Goal: Task Accomplishment & Management: Manage account settings

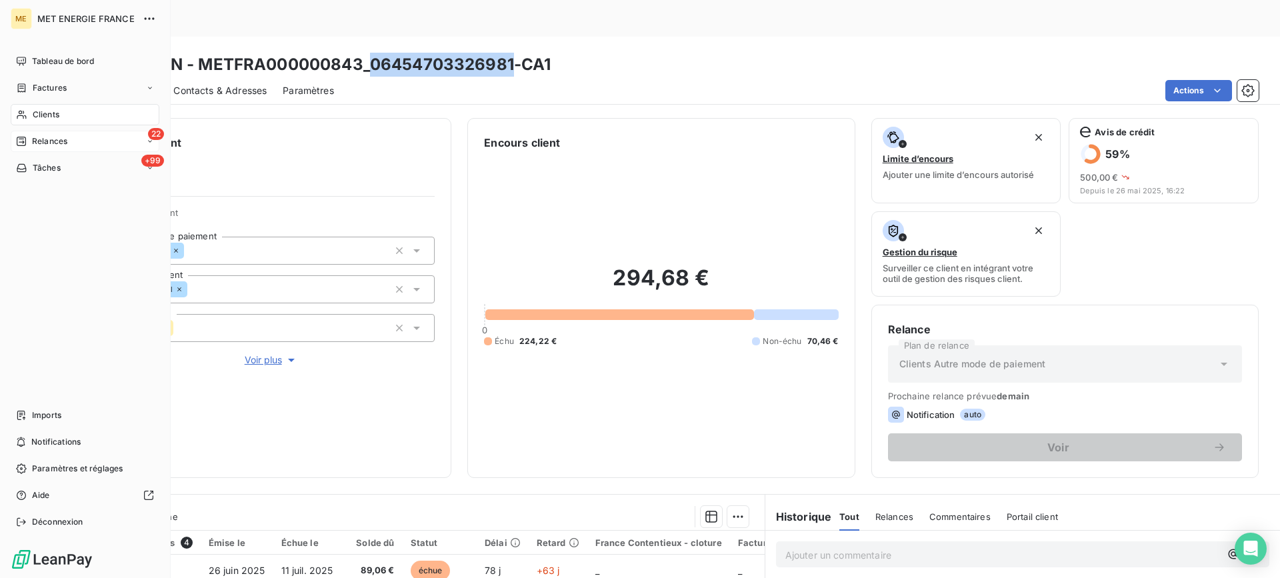
click at [79, 136] on div "22 Relances" at bounding box center [85, 141] width 149 height 21
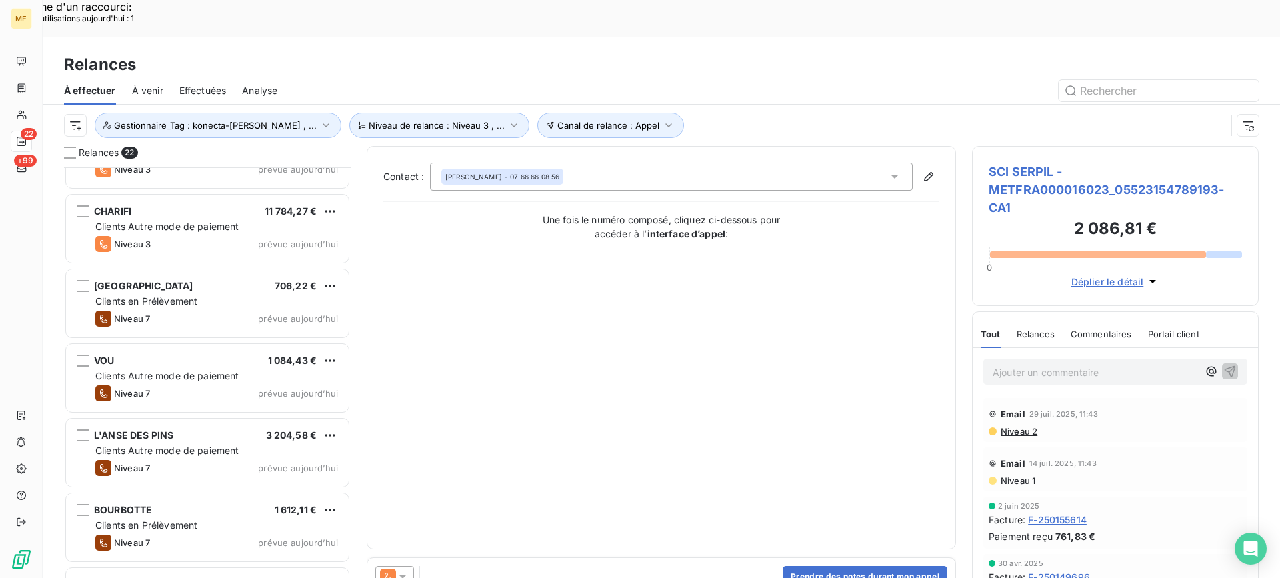
scroll to position [1196, 0]
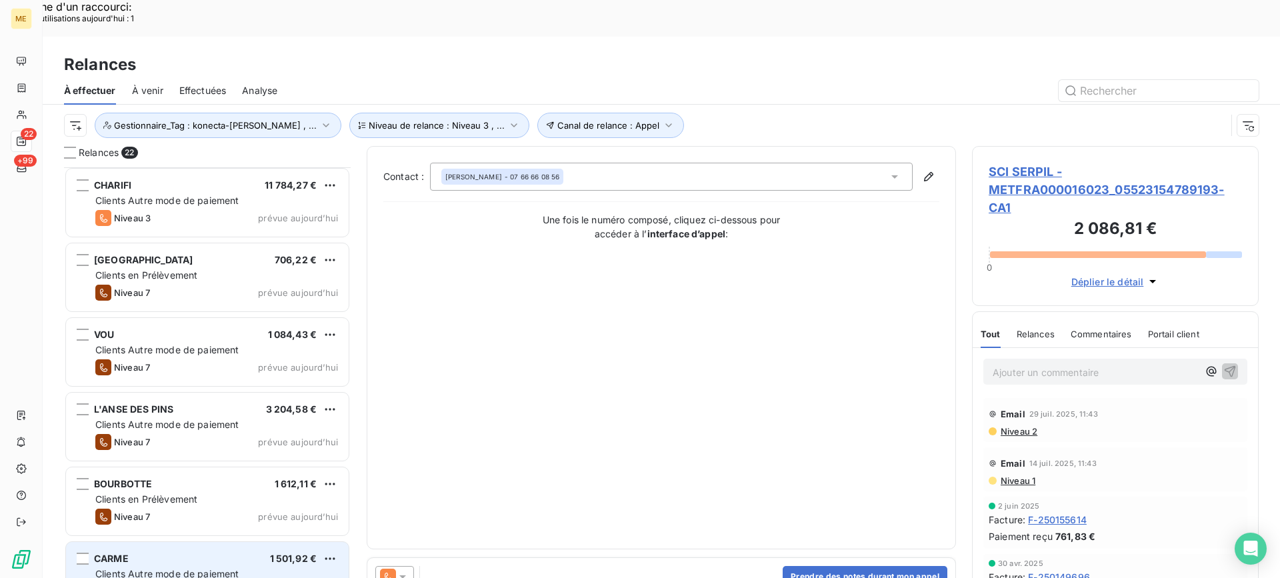
click at [178, 568] on span "Clients Autre mode de paiement" at bounding box center [167, 573] width 144 height 11
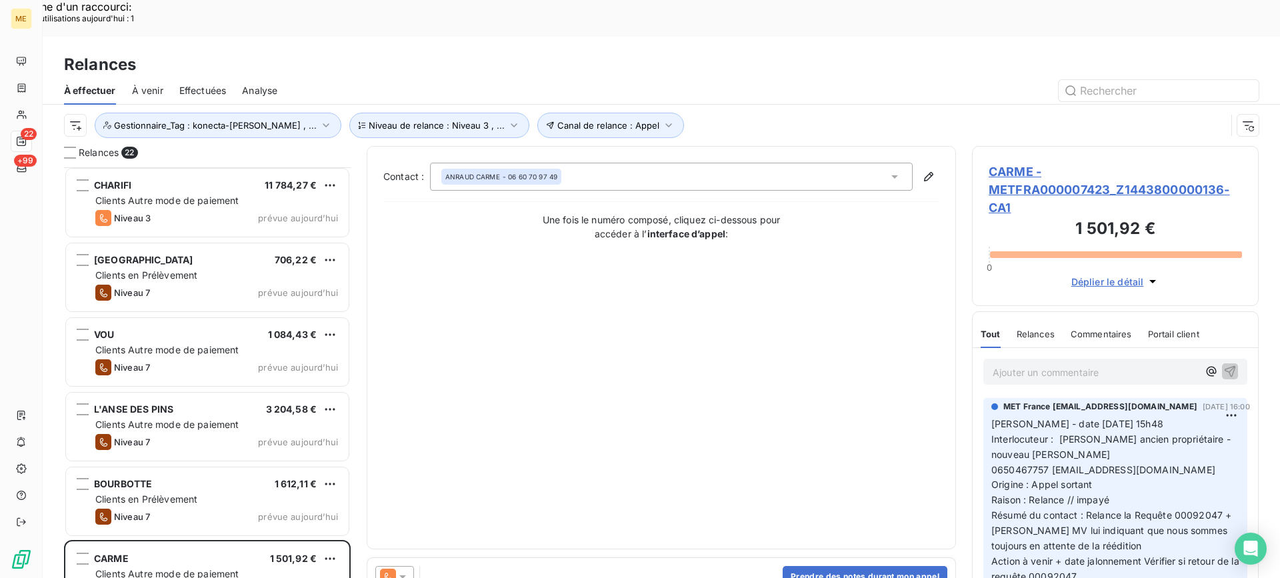
click at [1055, 163] on span "CARME - METFRA000007423_Z1443800000136-CA1" at bounding box center [1115, 190] width 253 height 54
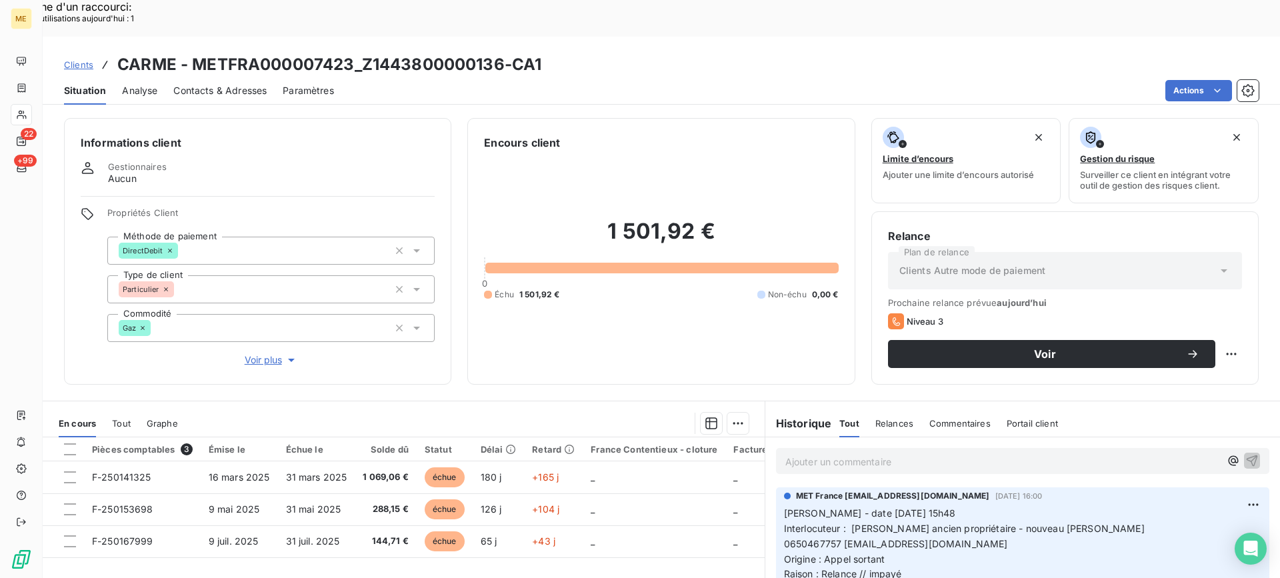
scroll to position [119, 0]
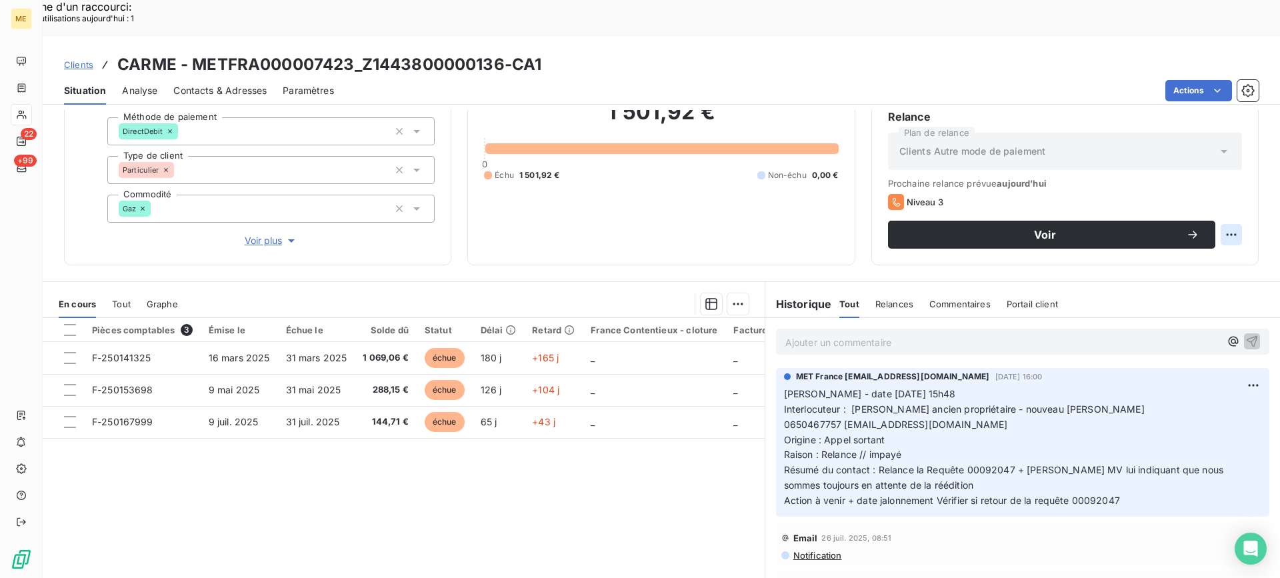
click at [1205, 221] on div "Replanifier cette action" at bounding box center [1166, 227] width 119 height 21
select select "8"
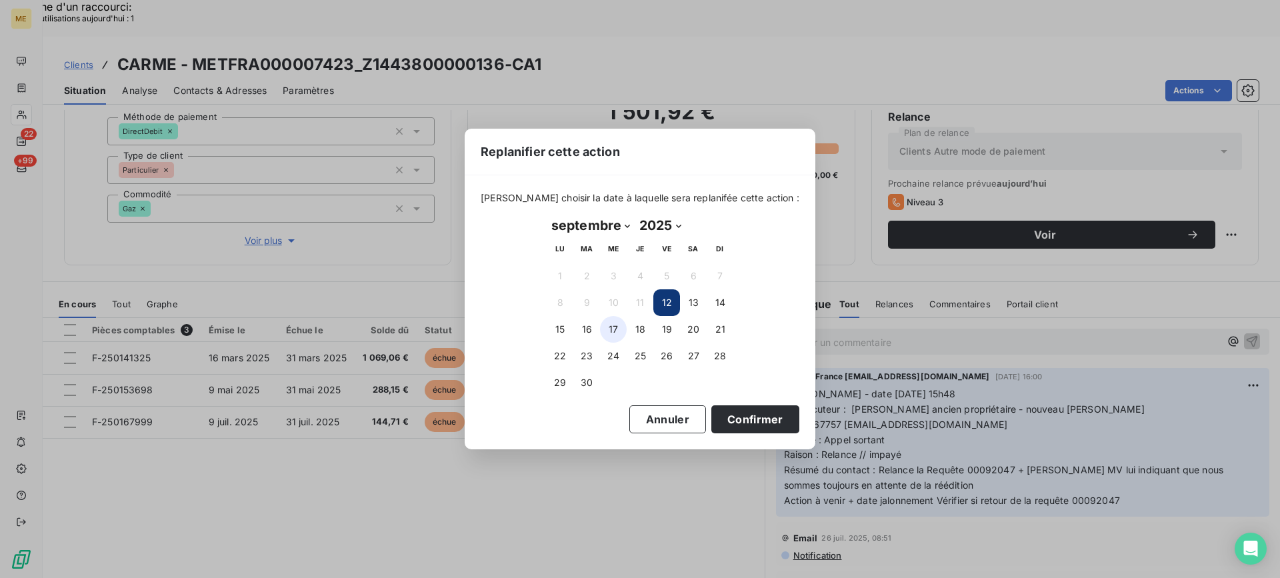
drag, startPoint x: 622, startPoint y: 329, endPoint x: 646, endPoint y: 354, distance: 34.9
click at [622, 329] on button "17" at bounding box center [613, 329] width 27 height 27
drag, startPoint x: 728, startPoint y: 413, endPoint x: 741, endPoint y: 401, distance: 17.4
click at [726, 413] on button "Confirmer" at bounding box center [755, 419] width 88 height 28
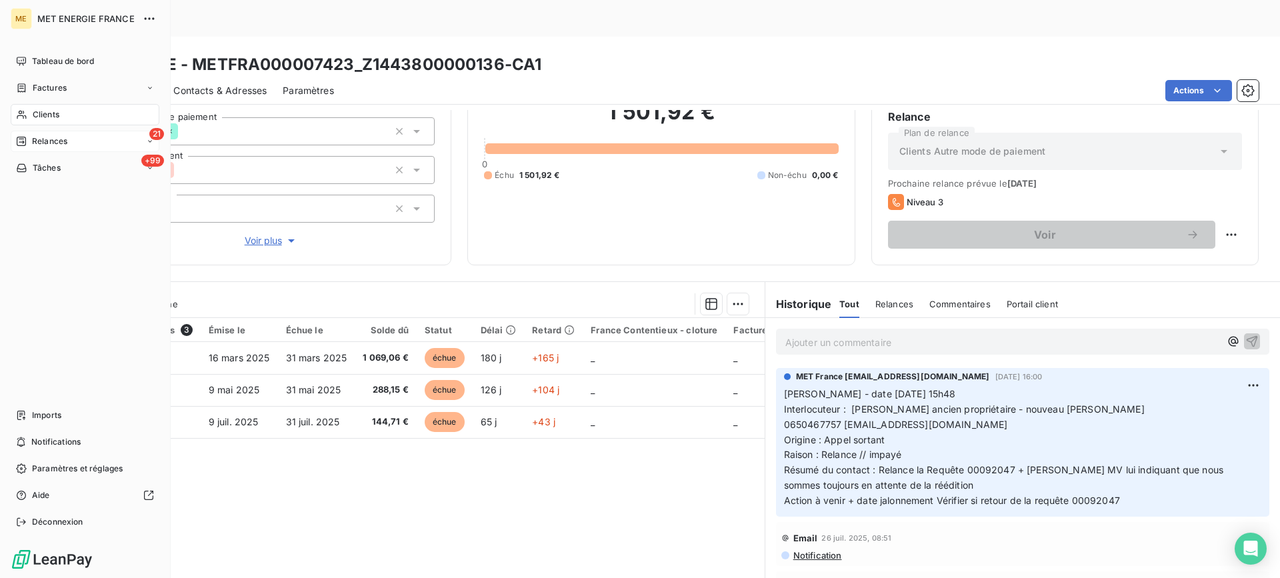
click at [26, 146] on icon at bounding box center [21, 141] width 11 height 11
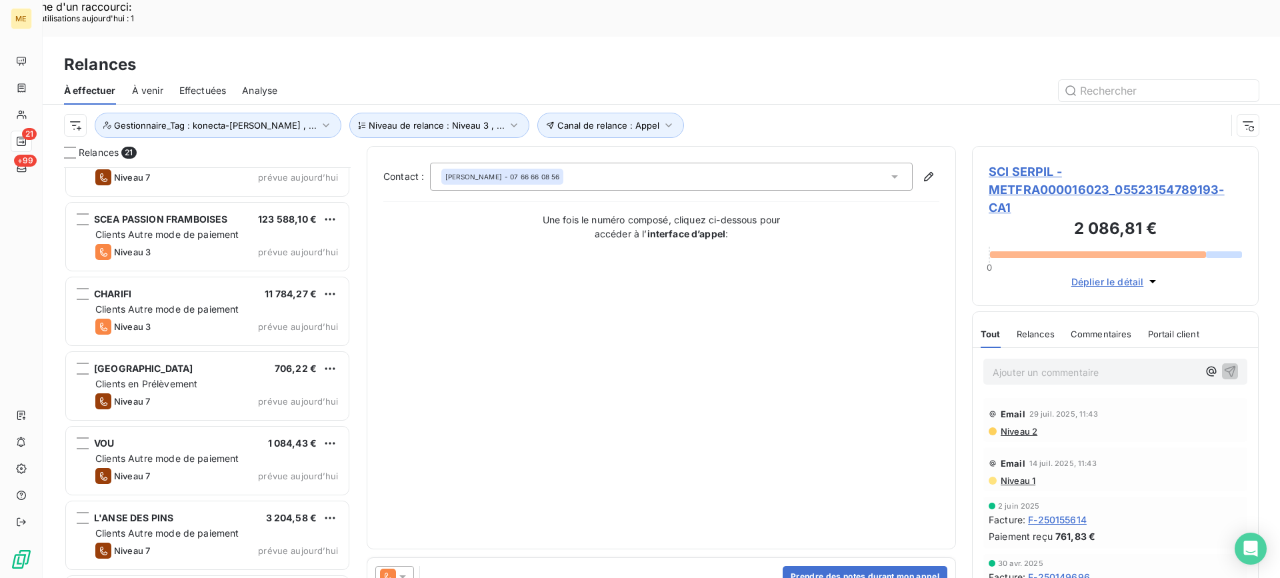
scroll to position [1121, 0]
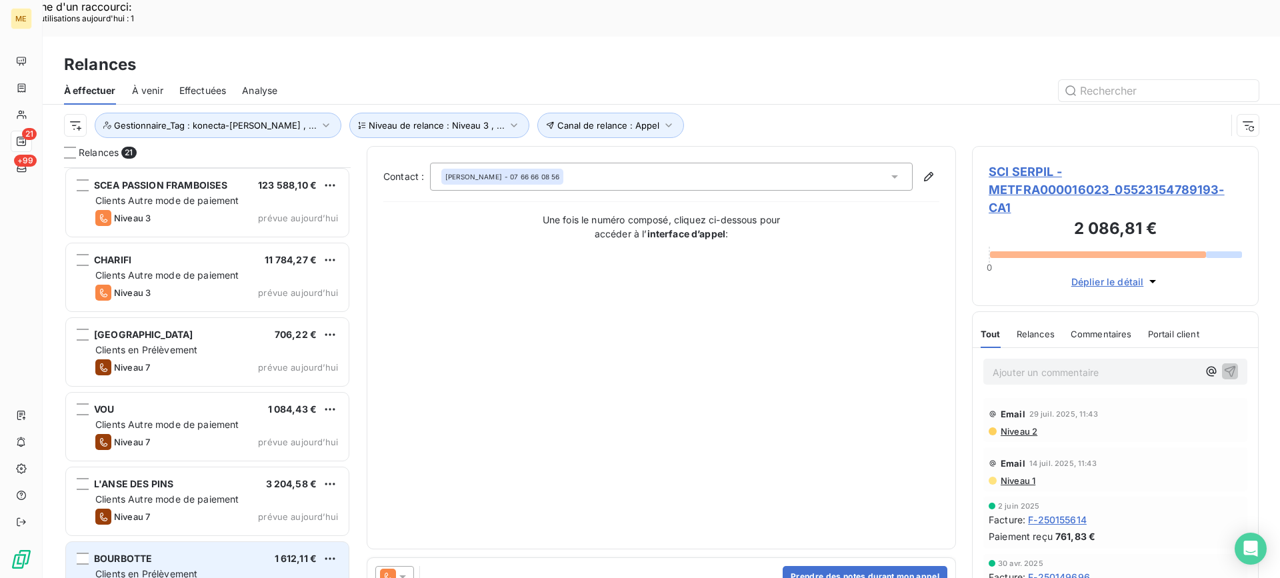
click at [222, 542] on div "BOURBOTTE 1 612,11 € Clients en Prélèvement Niveau 7 prévue aujourd’hui" at bounding box center [207, 576] width 283 height 68
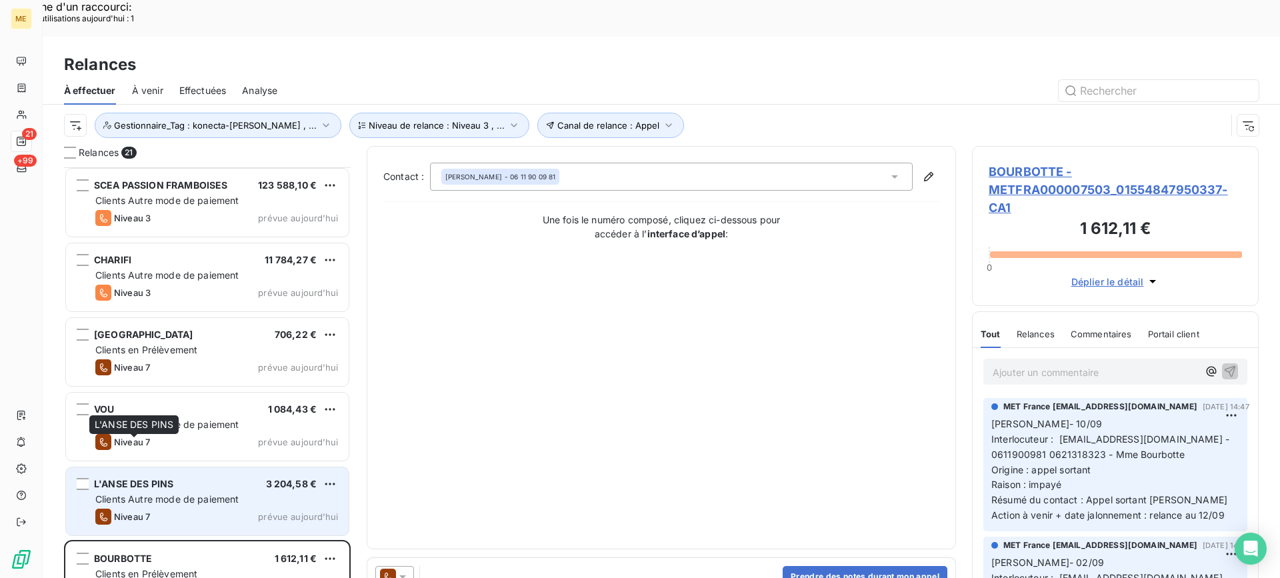
click at [127, 478] on span "L'ANSE DES PINS" at bounding box center [133, 483] width 79 height 11
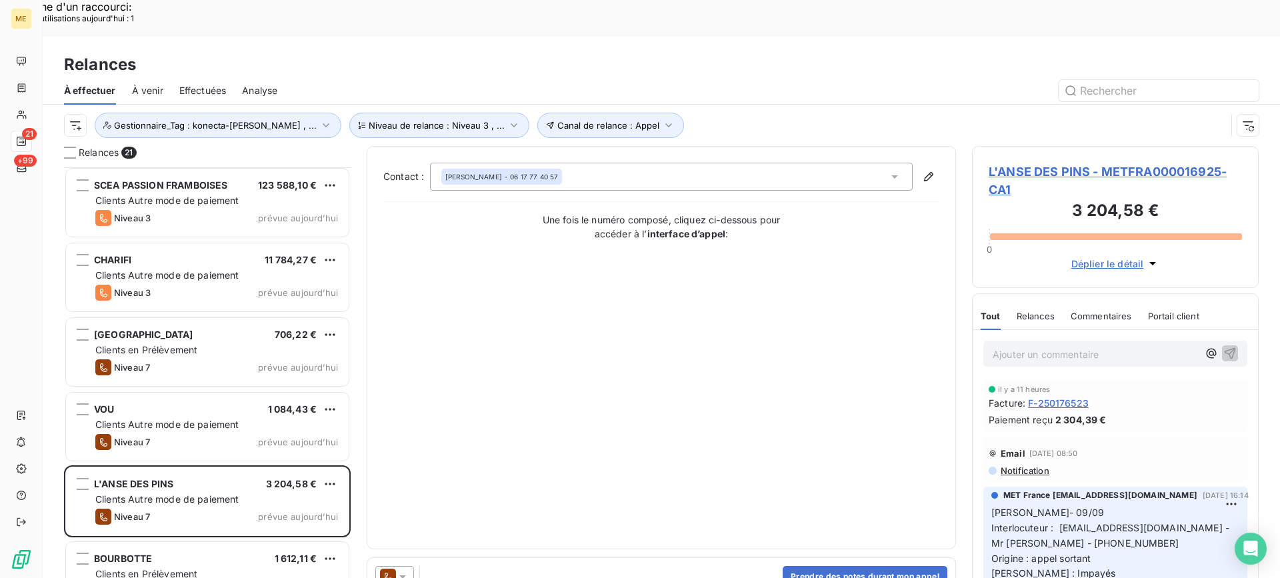
click at [1038, 163] on span "L'ANSE DES PINS - METFRA000016925-CA1" at bounding box center [1115, 181] width 253 height 36
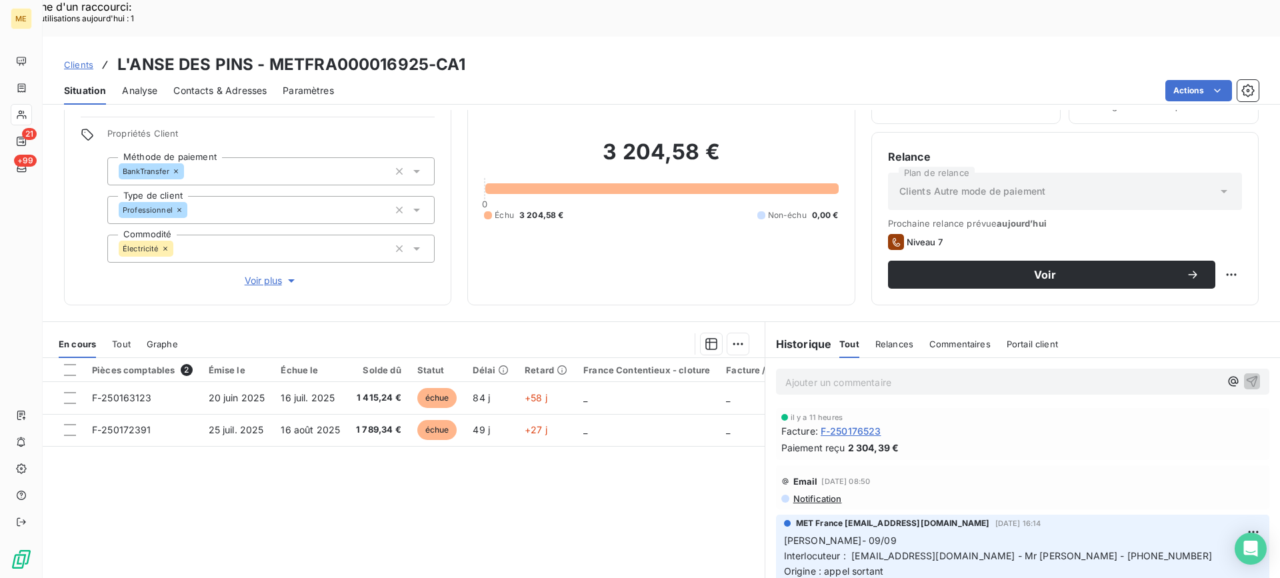
scroll to position [119, 0]
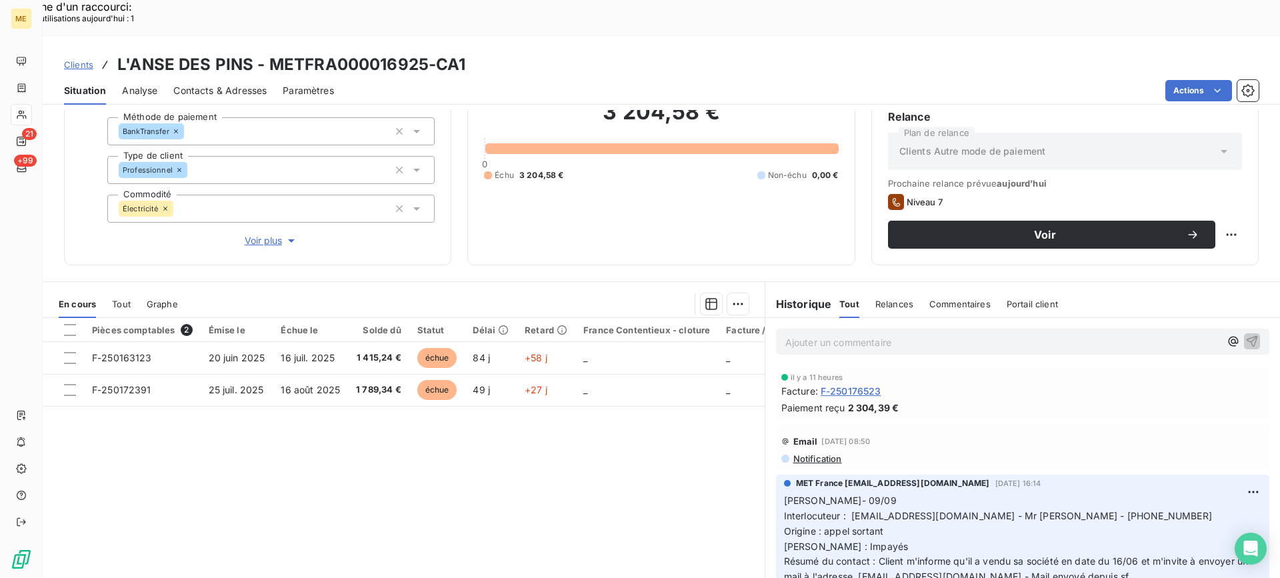
click at [128, 299] on span "Tout" at bounding box center [121, 304] width 19 height 11
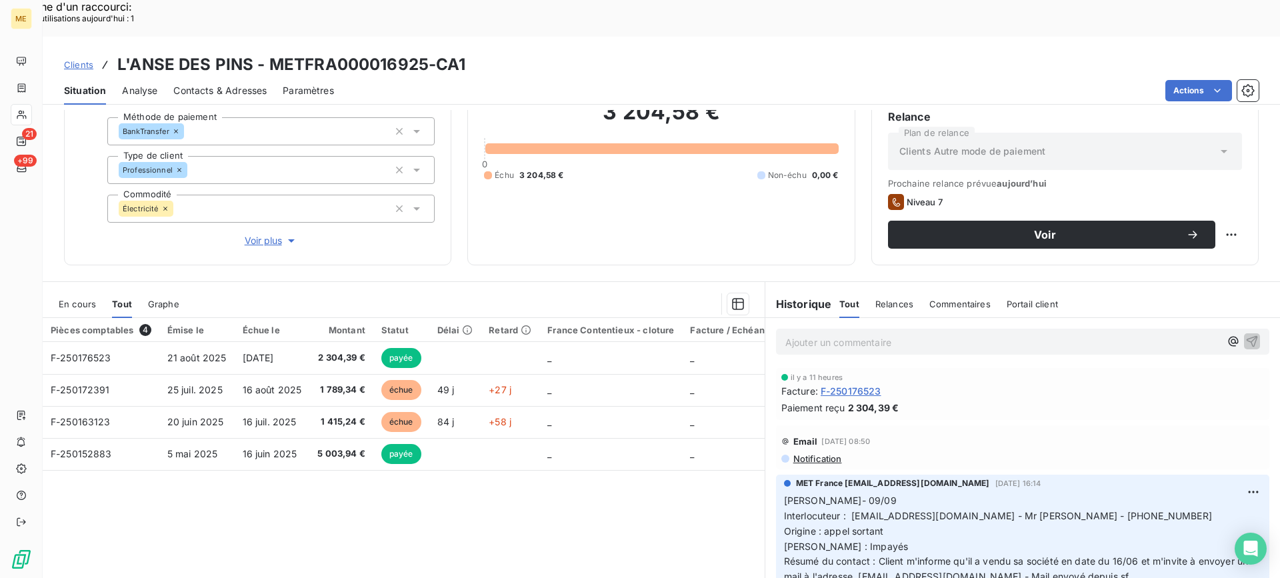
click at [64, 290] on div "En cours" at bounding box center [77, 304] width 37 height 28
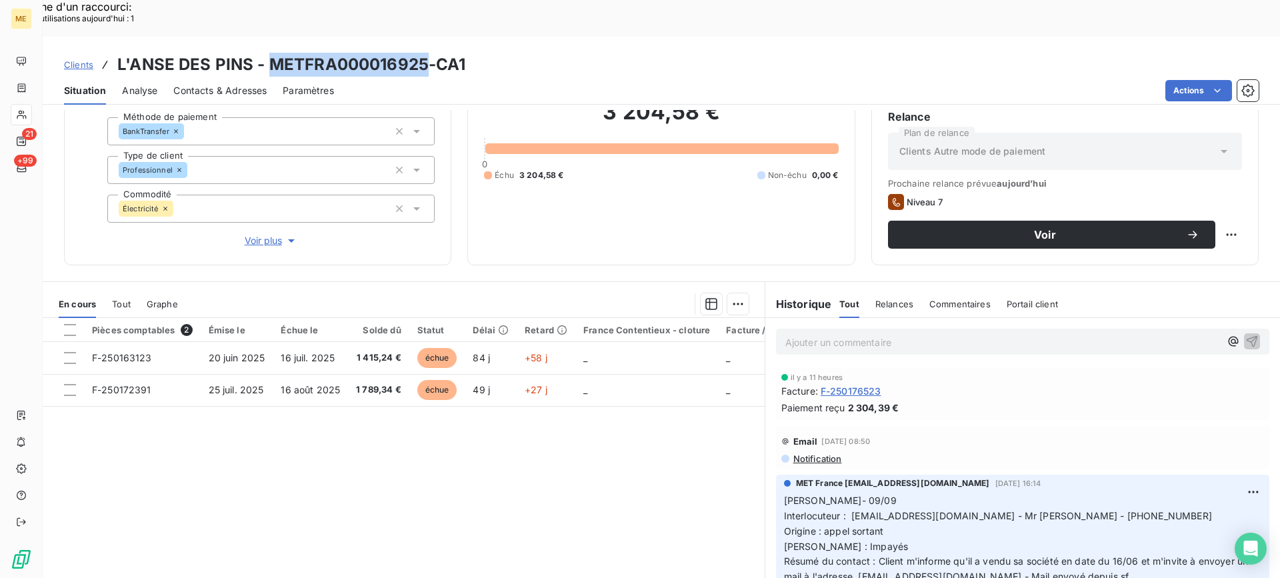
copy h3 "METFRA000016925"
drag, startPoint x: 269, startPoint y: 28, endPoint x: 424, endPoint y: 19, distance: 155.0
click at [424, 53] on h3 "L'ANSE DES PINS - METFRA000016925-CA1" at bounding box center [291, 65] width 349 height 24
click at [1235, 185] on div "Relance Plan de relance Clients Autre mode de paiement Prochaine relance prévue…" at bounding box center [1064, 178] width 387 height 173
click at [1231, 193] on div "Relance Plan de relance Clients Autre mode de paiement Prochaine relance prévue…" at bounding box center [1064, 178] width 387 height 173
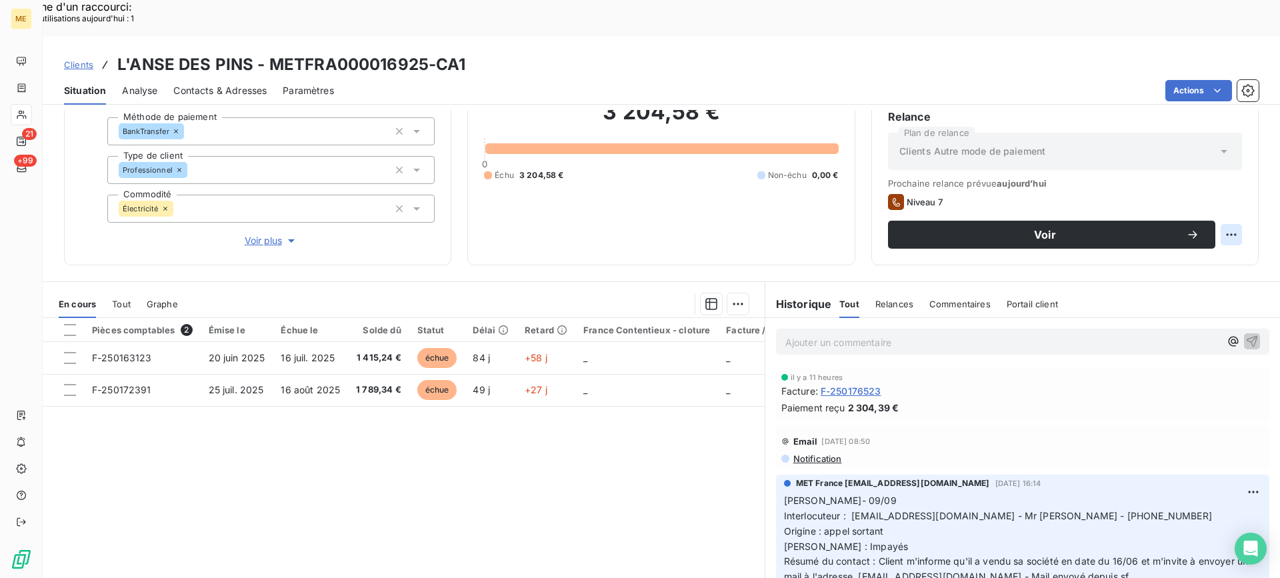
click at [1213, 223] on div "Replanifier cette action" at bounding box center [1166, 227] width 119 height 21
select select "8"
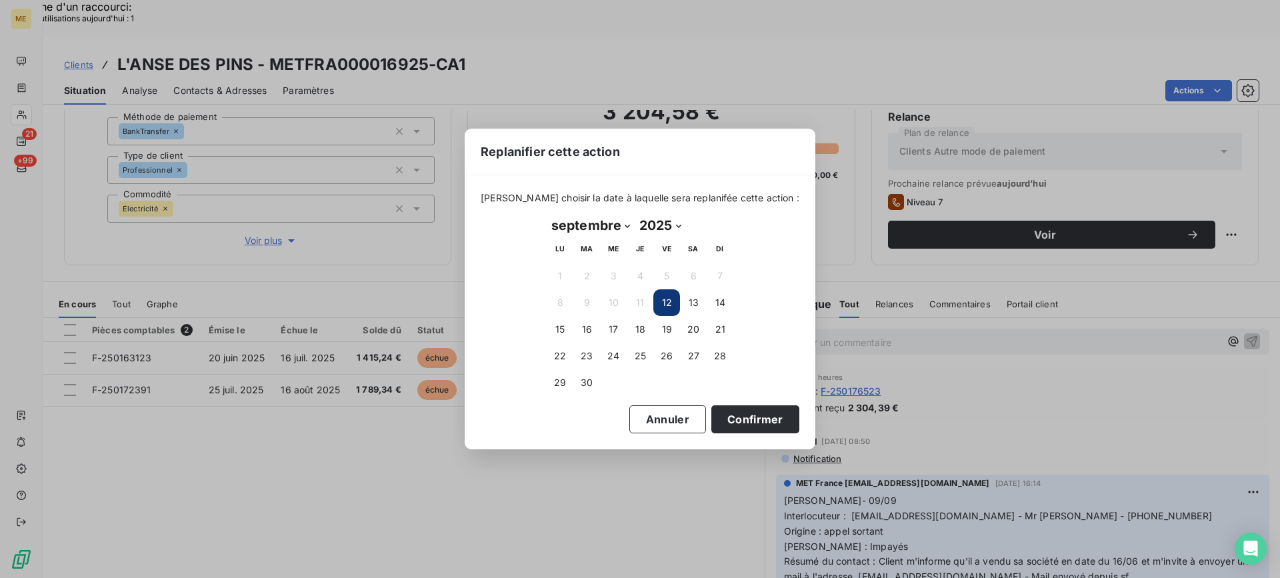
click at [572, 335] on td "15" at bounding box center [560, 329] width 27 height 27
click at [571, 329] on button "15" at bounding box center [560, 329] width 27 height 27
click at [711, 429] on button "Confirmer" at bounding box center [755, 419] width 88 height 28
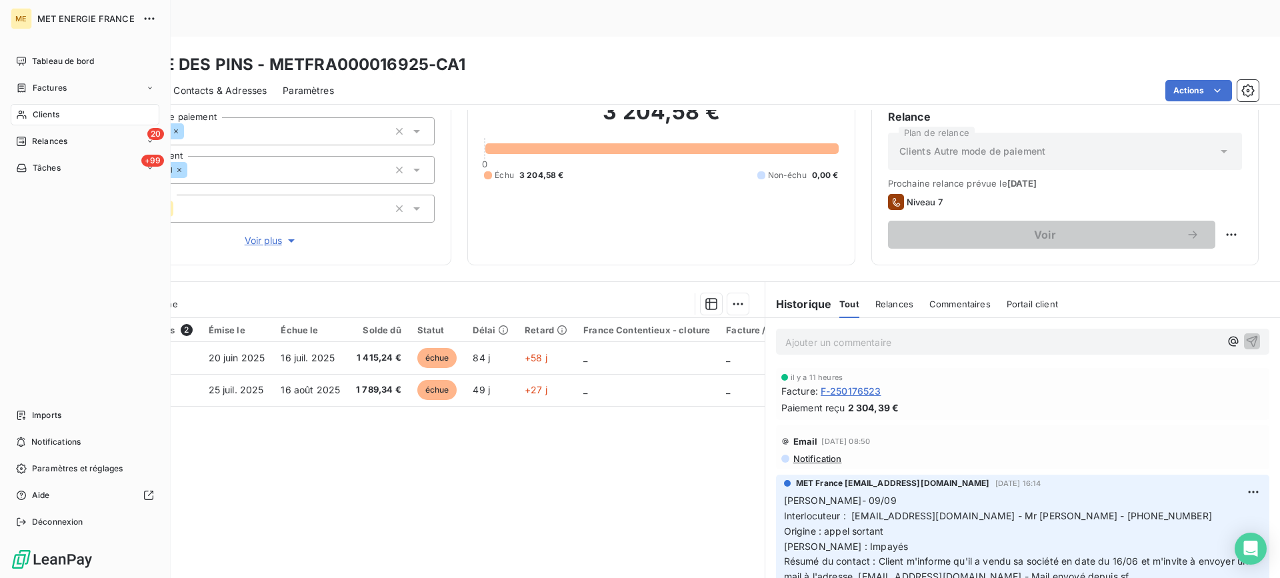
click at [39, 130] on nav "Tableau de bord Factures Clients 20 Relances +99 Tâches" at bounding box center [85, 115] width 149 height 128
click at [48, 141] on span "Relances" at bounding box center [49, 141] width 35 height 12
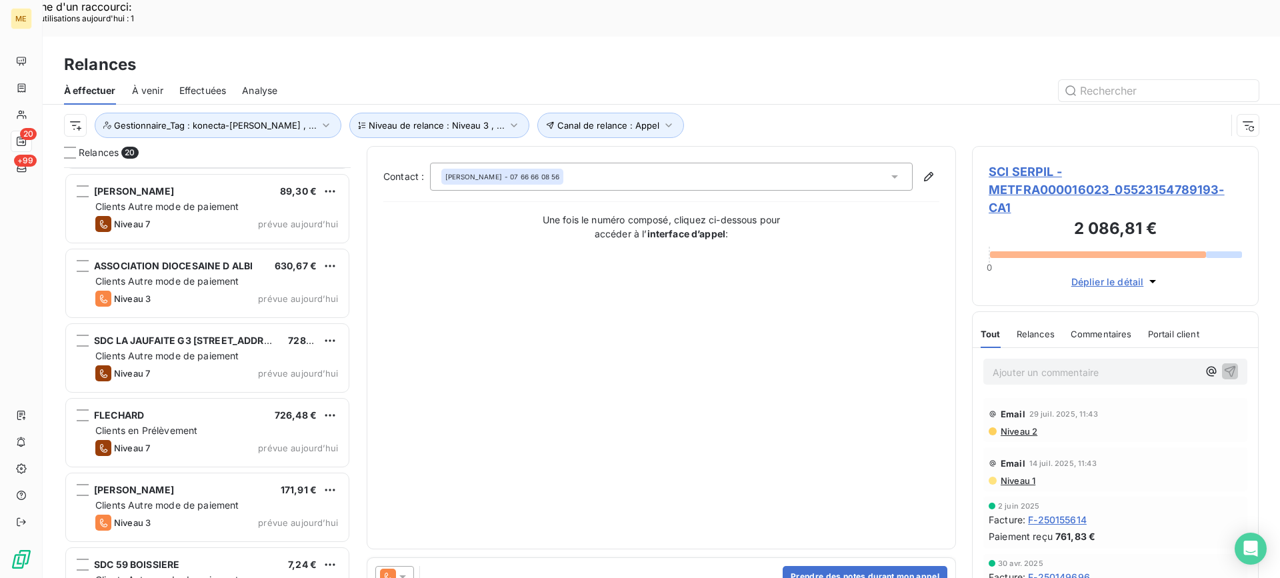
scroll to position [1047, 0]
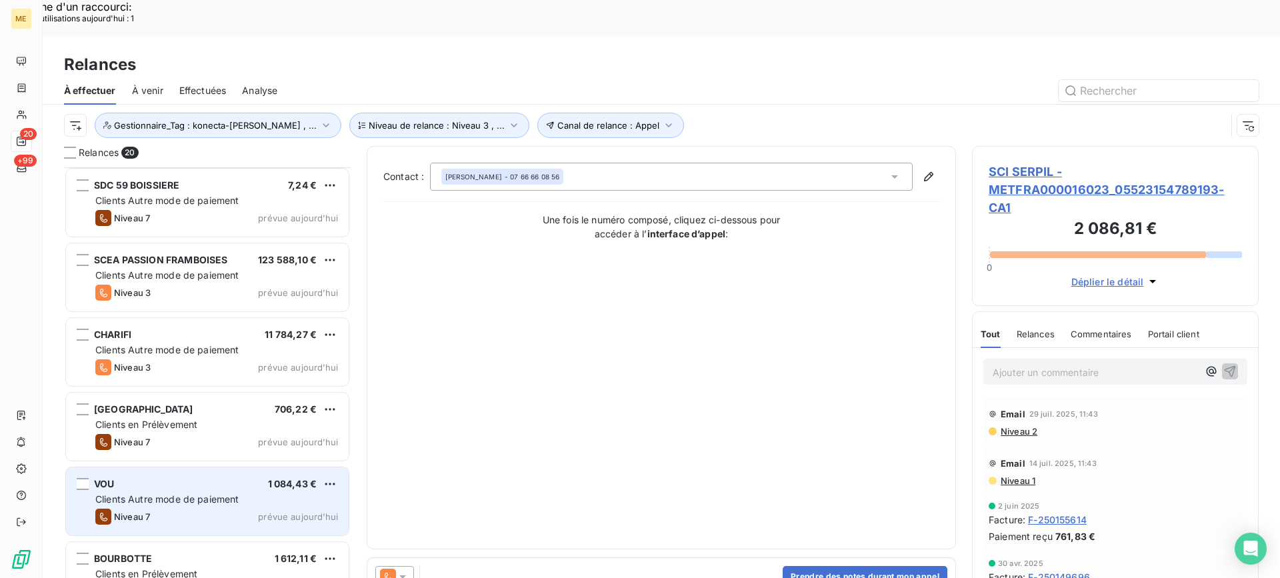
click at [150, 478] on div "VOU 1 084,43 €" at bounding box center [216, 484] width 243 height 12
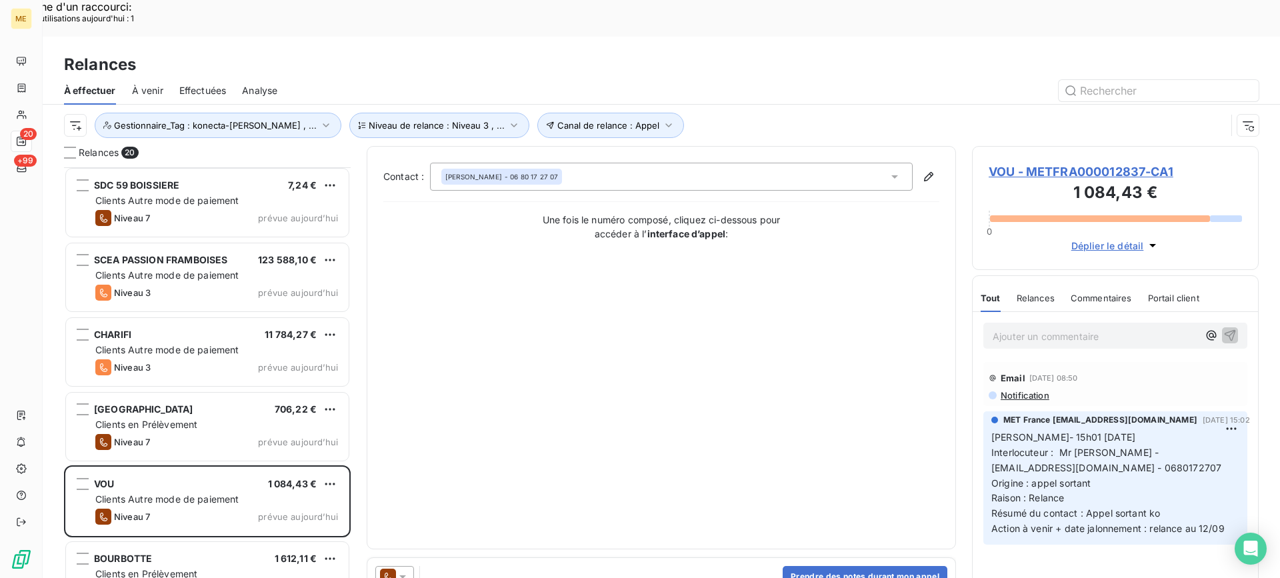
click at [1093, 163] on span "VOU - METFRA000012837-CA1" at bounding box center [1115, 172] width 253 height 18
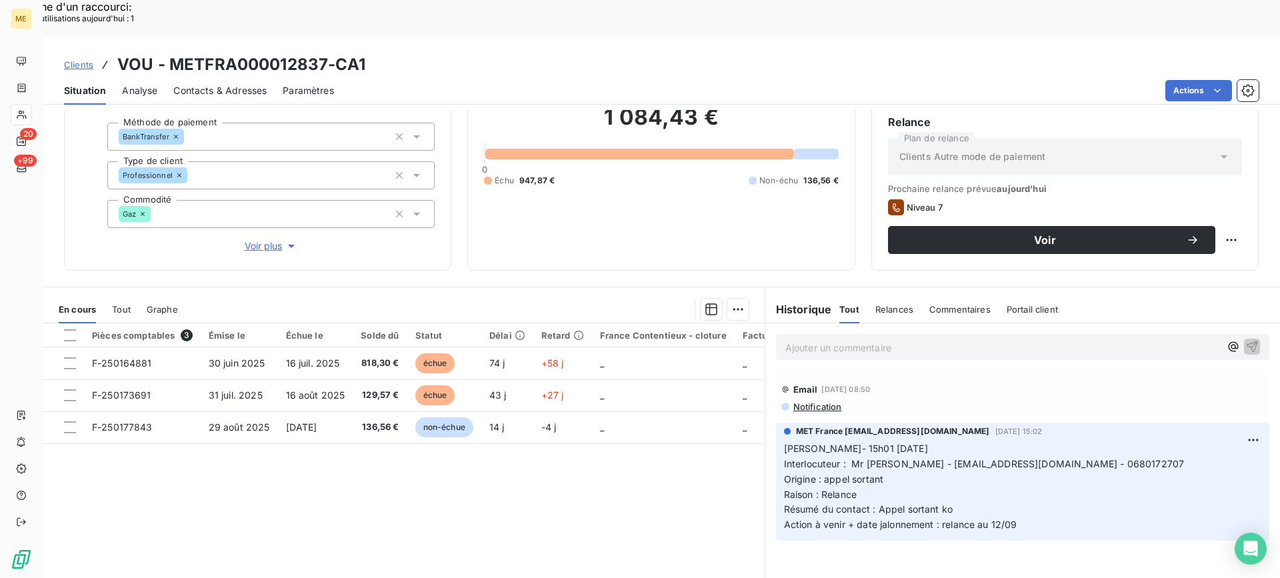
scroll to position [119, 0]
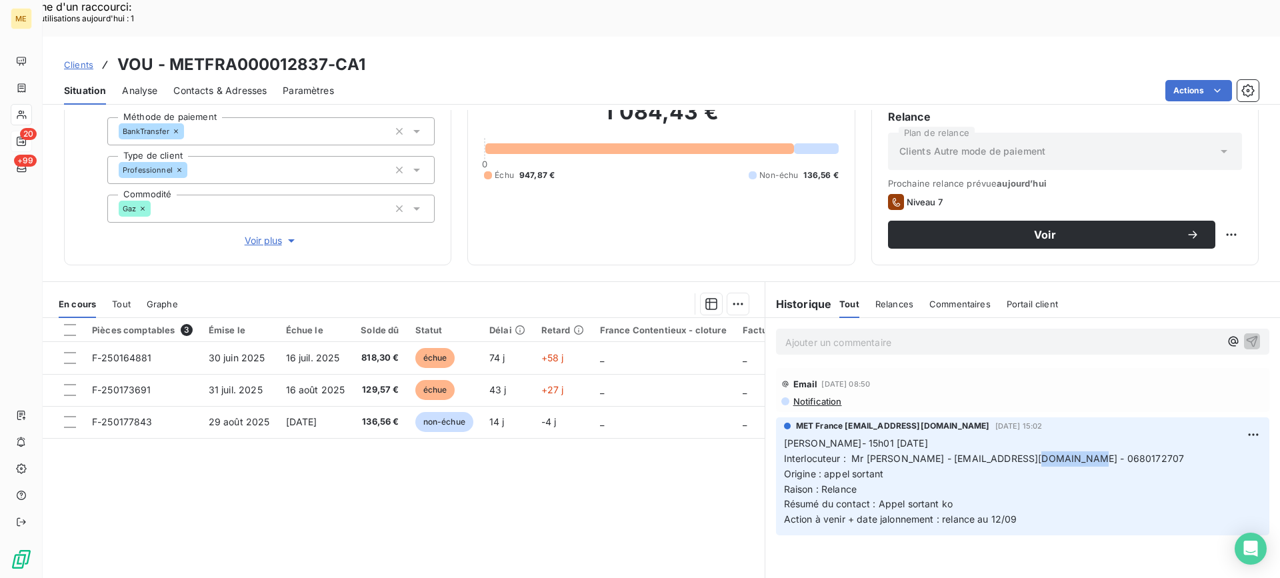
copy span "0680172707"
drag, startPoint x: 1021, startPoint y: 424, endPoint x: 1085, endPoint y: 424, distance: 63.3
click at [1085, 436] on p "Lisa- 15h01 - 10/09 Interlocuteur : Mr Vacher - londonpub@wanadoo.fr - 06801727…" at bounding box center [1022, 481] width 477 height 91
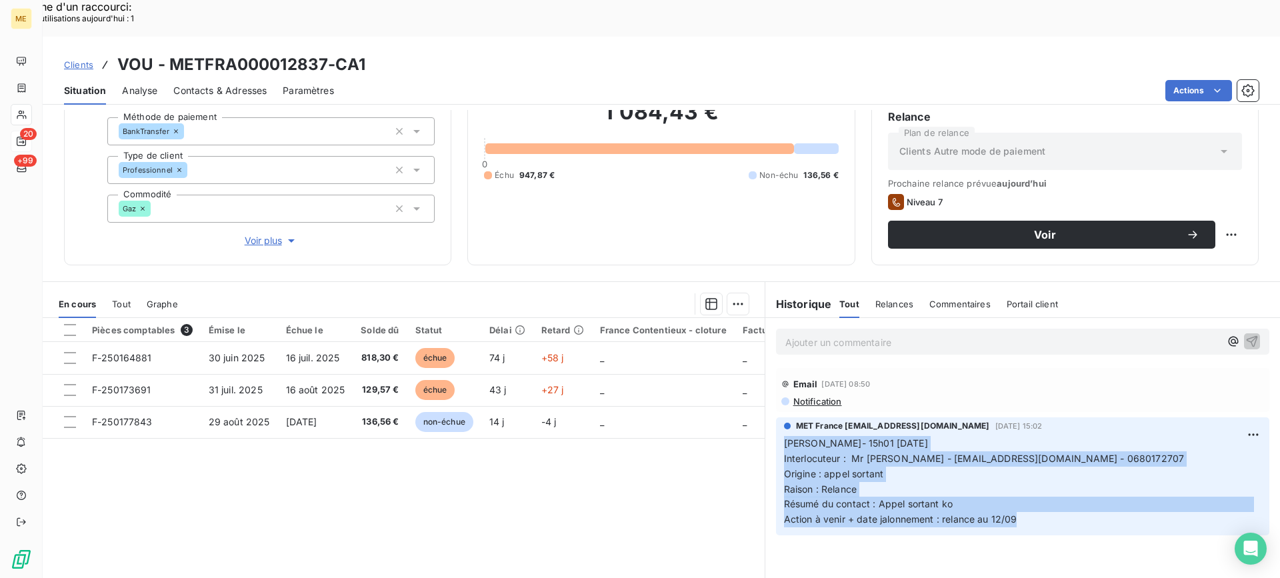
drag, startPoint x: 1020, startPoint y: 488, endPoint x: 761, endPoint y: 405, distance: 272.2
click at [765, 415] on div "MET France met-france@recouvrement.met.com 10 sept. 2025, 15:02 Lisa- 15h01 - 1…" at bounding box center [1022, 476] width 515 height 123
copy p "Lisa- 15h01 - 10/09 Interlocuteur : Mr Vacher - londonpub@wanadoo.fr - 06801727…"
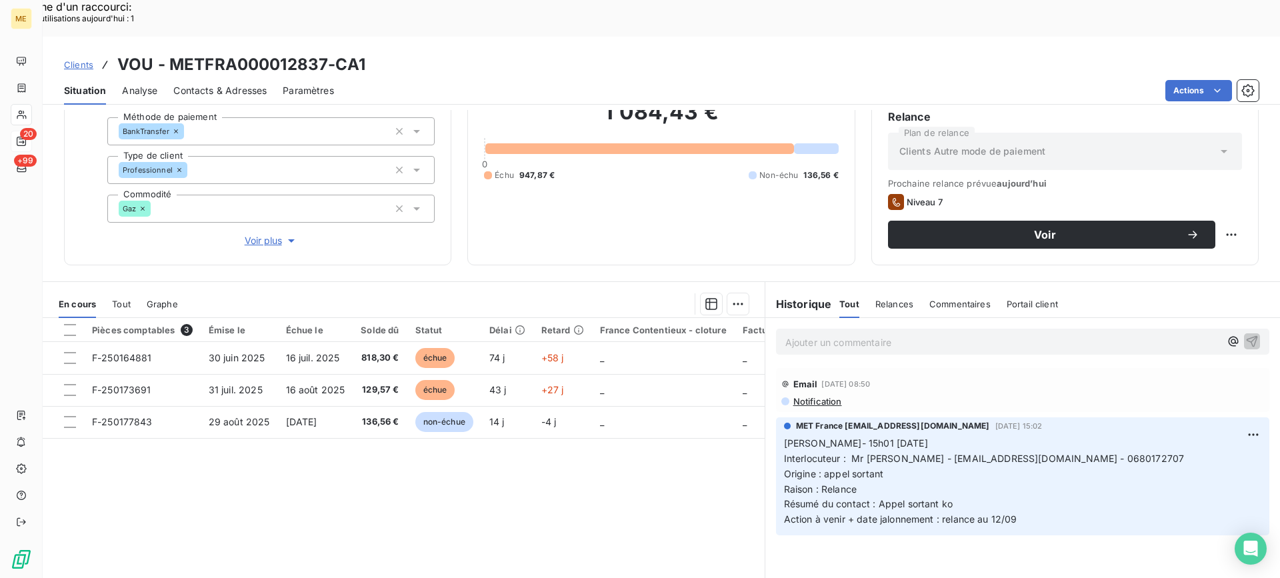
click at [907, 334] on p "Ajouter un commentaire ﻿" at bounding box center [1002, 342] width 435 height 17
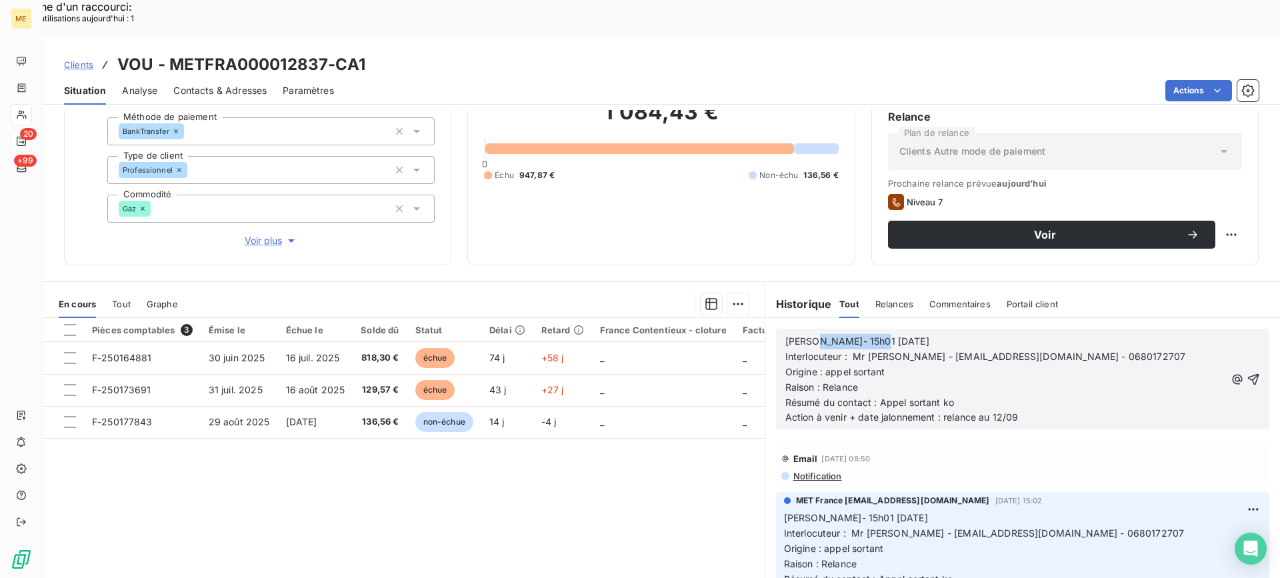
drag, startPoint x: 913, startPoint y: 300, endPoint x: 803, endPoint y: 307, distance: 110.2
click at [803, 334] on p "Lisa- 15h01 - 10/09" at bounding box center [1005, 341] width 440 height 15
click at [930, 329] on div "Lisa- 12/09 - Interlocuteur : Mr Vacher - londonpub@wanadoo.fr - 0680172707 Ori…" at bounding box center [1022, 379] width 493 height 101
click at [909, 334] on p "Lisa- 12/09 -" at bounding box center [1005, 341] width 440 height 15
click at [1052, 365] on p "Origine : appel sortant" at bounding box center [1005, 372] width 440 height 15
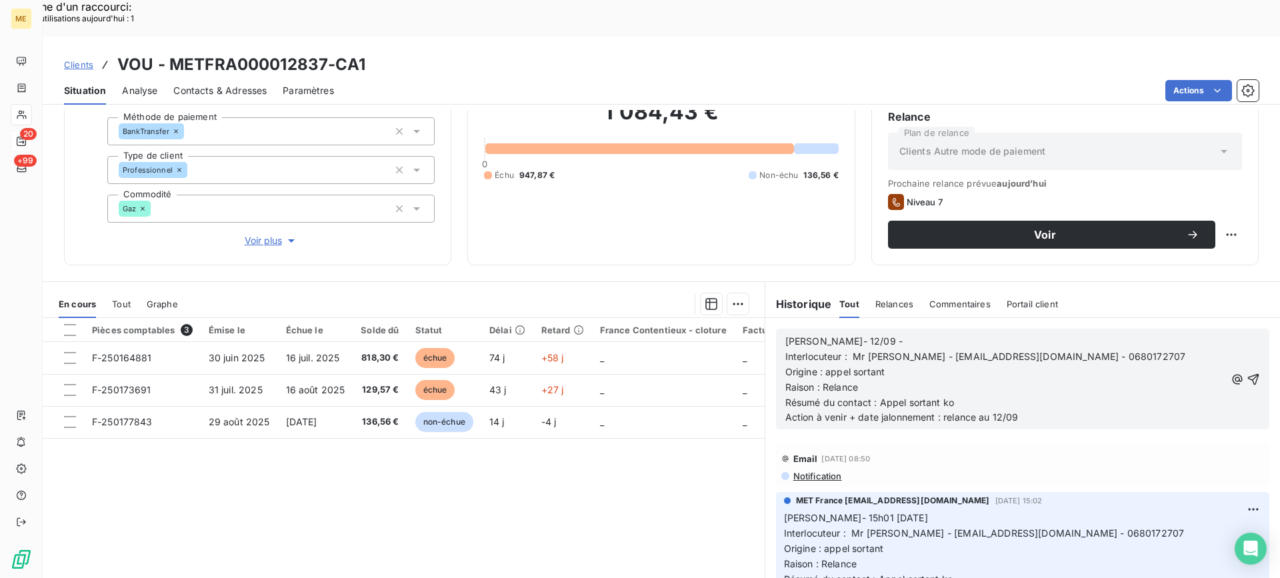
click at [970, 395] on p "Résumé du contact : Appel sortant ko Action à venir + date jalonnement : relanc…" at bounding box center [1005, 410] width 440 height 31
click at [1029, 395] on p "Résumé du contact : Appel sortant ko Action à venir + date jalonnement : relanc…" at bounding box center [1005, 410] width 440 height 31
click at [1248, 373] on icon "button" at bounding box center [1253, 378] width 11 height 11
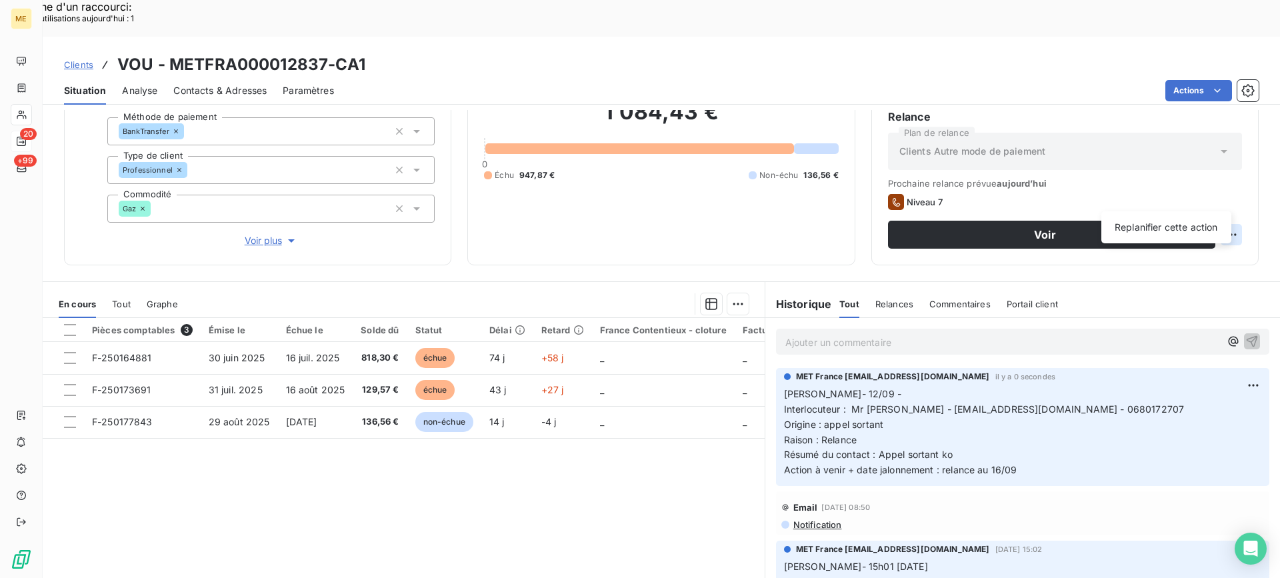
click at [1178, 231] on div "Replanifier cette action" at bounding box center [1166, 227] width 119 height 21
select select "8"
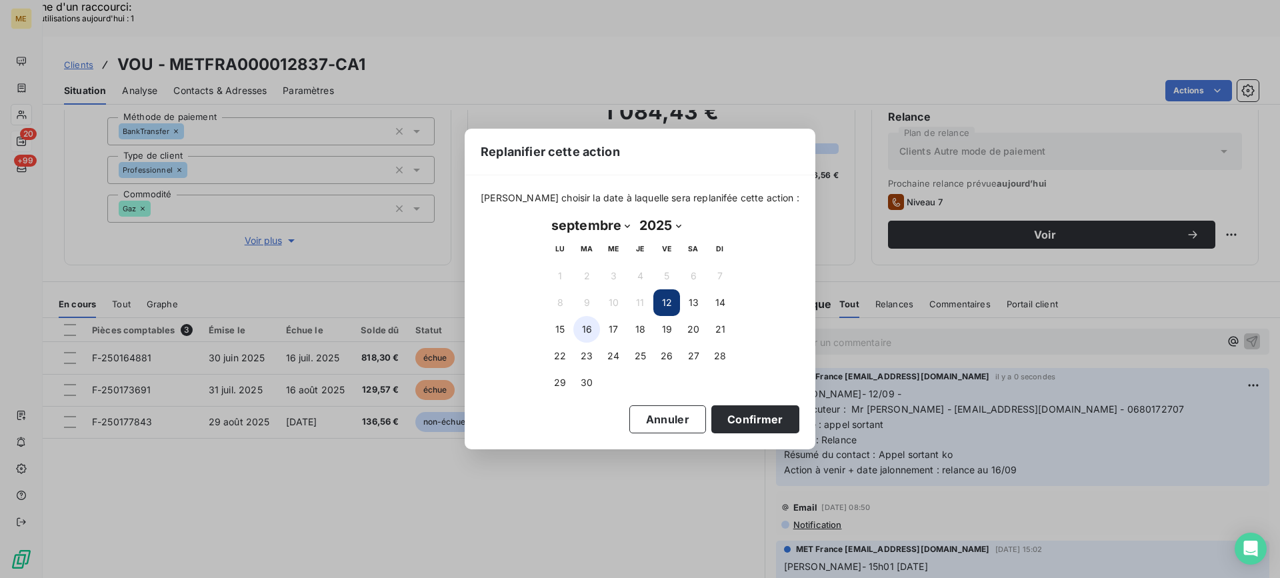
click at [584, 335] on button "16" at bounding box center [586, 329] width 27 height 27
drag, startPoint x: 728, startPoint y: 418, endPoint x: 645, endPoint y: 399, distance: 85.5
click at [719, 416] on button "Confirmer" at bounding box center [755, 419] width 88 height 28
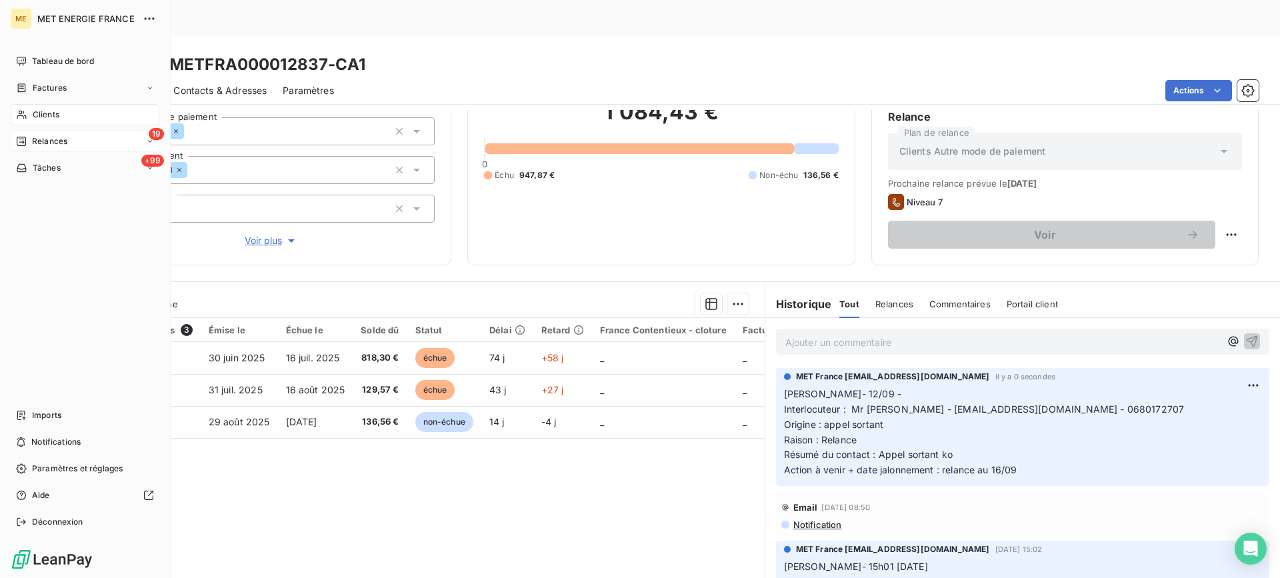
click at [22, 145] on icon at bounding box center [21, 141] width 9 height 9
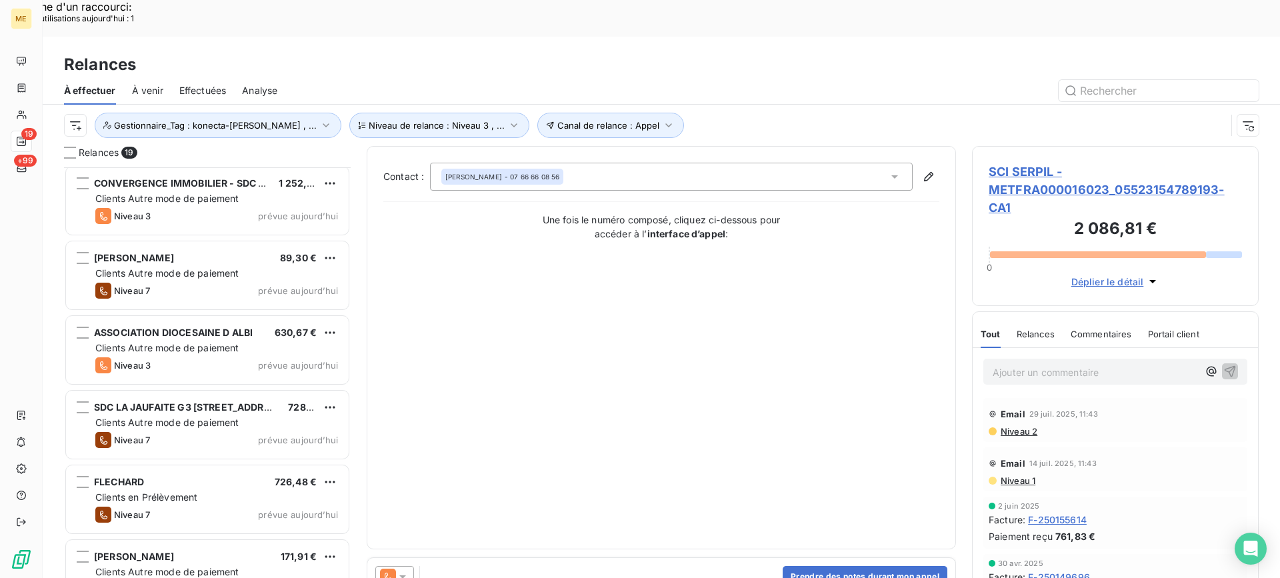
scroll to position [972, 0]
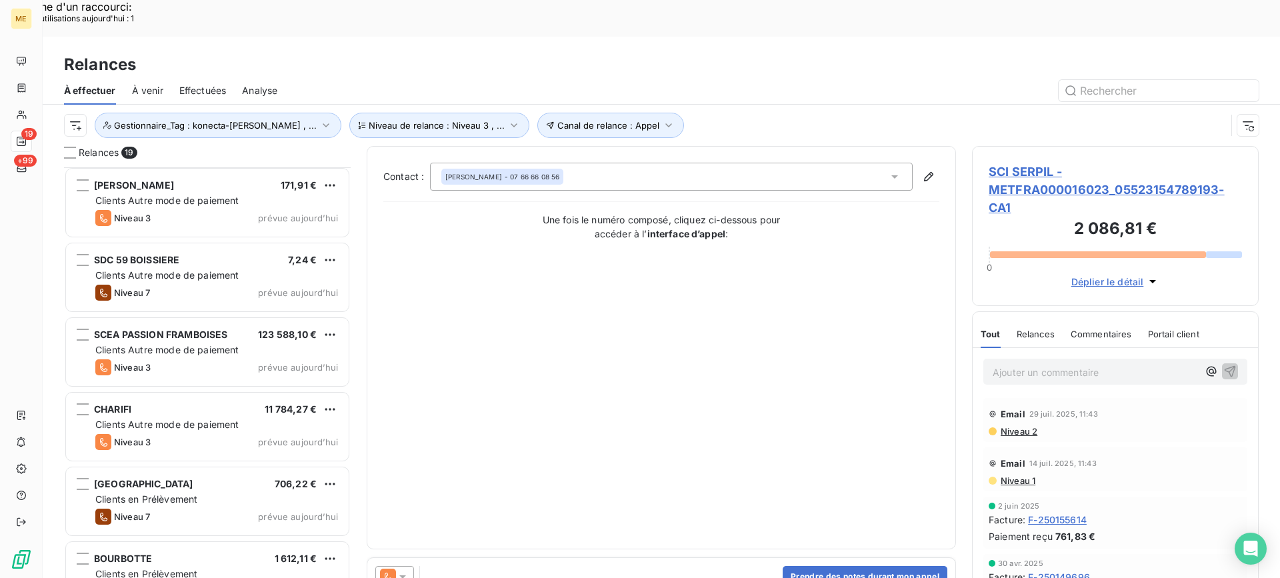
click at [230, 509] on div "Niveau 7 prévue aujourd’hui" at bounding box center [216, 517] width 243 height 16
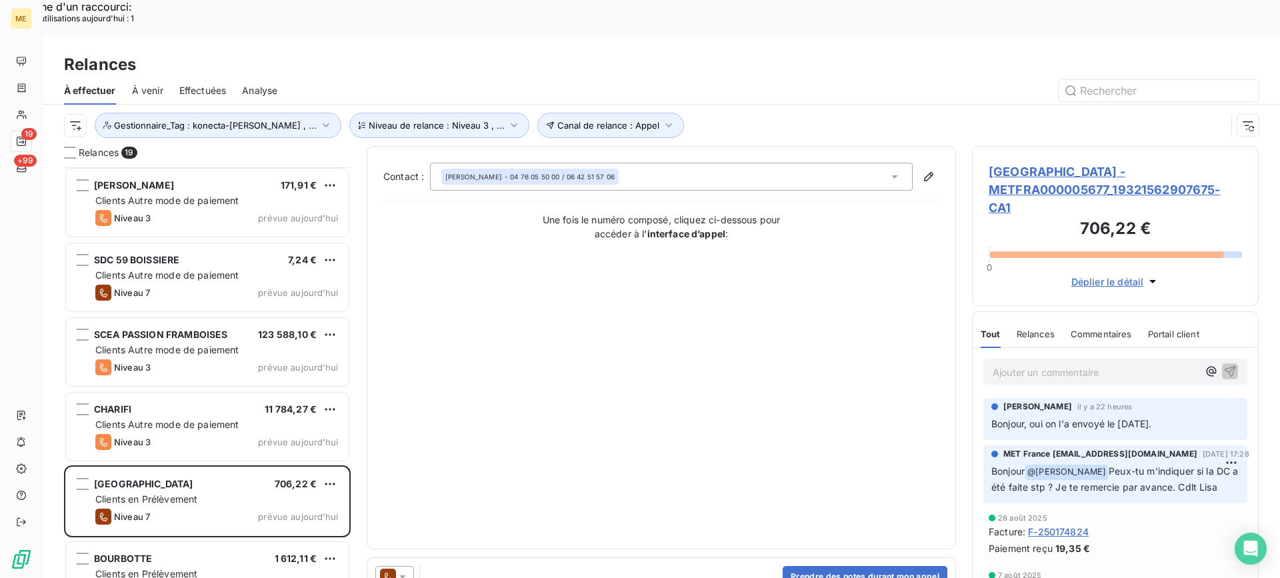
click at [1024, 163] on span "HYDE PARK - METFRA000005677_19321562907675-CA1" at bounding box center [1115, 190] width 253 height 54
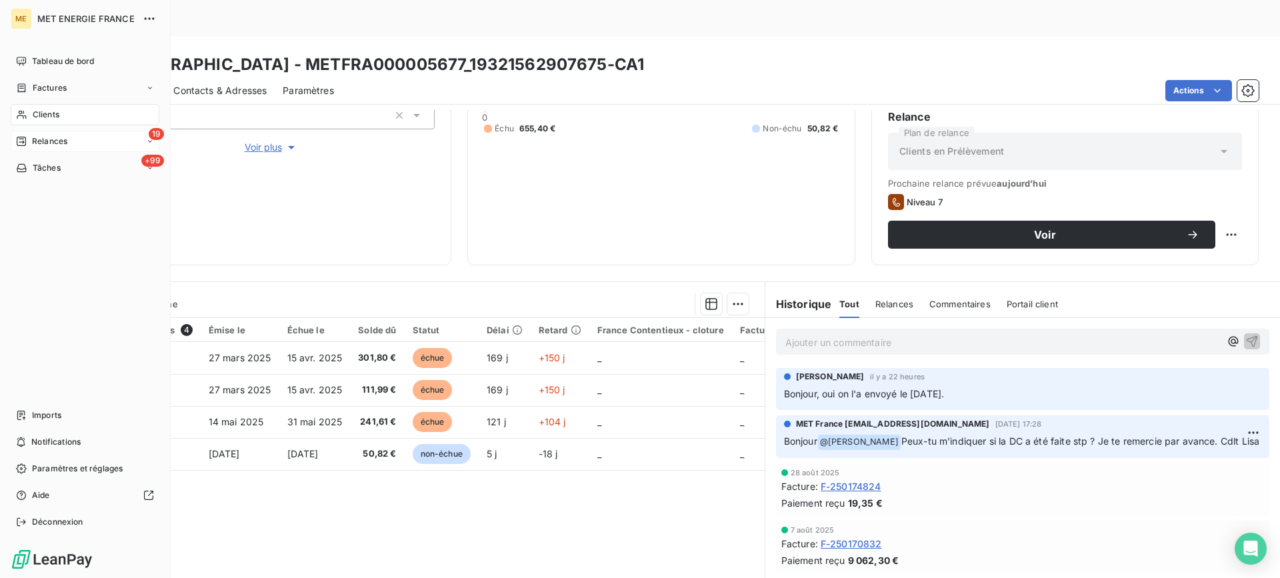
click at [89, 143] on div "19 Relances" at bounding box center [85, 141] width 149 height 21
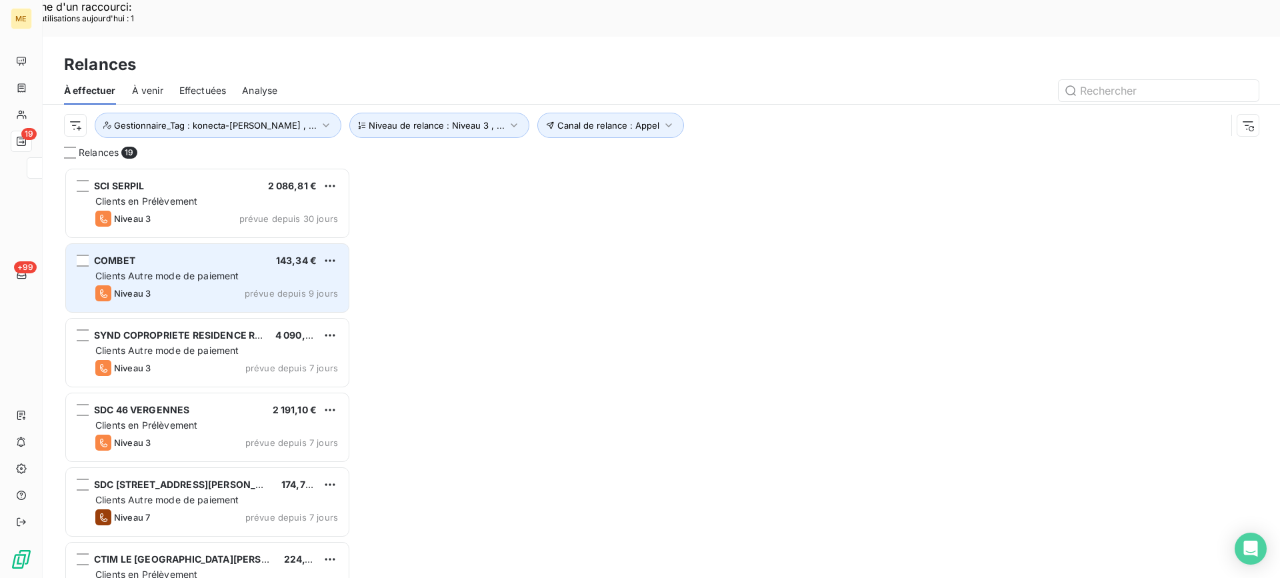
scroll to position [437, 277]
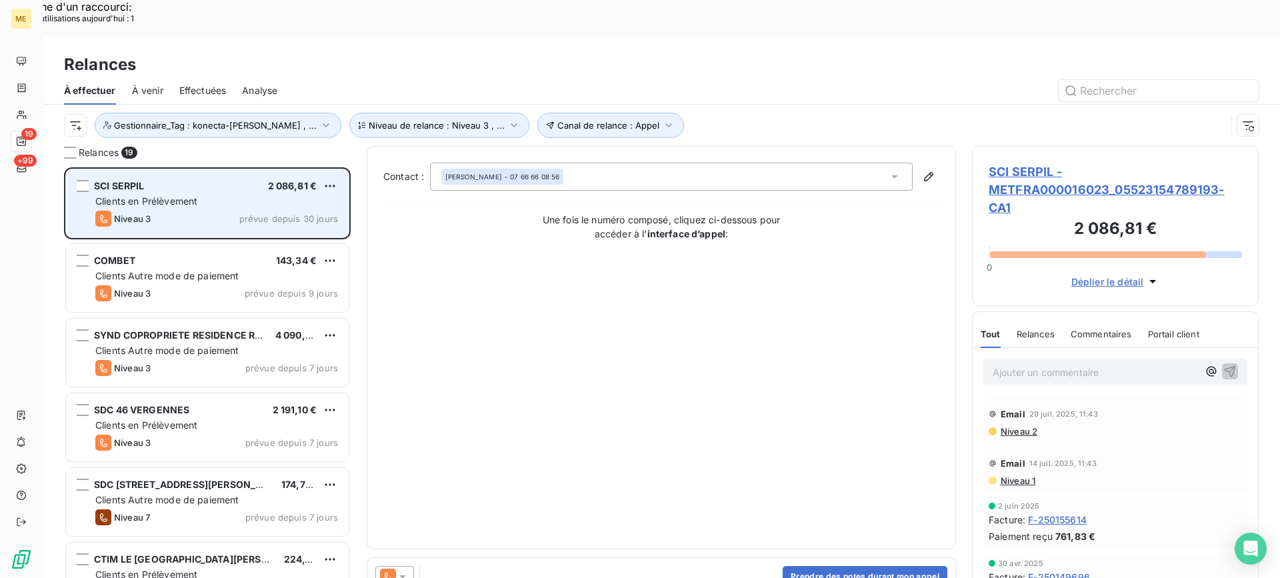
click at [230, 211] on div "Niveau 3 prévue depuis 30 jours" at bounding box center [216, 219] width 243 height 16
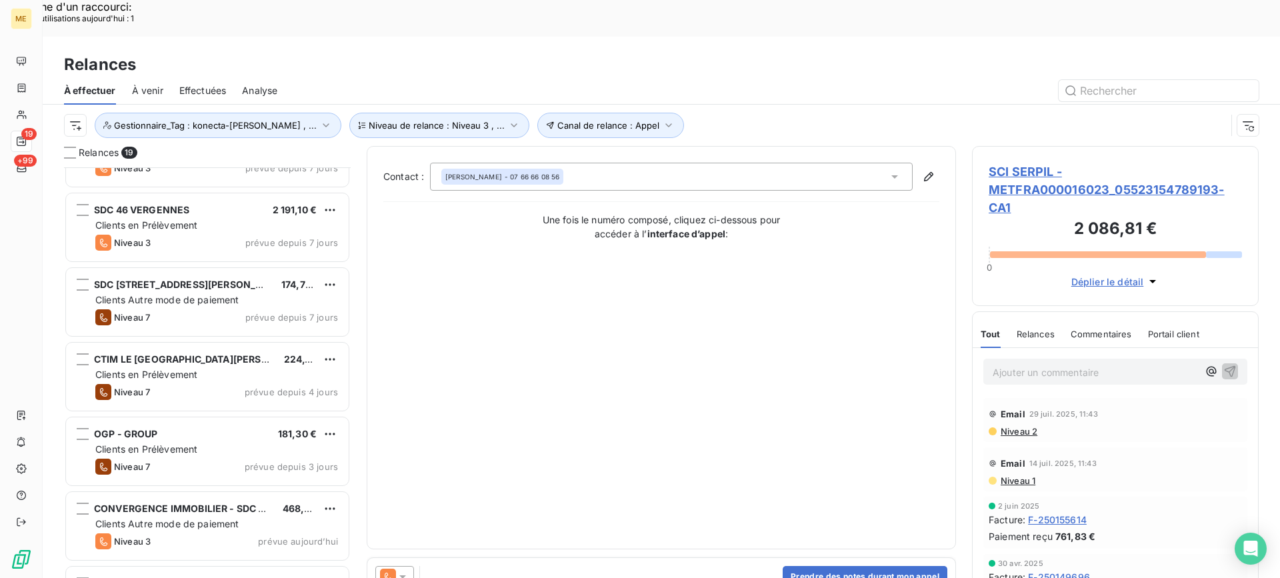
scroll to position [267, 0]
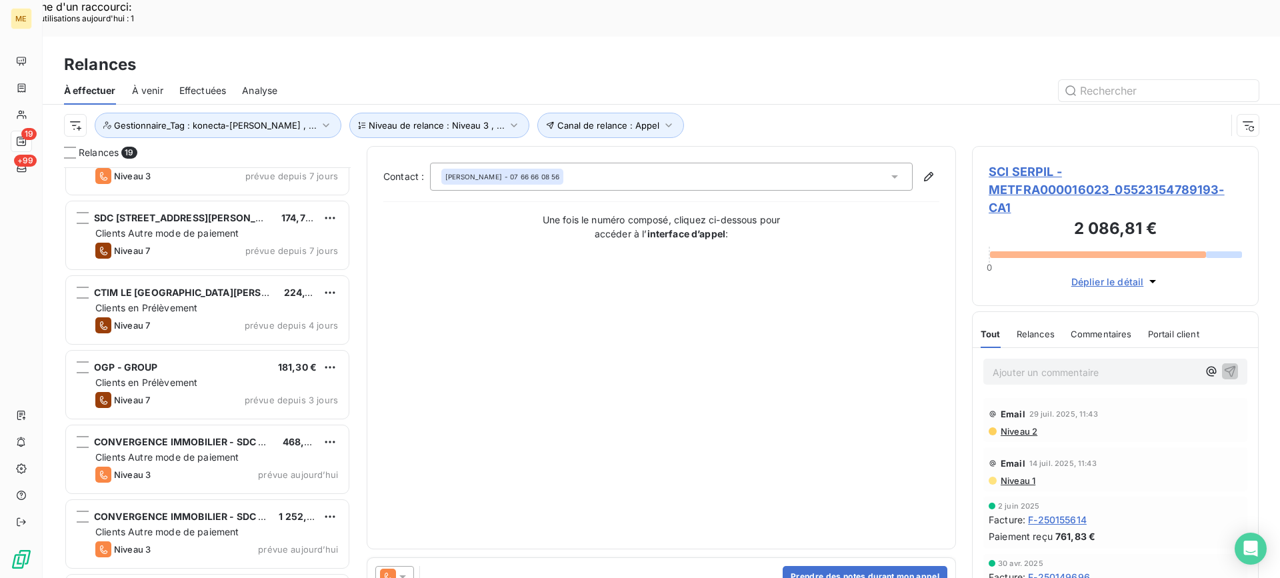
click at [171, 287] on span "CTIM LE CASTEL CASTAGNA" at bounding box center [203, 292] width 219 height 11
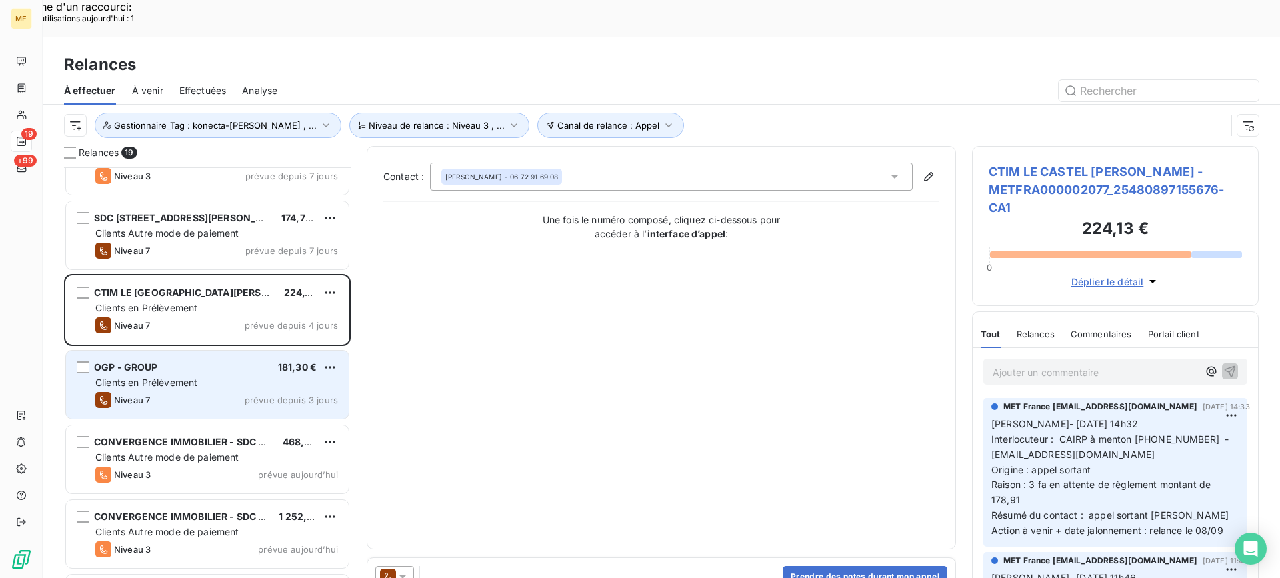
click at [181, 377] on span "Clients en Prélèvement" at bounding box center [146, 382] width 102 height 11
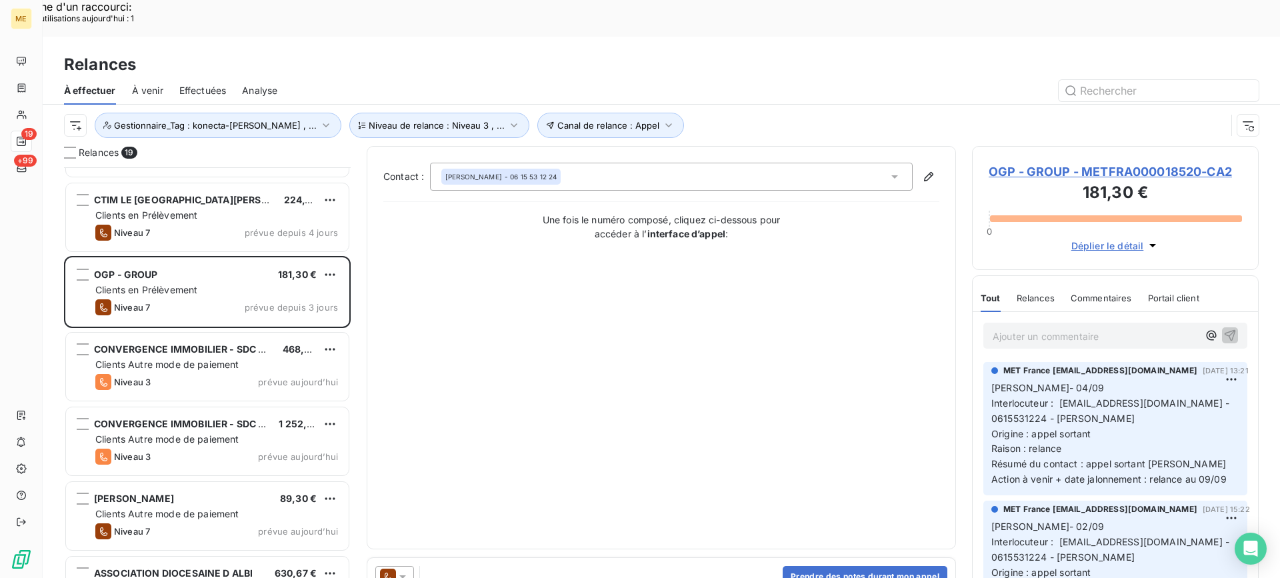
scroll to position [401, 0]
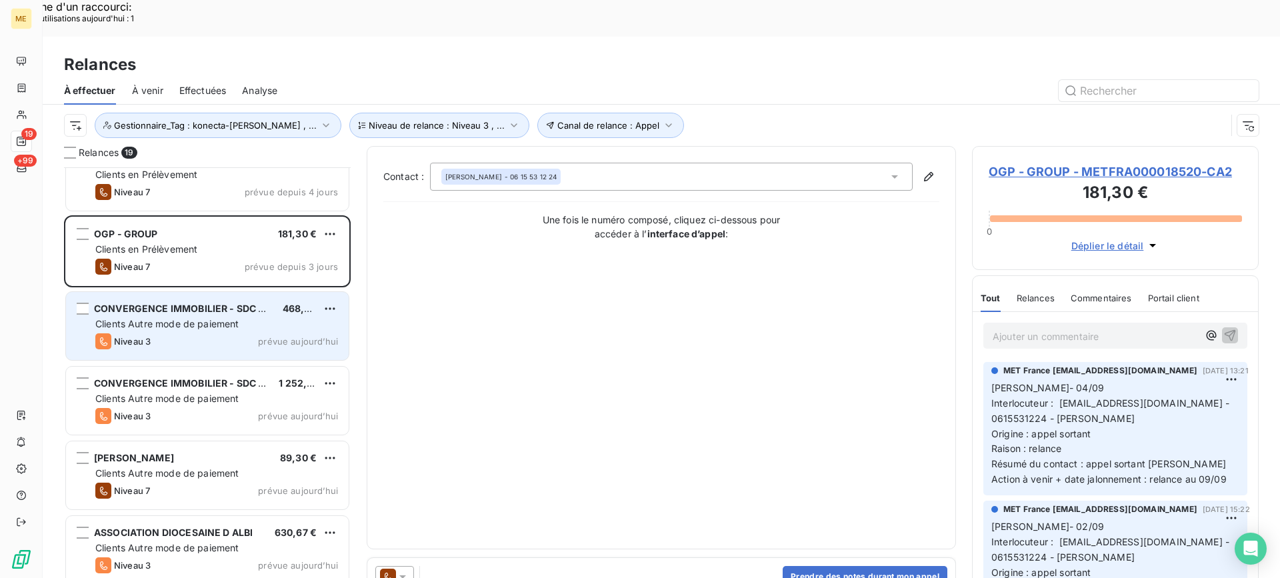
click at [214, 333] on div "Niveau 3 prévue aujourd’hui" at bounding box center [216, 341] width 243 height 16
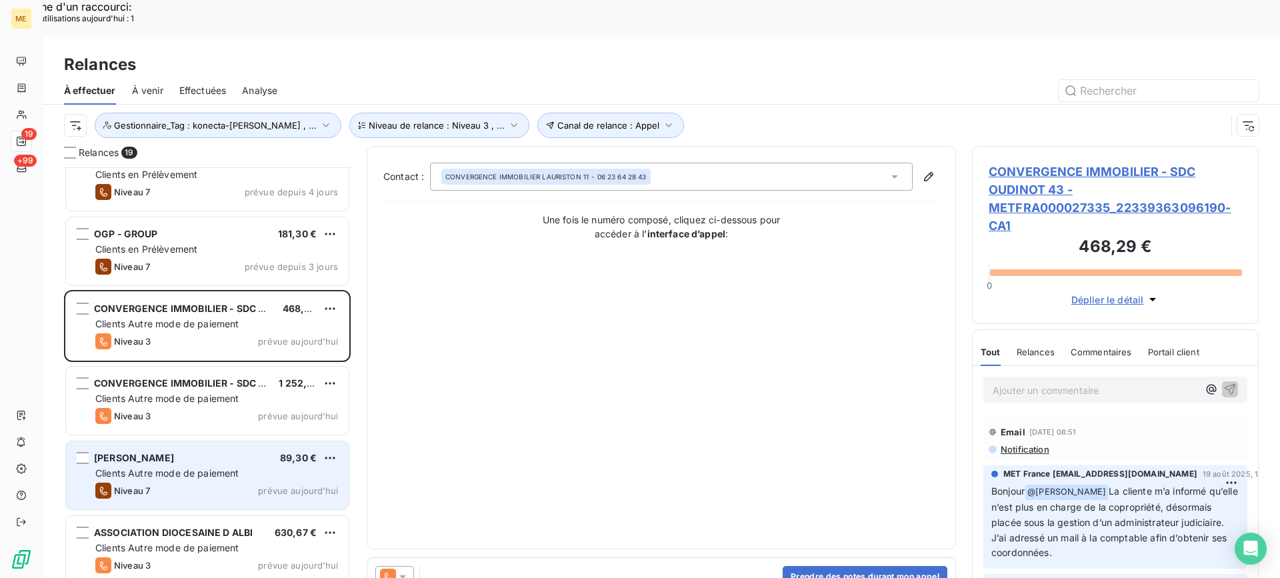
click at [211, 467] on span "Clients Autre mode de paiement" at bounding box center [167, 472] width 144 height 11
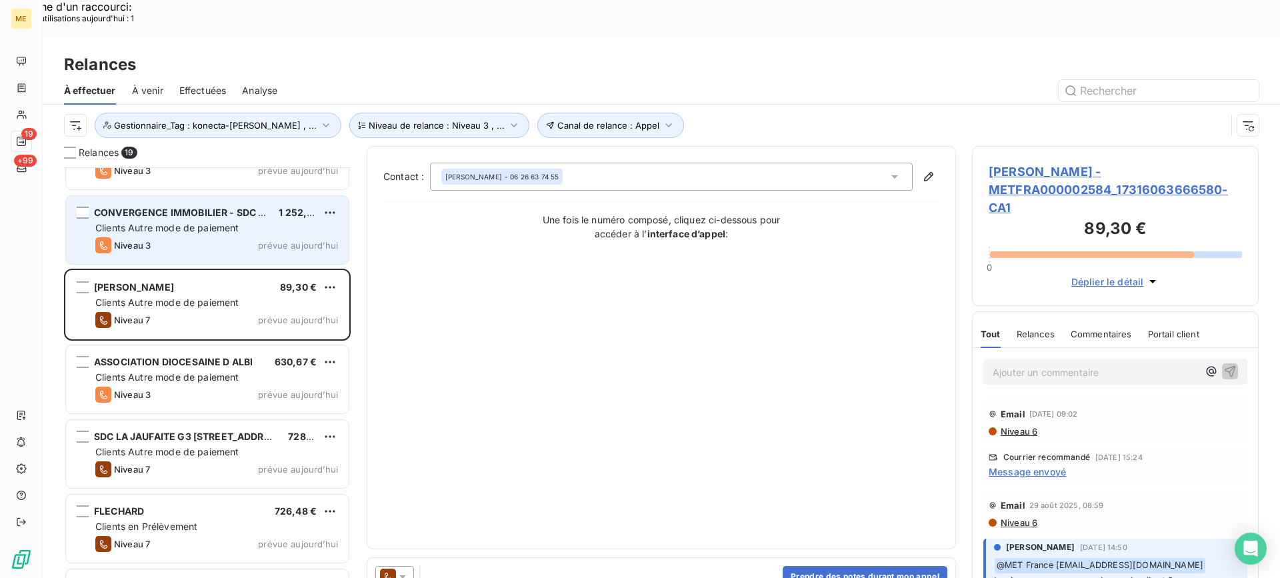
scroll to position [601, 0]
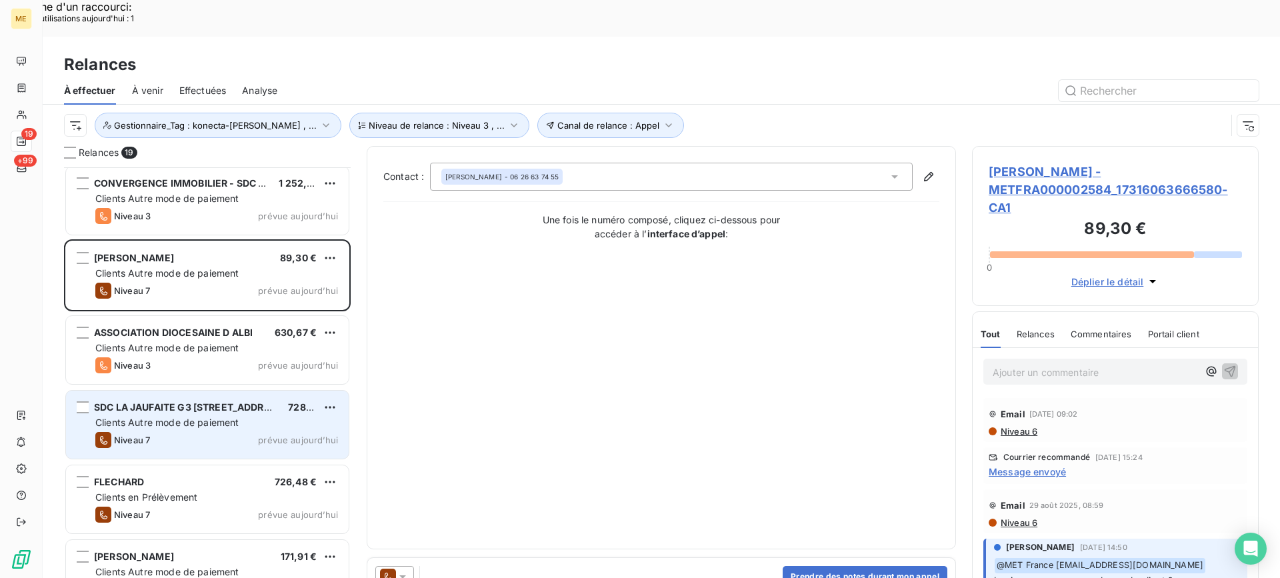
click at [216, 432] on div "Niveau 7 prévue aujourd’hui" at bounding box center [216, 440] width 243 height 16
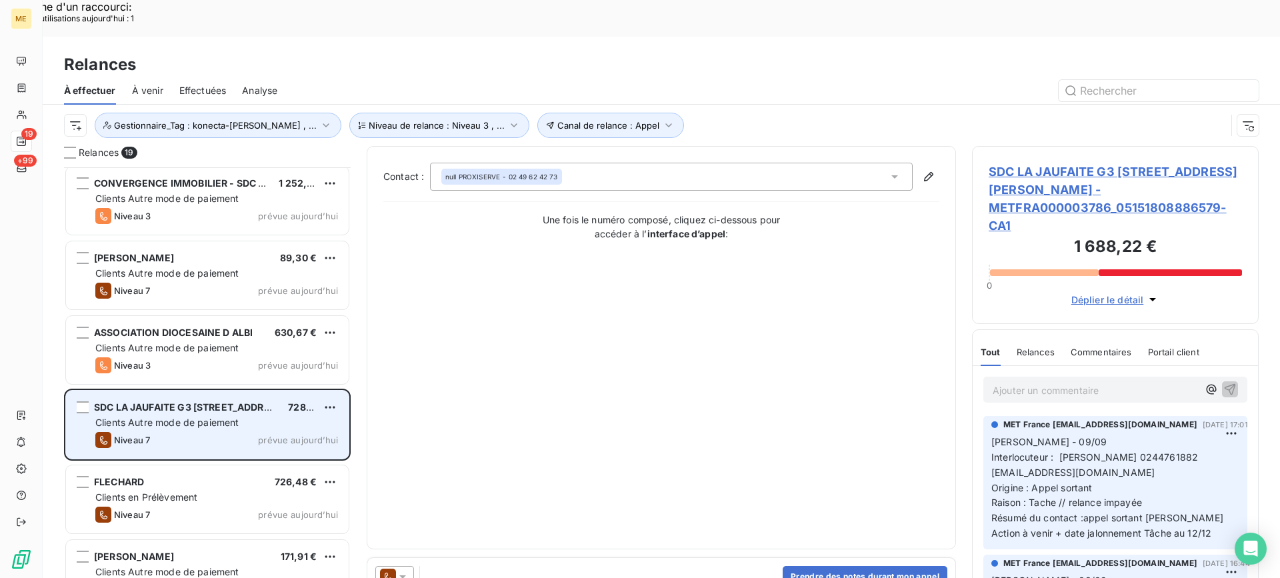
scroll to position [667, 0]
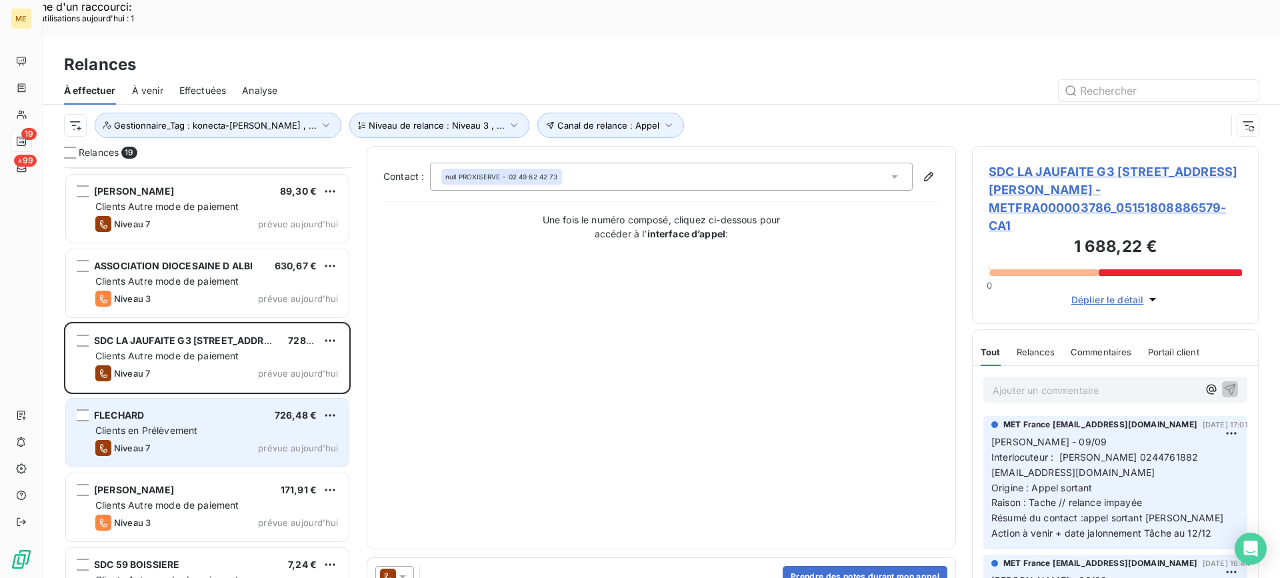
click at [265, 399] on div "FLECHARD 726,48 € Clients en Prélèvement Niveau 7 prévue aujourd’hui" at bounding box center [207, 433] width 283 height 68
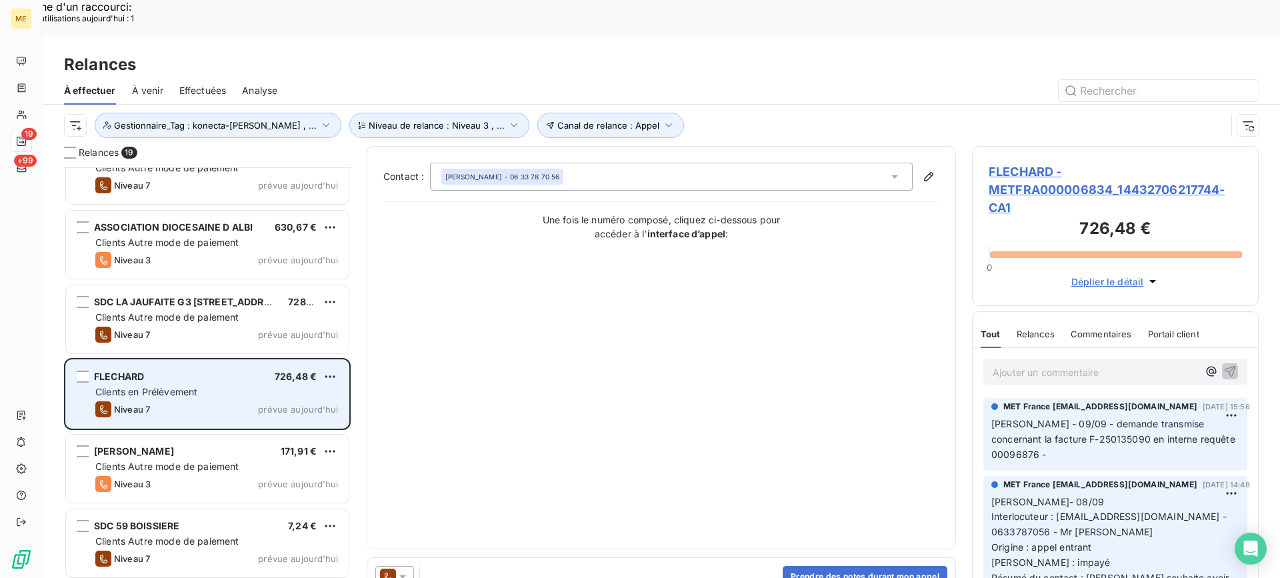
scroll to position [734, 0]
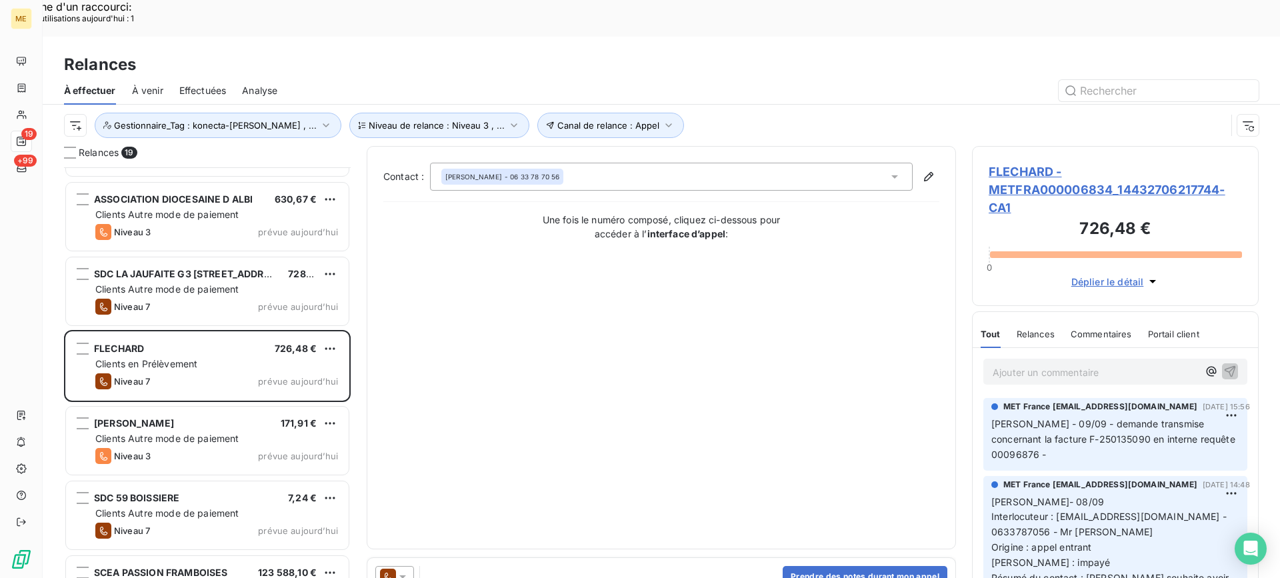
click at [1045, 163] on span "FLECHARD - METFRA000006834_14432706217744-CA1" at bounding box center [1115, 190] width 253 height 54
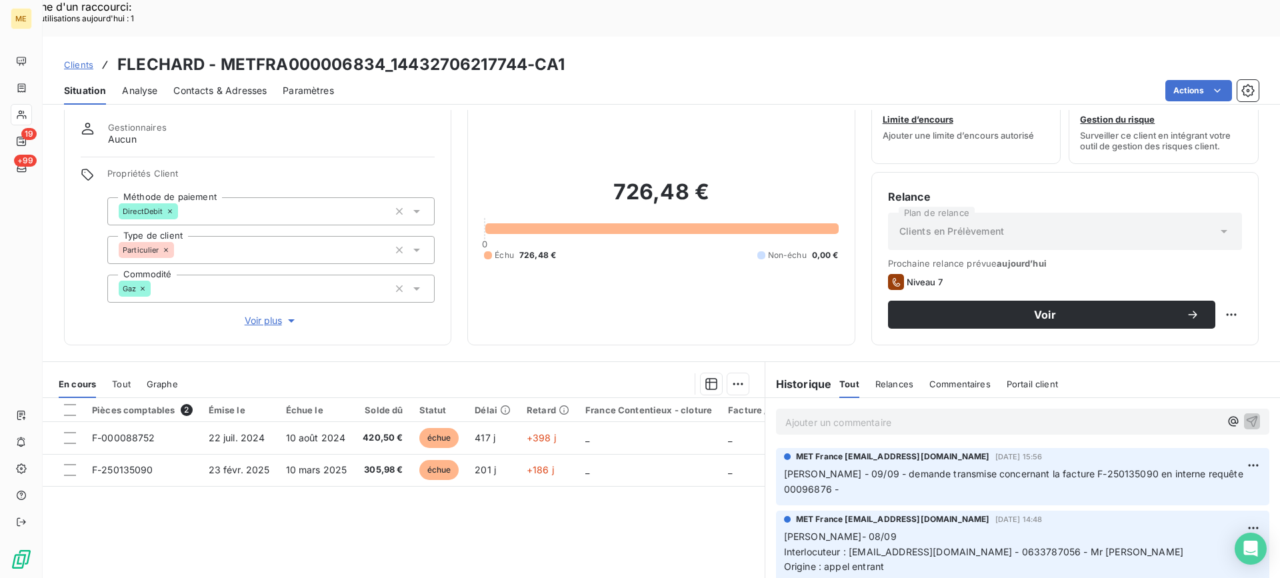
scroll to position [67, 0]
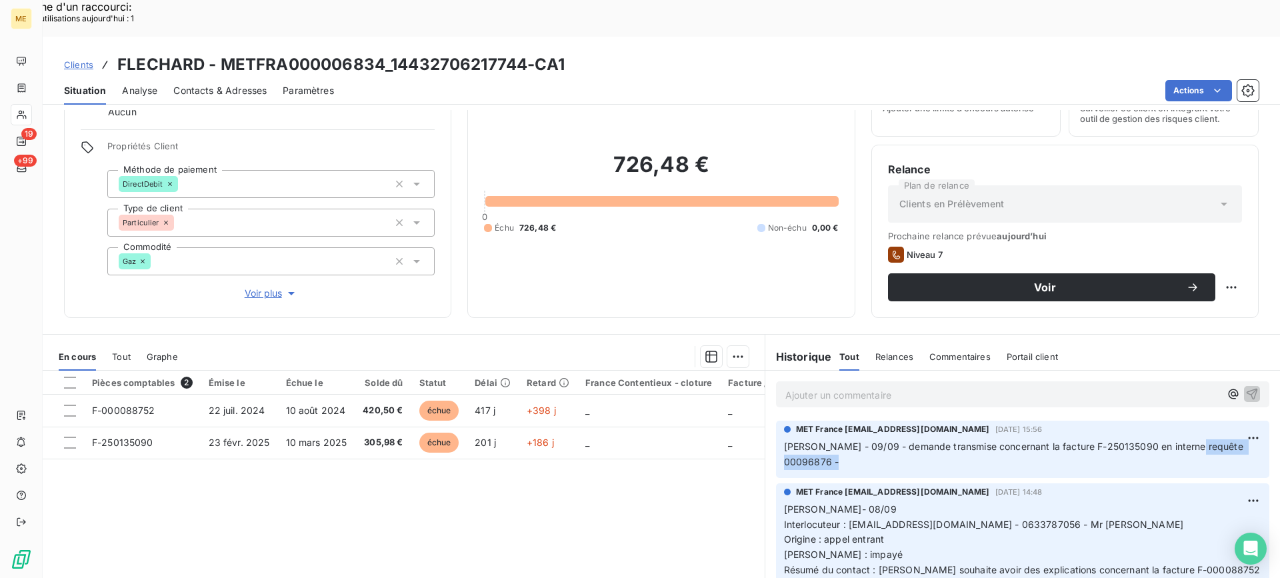
drag, startPoint x: 1181, startPoint y: 410, endPoint x: 1222, endPoint y: 409, distance: 41.3
click at [1222, 421] on div "MET France met-france@recouvrement.met.com 9 sept. 2025, 15:56 Lisa - 09/09 - d…" at bounding box center [1022, 449] width 493 height 57
copy div "00096876 -"
click at [1207, 289] on div "Replanifier cette action" at bounding box center [1166, 279] width 119 height 21
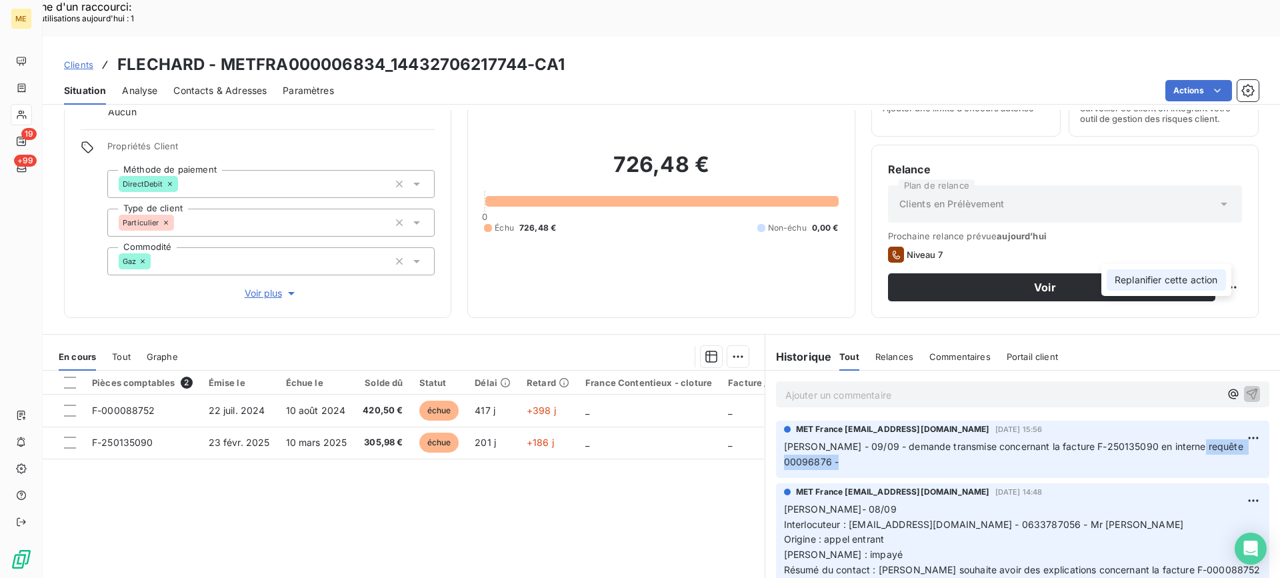
select select "8"
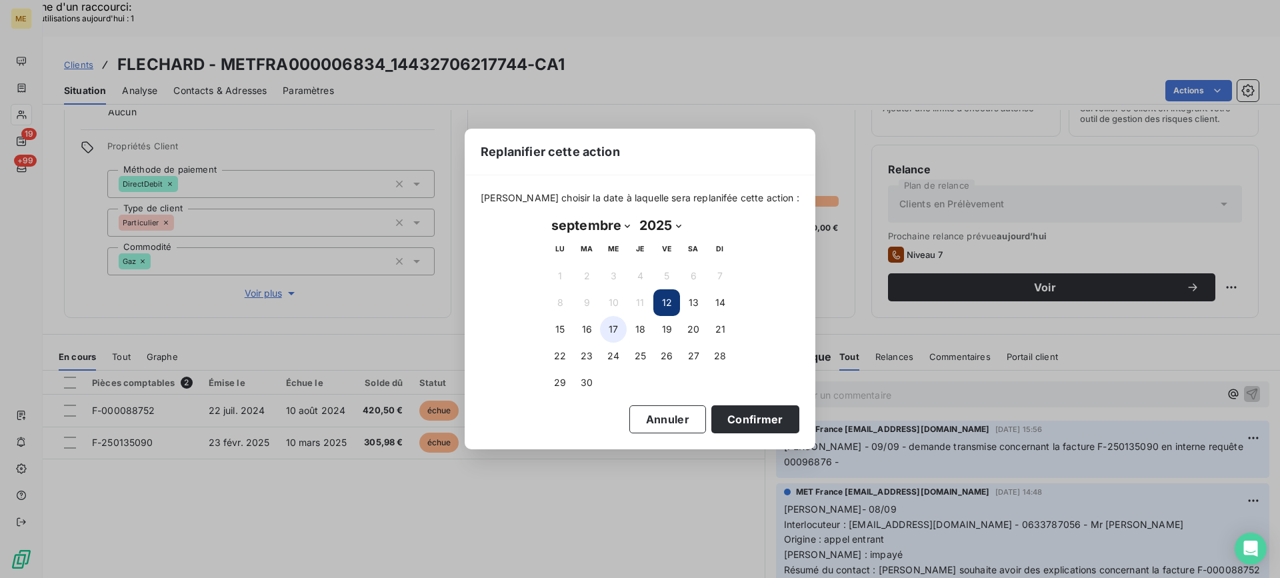
click at [602, 331] on button "17" at bounding box center [613, 329] width 27 height 27
click at [718, 418] on button "Confirmer" at bounding box center [755, 419] width 88 height 28
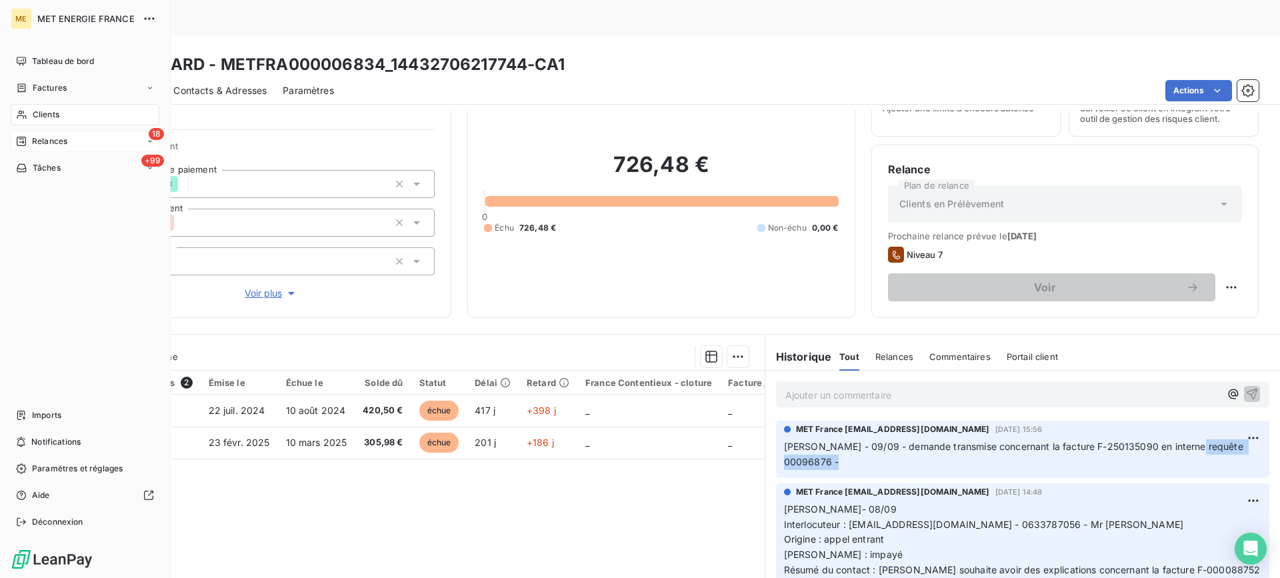
click at [82, 147] on div "18 Relances" at bounding box center [85, 141] width 149 height 21
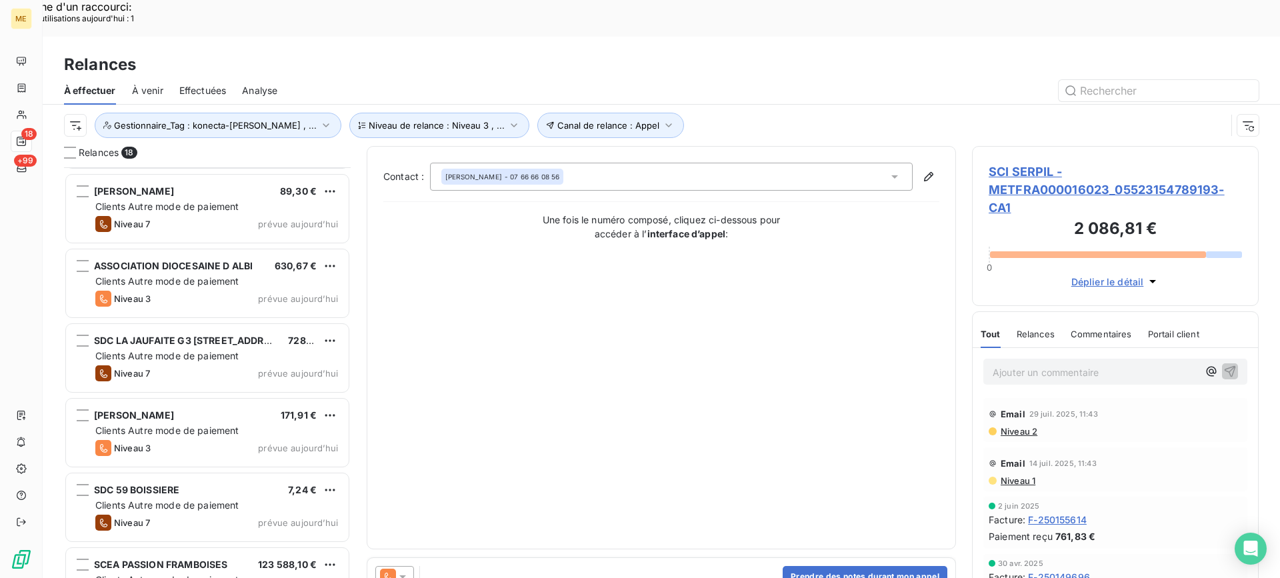
scroll to position [897, 0]
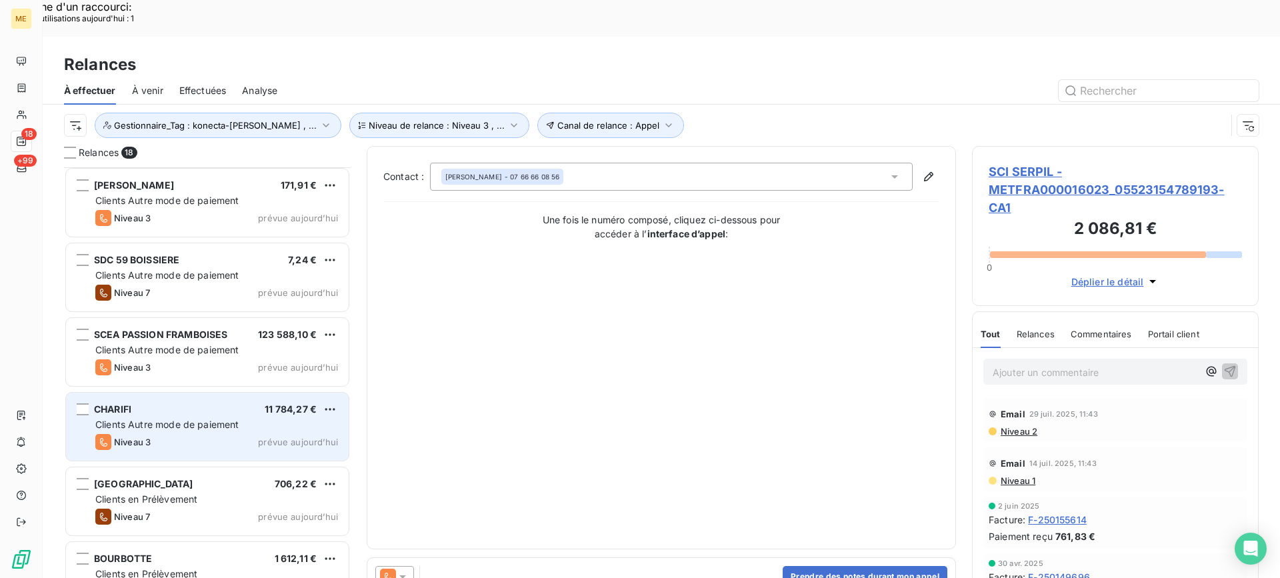
click at [165, 403] on div "CHARIFI 11 784,27 €" at bounding box center [216, 409] width 243 height 12
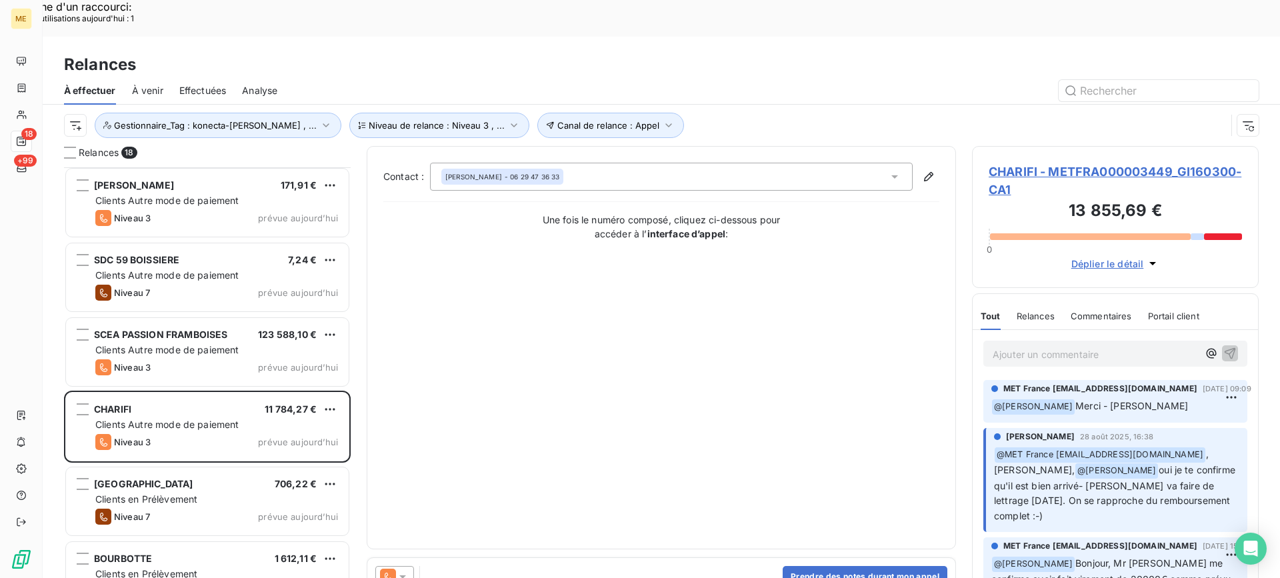
drag, startPoint x: 1040, startPoint y: 157, endPoint x: 1030, endPoint y: 172, distance: 18.3
click at [1040, 163] on span "CHARIFI - METFRA000003449_GI160300-CA1" at bounding box center [1115, 181] width 253 height 36
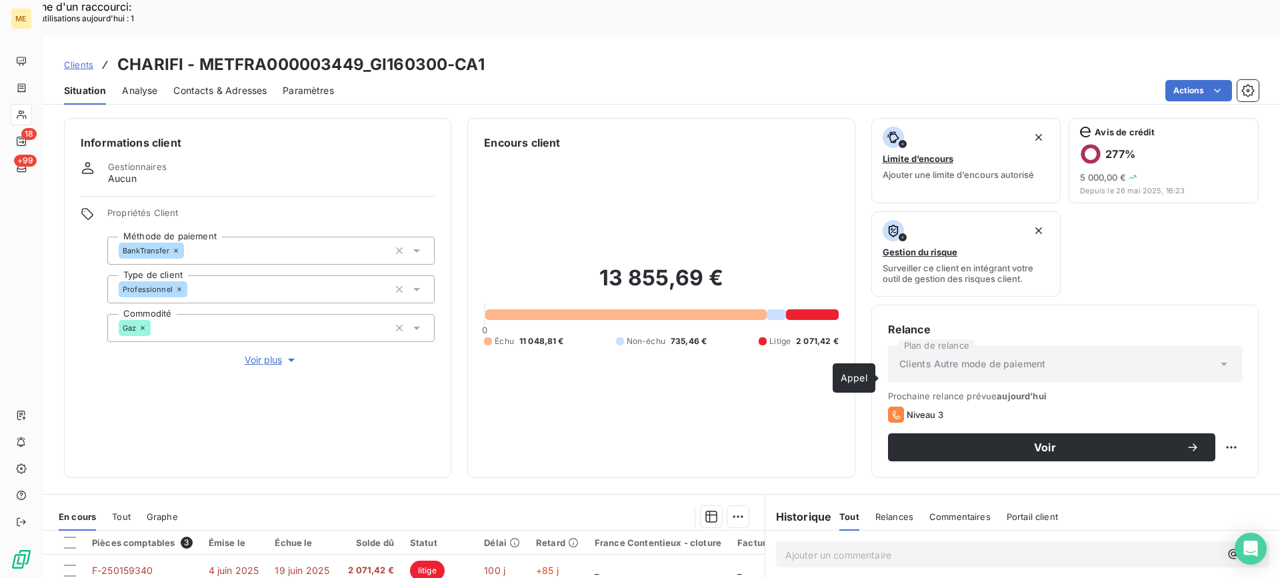
click at [1241, 412] on div "Relance Plan de relance Clients Autre mode de paiement Prochaine relance prévue…" at bounding box center [1064, 391] width 387 height 173
click at [1240, 413] on div "Relance Plan de relance Clients Autre mode de paiement Prochaine relance prévue…" at bounding box center [1064, 391] width 387 height 173
click at [1220, 426] on div "Replanifier cette action" at bounding box center [1166, 440] width 130 height 32
click at [1220, 438] on div "Replanifier cette action" at bounding box center [1166, 439] width 119 height 21
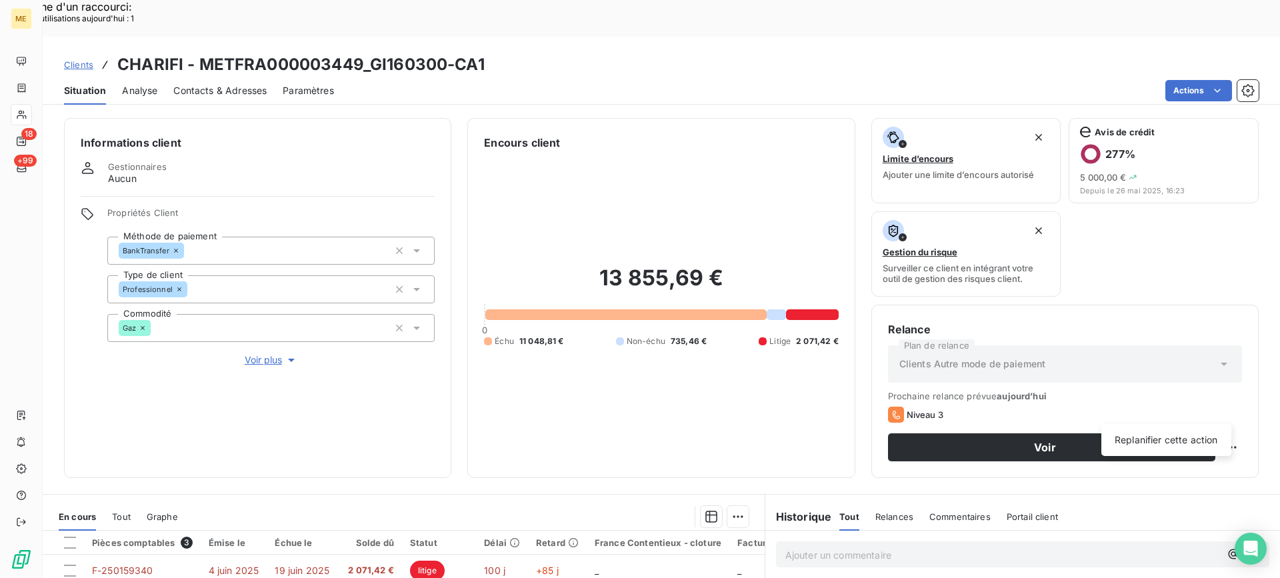
select select "8"
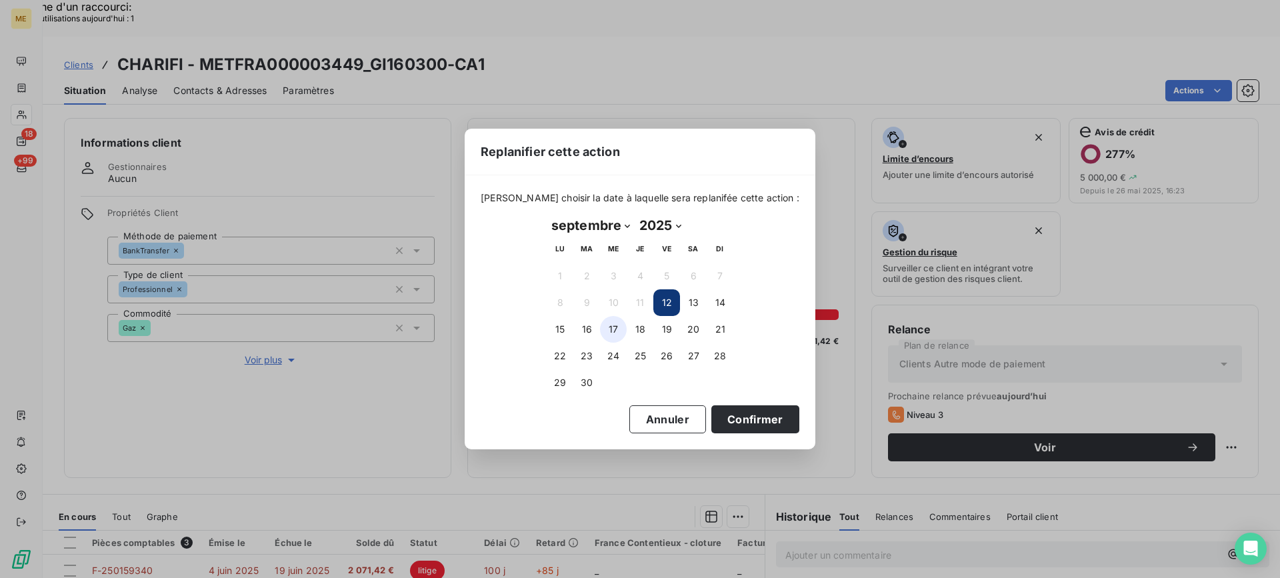
drag, startPoint x: 603, startPoint y: 333, endPoint x: 618, endPoint y: 352, distance: 24.7
click at [603, 333] on button "17" at bounding box center [613, 329] width 27 height 27
click at [711, 412] on button "Confirmer" at bounding box center [755, 419] width 88 height 28
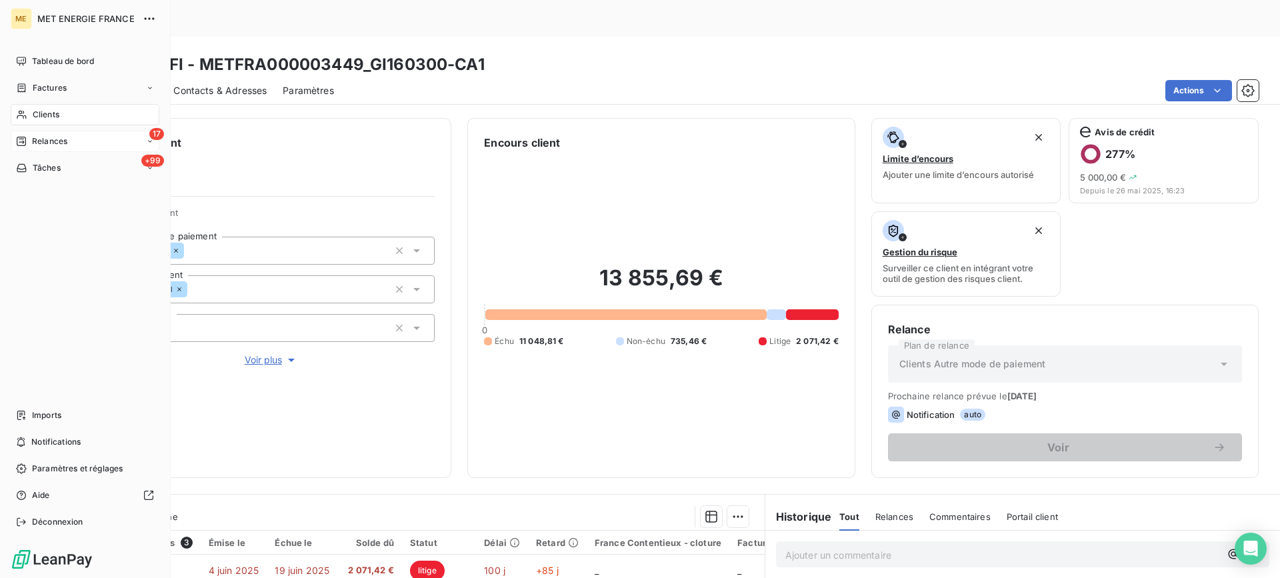
click at [30, 141] on div "Relances" at bounding box center [41, 141] width 51 height 12
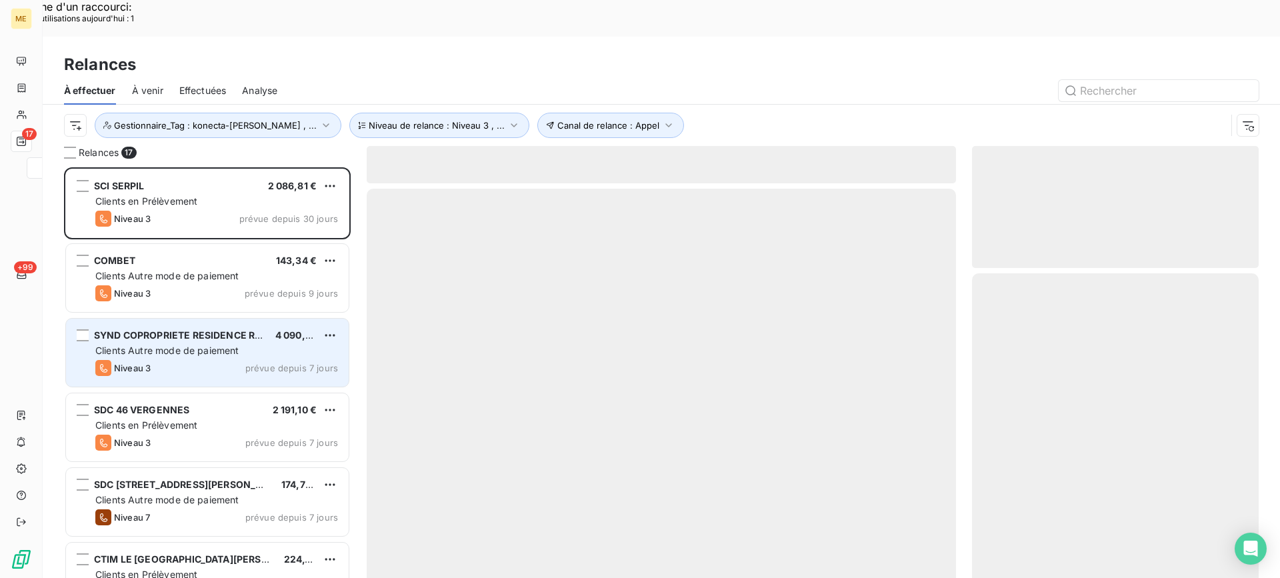
scroll to position [437, 277]
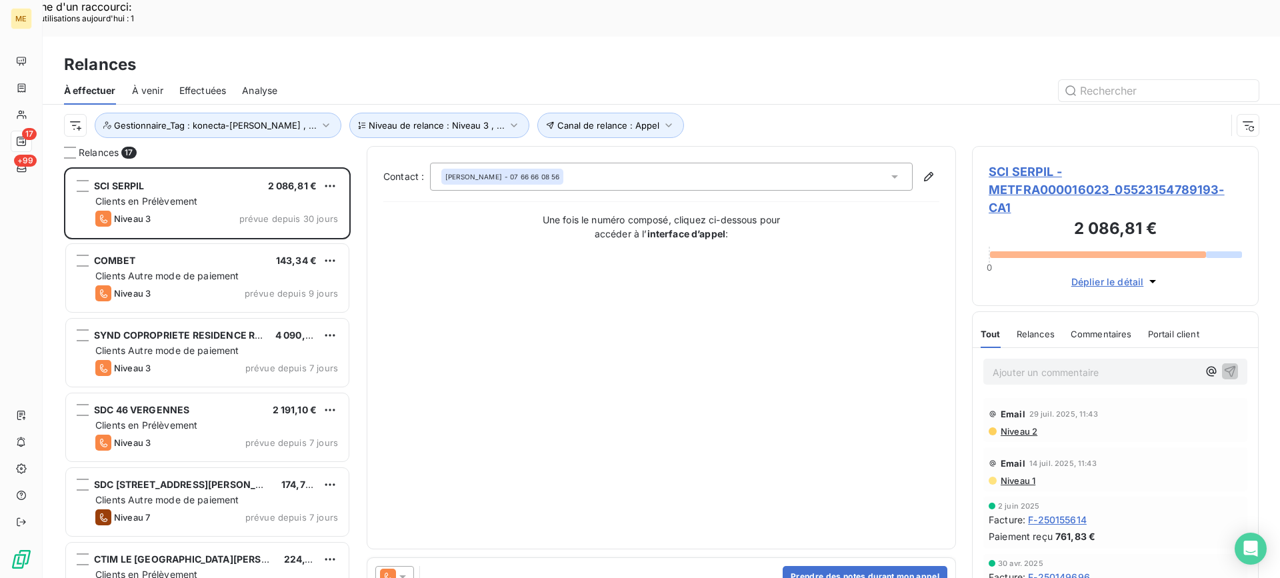
click at [1109, 163] on span "SCI SERPIL - METFRA000016023_05523154789193-CA1" at bounding box center [1115, 190] width 253 height 54
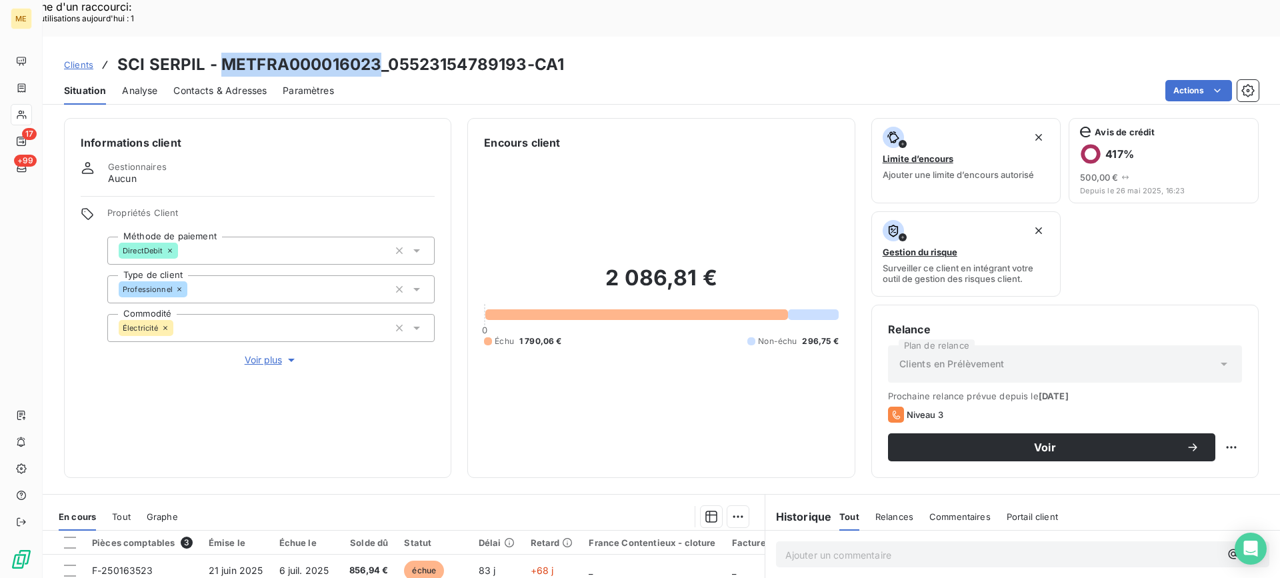
copy h3 "METFRA000016023"
drag, startPoint x: 222, startPoint y: 27, endPoint x: 381, endPoint y: 21, distance: 159.5
click at [381, 53] on h3 "SCI SERPIL - METFRA000016023_05523154789193-CA1" at bounding box center [340, 65] width 447 height 24
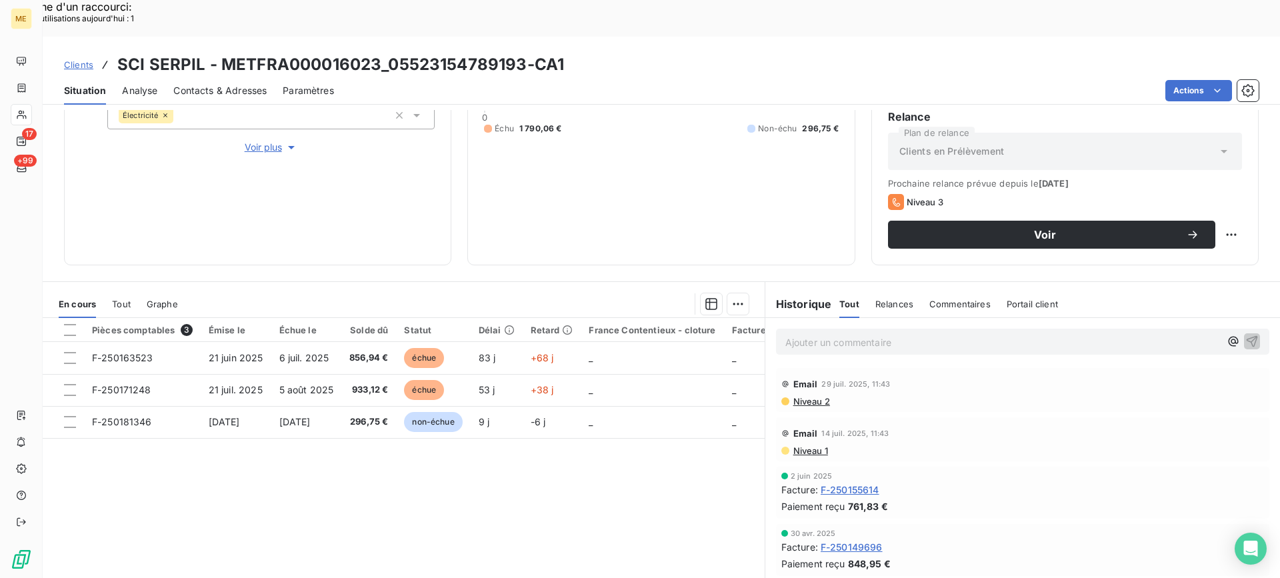
click at [849, 322] on div "Ajouter un commentaire ﻿" at bounding box center [1022, 341] width 515 height 47
click at [857, 334] on p "Ajouter un commentaire ﻿" at bounding box center [1002, 342] width 435 height 17
click at [875, 334] on p "Ajouter un commentaire ﻿" at bounding box center [1002, 342] width 435 height 17
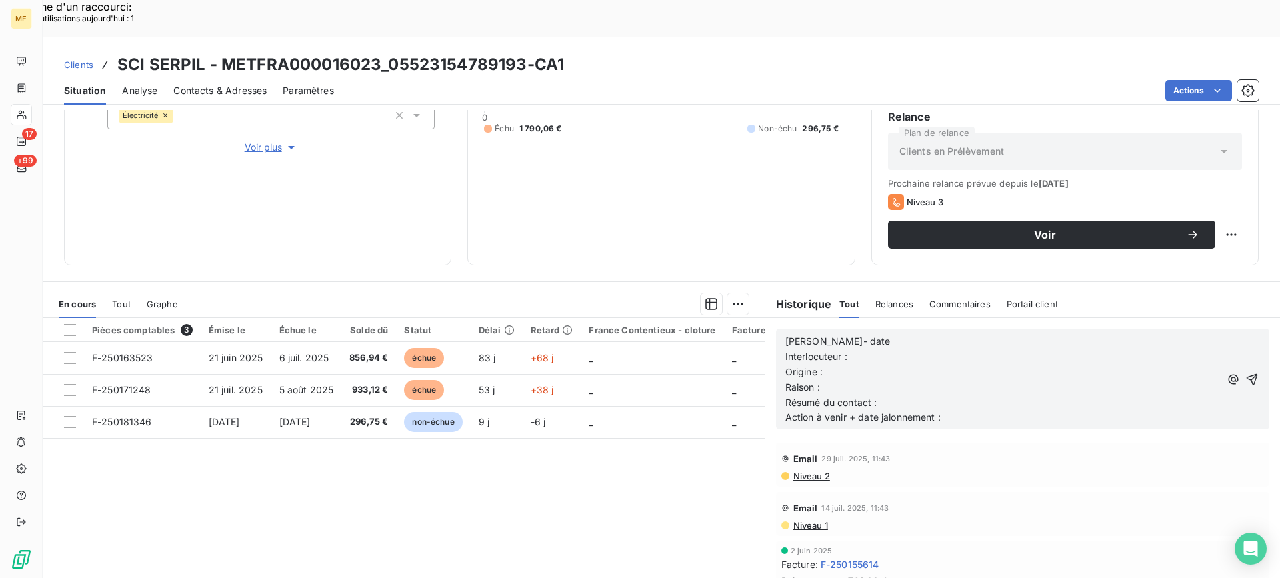
click at [867, 334] on p "Lisa- date" at bounding box center [1002, 341] width 435 height 15
click at [866, 334] on p "Lisa- 12/09" at bounding box center [1002, 341] width 435 height 15
click at [869, 349] on p "Interlocuteur :" at bounding box center [1002, 356] width 435 height 15
click at [911, 349] on p "Interlocuteur :" at bounding box center [1002, 356] width 435 height 15
click at [929, 334] on p "Lisa- 12/09" at bounding box center [1002, 341] width 435 height 15
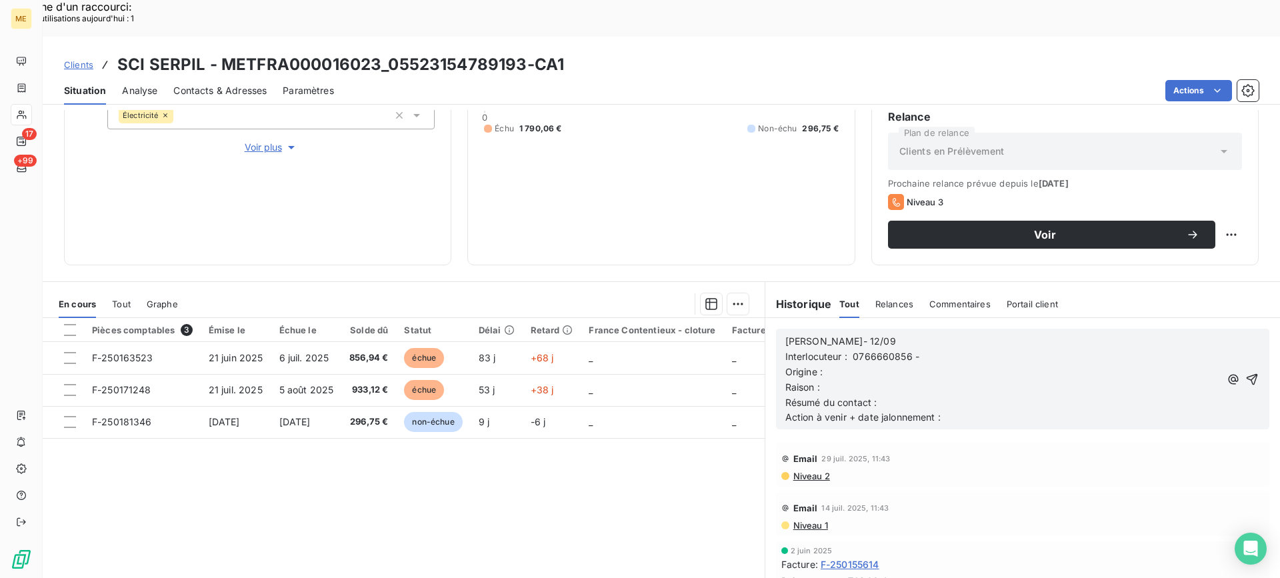
click at [966, 349] on p "Interlocuteur : 0766660856 -" at bounding box center [1002, 356] width 435 height 15
click at [1092, 334] on p "Lisa- 12/09" at bounding box center [1002, 341] width 435 height 15
click at [1090, 349] on p "Interlocuteur : 0766660856 - senolaydinyilmaz@gmail.com -" at bounding box center [1002, 356] width 435 height 15
copy span "aydinyilmaz"
drag, startPoint x: 940, startPoint y: 323, endPoint x: 996, endPoint y: 321, distance: 56.0
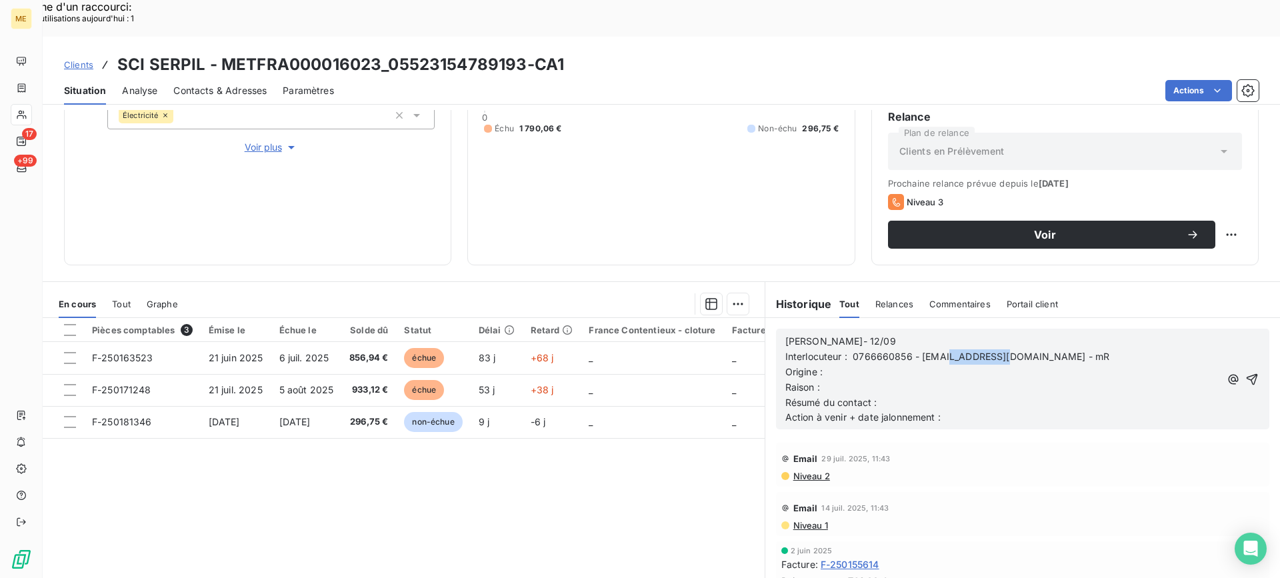
click at [996, 351] on span "Interlocuteur : 0766660856 - senolaydinyilmaz@gmail.com - mR" at bounding box center [947, 356] width 324 height 11
click at [1075, 351] on span "Interlocuteur : 0766660856 - senolaydinyilmaz@gmail.com - mR" at bounding box center [947, 356] width 324 height 11
click at [1070, 351] on span "Interlocuteur : 0766660856 - senolaydinyilmaz@gmail.com - mR aydinyilmaz" at bounding box center [975, 356] width 380 height 11
drag, startPoint x: 1010, startPoint y: 371, endPoint x: 1005, endPoint y: 359, distance: 13.5
click at [1009, 395] on p "Résumé du contact :" at bounding box center [1002, 402] width 435 height 15
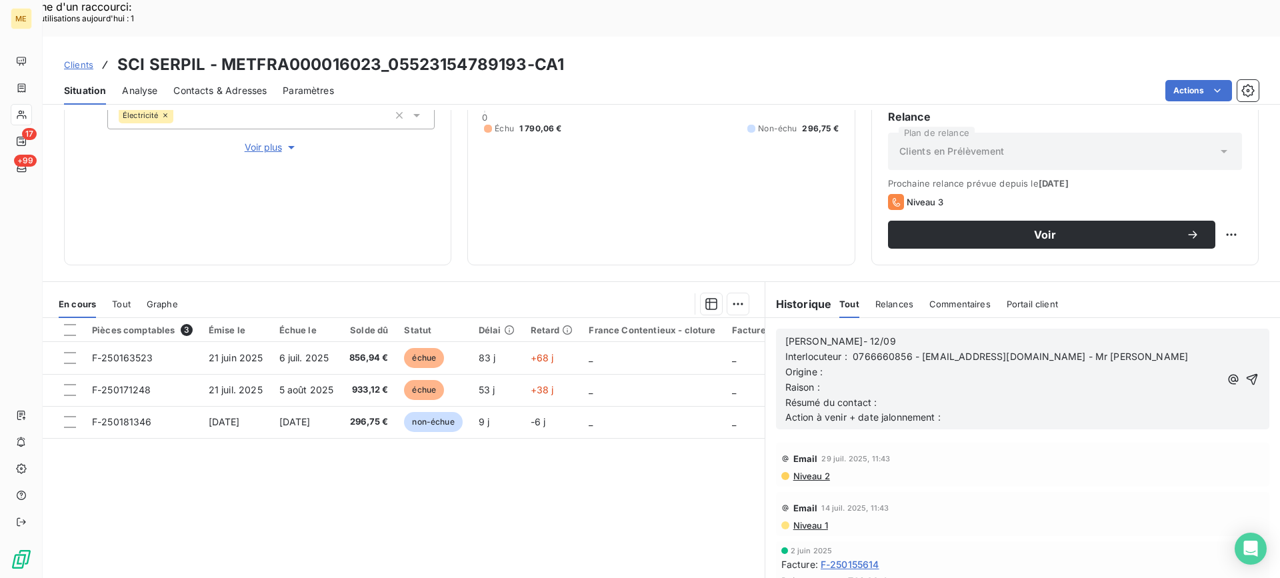
click at [994, 380] on p "Raison :" at bounding box center [1002, 387] width 435 height 15
click at [1039, 334] on p "Lisa- 12/09" at bounding box center [1002, 341] width 435 height 15
click at [1025, 351] on span "Interlocuteur : 0766660856 - senolaydinyilmaz@gmail.com - Mr aydinyilmaz" at bounding box center [986, 356] width 403 height 11
click at [1020, 380] on p "Raison :" at bounding box center [1002, 387] width 435 height 15
click at [833, 365] on p "Origine :" at bounding box center [1002, 372] width 435 height 15
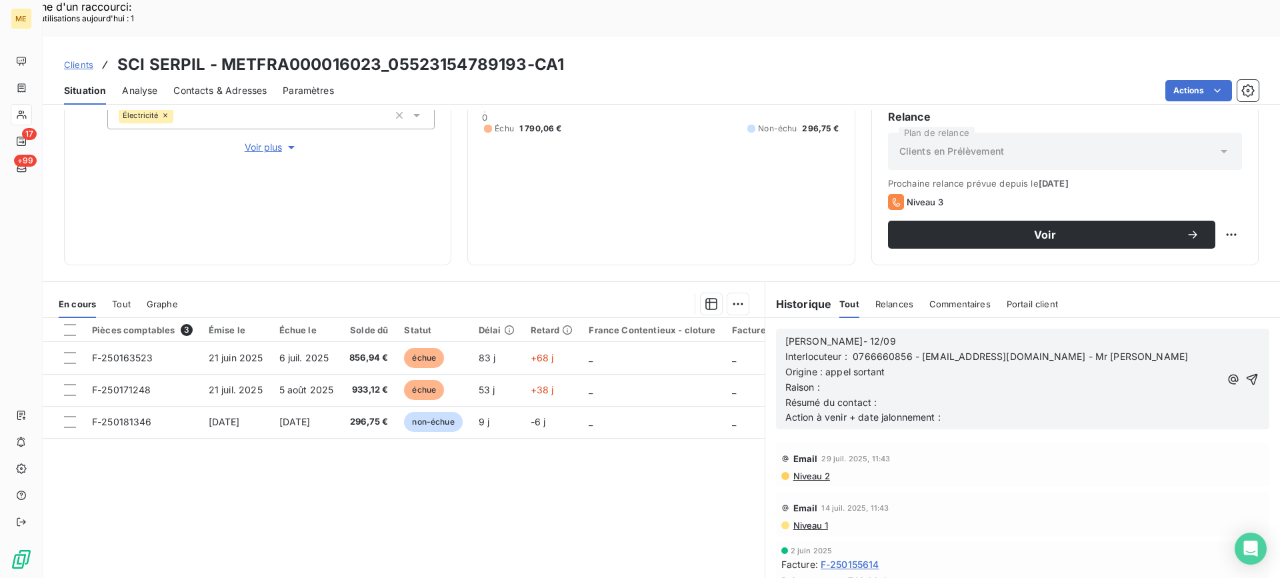
click at [1028, 395] on p "Résumé du contact :" at bounding box center [1002, 402] width 435 height 15
click at [994, 380] on p "Raison :" at bounding box center [1002, 387] width 435 height 15
click at [827, 380] on p "Raison :" at bounding box center [1002, 387] width 435 height 15
click at [1040, 380] on p "Raison : relance" at bounding box center [1002, 387] width 435 height 15
click at [1038, 380] on p "Raison : relance" at bounding box center [1002, 387] width 435 height 15
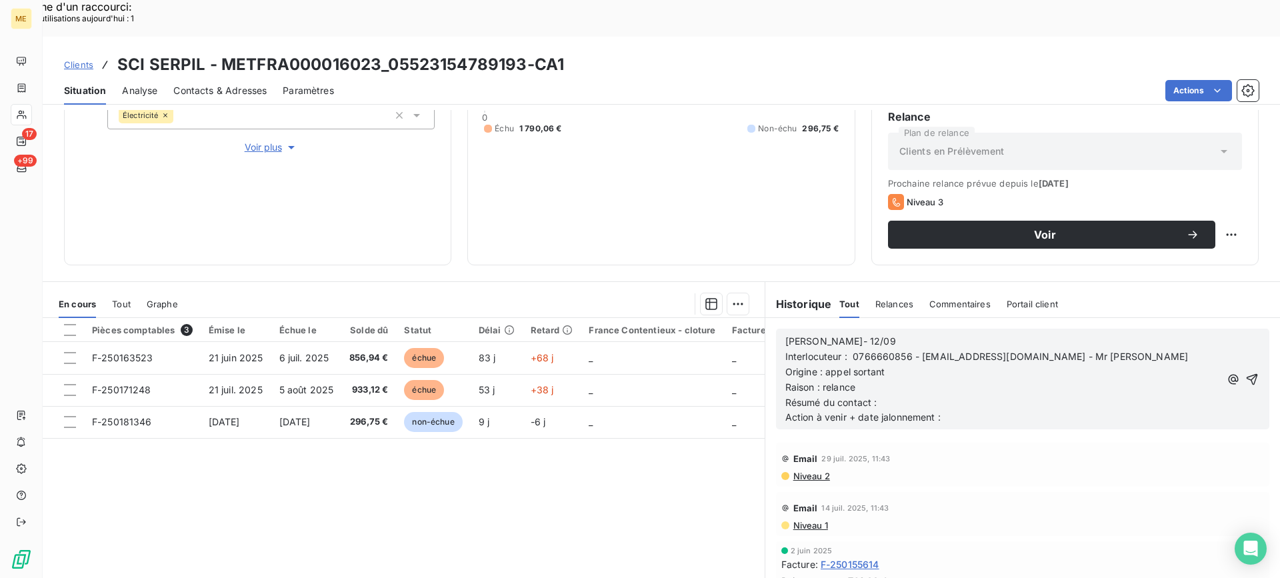
click at [1029, 395] on p "Résumé du contact :" at bounding box center [1002, 402] width 435 height 15
click at [1031, 410] on p "Action à venir + date jalonnement :" at bounding box center [1002, 417] width 435 height 15
click at [1030, 410] on p "Action à venir + date jalonnement :" at bounding box center [1002, 417] width 435 height 15
click at [1245, 373] on icon "button" at bounding box center [1251, 379] width 13 height 13
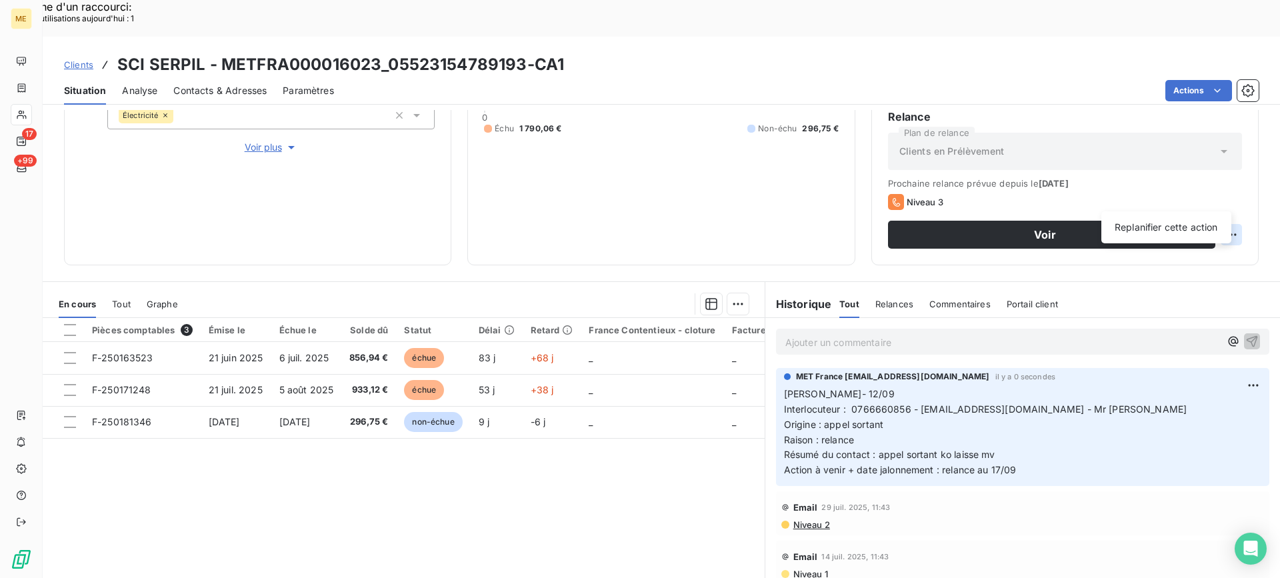
click at [1210, 223] on div "Replanifier cette action" at bounding box center [1166, 227] width 119 height 21
select select "8"
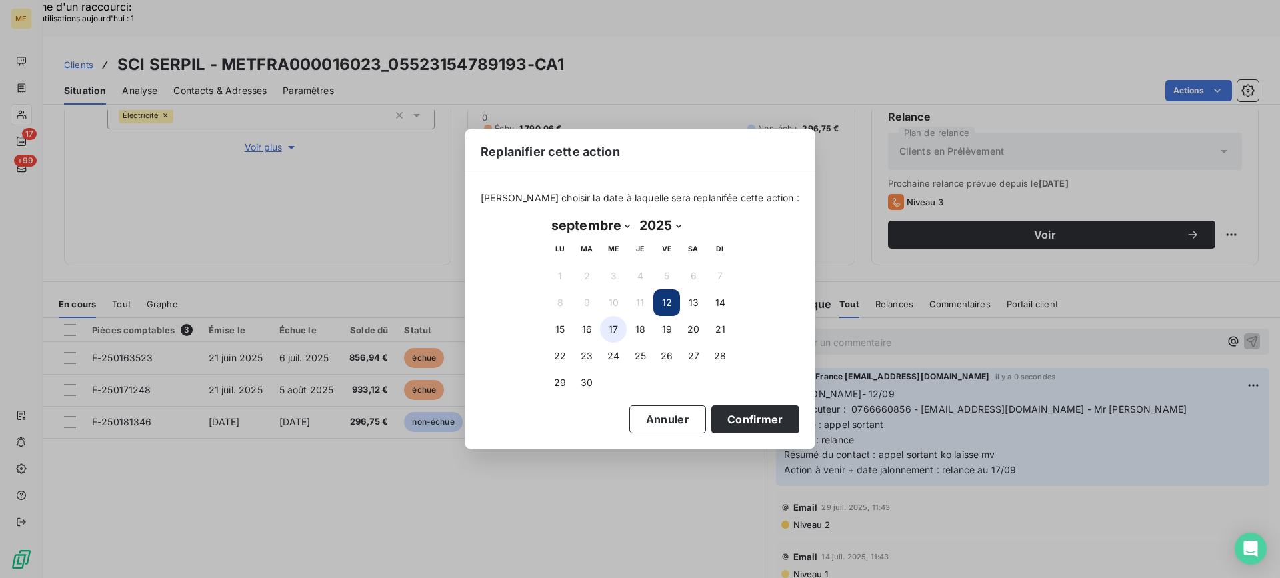
click at [603, 327] on button "17" at bounding box center [613, 329] width 27 height 27
click at [765, 429] on button "Confirmer" at bounding box center [755, 419] width 88 height 28
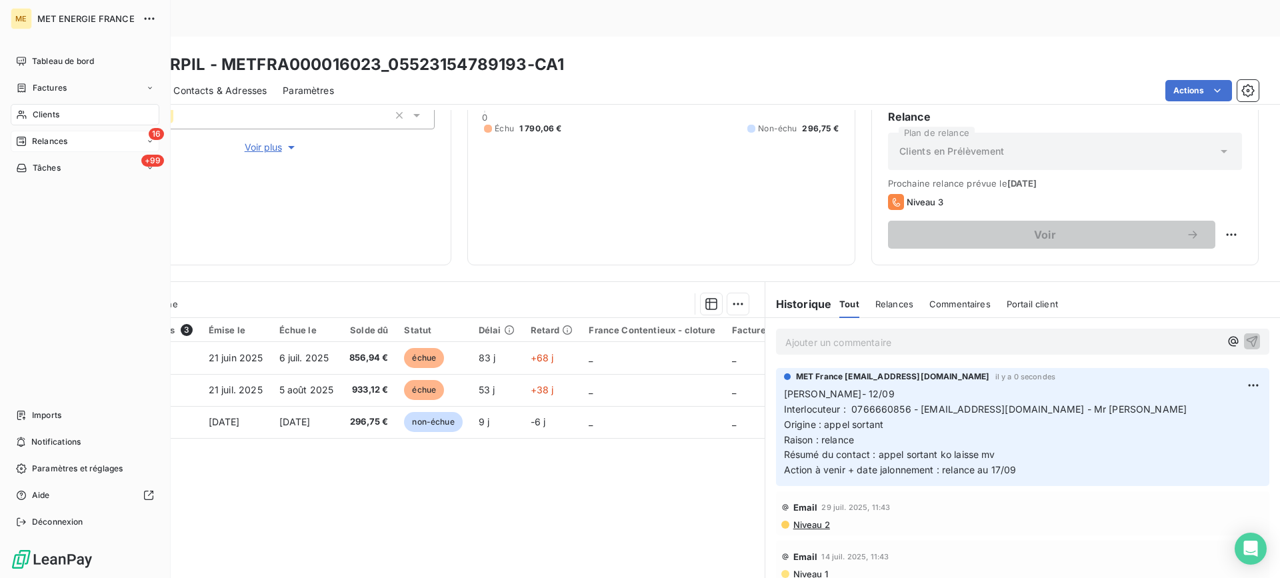
click at [24, 139] on icon at bounding box center [21, 141] width 11 height 11
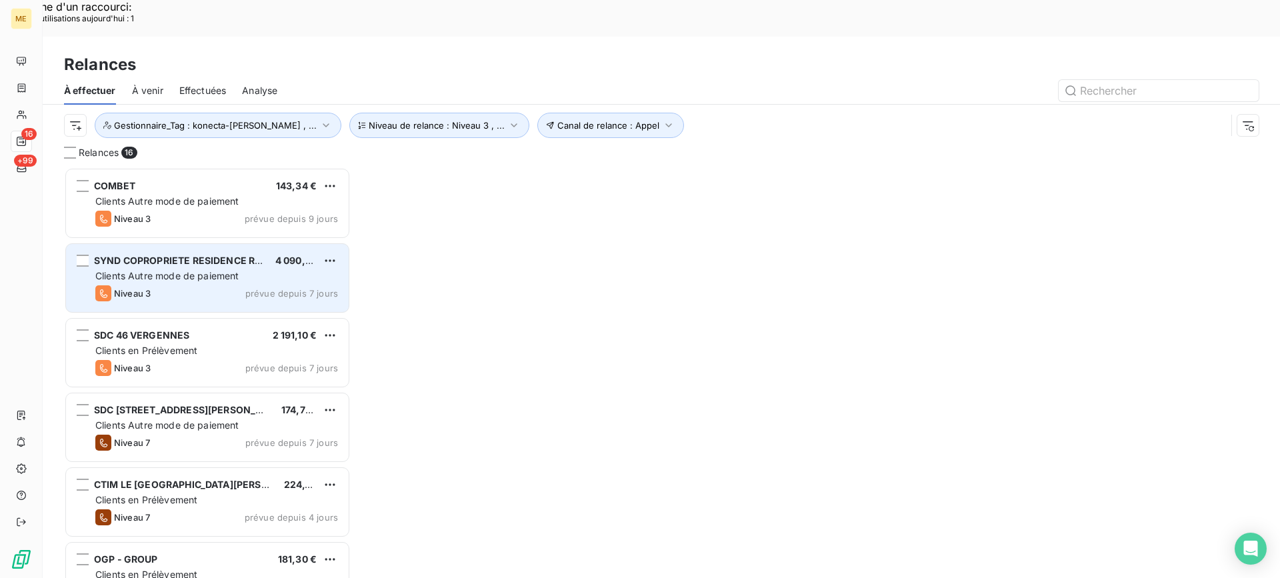
scroll to position [437, 277]
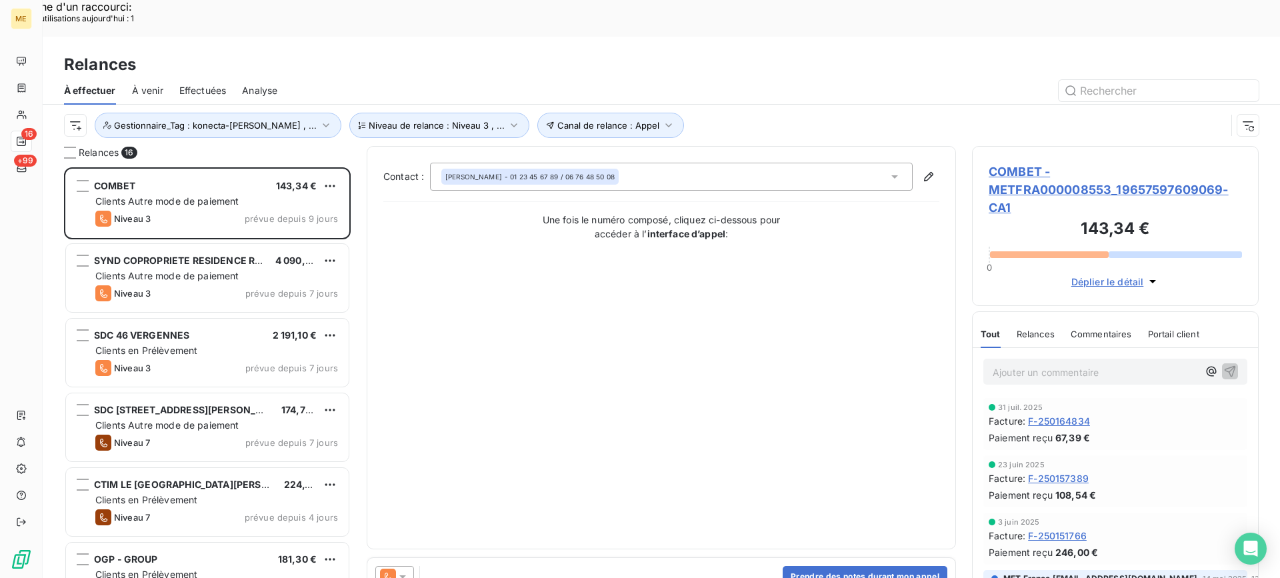
drag, startPoint x: 1047, startPoint y: 153, endPoint x: 1113, endPoint y: 153, distance: 66.7
click at [1047, 163] on span "COMBET - METFRA000008553_19657597609069-CA1" at bounding box center [1115, 190] width 253 height 54
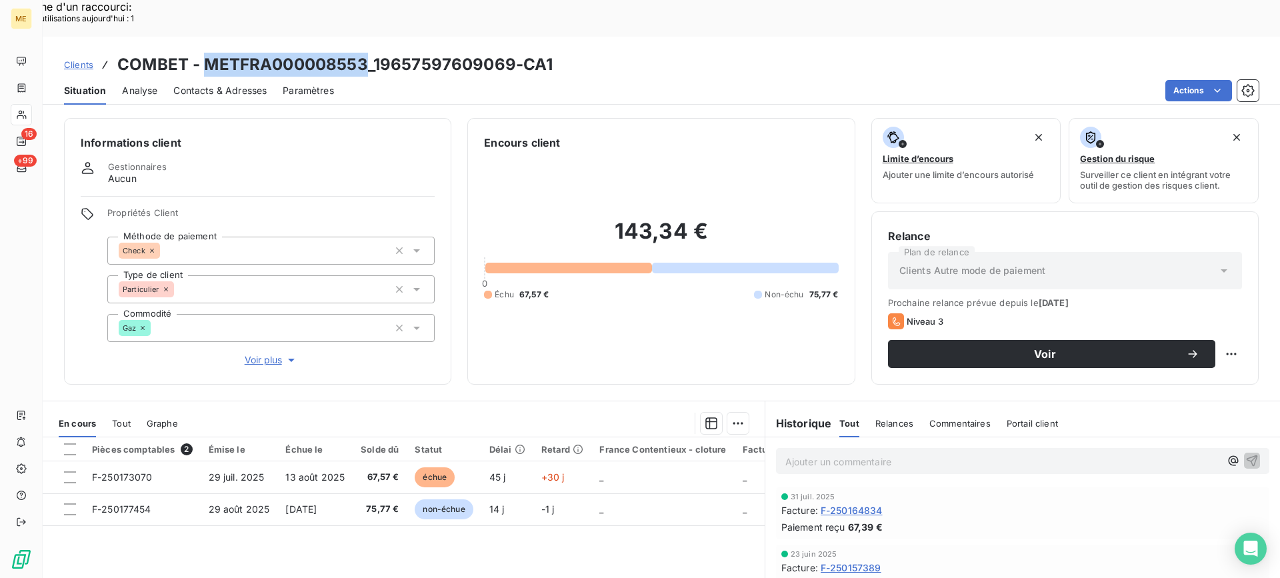
drag, startPoint x: 209, startPoint y: 29, endPoint x: 363, endPoint y: 27, distance: 154.0
click at [363, 53] on h3 "COMBET - METFRA000008553_19657597609069-CA1" at bounding box center [334, 65] width 435 height 24
copy h3 "METFRA000008553"
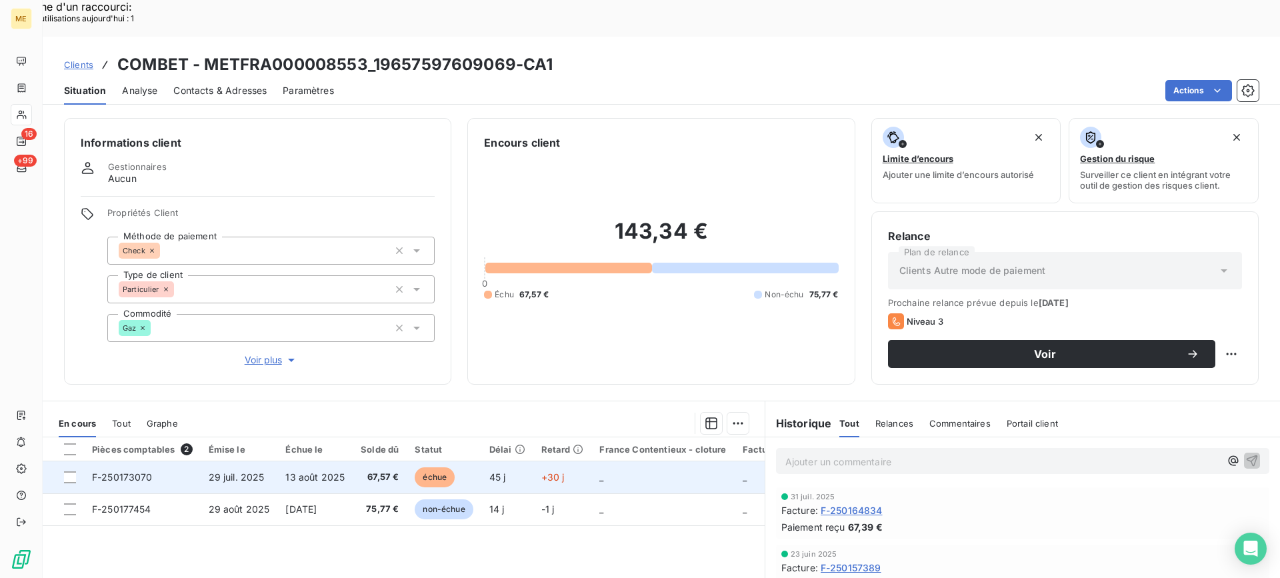
click at [210, 471] on span "29 juil. 2025" at bounding box center [237, 476] width 56 height 11
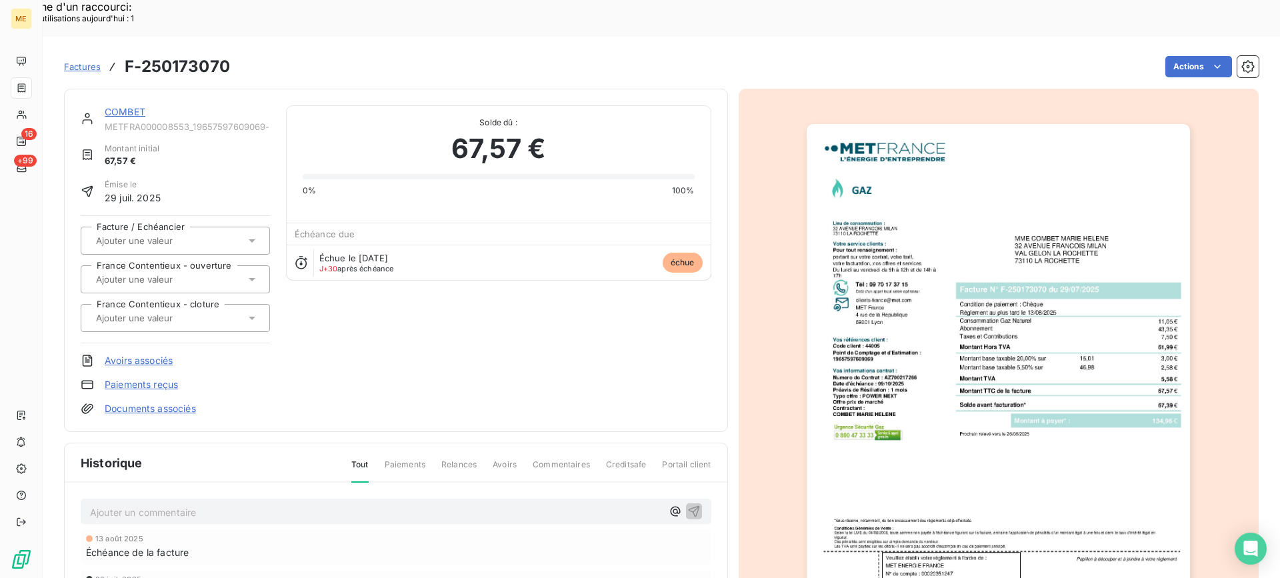
click at [140, 106] on link "COMBET" at bounding box center [125, 111] width 41 height 11
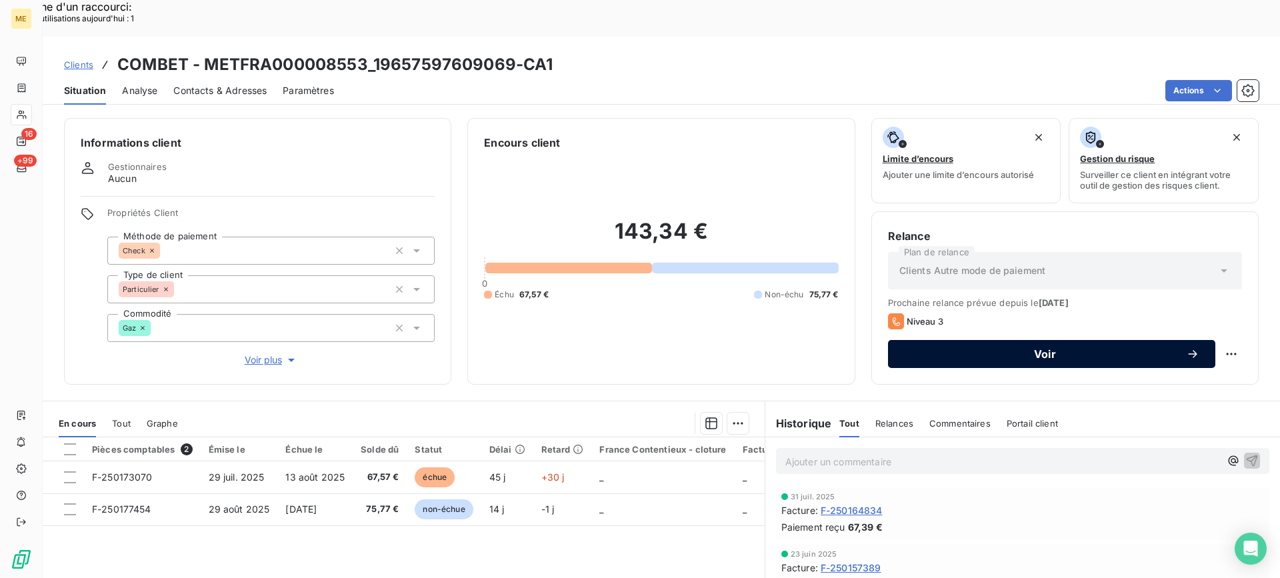
click at [927, 349] on span "Voir" at bounding box center [1045, 354] width 282 height 11
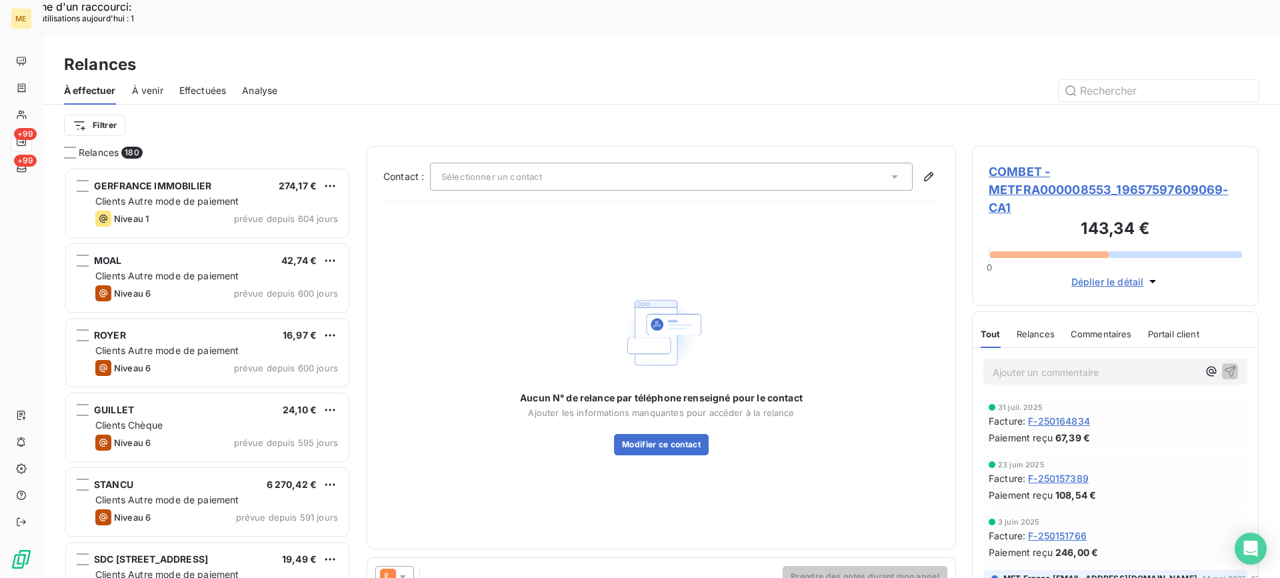
scroll to position [437, 277]
click at [1032, 163] on span "COMBET - METFRA000008553_19657597609069-CA1" at bounding box center [1115, 190] width 253 height 54
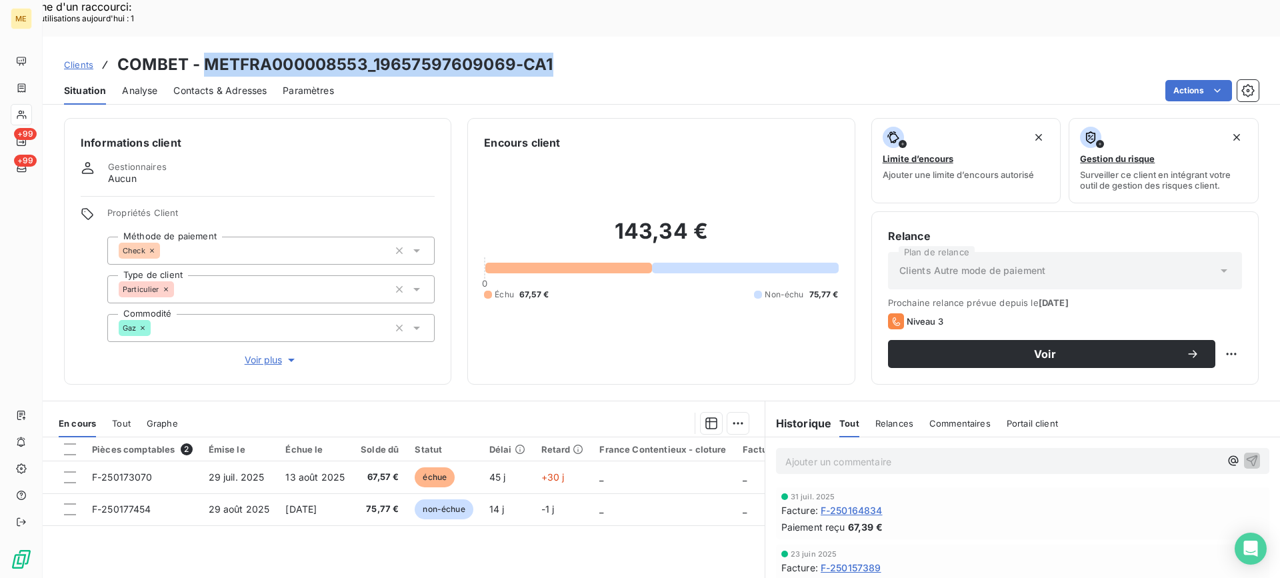
copy h3 "METFRA000008553_19657597609069-CA1"
drag, startPoint x: 204, startPoint y: 29, endPoint x: 507, endPoint y: 4, distance: 304.4
click at [589, 53] on div "Clients COMBET - METFRA000008553_19657597609069-CA1" at bounding box center [661, 65] width 1237 height 24
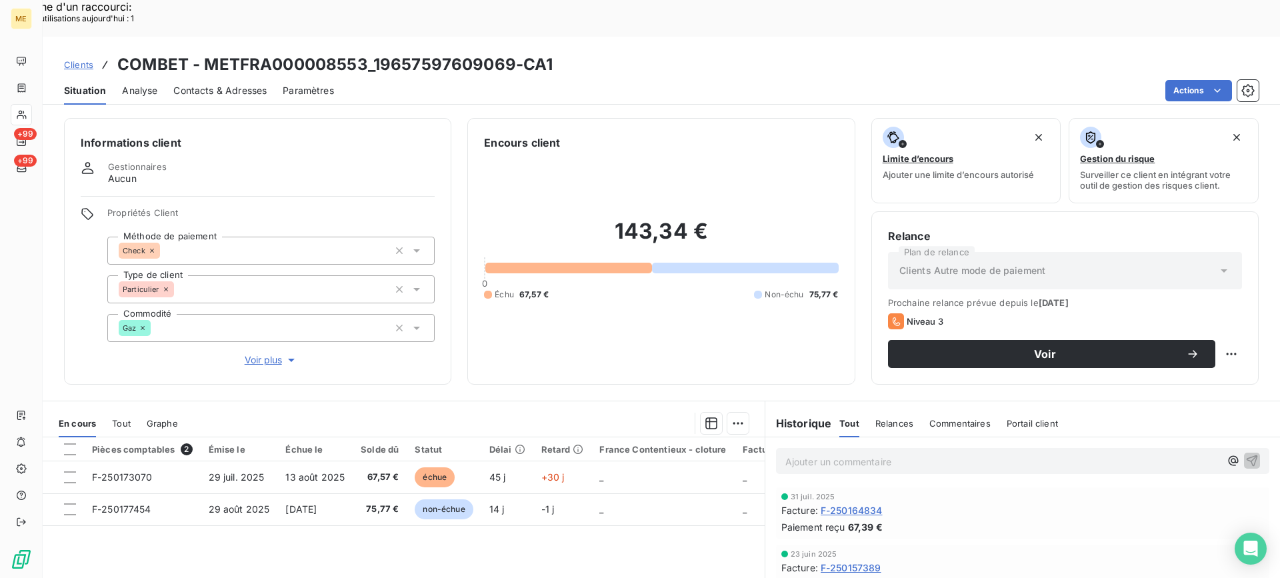
click at [927, 453] on p "Ajouter un commentaire ﻿" at bounding box center [1002, 461] width 435 height 17
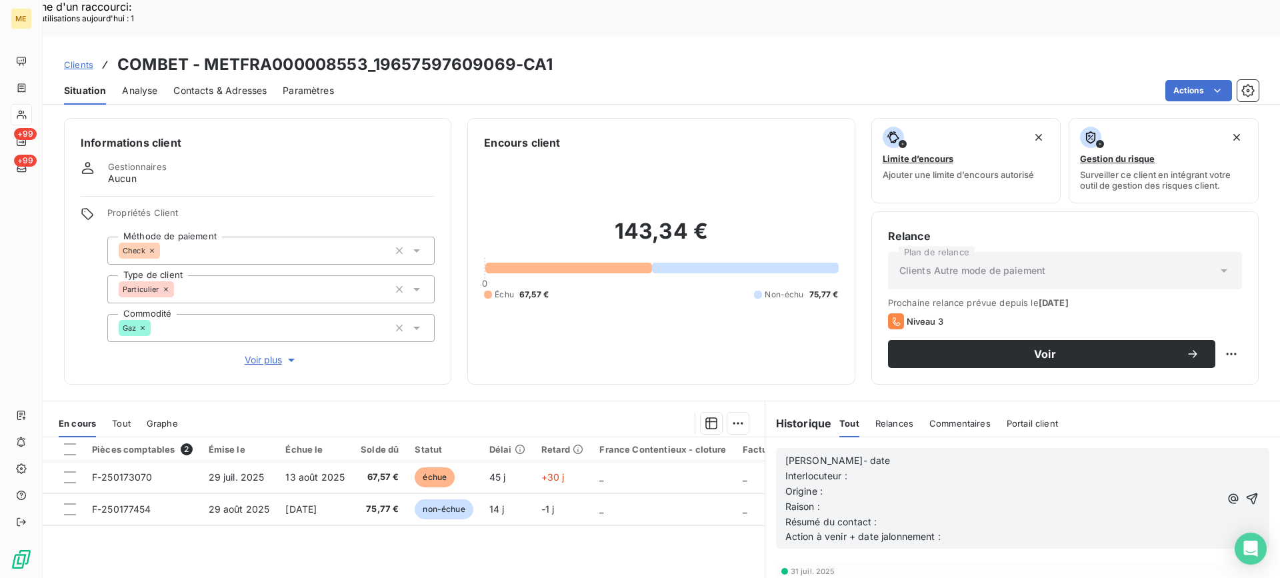
click at [927, 453] on p "Lisa- date" at bounding box center [1002, 460] width 435 height 15
drag, startPoint x: 960, startPoint y: 499, endPoint x: 775, endPoint y: 425, distance: 199.6
click at [776, 448] on div "Lisa- Interlocuteur : Origine : Raison : Résumé du contact : Action à venir + d…" at bounding box center [1022, 498] width 493 height 101
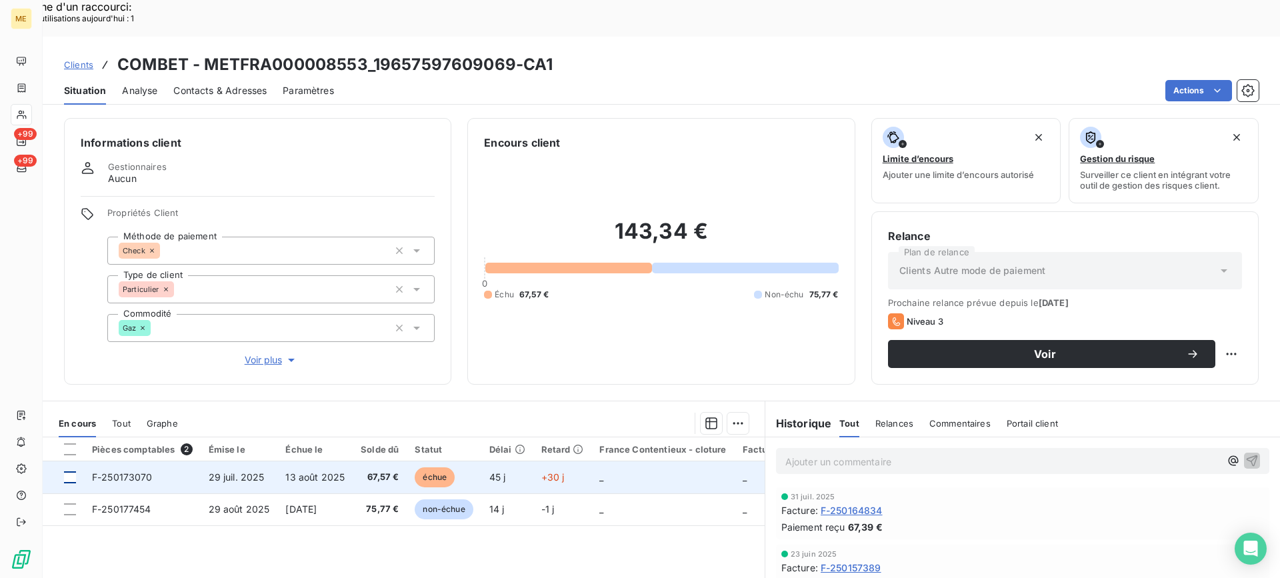
click at [68, 471] on div at bounding box center [70, 477] width 12 height 12
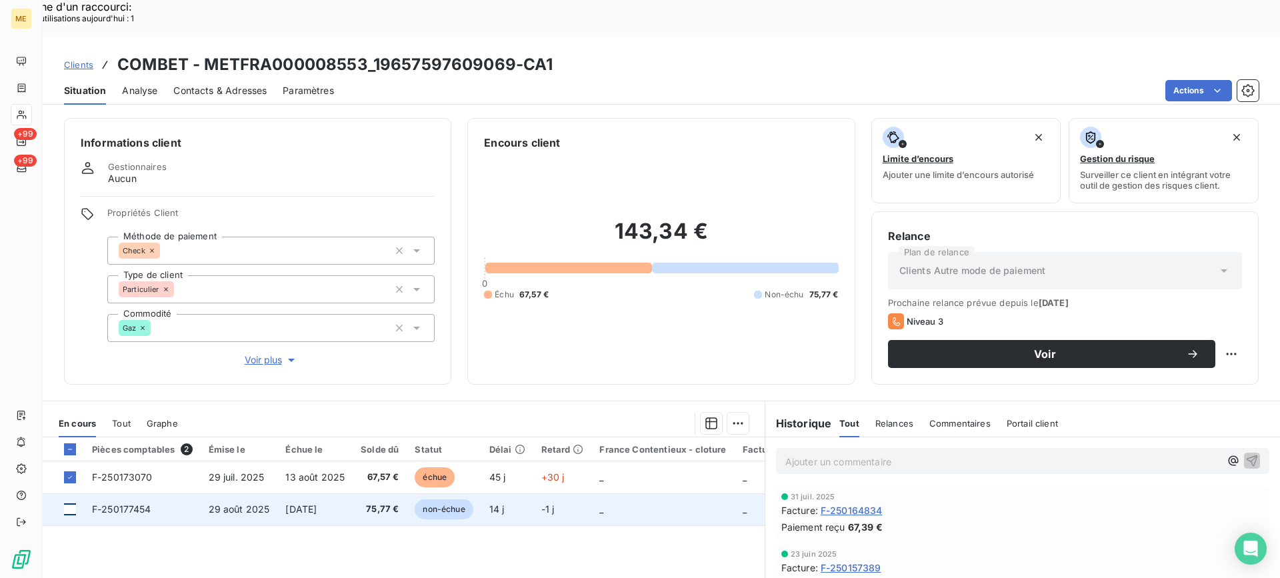
click at [70, 503] on div at bounding box center [70, 509] width 12 height 12
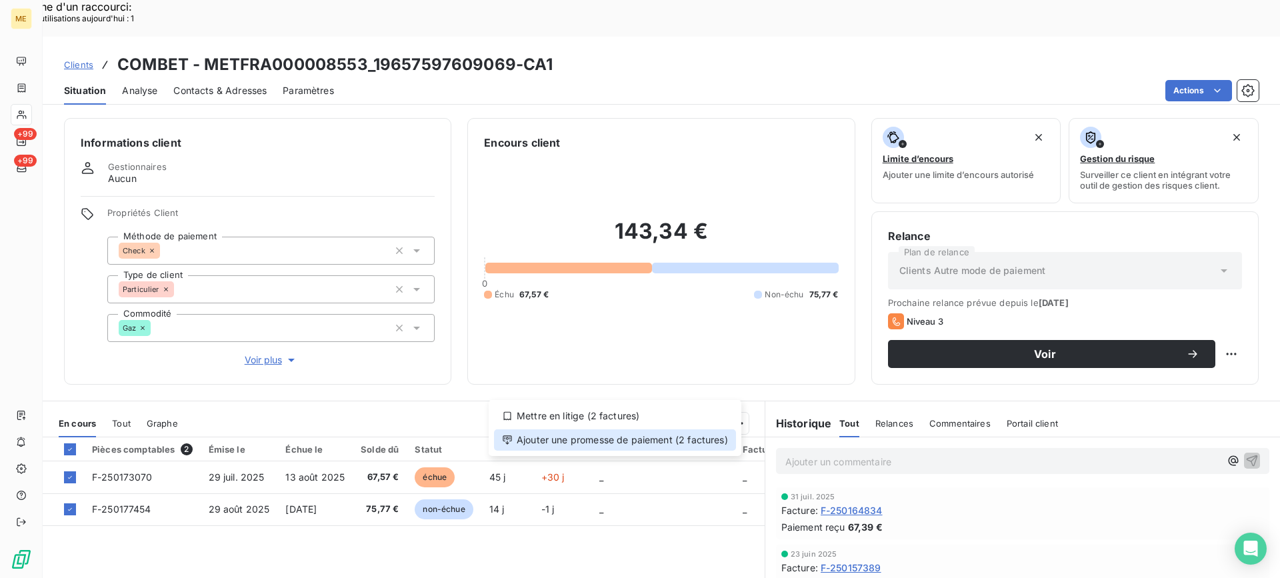
click at [671, 446] on div "Ajouter une promesse de paiement (2 factures)" at bounding box center [615, 439] width 242 height 21
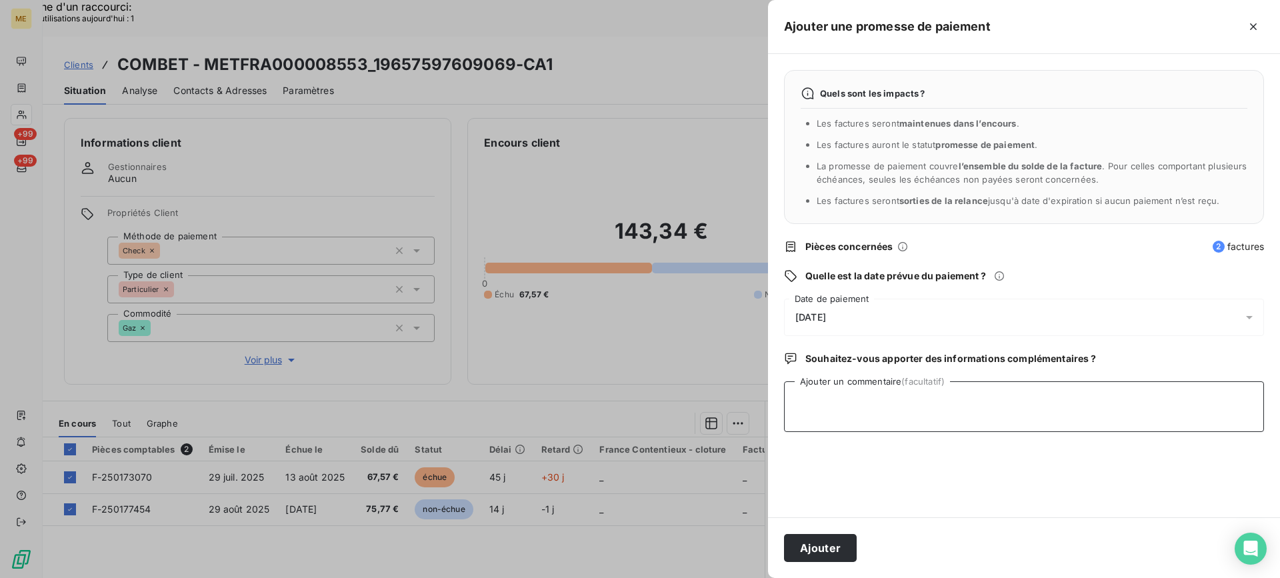
click at [847, 412] on textarea "Ajouter un commentaire (facultatif)" at bounding box center [1024, 406] width 480 height 51
paste textarea "Lisa- date Interlocuteur : Origine : Raison : Résumé du contact : Action à veni…"
click at [870, 400] on textarea "Lisa- date Interlocuteur : Origine : Raison : Résumé du contact : Action à veni…" at bounding box center [1024, 406] width 480 height 51
click at [923, 415] on textarea "Lisa- Interlocuteur : Origine : Raison : Résumé du contact : Action à venir + d…" at bounding box center [1024, 406] width 480 height 51
click at [1058, 402] on textarea "Lisa- Interlocuteur : Mme Combet - Origine : Raison : Résumé du contact : Actio…" at bounding box center [1024, 406] width 480 height 51
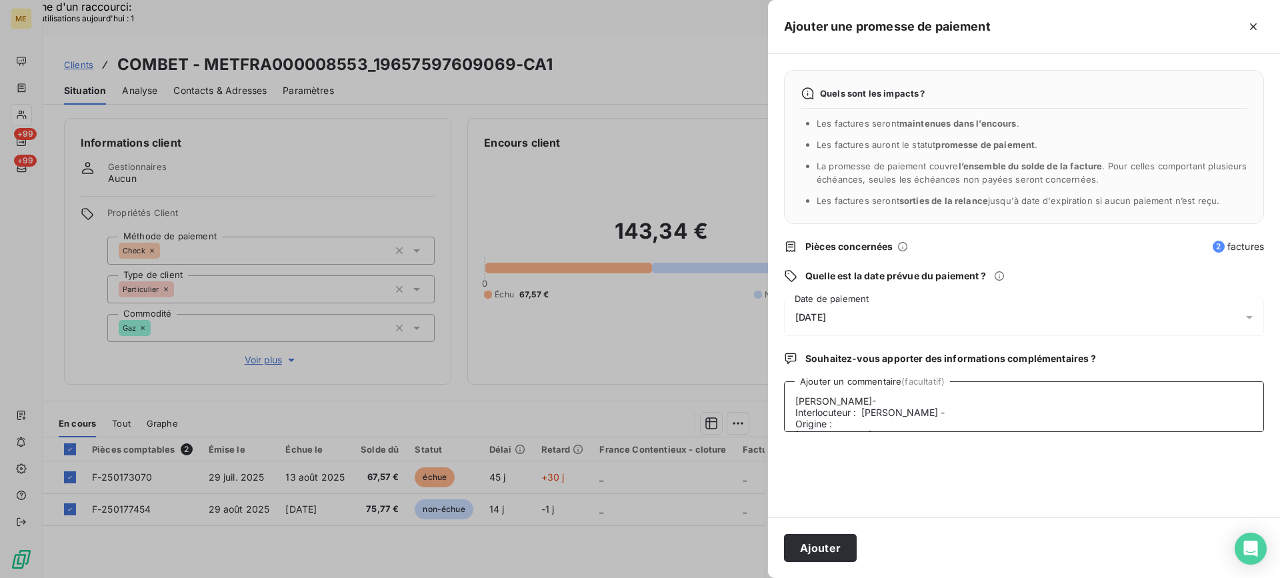
click at [1043, 415] on textarea "Lisa- Interlocuteur : Mme Combet - Origine : Raison : Résumé du contact : Actio…" at bounding box center [1024, 406] width 480 height 51
paste textarea "676485008"
click at [1097, 428] on textarea "Lisa- Interlocuteur : Mme Combet - 0676485008 Origine : Raison : Résumé du cont…" at bounding box center [1024, 406] width 480 height 51
click at [976, 388] on textarea "Lisa- Interlocuteur : Mme Combet - 0676485008 Origine : appel sortant Raison : …" at bounding box center [1024, 406] width 480 height 51
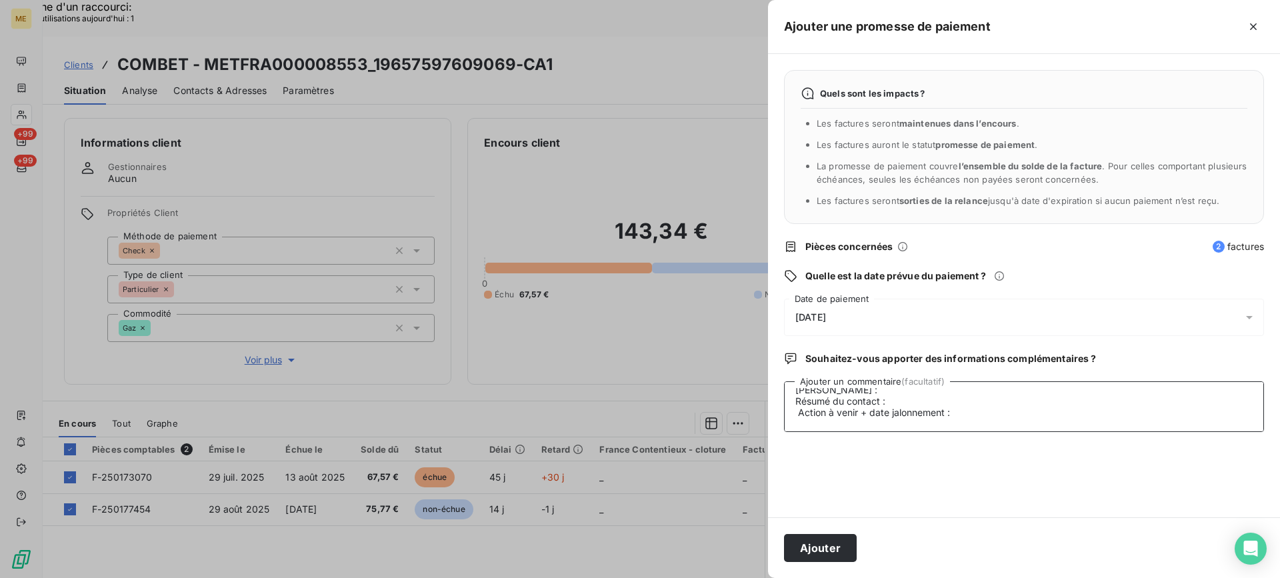
click at [919, 387] on textarea "Lisa- 12/09 - Interlocuteur : Mme Combet - 0676485008 Origine : appel sortant R…" at bounding box center [1024, 406] width 480 height 51
click at [951, 402] on textarea "Lisa- 12/09 - Interlocuteur : Mme Combet - 0676485008 Origine : appel sortant R…" at bounding box center [1024, 406] width 480 height 51
click at [799, 413] on textarea "Lisa- 12/09 - Interlocuteur : Mme Combet - 0676485008 Origine : appel sortant R…" at bounding box center [1024, 406] width 480 height 51
click at [979, 393] on textarea "Lisa- 12/09 - Interlocuteur : Mme Combet - 0676485008 Origine : appel sortant R…" at bounding box center [1024, 406] width 480 height 51
click at [981, 399] on textarea "Lisa- 12/09 - Interlocuteur : Mme Combet - 0676485008 Origine : appel sortant R…" at bounding box center [1024, 406] width 480 height 51
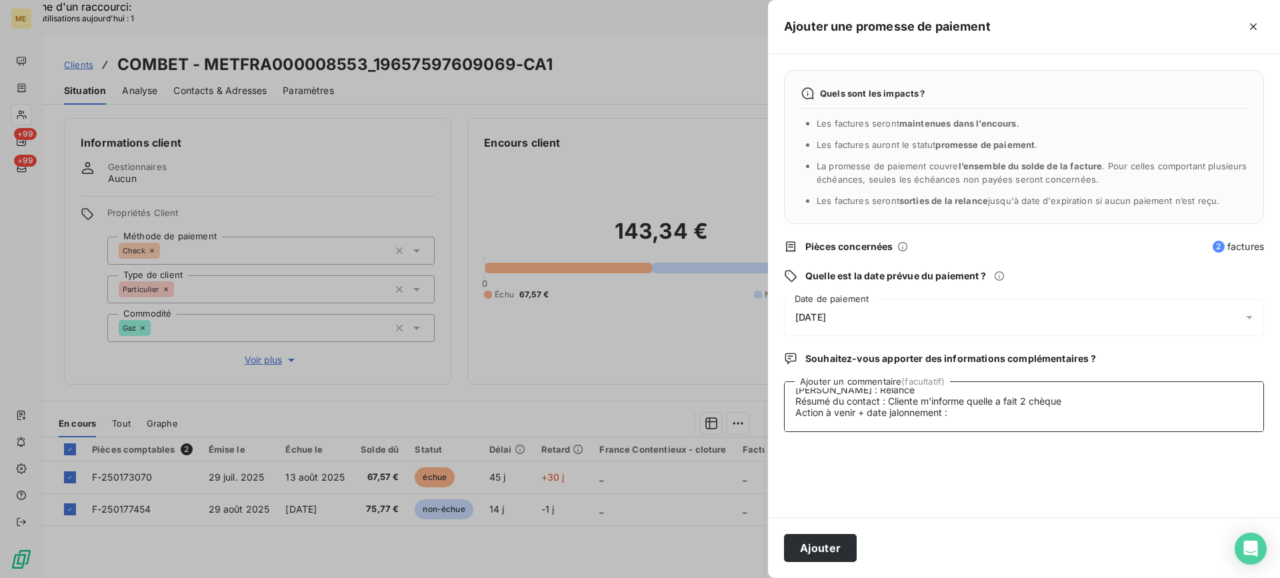
click at [990, 403] on textarea "Lisa- 12/09 - Interlocuteur : Mme Combet - 0676485008 Origine : appel sortant R…" at bounding box center [1024, 406] width 480 height 51
click at [0, 0] on lt-strong "u'e" at bounding box center [0, 0] width 0 height 0
click at [1050, 405] on textarea "Lisa- 12/09 - Interlocuteur : Mme Combet - 0676485008 Origine : appel sortant R…" at bounding box center [1024, 406] width 480 height 51
click at [0, 0] on lt-span "chèque s" at bounding box center [0, 0] width 0 height 0
click at [1105, 413] on textarea "Lisa- 12/09 - Interlocuteur : Mme Combet - 0676485008 Origine : appel sortant R…" at bounding box center [1024, 406] width 480 height 51
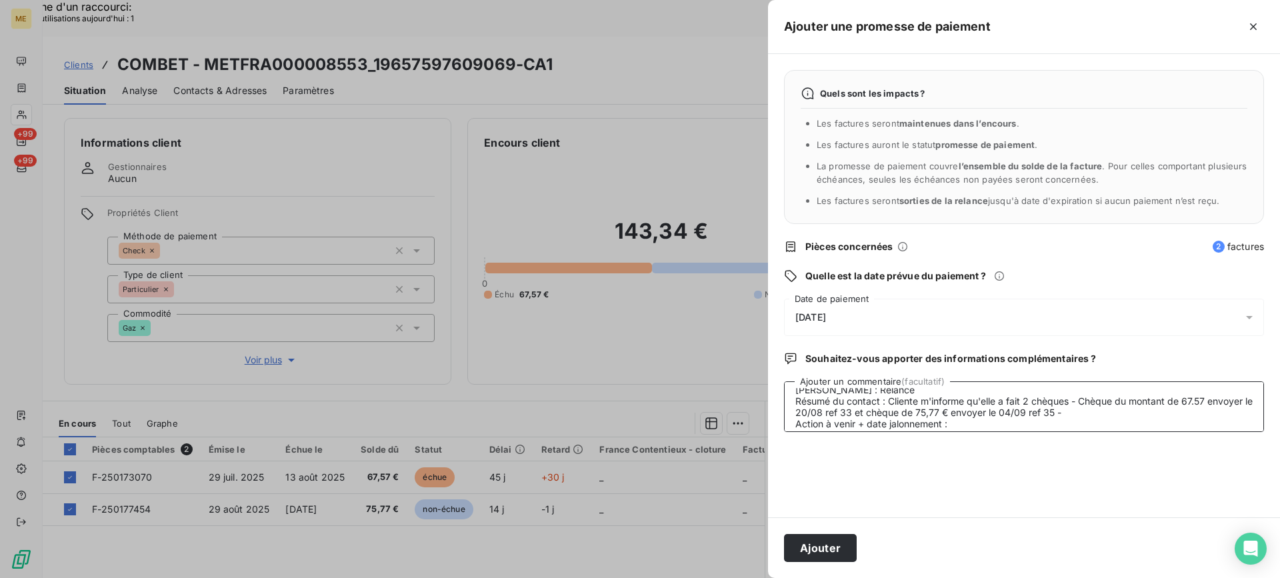
click at [1100, 425] on textarea "Lisa- 12/09 - Interlocuteur : Mme Combet - 0676485008 Origine : appel sortant R…" at bounding box center [1024, 406] width 480 height 51
type textarea "Lisa- 12/09 - Interlocuteur : Mme Combet - 0676485008 Origine : appel sortant R…"
click at [997, 312] on div "13/09/2025" at bounding box center [1024, 317] width 480 height 37
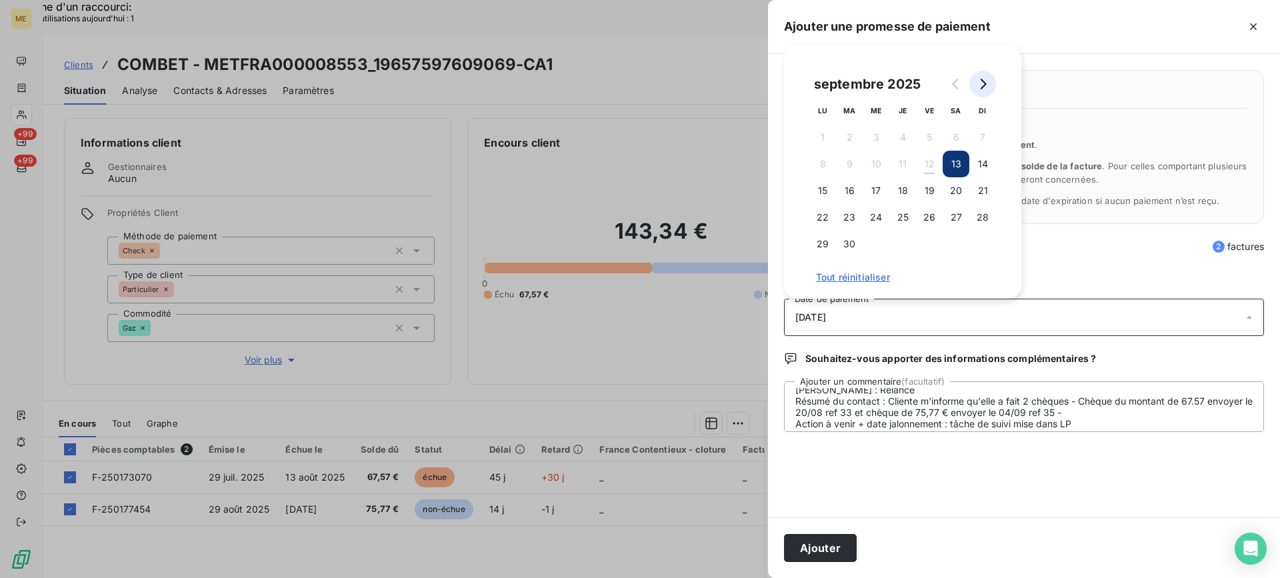
click at [981, 81] on icon "Go to next month" at bounding box center [982, 84] width 11 height 11
click at [920, 138] on button "3" at bounding box center [929, 137] width 27 height 27
click at [810, 540] on button "Ajouter" at bounding box center [820, 548] width 73 height 28
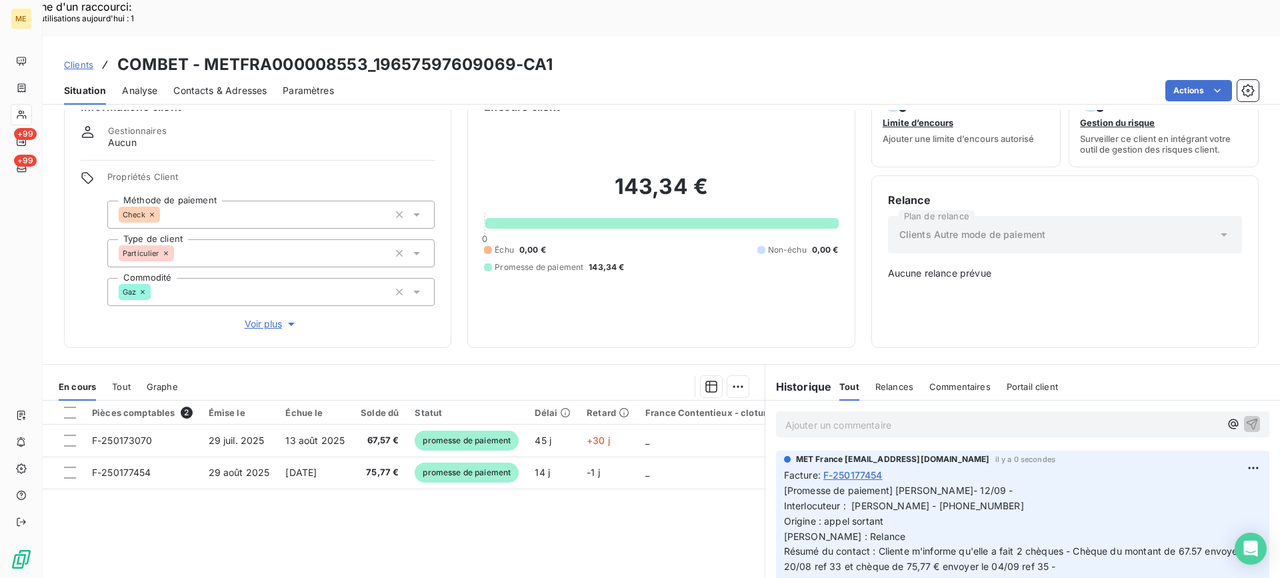
scroll to position [0, 0]
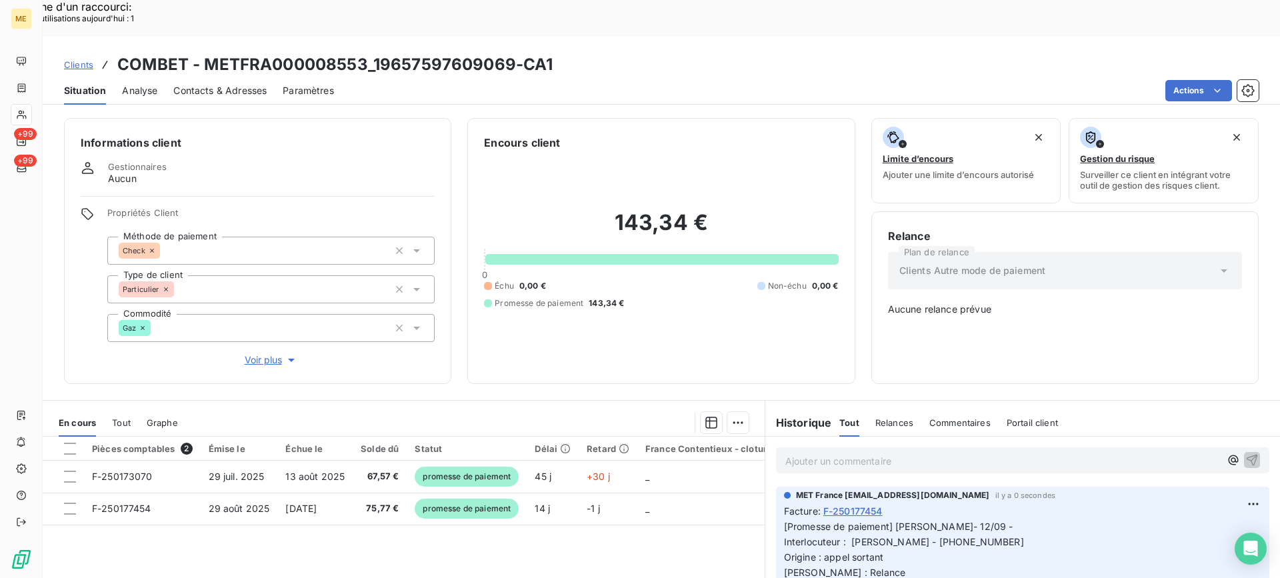
click at [1187, 77] on div "Situation Analyse Contacts & Adresses Paramètres Actions" at bounding box center [661, 91] width 1237 height 28
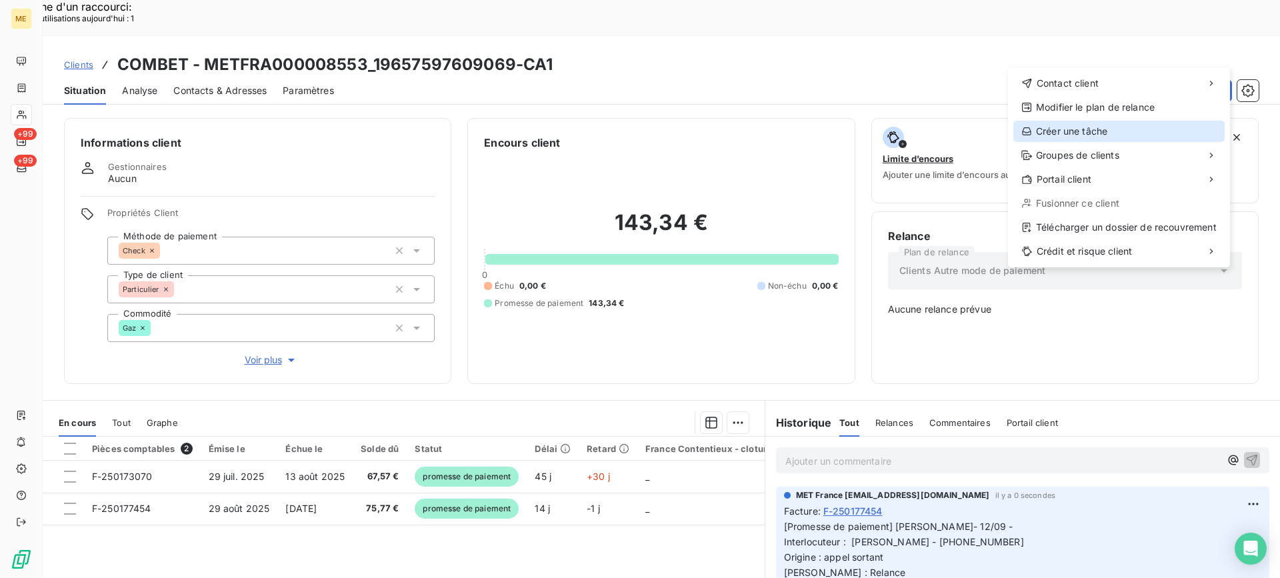
click at [1109, 131] on div "Créer une tâche" at bounding box center [1118, 131] width 211 height 21
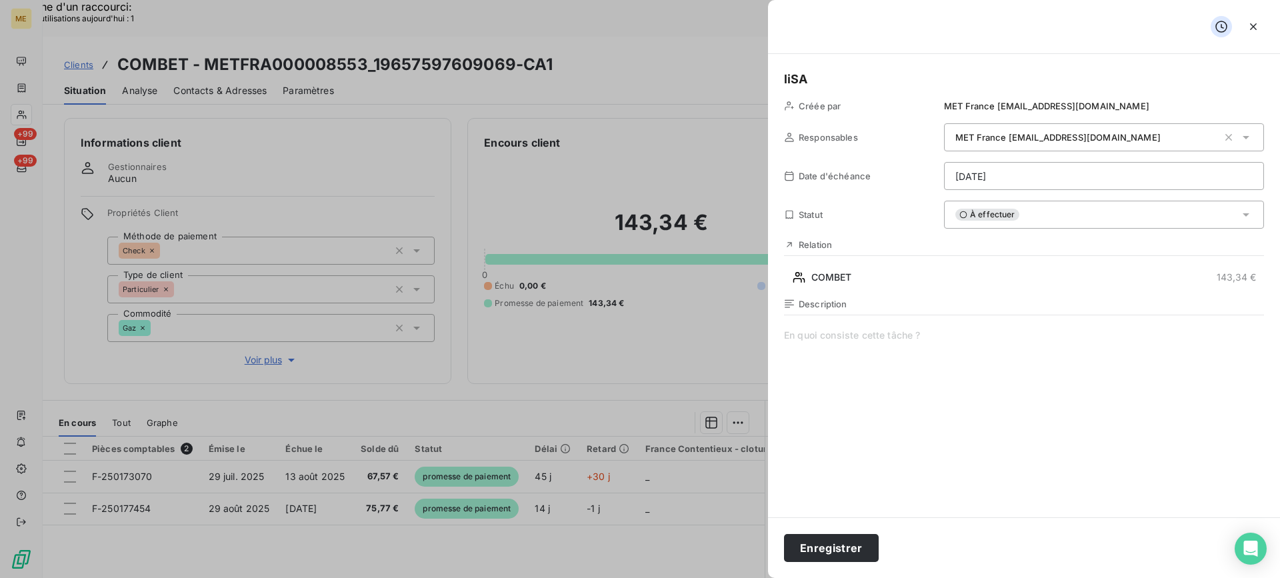
click at [960, 337] on span at bounding box center [1024, 457] width 480 height 256
click at [1046, 147] on div "MET France met-france@recouvrement.met.com" at bounding box center [1104, 137] width 320 height 28
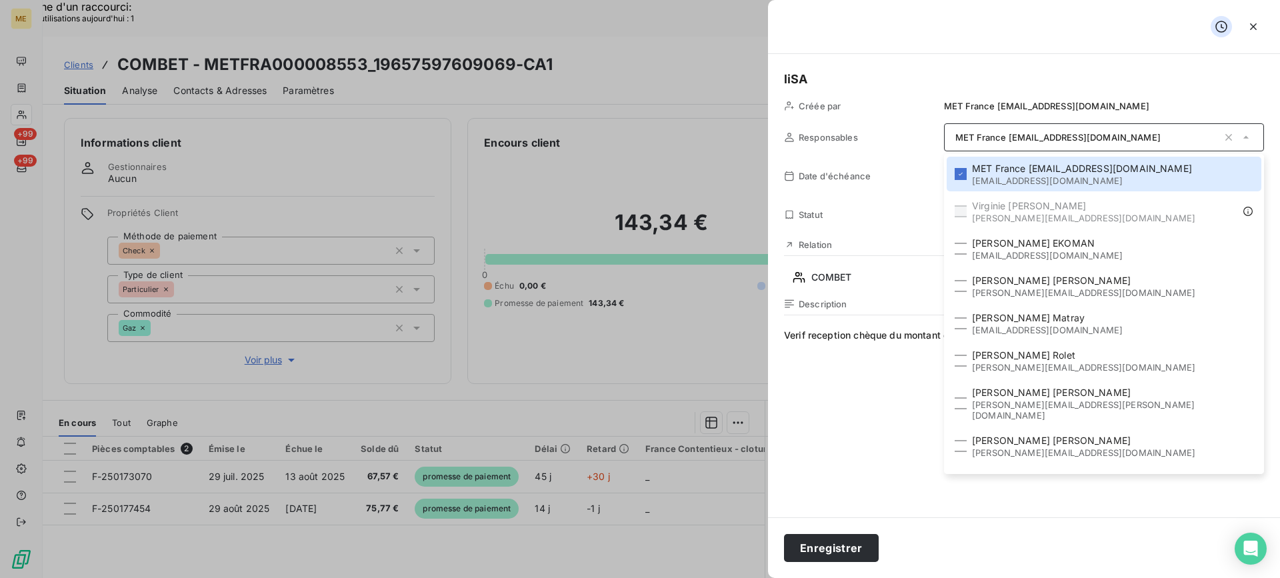
drag, startPoint x: 912, startPoint y: 203, endPoint x: 915, endPoint y: 195, distance: 8.1
click at [911, 203] on div "Statut À effectuer" at bounding box center [1024, 215] width 480 height 28
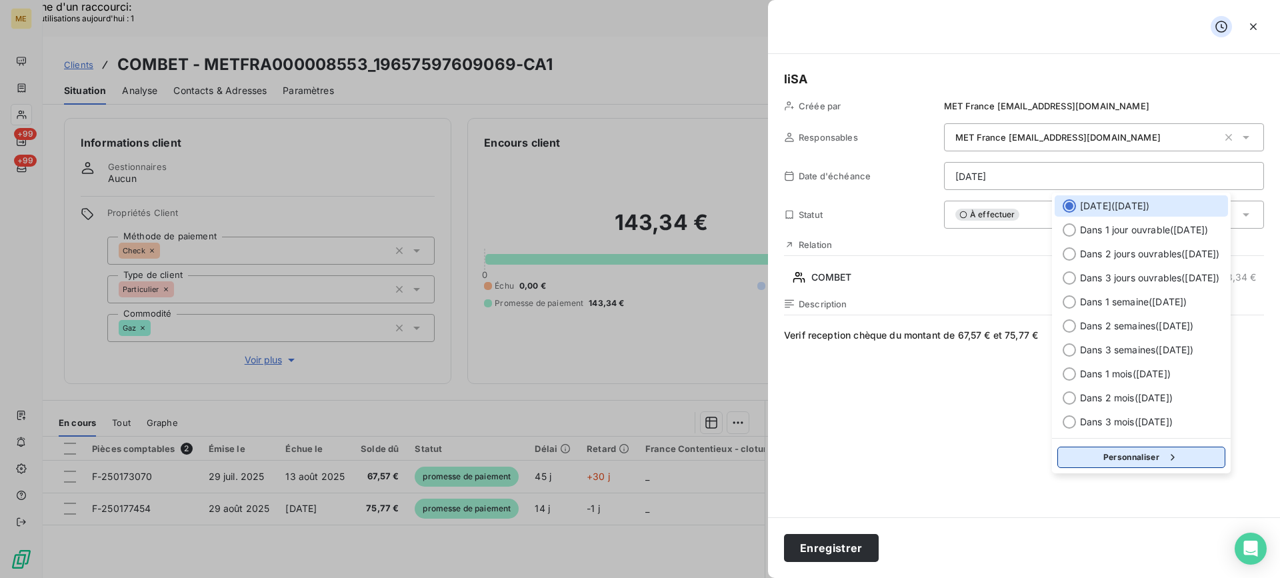
click at [1148, 451] on button "Personnaliser" at bounding box center [1141, 457] width 168 height 21
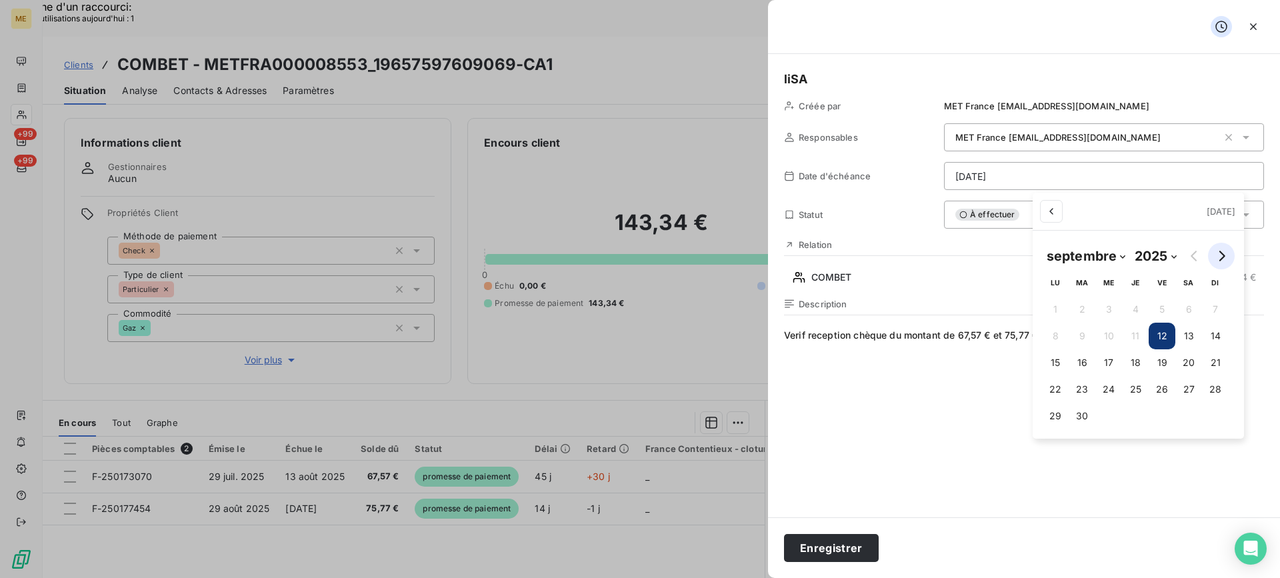
click at [1231, 261] on button "Go to next month" at bounding box center [1221, 256] width 27 height 27
select select "9"
click at [1167, 311] on button "3" at bounding box center [1168, 309] width 27 height 27
type input "03/10/2025"
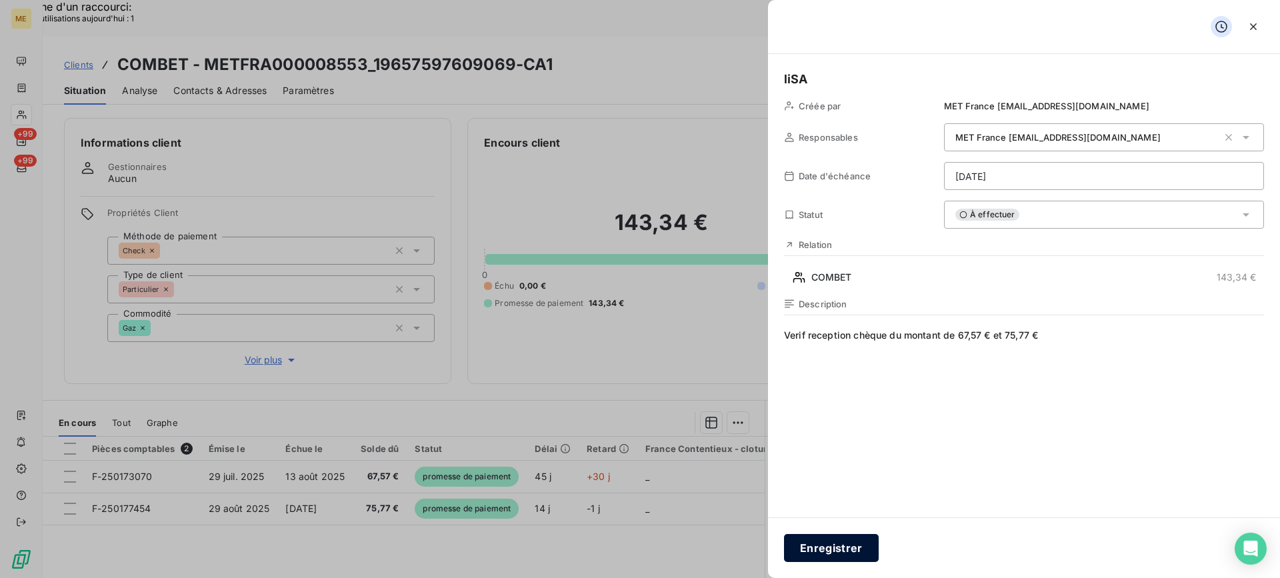
click at [839, 551] on button "Enregistrer" at bounding box center [831, 548] width 95 height 28
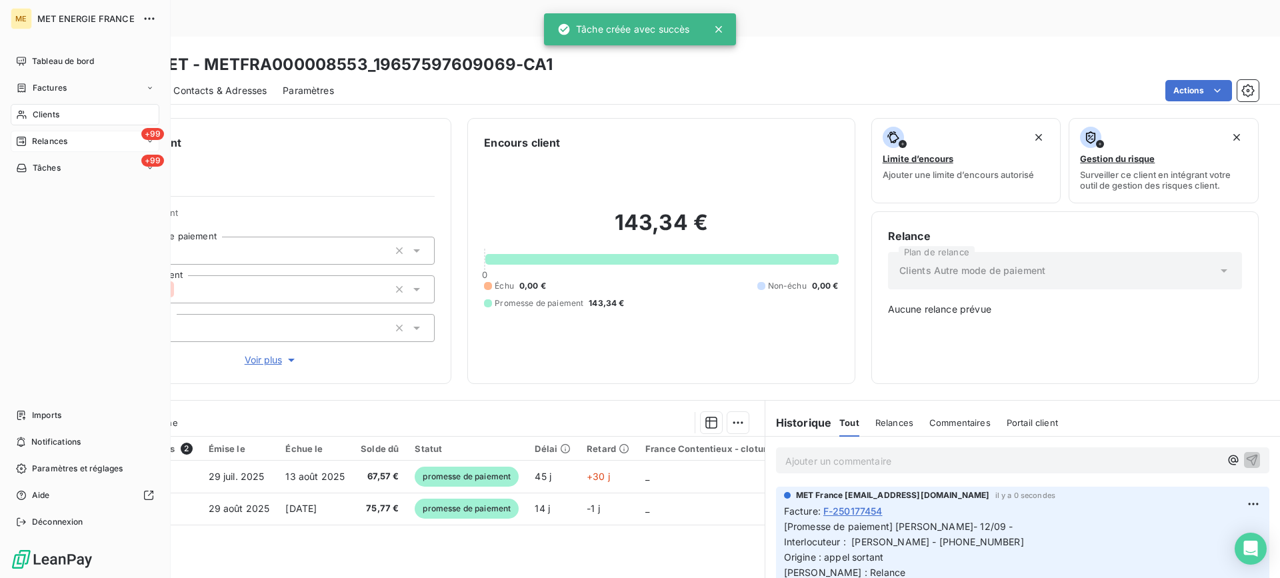
click at [71, 139] on div "+99 Relances" at bounding box center [85, 141] width 149 height 21
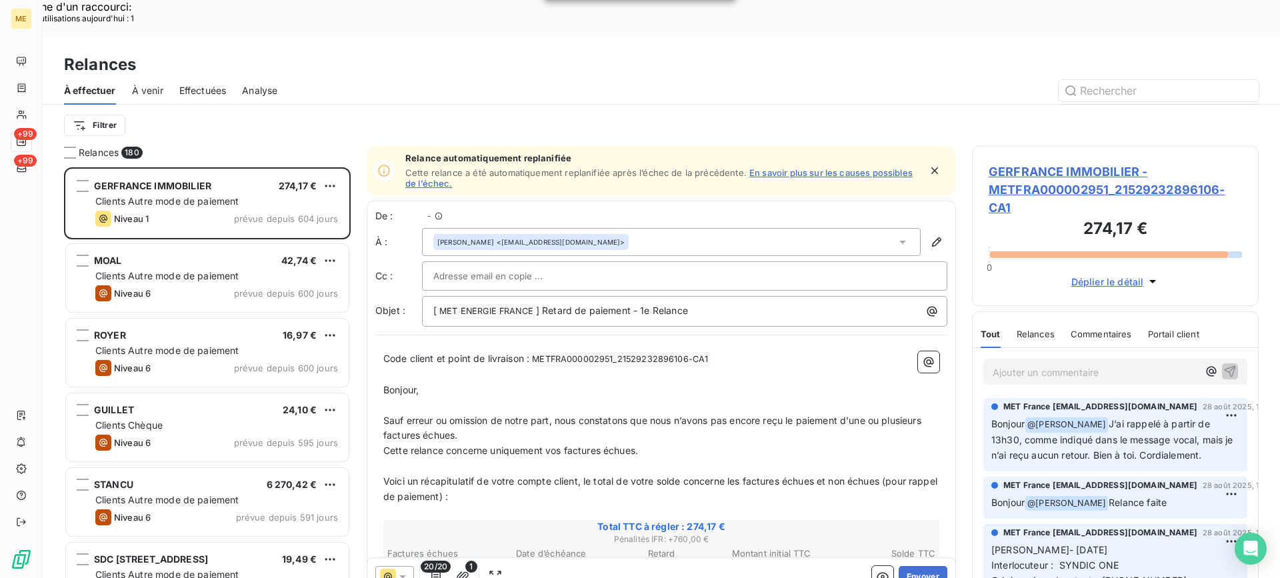
scroll to position [437, 277]
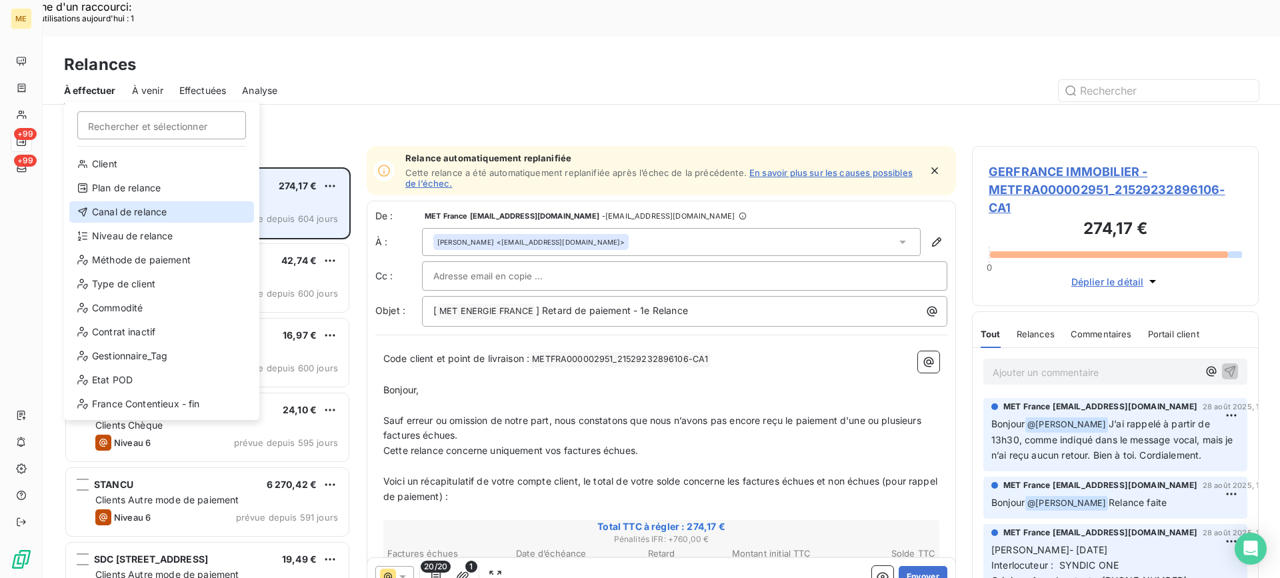
click at [91, 211] on div "Canal de relance" at bounding box center [161, 211] width 185 height 21
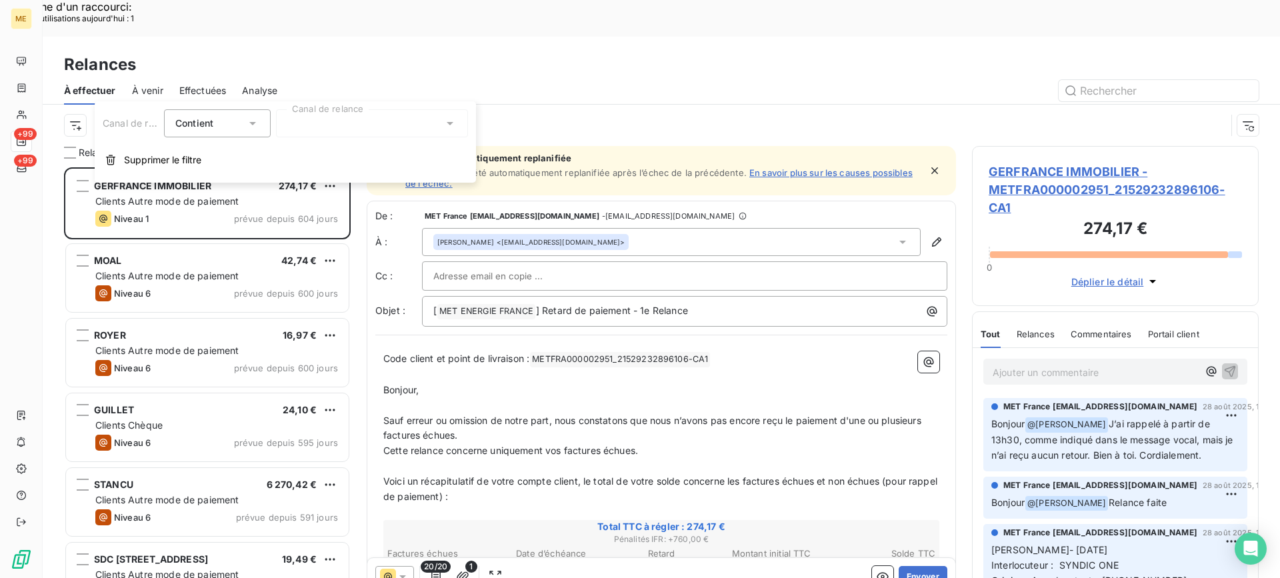
click at [377, 125] on div at bounding box center [372, 123] width 192 height 28
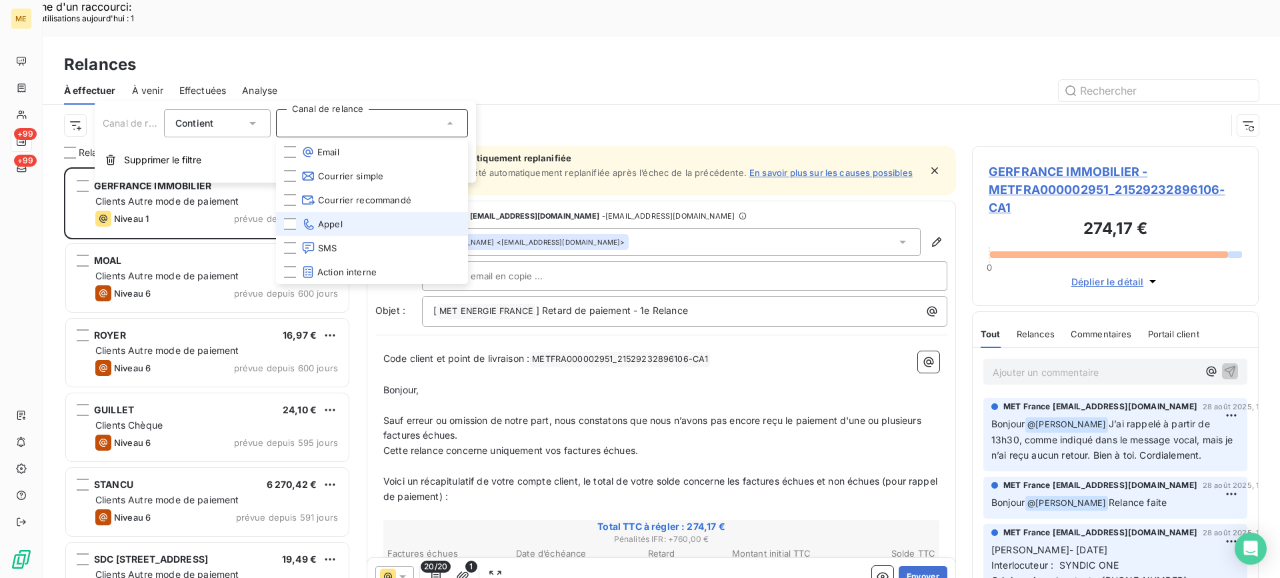
click at [383, 231] on li "Appel" at bounding box center [372, 224] width 192 height 24
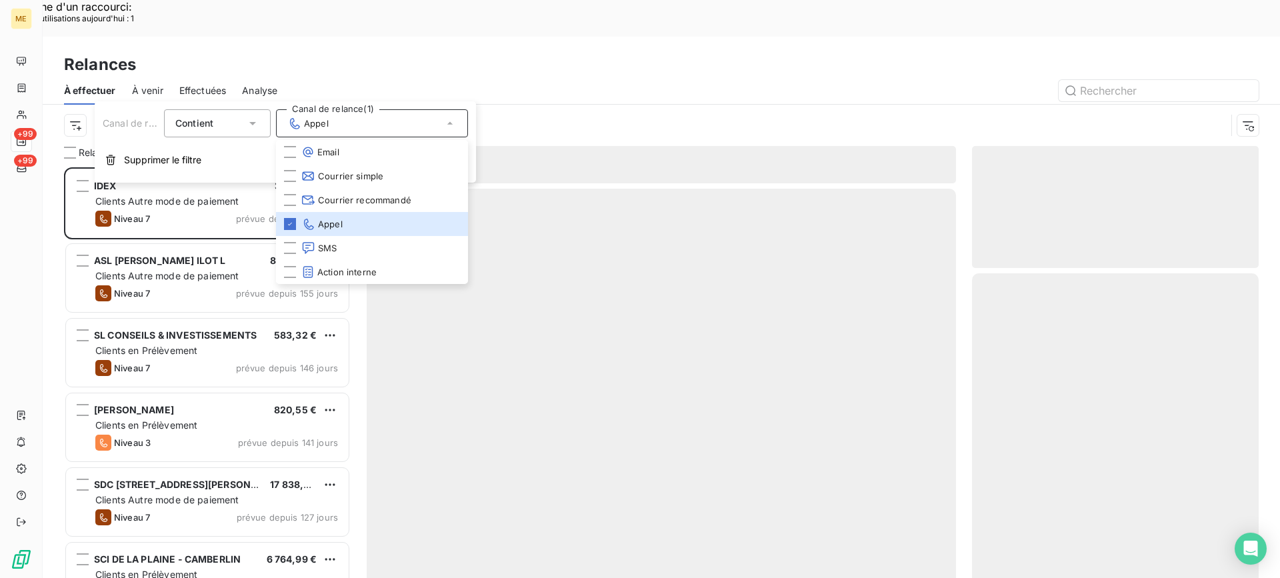
scroll to position [437, 277]
click at [414, 80] on div at bounding box center [775, 90] width 965 height 21
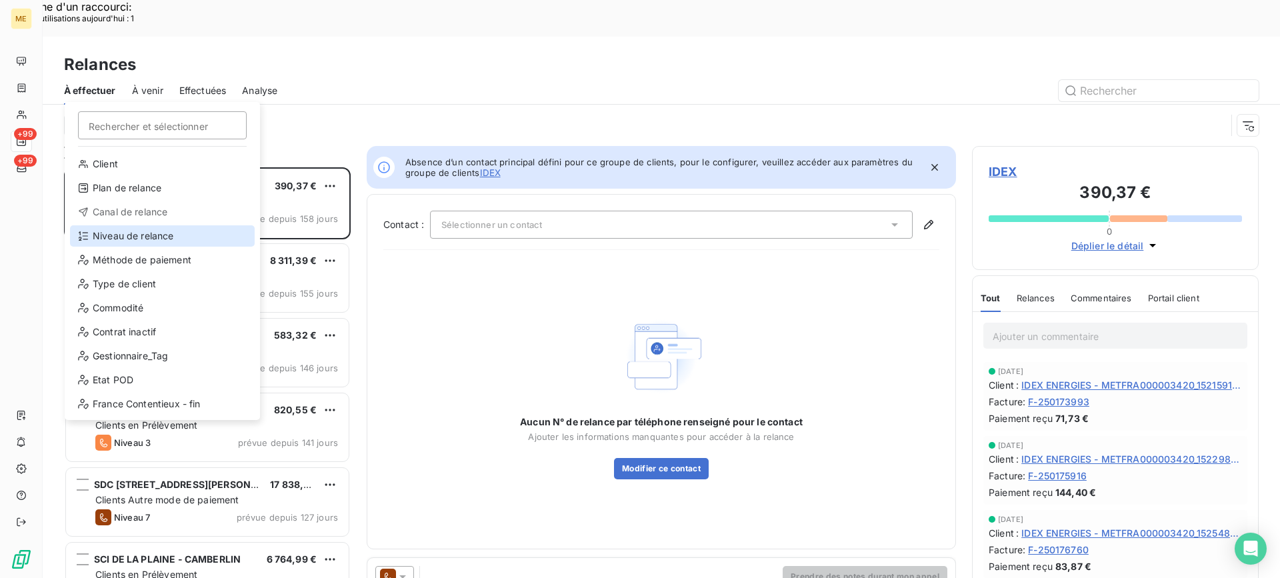
click at [141, 231] on div "Niveau de relance" at bounding box center [162, 235] width 185 height 21
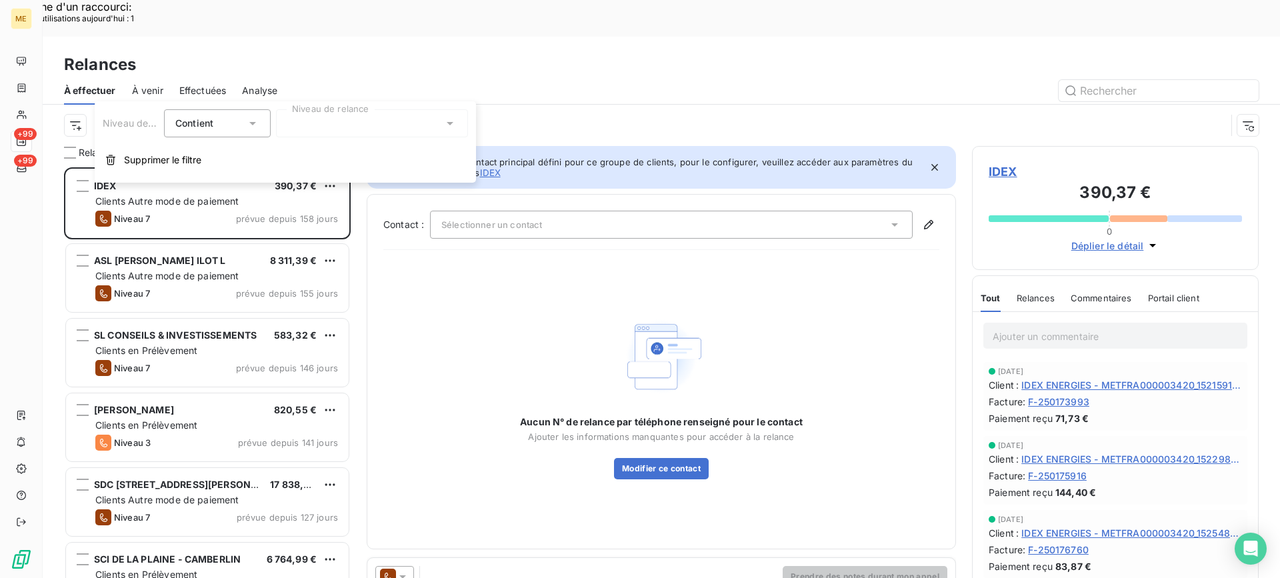
click at [367, 138] on div "Niveau de relance Contient is Niveau de relance Supprimer le filtre" at bounding box center [285, 141] width 381 height 81
click at [365, 131] on div at bounding box center [372, 123] width 192 height 28
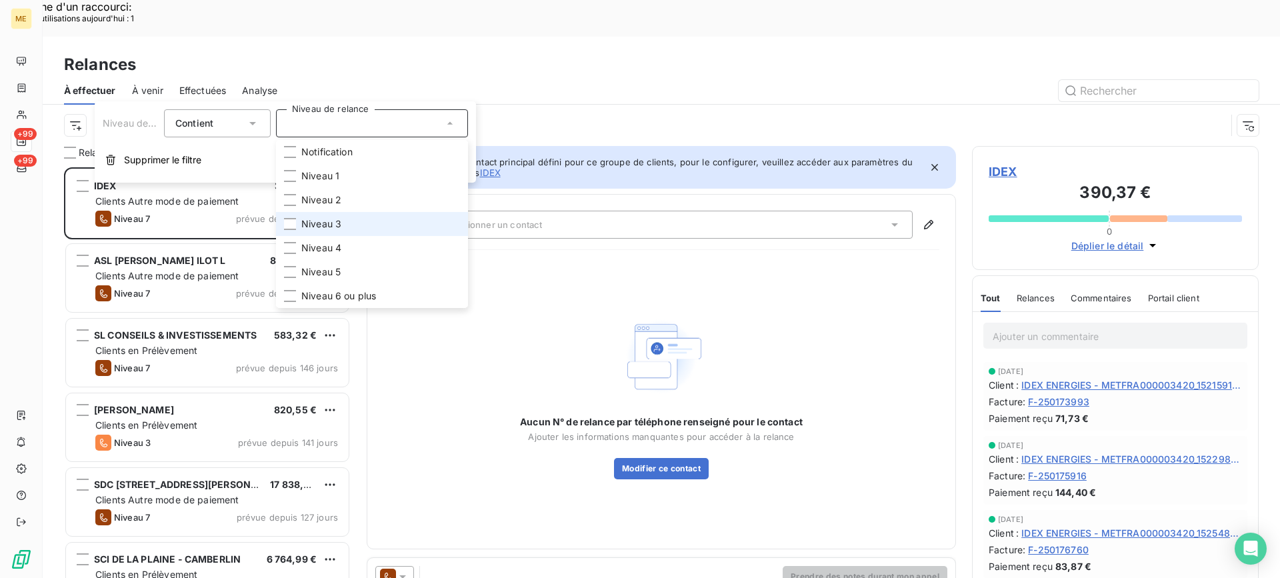
click at [340, 225] on span "Niveau 3" at bounding box center [321, 223] width 40 height 13
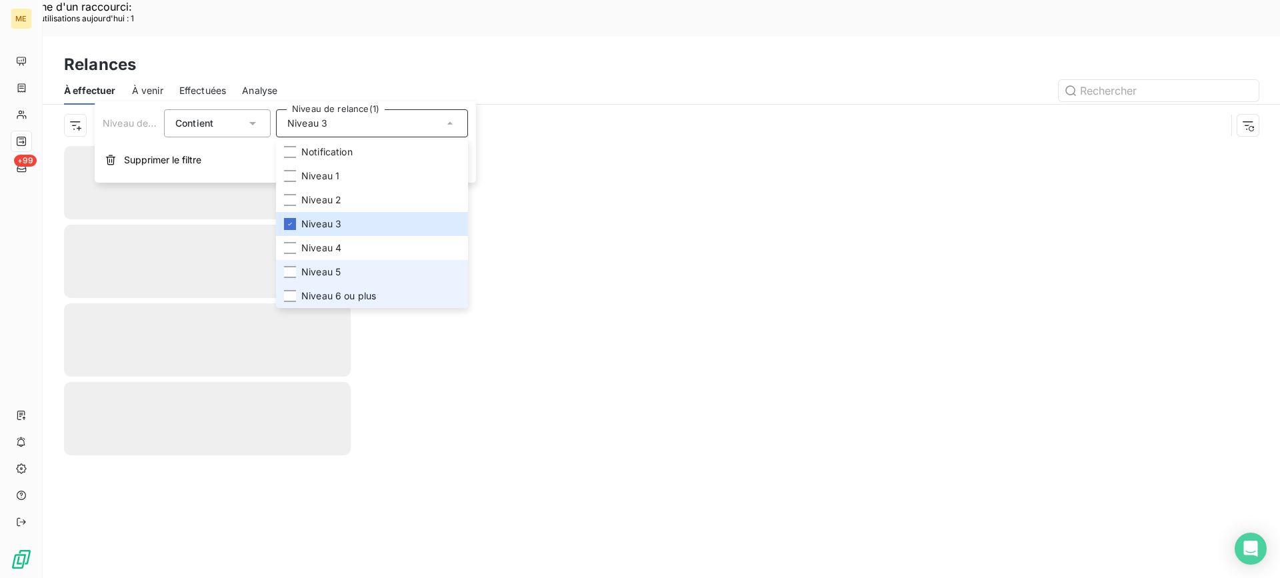
click at [321, 286] on li "Niveau 6 ou plus" at bounding box center [372, 296] width 192 height 24
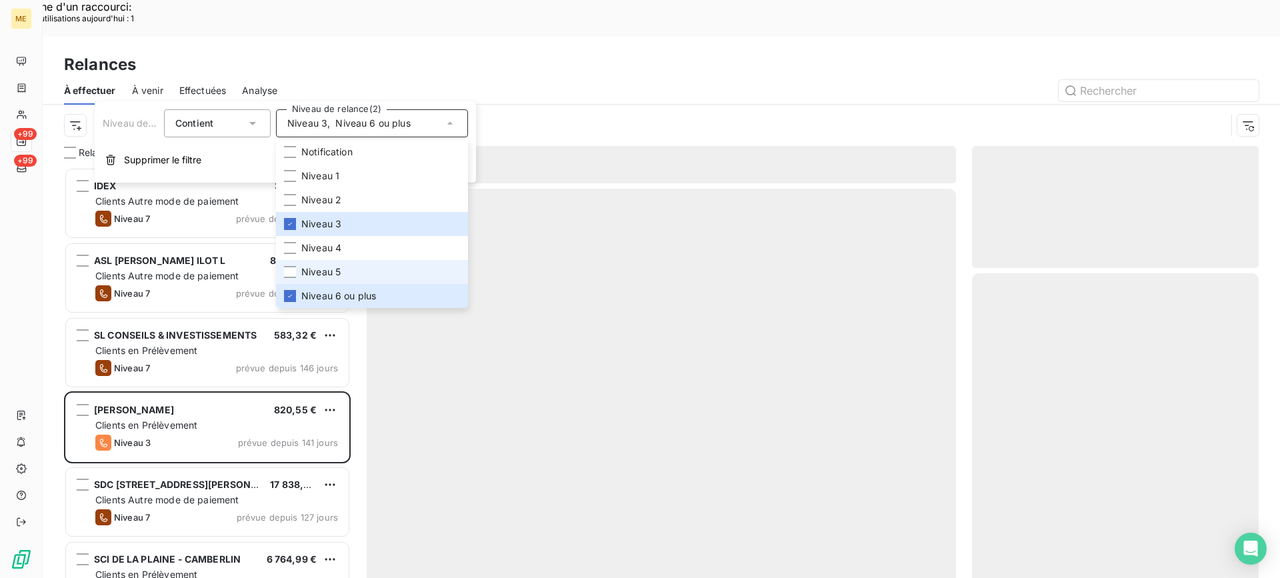
click at [317, 275] on span "Niveau 5" at bounding box center [320, 271] width 39 height 13
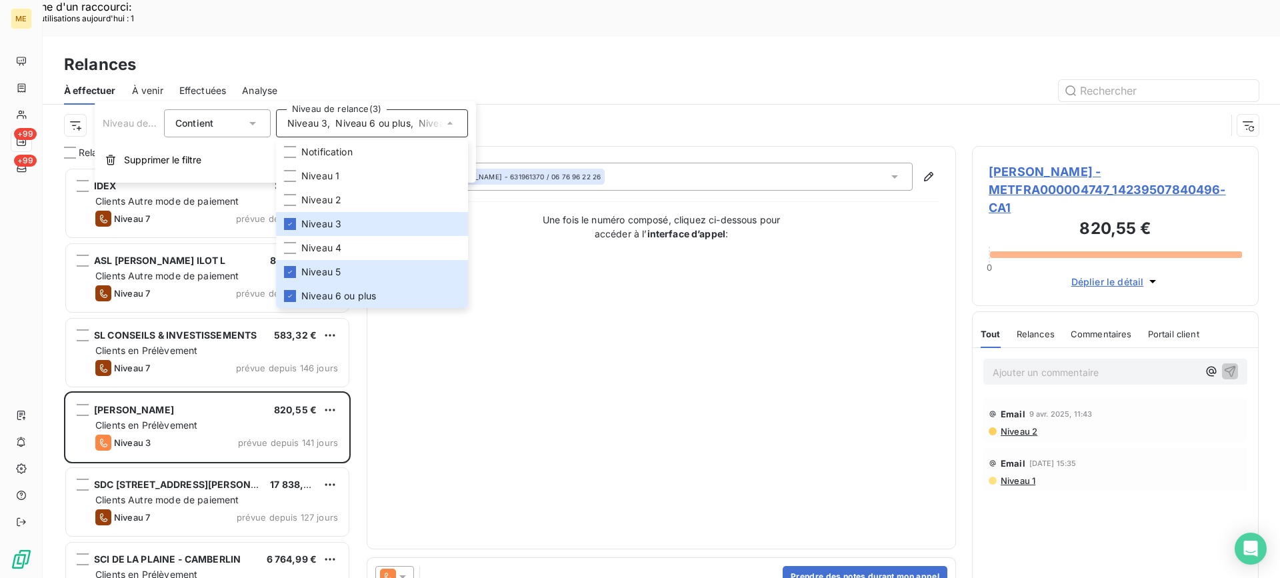
scroll to position [437, 277]
click at [503, 53] on div "Relances" at bounding box center [661, 65] width 1237 height 24
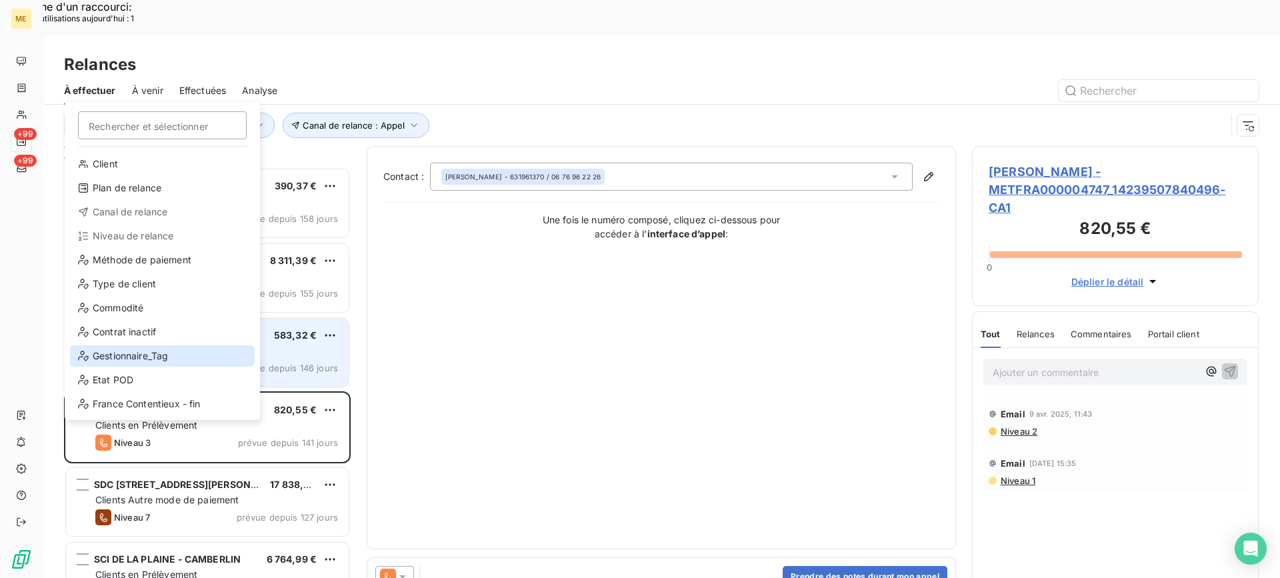
click at [139, 350] on div "Gestionnaire_Tag" at bounding box center [162, 355] width 185 height 21
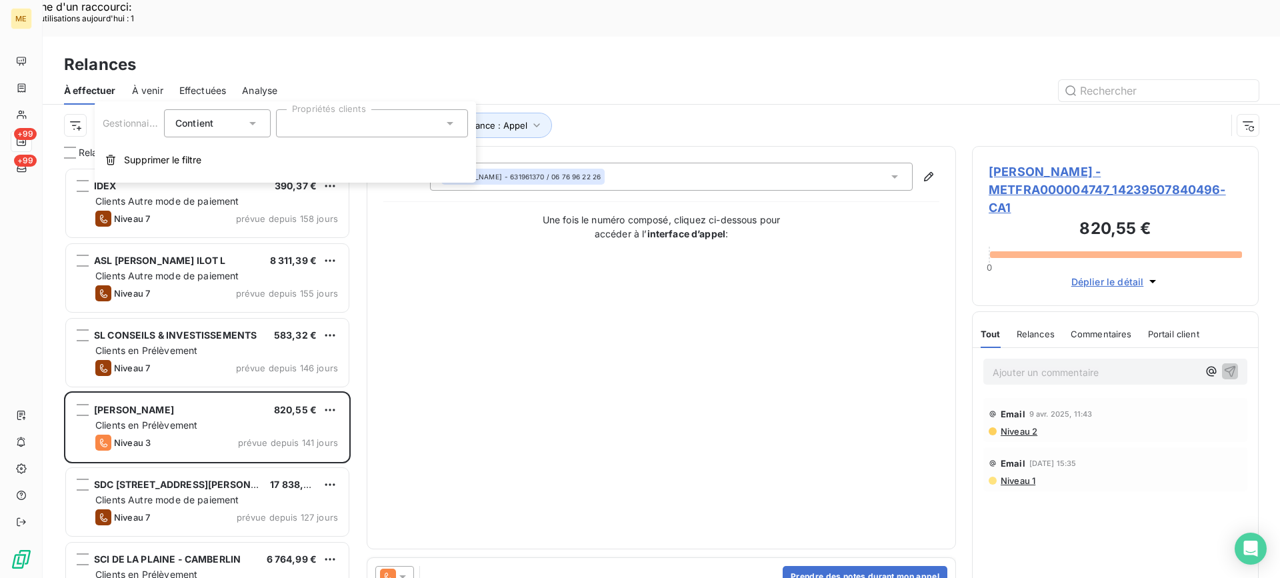
click at [357, 127] on div at bounding box center [372, 123] width 192 height 28
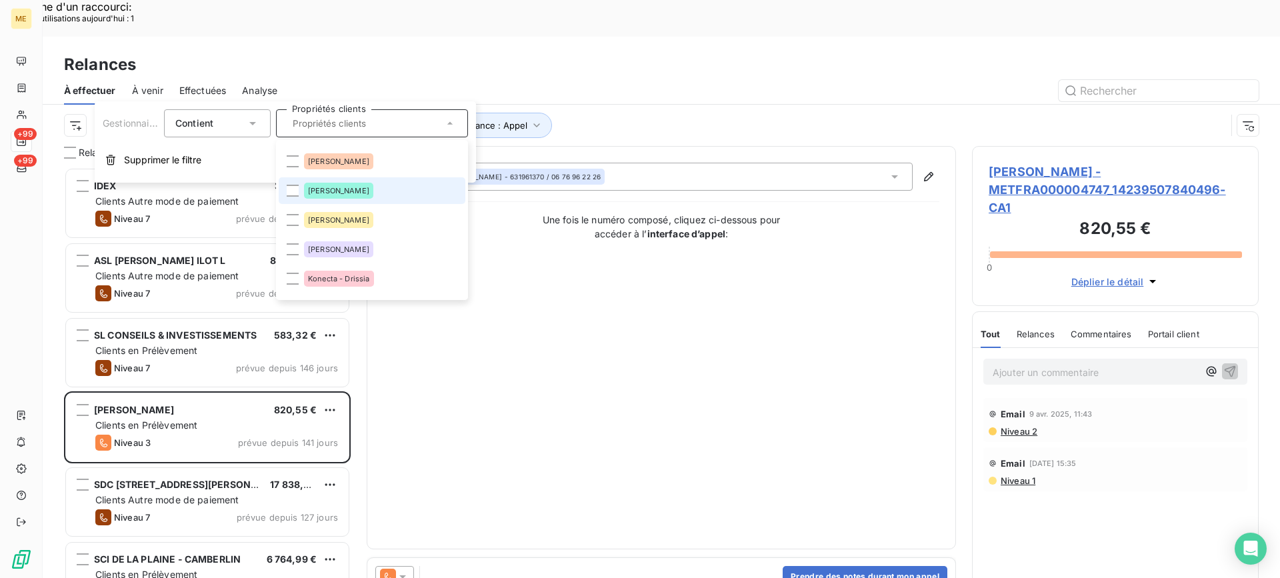
scroll to position [133, 0]
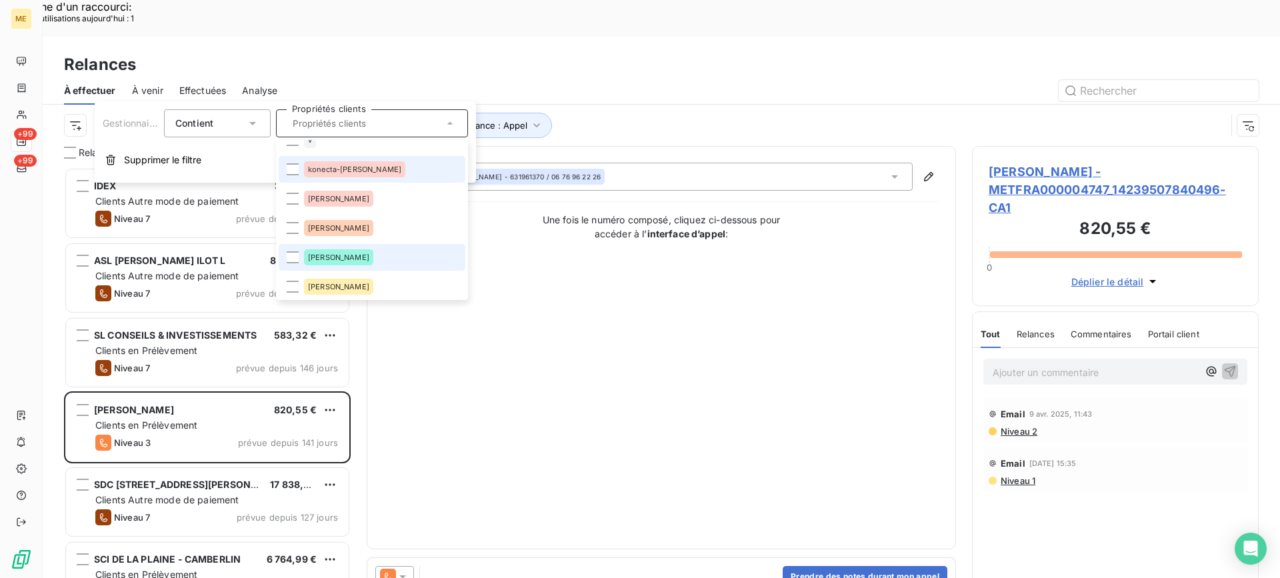
click at [343, 171] on span "konecta-valérie" at bounding box center [354, 169] width 93 height 8
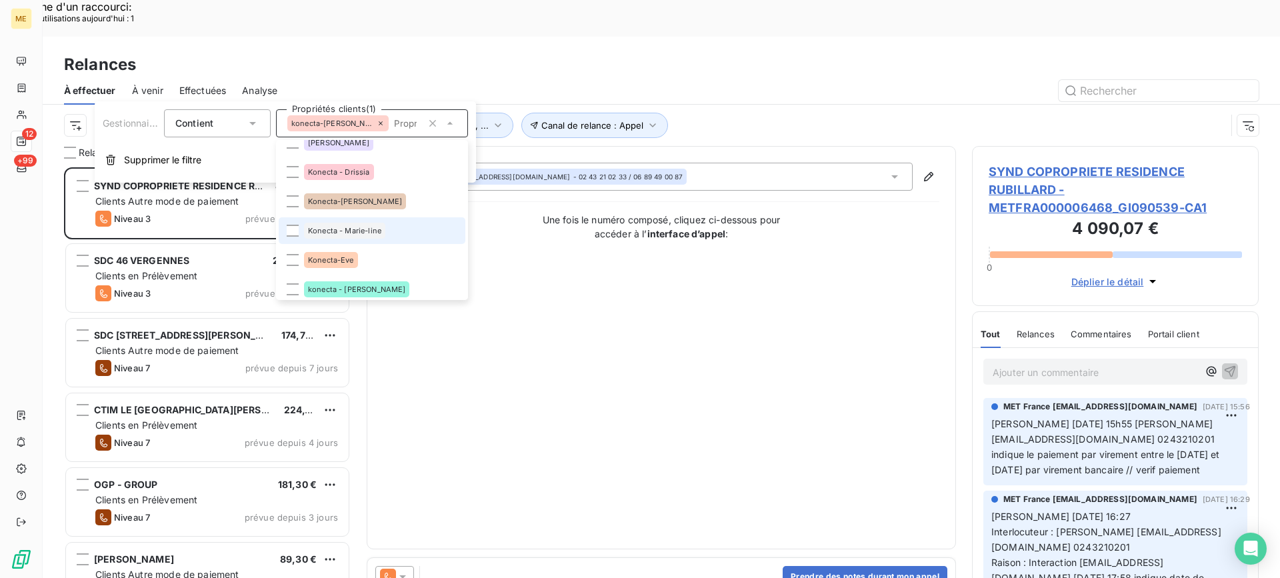
scroll to position [400, 0]
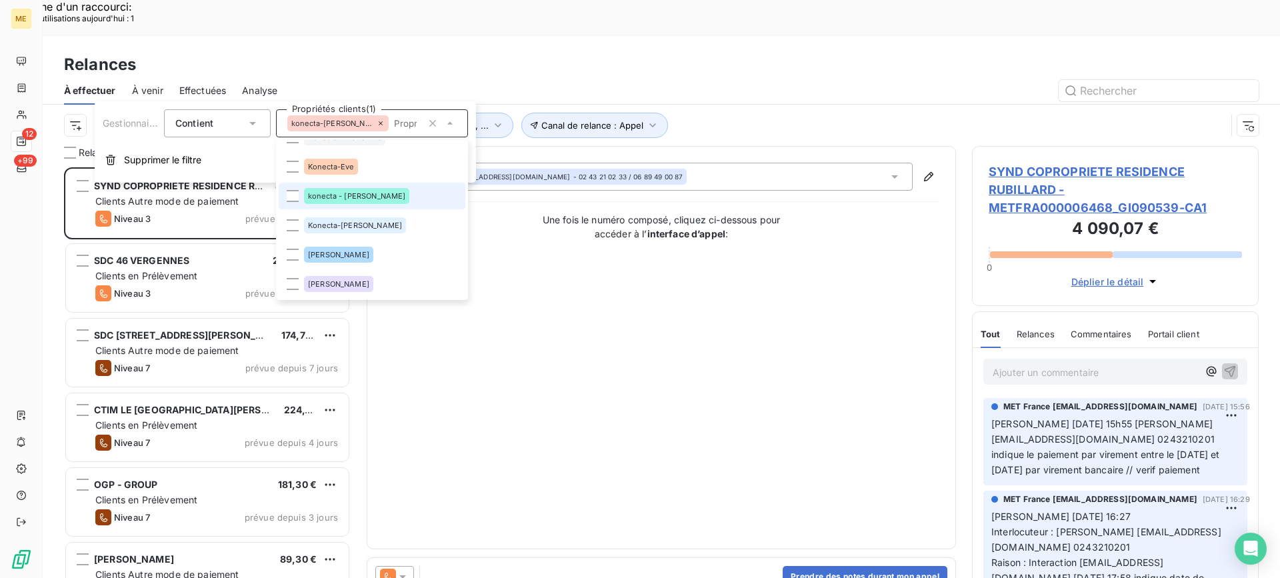
click at [353, 192] on span "konecta - lisa" at bounding box center [356, 196] width 97 height 8
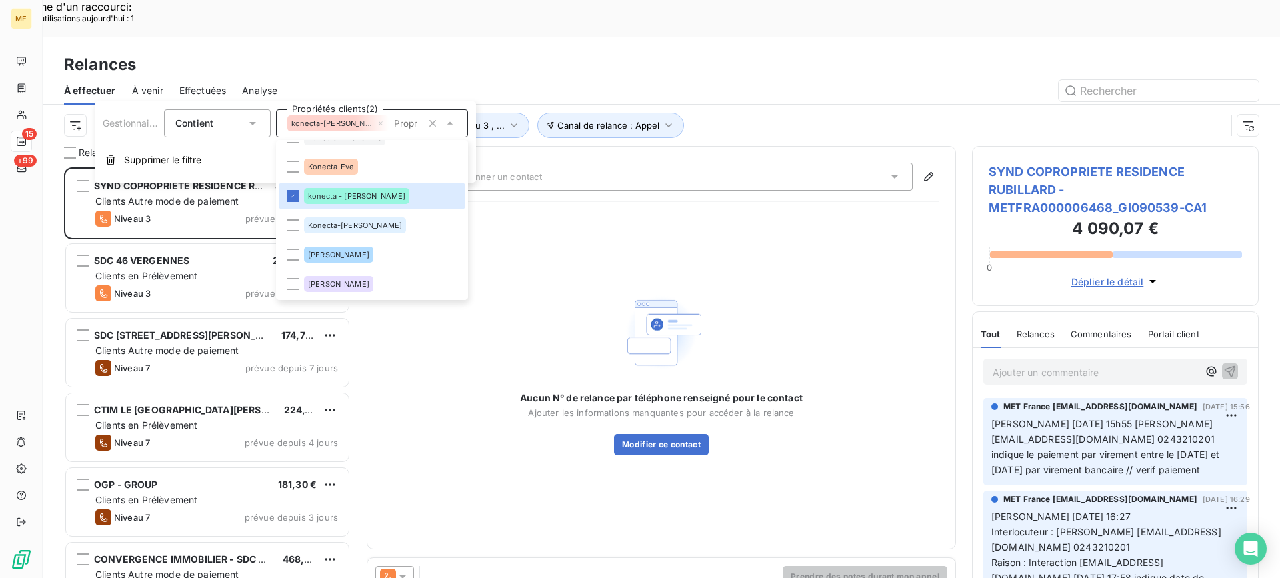
click at [662, 77] on div "À effectuer À venir Effectuées Analyse" at bounding box center [661, 91] width 1237 height 28
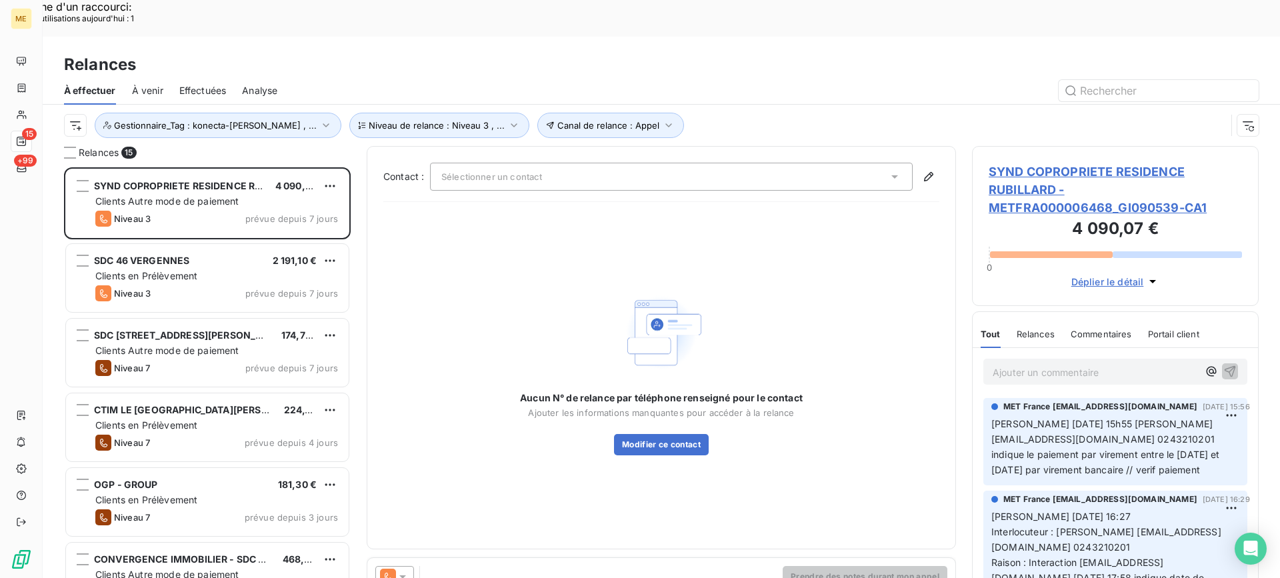
click at [1065, 163] on span "SYND COPROPRIETE RESIDENCE RUBILLARD - METFRA000006468_GI090539-CA1" at bounding box center [1115, 190] width 253 height 54
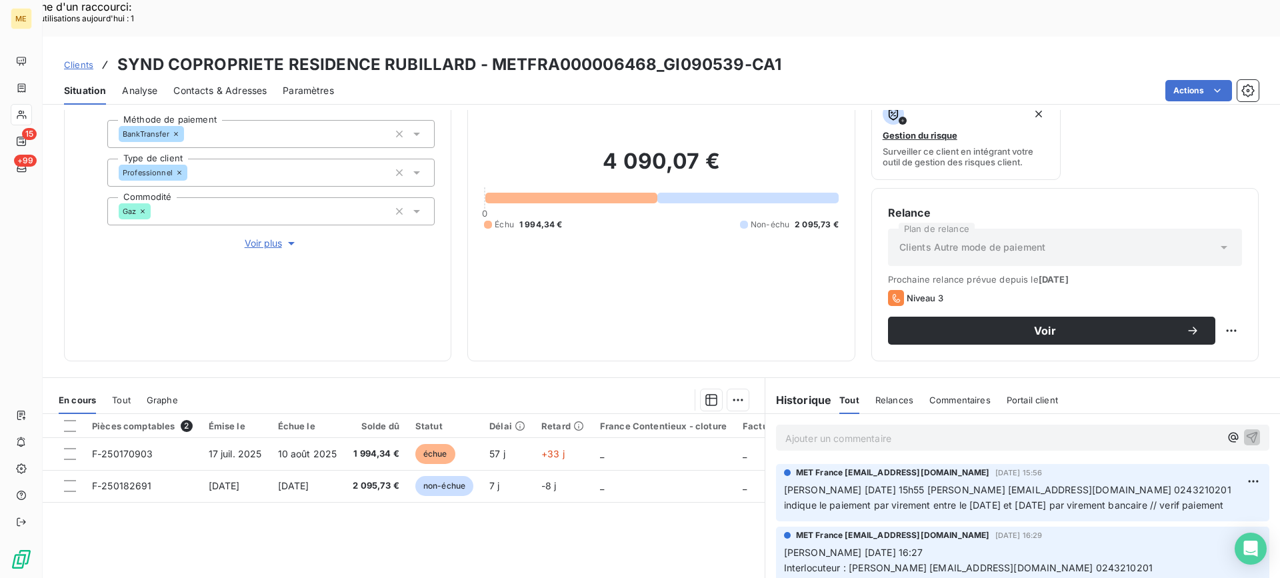
scroll to position [79, 0]
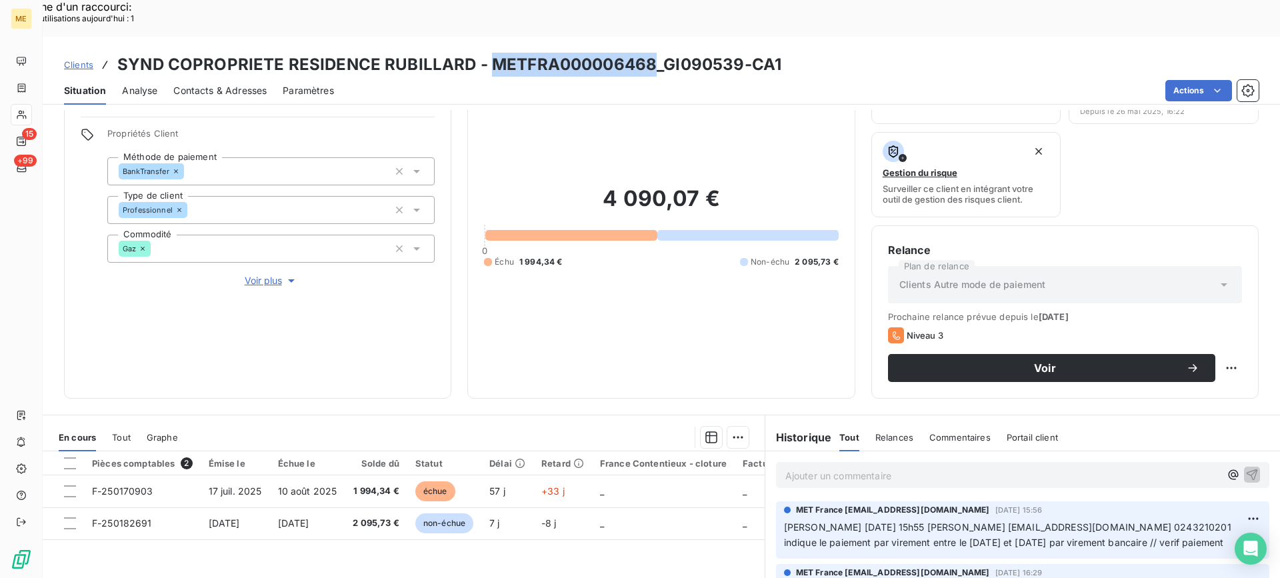
drag, startPoint x: 489, startPoint y: 31, endPoint x: 645, endPoint y: 28, distance: 156.7
click at [645, 53] on h3 "SYND COPROPRIETE RESIDENCE RUBILLARD - METFRA000006468_GI090539-CA1" at bounding box center [449, 65] width 664 height 24
copy h3 "METFRA000006468"
click at [1180, 371] on div "Replanifier cette action" at bounding box center [1166, 361] width 130 height 32
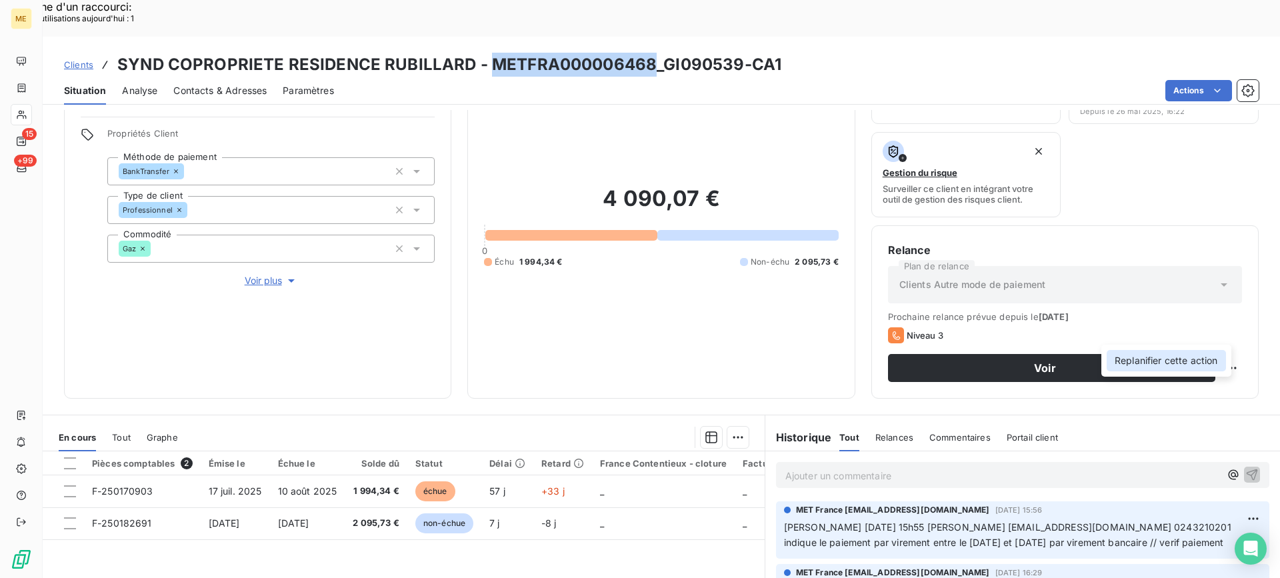
click at [1171, 367] on div "Replanifier cette action" at bounding box center [1166, 360] width 119 height 21
select select "8"
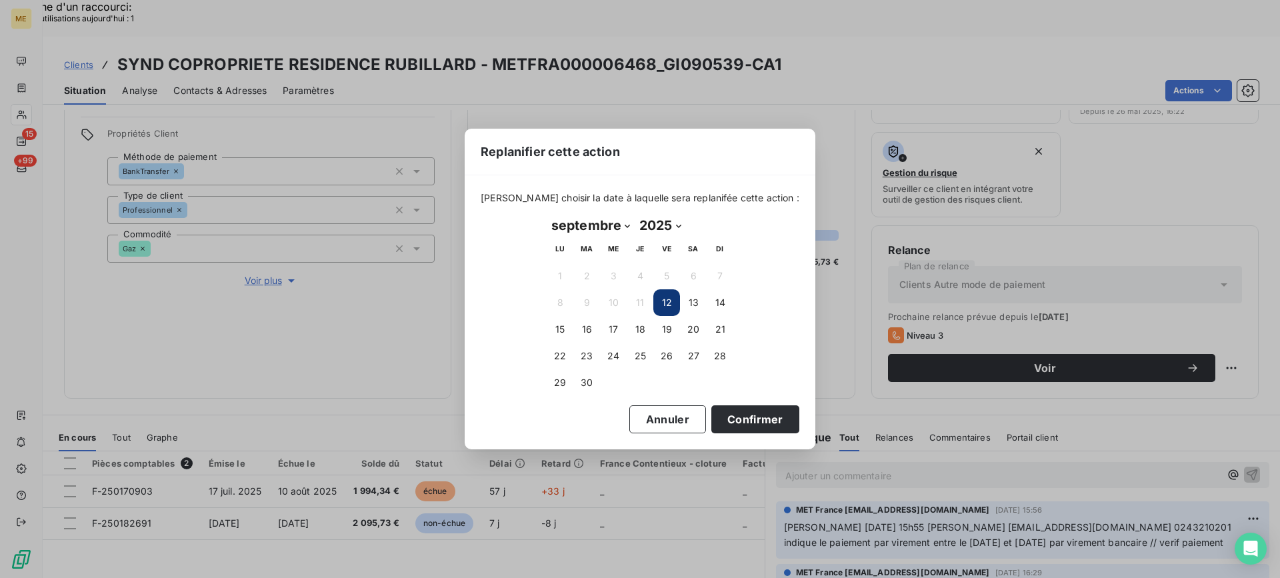
click at [947, 373] on div "Replanifier cette action Veuillez choisir la date à laquelle sera replanifée ce…" at bounding box center [640, 289] width 1280 height 578
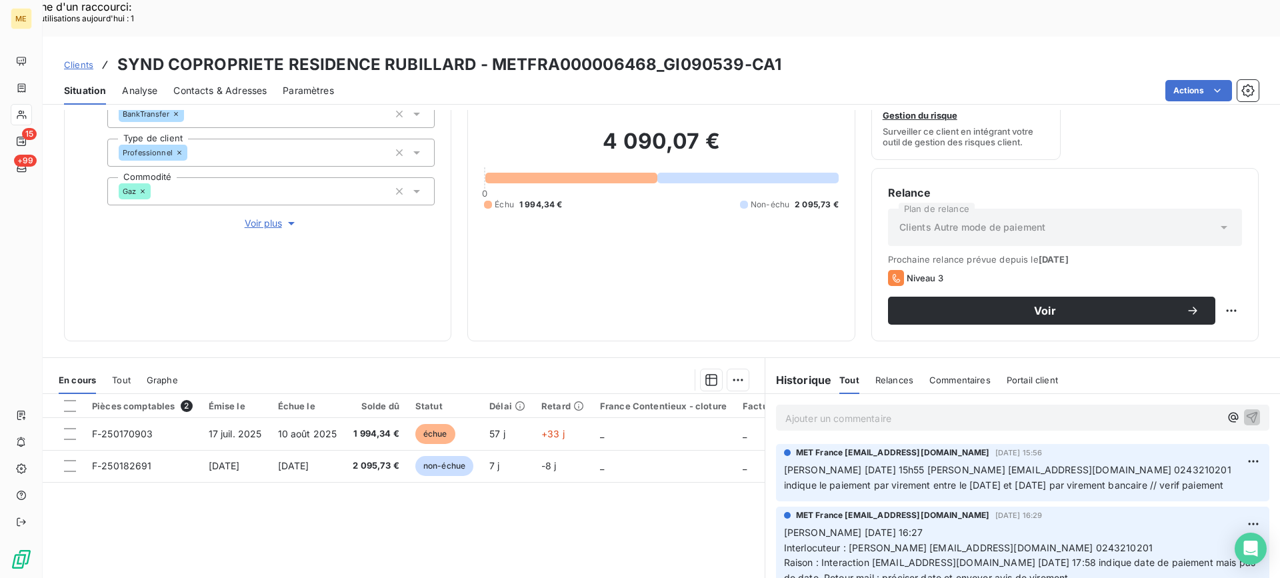
scroll to position [146, 0]
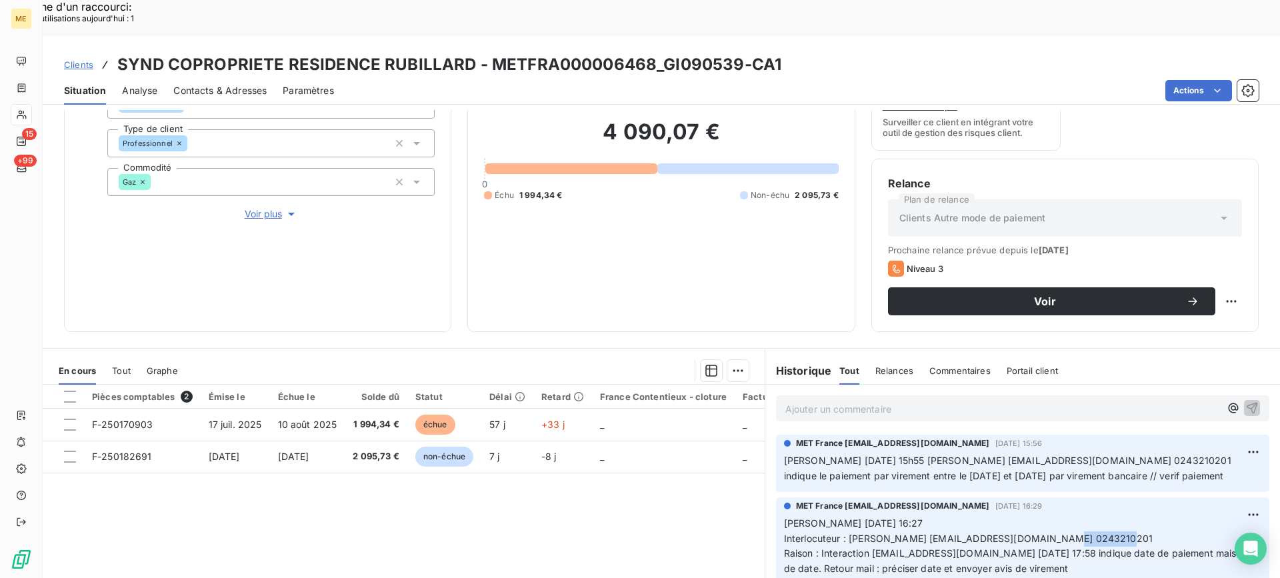
copy span "0243210201"
drag, startPoint x: 1039, startPoint y: 497, endPoint x: 1096, endPoint y: 495, distance: 56.7
click at [1096, 516] on p "Nicolas-Paul 04/09/2025 16:27 Interlocuteur : Mme BARTOLUCCI ebartolucci@citya.…" at bounding box center [1022, 554] width 477 height 76
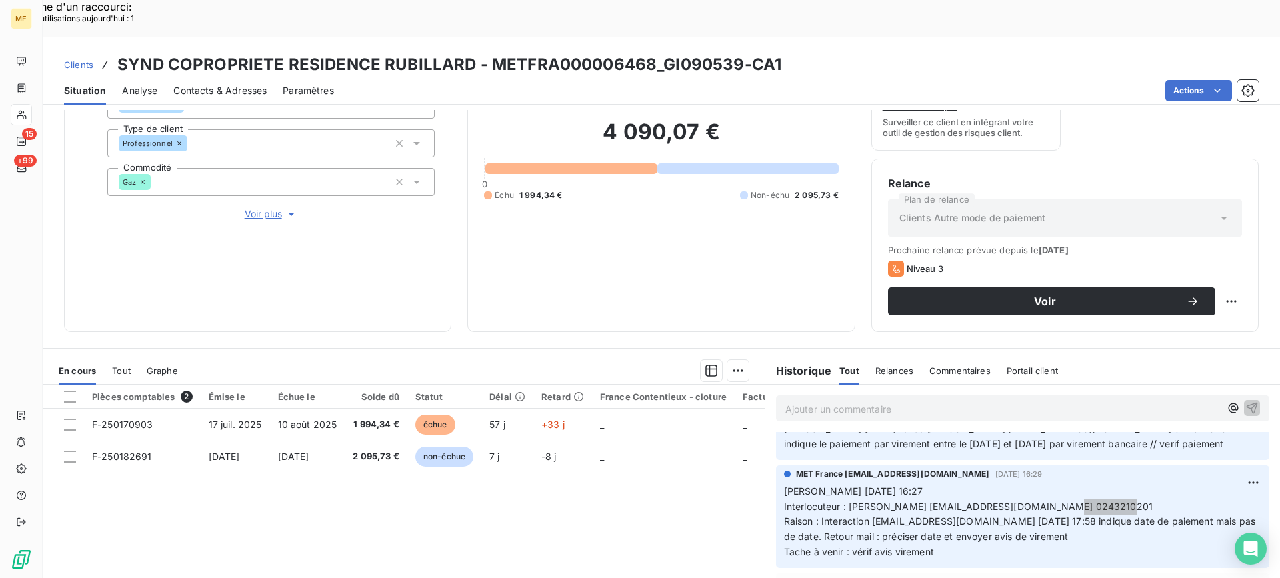
scroll to position [0, 0]
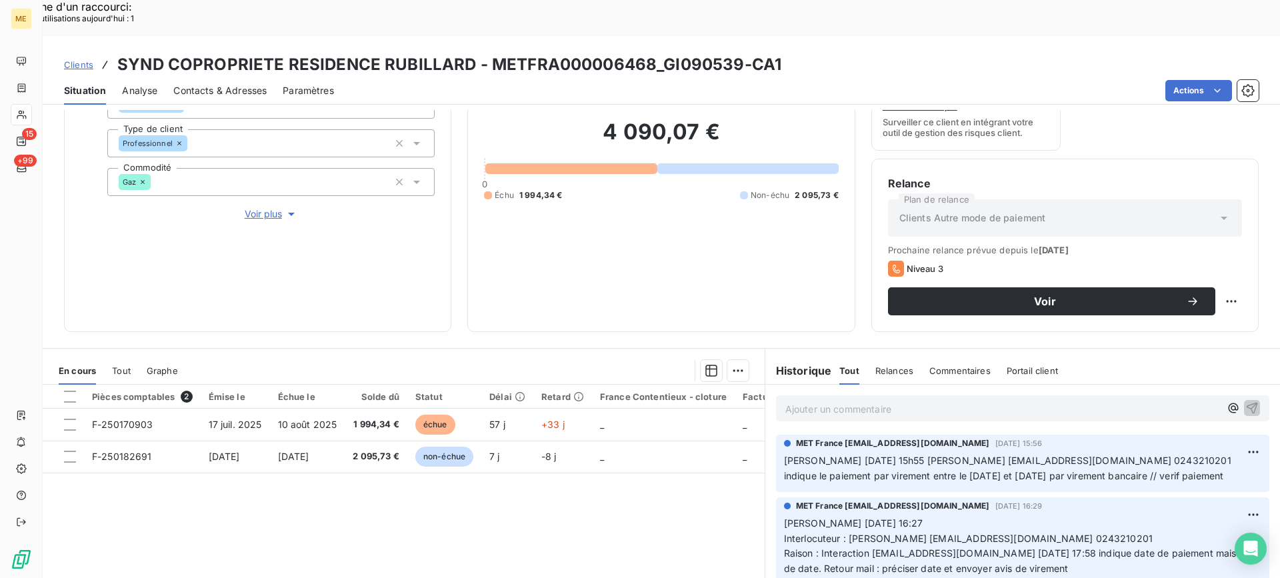
click at [824, 401] on p "Ajouter un commentaire ﻿" at bounding box center [1002, 409] width 435 height 17
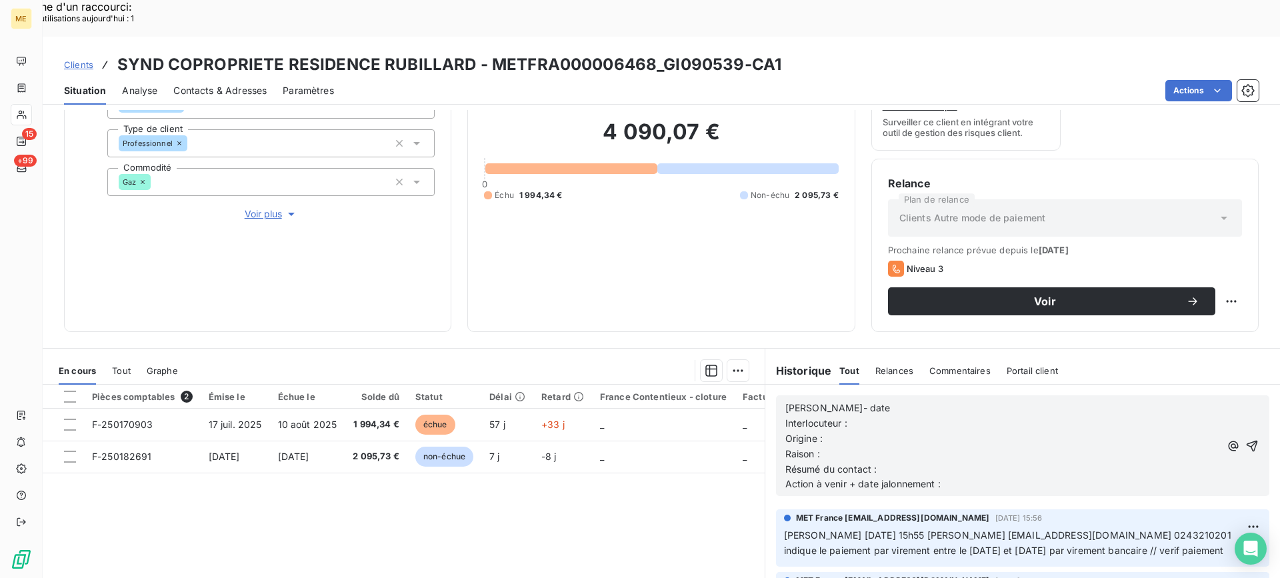
click at [846, 395] on div "Lisa- date Interlocuteur : Origine : Raison : Résumé du contact : Action à veni…" at bounding box center [1022, 445] width 493 height 101
click at [847, 401] on p "Lisa- date" at bounding box center [1002, 408] width 435 height 15
click at [907, 416] on p "Interlocuteur :" at bounding box center [1002, 423] width 435 height 15
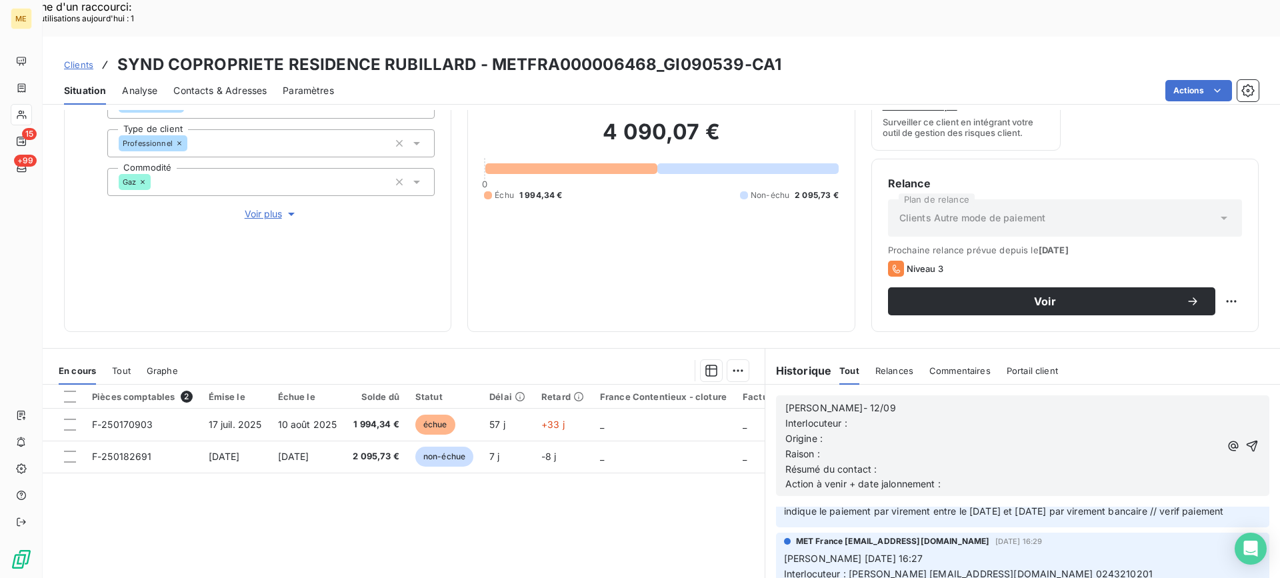
scroll to position [67, 0]
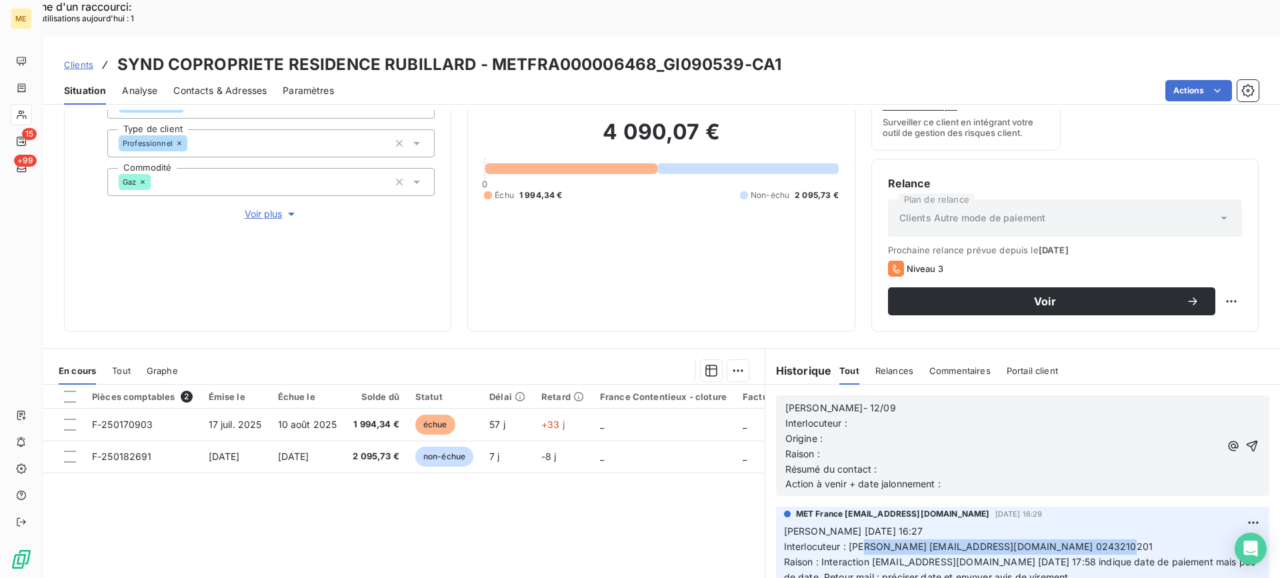
drag, startPoint x: 846, startPoint y: 514, endPoint x: 1111, endPoint y: 514, distance: 265.3
click at [1111, 524] on p "Nicolas-Paul 04/09/2025 16:27 Interlocuteur : Mme BARTOLUCCI ebartolucci@citya.…" at bounding box center [1022, 562] width 477 height 76
click at [977, 416] on p "Interlocuteur :" at bounding box center [1002, 423] width 435 height 15
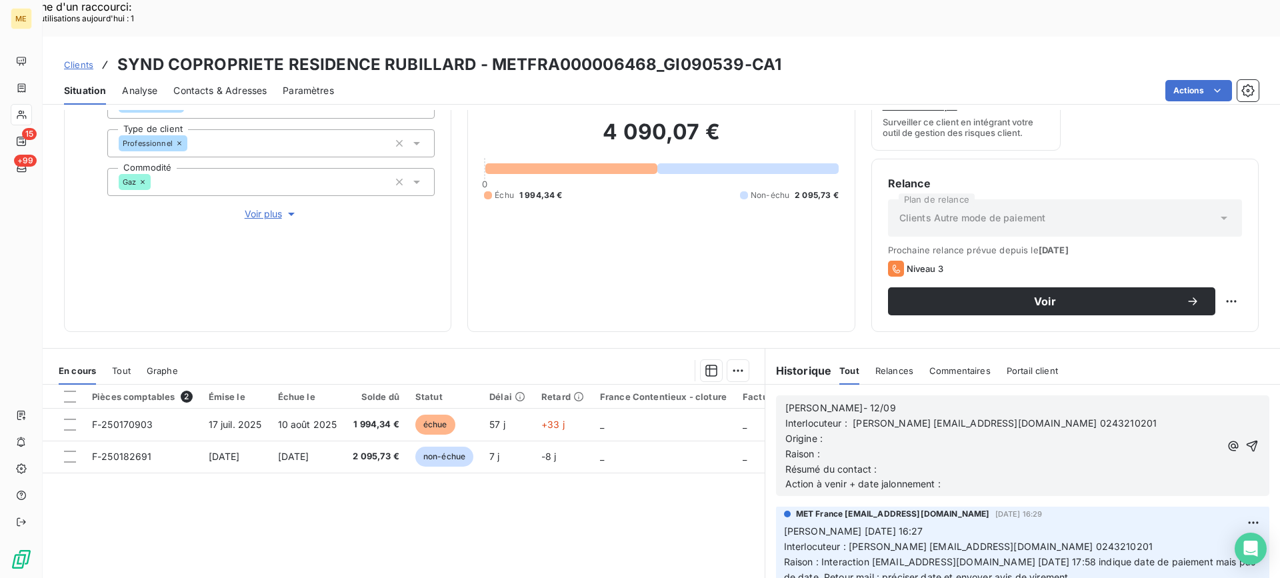
click at [958, 431] on p "Origine :" at bounding box center [1002, 438] width 435 height 15
click at [967, 447] on p "Raison :" at bounding box center [1002, 454] width 435 height 15
click at [953, 462] on p "Résumé du contact :" at bounding box center [1002, 469] width 435 height 15
click at [923, 463] on span "Résumé du contact : appel srtant ko" at bounding box center [866, 468] width 162 height 11
click at [0, 0] on lt-span "s o rtant" at bounding box center [0, 0] width 0 height 0
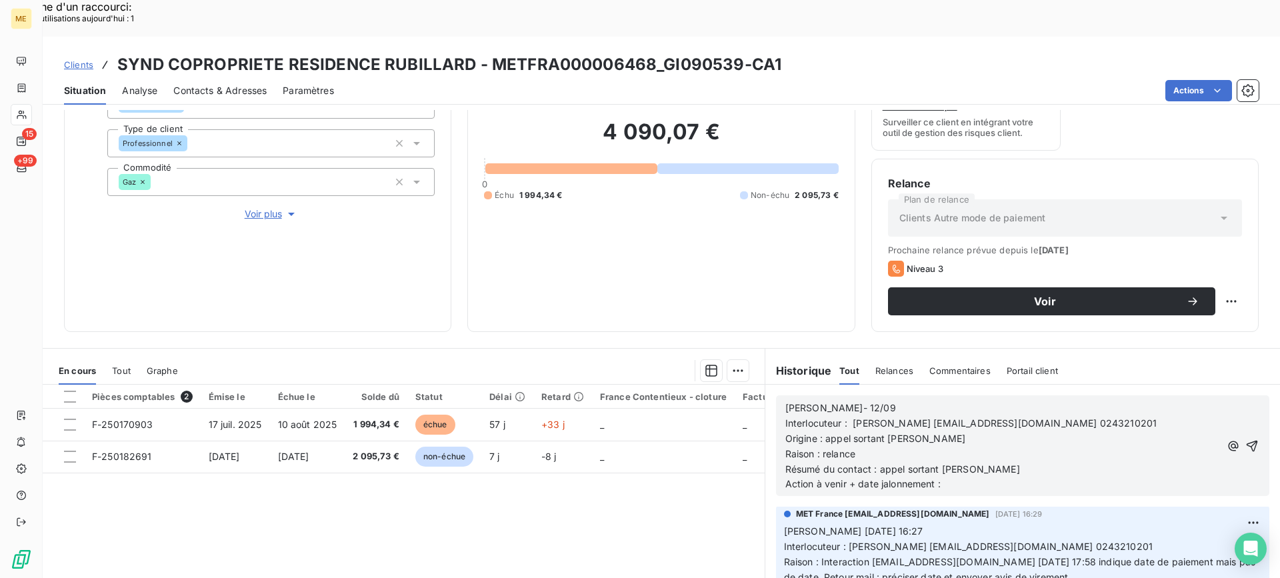
click at [969, 477] on p "Action à venir + date jalonnement :" at bounding box center [1002, 484] width 435 height 15
drag, startPoint x: 1227, startPoint y: 403, endPoint x: 1233, endPoint y: 394, distance: 10.9
click at [1245, 439] on icon "button" at bounding box center [1251, 445] width 13 height 13
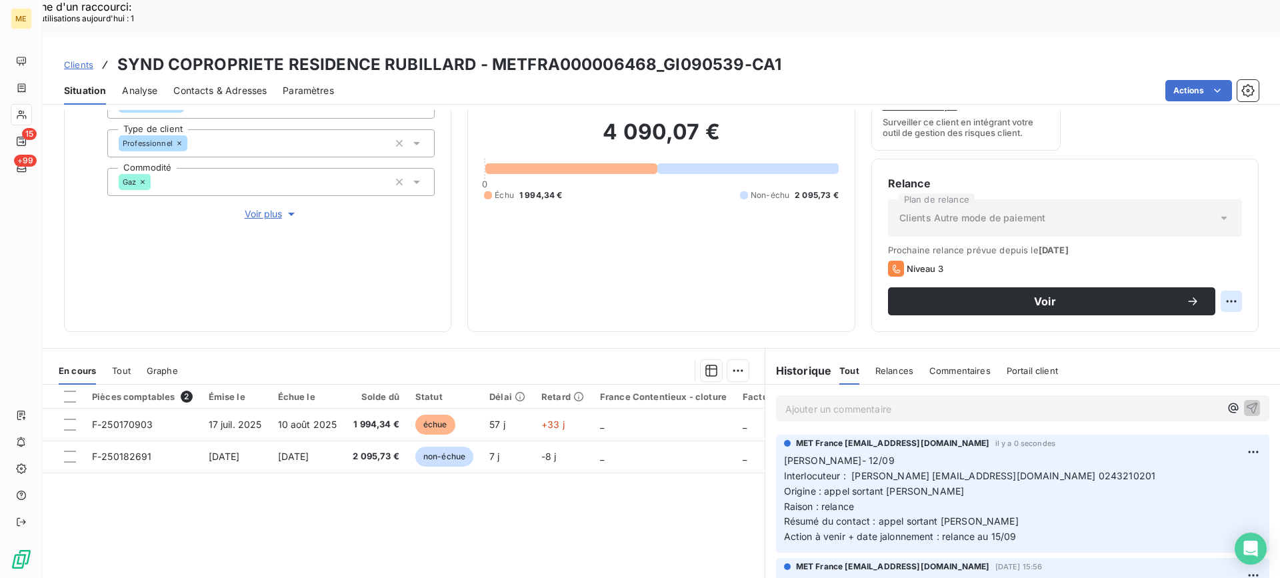
click at [1177, 291] on div "Replanifier cette action" at bounding box center [1166, 293] width 119 height 21
select select "8"
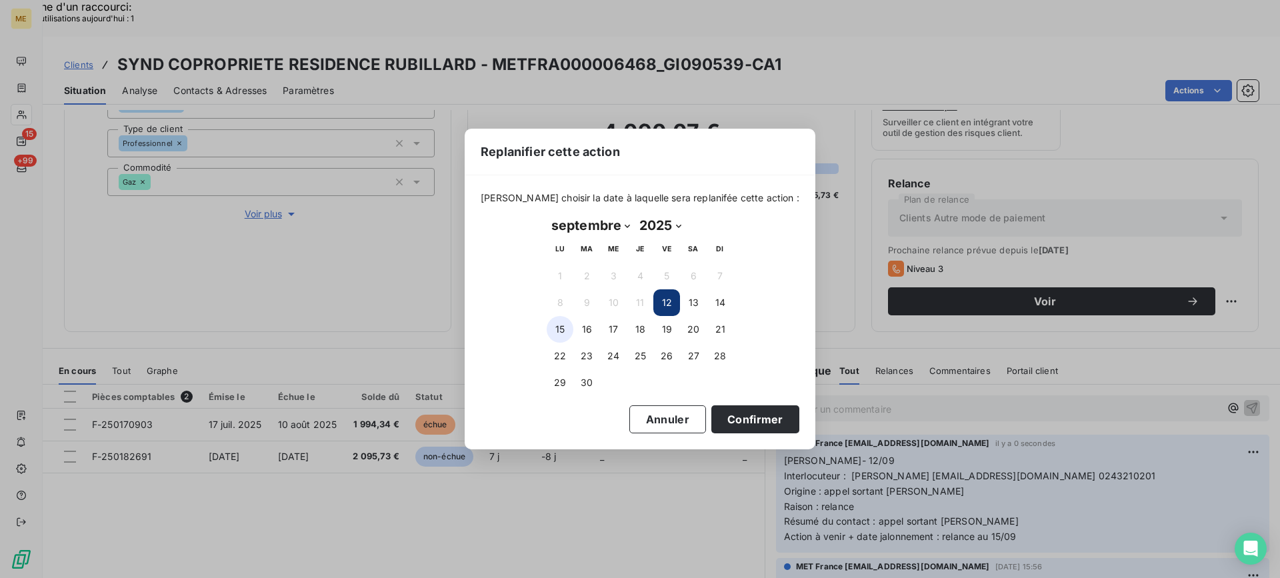
click at [559, 333] on button "15" at bounding box center [560, 329] width 27 height 27
drag, startPoint x: 710, startPoint y: 417, endPoint x: 787, endPoint y: 407, distance: 77.4
click at [711, 418] on button "Confirmer" at bounding box center [755, 419] width 88 height 28
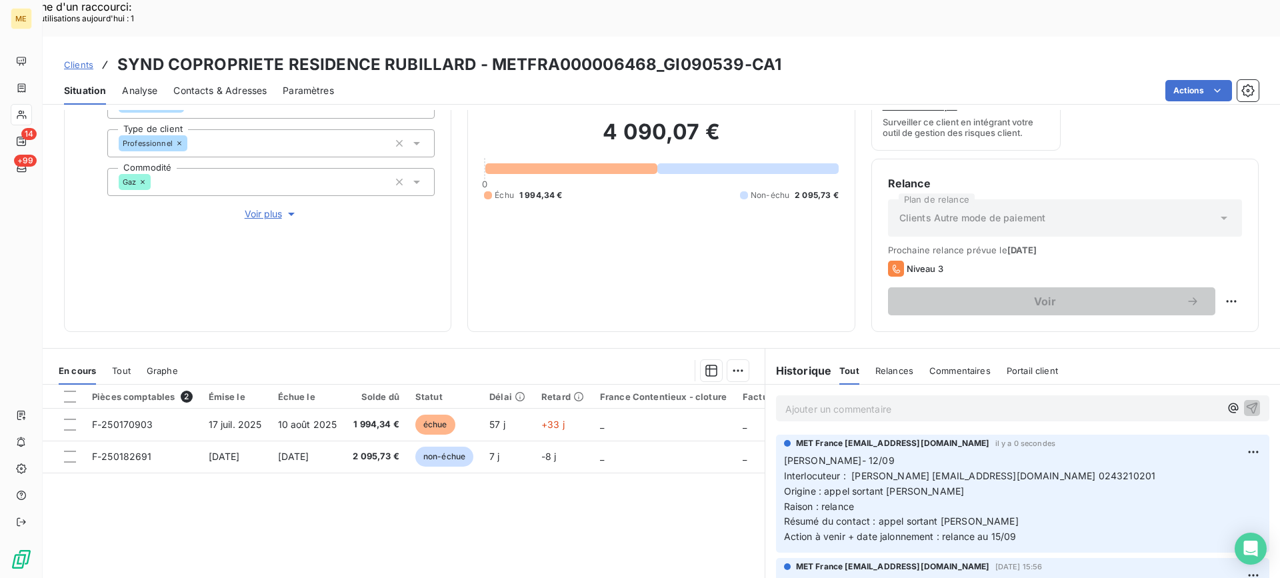
click at [441, 252] on div "Informations client Gestionnaires Aucun Propriétés Client Méthode de paiement B…" at bounding box center [257, 152] width 387 height 360
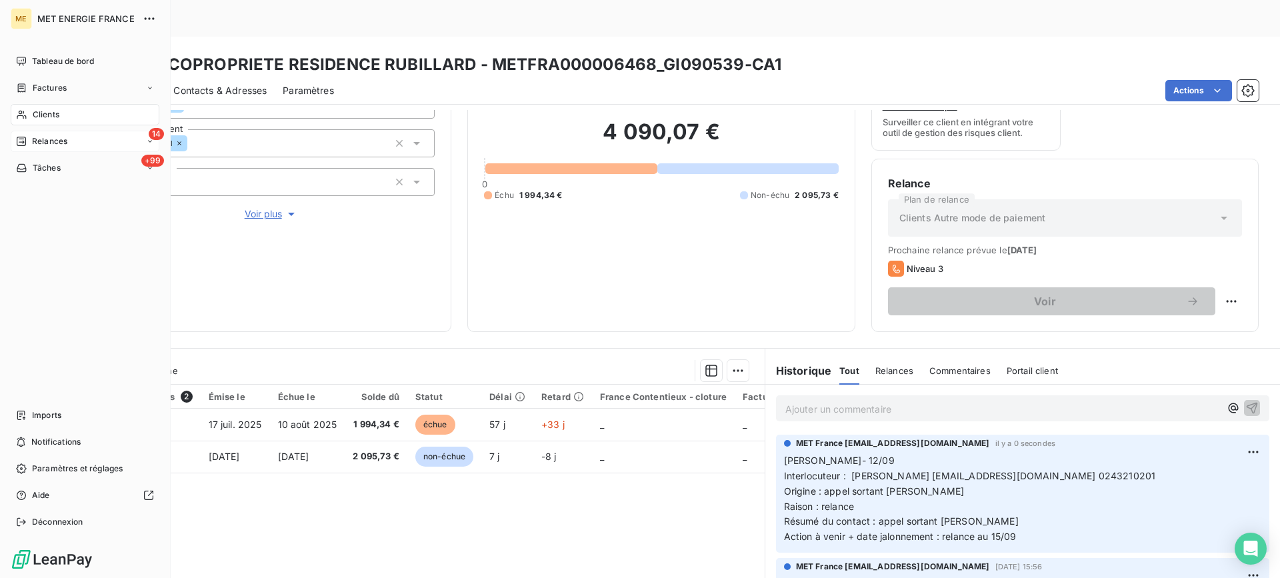
click at [43, 135] on div "14 Relances" at bounding box center [85, 141] width 149 height 21
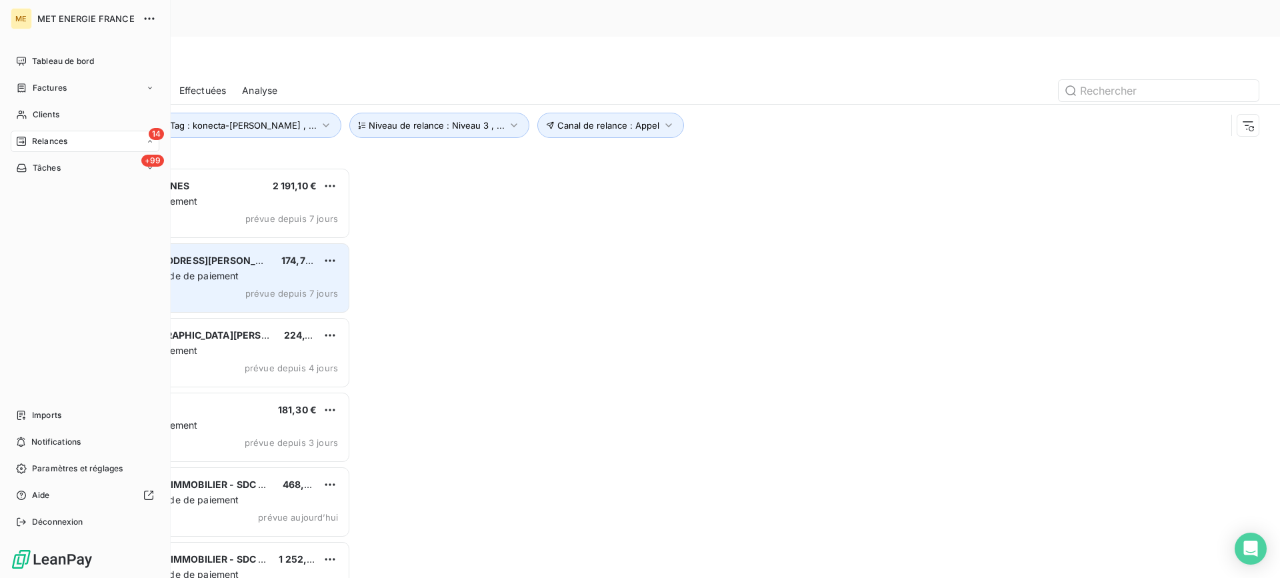
scroll to position [437, 277]
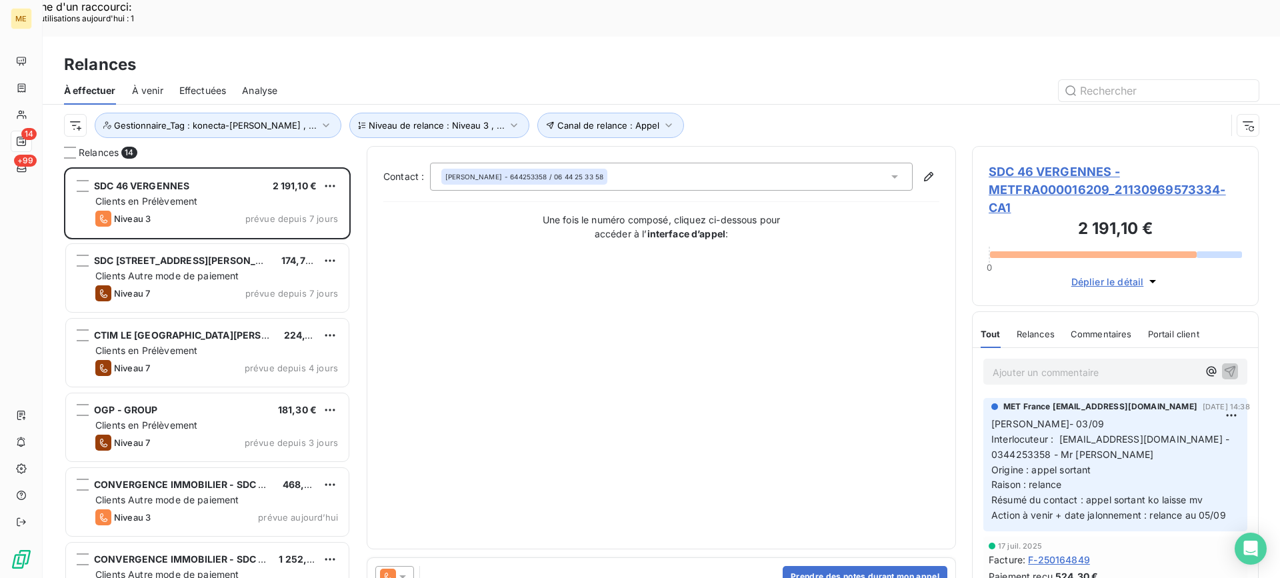
click at [1018, 163] on span "SDC 46 VERGENNES - METFRA000016209_21130969573334-CA1" at bounding box center [1115, 190] width 253 height 54
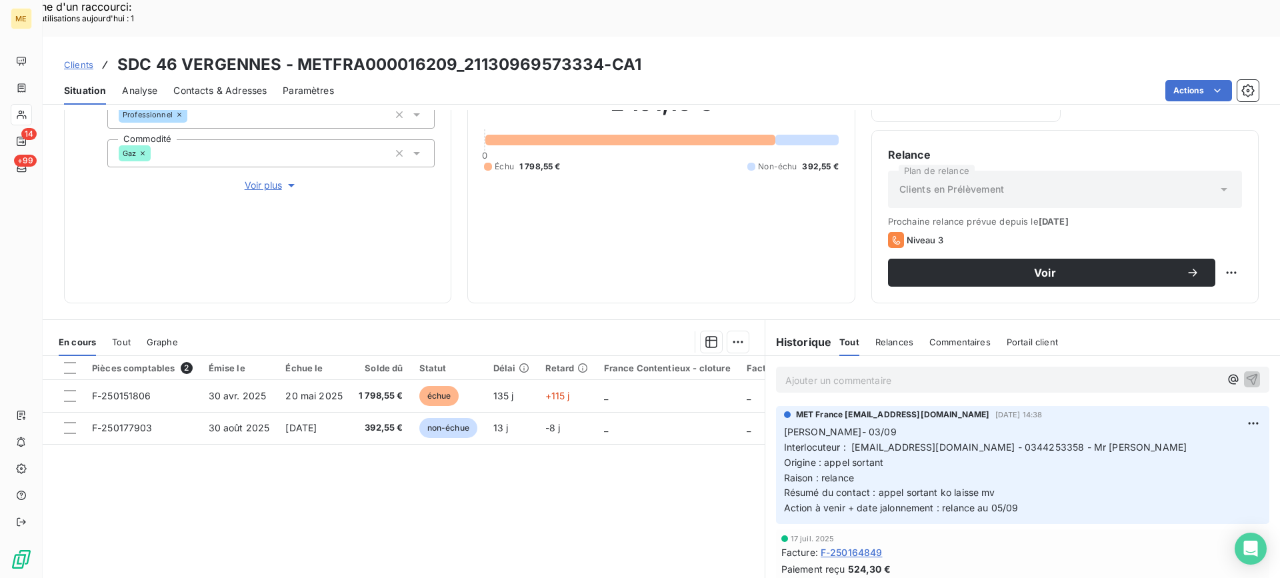
scroll to position [213, 0]
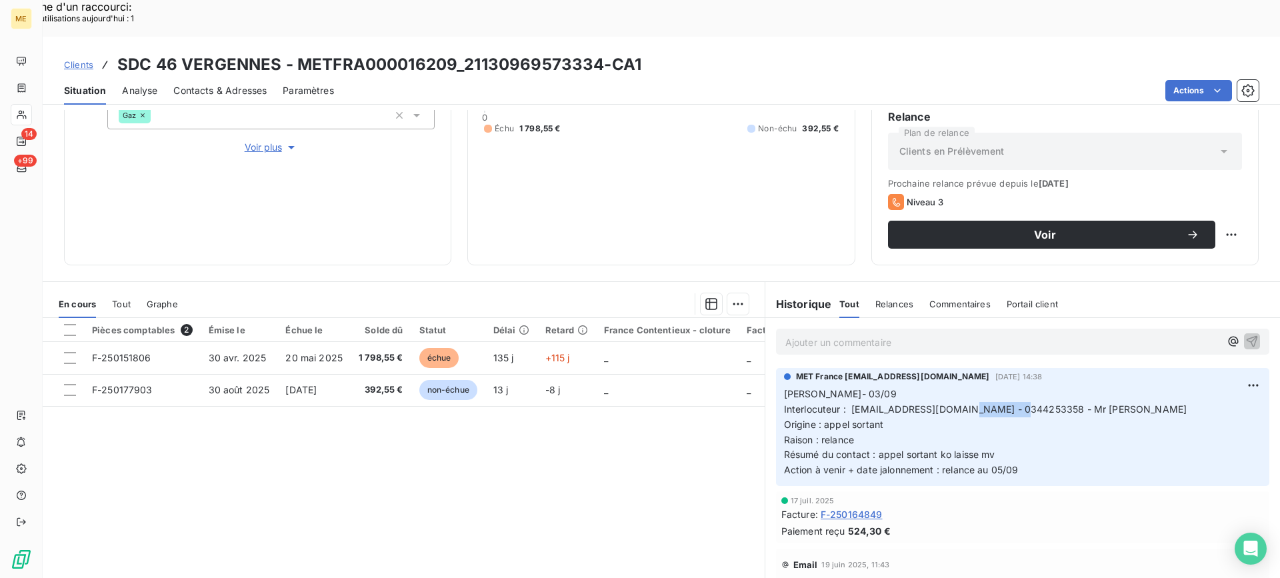
drag, startPoint x: 974, startPoint y: 372, endPoint x: 1031, endPoint y: 371, distance: 56.7
click at [1031, 403] on span "Interlocuteur : KCHESNEAU@NEXITY.FR - 0344253358 - Mr Chesneau" at bounding box center [985, 408] width 403 height 11
drag, startPoint x: 1031, startPoint y: 431, endPoint x: 773, endPoint y: 361, distance: 267.2
click at [776, 368] on div "MET France met-france@recouvrement.met.com 3 sept. 2025, 14:38 Lisa- 03/09 Inte…" at bounding box center [1022, 427] width 493 height 118
click at [1001, 334] on p "Ajouter un commentaire ﻿" at bounding box center [1002, 342] width 435 height 17
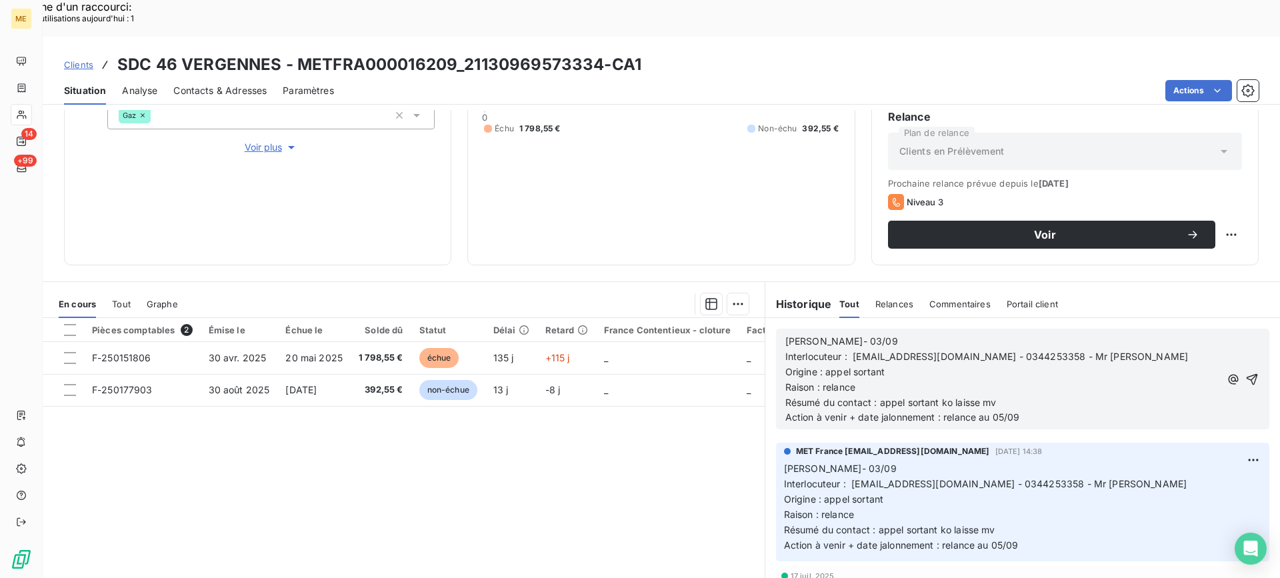
click at [1000, 334] on p "Lisa- 03/09" at bounding box center [1002, 341] width 435 height 15
drag, startPoint x: 994, startPoint y: 383, endPoint x: 1025, endPoint y: 389, distance: 31.9
click at [1025, 410] on p "Action à venir + date jalonnement : relance au 05/09" at bounding box center [1002, 417] width 435 height 15
click at [1245, 373] on icon "button" at bounding box center [1251, 379] width 13 height 13
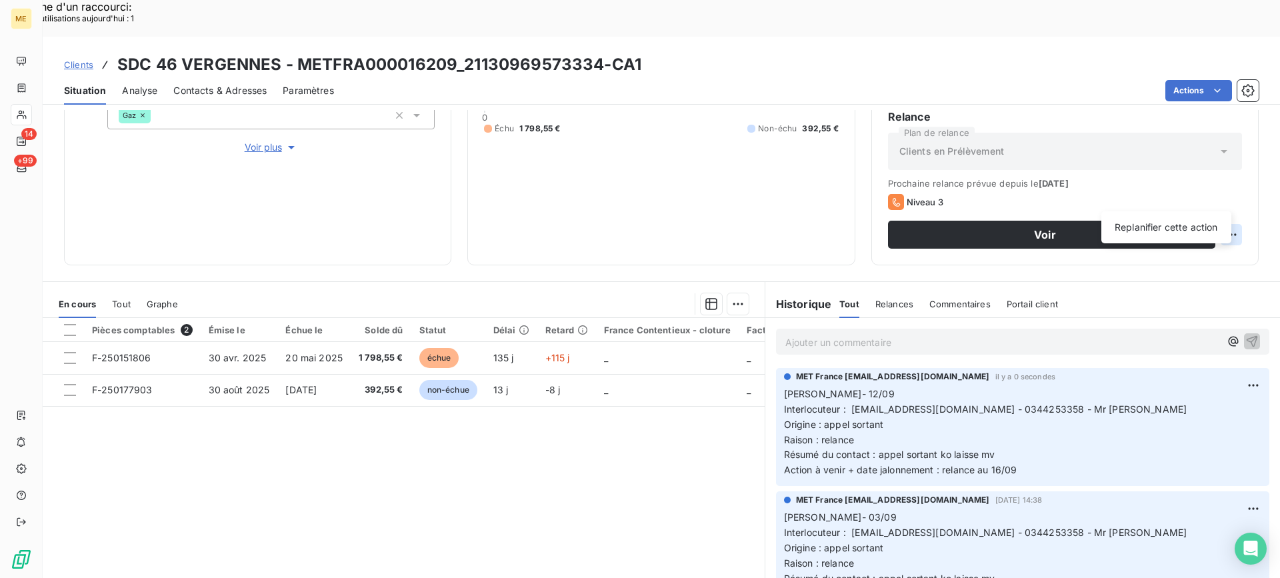
click at [1196, 221] on div "Replanifier cette action" at bounding box center [1166, 227] width 119 height 21
select select "8"
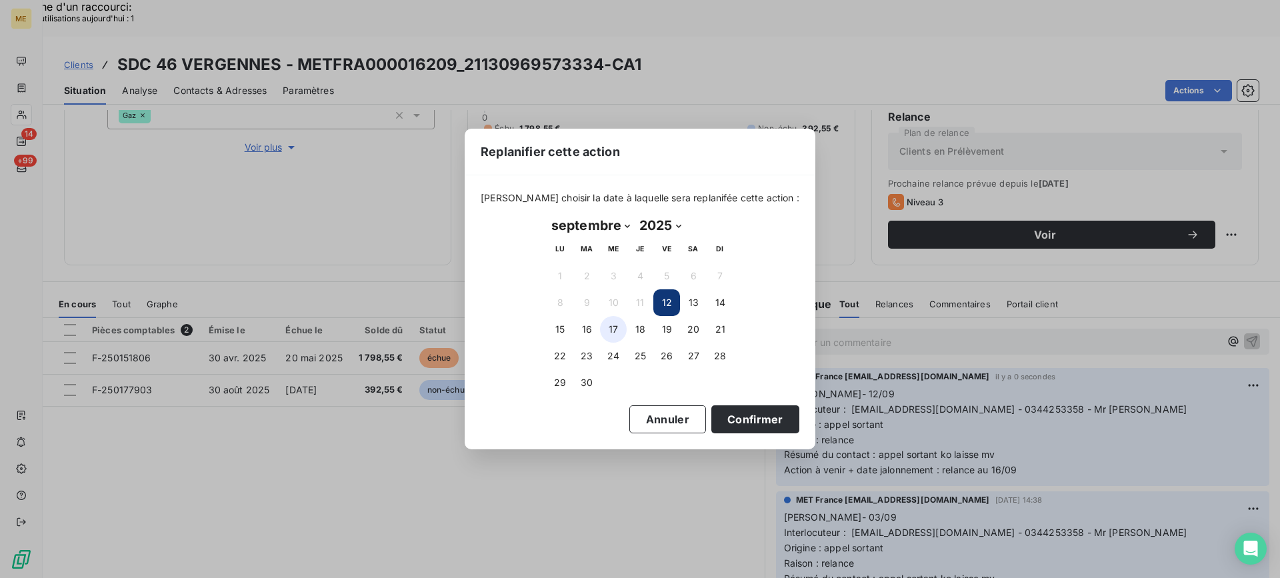
click at [601, 332] on button "17" at bounding box center [613, 329] width 27 height 27
click at [593, 340] on button "16" at bounding box center [586, 329] width 27 height 27
click at [729, 421] on button "Confirmer" at bounding box center [755, 419] width 88 height 28
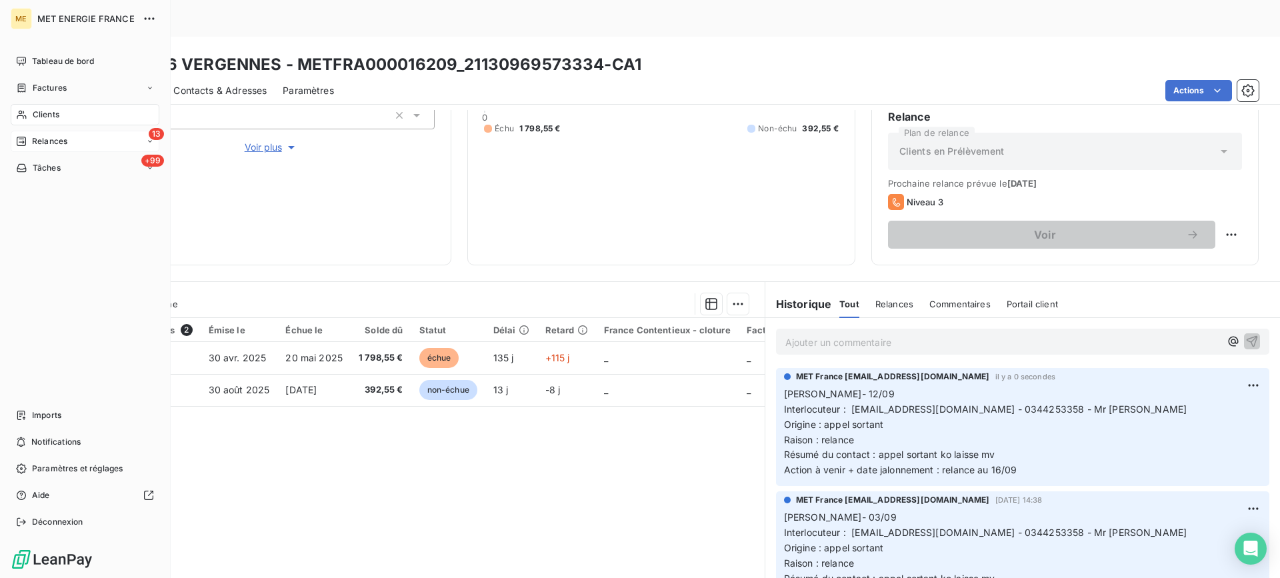
click at [31, 136] on div "Relances" at bounding box center [41, 141] width 51 height 12
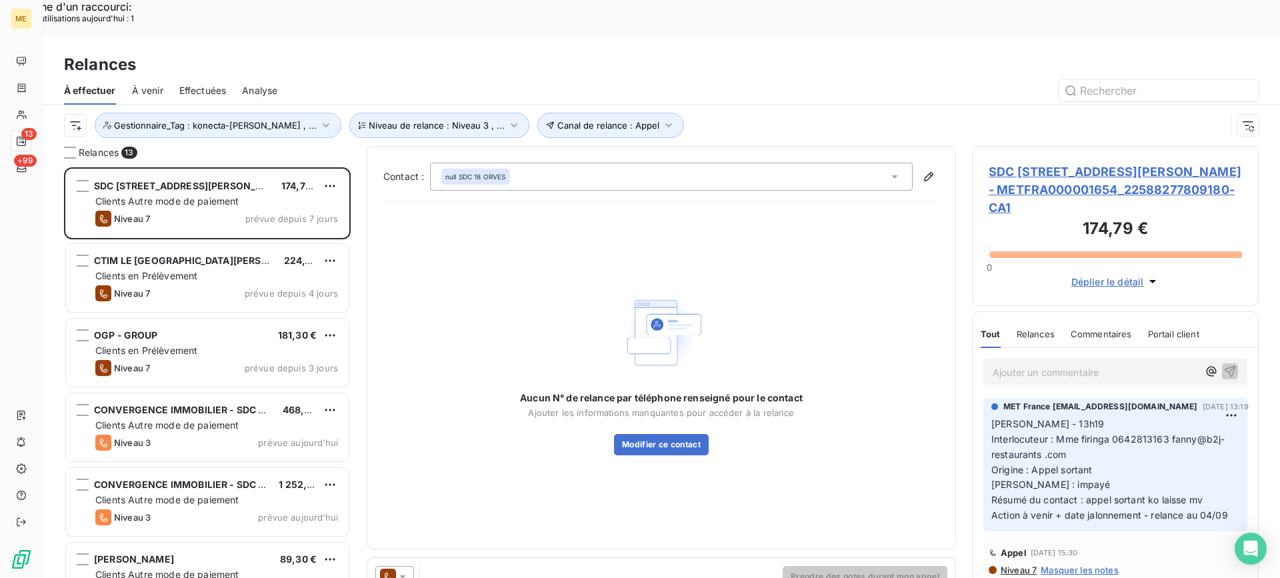
click at [1101, 163] on span "SDC 18 RUE ESTIENNE D ORVES - METFRA000001654_22588277809180-CA1" at bounding box center [1115, 190] width 253 height 54
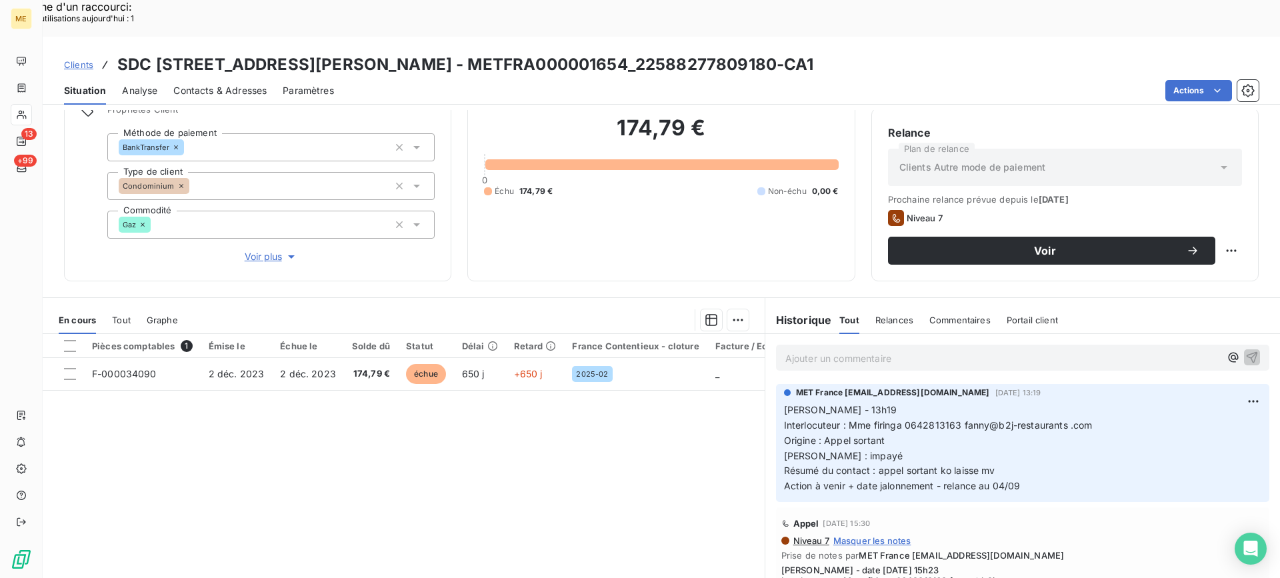
scroll to position [119, 0]
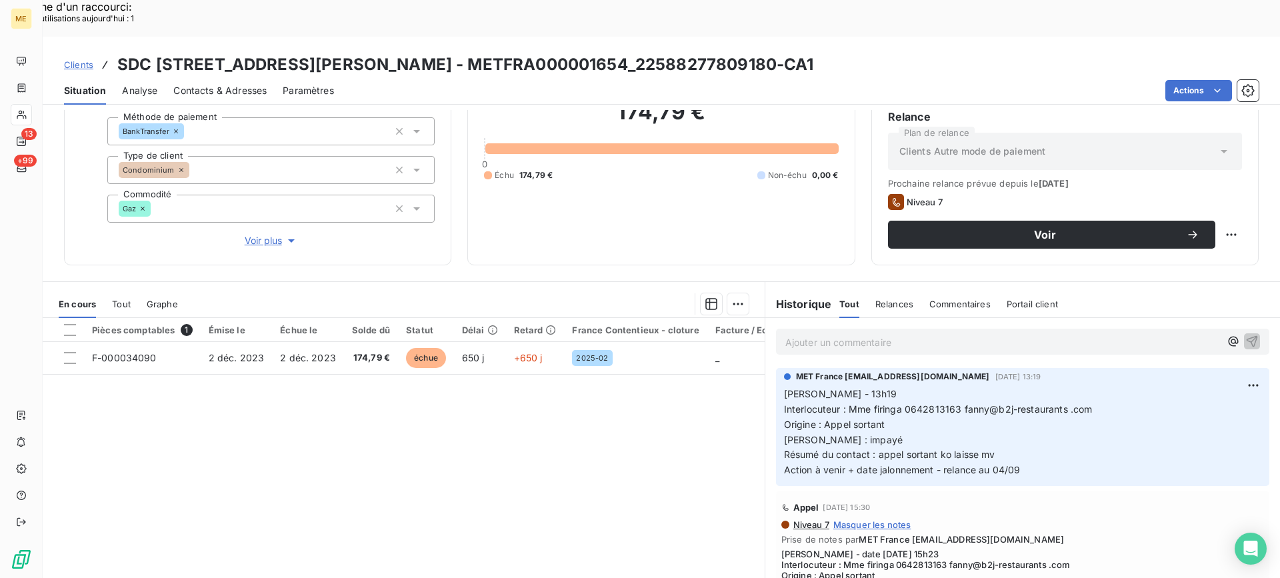
click at [565, 408] on div "Pièces comptables 1 Émise le Échue le Solde dû Statut Délai Retard France Conte…" at bounding box center [404, 446] width 722 height 257
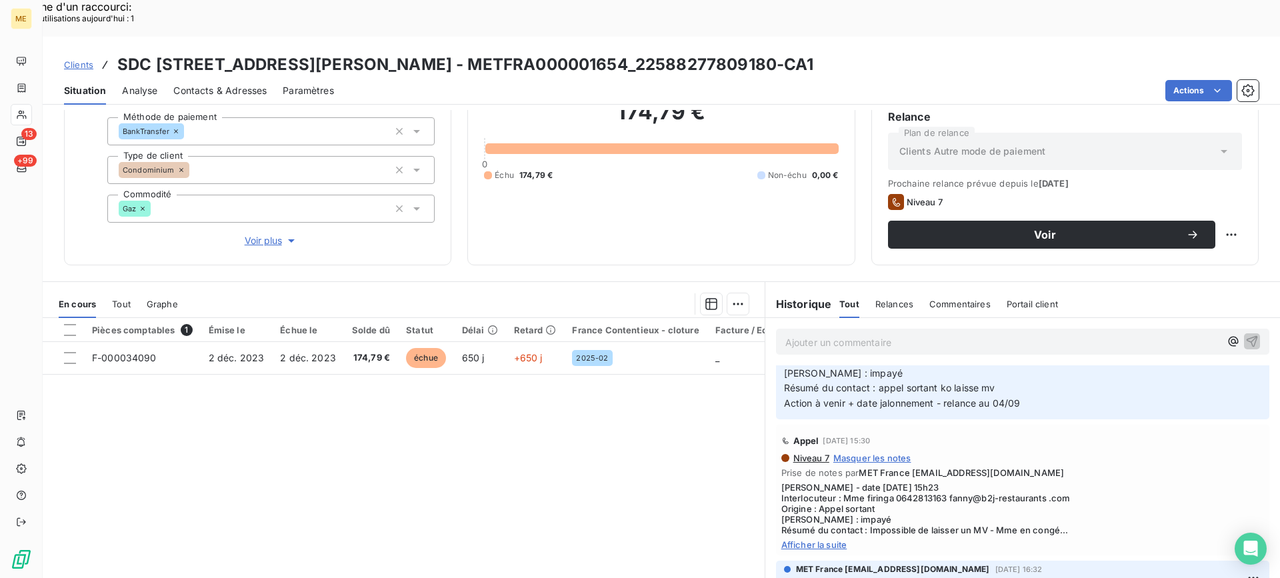
click at [833, 539] on span "Afficher la suite" at bounding box center [1022, 544] width 483 height 11
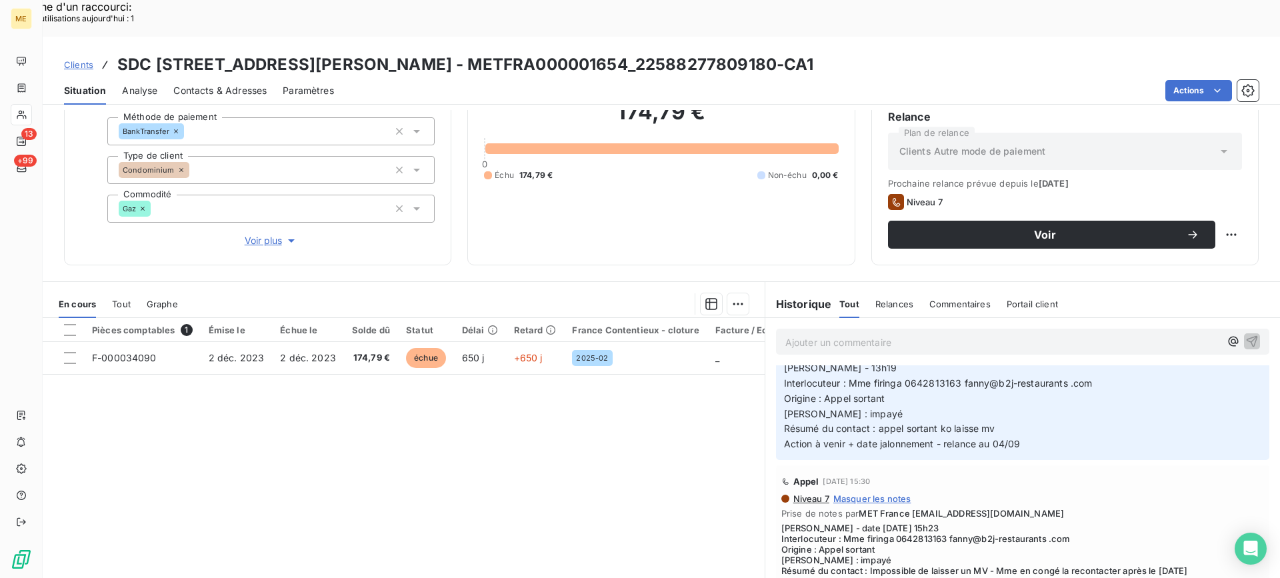
scroll to position [0, 0]
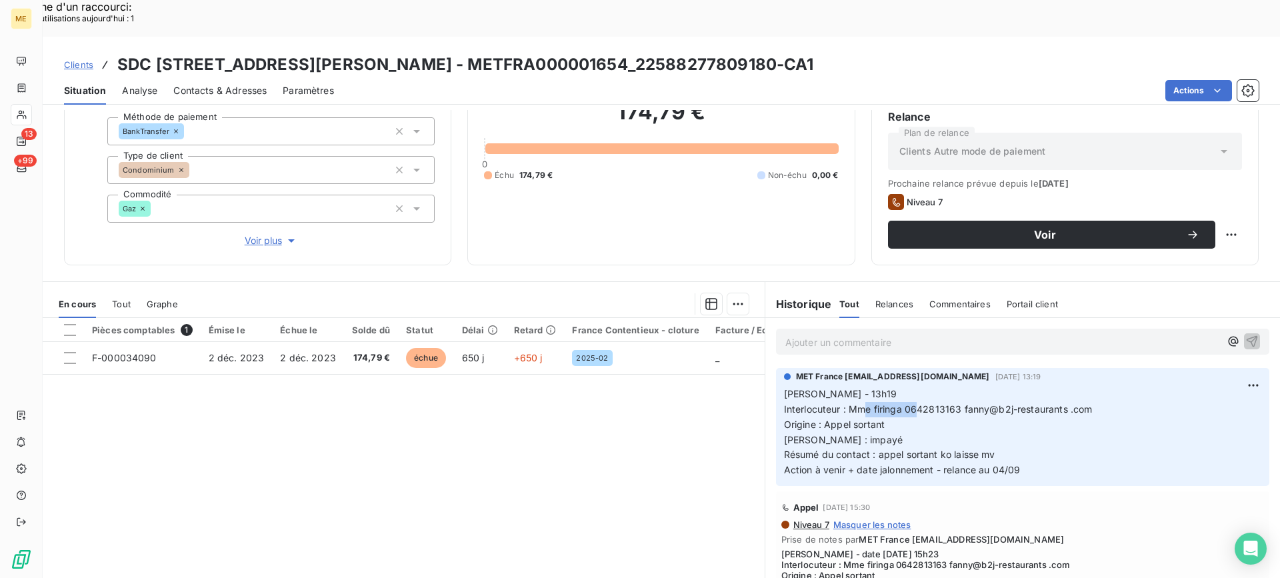
drag, startPoint x: 899, startPoint y: 376, endPoint x: 958, endPoint y: 372, distance: 59.5
click at [958, 388] on span "Lisa - 13h19 Interlocuteur : Mme firinga 0642813163 fanny@b2j-restaurants .com …" at bounding box center [1072, 431] width 577 height 87
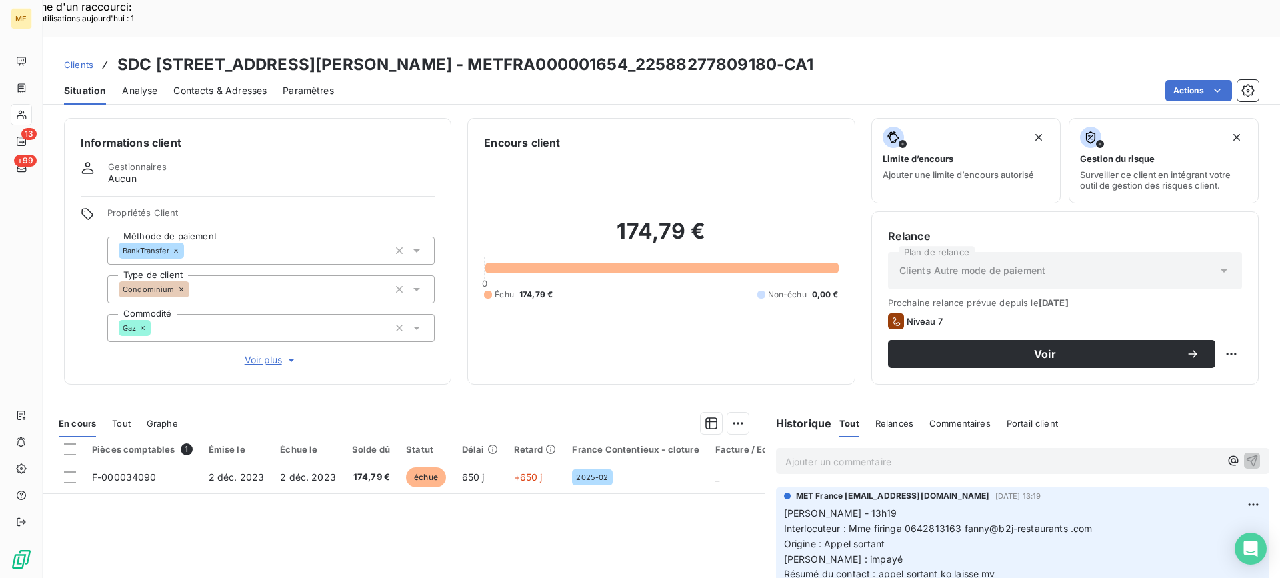
click at [613, 323] on div "174,79 € 0 Échu 174,79 € Non-échu 0,00 €" at bounding box center [661, 259] width 354 height 217
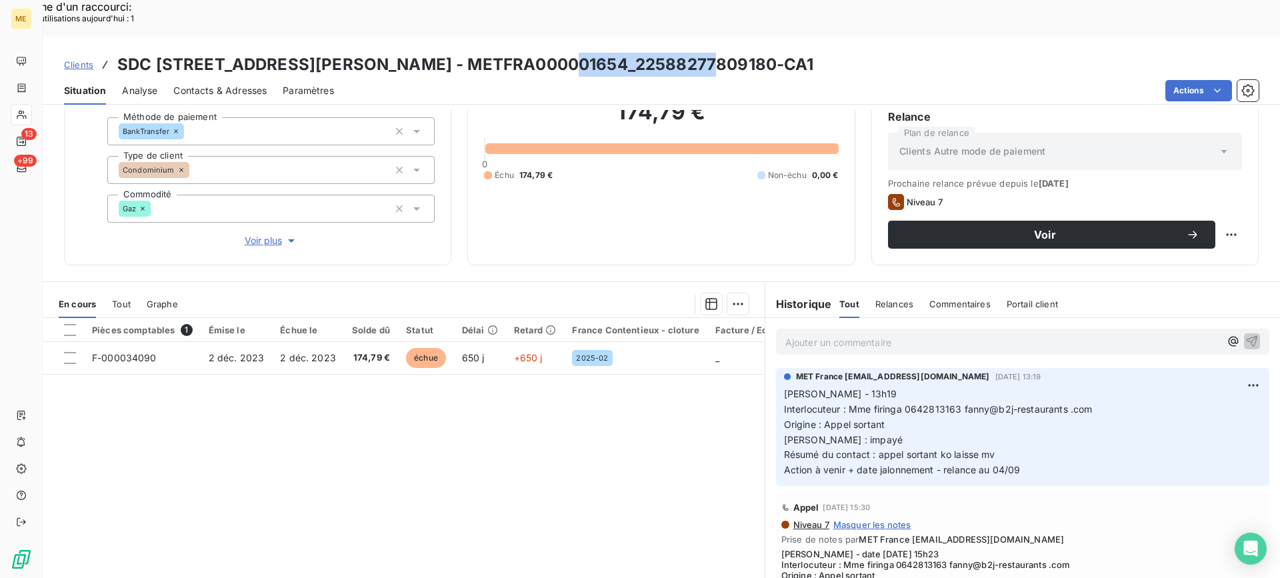
drag, startPoint x: 551, startPoint y: 20, endPoint x: 691, endPoint y: 33, distance: 141.3
click at [691, 53] on h3 "SDC 18 RUE ESTIENNE D ORVES - METFRA000001654_22588277809180-CA1" at bounding box center [465, 65] width 697 height 24
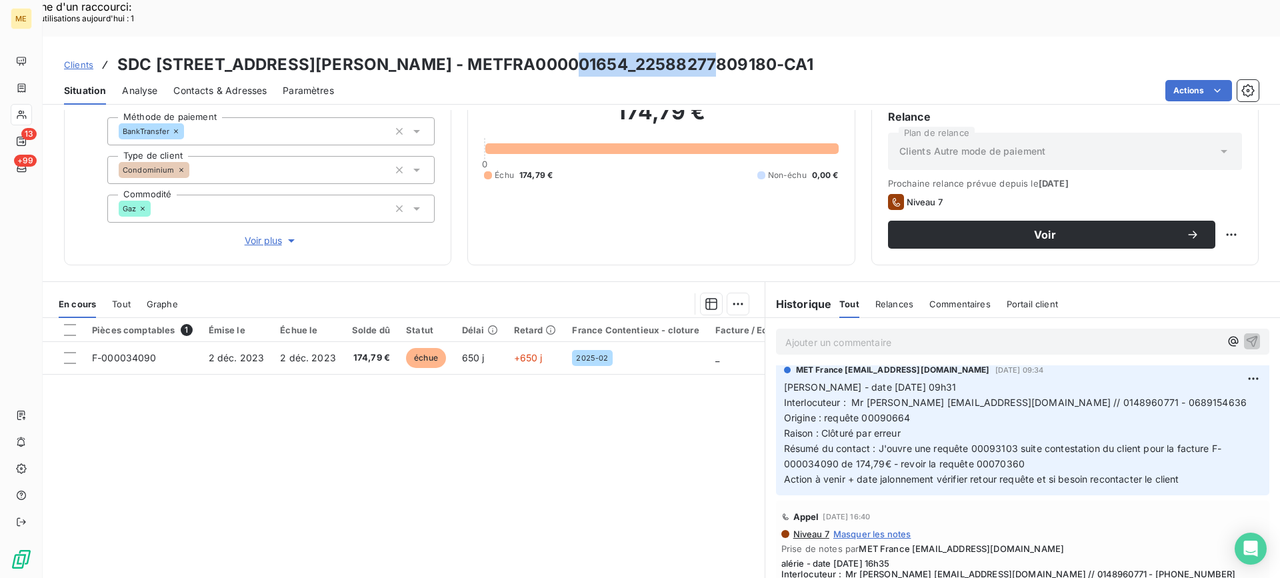
scroll to position [467, 0]
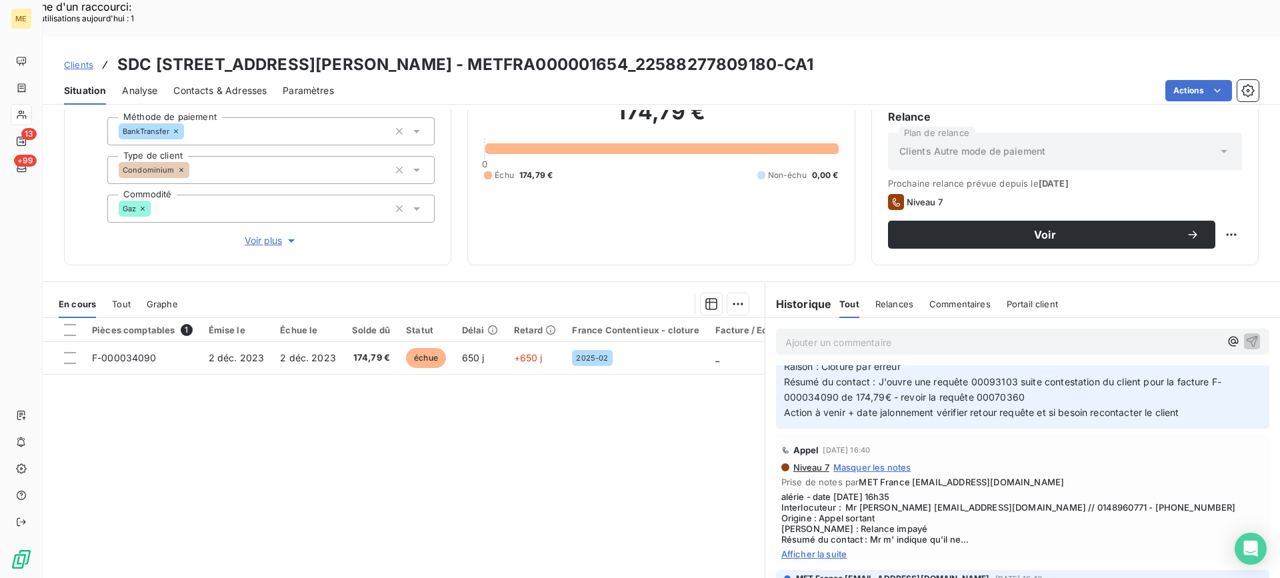
click at [833, 549] on span "Afficher la suite" at bounding box center [1022, 554] width 483 height 11
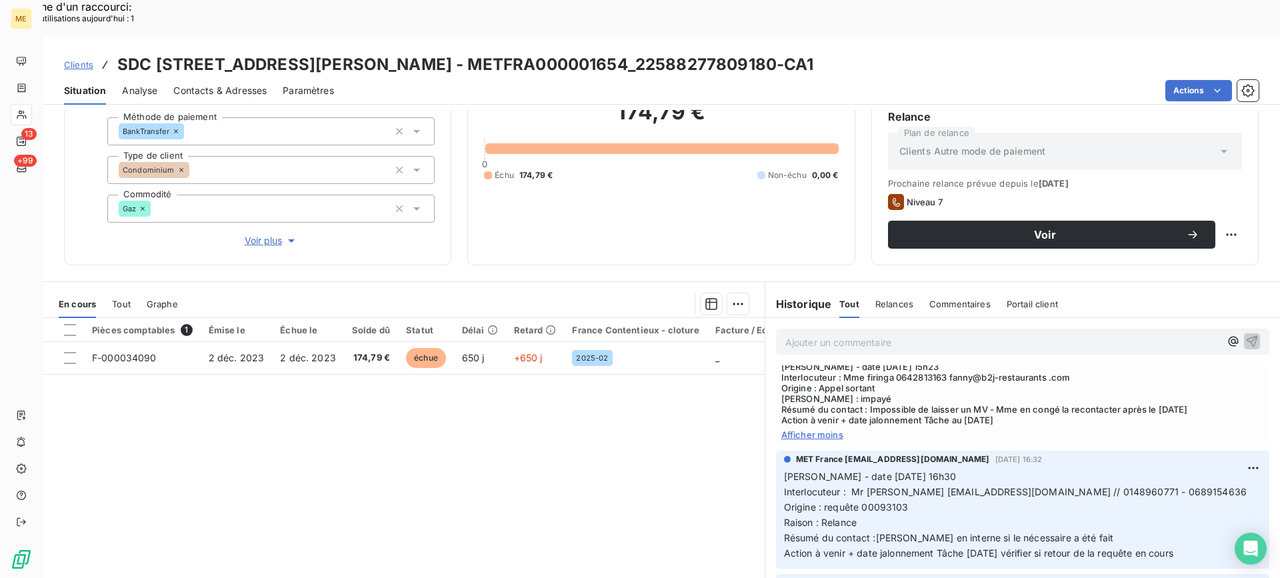
scroll to position [200, 0]
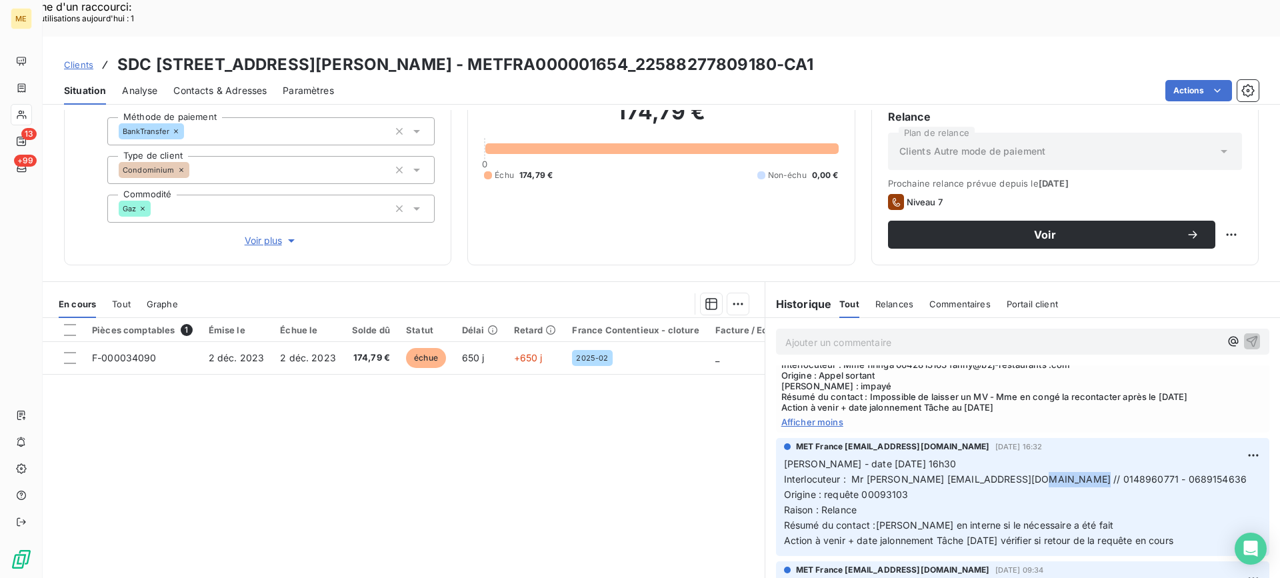
drag, startPoint x: 1050, startPoint y: 445, endPoint x: 1103, endPoint y: 447, distance: 53.4
click at [1103, 473] on span "Interlocuteur : Mr BOURGUIGNON ACGP93@ORANGE.FR // 0148960771 - 0689154636" at bounding box center [1015, 478] width 463 height 11
drag, startPoint x: 1113, startPoint y: 437, endPoint x: 1197, endPoint y: 445, distance: 83.7
click at [1197, 457] on p "Valérie - date 01/08/2025 16h30 Interlocuteur : Mr BOURGUIGNON ACGP93@ORANGE.FR…" at bounding box center [1022, 502] width 477 height 91
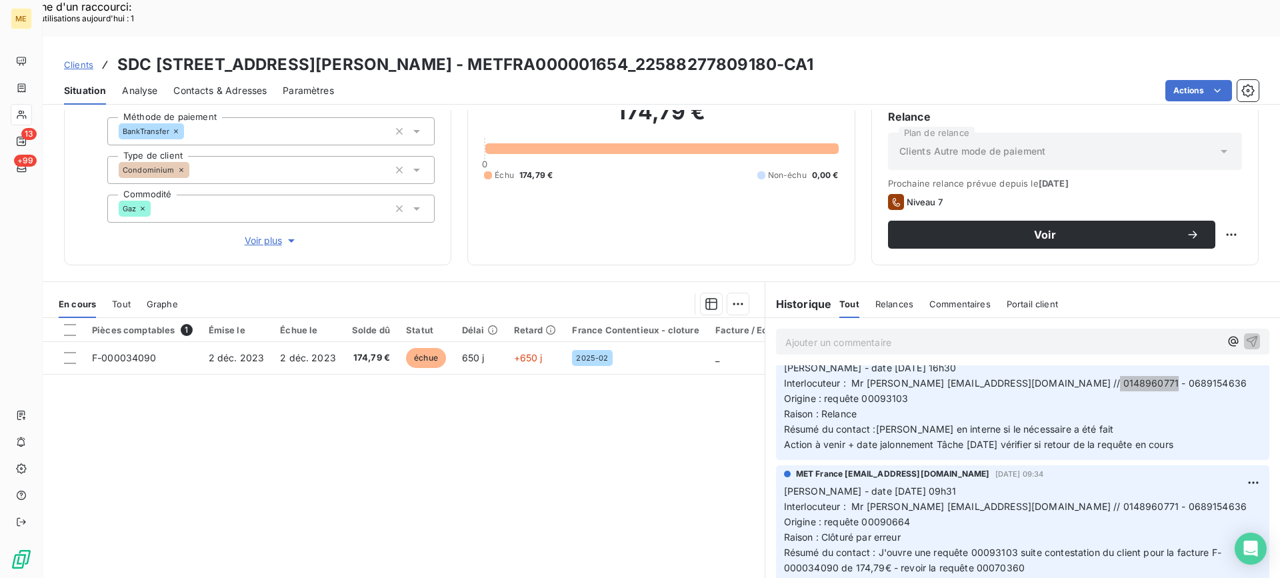
scroll to position [333, 0]
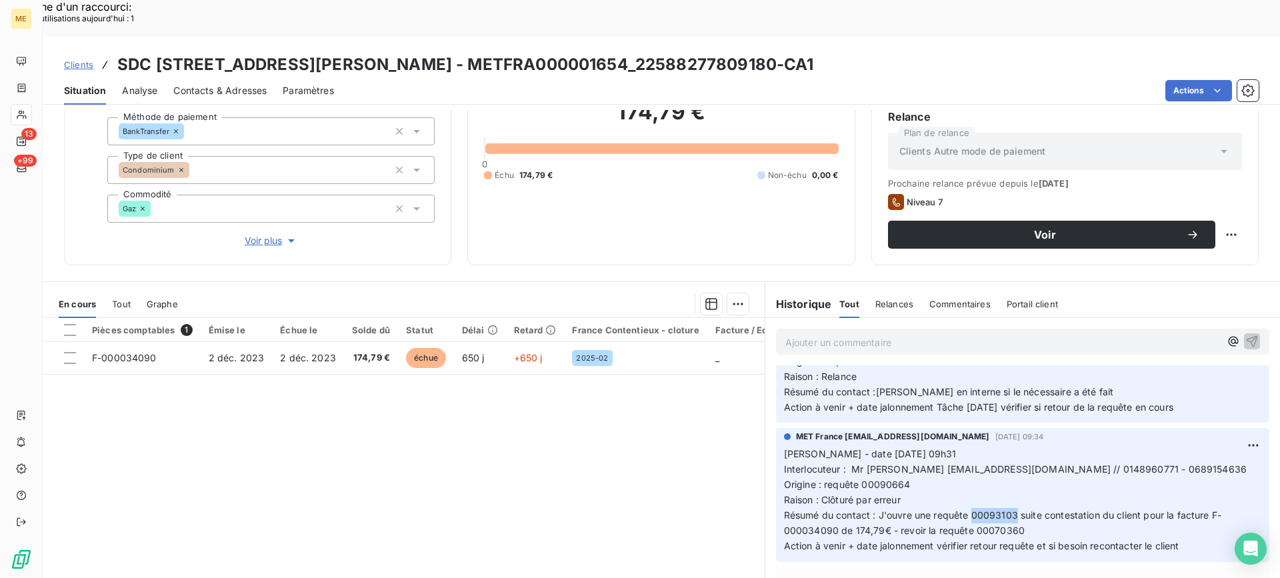
drag, startPoint x: 968, startPoint y: 480, endPoint x: 1011, endPoint y: 478, distance: 42.7
click at [1011, 509] on span "Résumé du contact : J'ouvre une requête 00093103 suite contestation du client p…" at bounding box center [1002, 522] width 437 height 27
drag, startPoint x: 551, startPoint y: 29, endPoint x: 688, endPoint y: 33, distance: 136.7
click at [688, 53] on h3 "SDC 18 RUE ESTIENNE D ORVES - METFRA000001654_22588277809180-CA1" at bounding box center [465, 65] width 697 height 24
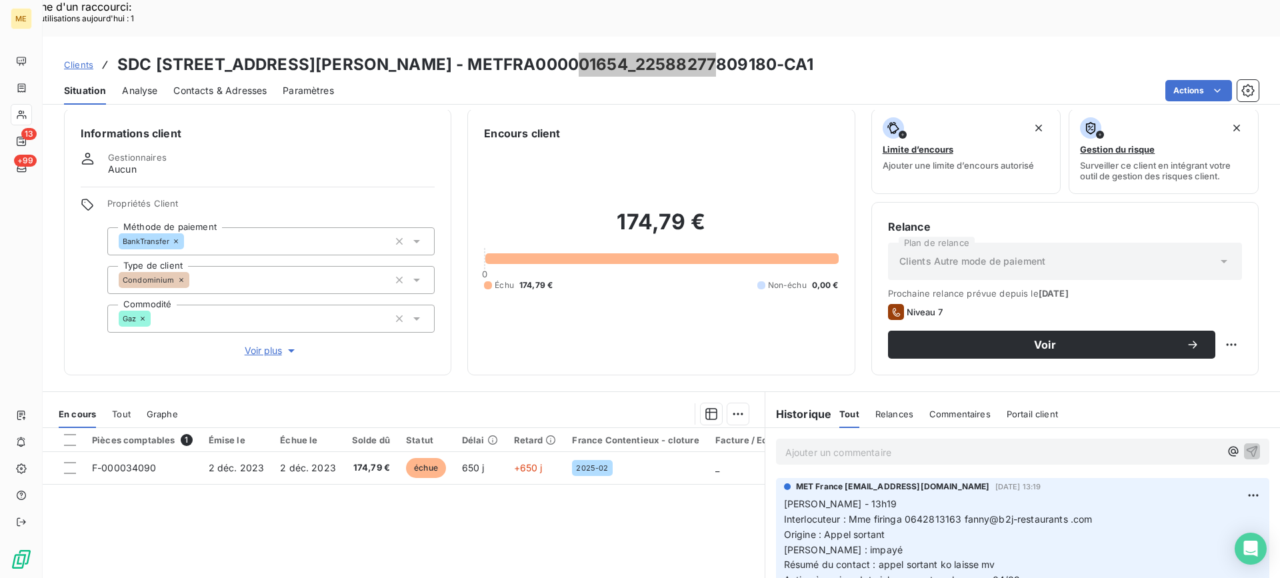
scroll to position [0, 0]
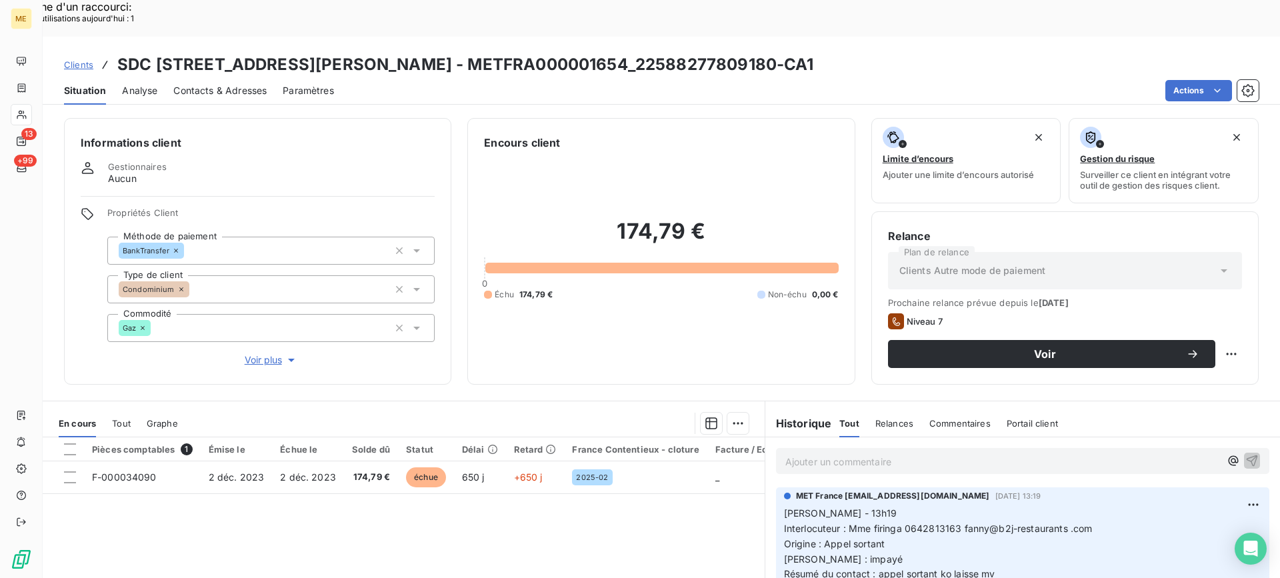
click at [831, 453] on p "Ajouter un commentaire ﻿" at bounding box center [1002, 461] width 435 height 17
click at [989, 448] on div "Lisa - 12/09 - retour Mounia :" at bounding box center [1022, 460] width 493 height 25
click at [994, 453] on p "Lisa - 12/09 - retour Mounia :" at bounding box center [1002, 460] width 435 height 15
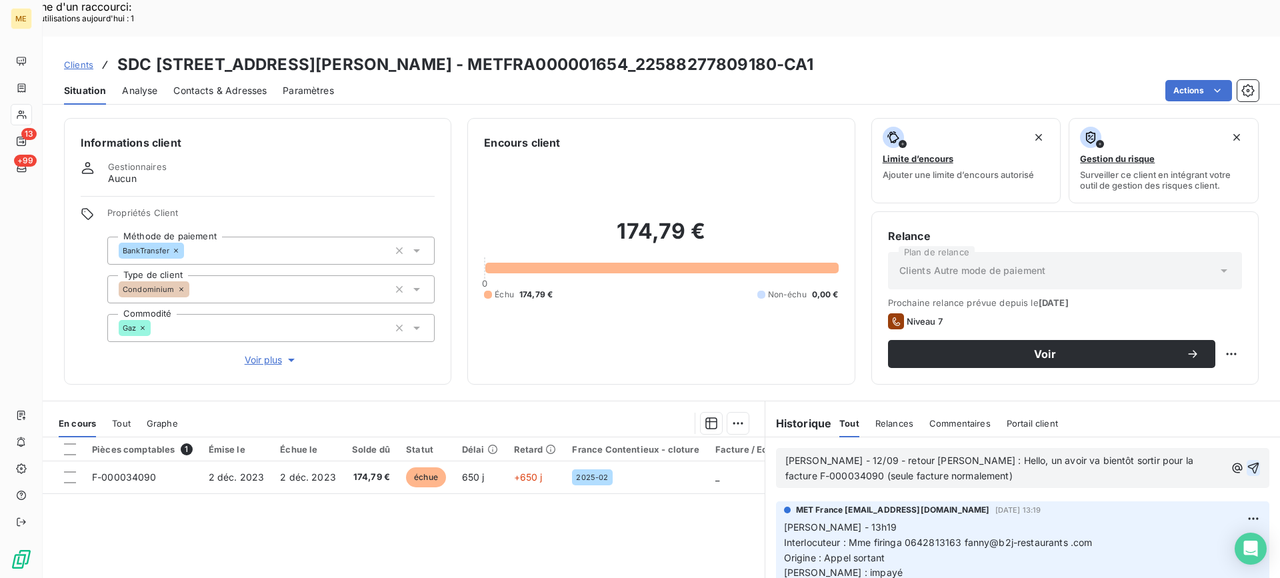
click at [1247, 461] on icon "button" at bounding box center [1253, 467] width 13 height 13
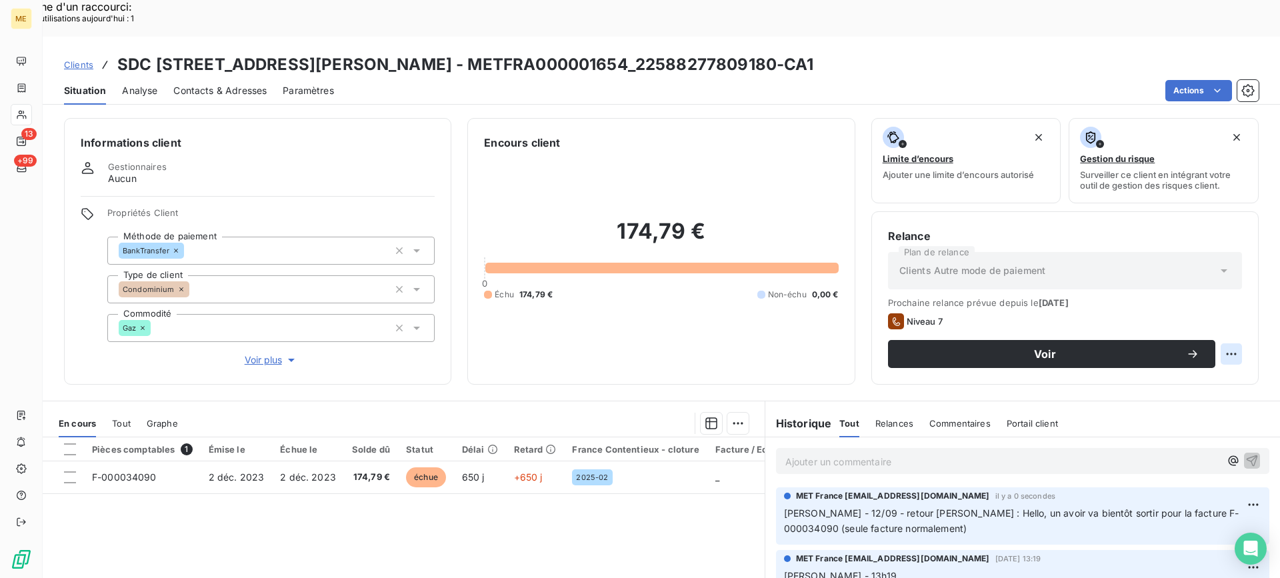
click at [1146, 349] on div "Replanifier cette action" at bounding box center [1166, 346] width 119 height 21
select select "8"
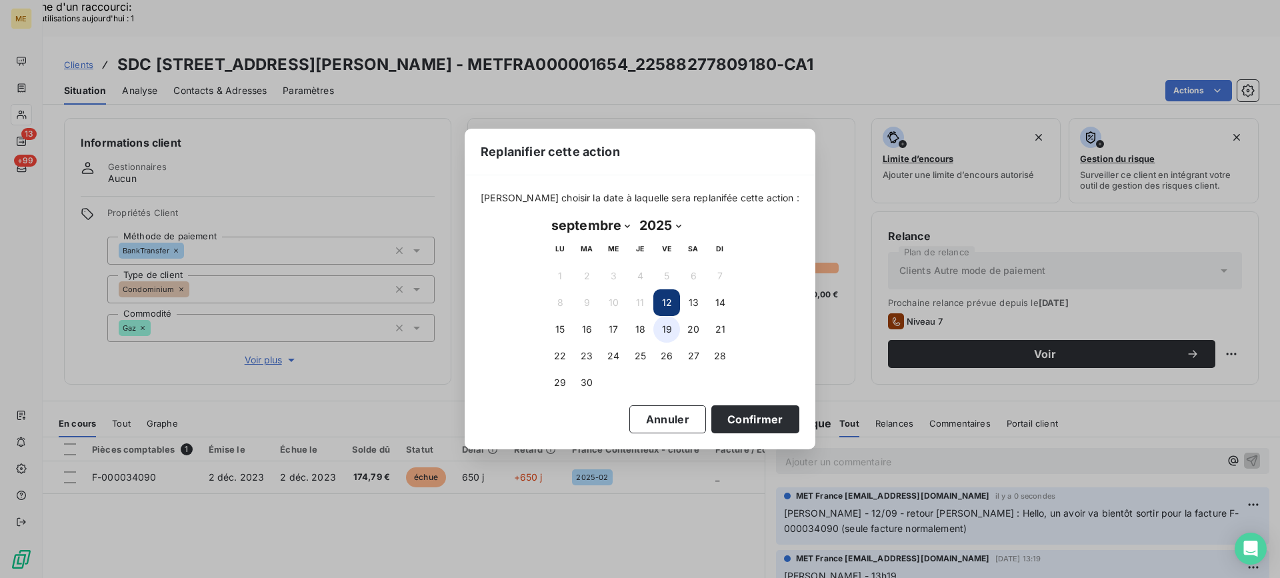
click at [665, 331] on button "19" at bounding box center [666, 329] width 27 height 27
click at [730, 421] on button "Confirmer" at bounding box center [755, 419] width 88 height 28
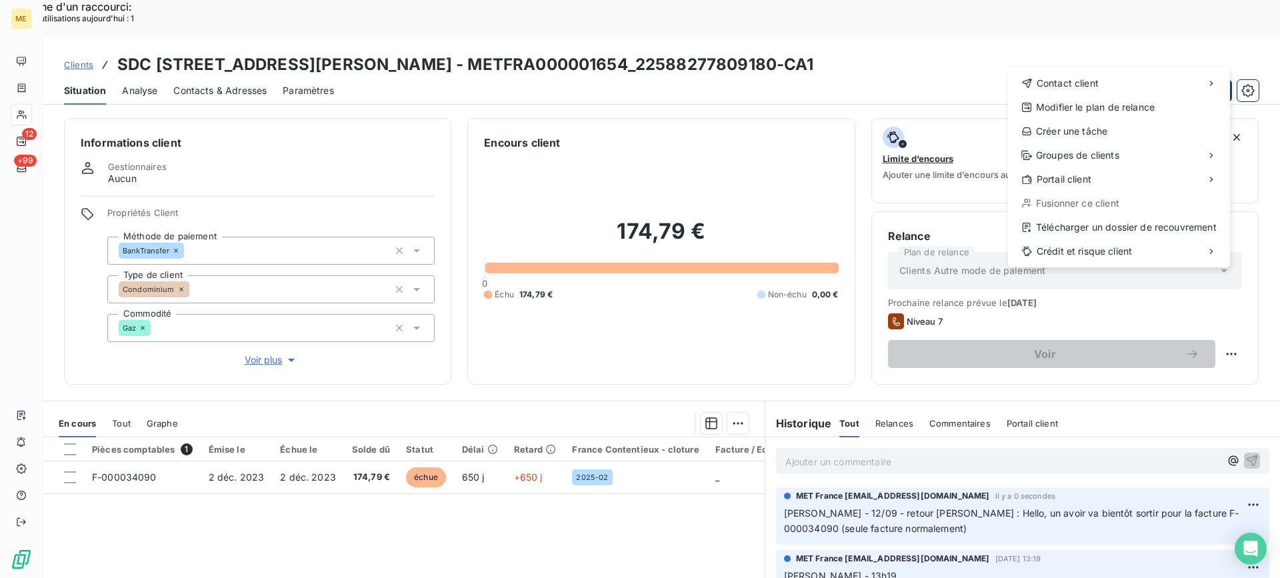
click at [1118, 129] on div "Créer une tâche" at bounding box center [1118, 131] width 211 height 21
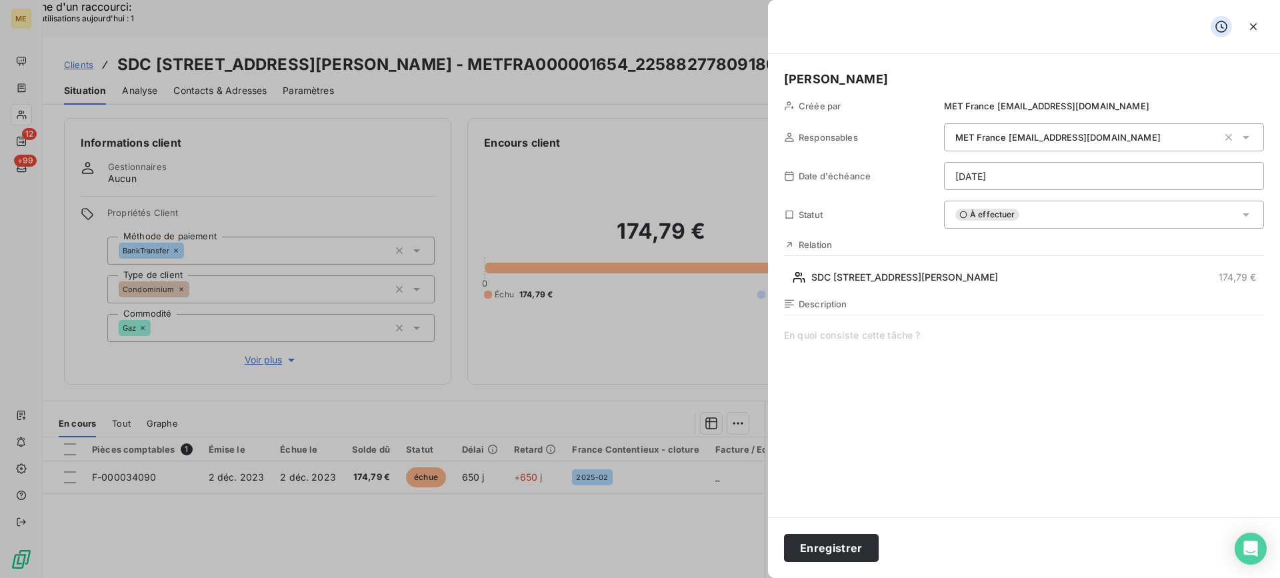
click at [909, 372] on span at bounding box center [1024, 457] width 480 height 256
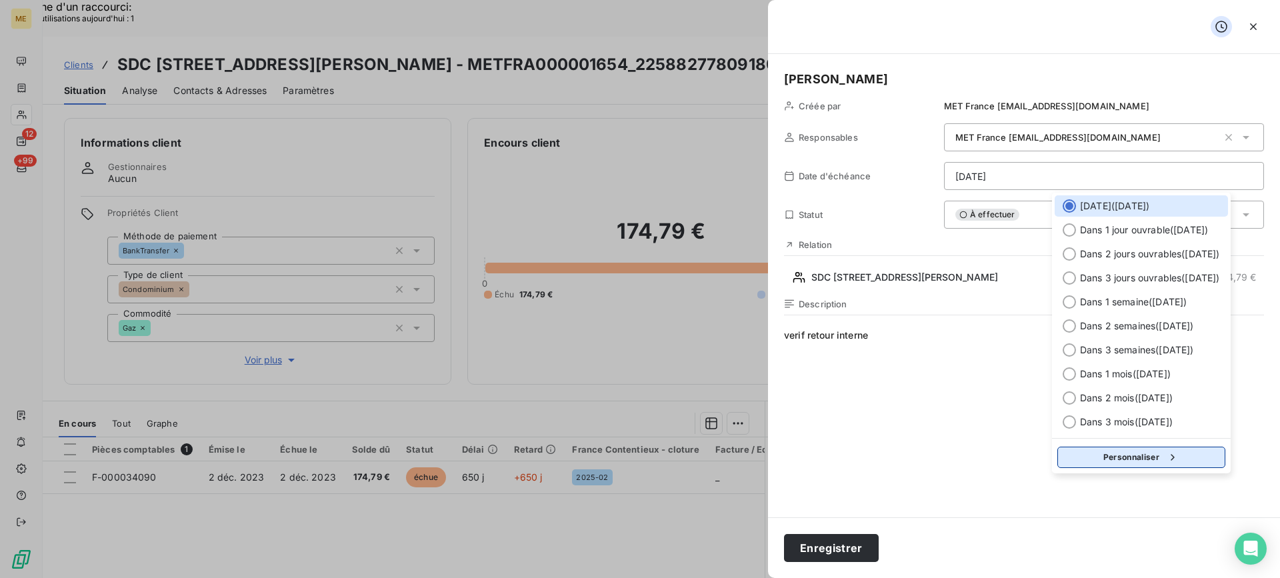
click at [1117, 457] on button "Personnaliser" at bounding box center [1141, 457] width 168 height 21
select select "8"
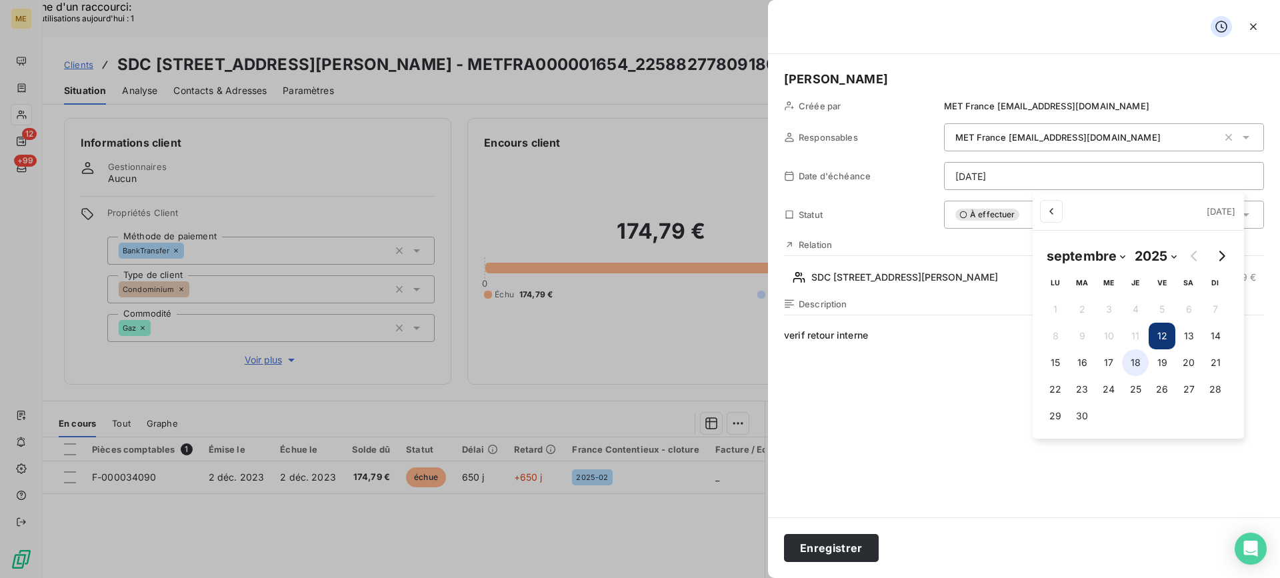
click at [1127, 361] on button "18" at bounding box center [1135, 362] width 27 height 27
type input "18/09/2025"
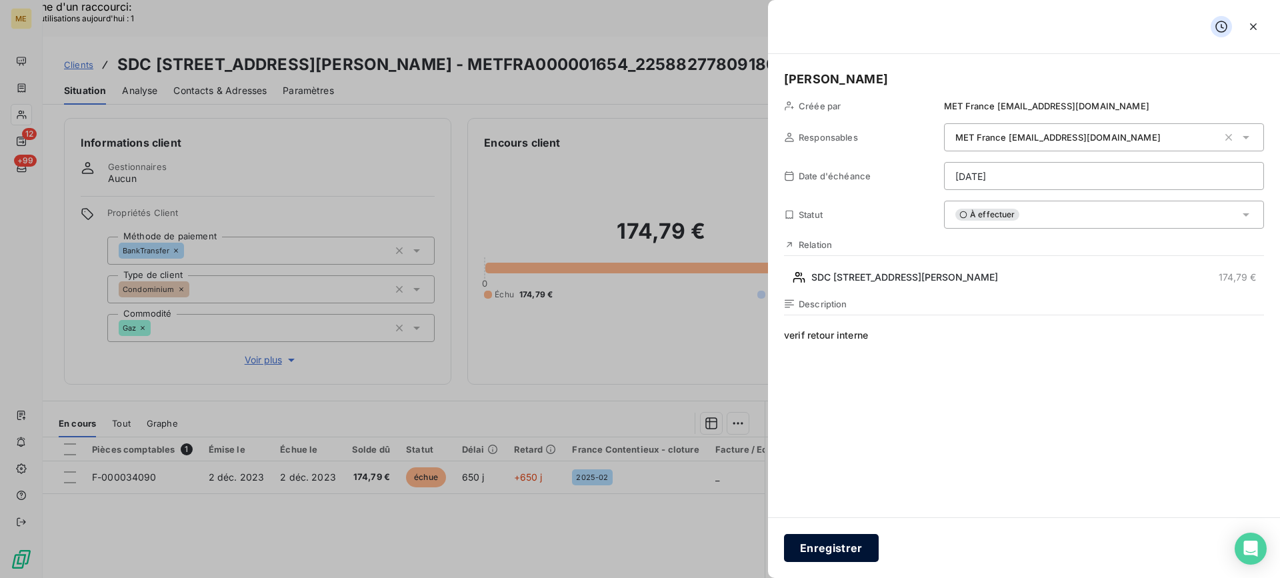
click at [850, 545] on button "Enregistrer" at bounding box center [831, 548] width 95 height 28
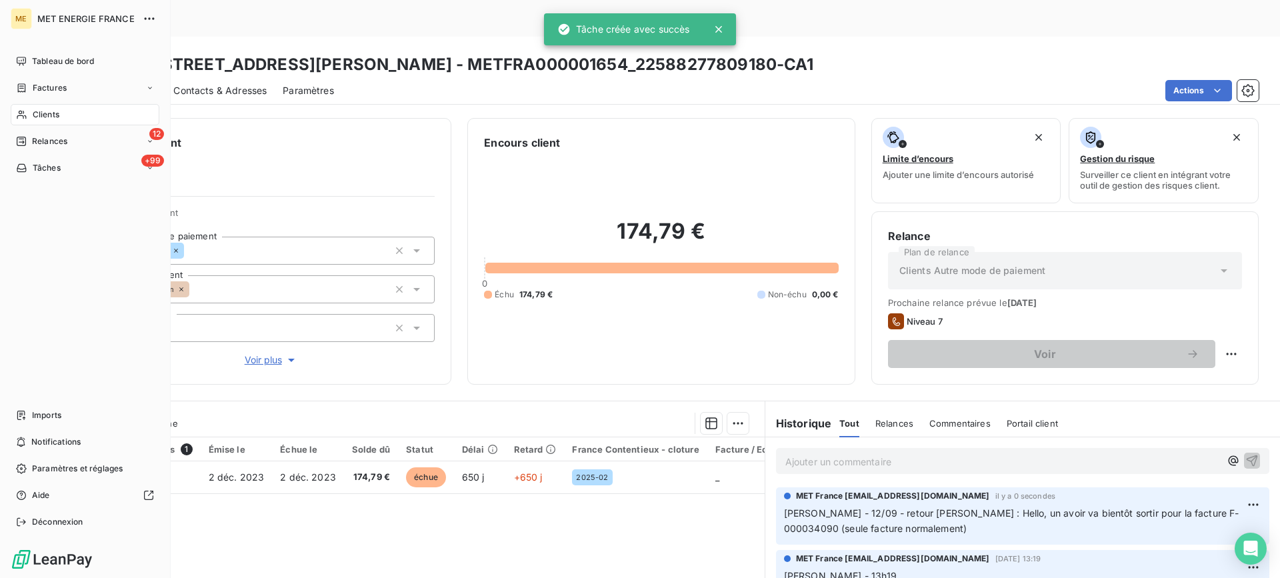
click at [39, 155] on nav "Tableau de bord Factures Clients 12 Relances +99 Tâches" at bounding box center [85, 115] width 149 height 128
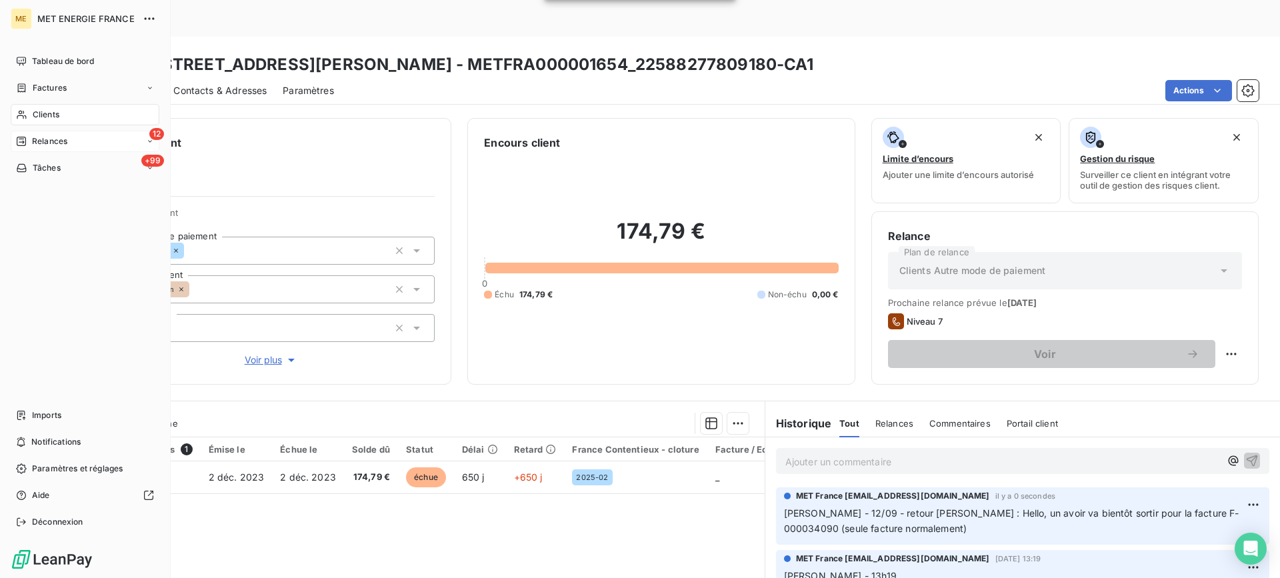
click at [39, 145] on span "Relances" at bounding box center [49, 141] width 35 height 12
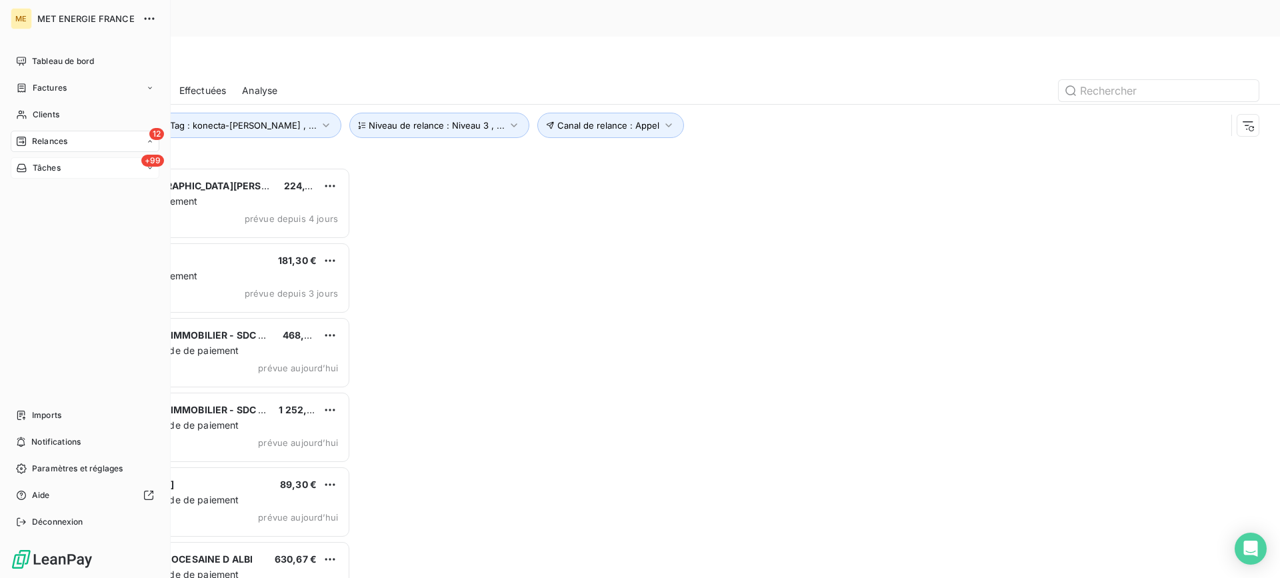
scroll to position [437, 277]
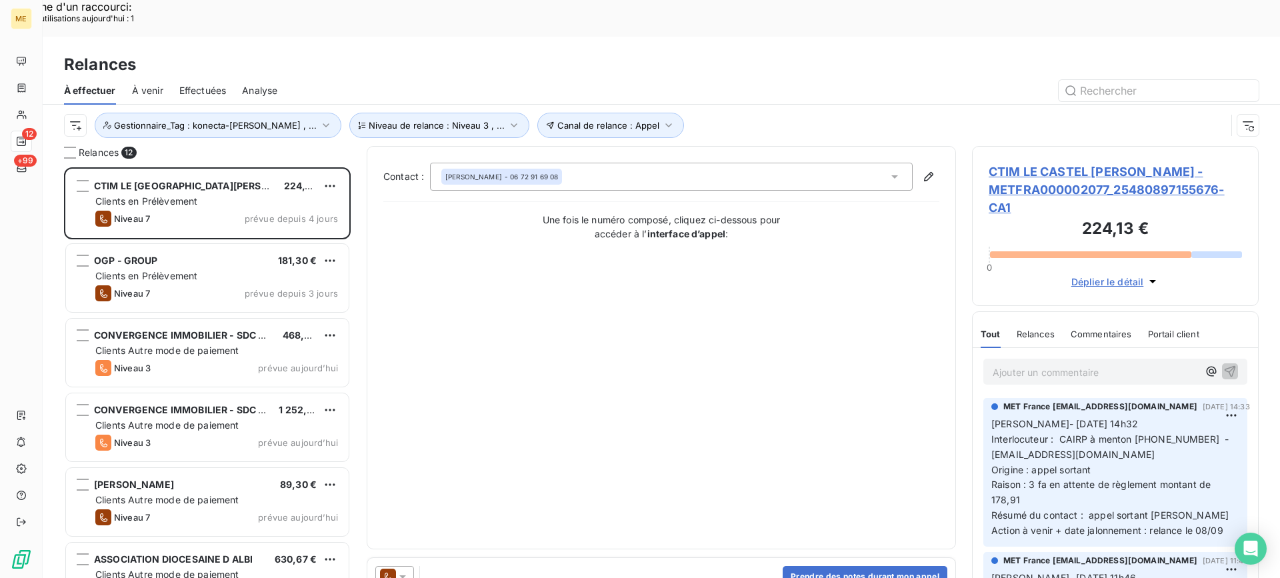
click at [1042, 163] on span "CTIM LE CASTEL CASTAGNA - METFRA000002077_25480897155676-CA1" at bounding box center [1115, 190] width 253 height 54
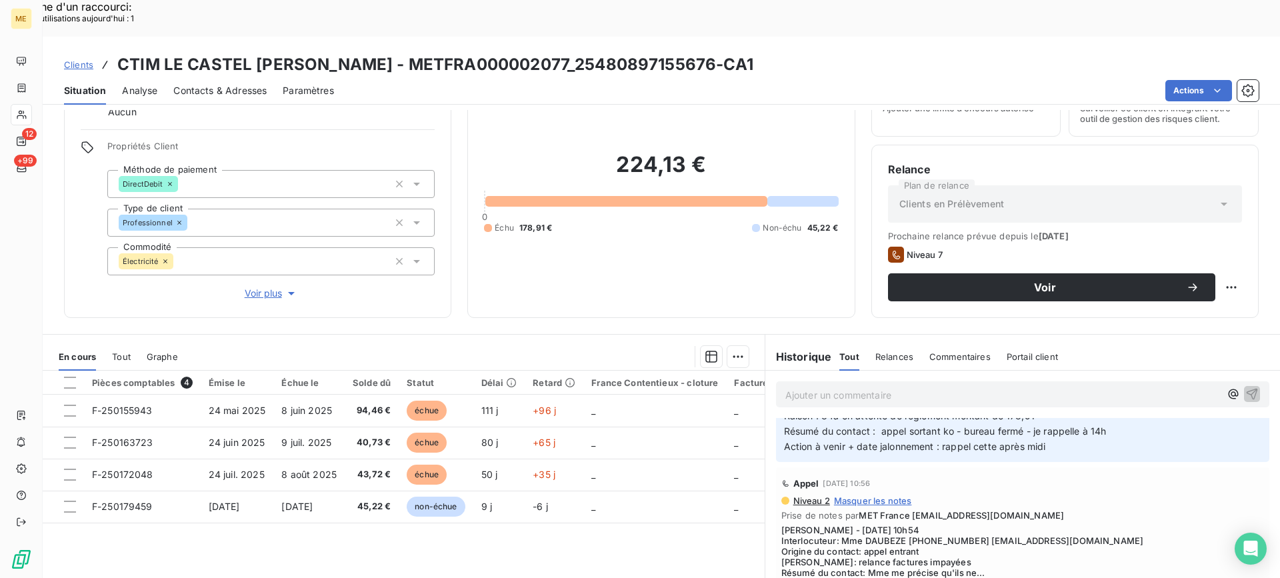
scroll to position [267, 0]
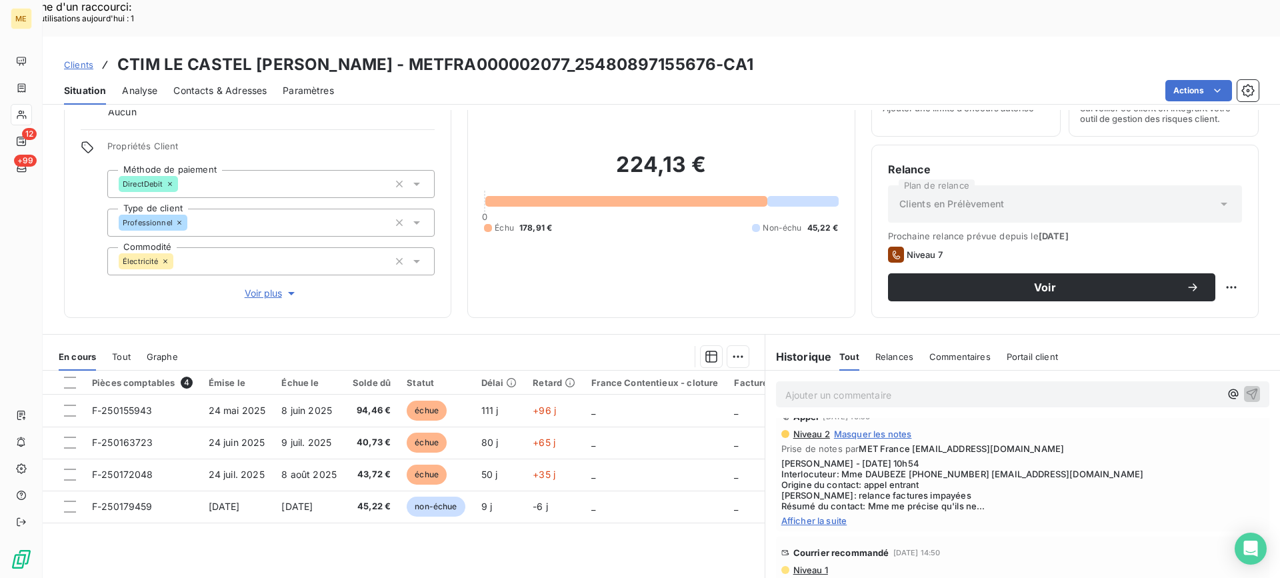
click at [800, 515] on span "Afficher la suite" at bounding box center [1022, 520] width 483 height 11
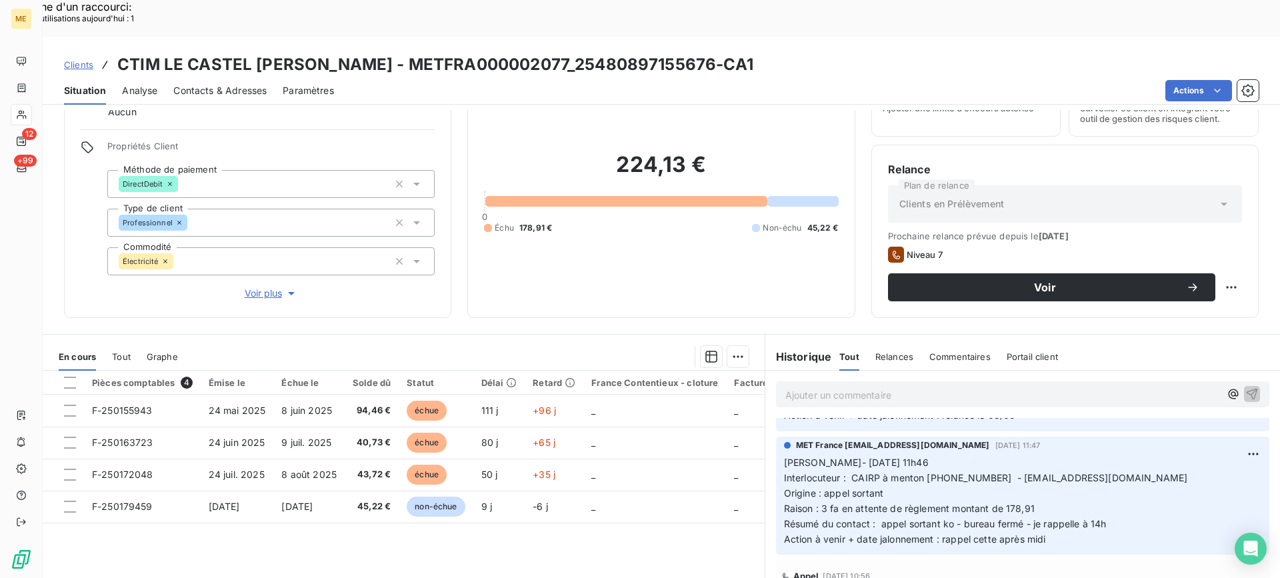
scroll to position [0, 0]
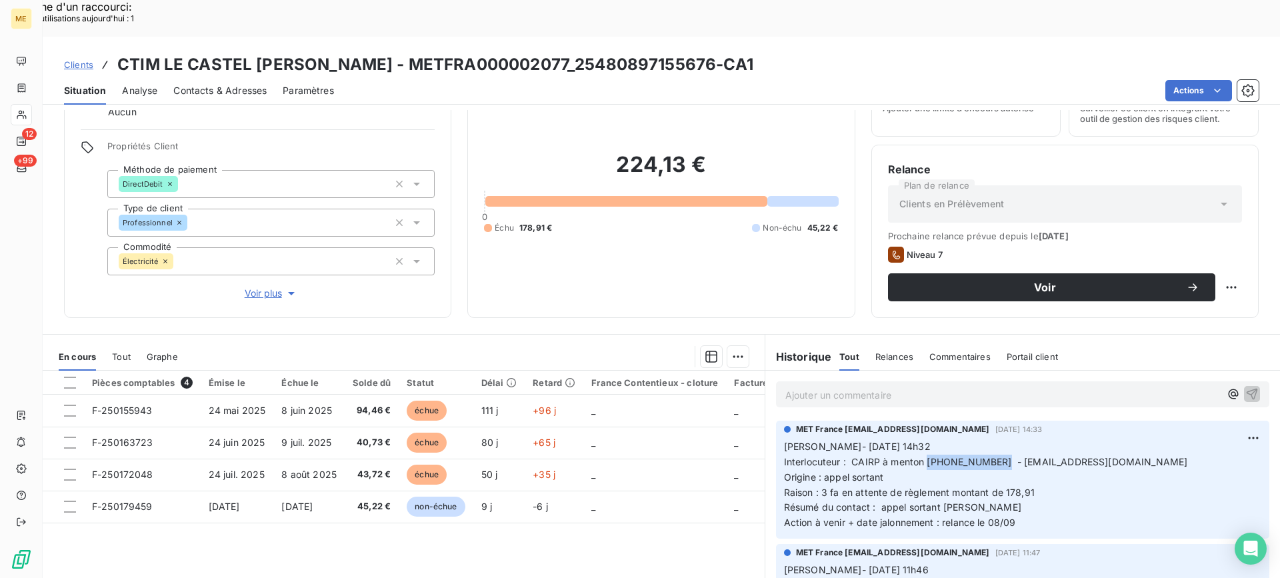
drag, startPoint x: 923, startPoint y: 427, endPoint x: 990, endPoint y: 427, distance: 66.7
click at [990, 456] on span "Interlocuteur : CAIRP à menton 04 93 57 09 43 - contact@syndictdac.fr" at bounding box center [986, 461] width 404 height 11
drag, startPoint x: 994, startPoint y: 429, endPoint x: 849, endPoint y: 254, distance: 227.2
click at [849, 254] on div "Informations client Gestionnaires Aucun Propriétés Client Méthode de paiement D…" at bounding box center [661, 184] width 1237 height 267
drag, startPoint x: 924, startPoint y: 423, endPoint x: 991, endPoint y: 425, distance: 66.7
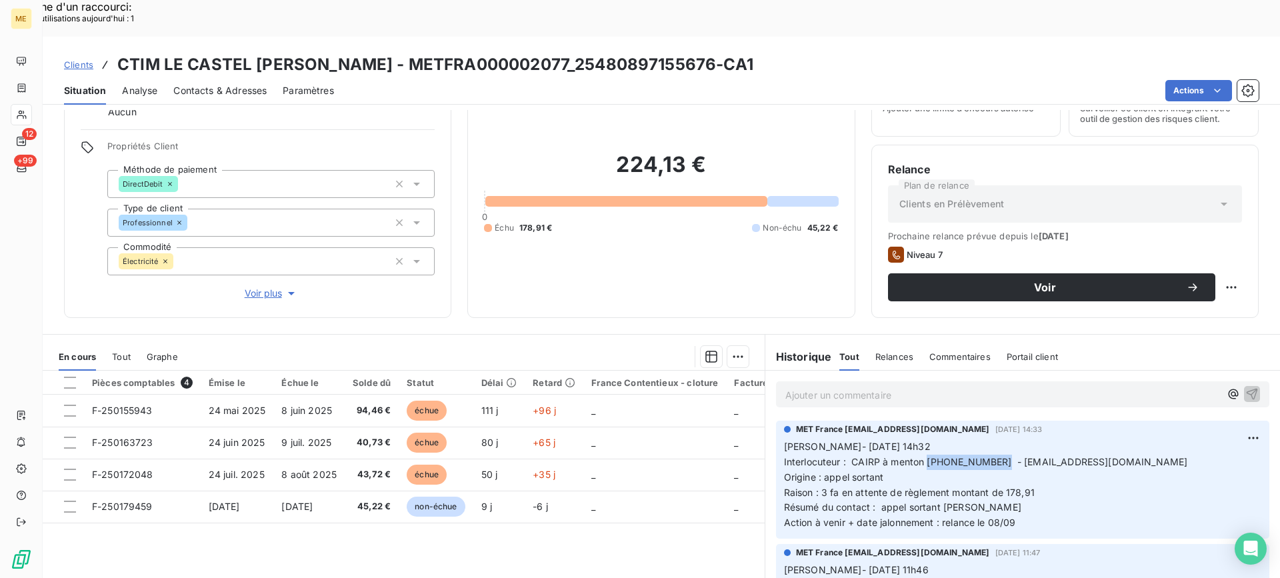
click at [991, 456] on span "Interlocuteur : CAIRP à menton 04 93 57 09 43 - contact@syndictdac.fr" at bounding box center [986, 461] width 404 height 11
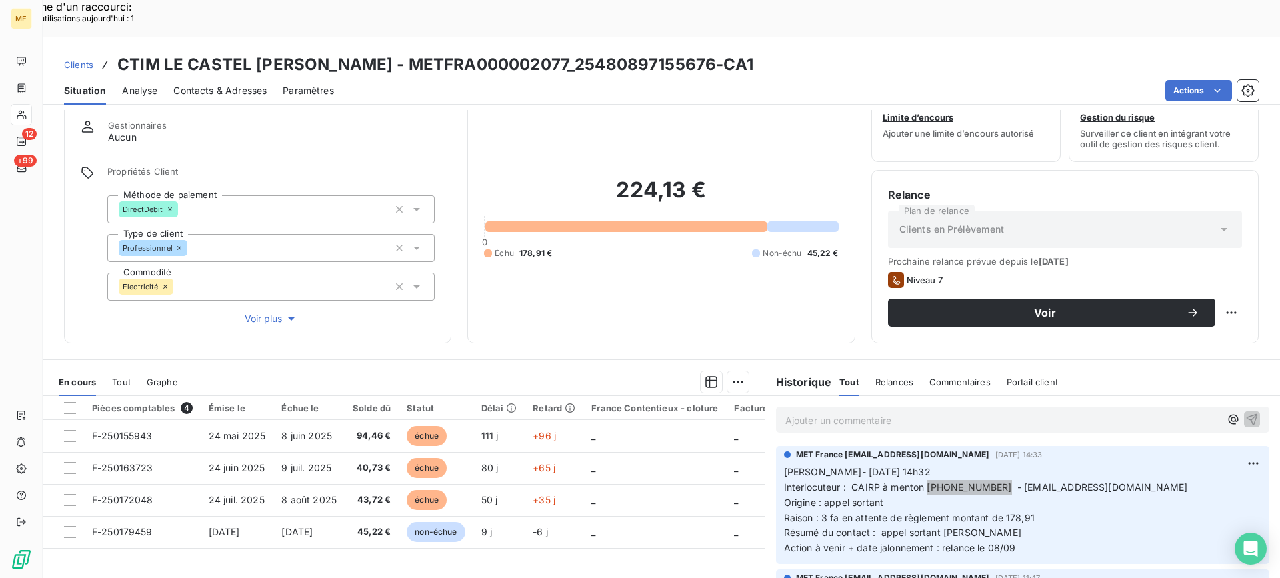
scroll to position [67, 0]
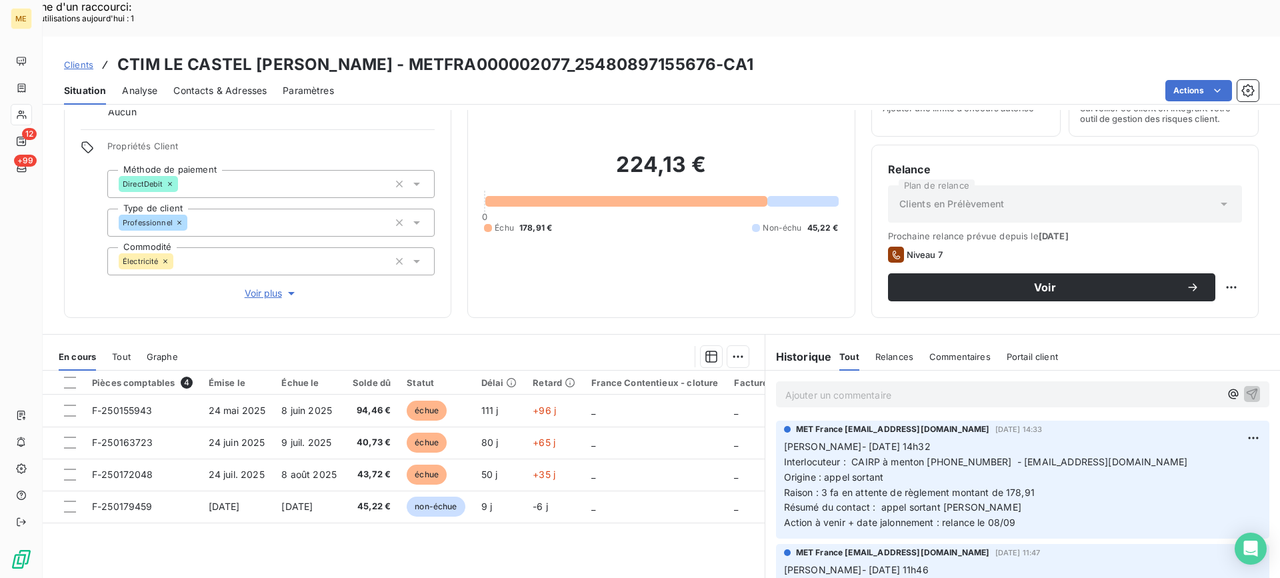
click at [807, 262] on div "224,13 € 0 Échu 178,91 € Non-échu 45,22 €" at bounding box center [661, 192] width 354 height 217
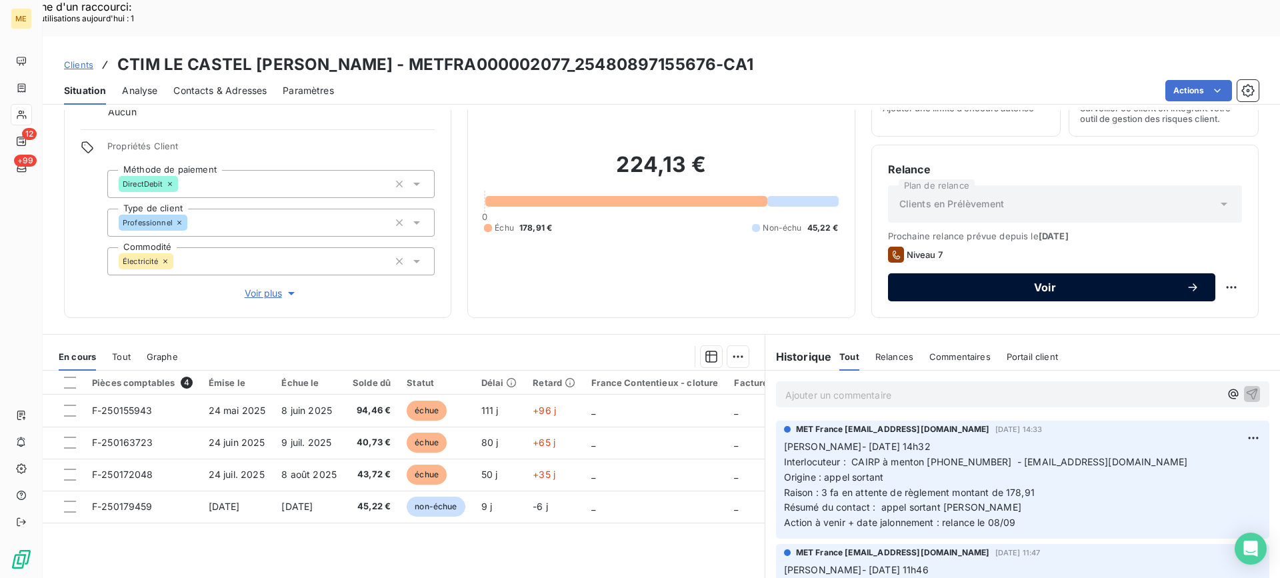
click at [971, 273] on button "Voir" at bounding box center [1051, 287] width 327 height 28
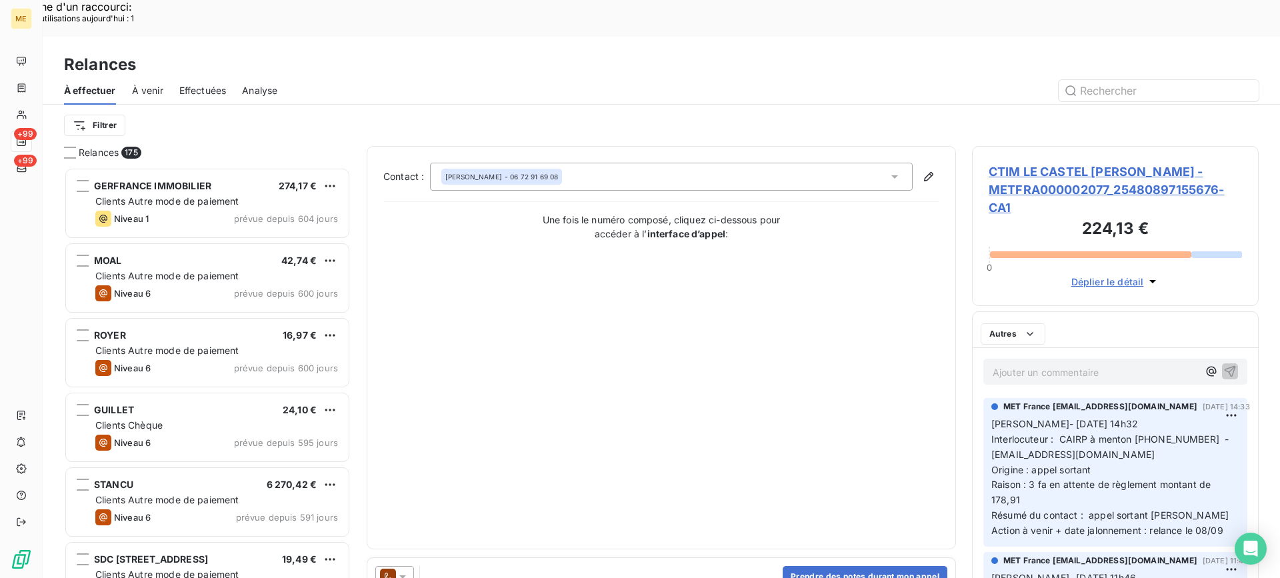
scroll to position [437, 277]
click at [833, 566] on button "Prendre des notes durant mon appel" at bounding box center [865, 576] width 165 height 21
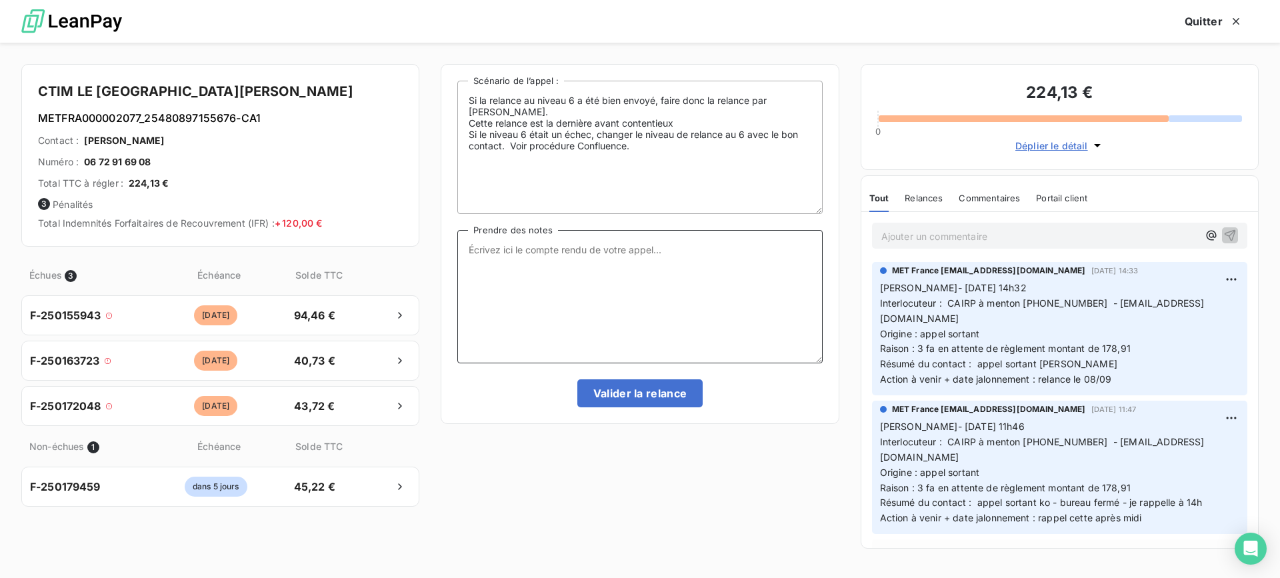
click at [683, 295] on textarea "Prendre des notes" at bounding box center [639, 296] width 365 height 133
drag, startPoint x: 1138, startPoint y: 361, endPoint x: 880, endPoint y: 283, distance: 269.5
click at [880, 283] on p "Lisa- 04/09 - 14h32 Interlocuteur : CAIRP à menton 04 93 57 09 43 - contact@syn…" at bounding box center [1059, 334] width 359 height 107
click at [671, 295] on textarea "Prendre des notes" at bounding box center [639, 296] width 365 height 133
paste textarea "Lisa- 04/09 - 14h32 Interlocuteur : CAIRP à menton 04 93 57 09 43 - contact@syn…"
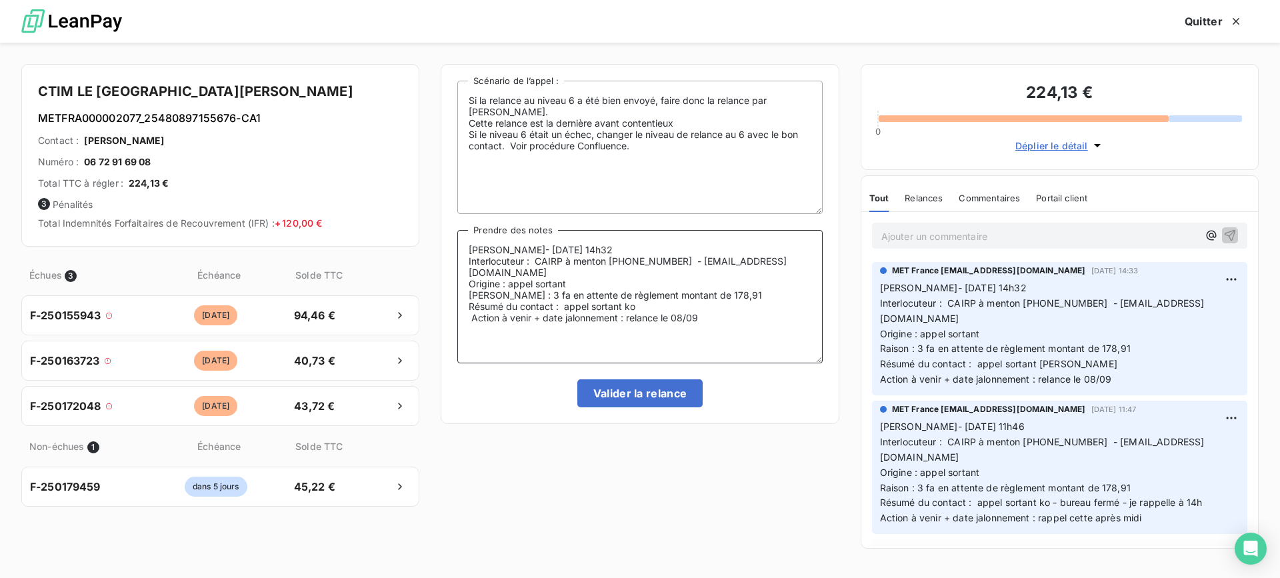
click at [613, 257] on textarea "Lisa- 04/09 - 14h32 Interlocuteur : CAIRP à menton 04 93 57 09 43 - contact@syn…" at bounding box center [639, 296] width 365 height 133
click at [609, 249] on textarea "Lisa- 04/09 - 14h32 Interlocuteur : CAIRP à menton 04 93 57 09 43 - contact@syn…" at bounding box center [639, 296] width 365 height 133
drag, startPoint x: 538, startPoint y: 259, endPoint x: 571, endPoint y: 260, distance: 32.7
click at [571, 260] on textarea "Lisa- 12/09 Interlocuteur : CAIRP à menton 04 93 57 09 43 - contact@syndictdac.…" at bounding box center [639, 296] width 365 height 133
click at [531, 257] on textarea "Lisa- 12/09 Interlocuteur : CAIRP à menton 04 93 57 09 43 - contact@syndictdac.…" at bounding box center [639, 296] width 365 height 133
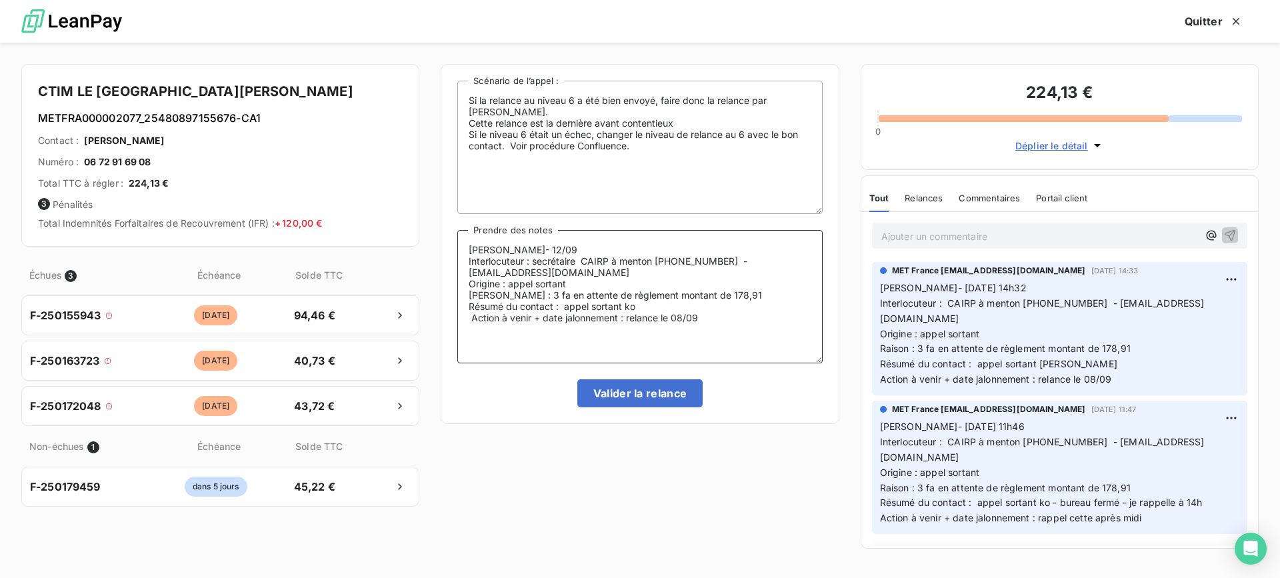
click at [760, 279] on textarea "Lisa- 12/09 Interlocuteur : secrétaire CAIRP à menton 04 93 57 09 43 - contact@…" at bounding box center [639, 296] width 365 height 133
drag, startPoint x: 566, startPoint y: 305, endPoint x: 636, endPoint y: 305, distance: 70.0
click at [636, 305] on textarea "Lisa- 12/09 Interlocuteur : secrétaire CAIRP à menton 04 93 57 09 43 - contact@…" at bounding box center [639, 296] width 365 height 133
click at [638, 307] on textarea "Lisa- 12/09 Interlocuteur : secrétaire CAIRP à menton 04 93 57 09 43 - contact@…" at bounding box center [639, 296] width 365 height 133
click at [0, 0] on lt-div "La préposition « à » est généralement placée avant un verbe à l’infinitif. à ra…" at bounding box center [0, 0] width 0 height 0
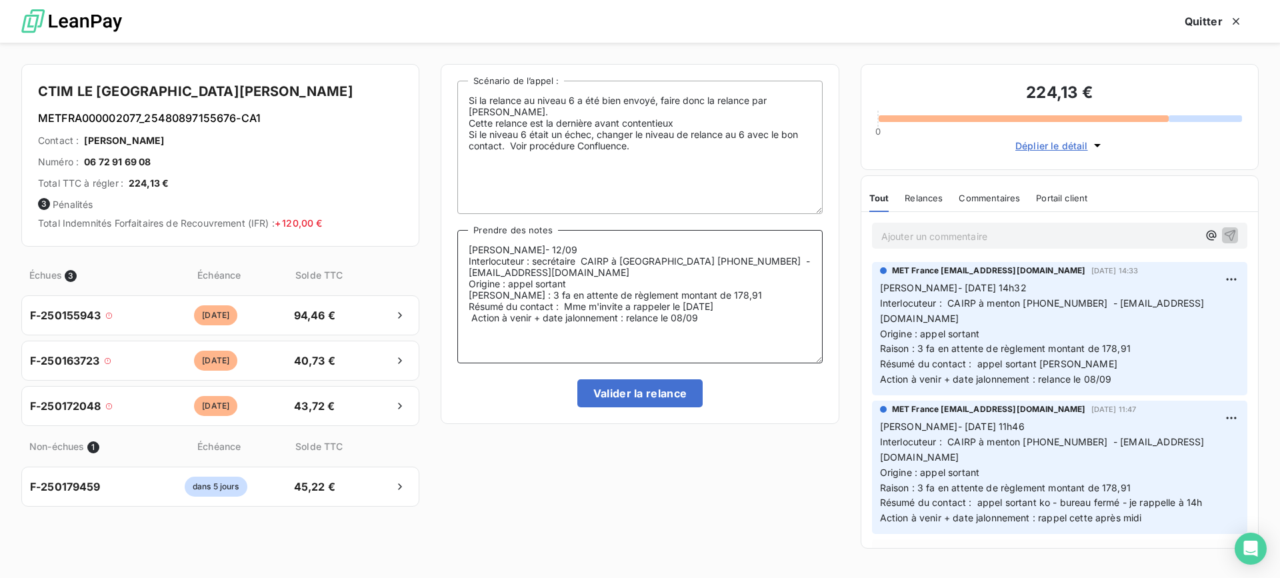
click at [0, 0] on lt-span "à rappeler" at bounding box center [0, 0] width 0 height 0
click at [762, 307] on textarea "Lisa- 12/09 Interlocuteur : secrétaire CAIRP à menton 04 93 57 09 43 - contact@…" at bounding box center [639, 296] width 365 height 133
click at [711, 324] on textarea "Lisa- 12/09 Interlocuteur : secrétaire CAIRP à menton 04 93 57 09 43 - contact@…" at bounding box center [639, 296] width 365 height 133
type textarea "Lisa- 12/09 Interlocuteur : secrétaire CAIRP à menton 04 93 57 09 43 - contact@…"
click at [674, 403] on button "Valider la relance" at bounding box center [640, 393] width 126 height 28
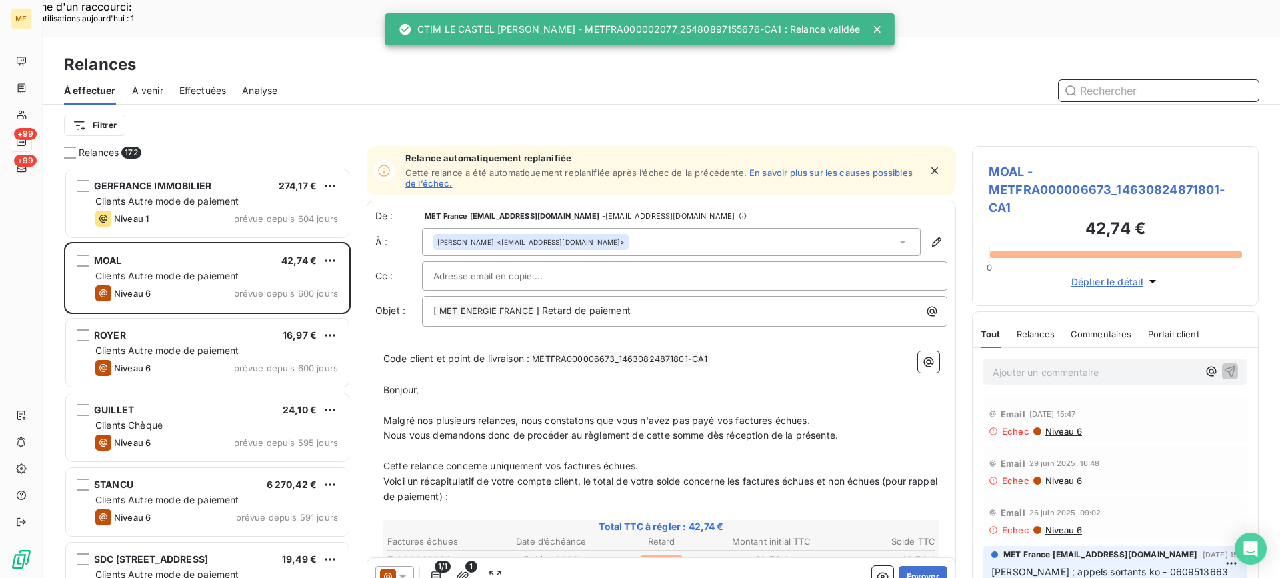
click at [216, 77] on div "Effectuées" at bounding box center [202, 91] width 47 height 28
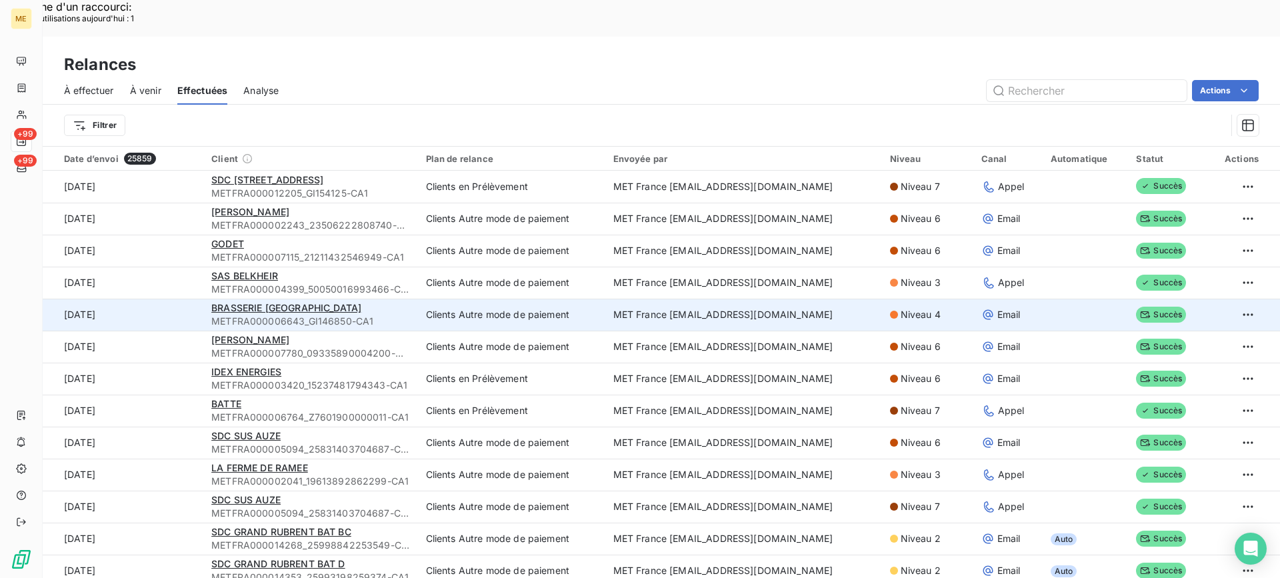
click at [348, 299] on td "BRASSERIE SAINT MARS LA BIERE METFRA000006643_GI146850-CA1" at bounding box center [310, 315] width 214 height 32
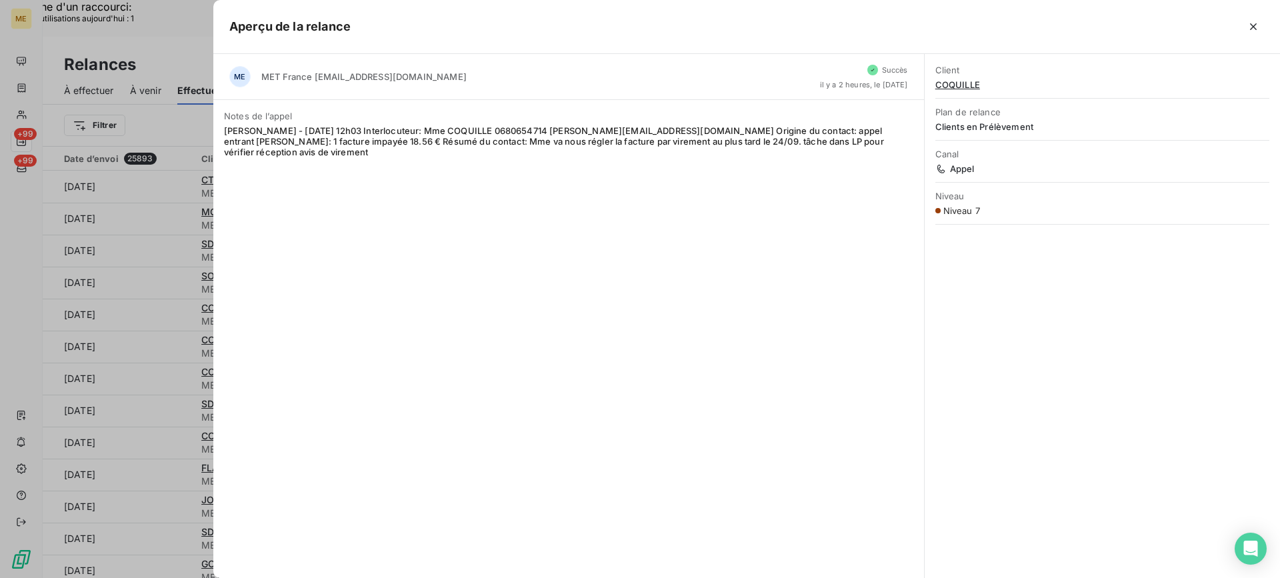
click at [173, 202] on div at bounding box center [640, 289] width 1280 height 578
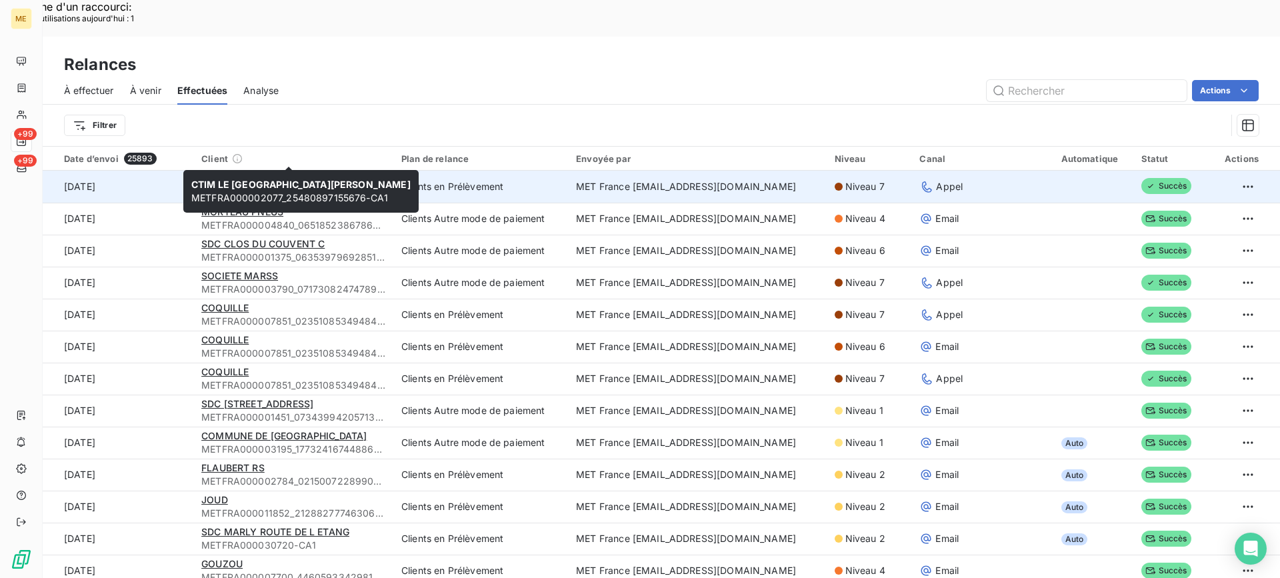
click at [325, 174] on span "CTIM LE CASTEL CASTAGNA" at bounding box center [308, 179] width 215 height 11
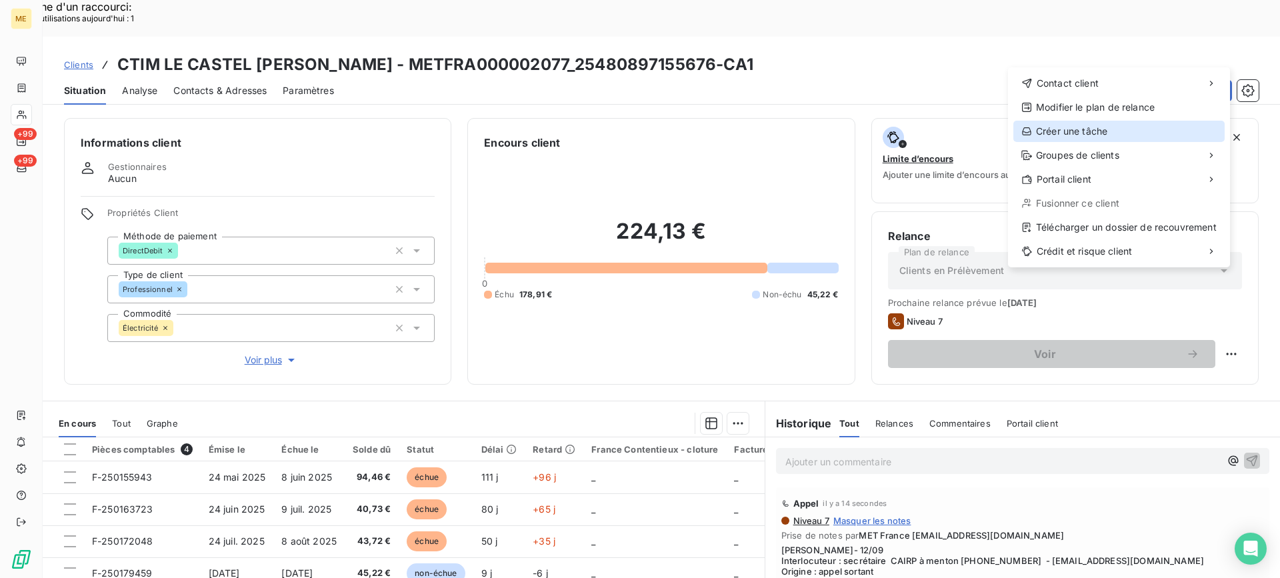
click at [1119, 136] on div "Créer une tâche" at bounding box center [1118, 131] width 211 height 21
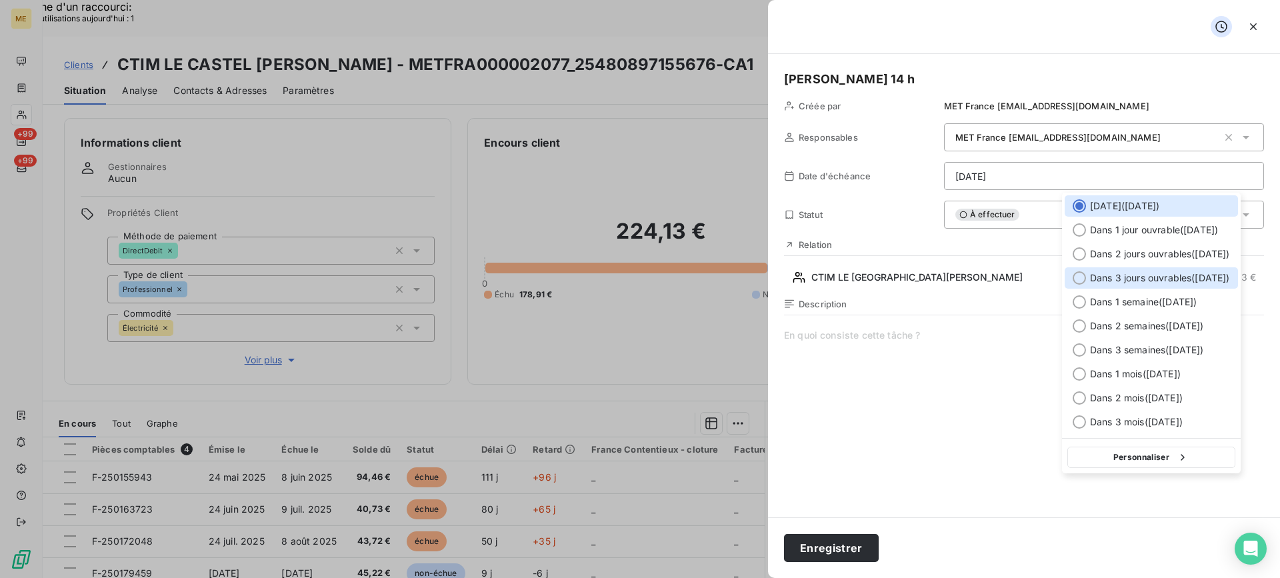
click at [1127, 284] on span "Dans 3 jours ouvrables ( mercredi )" at bounding box center [1160, 277] width 140 height 13
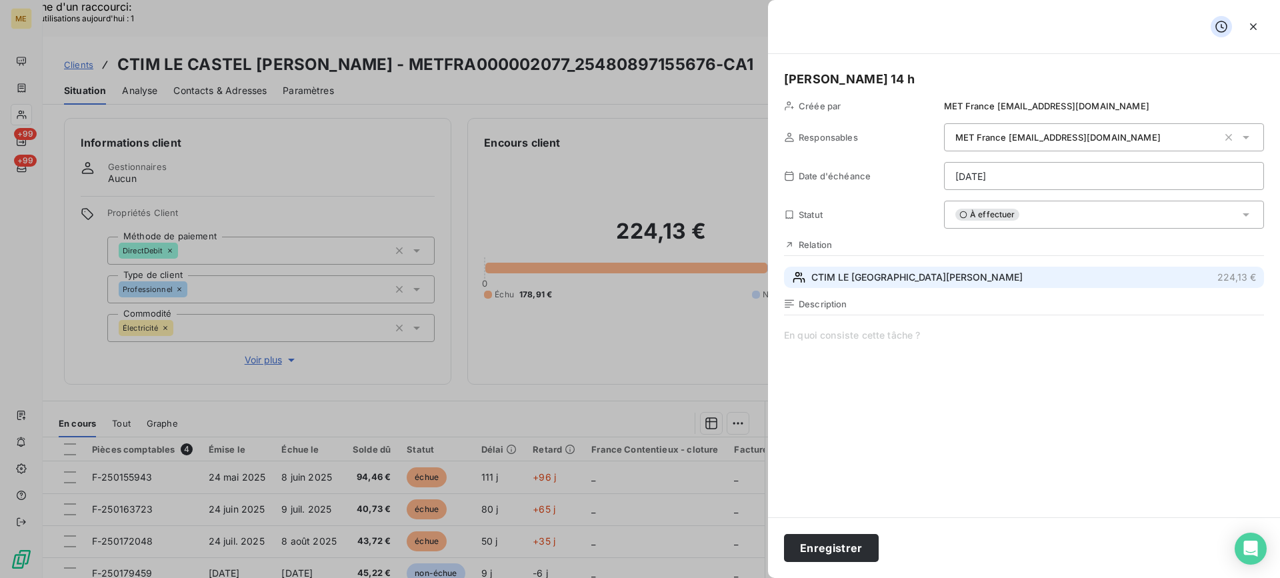
type input "17/09/2025"
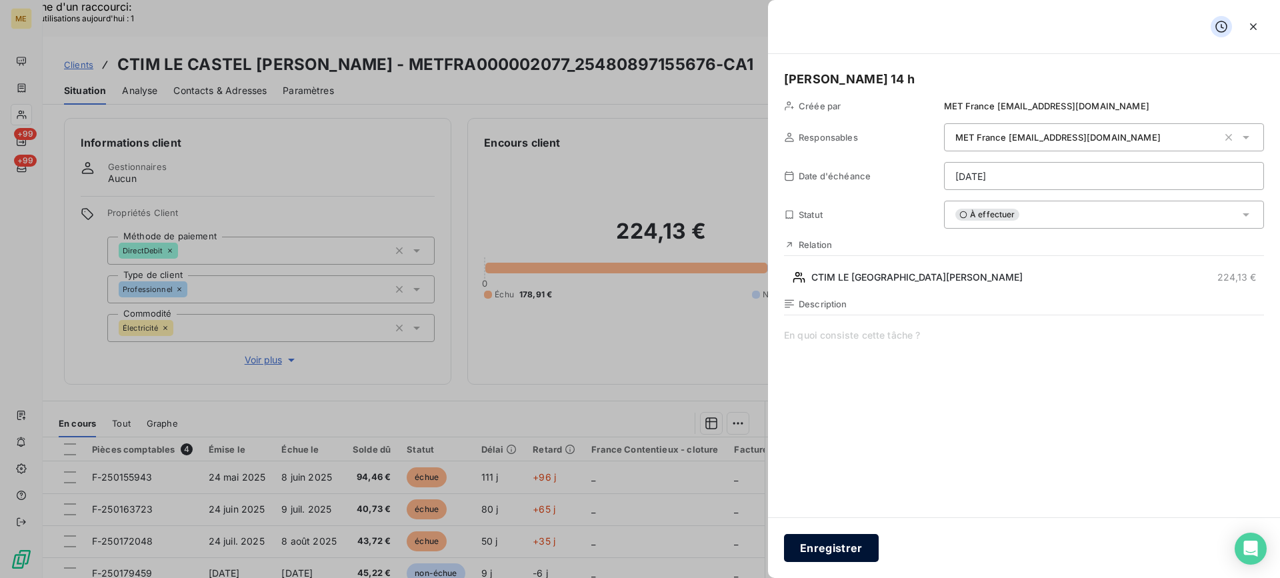
click at [812, 553] on button "Enregistrer" at bounding box center [831, 548] width 95 height 28
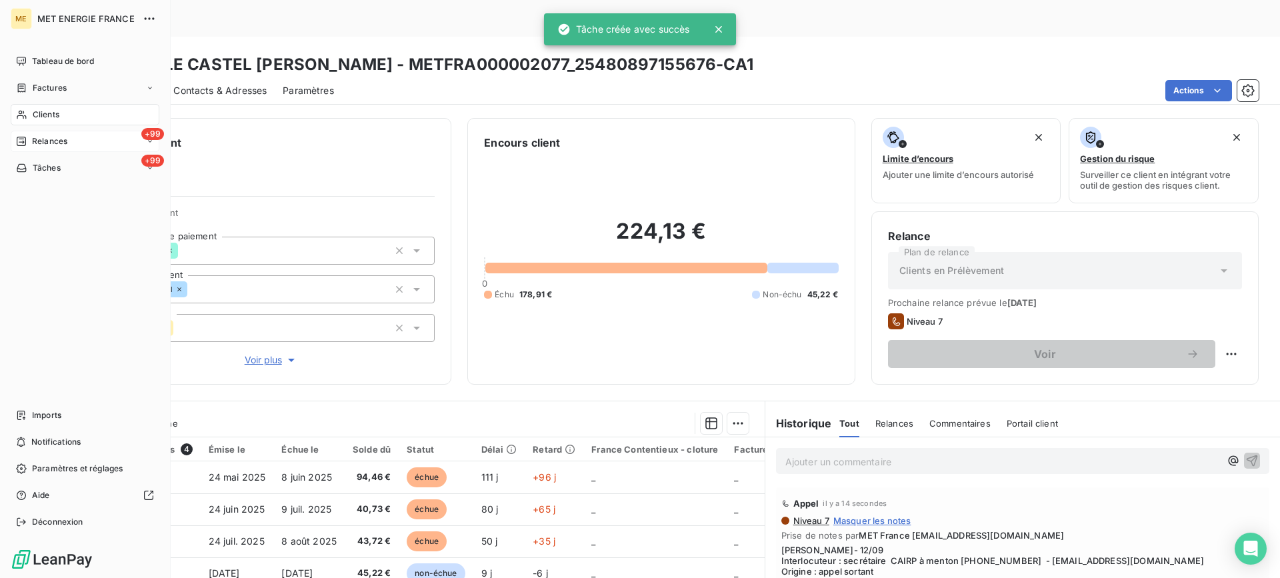
click at [36, 143] on span "Relances" at bounding box center [49, 141] width 35 height 12
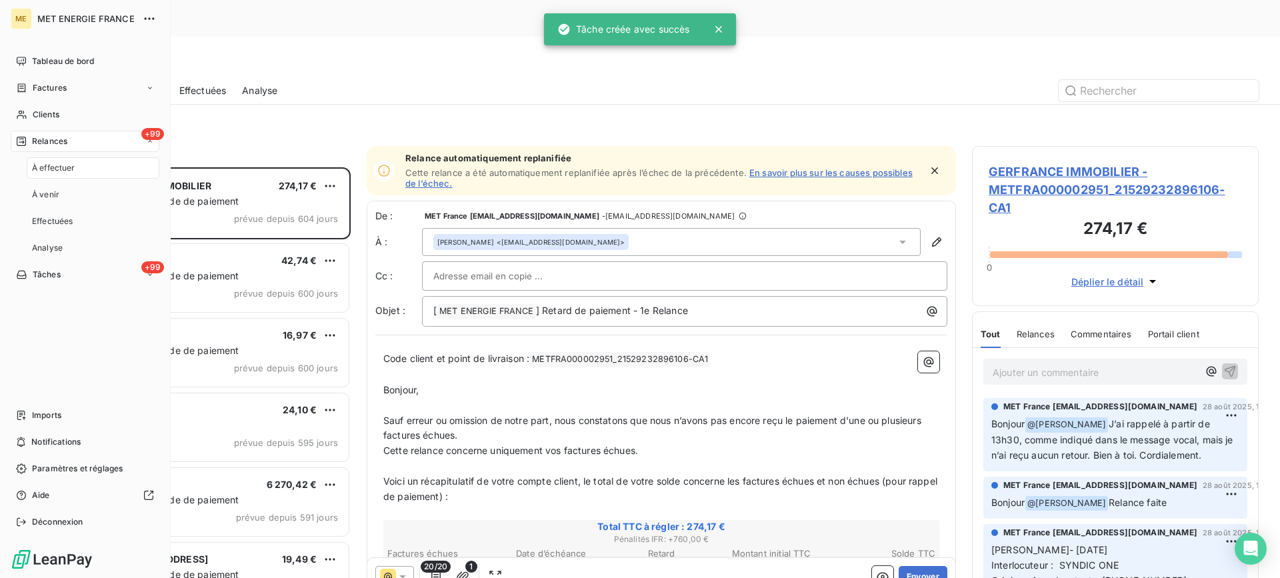
scroll to position [437, 277]
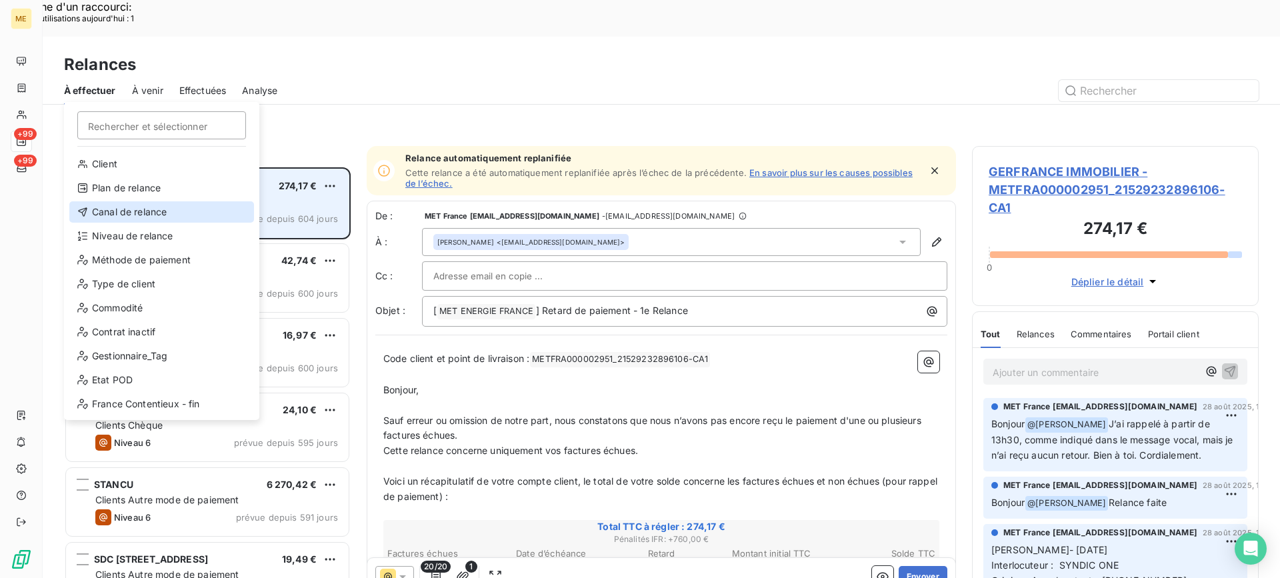
drag, startPoint x: 168, startPoint y: 211, endPoint x: 235, endPoint y: 172, distance: 77.1
click at [167, 211] on div "Canal de relance" at bounding box center [161, 211] width 185 height 21
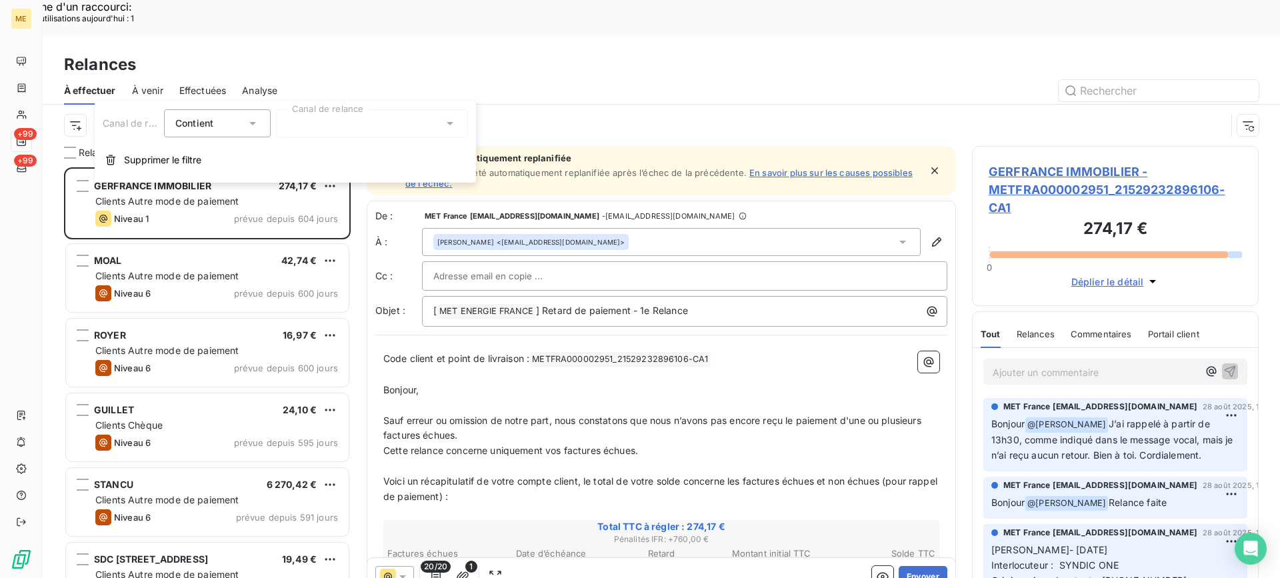
click at [365, 129] on div at bounding box center [372, 123] width 192 height 28
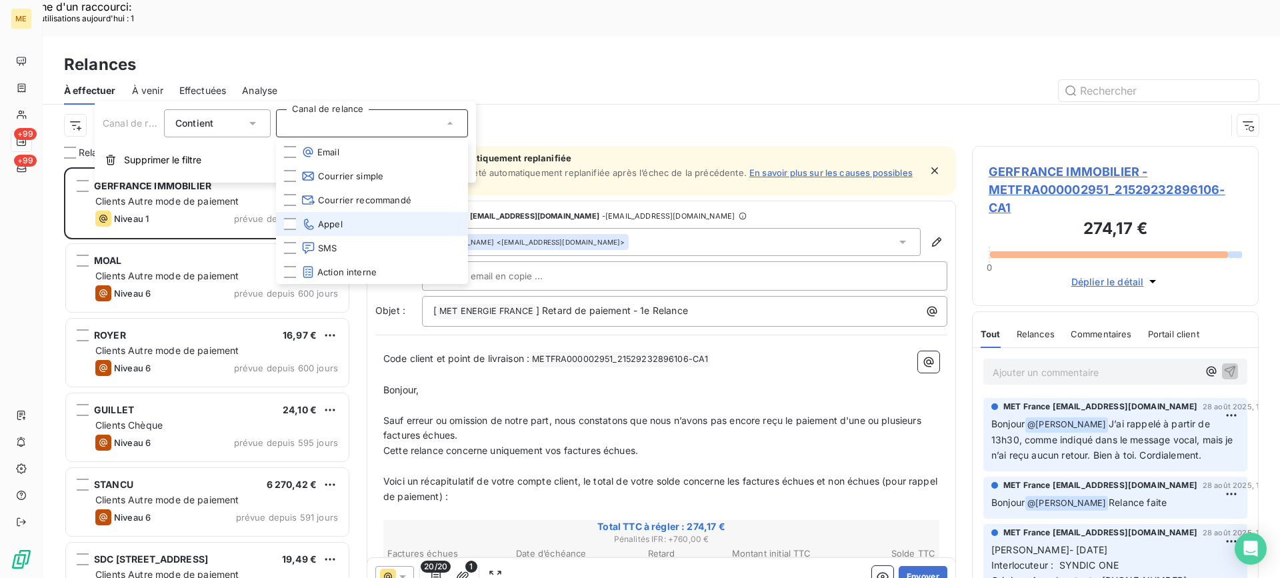
click at [317, 221] on span "Appel" at bounding box center [321, 223] width 41 height 13
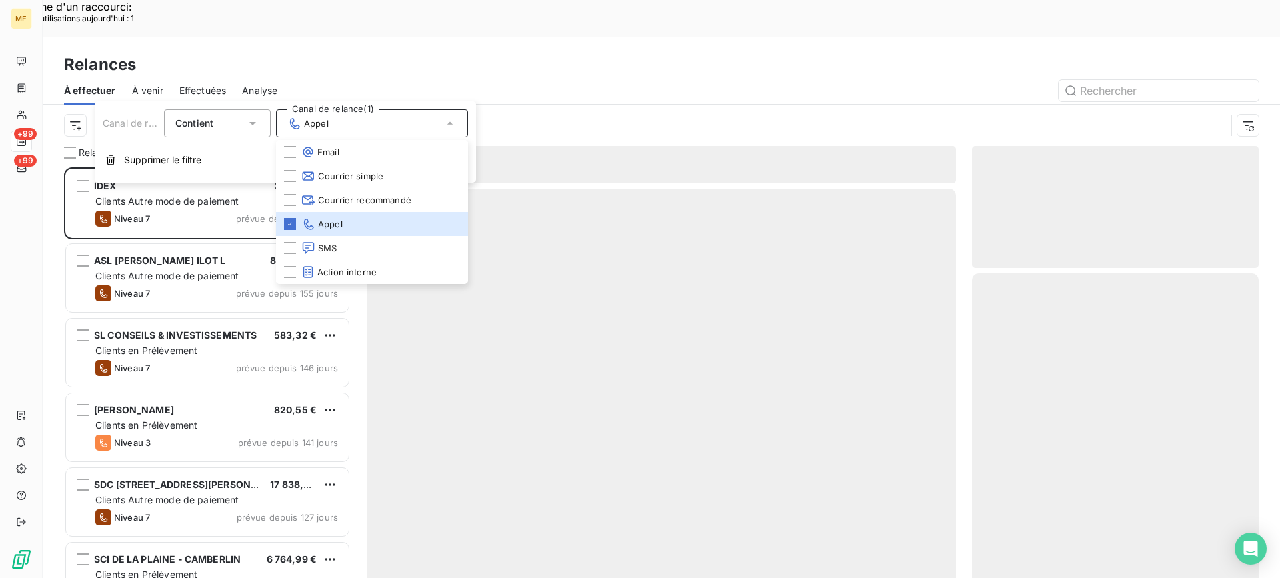
scroll to position [437, 277]
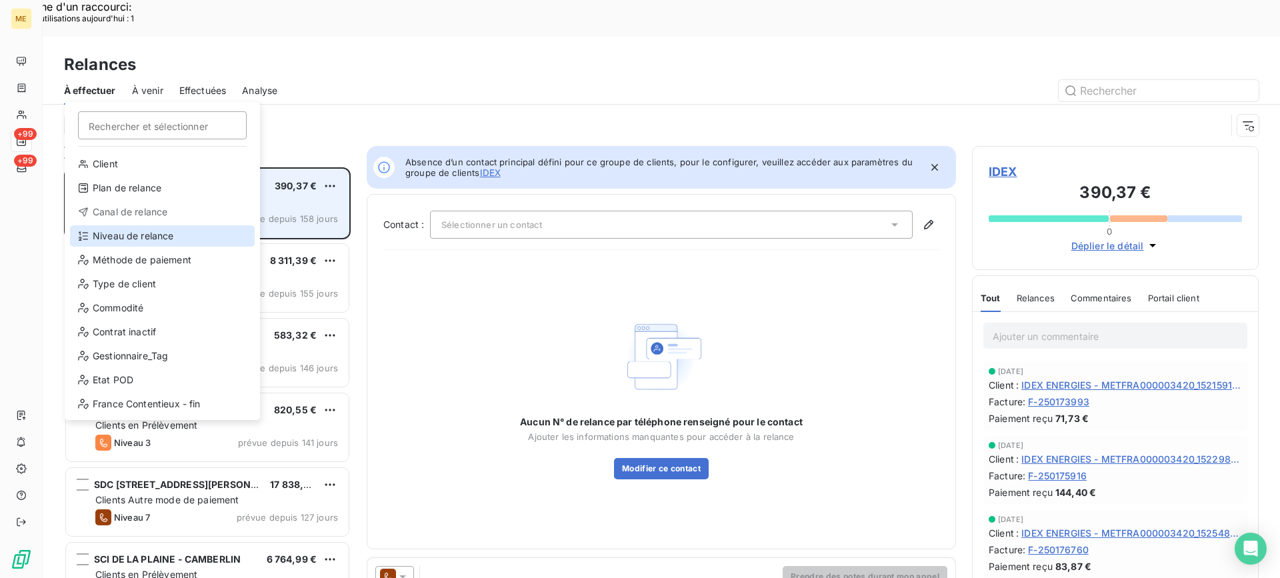
drag, startPoint x: 133, startPoint y: 238, endPoint x: 203, endPoint y: 188, distance: 86.0
click at [134, 238] on div "Niveau de relance" at bounding box center [162, 235] width 185 height 21
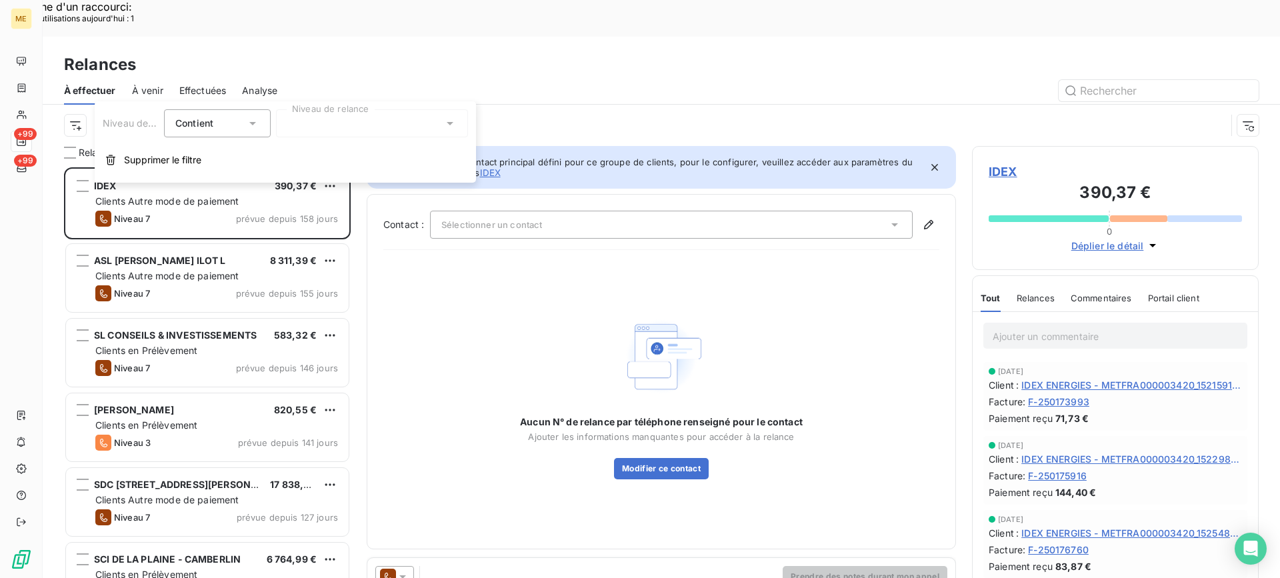
click at [365, 113] on span "Canal de relance : Appel" at bounding box center [295, 125] width 147 height 25
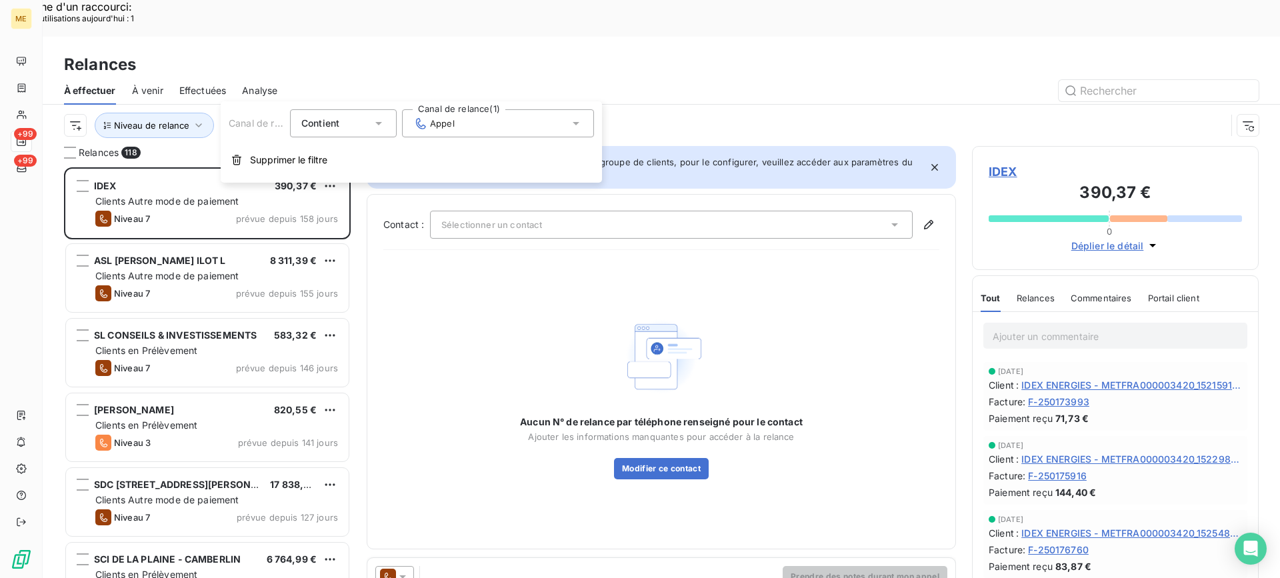
drag, startPoint x: 430, startPoint y: 63, endPoint x: 308, endPoint y: 63, distance: 122.0
click at [427, 80] on div at bounding box center [775, 90] width 965 height 21
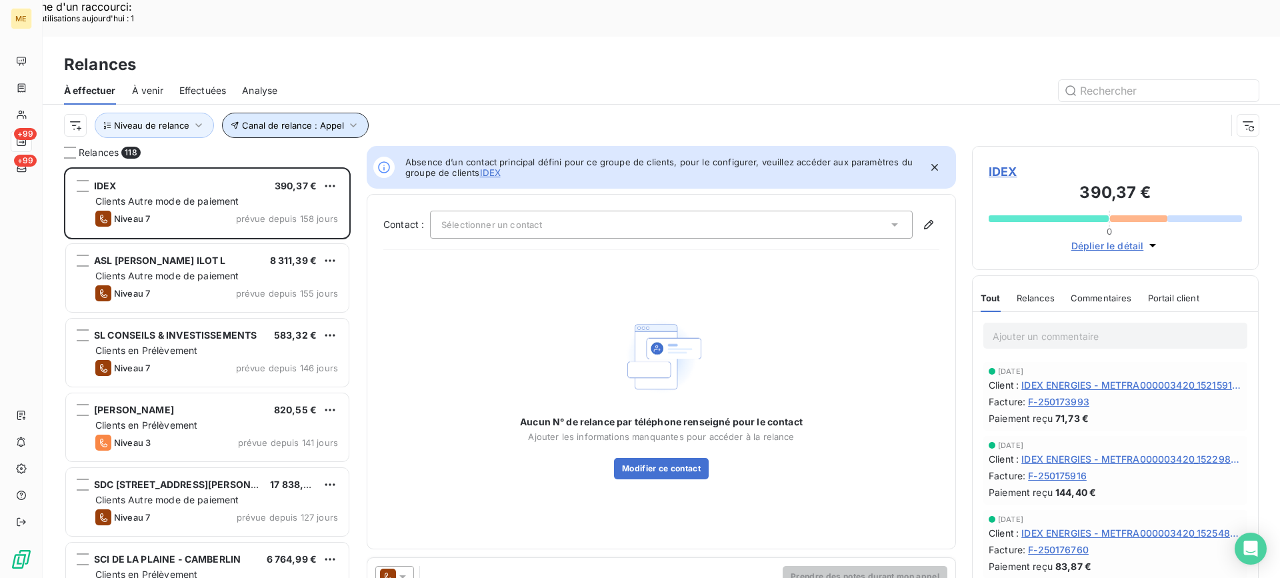
click at [337, 120] on span "Canal de relance : Appel" at bounding box center [293, 125] width 102 height 11
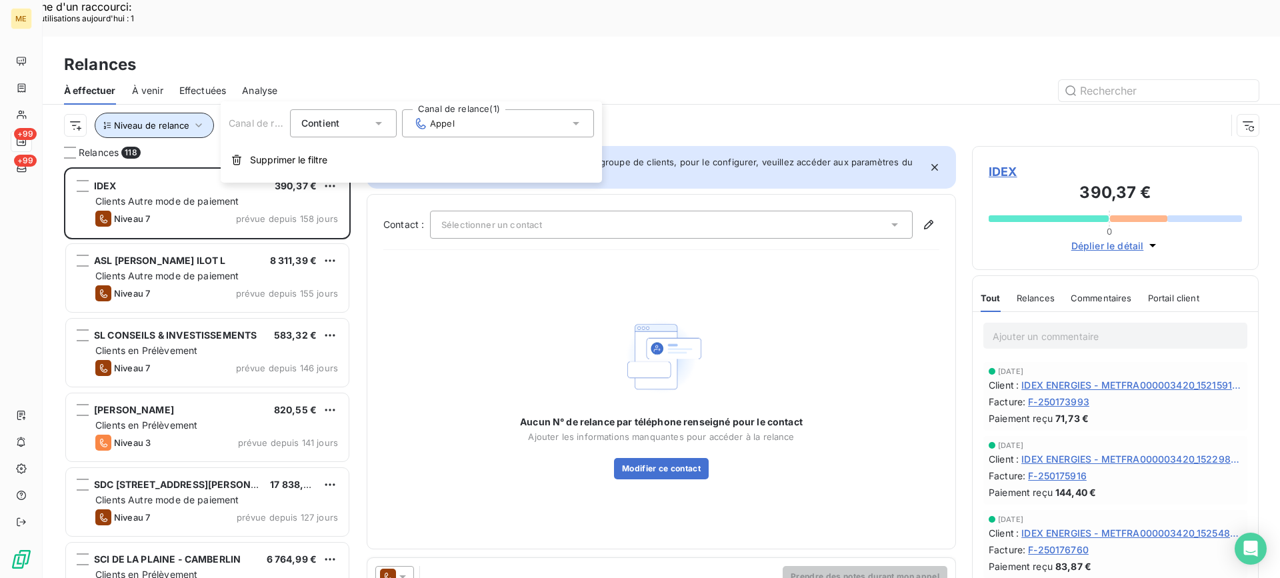
click at [162, 120] on span "Niveau de relance" at bounding box center [151, 125] width 75 height 11
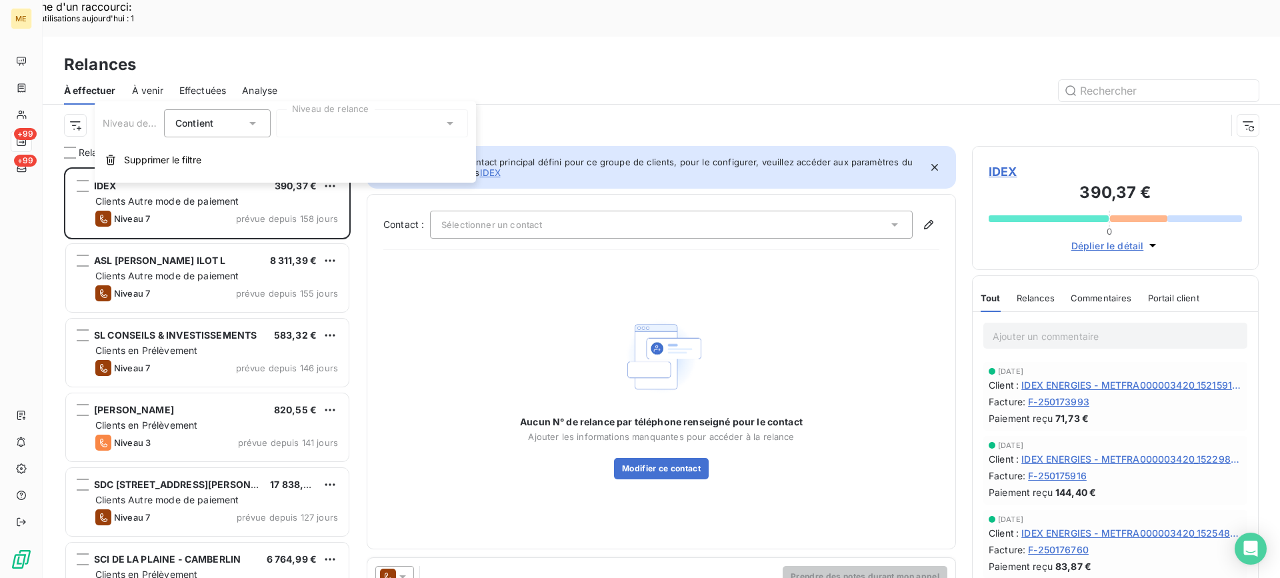
click at [305, 121] on div at bounding box center [372, 123] width 192 height 28
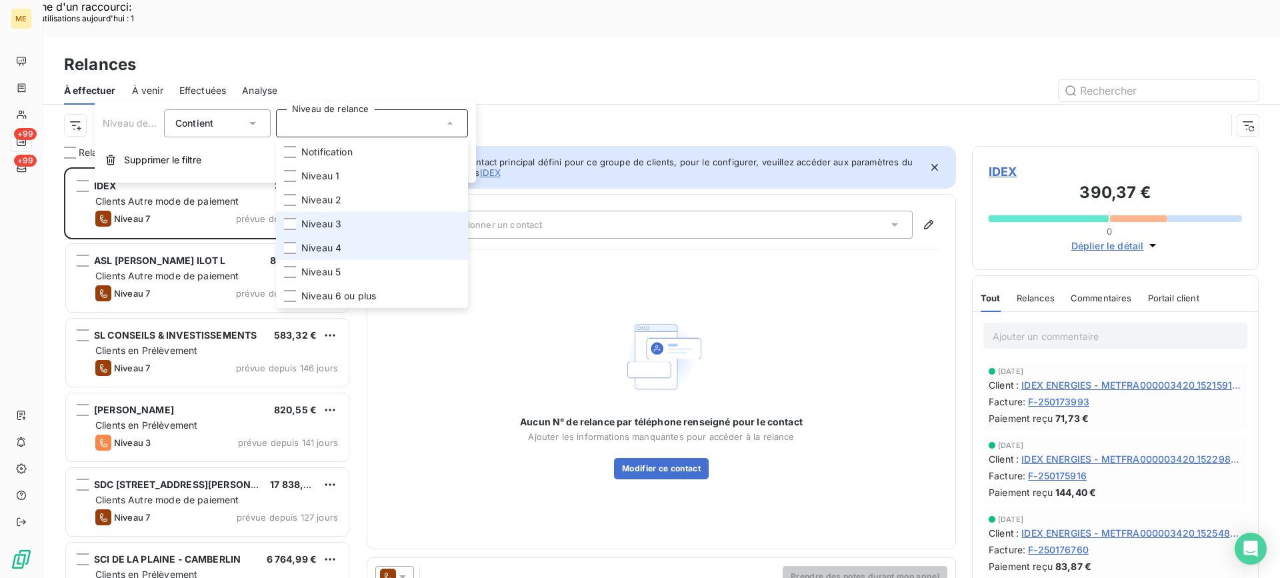
drag, startPoint x: 331, startPoint y: 219, endPoint x: 322, endPoint y: 258, distance: 40.3
click at [331, 219] on span "Niveau 3" at bounding box center [321, 223] width 40 height 13
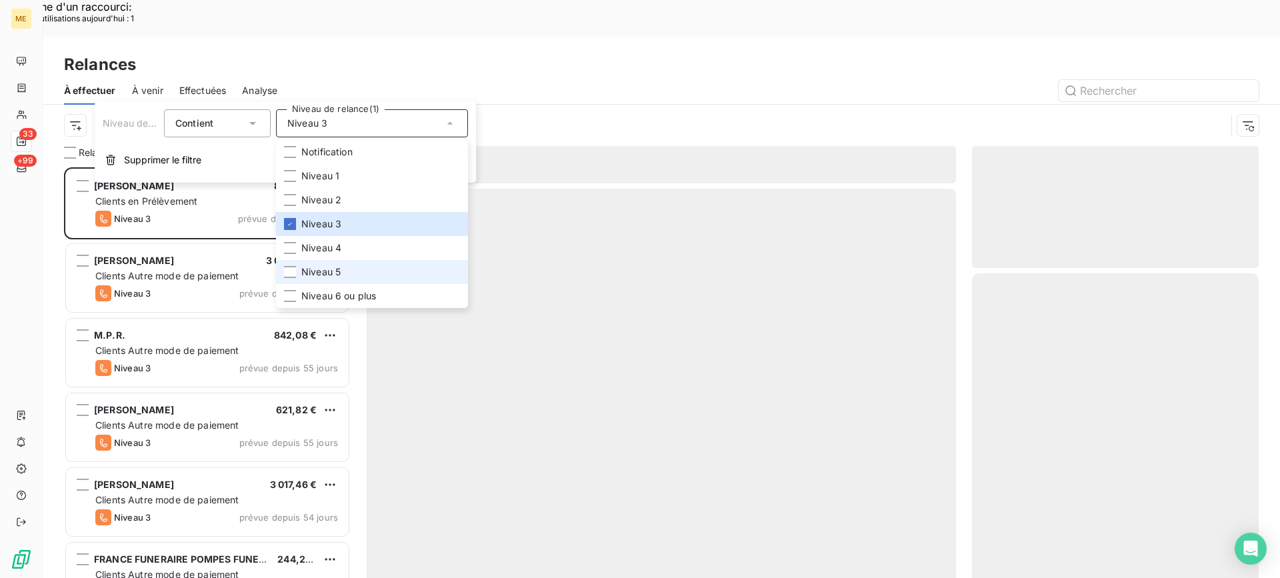
scroll to position [437, 277]
click at [322, 269] on span "Niveau 5" at bounding box center [320, 271] width 39 height 13
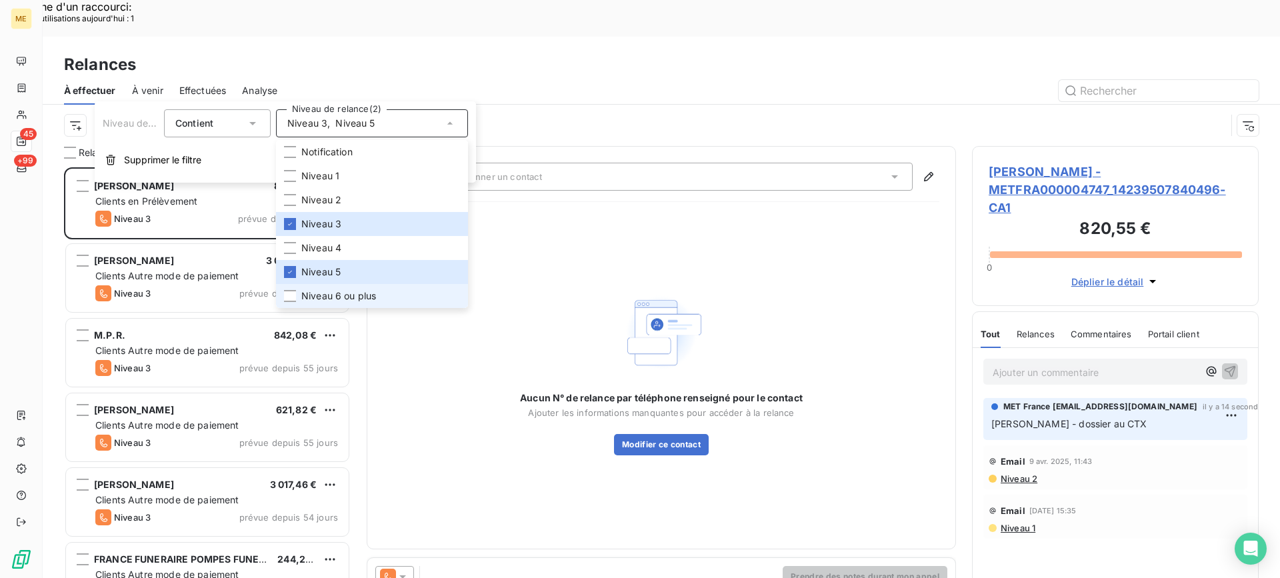
click at [311, 292] on span "Niveau 6 ou plus" at bounding box center [338, 295] width 75 height 13
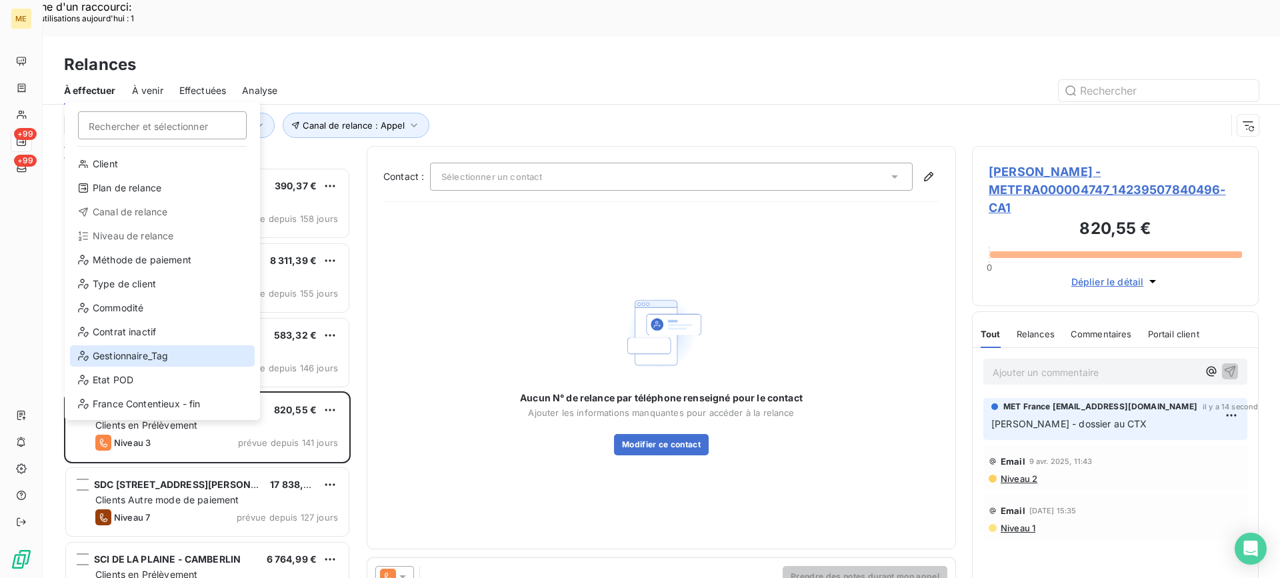
click at [177, 356] on div "Gestionnaire_Tag" at bounding box center [162, 355] width 185 height 21
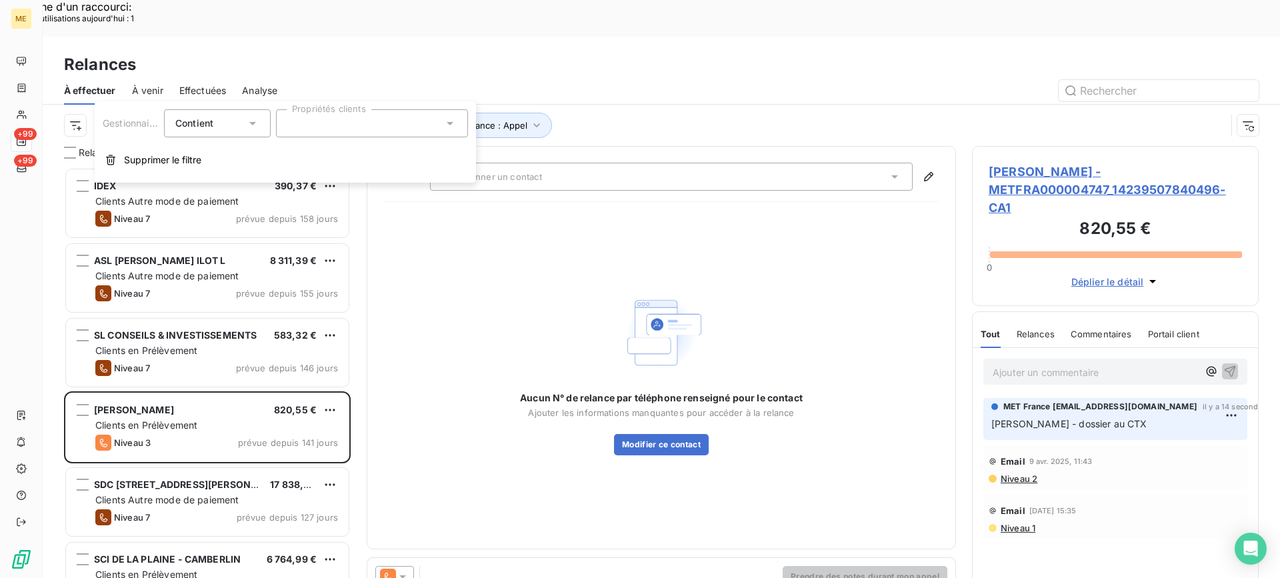
click at [421, 121] on div at bounding box center [372, 123] width 192 height 28
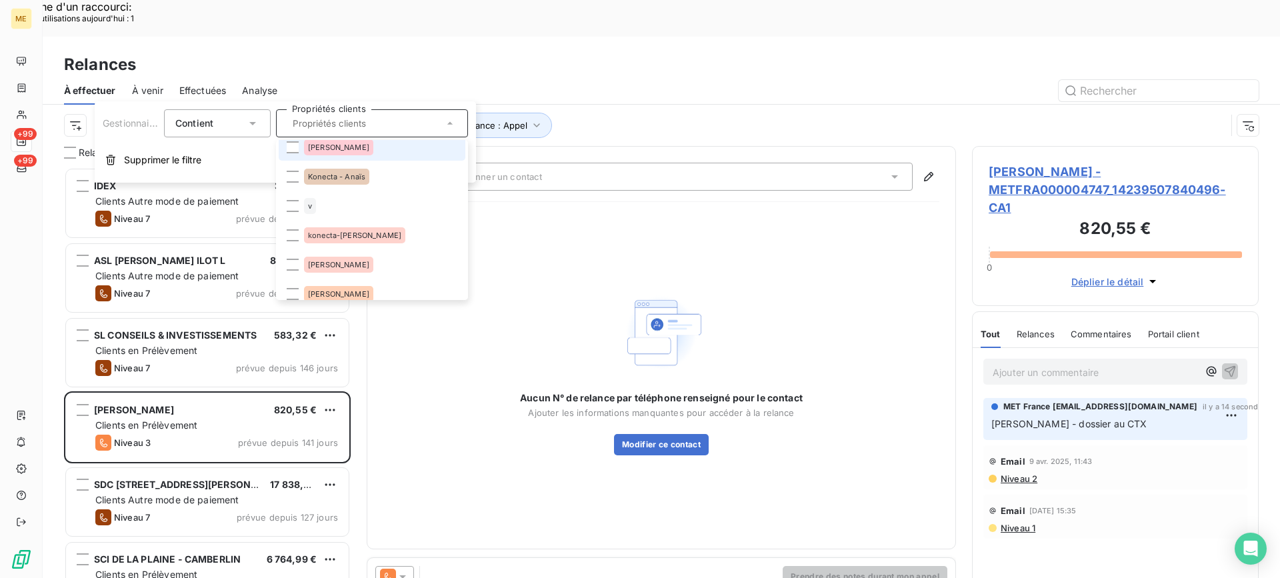
scroll to position [133, 0]
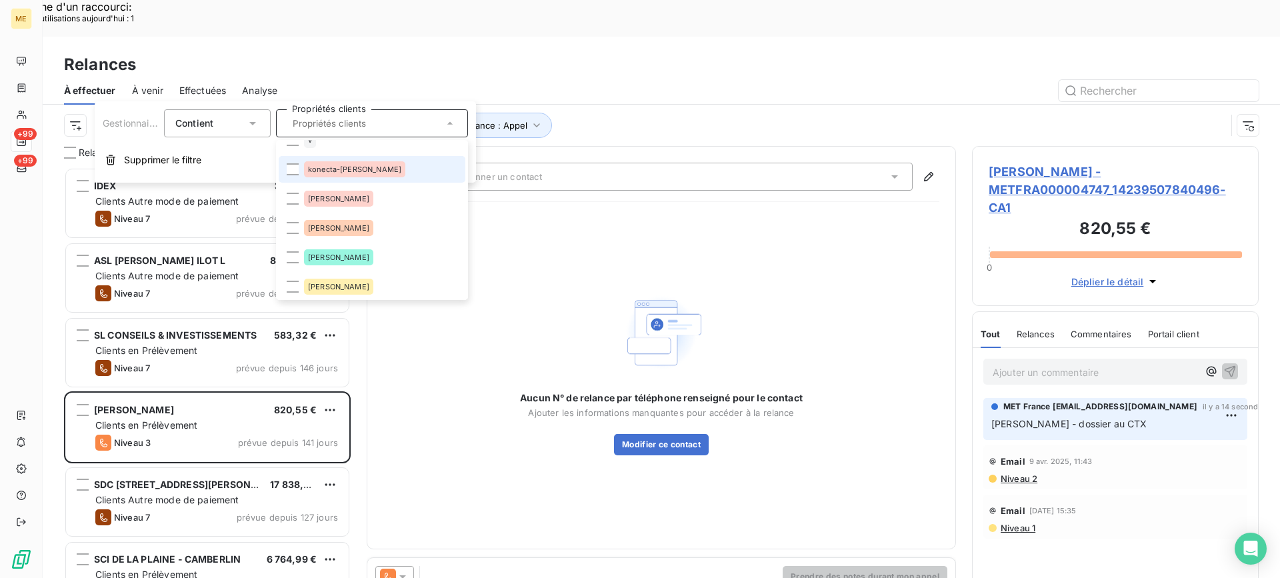
click at [399, 172] on li "konecta-valérie" at bounding box center [372, 169] width 187 height 27
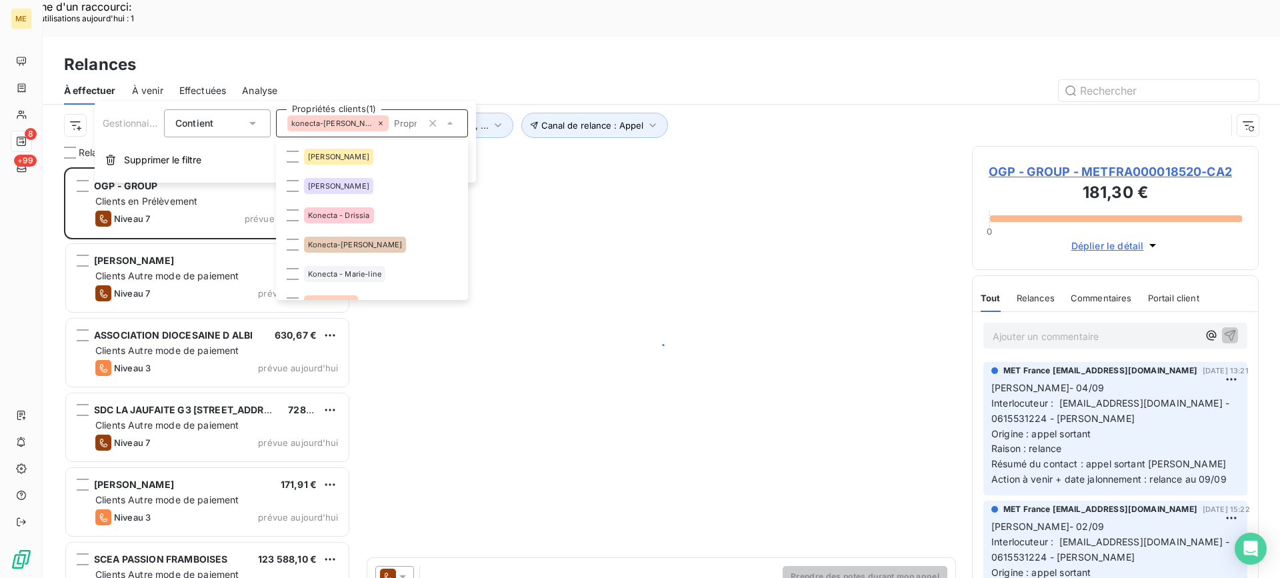
scroll to position [333, 0]
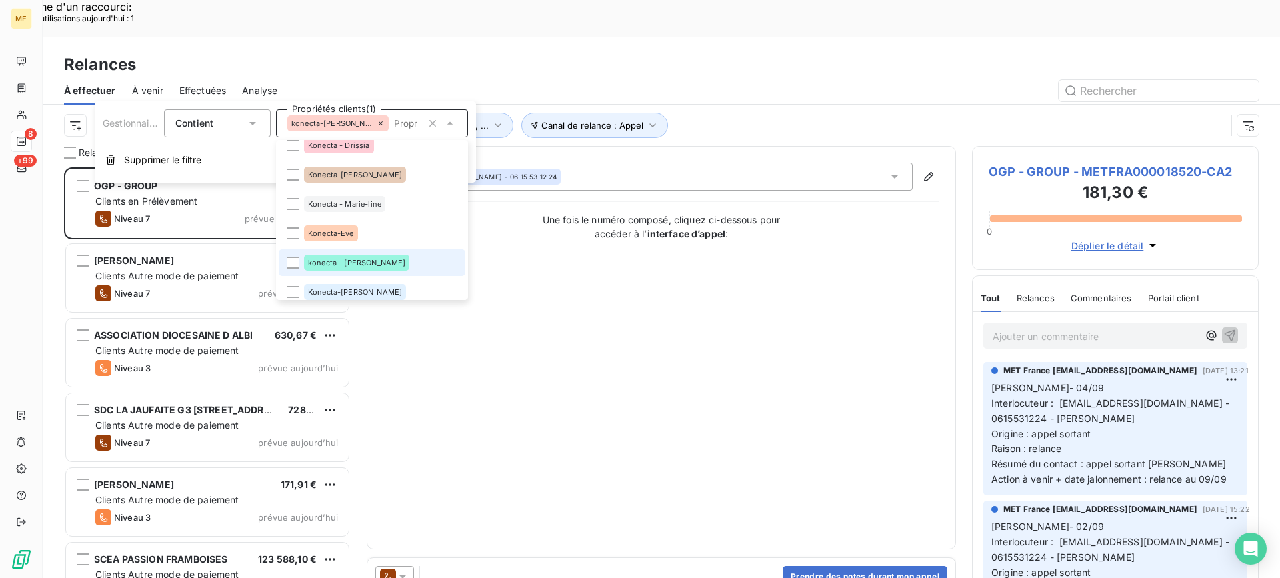
click at [359, 254] on li "konecta - lisa" at bounding box center [372, 262] width 187 height 27
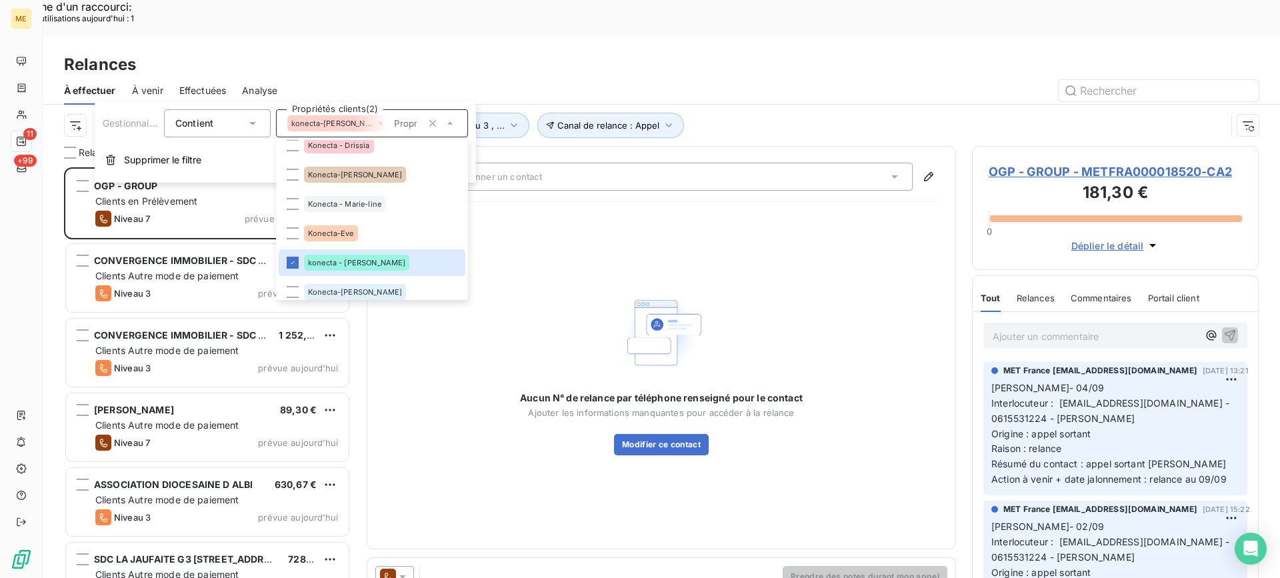
scroll to position [437, 277]
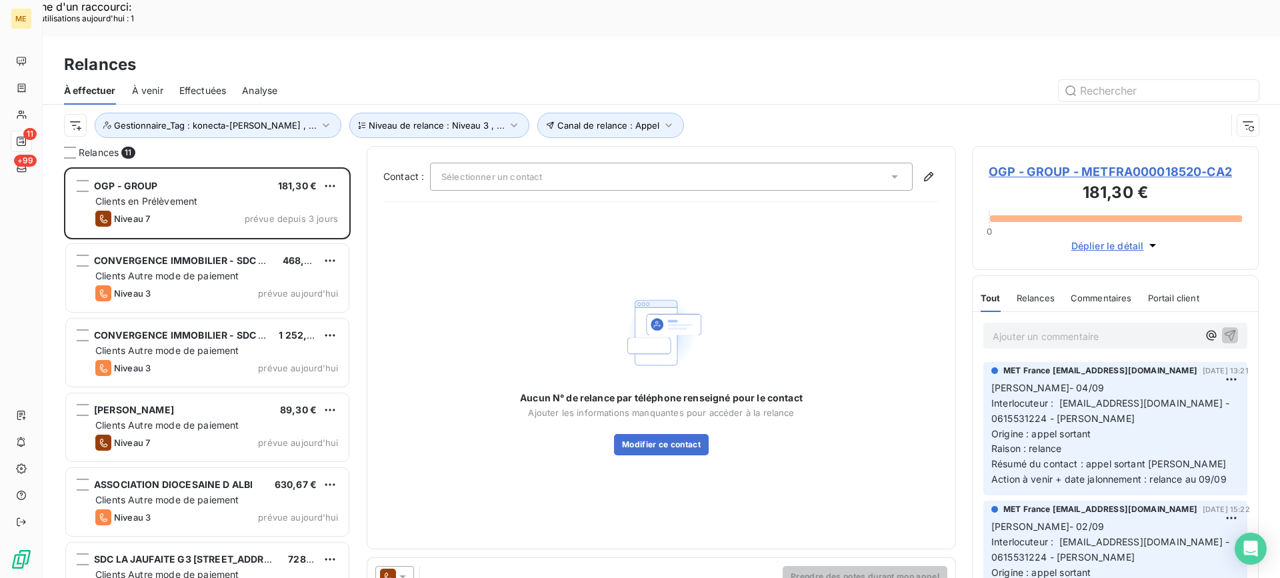
click at [661, 105] on div "Canal de relance : Appel Niveau de relance : Niveau 3 , ... Gestionnaire_Tag : …" at bounding box center [661, 125] width 1195 height 41
click at [1033, 181] on h3 "181,30 €" at bounding box center [1115, 194] width 253 height 27
click at [1036, 163] on span "OGP - GROUP - METFRA000018520-CA2" at bounding box center [1115, 172] width 253 height 18
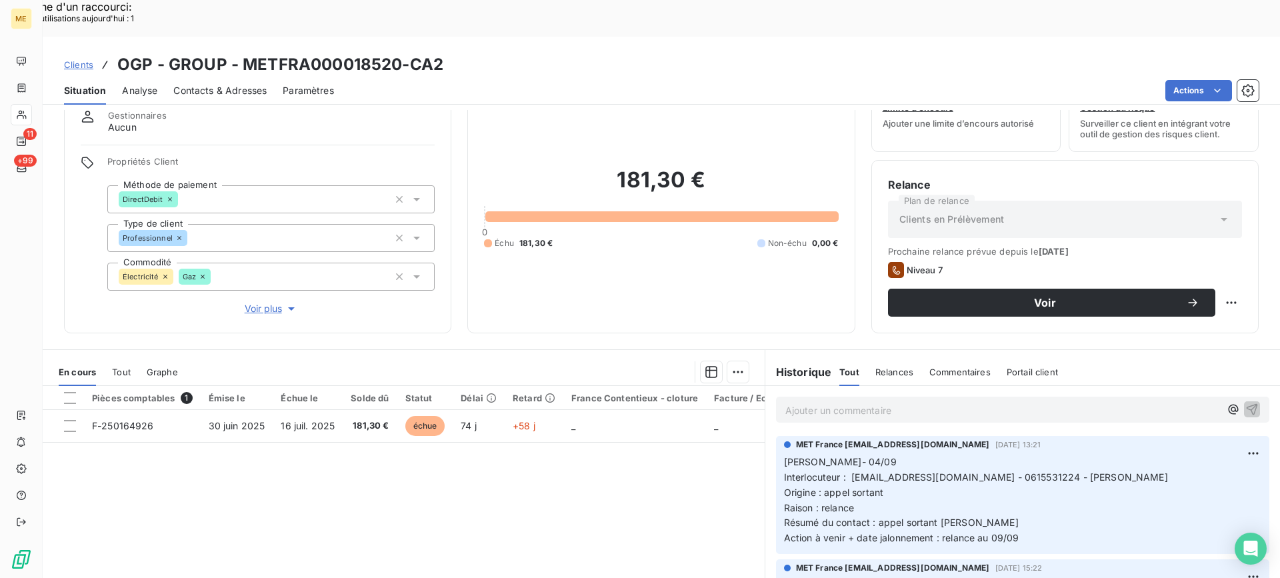
scroll to position [119, 0]
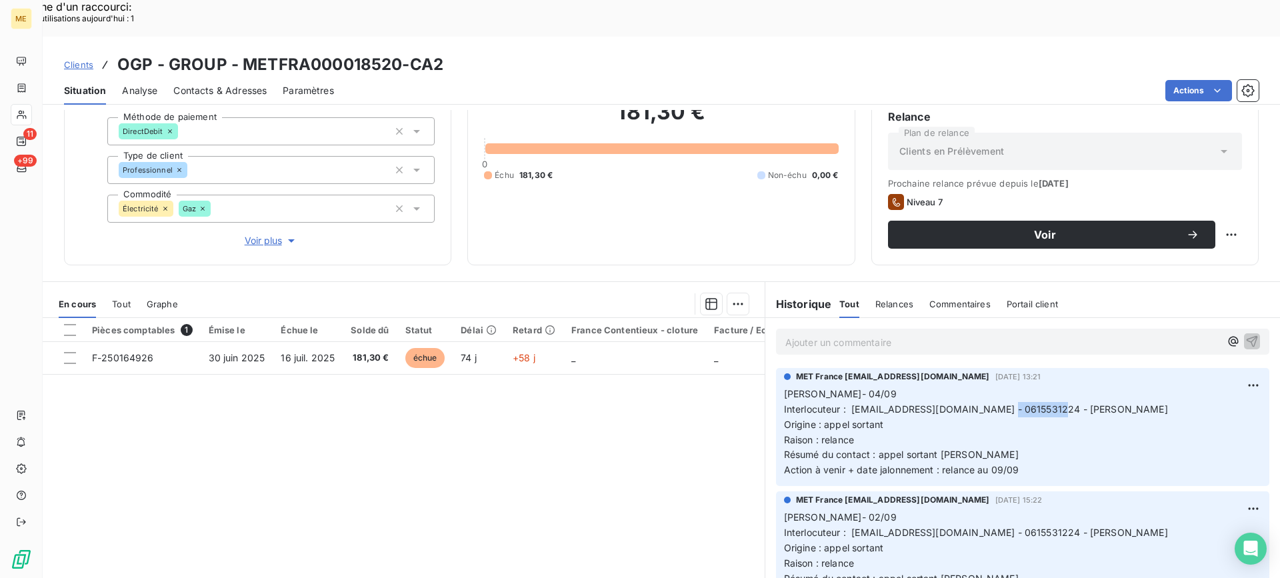
drag, startPoint x: 990, startPoint y: 373, endPoint x: 1041, endPoint y: 373, distance: 50.7
click at [1041, 403] on span "Interlocuteur : contact.ogpoulet@gmail.com - 0615531224 - Mr Sahli" at bounding box center [976, 408] width 384 height 11
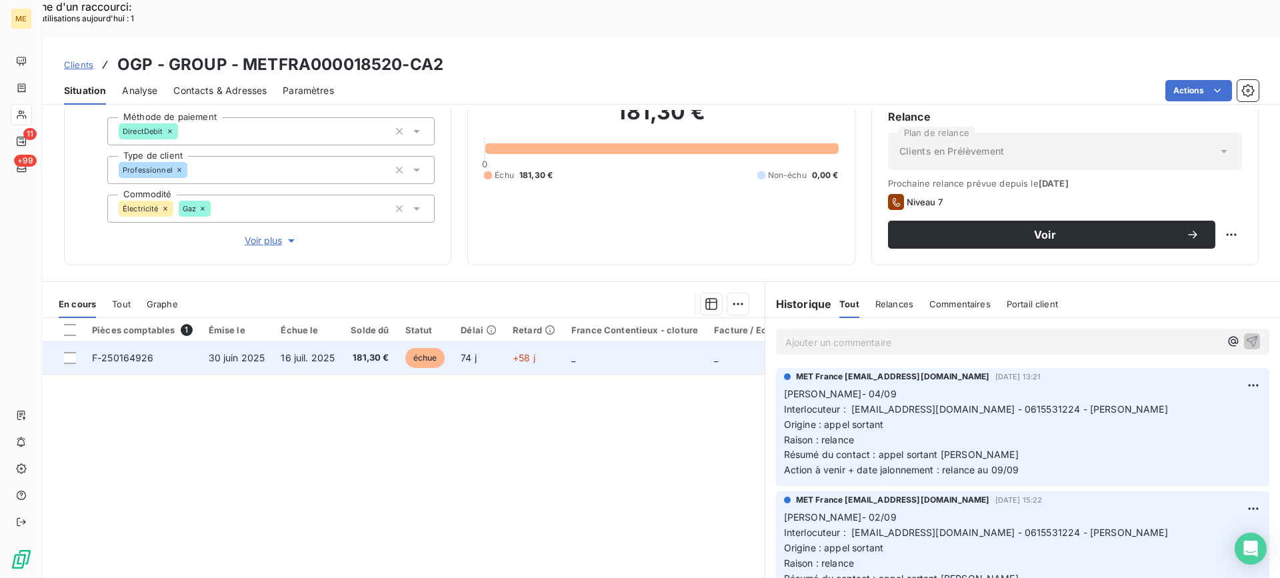
click at [361, 342] on td "181,30 €" at bounding box center [370, 358] width 54 height 32
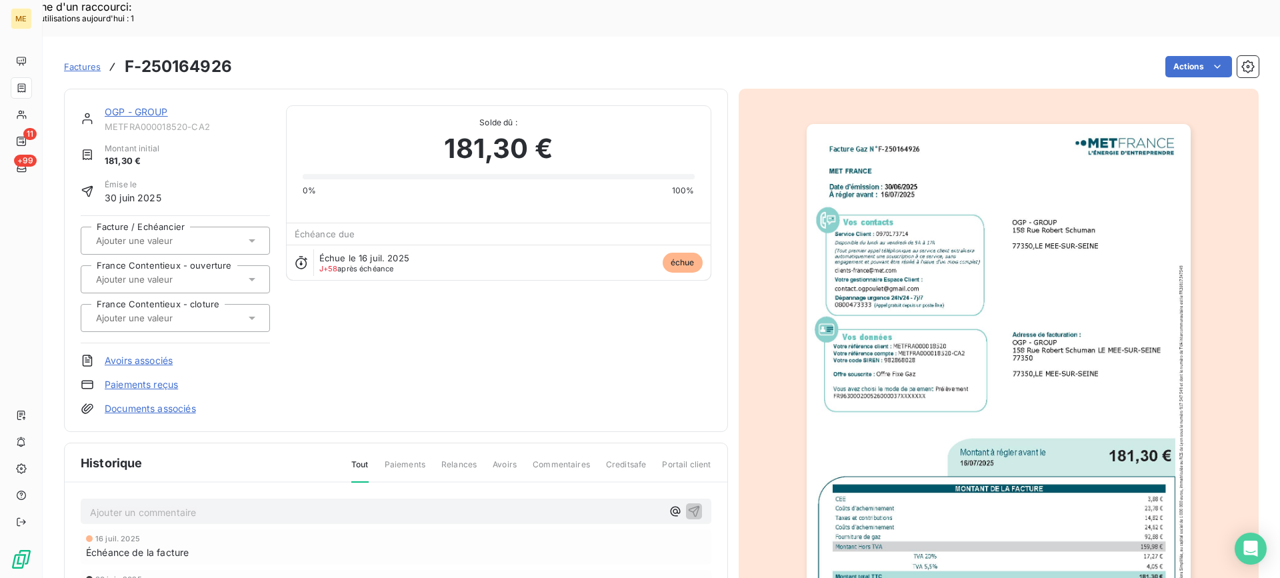
click at [997, 327] on img "button" at bounding box center [999, 395] width 384 height 543
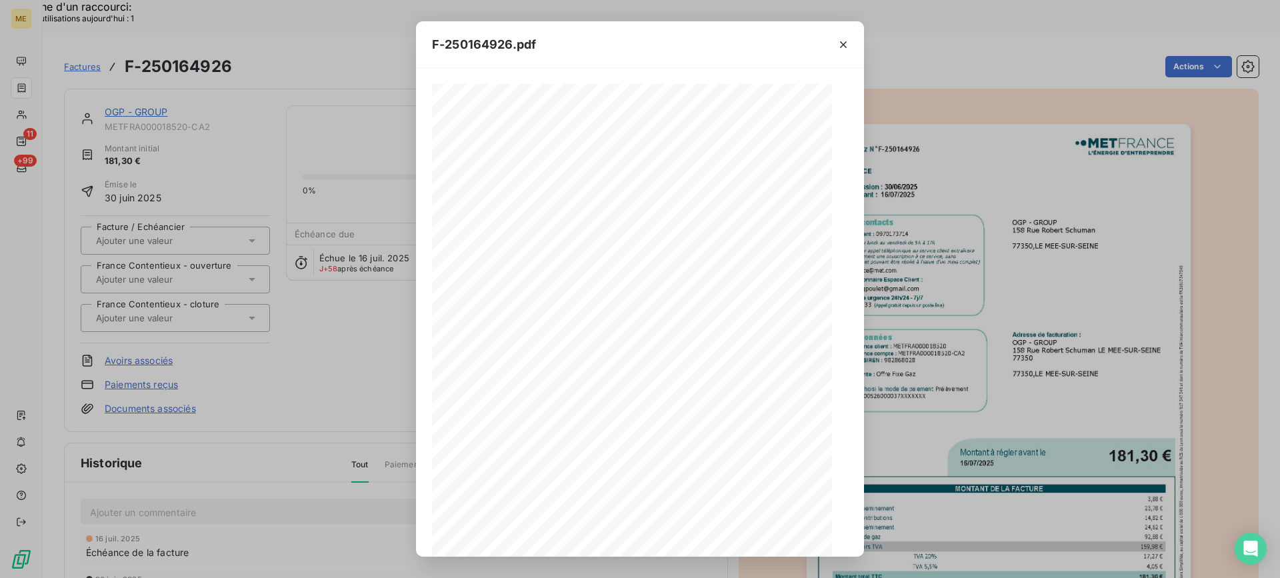
scroll to position [125, 0]
click at [839, 47] on icon "button" at bounding box center [843, 44] width 13 height 13
click at [840, 41] on icon "button" at bounding box center [843, 44] width 13 height 13
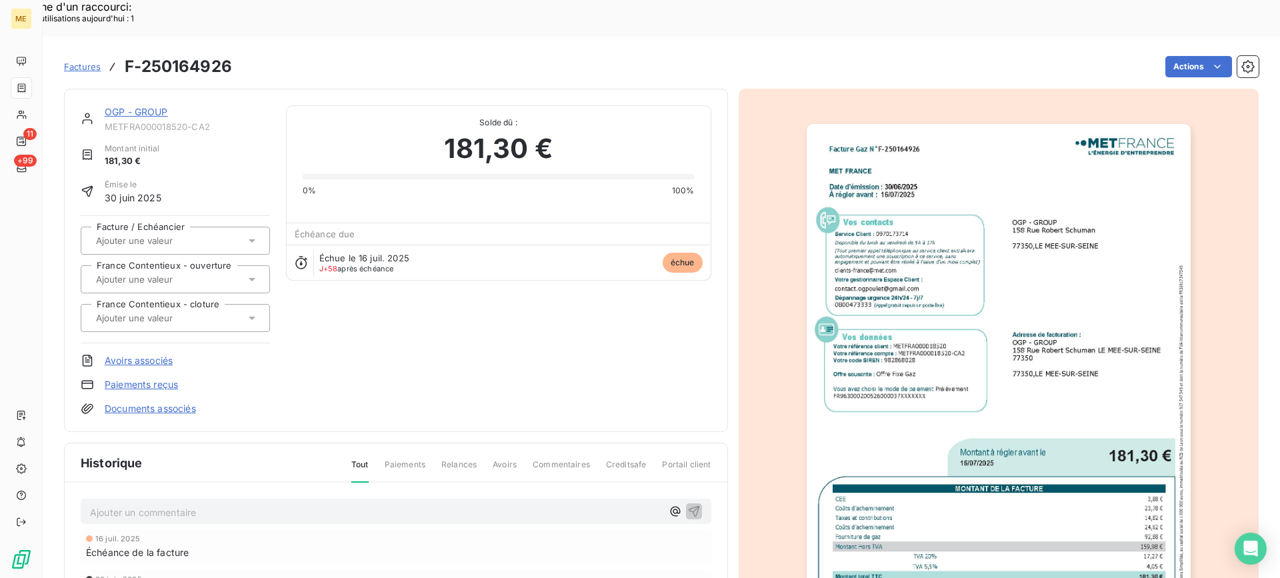
scroll to position [126, 0]
click at [144, 106] on link "OGP - GROUP" at bounding box center [136, 111] width 63 height 11
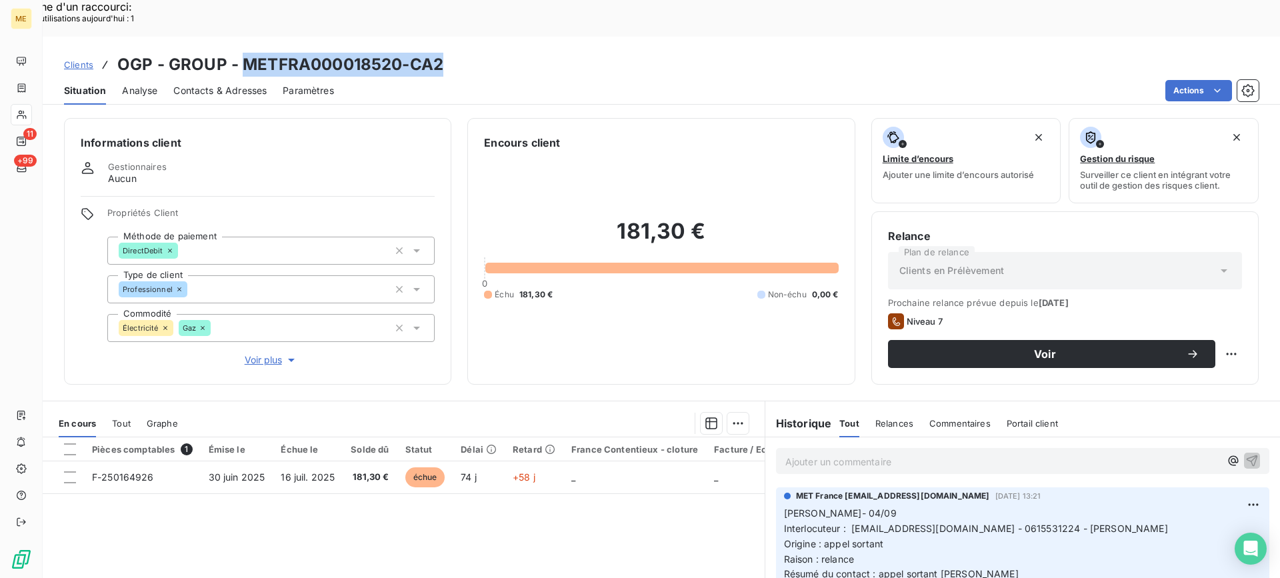
drag, startPoint x: 241, startPoint y: 27, endPoint x: 480, endPoint y: 27, distance: 238.7
click at [480, 53] on div "Clients OGP - GROUP - METFRA000018520-CA2" at bounding box center [661, 65] width 1237 height 24
click at [123, 418] on span "Tout" at bounding box center [121, 423] width 19 height 11
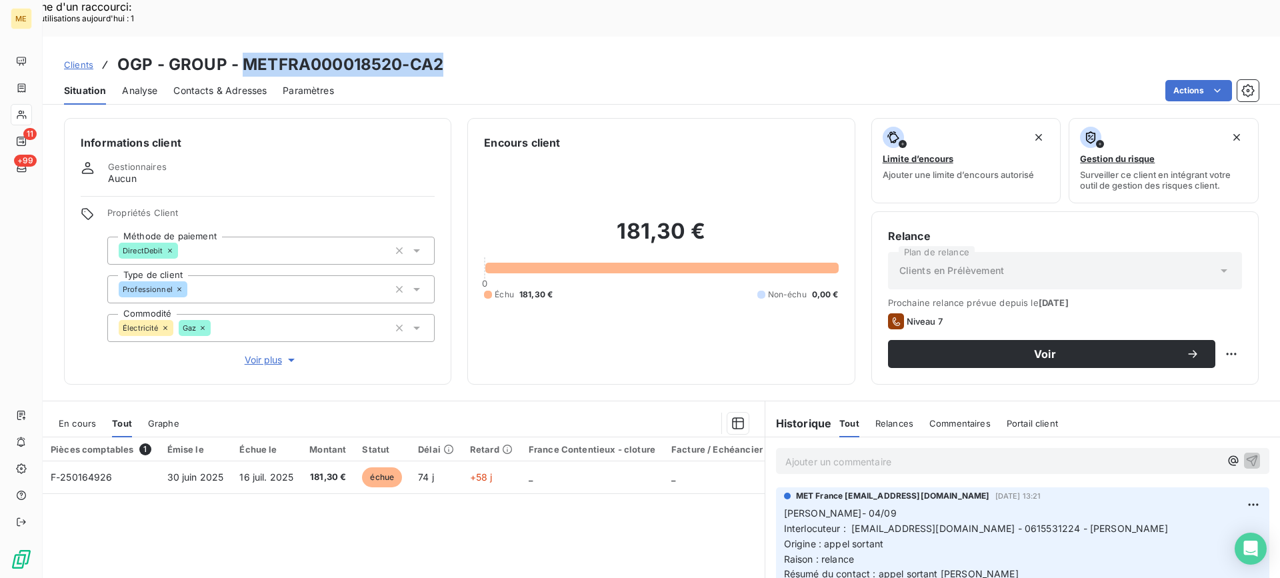
click at [70, 418] on span "En cours" at bounding box center [77, 423] width 37 height 11
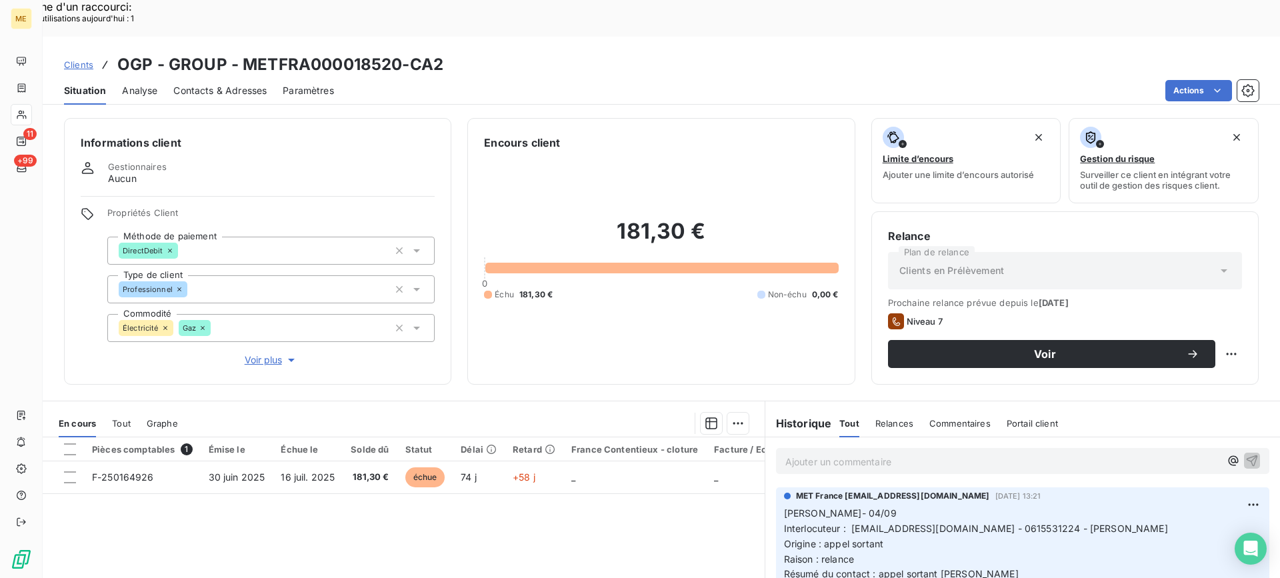
click at [595, 218] on h2 "181,30 €" at bounding box center [661, 238] width 354 height 40
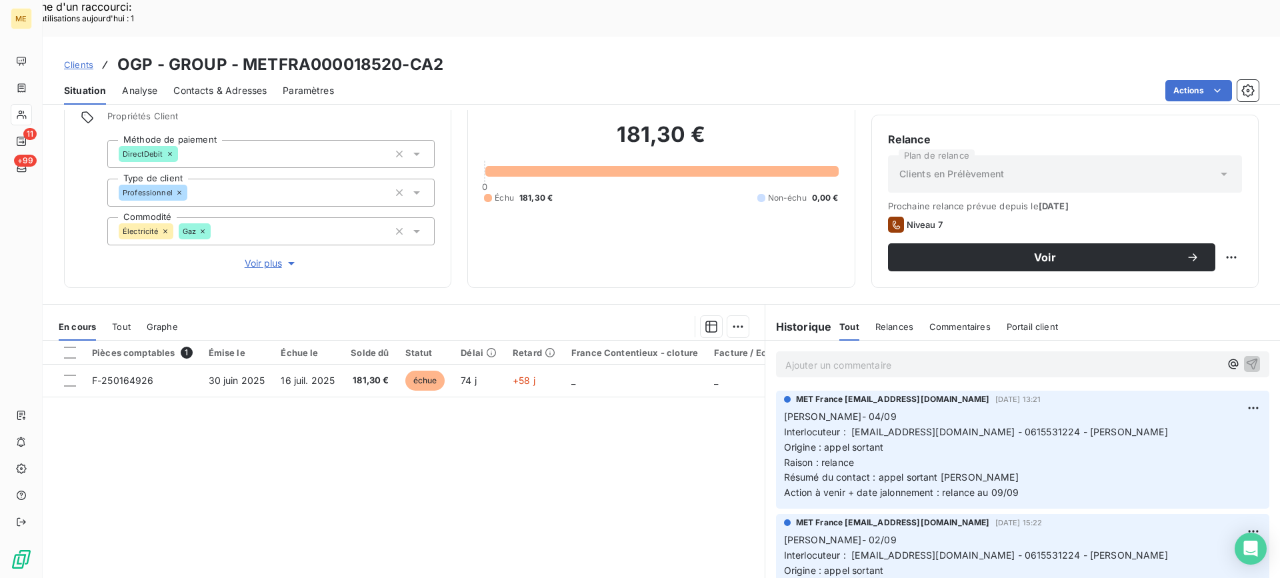
scroll to position [119, 0]
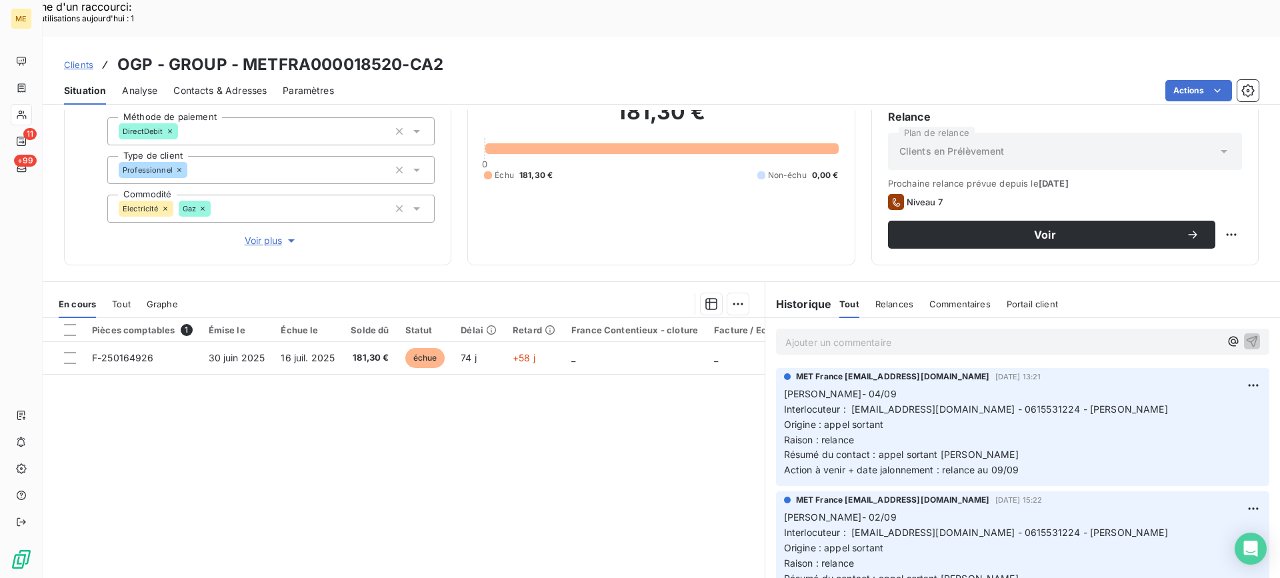
click at [643, 432] on div "Pièces comptables 1 Émise le Échue le Solde dû Statut Délai Retard France Conte…" at bounding box center [404, 446] width 722 height 257
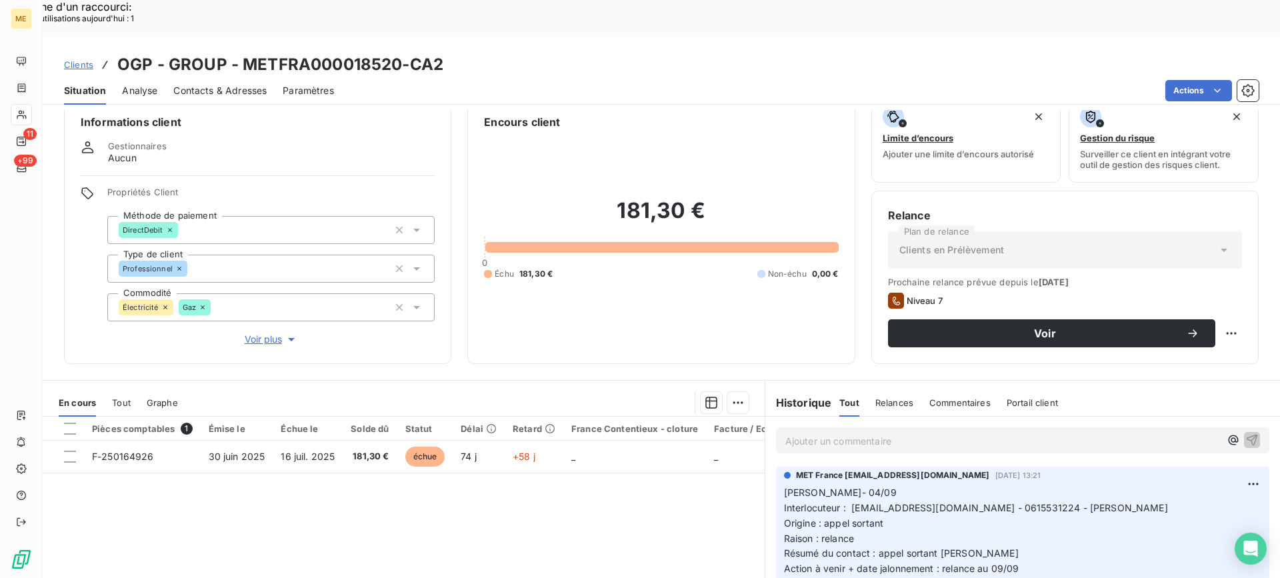
scroll to position [0, 0]
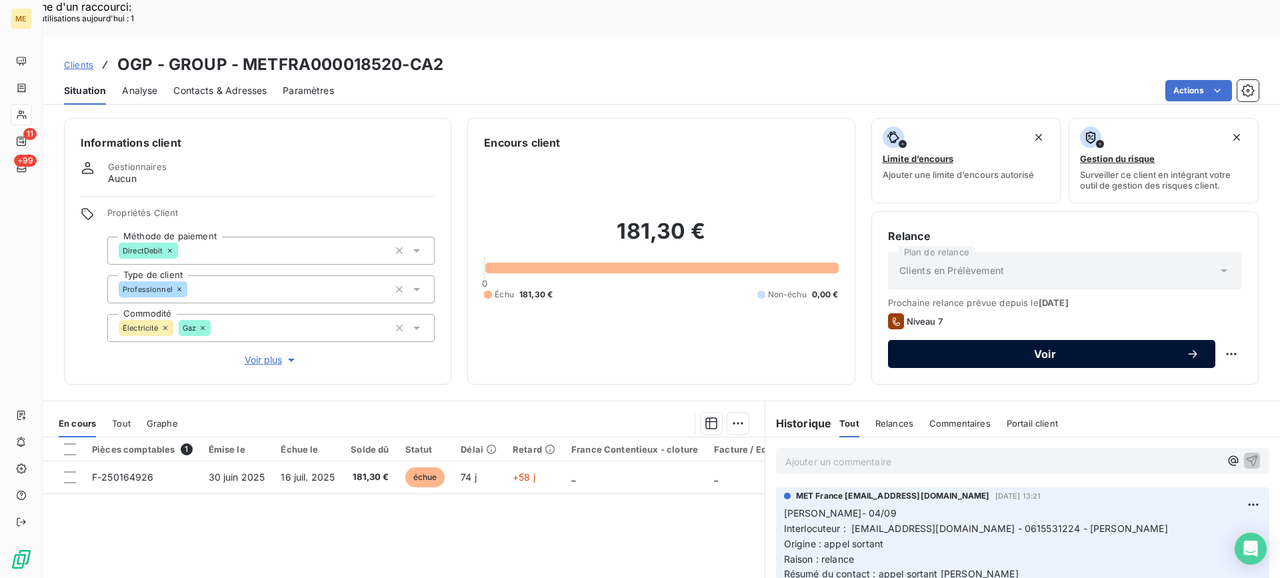
click at [1103, 349] on span "Voir" at bounding box center [1045, 354] width 282 height 11
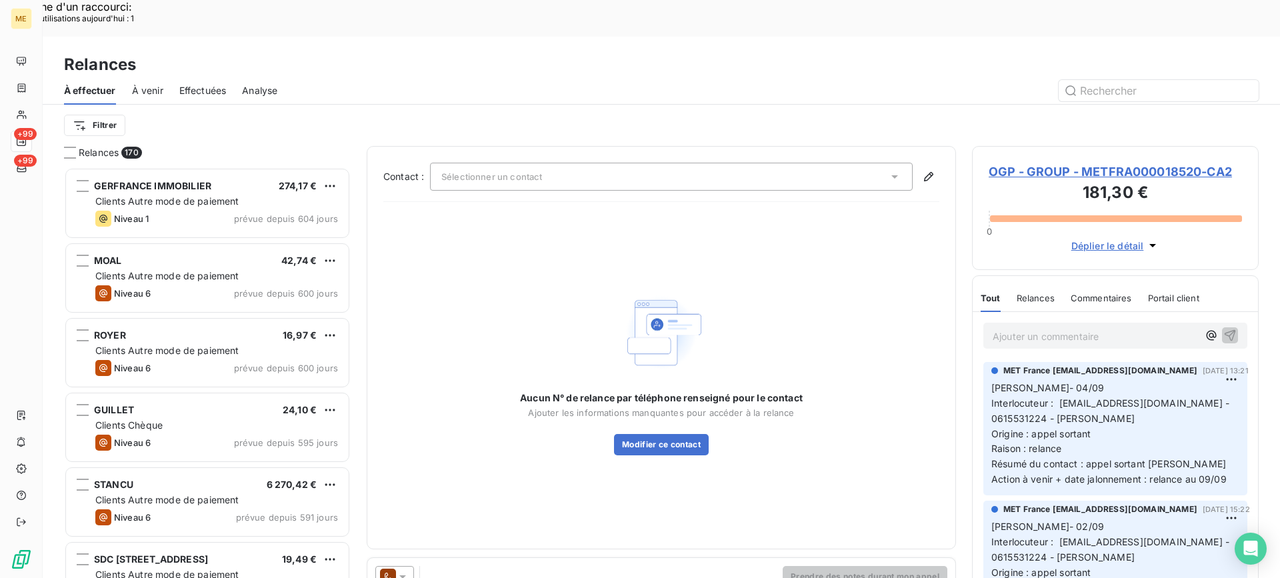
scroll to position [437, 277]
click at [1054, 163] on span "OGP - GROUP - METFRA000018520-CA2" at bounding box center [1115, 172] width 253 height 18
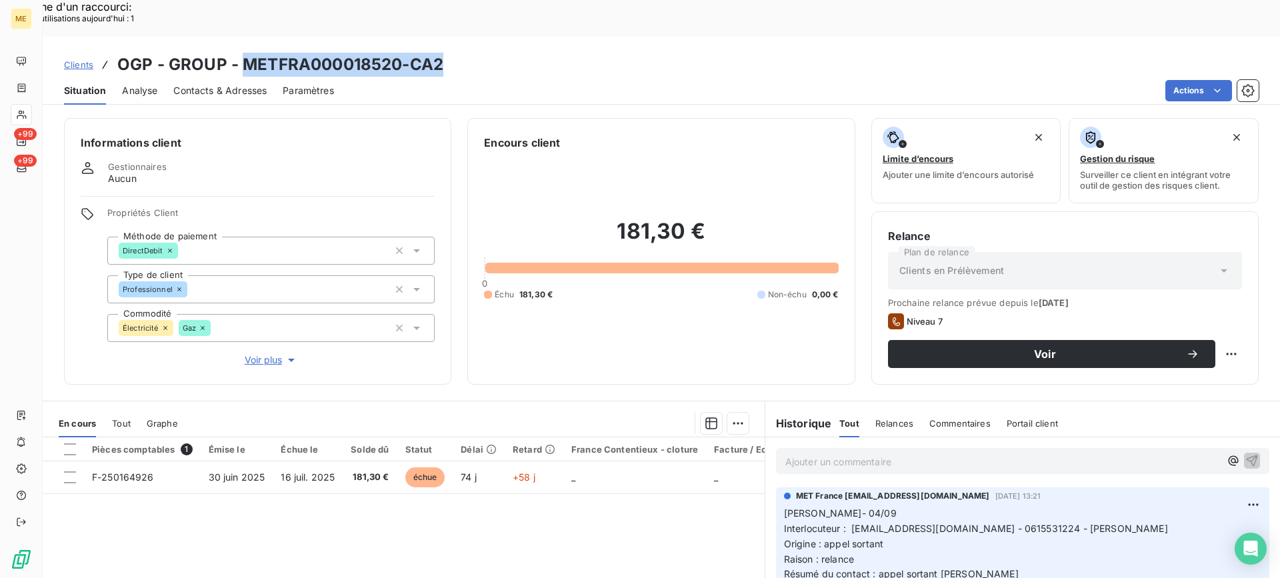
drag, startPoint x: 245, startPoint y: 25, endPoint x: 445, endPoint y: 25, distance: 200.0
click at [445, 53] on div "Clients OGP - GROUP - METFRA000018520-CA2" at bounding box center [661, 65] width 1237 height 24
click at [718, 218] on h2 "181,30 €" at bounding box center [661, 238] width 354 height 40
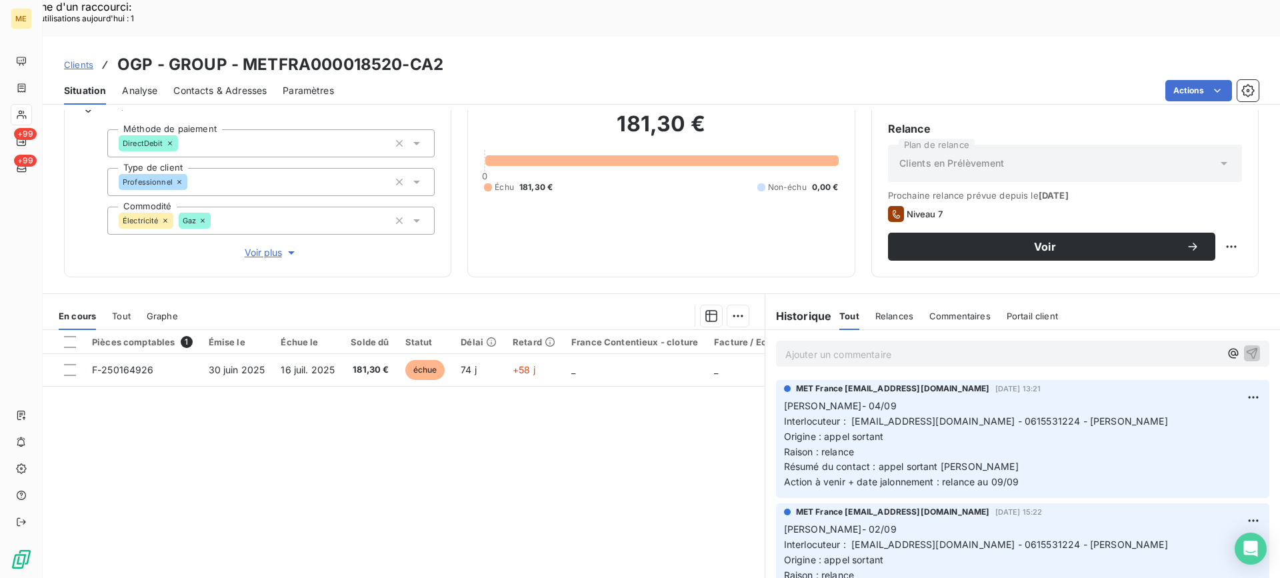
scroll to position [119, 0]
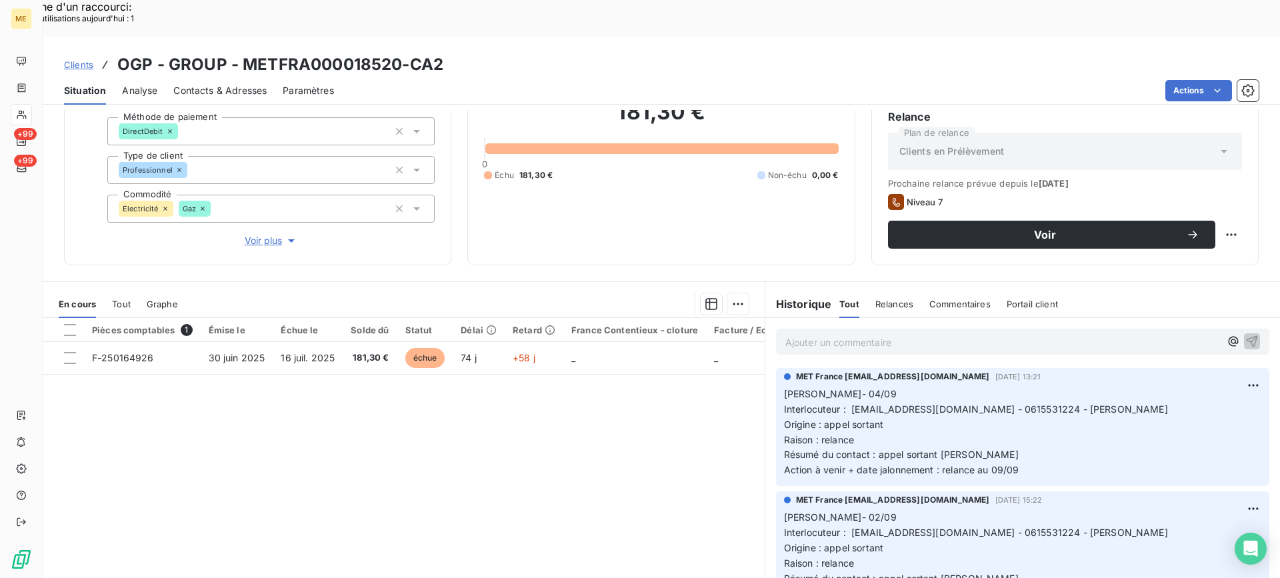
drag, startPoint x: 1035, startPoint y: 427, endPoint x: 770, endPoint y: 355, distance: 274.3
click at [776, 368] on div "MET France met-france@recouvrement.met.com 4 sept. 2025, 13:21 Lisa- 04/09 Inte…" at bounding box center [1022, 427] width 493 height 118
click at [840, 334] on p "Ajouter un commentaire ﻿" at bounding box center [1002, 342] width 435 height 17
drag, startPoint x: 924, startPoint y: 303, endPoint x: 731, endPoint y: 303, distance: 192.7
click at [731, 303] on div "En cours Tout Graphe Pièces comptables 1 Émise le Échue le Solde dû Statut Déla…" at bounding box center [661, 447] width 1237 height 333
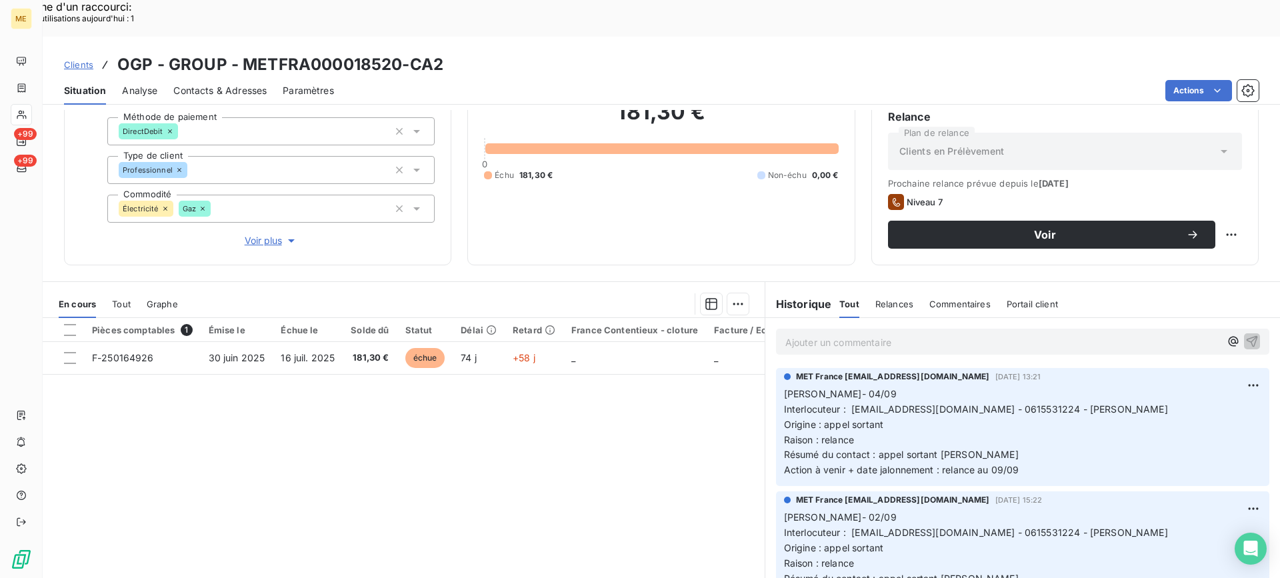
drag, startPoint x: 1025, startPoint y: 431, endPoint x: 770, endPoint y: 360, distance: 265.1
click at [776, 368] on div "MET France met-france@recouvrement.met.com 4 sept. 2025, 13:21 Lisa- 04/09 Inte…" at bounding box center [1022, 427] width 493 height 118
click at [825, 334] on p "Ajouter un commentaire ﻿" at bounding box center [1002, 342] width 435 height 17
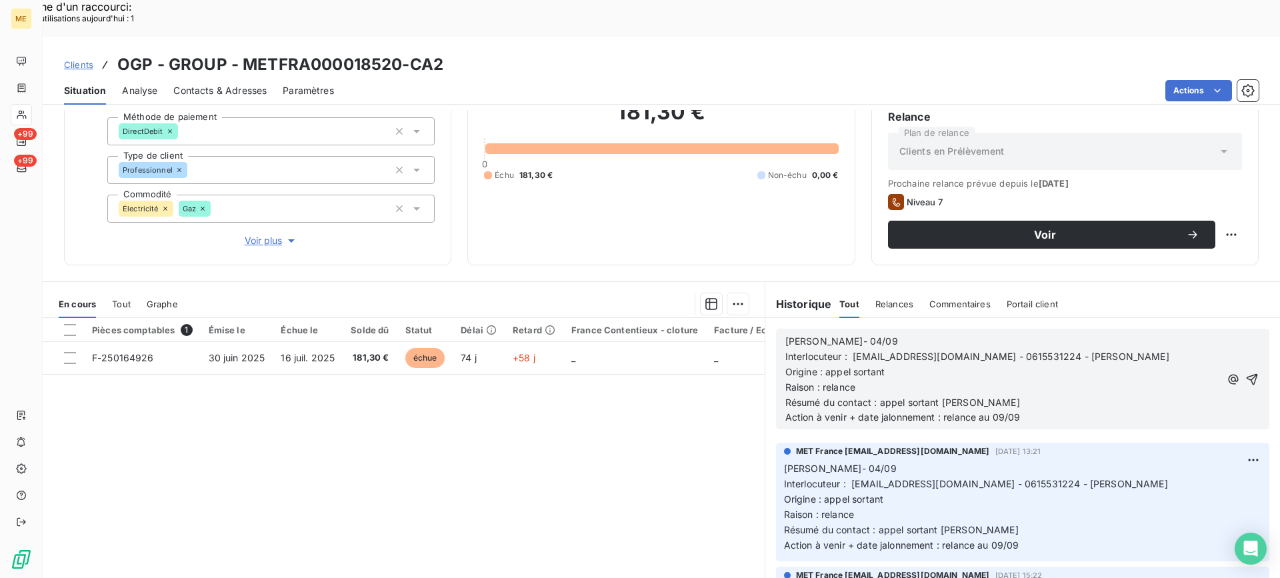
click at [852, 334] on p "Lisa- 04/09" at bounding box center [1002, 341] width 435 height 15
drag, startPoint x: 1104, startPoint y: 315, endPoint x: 1064, endPoint y: 317, distance: 40.1
click at [1064, 349] on p "Interlocuteur : contact.ogpoulet@gmail.com - 0615531224 - Mr Sahli" at bounding box center [1002, 356] width 435 height 15
drag, startPoint x: 991, startPoint y: 345, endPoint x: 954, endPoint y: 351, distance: 37.8
click at [990, 380] on p "Raison : relance" at bounding box center [1002, 387] width 435 height 15
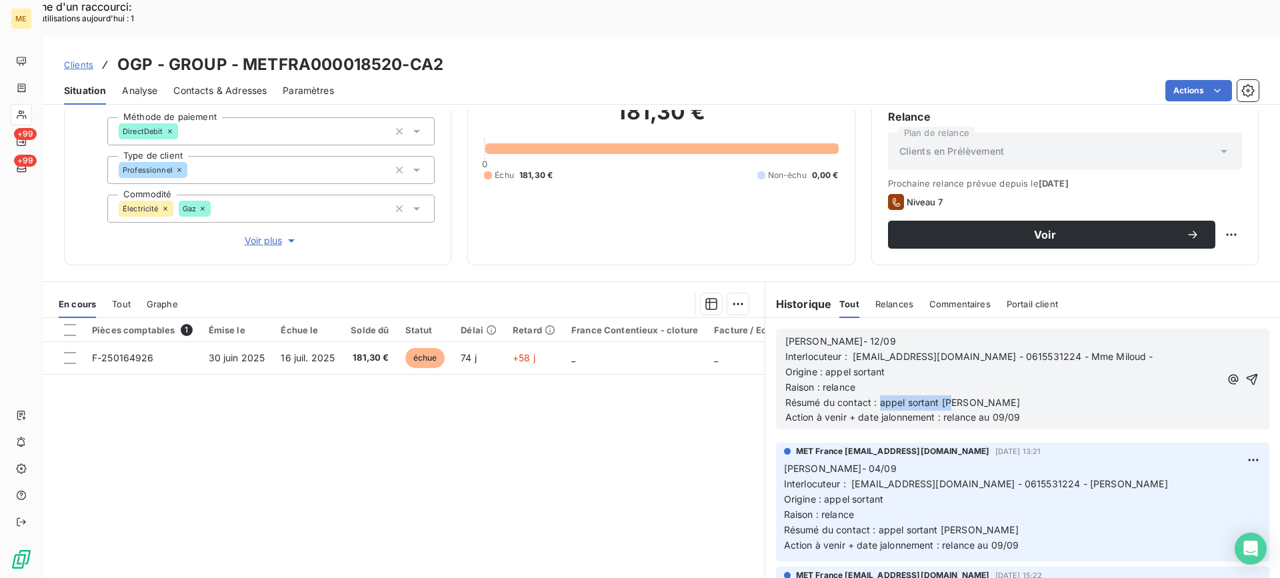
drag, startPoint x: 956, startPoint y: 371, endPoint x: 876, endPoint y: 368, distance: 80.0
click at [876, 395] on p "Résumé du contact : appel sortant [PERSON_NAME]" at bounding box center [1002, 402] width 435 height 15
click at [929, 397] on span "Résumé du contact : Facture rejeter par erreur - Je la renvoie en banque pour p…" at bounding box center [987, 402] width 405 height 11
click at [0, 0] on lt-span "rejet é" at bounding box center [0, 0] width 0 height 0
click at [1044, 410] on p "Action à venir + date jalonnement : relance au 09/09" at bounding box center [1002, 417] width 435 height 15
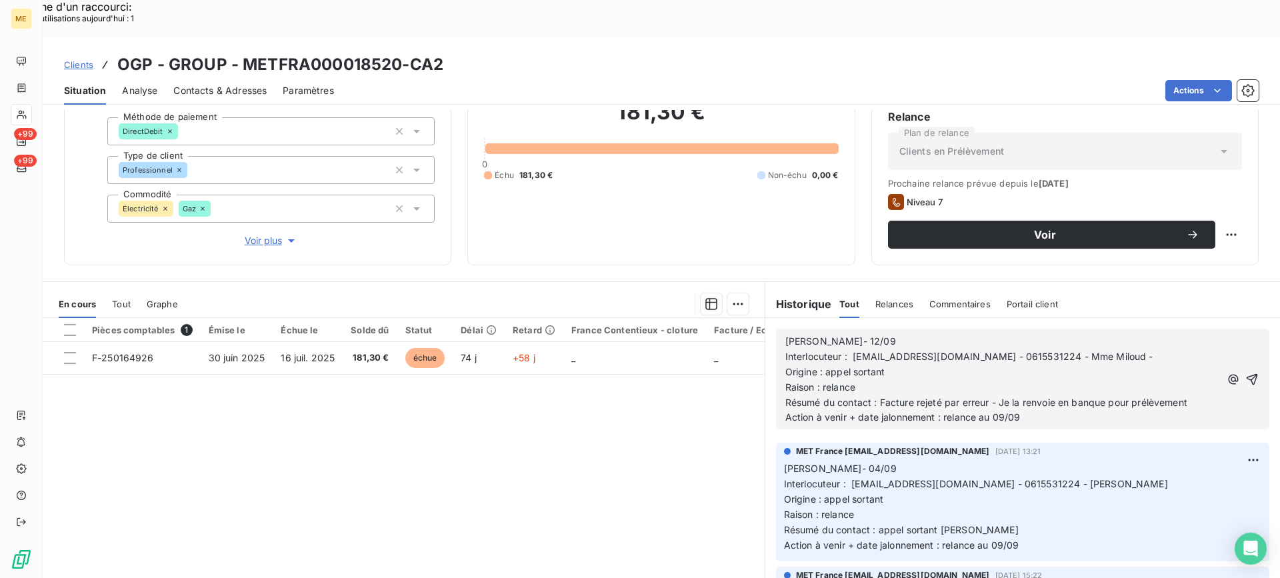
click at [915, 395] on p "Résumé du contact : Facture rejeté par erreur - Je la renvoie en banque pour pr…" at bounding box center [1002, 402] width 435 height 15
click at [0, 0] on lt-span "rejeté e" at bounding box center [0, 0] width 0 height 0
click at [1071, 410] on p "Action à venir + date jalonnement : relance au 09/09" at bounding box center [1002, 417] width 435 height 15
click at [1245, 373] on icon "button" at bounding box center [1251, 379] width 13 height 13
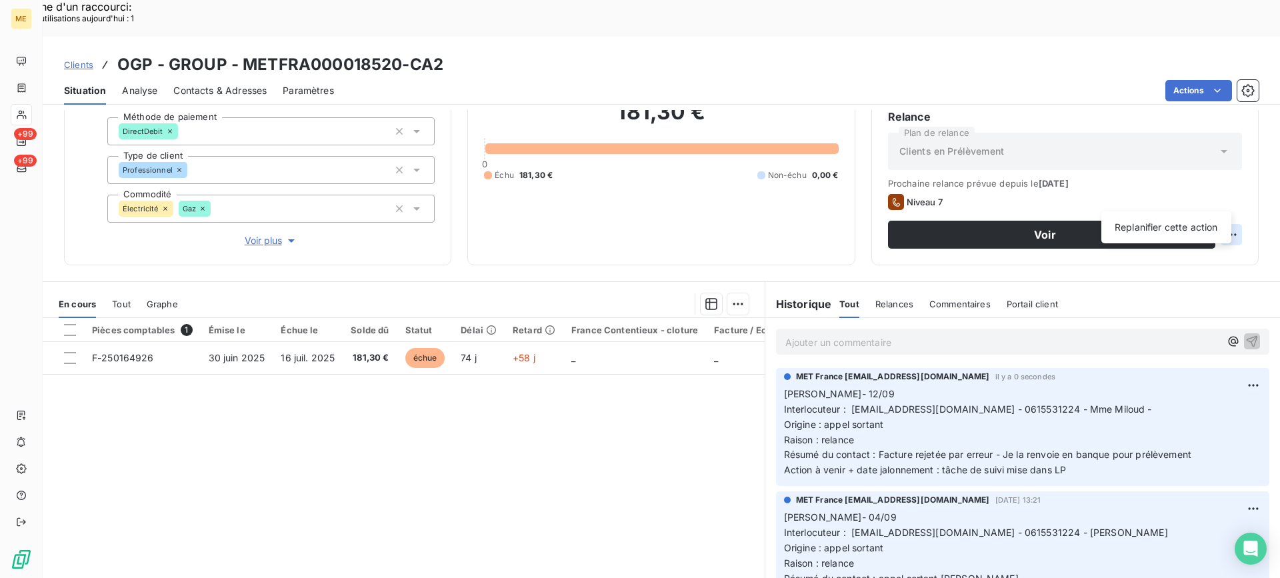
click at [1128, 227] on div "Replanifier cette action" at bounding box center [1166, 227] width 119 height 21
select select "8"
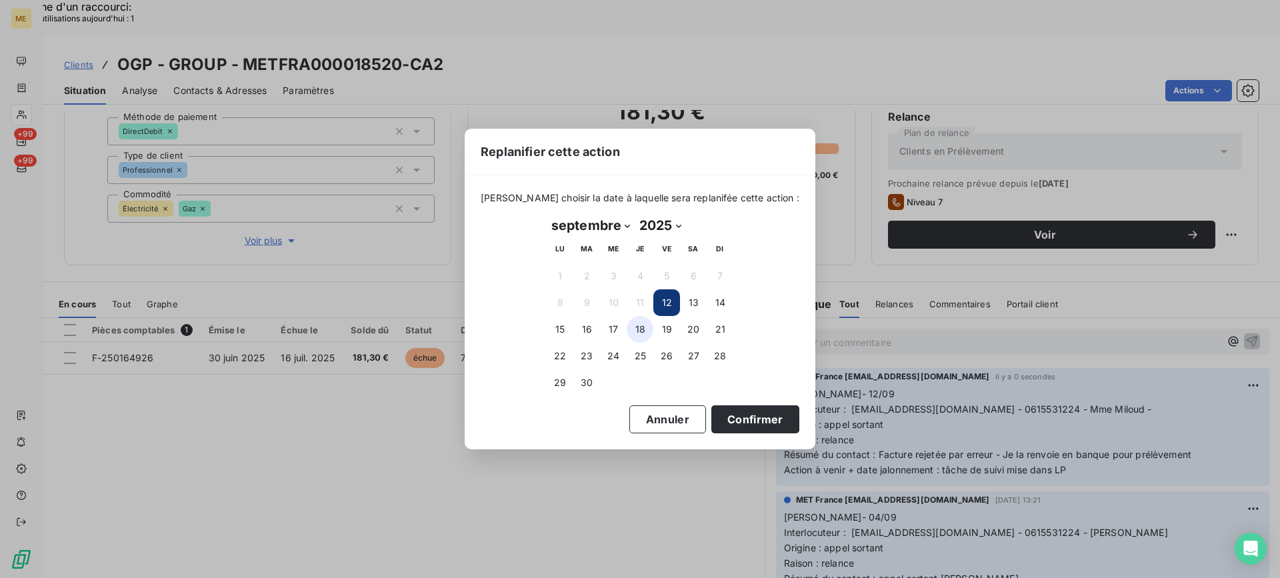
click at [649, 325] on button "18" at bounding box center [640, 329] width 27 height 27
click at [730, 417] on button "Confirmer" at bounding box center [755, 419] width 88 height 28
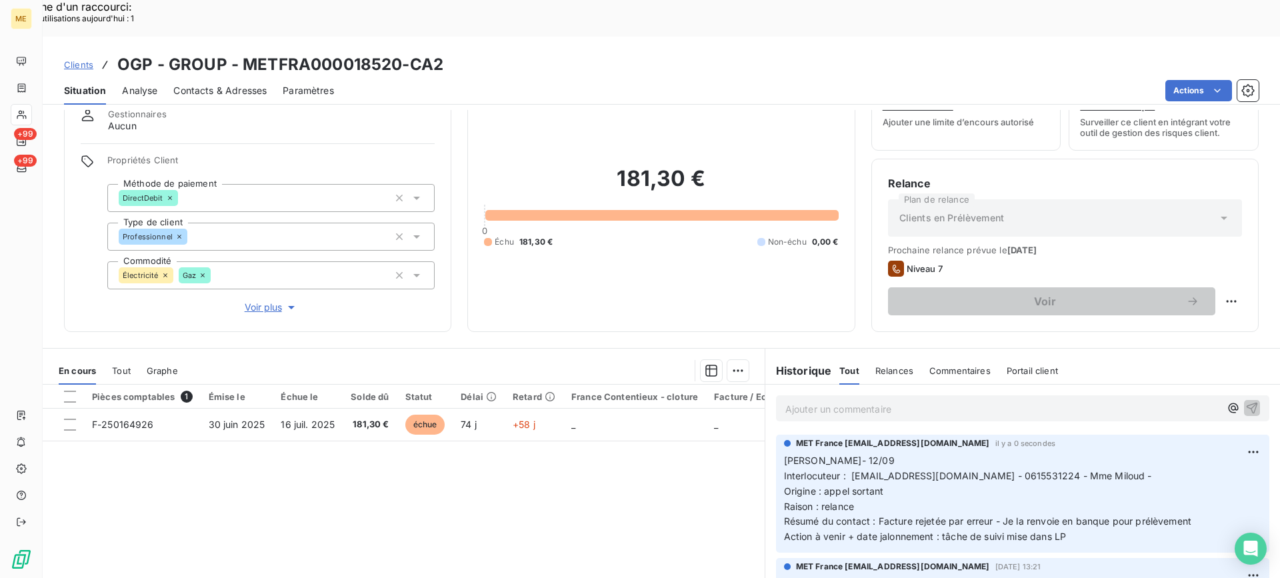
scroll to position [0, 0]
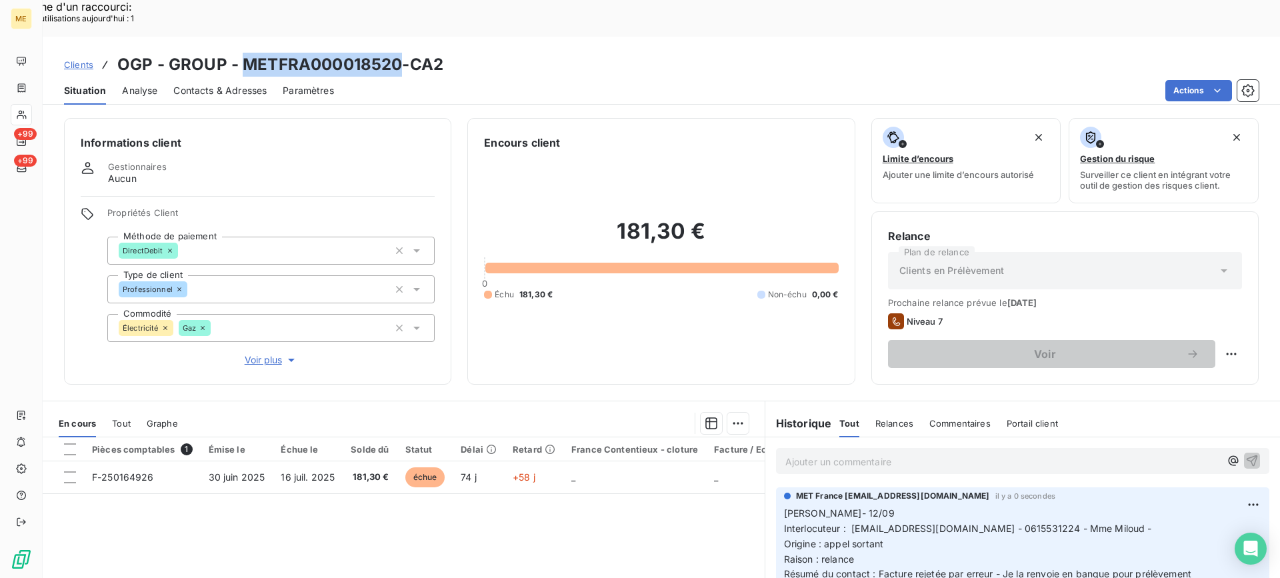
drag, startPoint x: 244, startPoint y: 27, endPoint x: 395, endPoint y: 27, distance: 151.3
click at [395, 53] on h3 "OGP - GROUP - METFRA000018520-CA2" at bounding box center [280, 65] width 326 height 24
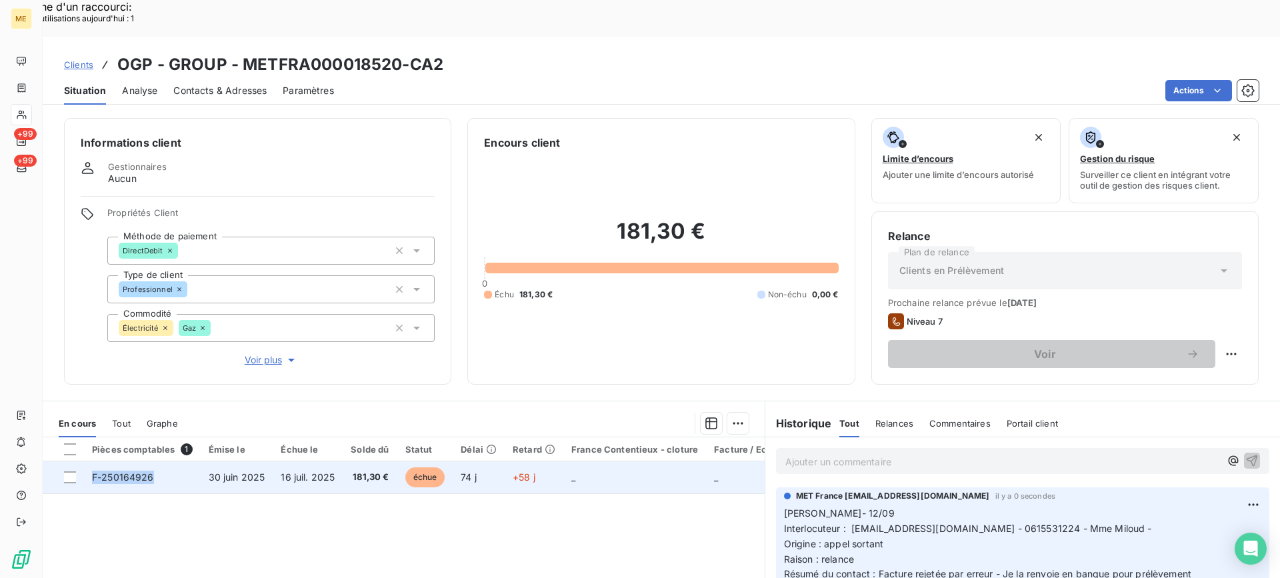
drag, startPoint x: 173, startPoint y: 440, endPoint x: 90, endPoint y: 441, distance: 83.3
click at [90, 461] on td "F-250164926" at bounding box center [142, 477] width 117 height 32
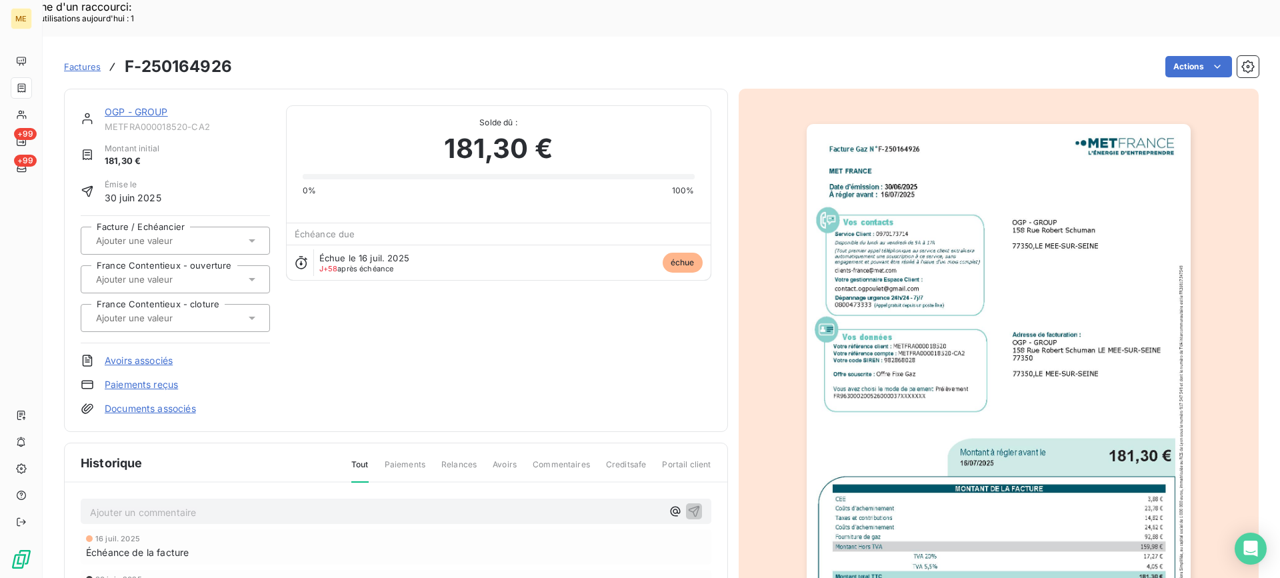
click at [156, 106] on link "OGP - GROUP" at bounding box center [136, 111] width 63 height 11
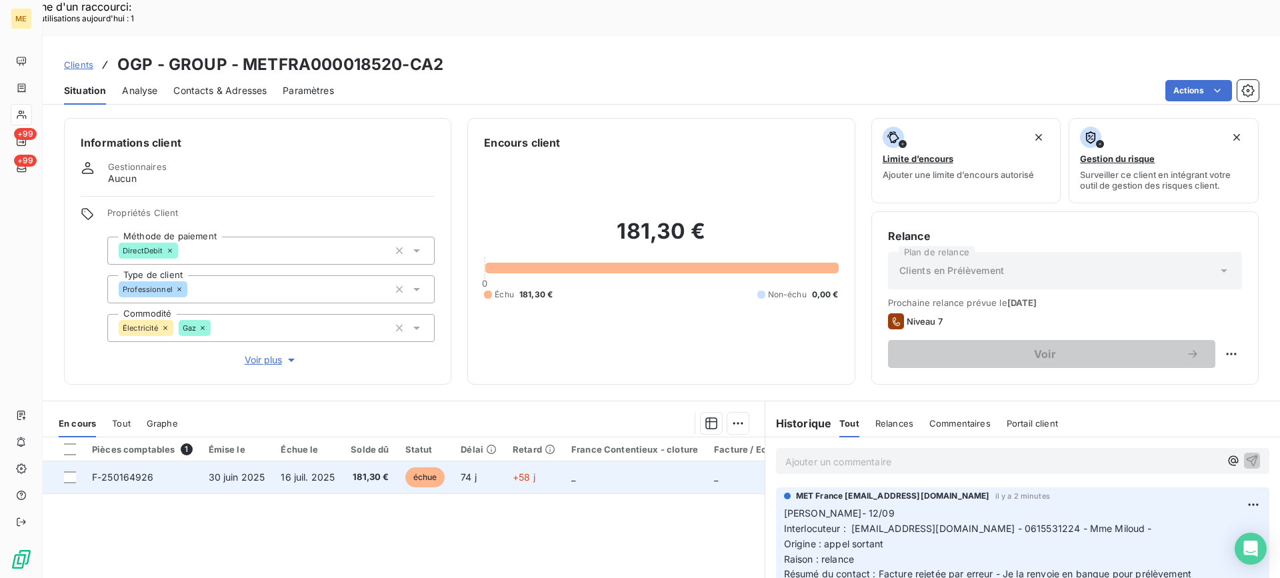
click at [295, 471] on span "16 juil. 2025" at bounding box center [308, 476] width 54 height 11
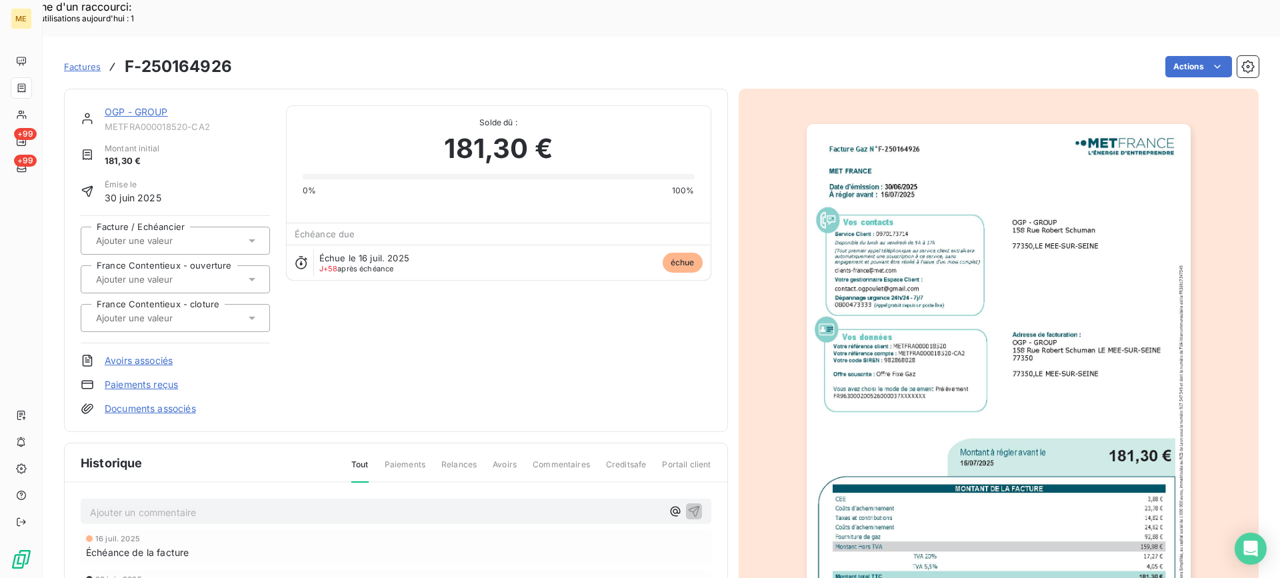
click at [130, 106] on link "OGP - GROUP" at bounding box center [136, 111] width 63 height 11
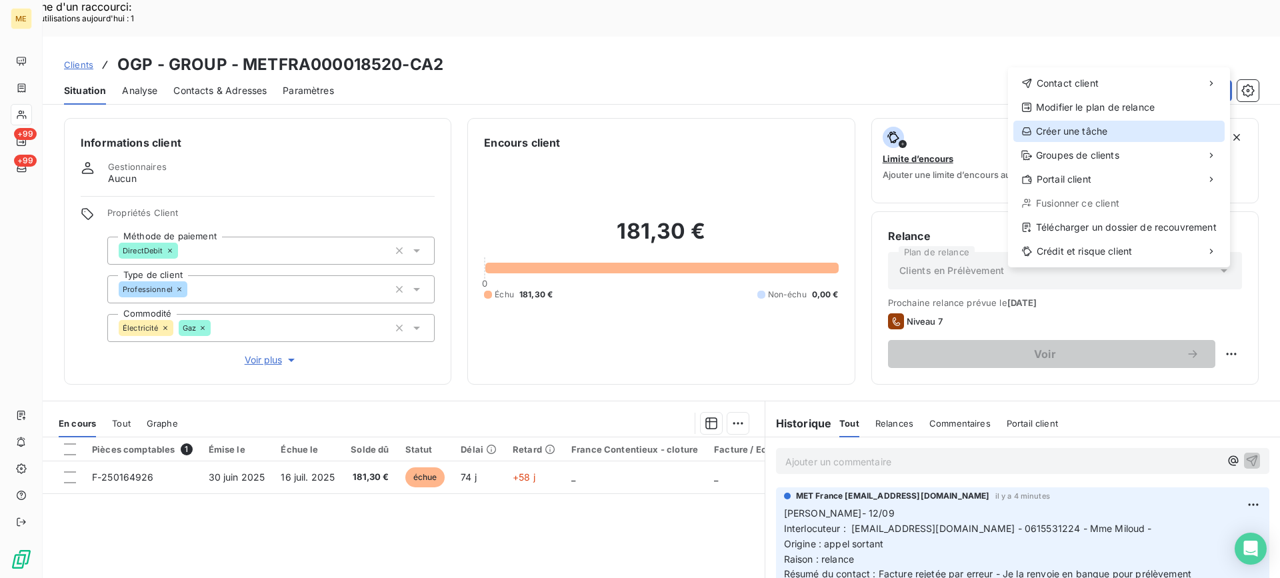
click at [1063, 123] on div "Créer une tâche" at bounding box center [1118, 131] width 211 height 21
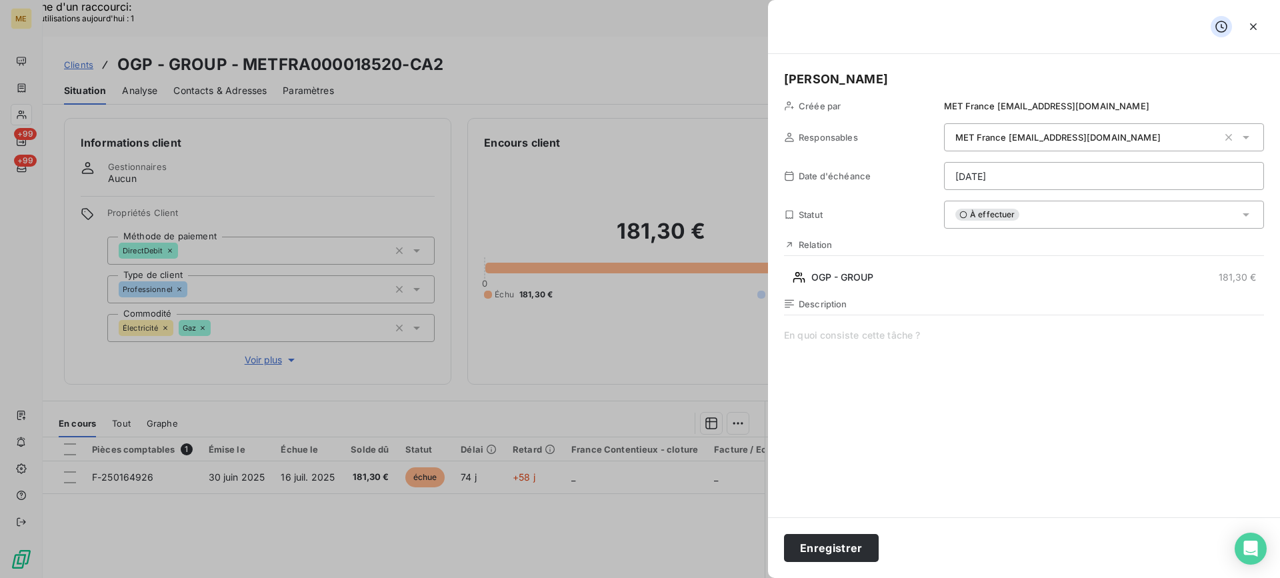
click at [941, 389] on span at bounding box center [1024, 457] width 480 height 256
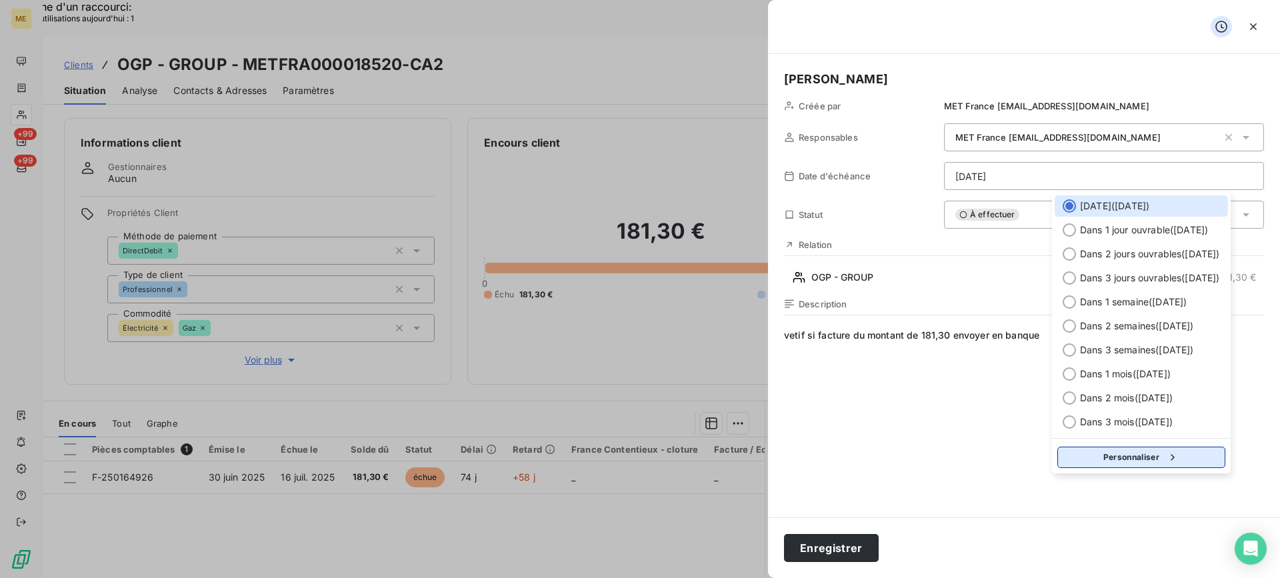
click at [1160, 461] on button "Personnaliser" at bounding box center [1141, 457] width 168 height 21
select select "8"
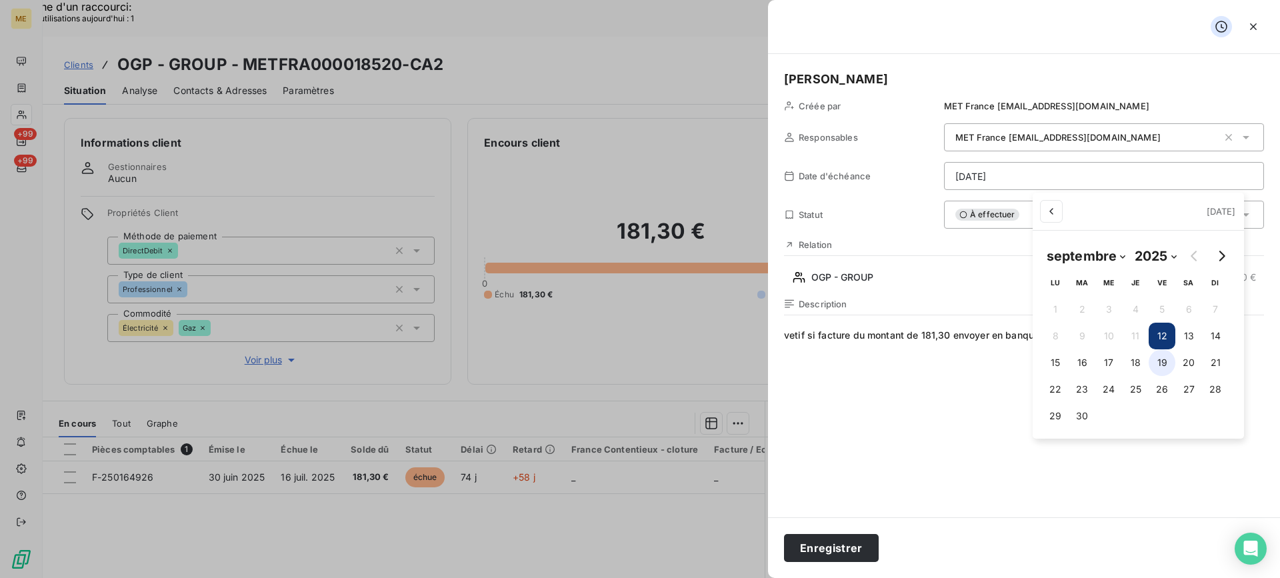
click at [1160, 364] on button "19" at bounding box center [1162, 362] width 27 height 27
type input "19/09/2025"
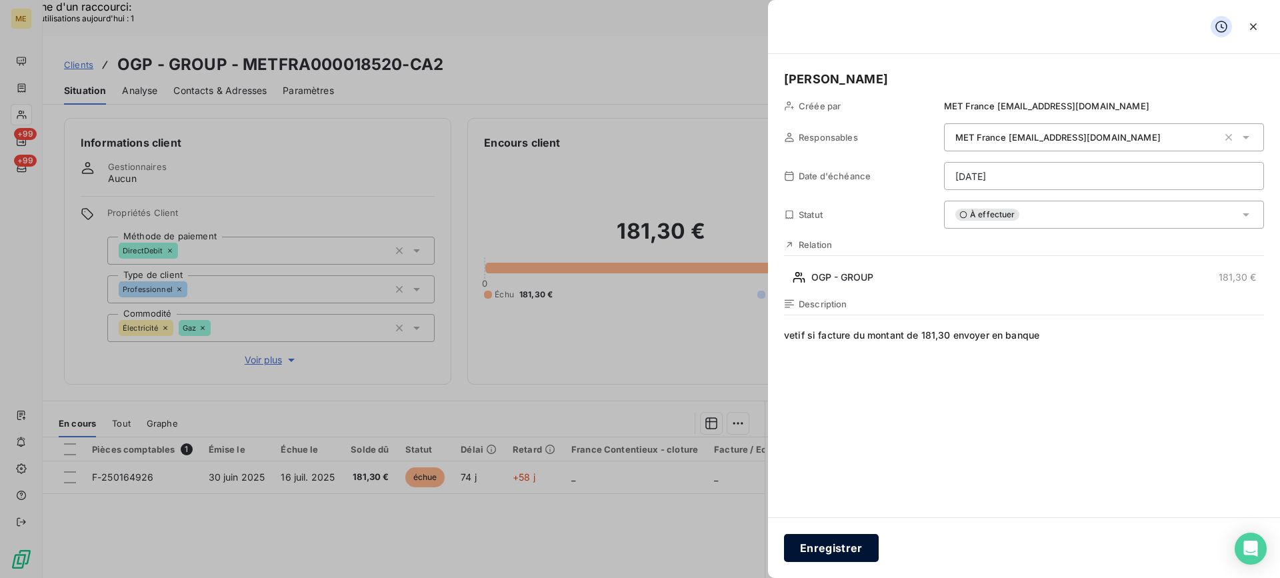
click at [796, 547] on button "Enregistrer" at bounding box center [831, 548] width 95 height 28
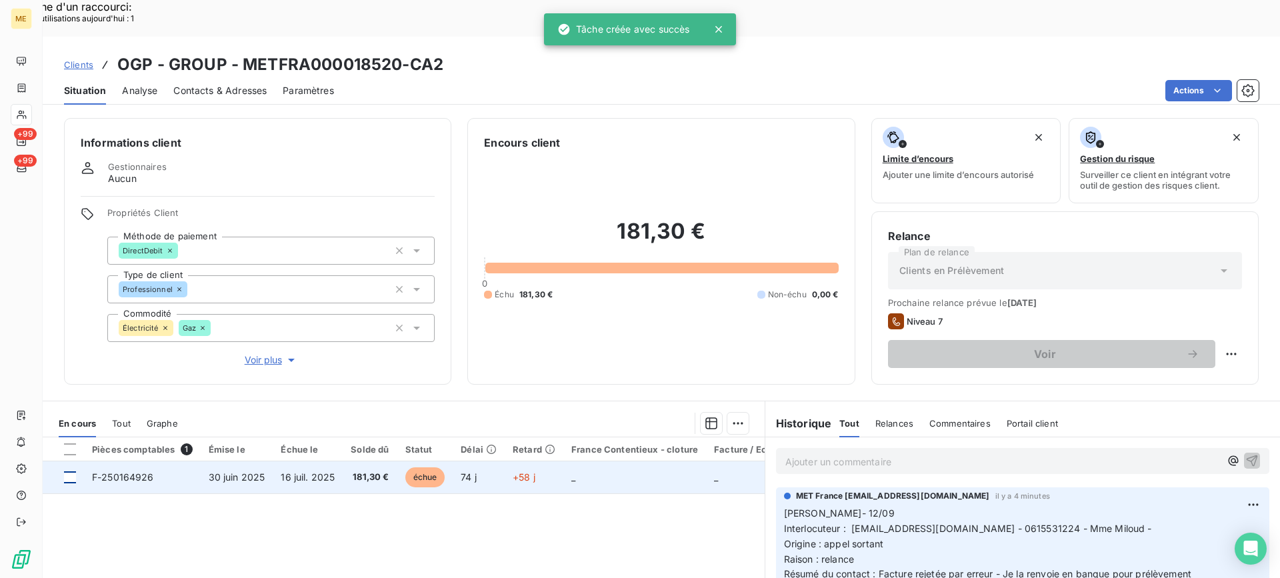
click at [74, 471] on div at bounding box center [70, 477] width 12 height 12
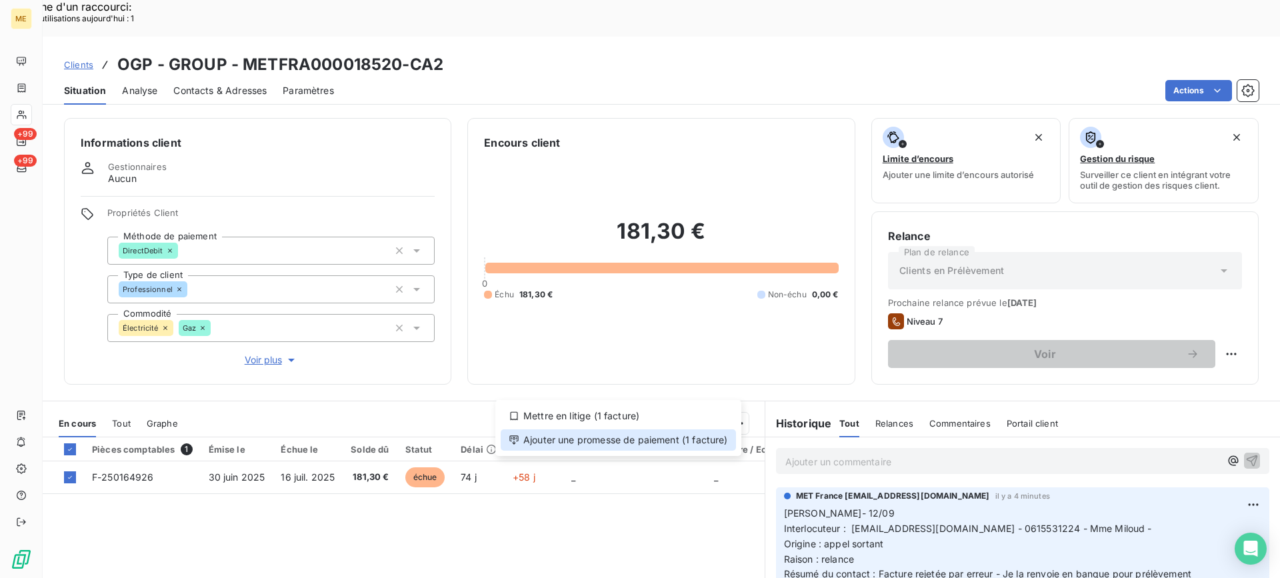
click at [651, 433] on div "Ajouter une promesse de paiement (1 facture)" at bounding box center [618, 439] width 235 height 21
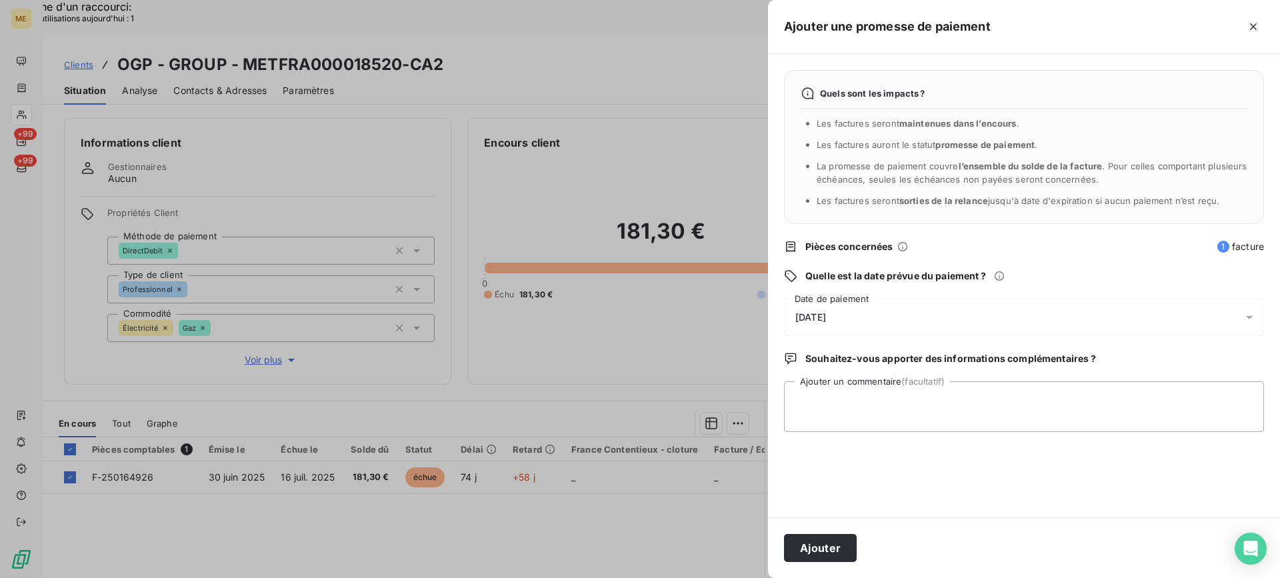
click at [869, 317] on div "13/09/2025" at bounding box center [1024, 317] width 480 height 37
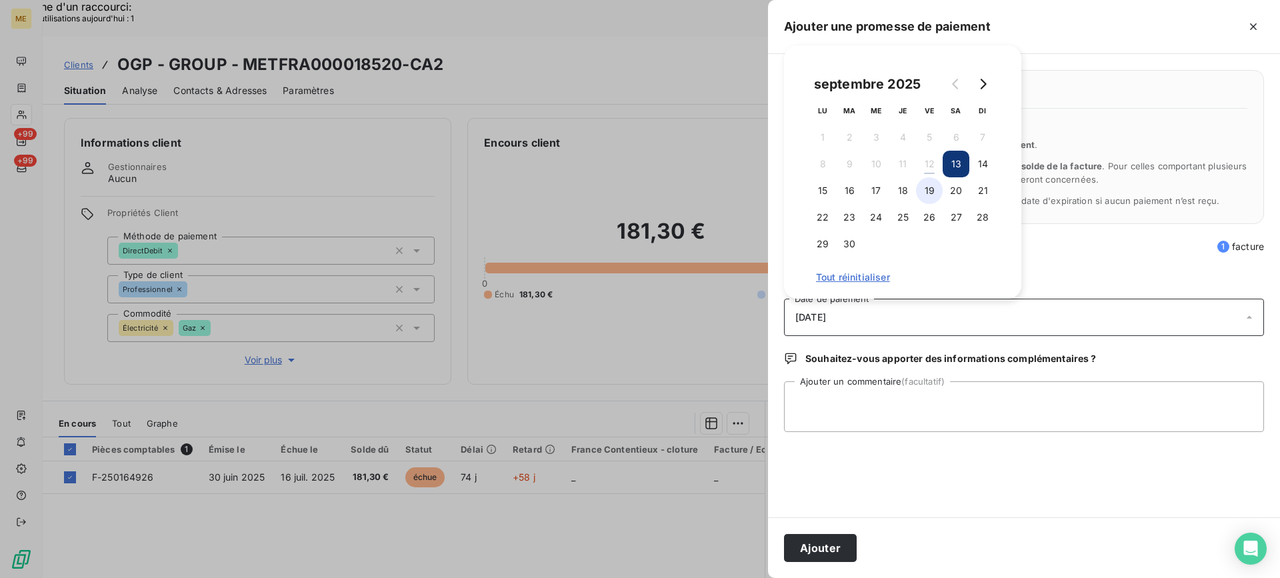
click at [922, 192] on button "19" at bounding box center [929, 190] width 27 height 27
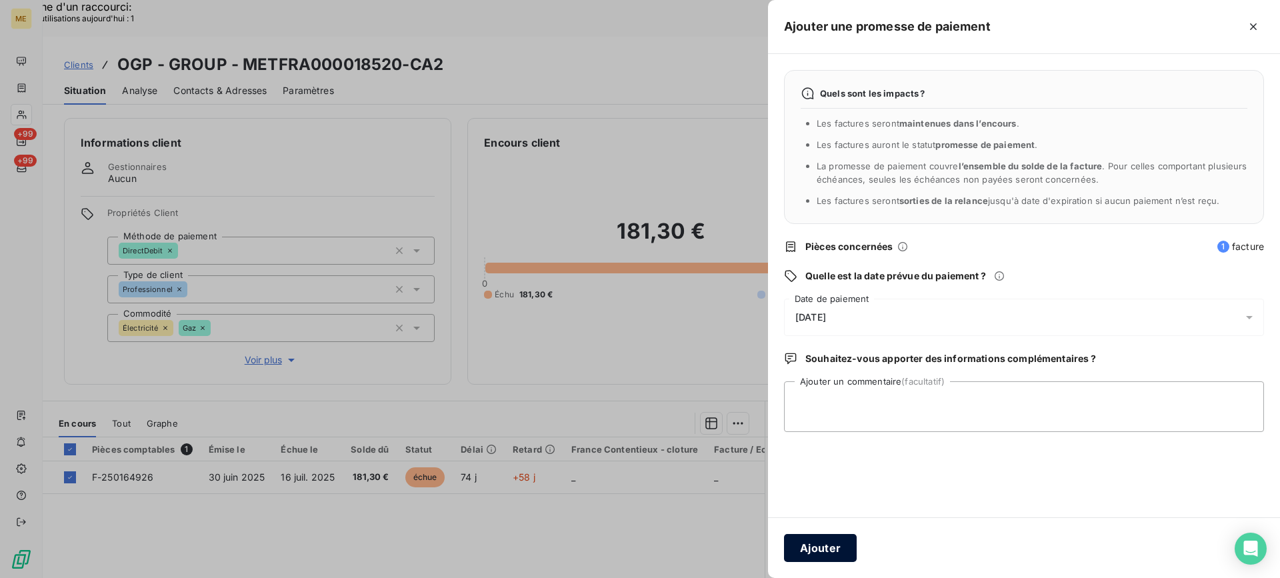
click at [803, 544] on button "Ajouter" at bounding box center [820, 548] width 73 height 28
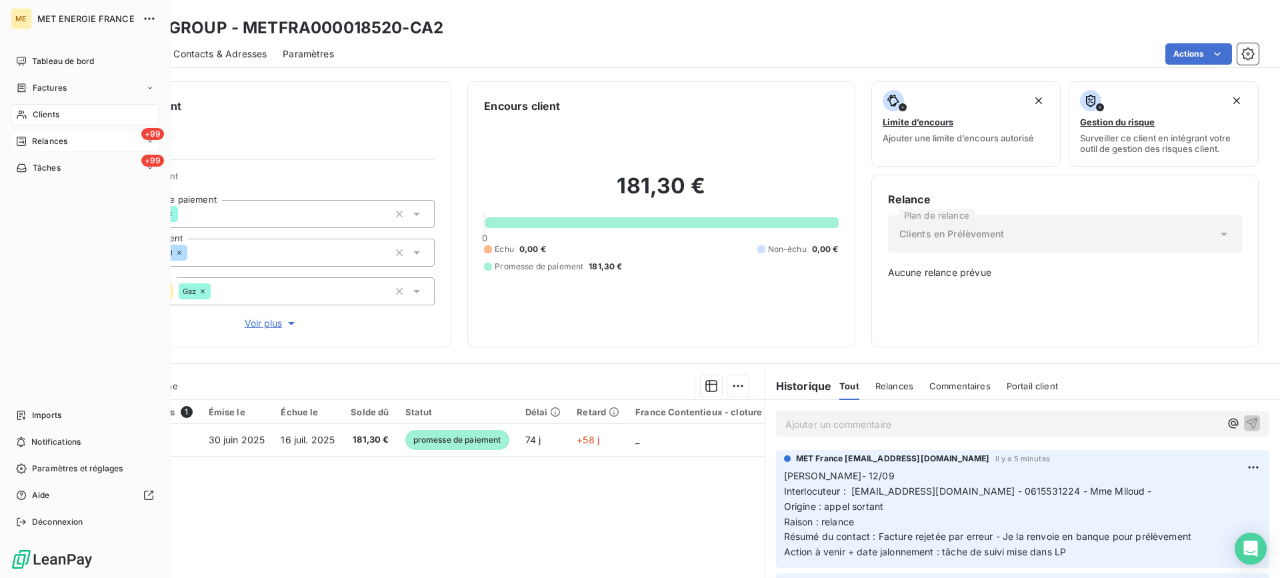
click at [89, 141] on div "+99 Relances" at bounding box center [85, 141] width 149 height 21
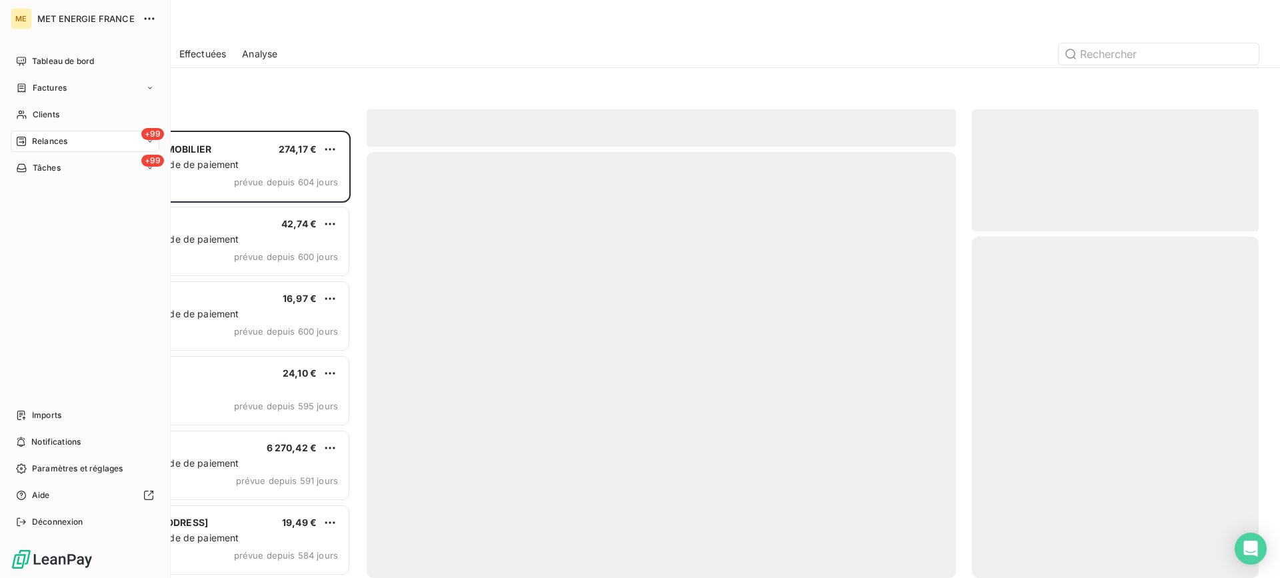
click at [30, 138] on div "Relances" at bounding box center [41, 141] width 51 height 12
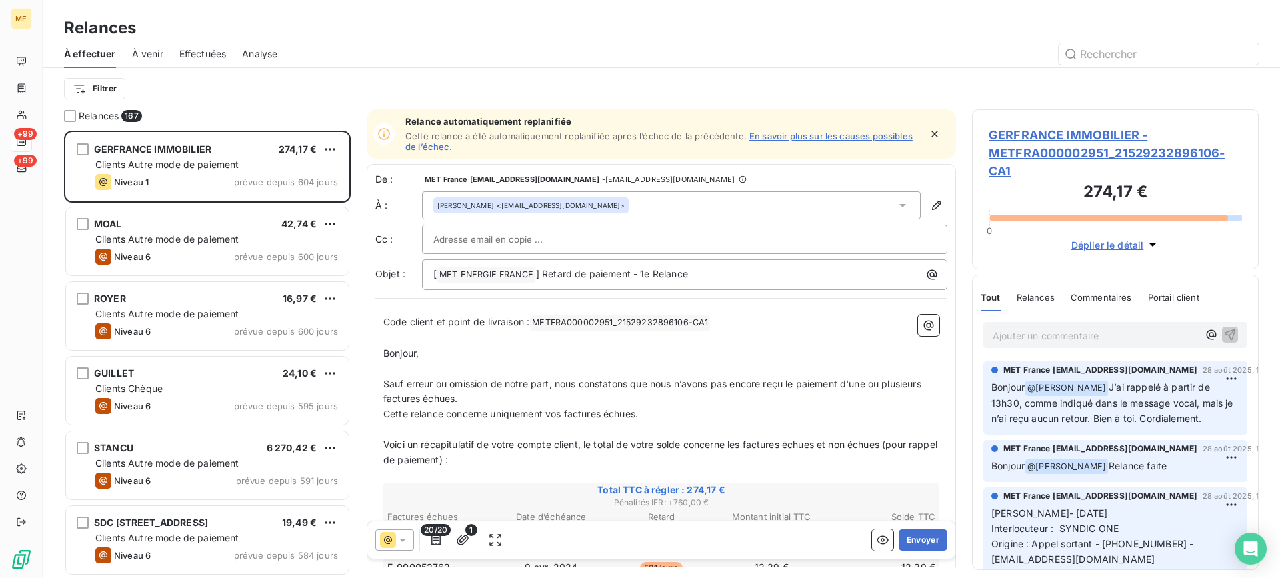
click at [212, 55] on span "Effectuées" at bounding box center [202, 53] width 47 height 13
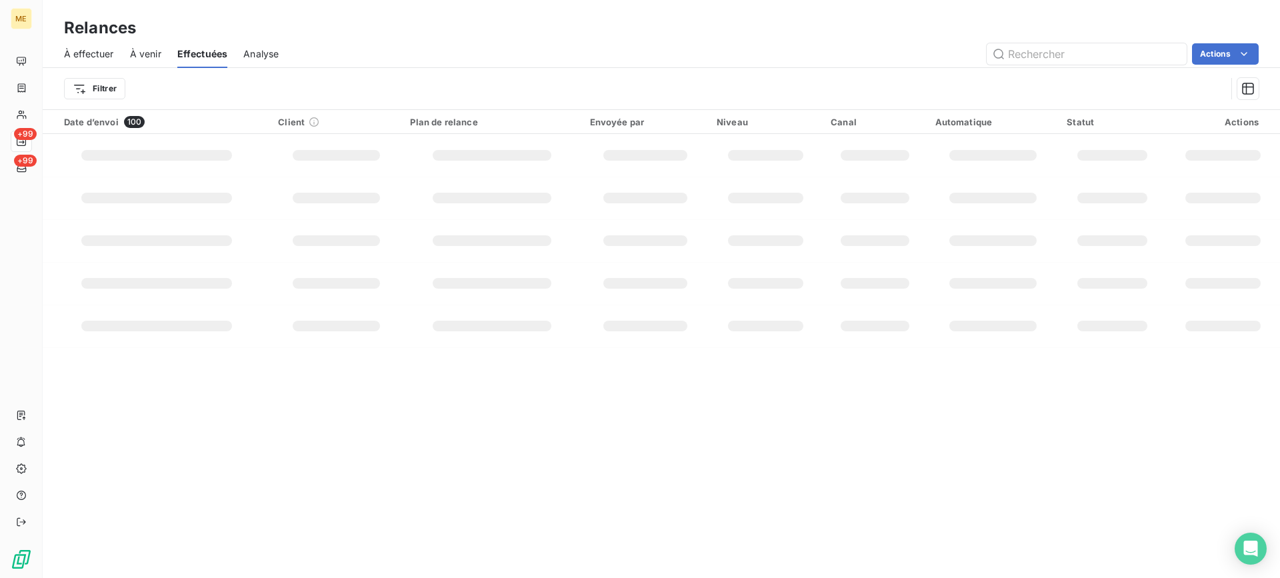
click at [83, 61] on div "À effectuer" at bounding box center [89, 54] width 50 height 28
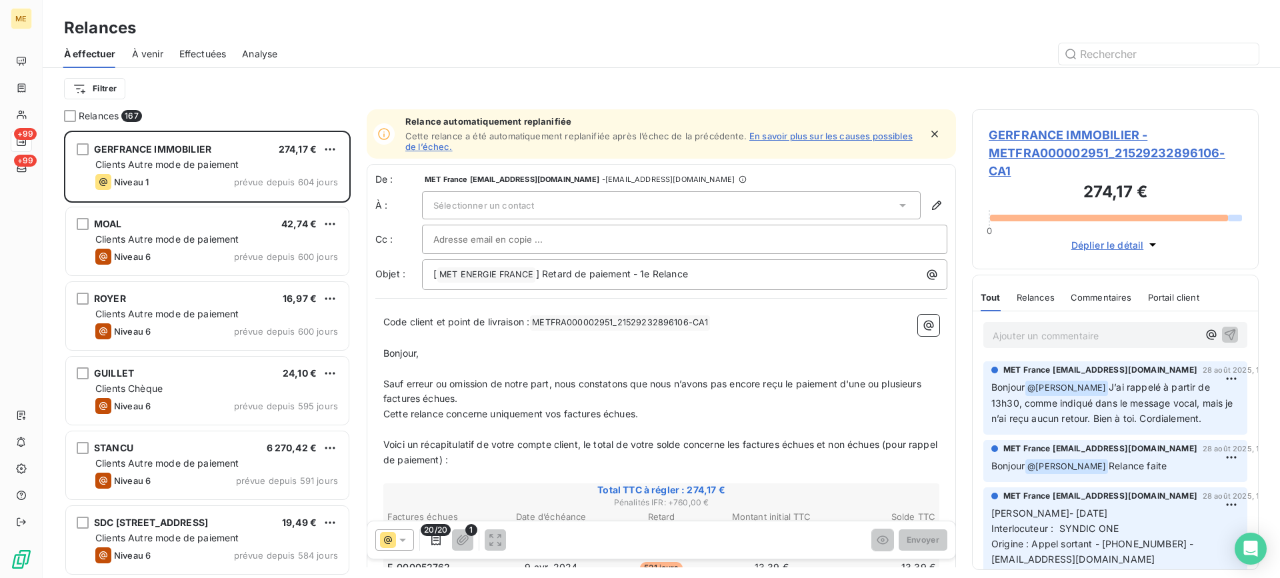
scroll to position [437, 277]
click at [82, 88] on html "ME +99 +99 Relances À effectuer À venir Effectuées Analyse Filtrer Relances 167…" at bounding box center [640, 289] width 1280 height 578
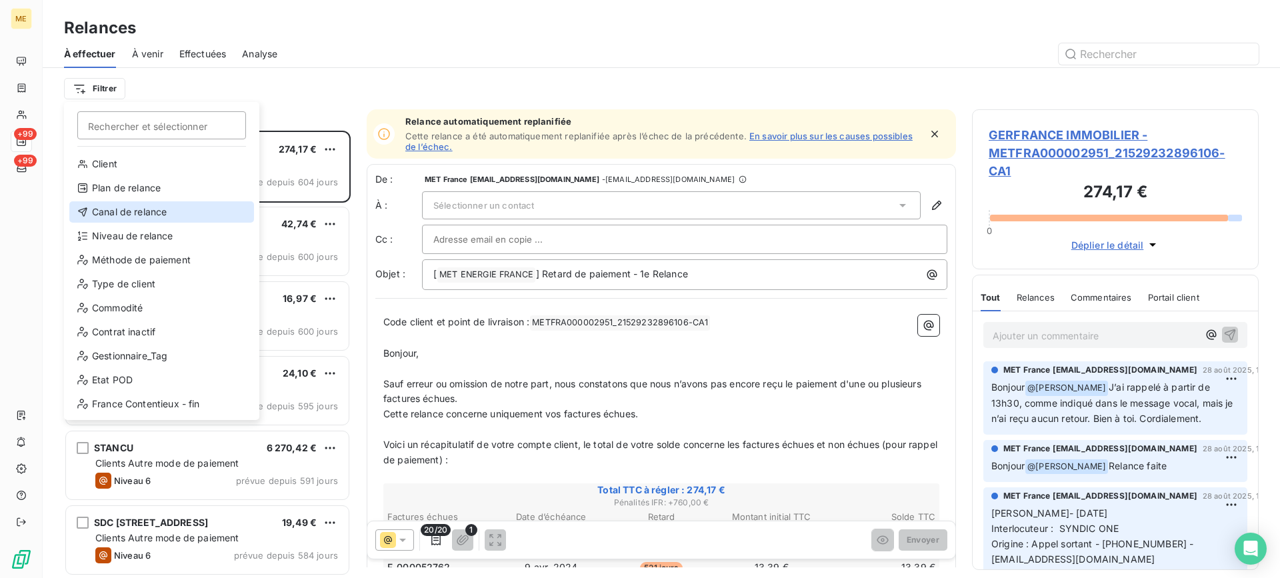
click at [123, 205] on div "Canal de relance" at bounding box center [161, 211] width 185 height 21
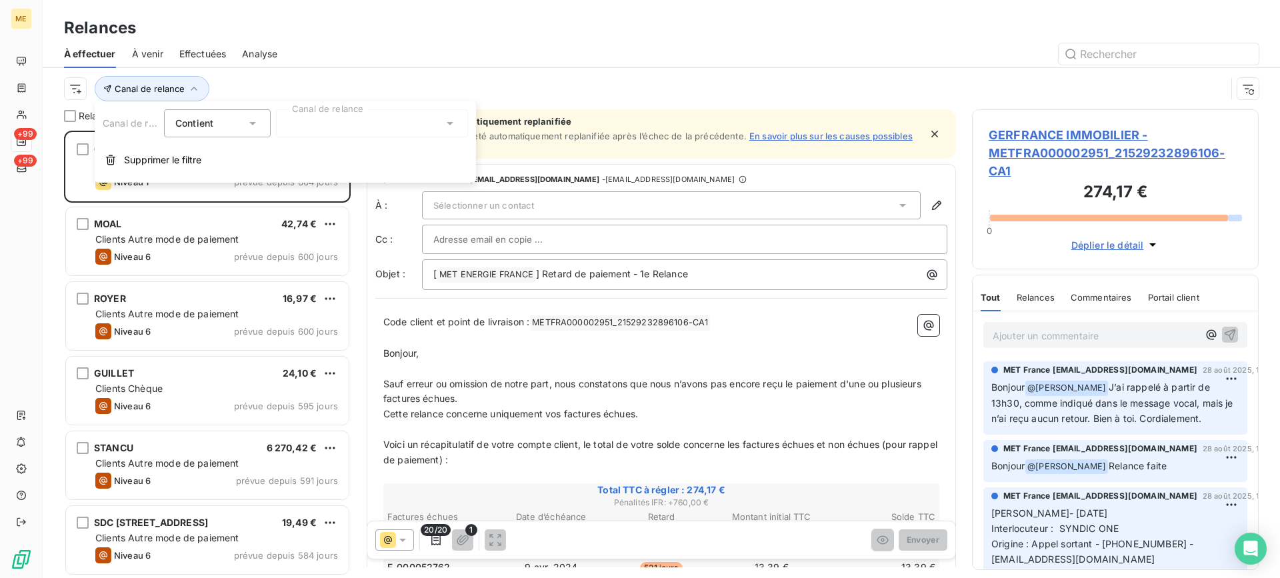
click at [317, 136] on div at bounding box center [372, 123] width 192 height 28
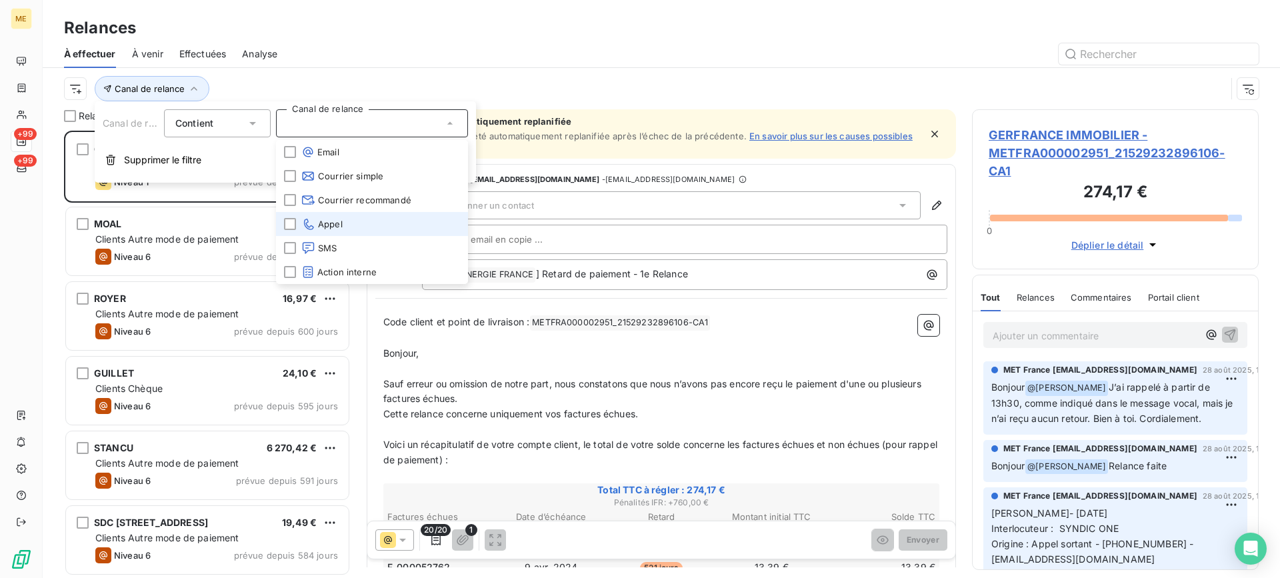
click at [319, 222] on span "Appel" at bounding box center [321, 223] width 41 height 13
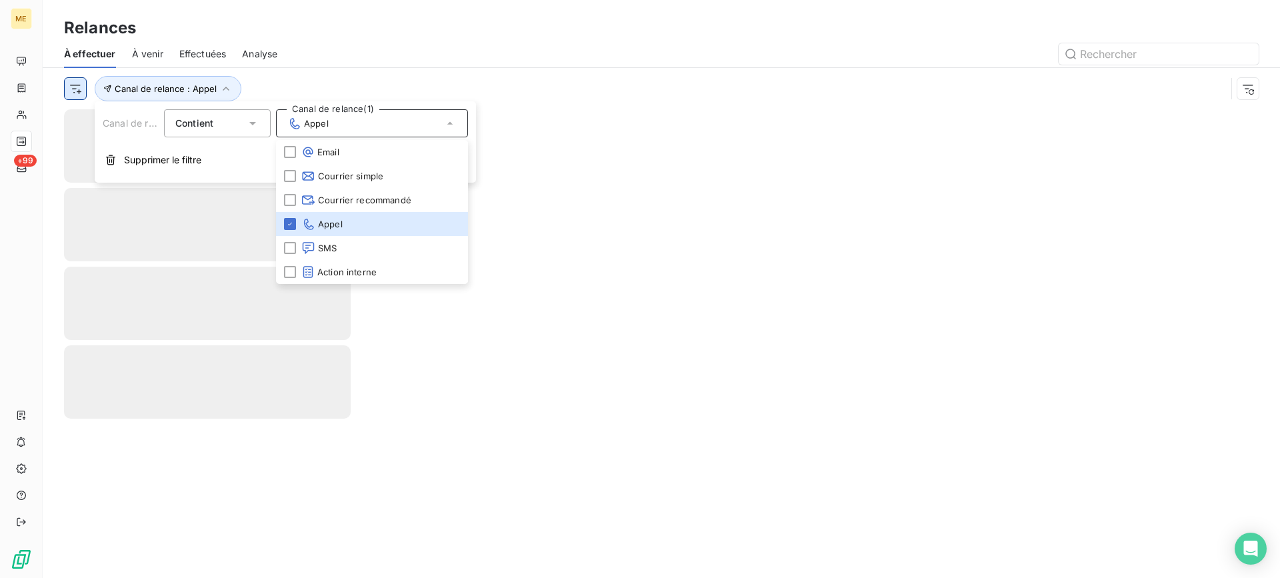
click at [83, 88] on html "ME +99 Relances À effectuer À venir Effectuées Analyse Canal de relance : Appel…" at bounding box center [640, 289] width 1280 height 578
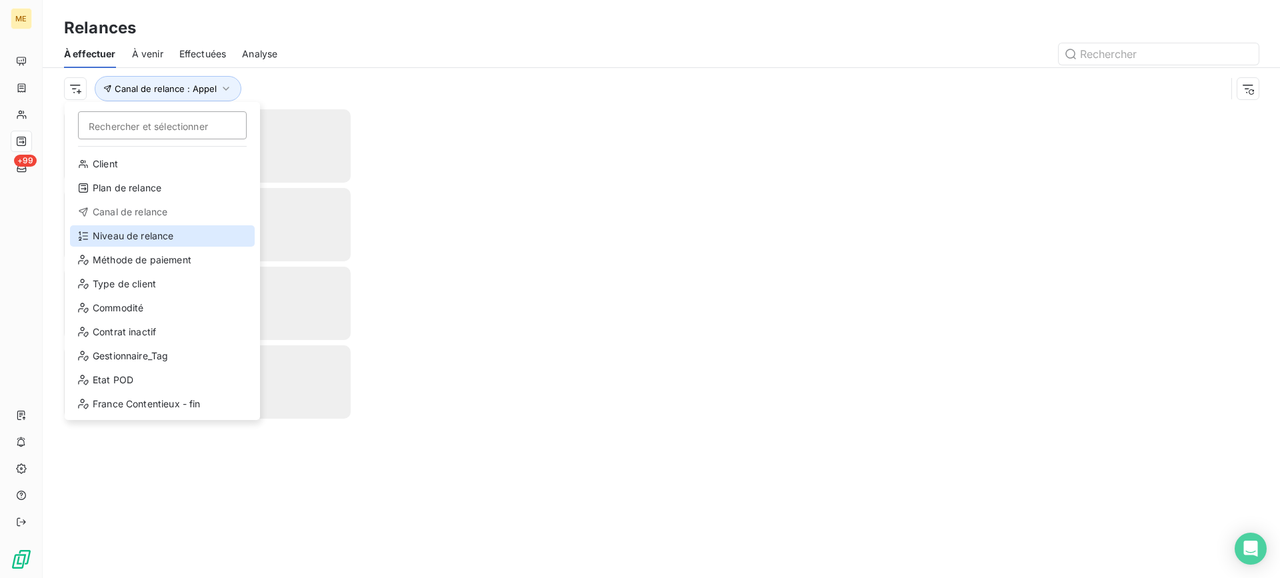
click at [141, 233] on div "Niveau de relance" at bounding box center [162, 235] width 185 height 21
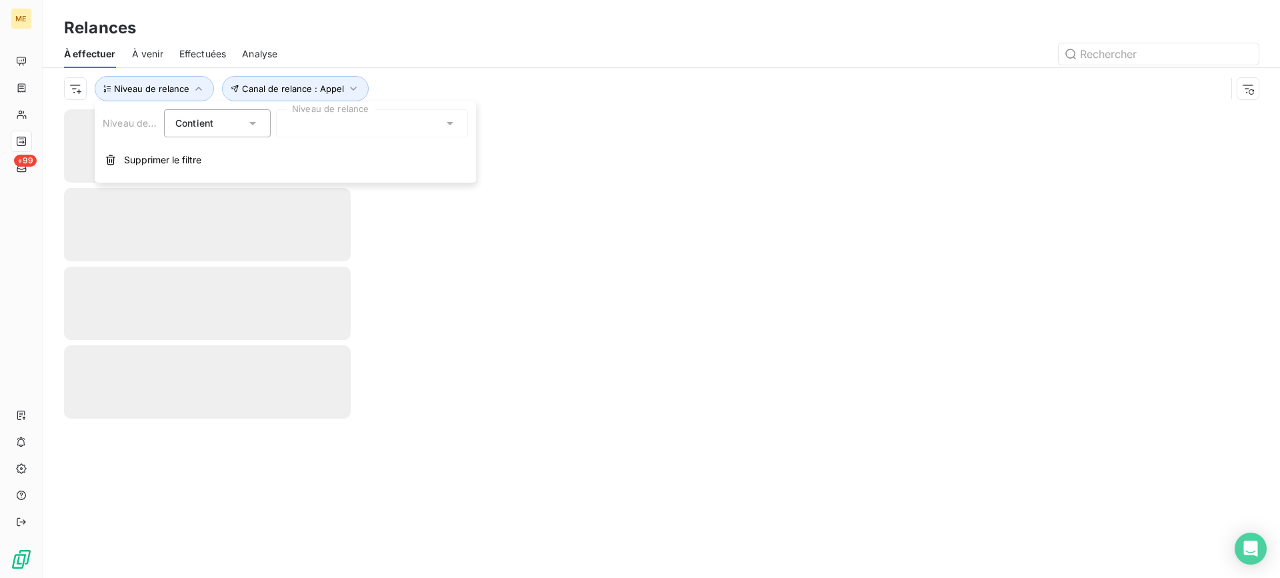
click at [369, 134] on div at bounding box center [372, 123] width 192 height 28
click at [353, 218] on li "Niveau 3" at bounding box center [372, 224] width 192 height 24
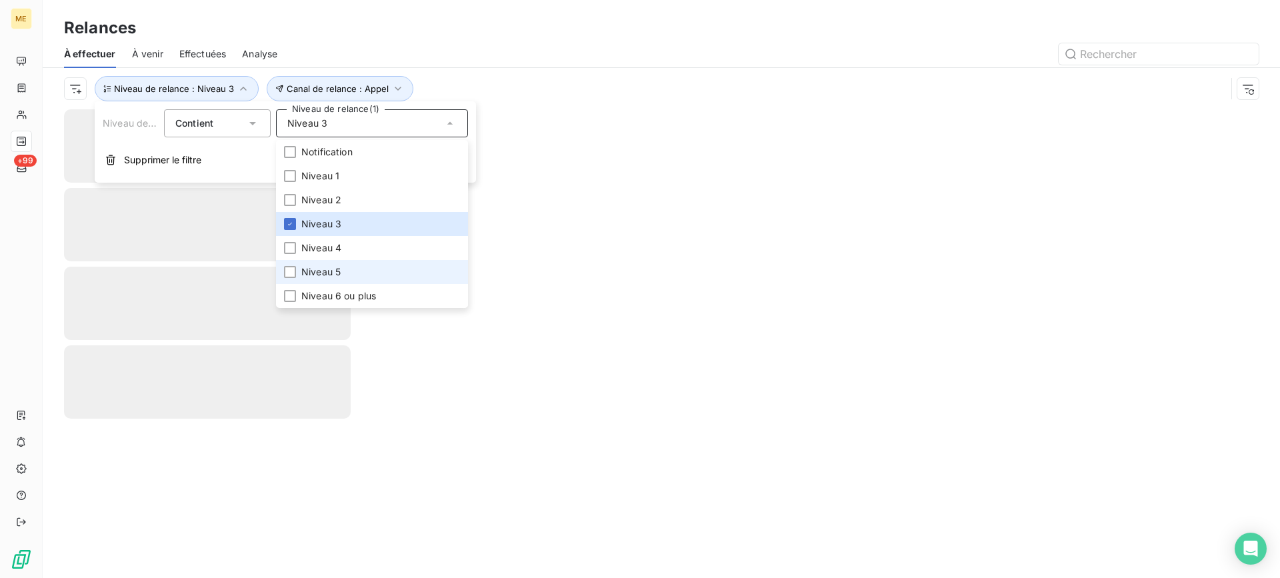
click at [347, 272] on li "Niveau 5" at bounding box center [372, 272] width 192 height 24
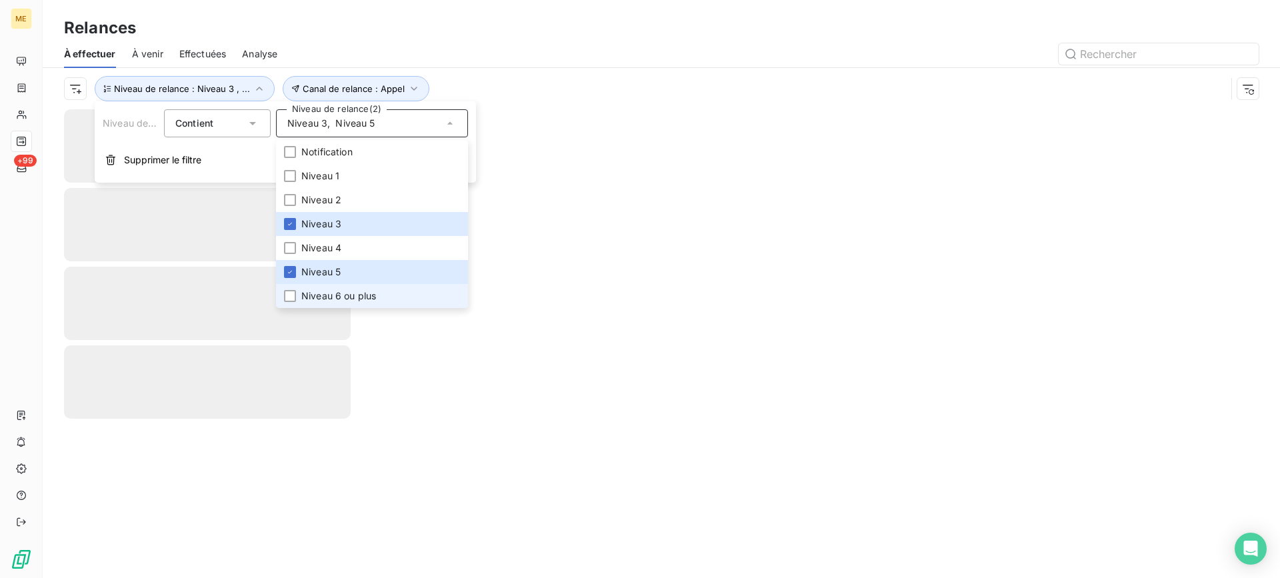
click at [320, 295] on span "Niveau 6 ou plus" at bounding box center [338, 295] width 75 height 13
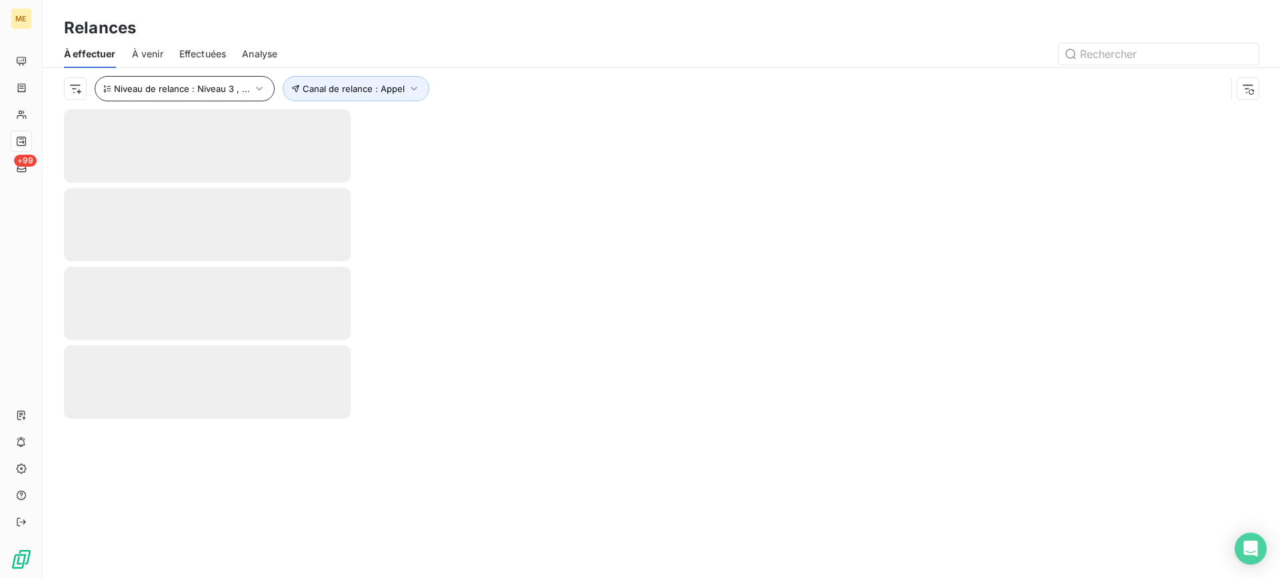
drag, startPoint x: 456, startPoint y: 69, endPoint x: 237, endPoint y: 86, distance: 219.3
click at [453, 68] on div "Canal de relance : Appel Niveau de relance : Niveau 3 , ..." at bounding box center [661, 88] width 1195 height 41
click at [72, 84] on html "ME +99 Relances À effectuer À venir Effectuées Analyse Canal de relance : Appel…" at bounding box center [640, 289] width 1280 height 578
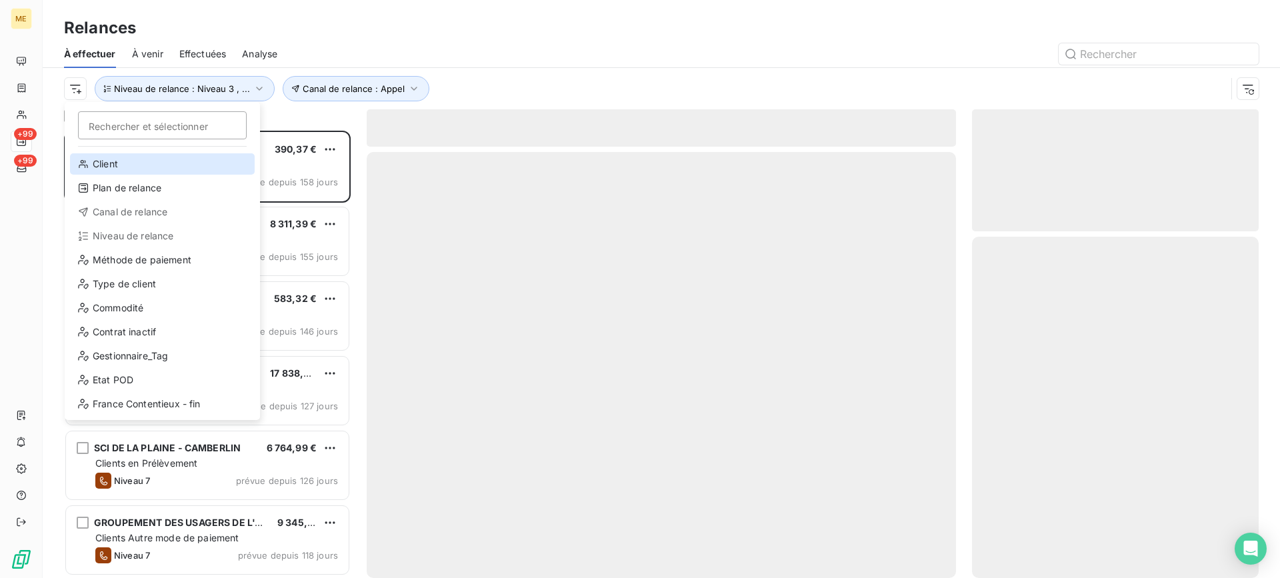
scroll to position [437, 277]
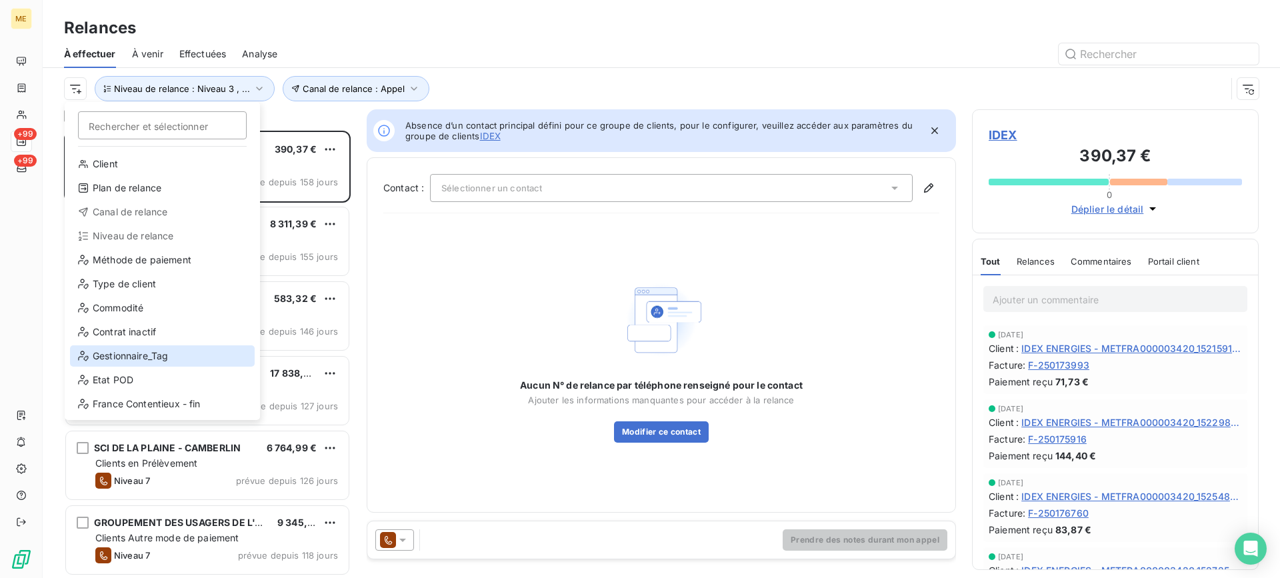
click at [127, 349] on div "Gestionnaire_Tag" at bounding box center [162, 355] width 185 height 21
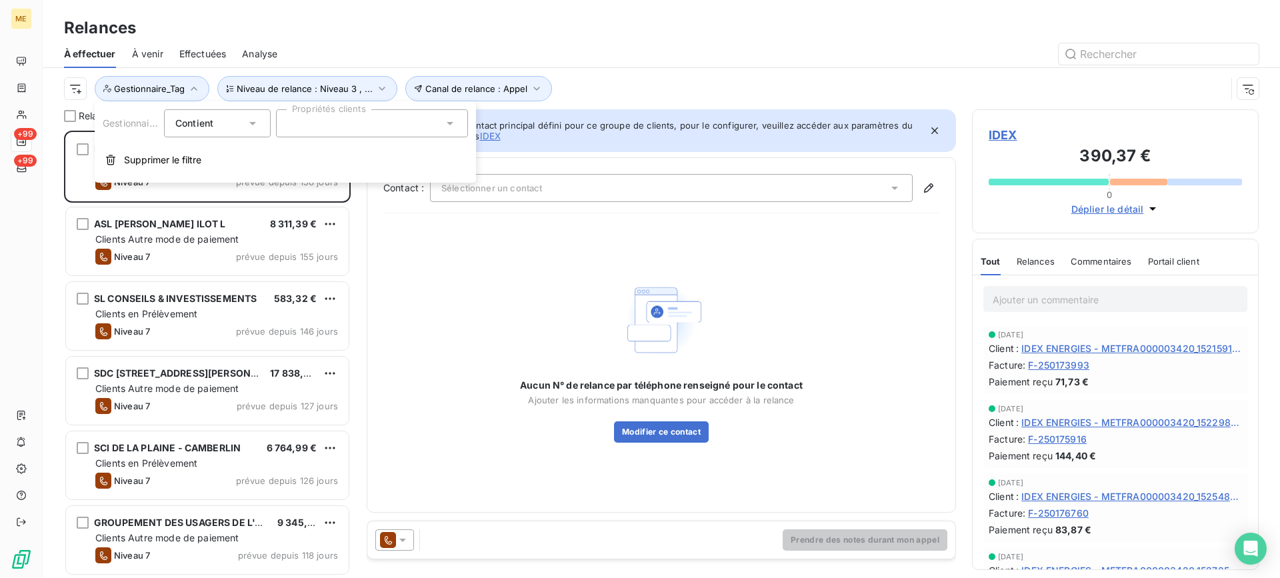
click at [363, 125] on div at bounding box center [372, 123] width 192 height 28
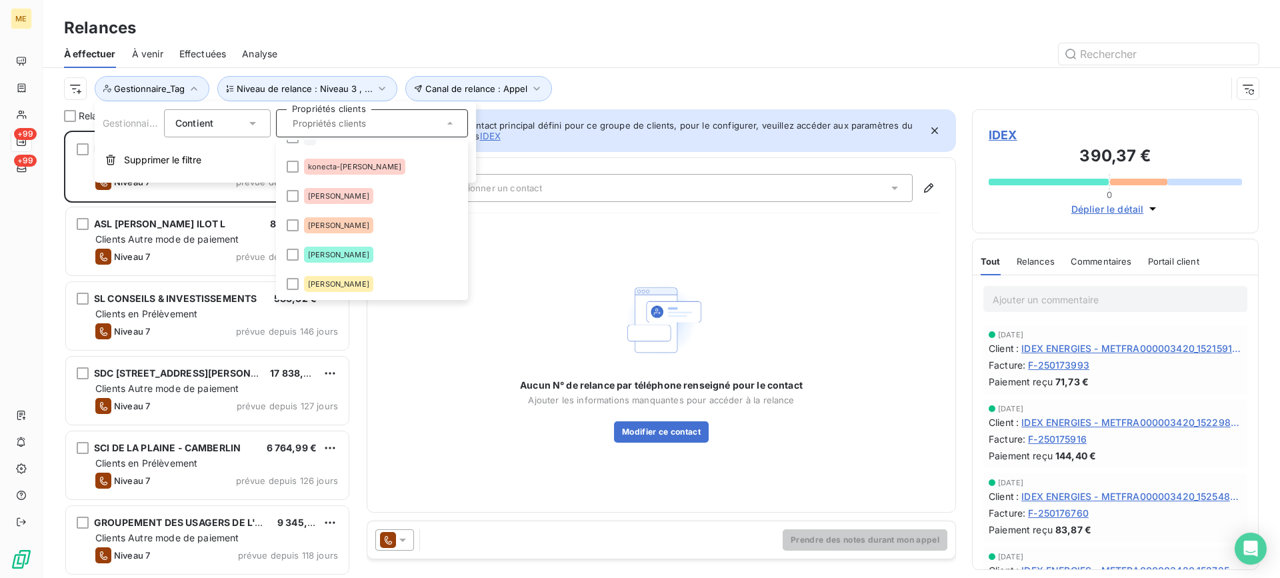
scroll to position [133, 0]
click at [367, 175] on div "konecta-[PERSON_NAME]" at bounding box center [354, 169] width 101 height 16
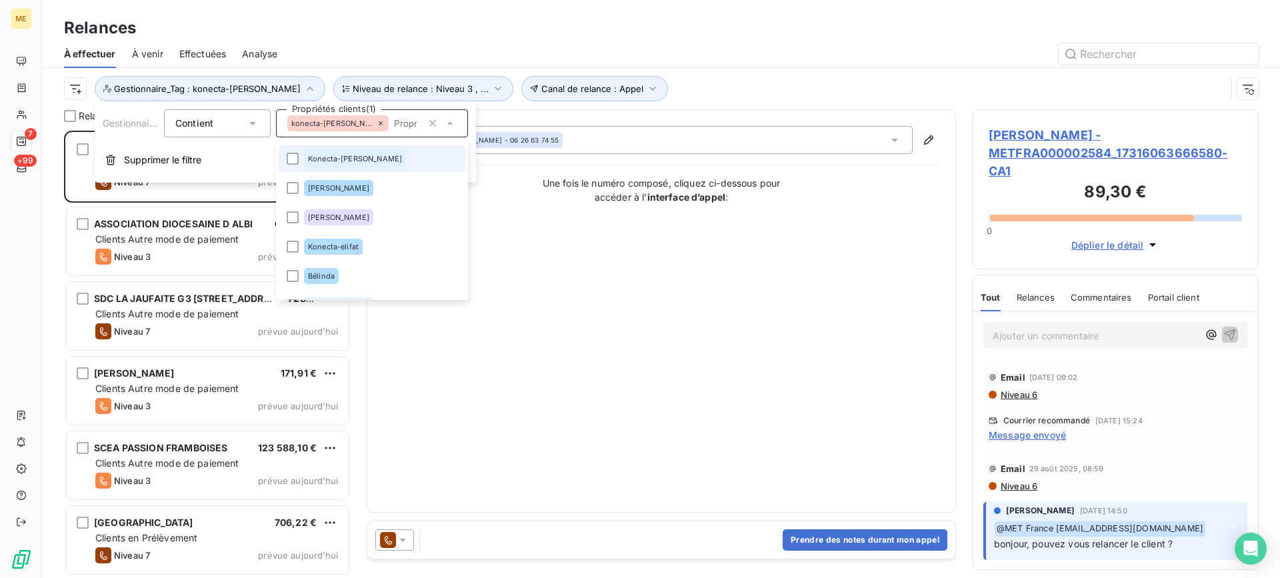
scroll to position [400, 0]
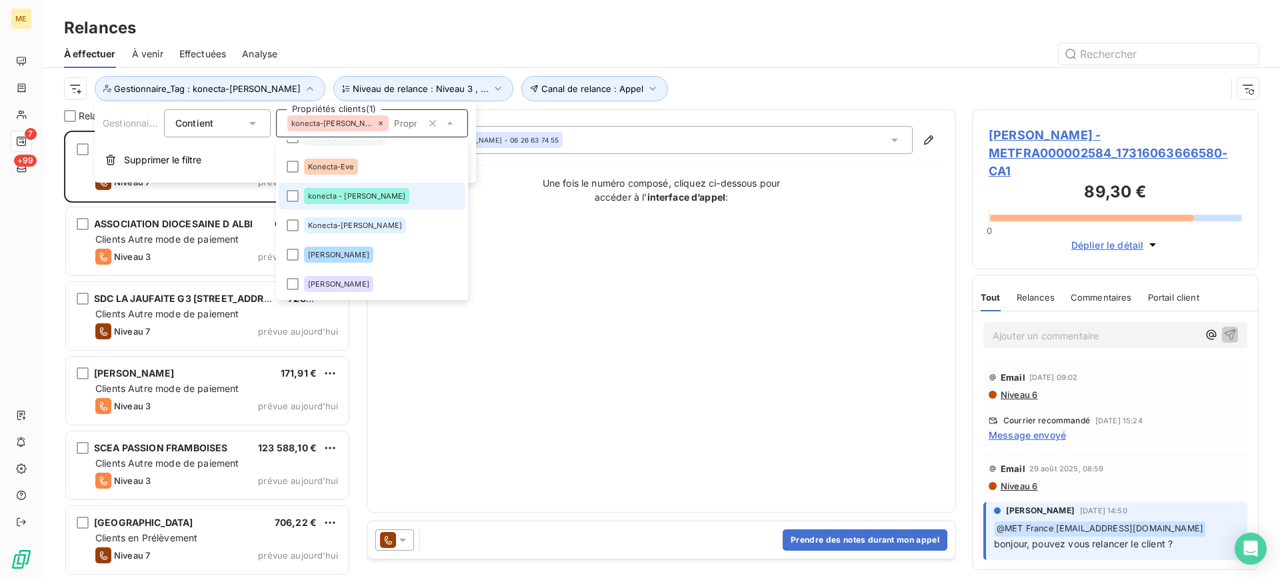
click at [359, 194] on div "konecta - [PERSON_NAME]" at bounding box center [356, 196] width 105 height 16
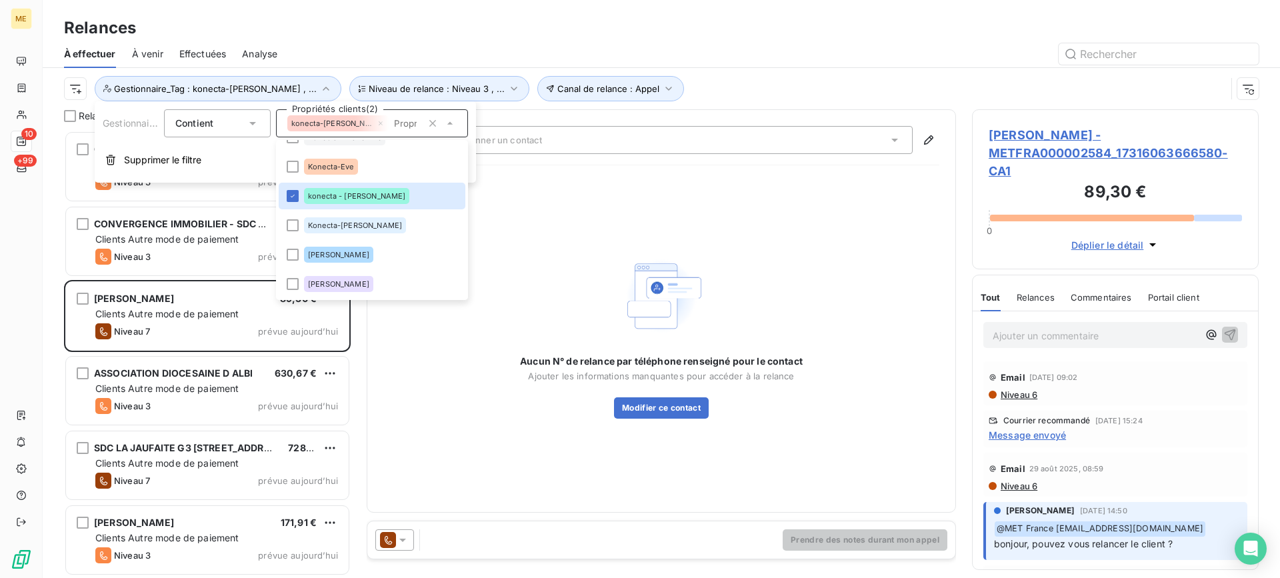
scroll to position [437, 277]
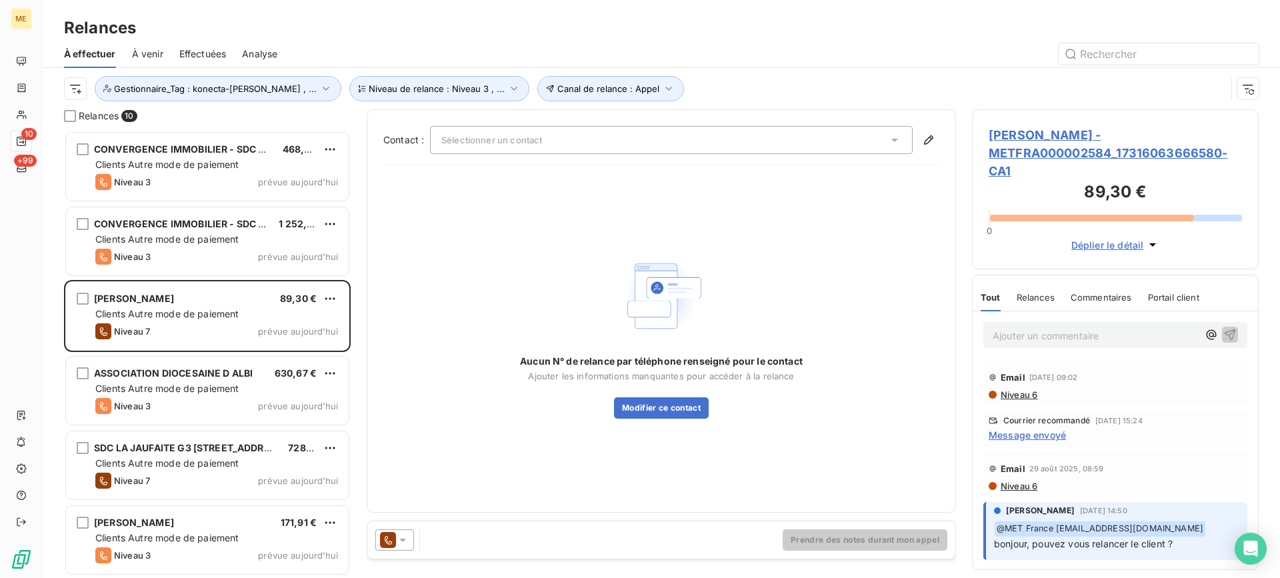
click at [644, 89] on div "Canal de relance : Appel Niveau de relance : Niveau 3 , ... Gestionnaire_Tag : …" at bounding box center [645, 88] width 1162 height 25
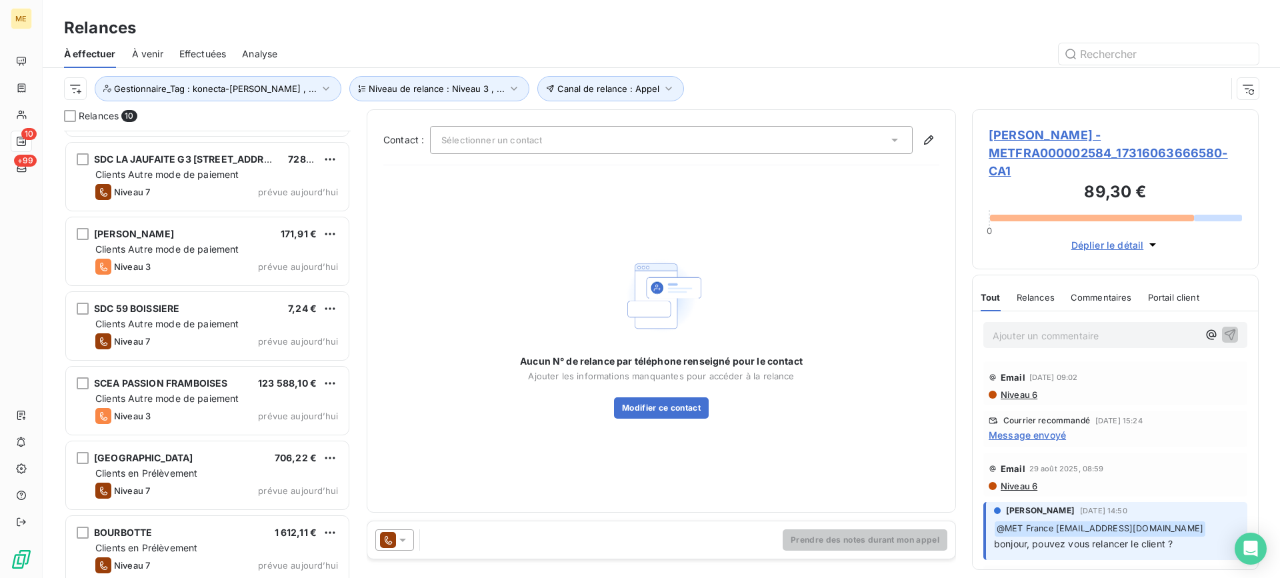
scroll to position [300, 0]
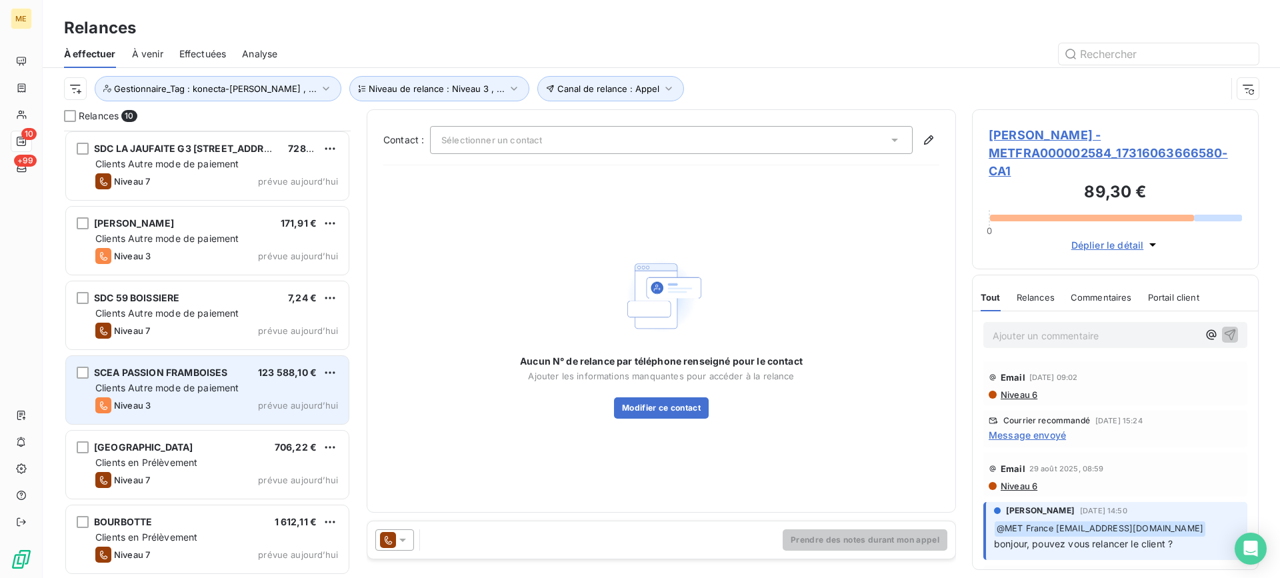
click at [225, 366] on div "SCEA PASSION FRAMBOISES" at bounding box center [160, 372] width 133 height 13
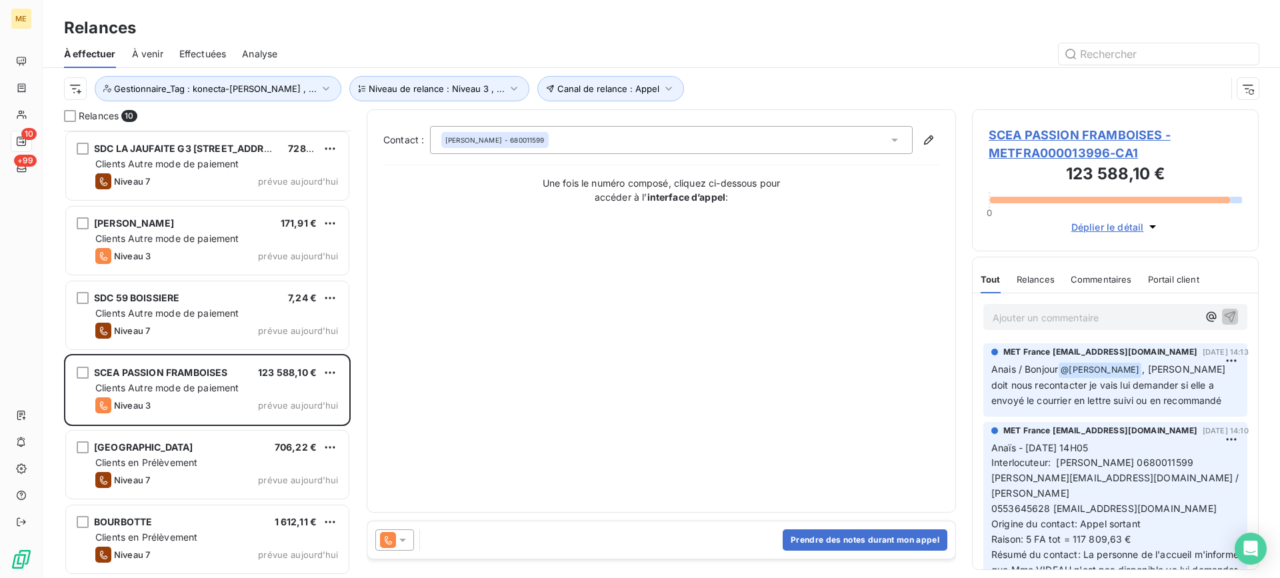
click at [1081, 149] on span "SCEA PASSION FRAMBOISES - METFRA000013996-CA1" at bounding box center [1115, 144] width 253 height 36
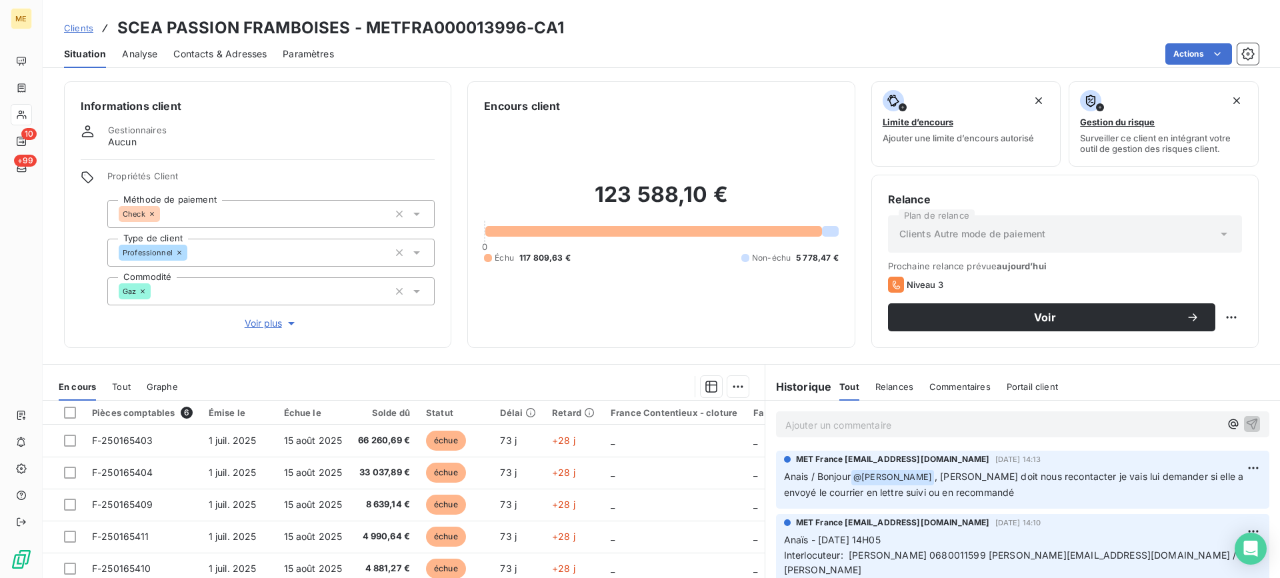
click at [246, 321] on span "Voir plus" at bounding box center [271, 323] width 53 height 13
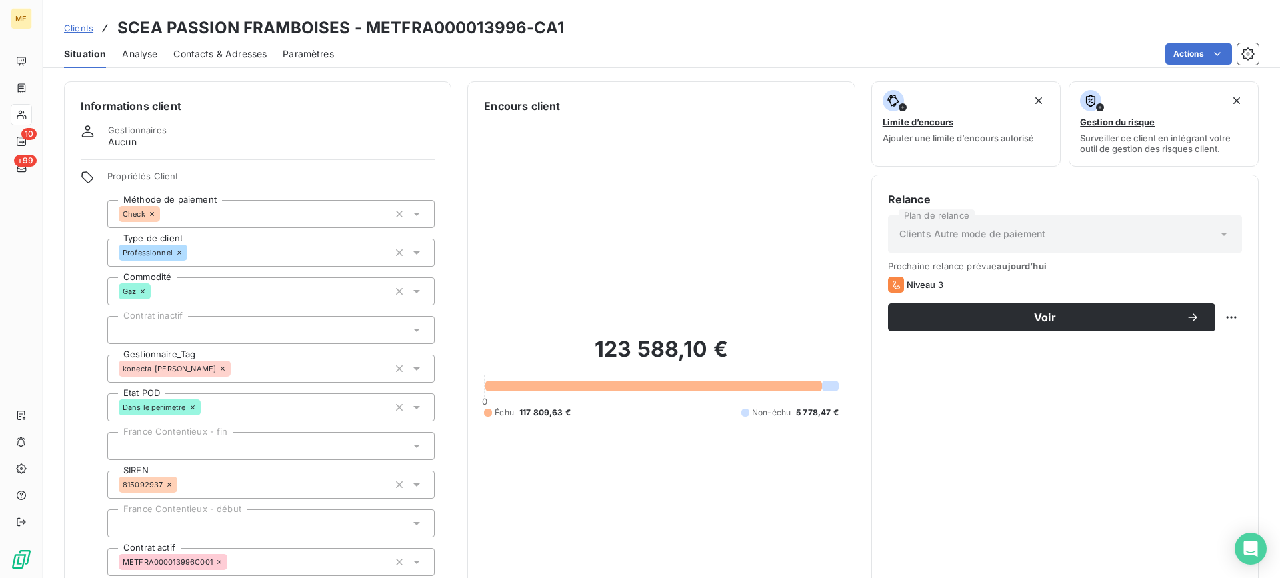
click at [219, 367] on icon at bounding box center [223, 369] width 8 height 8
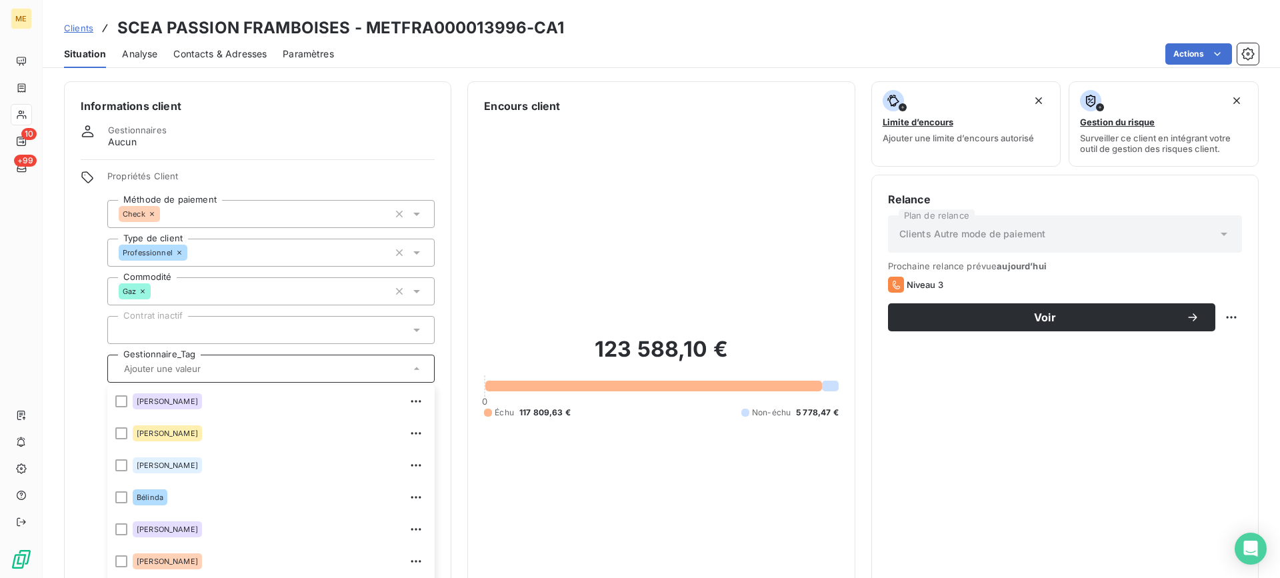
scroll to position [320, 0]
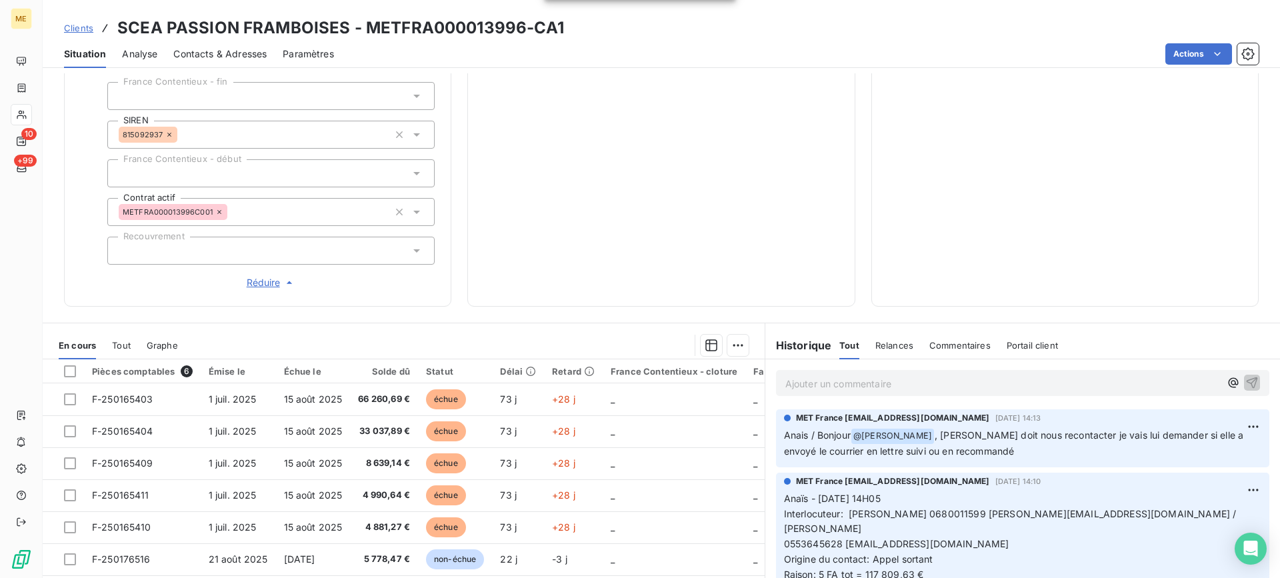
scroll to position [161, 0]
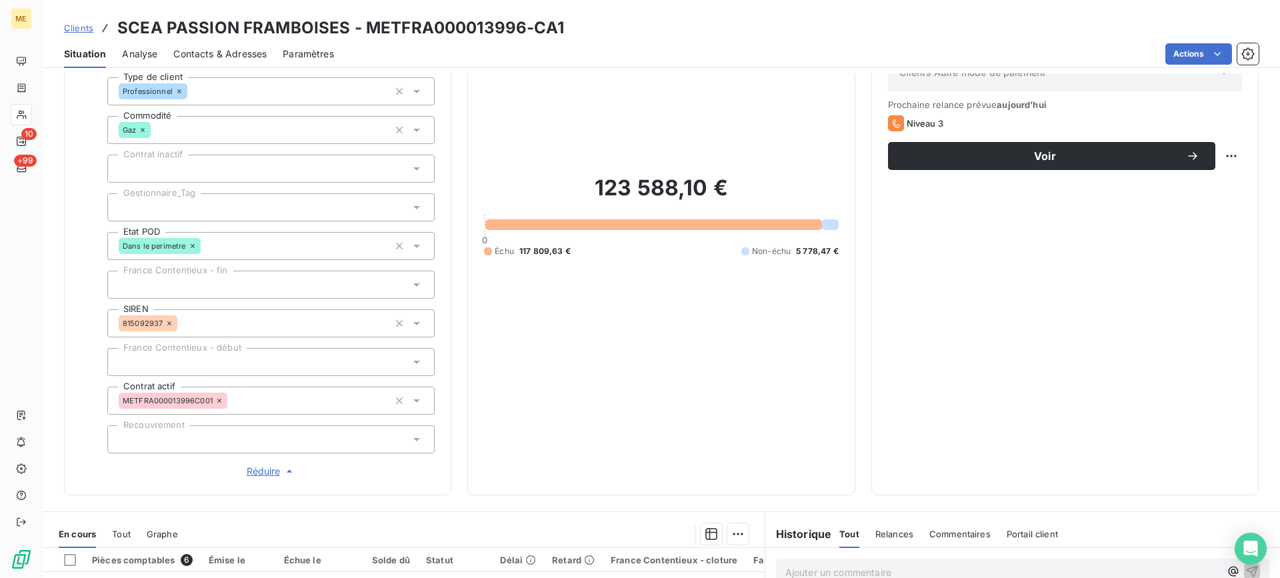
click at [225, 211] on div at bounding box center [270, 207] width 327 height 28
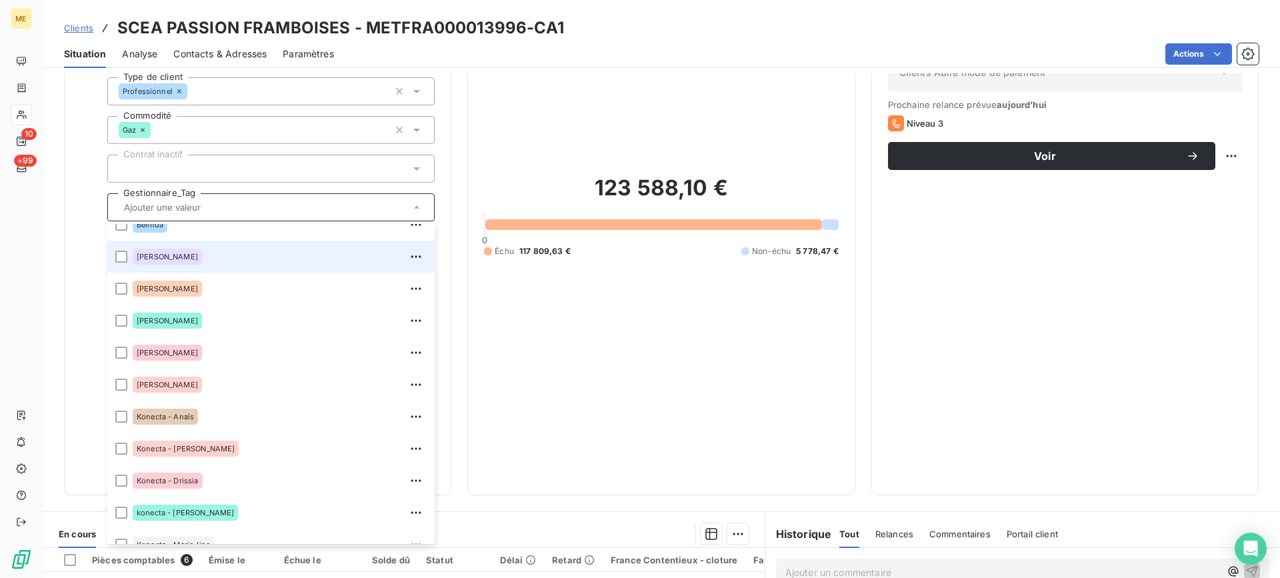
scroll to position [133, 0]
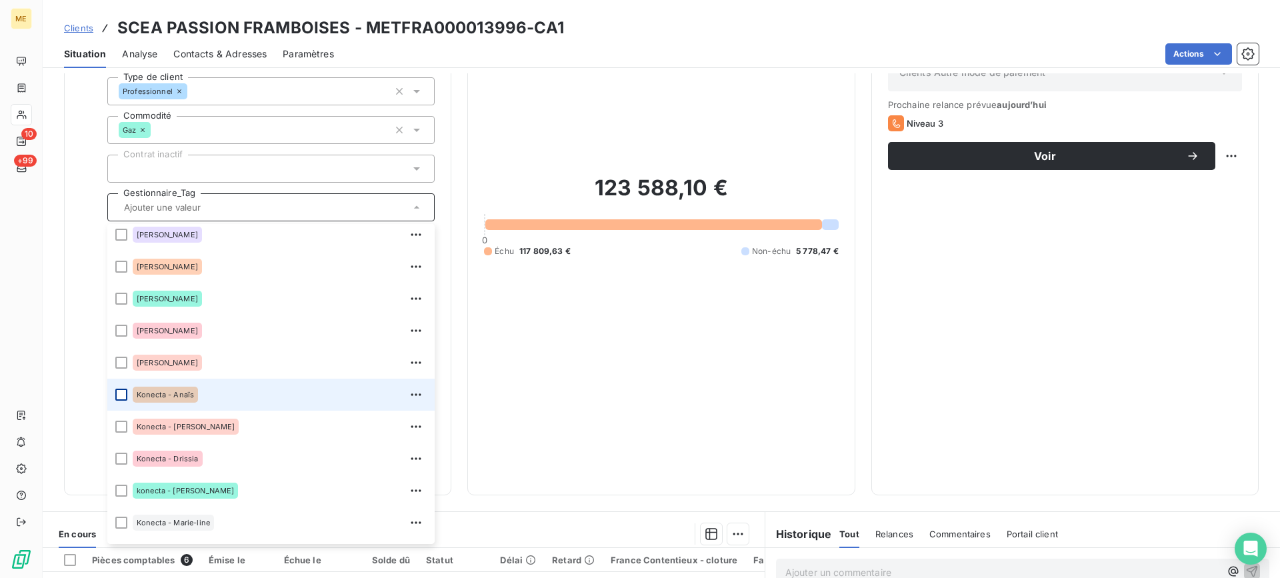
click at [125, 393] on div at bounding box center [121, 395] width 12 height 12
click at [661, 427] on div "123 588,10 € 0 Échu 117 809,63 € Non-échu 5 778,47 €" at bounding box center [661, 216] width 354 height 526
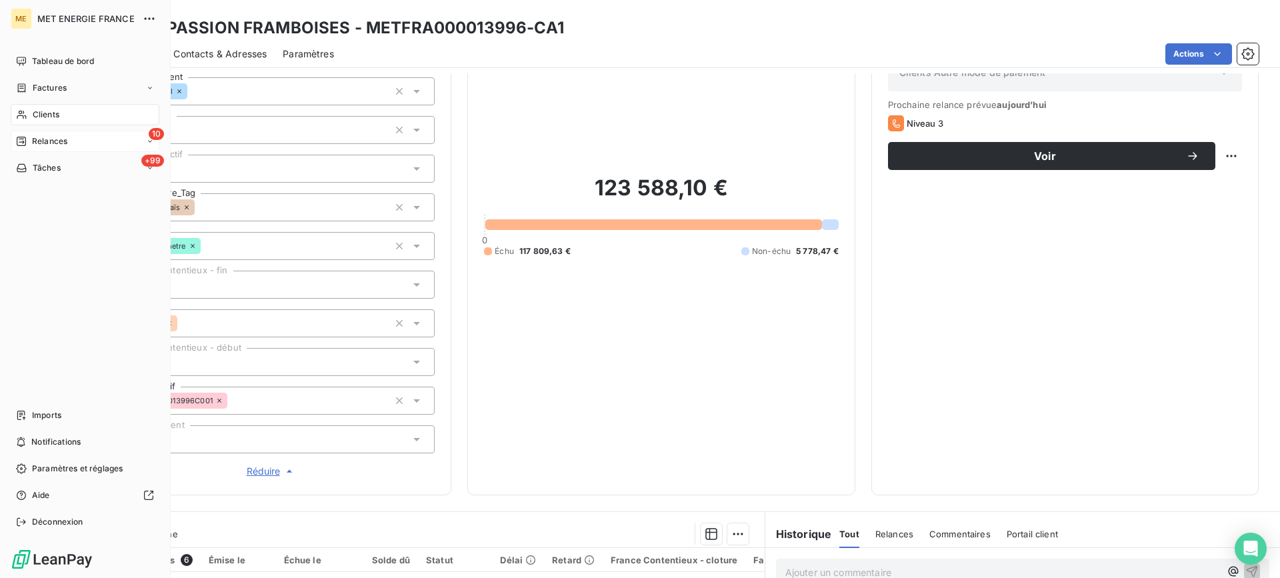
click at [38, 137] on span "Relances" at bounding box center [49, 141] width 35 height 12
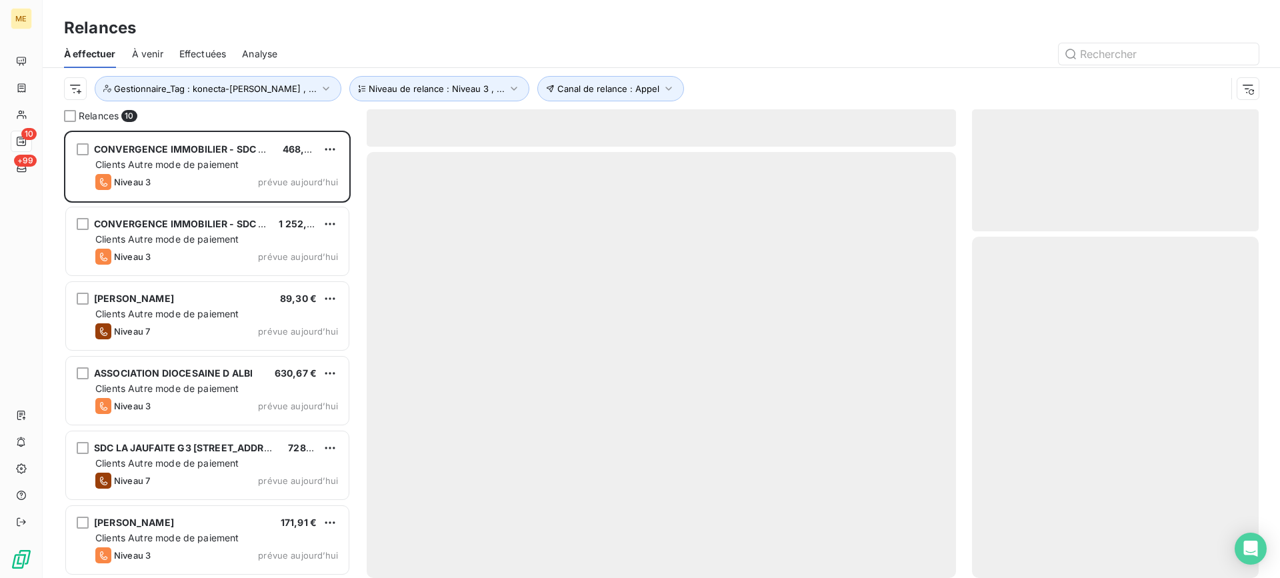
scroll to position [437, 277]
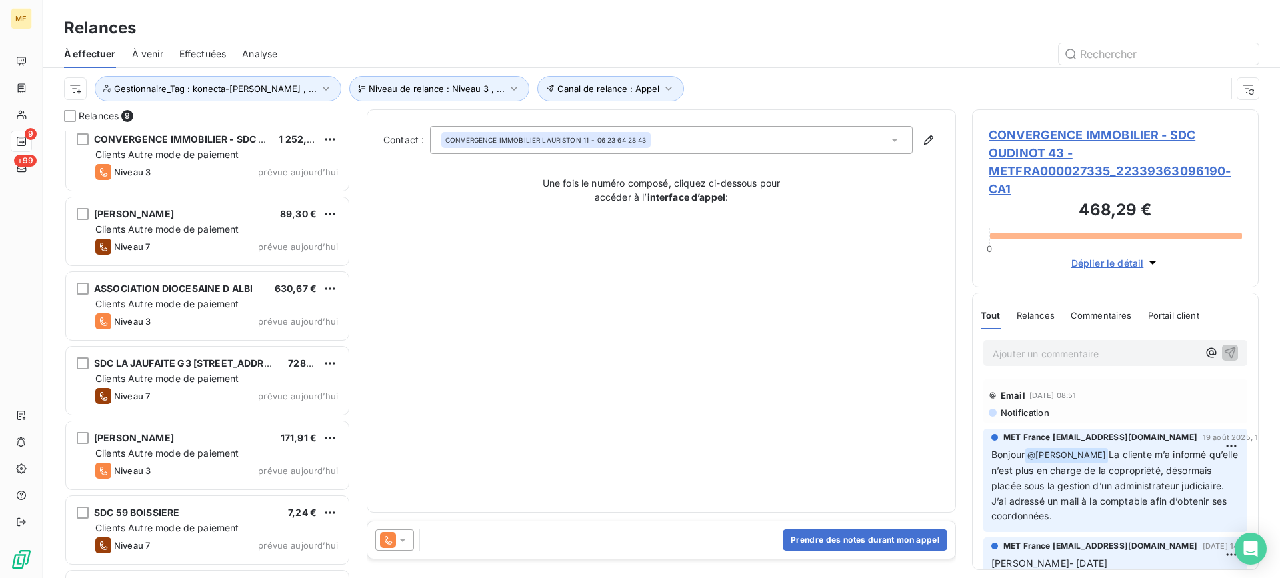
scroll to position [225, 0]
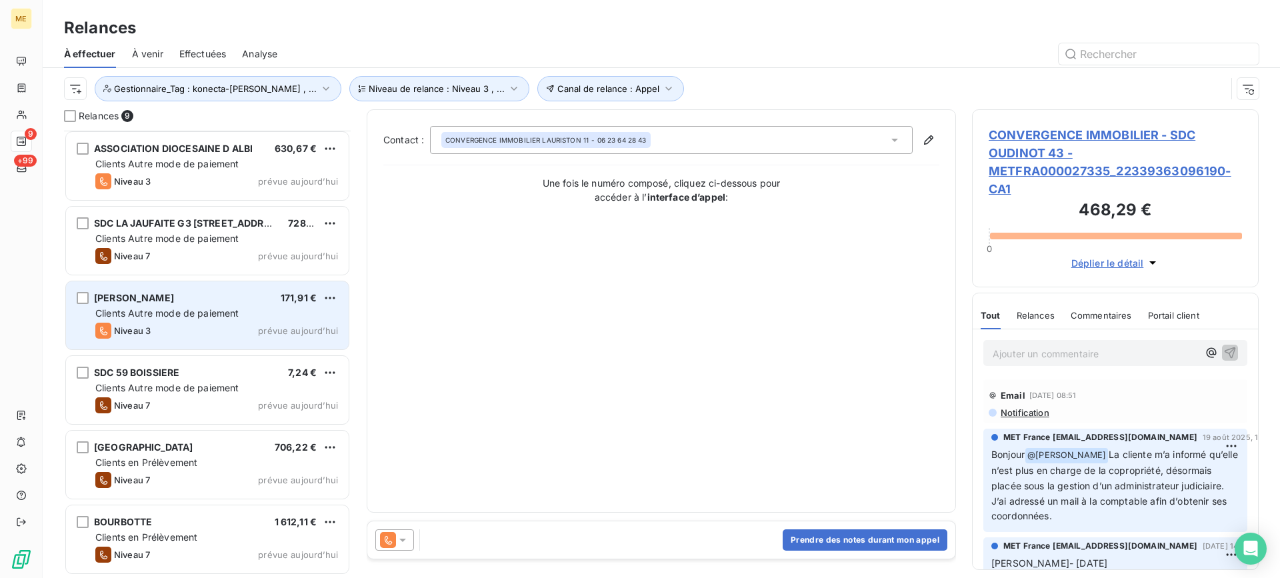
click at [179, 303] on div "[PERSON_NAME] 171,91 €" at bounding box center [216, 298] width 243 height 12
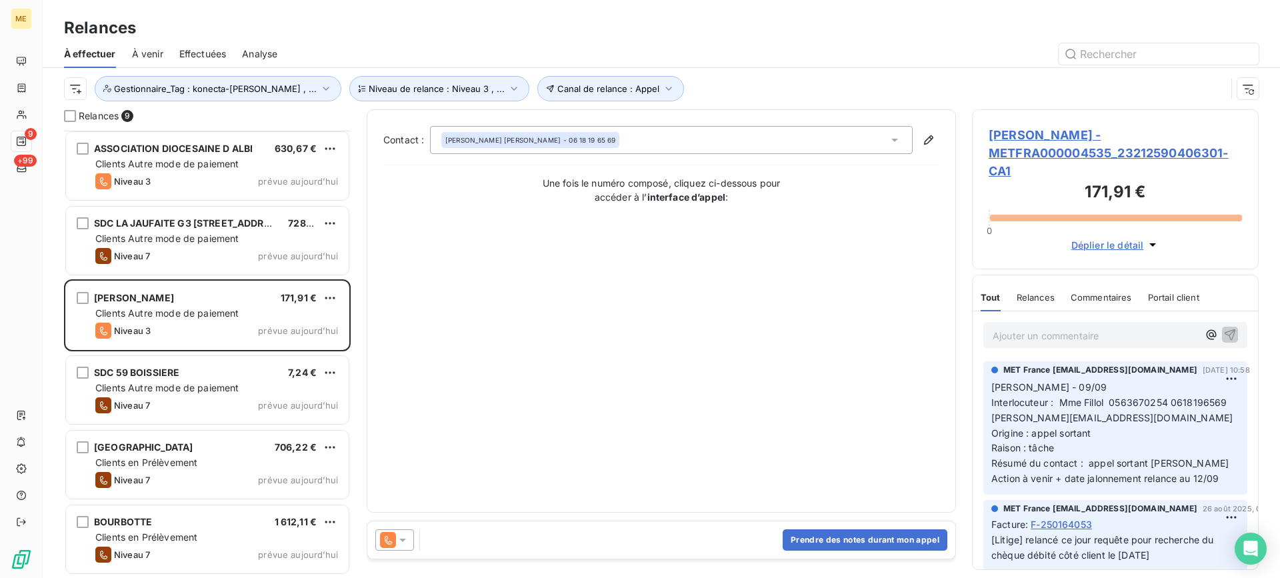
click at [1080, 142] on span "[PERSON_NAME] - METFRA000004535_23212590406301-CA1" at bounding box center [1115, 153] width 253 height 54
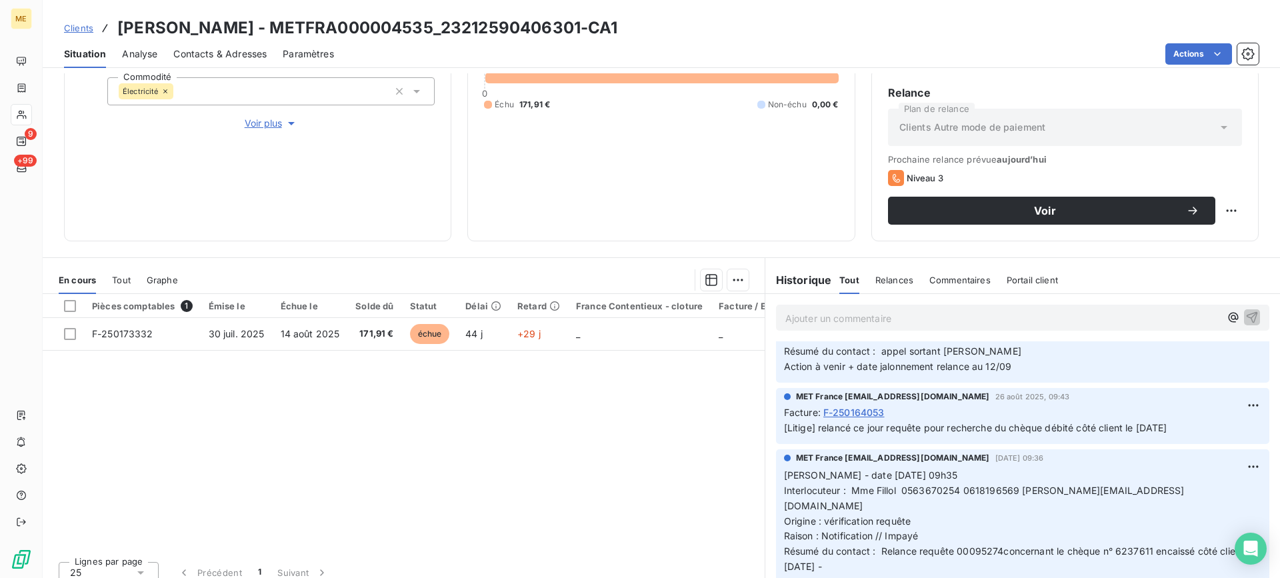
scroll to position [133, 0]
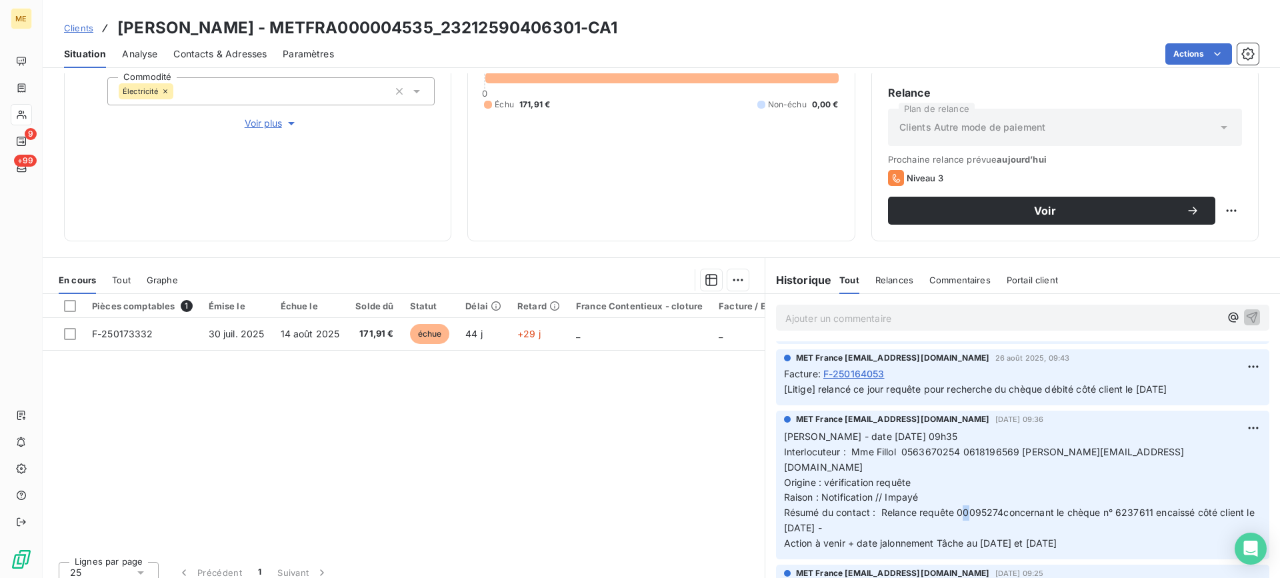
drag, startPoint x: 957, startPoint y: 481, endPoint x: 963, endPoint y: 481, distance: 6.7
click at [963, 507] on span "Résumé du contact : Relance requête 00095274concernant le chèque n° 6237611 enc…" at bounding box center [1020, 520] width 473 height 27
click at [961, 491] on p "Valérie - date 26/08/2025 09h35 Interlocuteur : Mme Fillol 0563670254 061819656…" at bounding box center [1022, 490] width 477 height 122
copy span "00095274"
drag, startPoint x: 952, startPoint y: 484, endPoint x: 997, endPoint y: 484, distance: 45.3
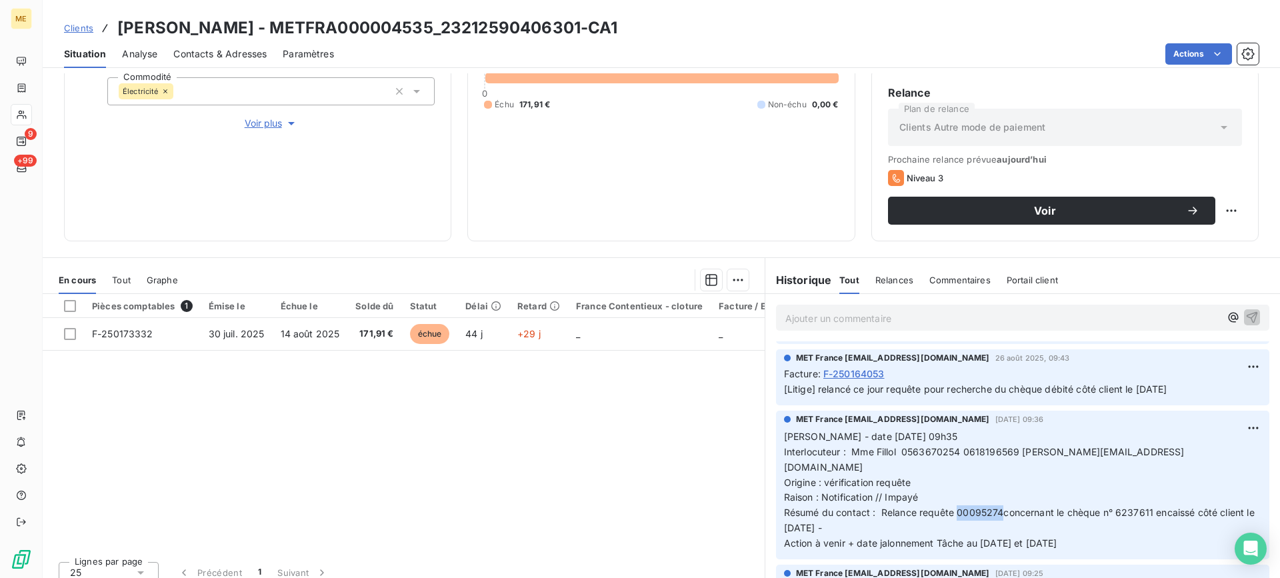
click at [997, 507] on span "Résumé du contact : Relance requête 00095274concernant le chèque n° 6237611 enc…" at bounding box center [1020, 520] width 473 height 27
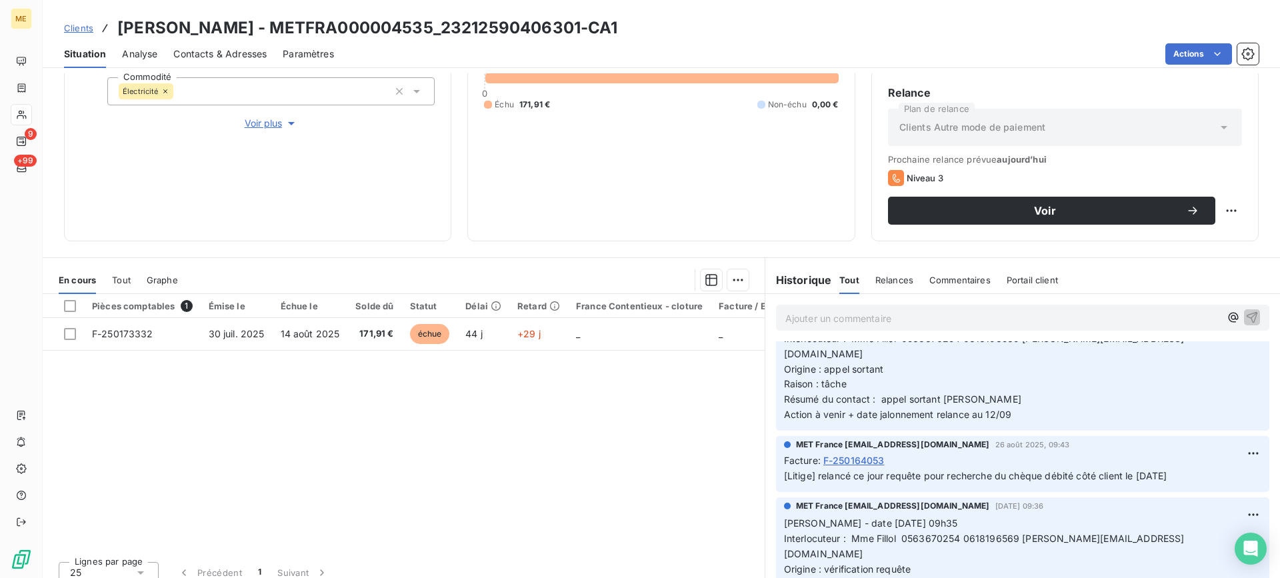
scroll to position [0, 0]
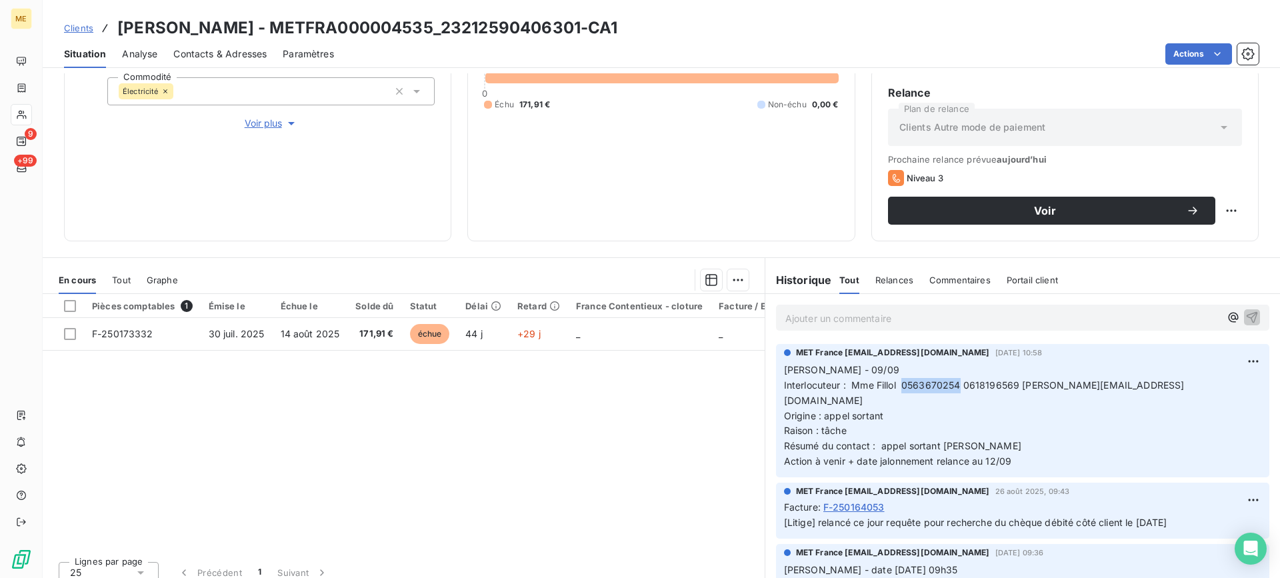
drag, startPoint x: 899, startPoint y: 383, endPoint x: 955, endPoint y: 386, distance: 56.8
click at [955, 386] on span "Interlocuteur : Mme Fillol 0563670254 0618196569 [PERSON_NAME][EMAIL_ADDRESS][D…" at bounding box center [984, 392] width 401 height 27
copy span "0563670254"
drag, startPoint x: 961, startPoint y: 385, endPoint x: 1012, endPoint y: 387, distance: 51.4
click at [1012, 387] on span "Interlocuteur : Mme Fillol 0563670254 0618196569 [PERSON_NAME][EMAIL_ADDRESS][D…" at bounding box center [984, 392] width 401 height 27
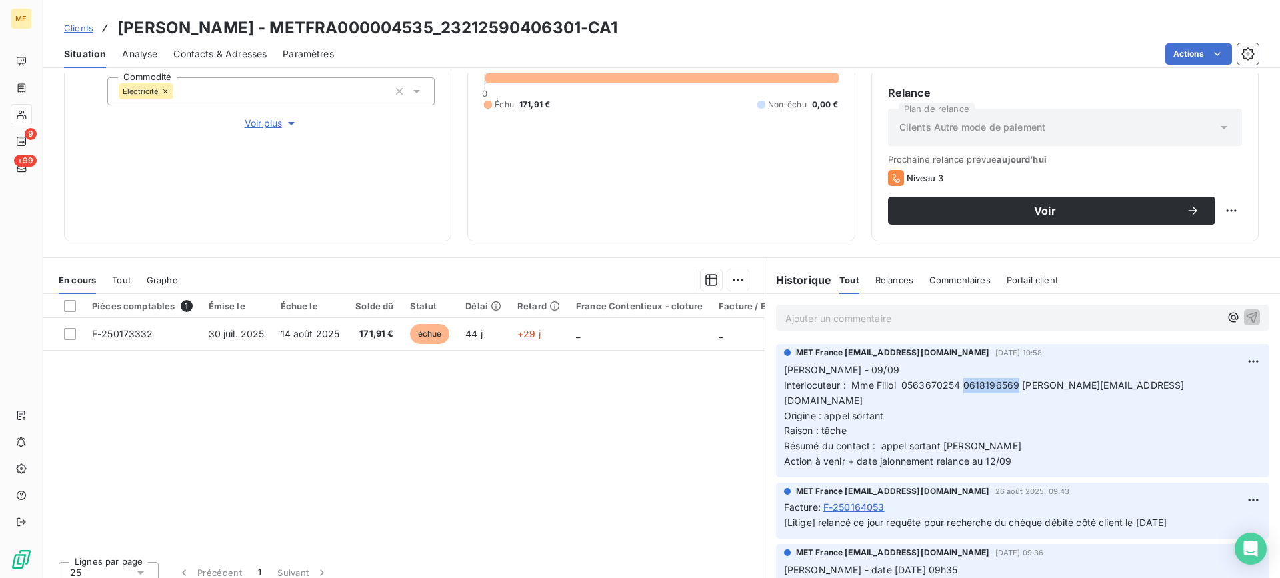
copy span "0618196569"
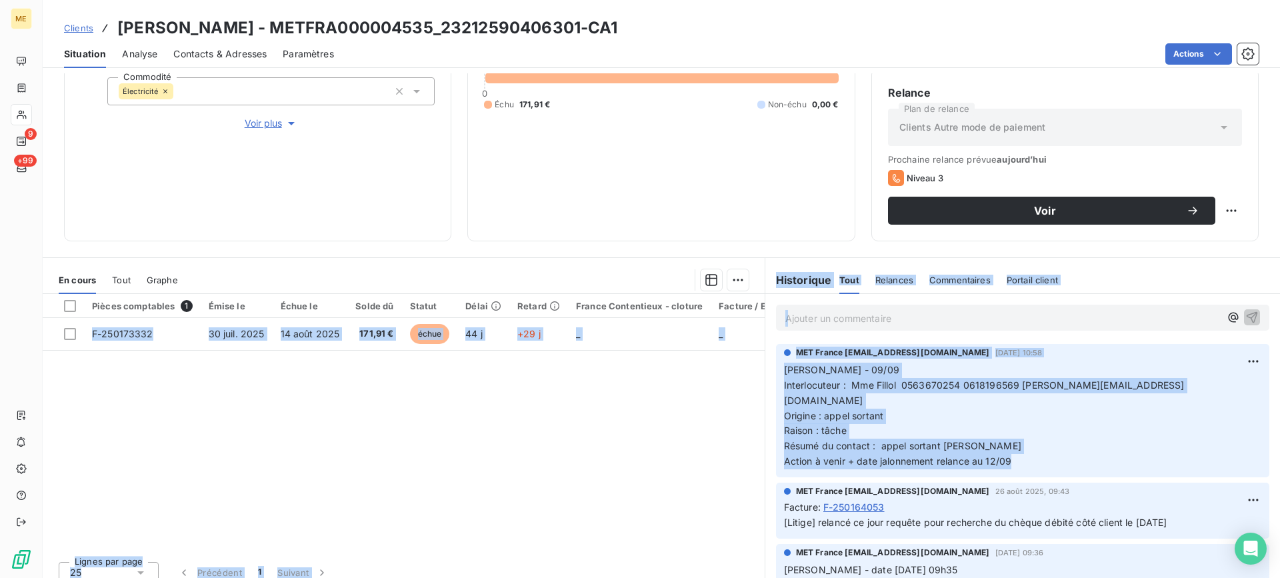
drag, startPoint x: 1041, startPoint y: 457, endPoint x: 756, endPoint y: 369, distance: 297.8
click at [756, 369] on div "En cours Tout Graphe Pièces comptables 1 Émise le Échue le Solde dû Statut Déla…" at bounding box center [661, 423] width 1237 height 333
copy div "Pièces comptables 1 Émise le Échue le Solde dû Statut Délai Retard France Conte…"
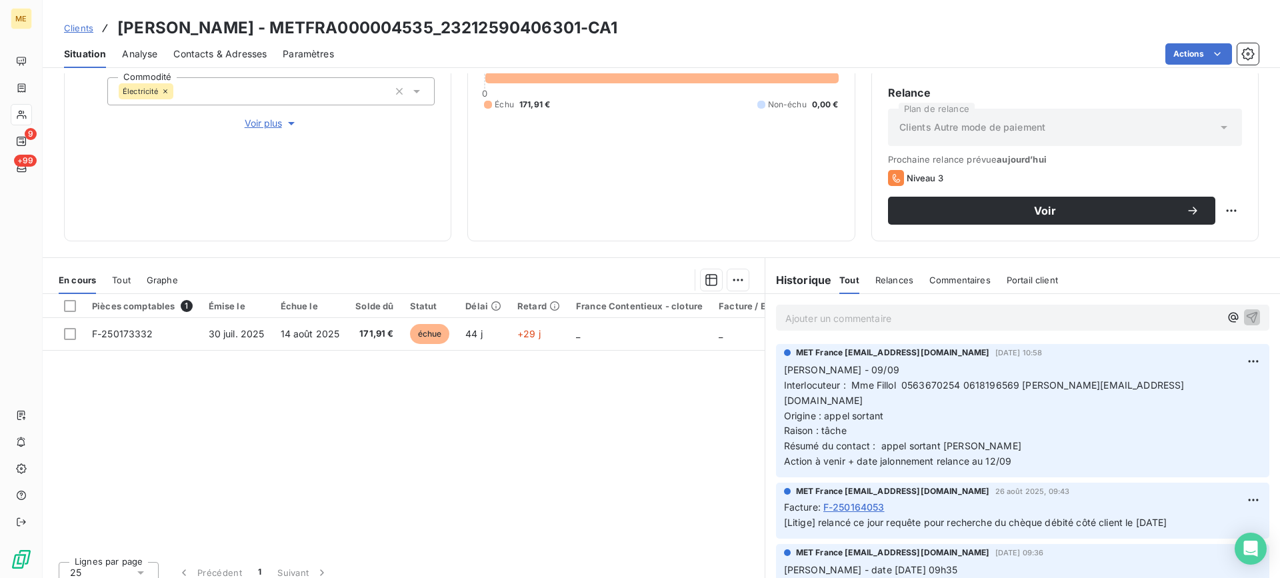
click at [721, 395] on div "Pièces comptables 1 Émise le Échue le Solde dû Statut Délai Retard France Conte…" at bounding box center [404, 422] width 722 height 257
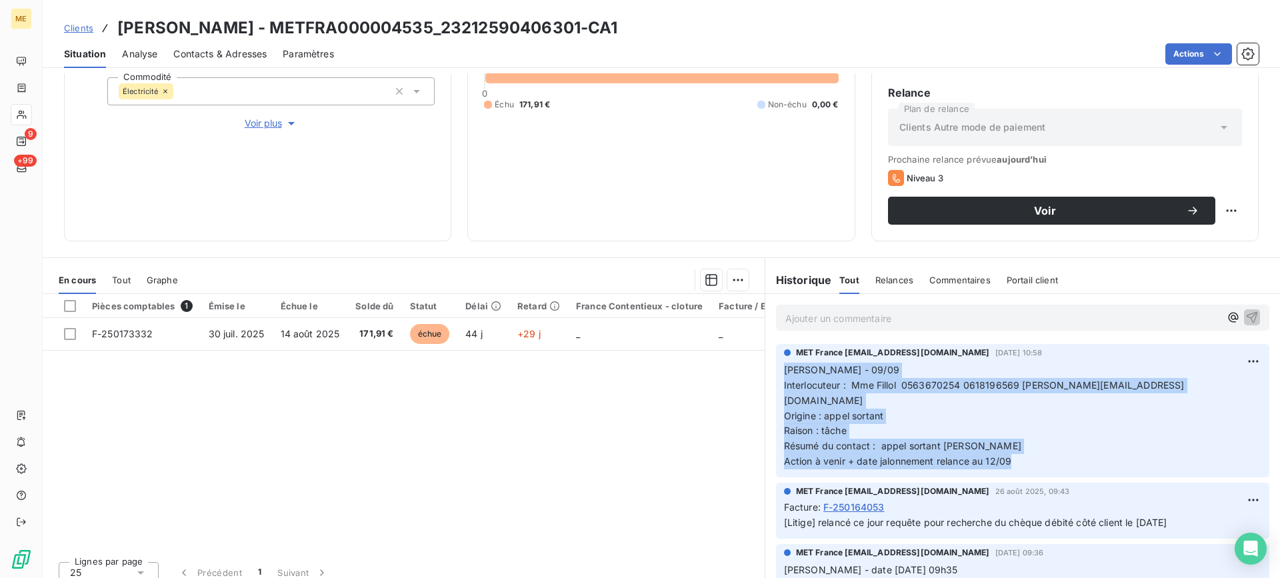
drag, startPoint x: 1020, startPoint y: 445, endPoint x: 774, endPoint y: 370, distance: 257.3
click at [776, 370] on div "MET France met-france@recouvrement.met.com 9 sept. 2025, 10:58 Lisa - 09/09 Int…" at bounding box center [1022, 410] width 493 height 133
copy p "Lisa - 09/09 Interlocuteur : Mme Fillol 0563670254 0618196569 eliette.fillol@sf…"
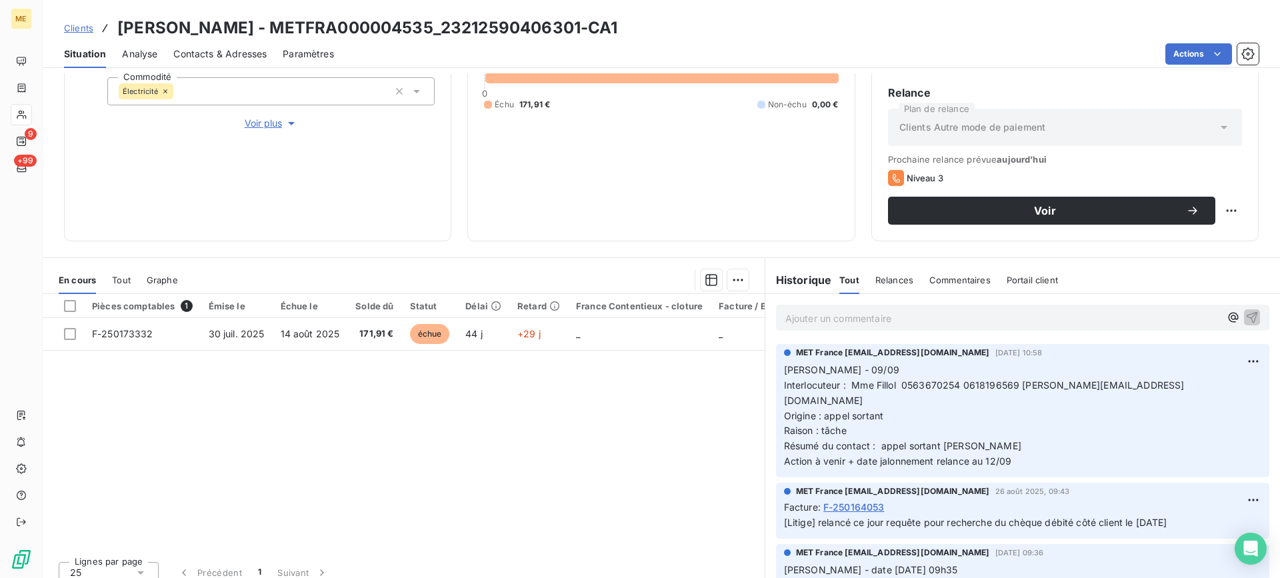
click at [846, 303] on div "Ajouter un commentaire ﻿" at bounding box center [1022, 317] width 515 height 47
click at [843, 314] on p "Ajouter un commentaire ﻿" at bounding box center [1002, 318] width 435 height 17
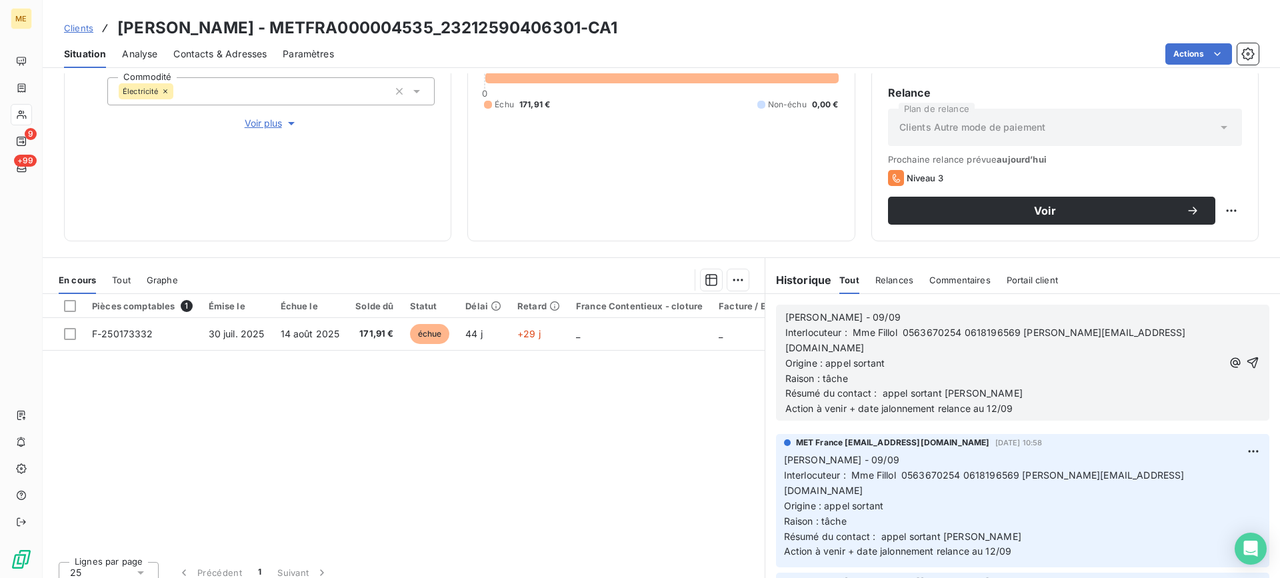
click at [849, 312] on p "[PERSON_NAME] - 09/09" at bounding box center [1004, 317] width 438 height 15
click at [819, 304] on div "Lisa - Interlocuteur : Mme Fillol 0563670254 0618196569 eliette.fillol@sfr.fr O…" at bounding box center [1022, 362] width 515 height 137
click at [820, 313] on p "[PERSON_NAME] -" at bounding box center [1004, 317] width 438 height 15
click at [972, 386] on p "Résumé du contact : appel sortant [PERSON_NAME]" at bounding box center [1004, 393] width 438 height 15
click at [1008, 401] on p "Action à venir + date jalonnement relance au 12/09" at bounding box center [1004, 408] width 438 height 15
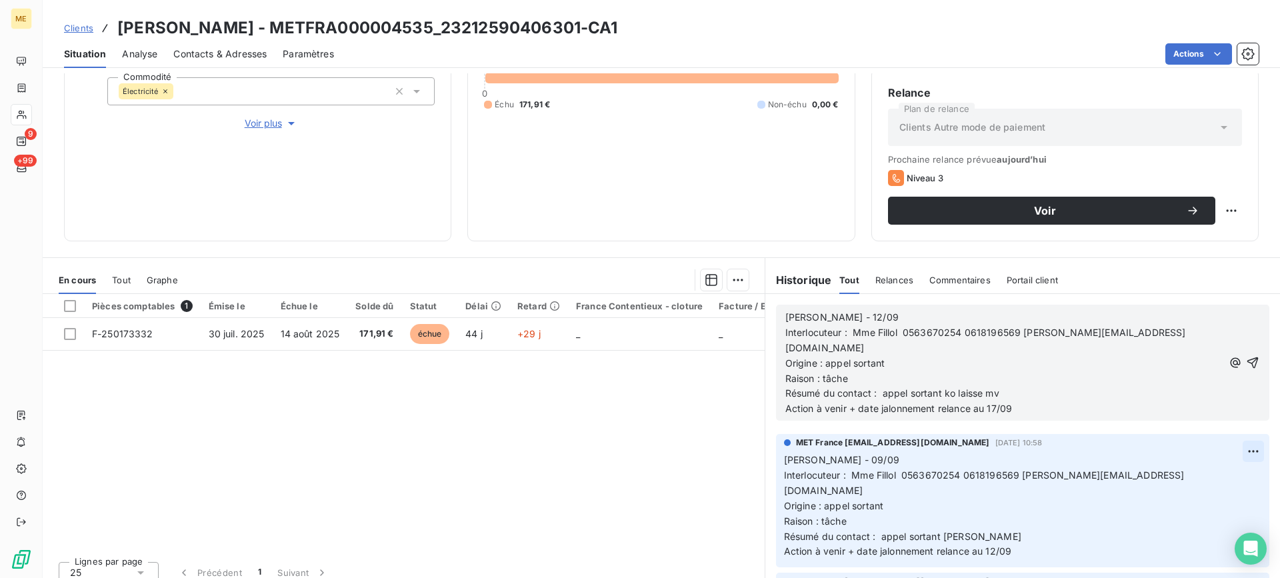
click at [1246, 356] on icon "button" at bounding box center [1252, 362] width 13 height 13
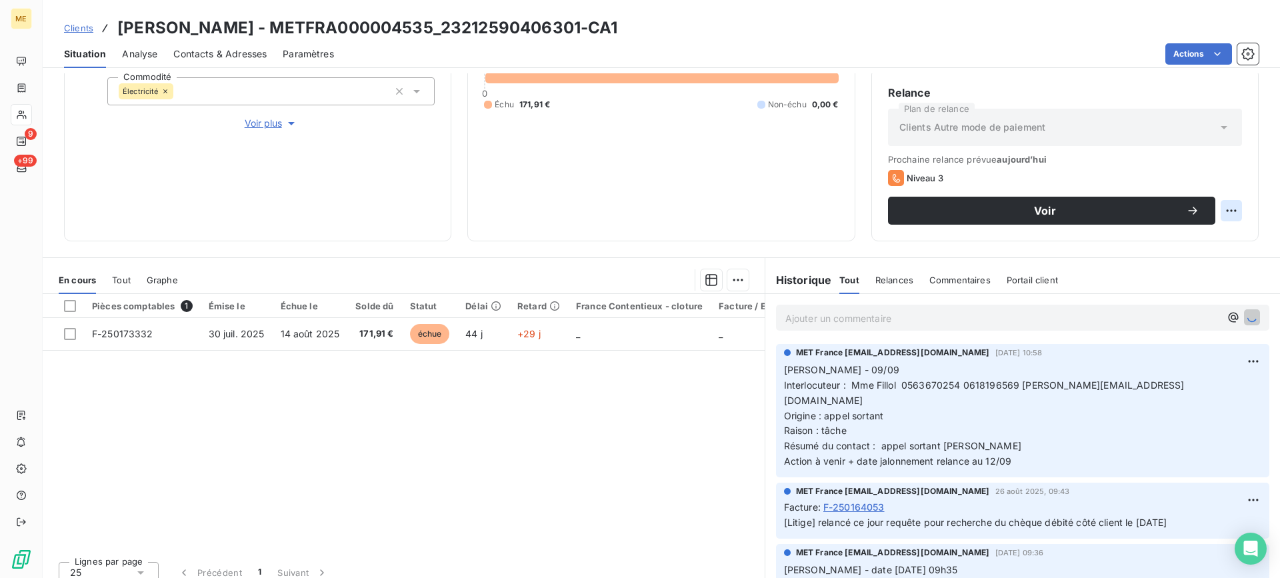
click at [1214, 213] on html "ME 9 +99 Clients FILLOL FERNAND - METFRA000004535_23212590406301-CA1 Situation …" at bounding box center [640, 289] width 1280 height 578
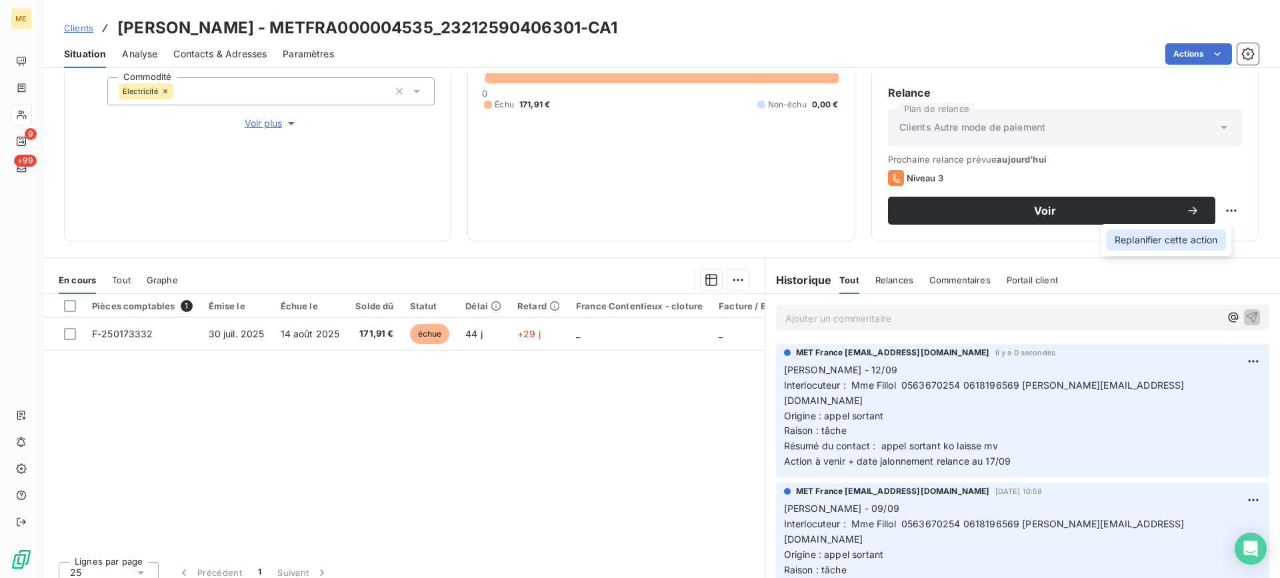
click at [1195, 233] on div "Replanifier cette action" at bounding box center [1166, 239] width 119 height 21
select select "8"
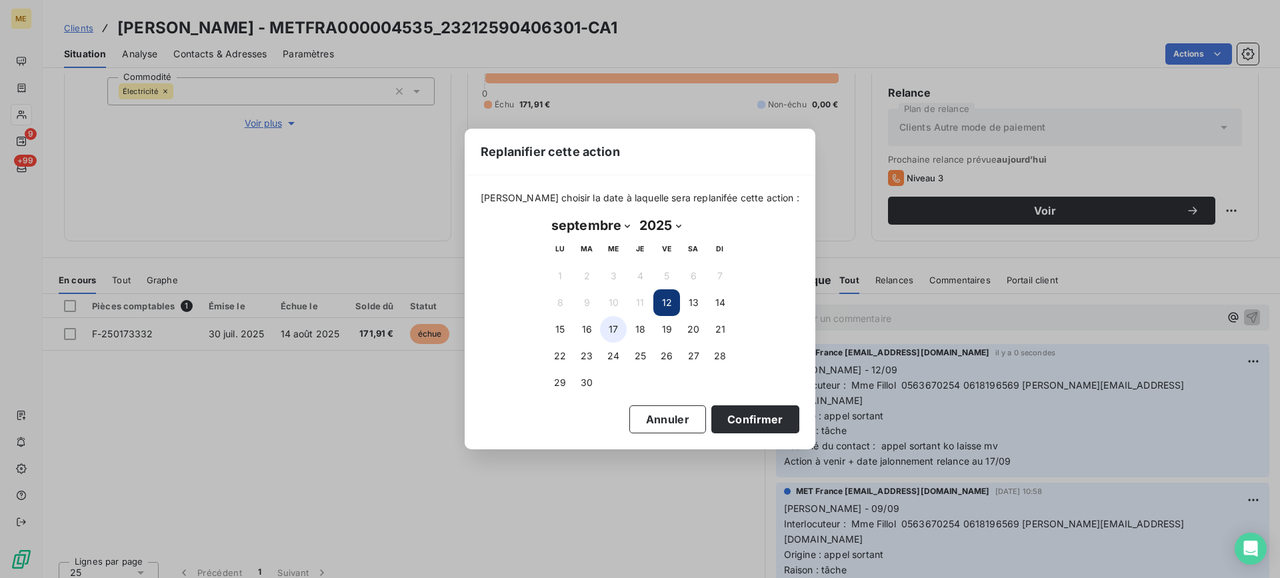
click at [614, 320] on button "17" at bounding box center [613, 329] width 27 height 27
click at [749, 419] on button "Confirmer" at bounding box center [755, 419] width 88 height 28
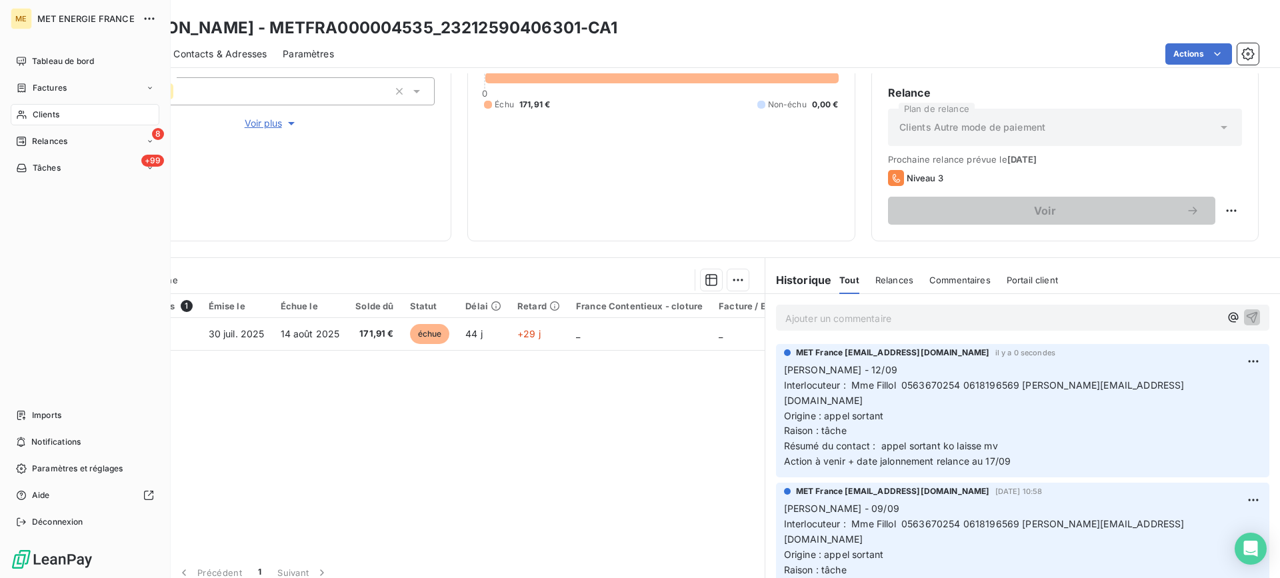
click at [10, 130] on div "ME MET ENERGIE FRANCE Tableau de bord Factures Clients 8 Relances +99 Tâches Im…" at bounding box center [85, 289] width 171 height 578
click at [19, 136] on icon at bounding box center [21, 141] width 11 height 11
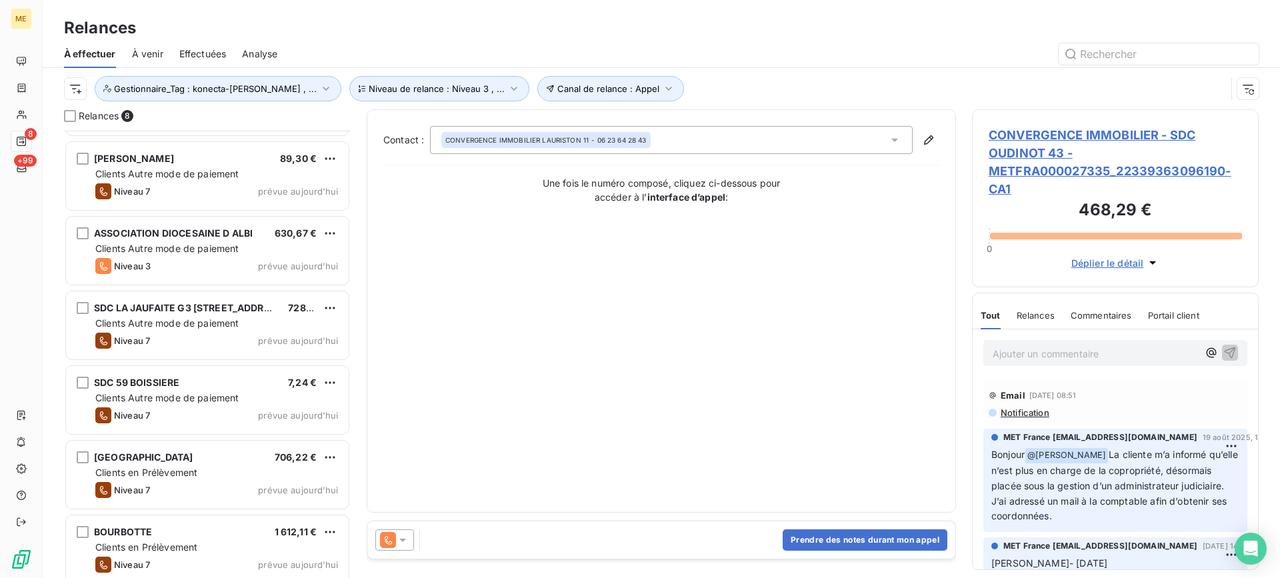
scroll to position [151, 0]
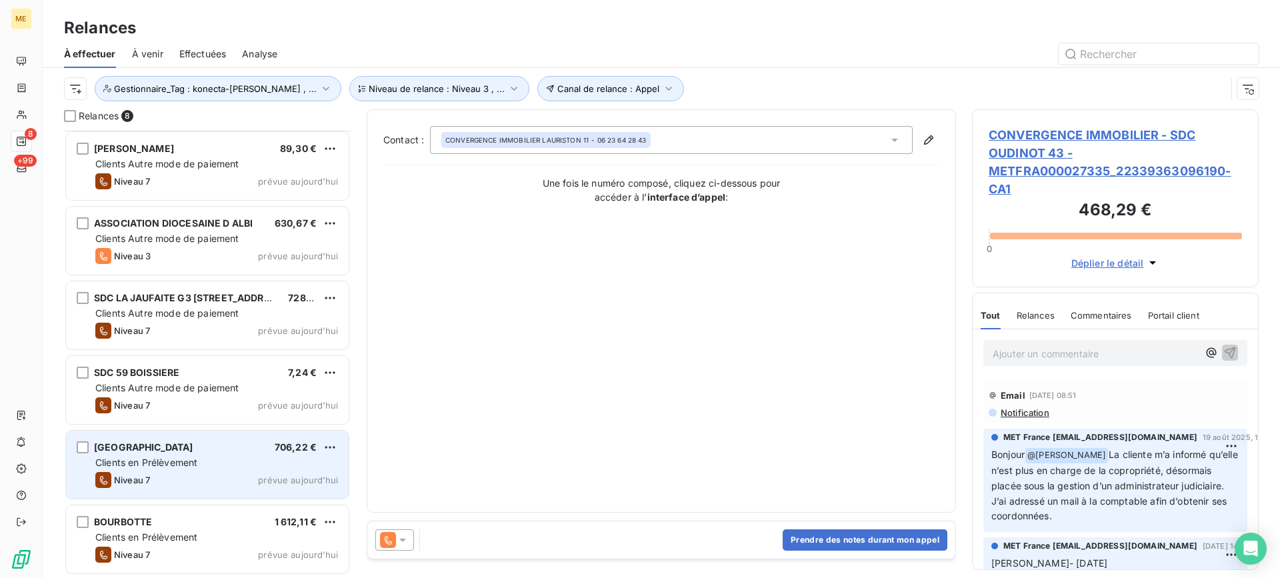
click at [189, 480] on div "Niveau 7 prévue aujourd’hui" at bounding box center [216, 480] width 243 height 16
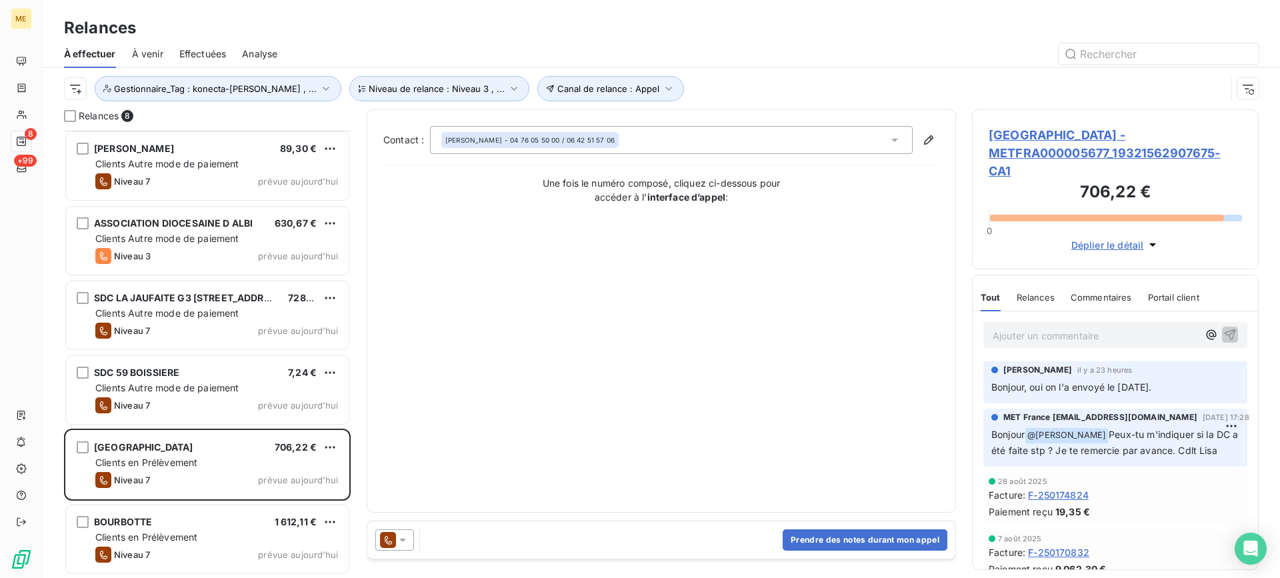
click at [1037, 129] on span "HYDE PARK - METFRA000005677_19321562907675-CA1" at bounding box center [1115, 153] width 253 height 54
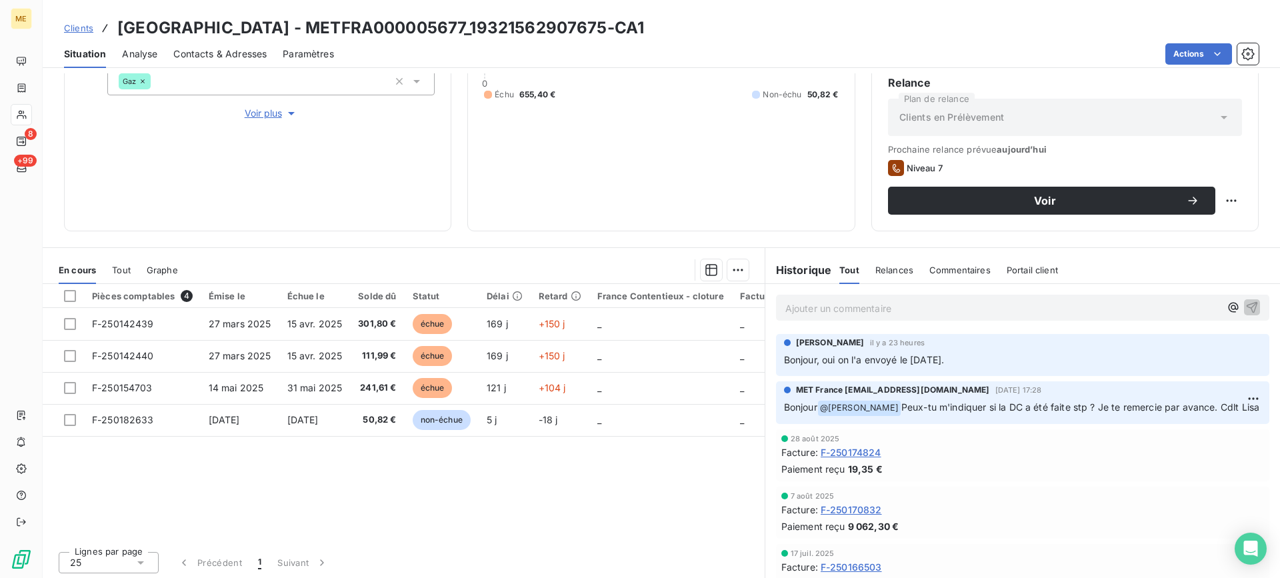
scroll to position [213, 0]
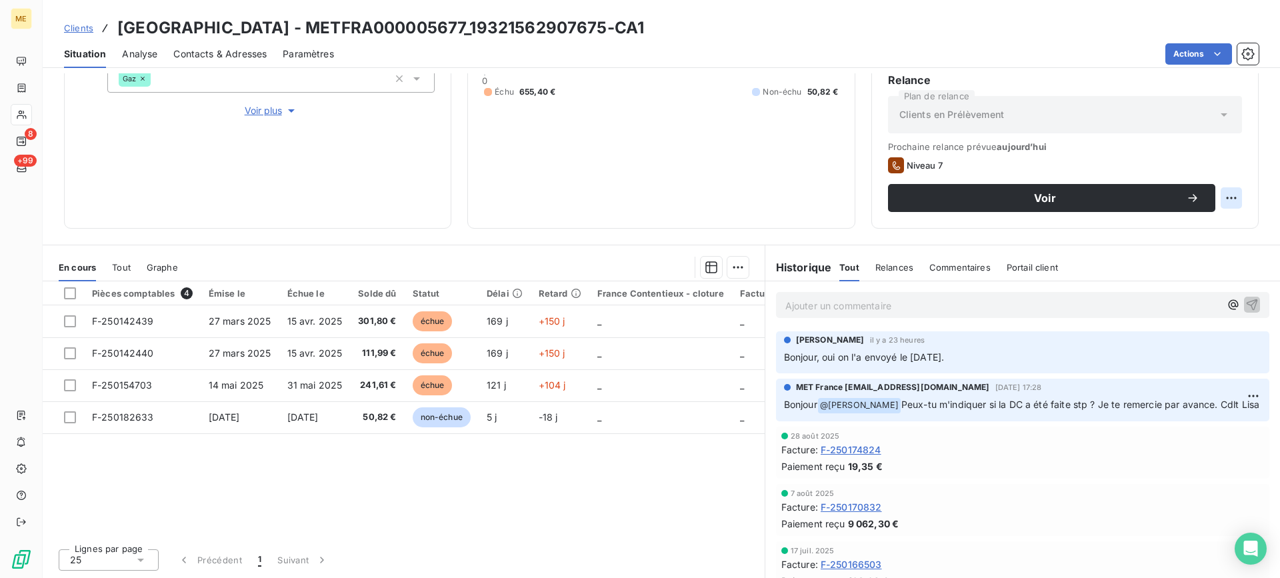
click at [1222, 203] on html "ME 8 +99 Clients HYDE PARK - METFRA000005677_19321562907675-CA1 Situation Analy…" at bounding box center [640, 289] width 1280 height 578
click at [1205, 234] on div "Replanifier cette action" at bounding box center [1166, 227] width 119 height 21
select select "8"
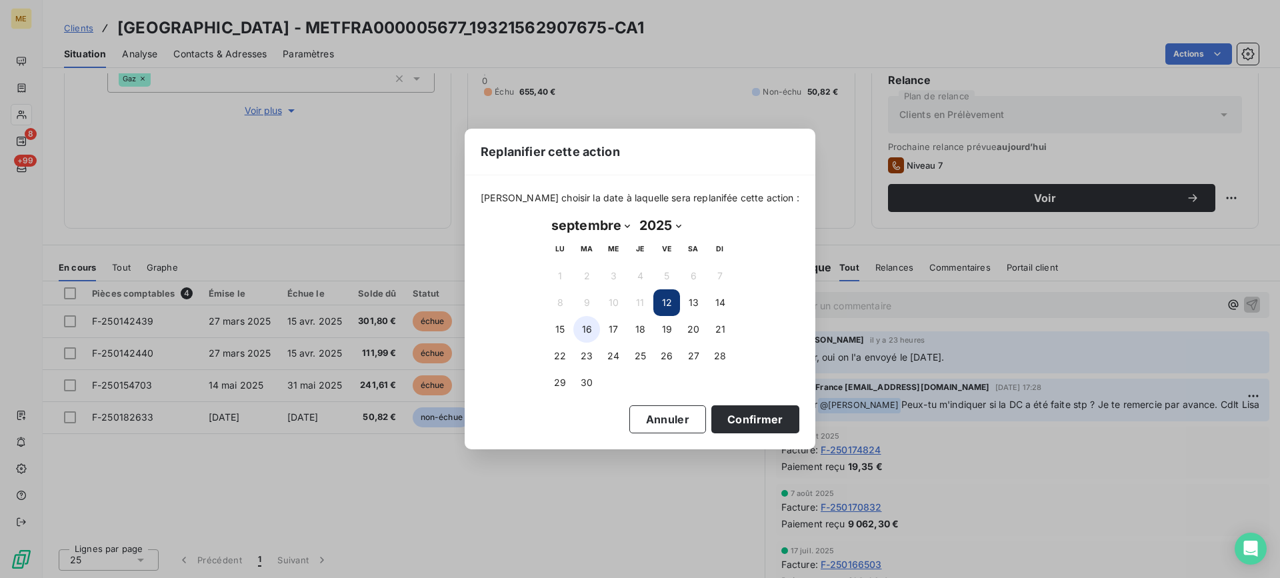
click at [586, 331] on button "16" at bounding box center [586, 329] width 27 height 27
click at [715, 417] on button "Confirmer" at bounding box center [755, 419] width 88 height 28
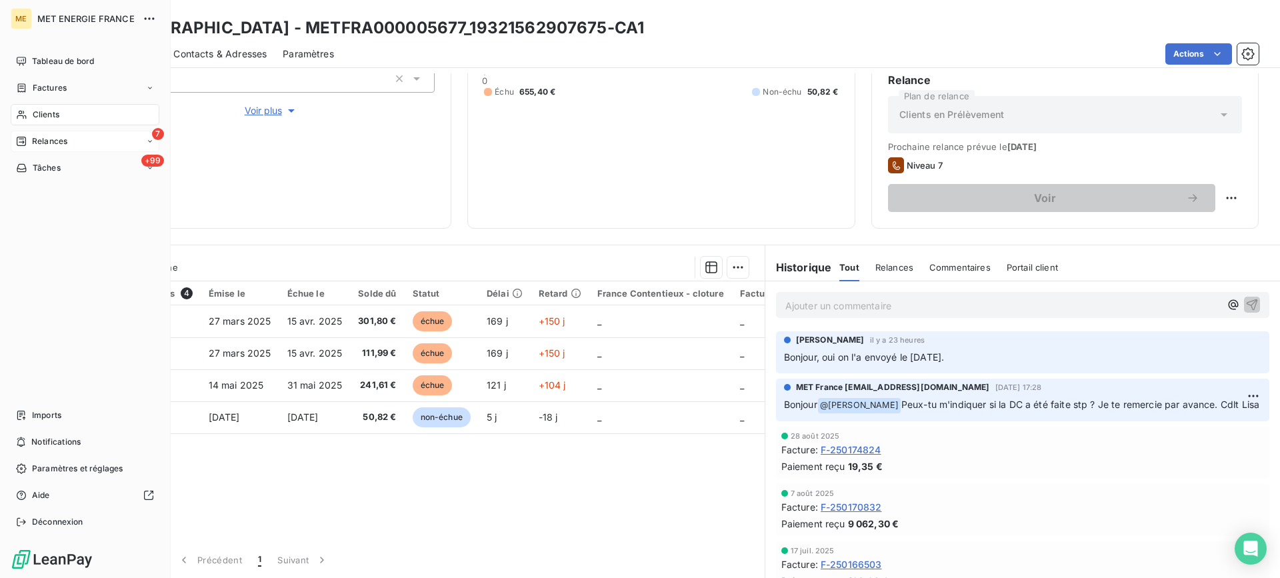
click at [19, 139] on icon at bounding box center [21, 141] width 9 height 9
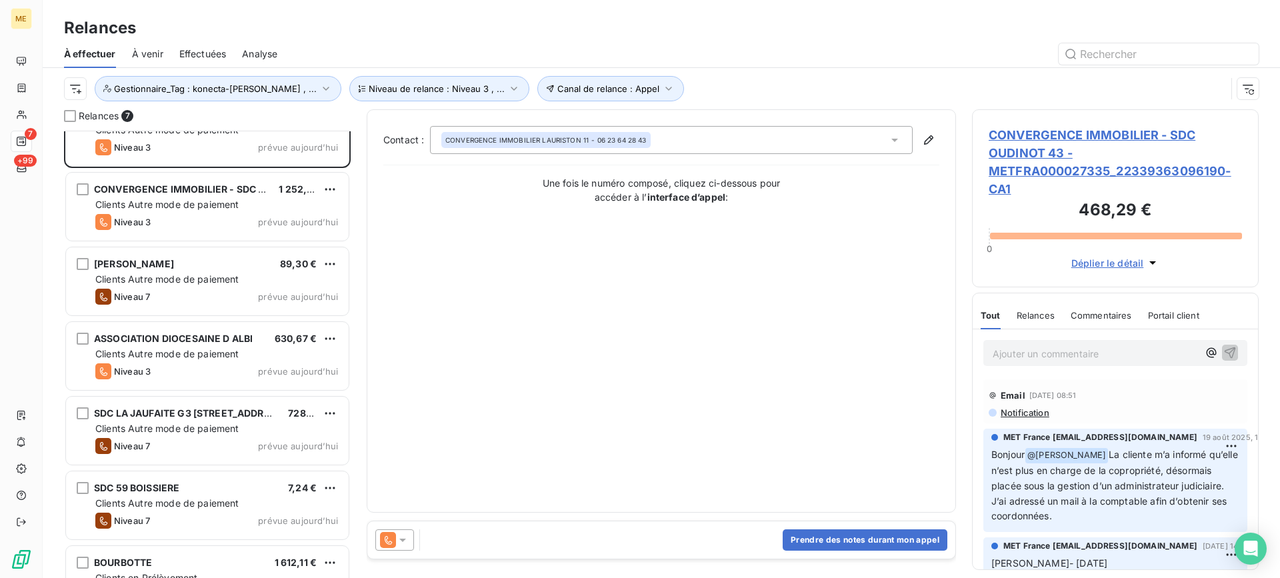
scroll to position [76, 0]
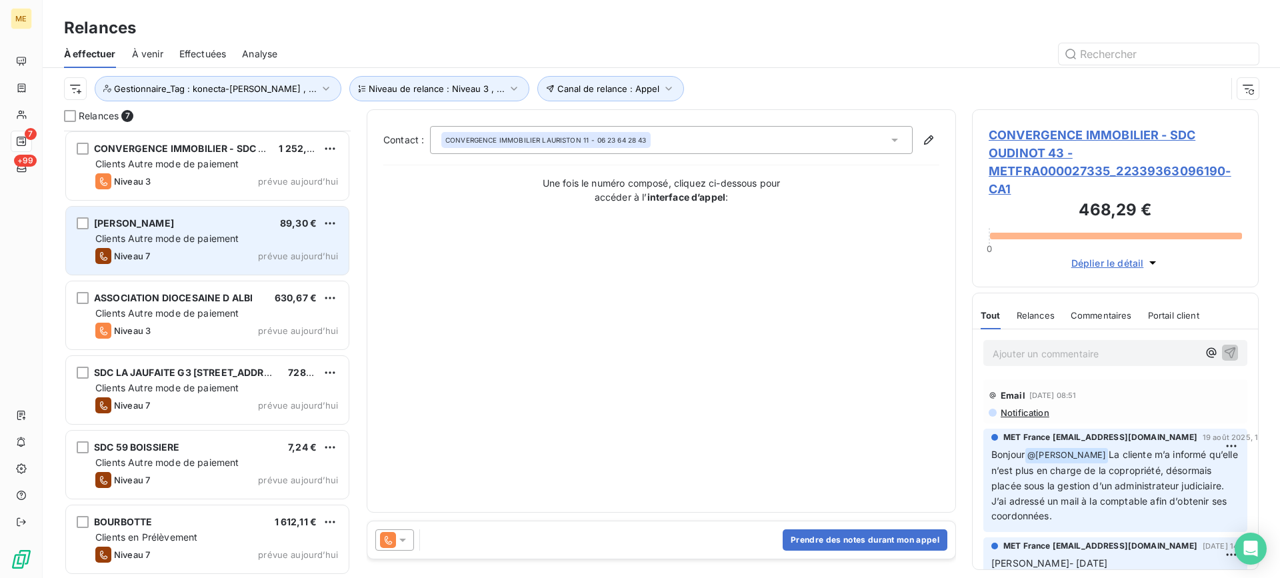
click at [221, 255] on div "Niveau 7 prévue aujourd’hui" at bounding box center [216, 256] width 243 height 16
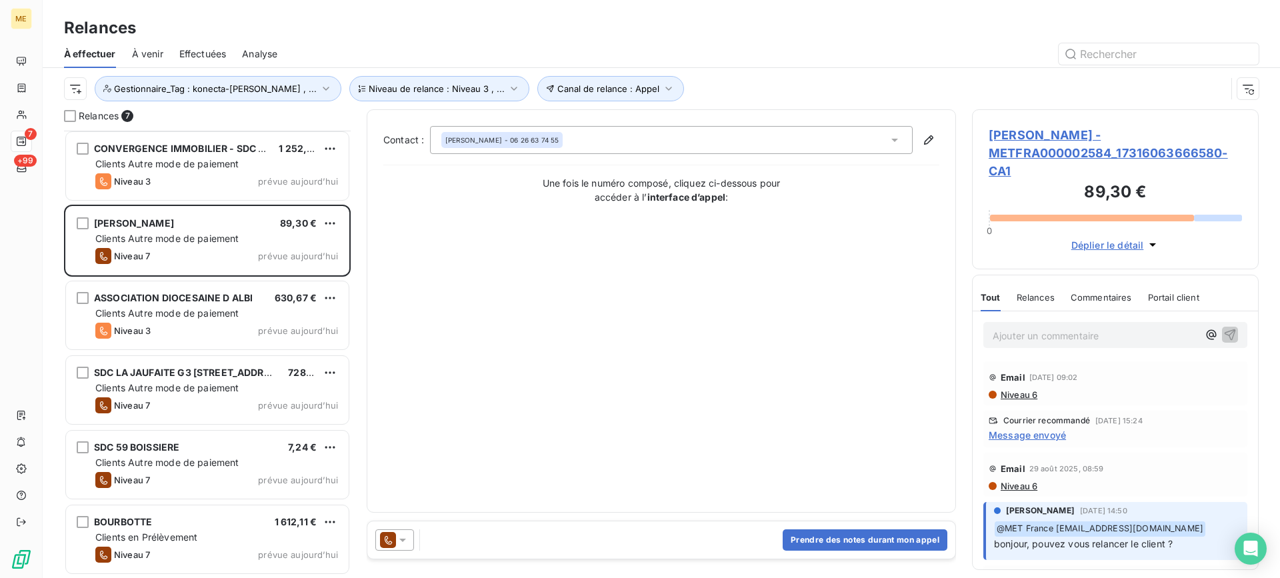
click at [1034, 149] on span "GOUIRAND LEILA SABRINA - METFRA000002584_17316063666580-CA1" at bounding box center [1115, 153] width 253 height 54
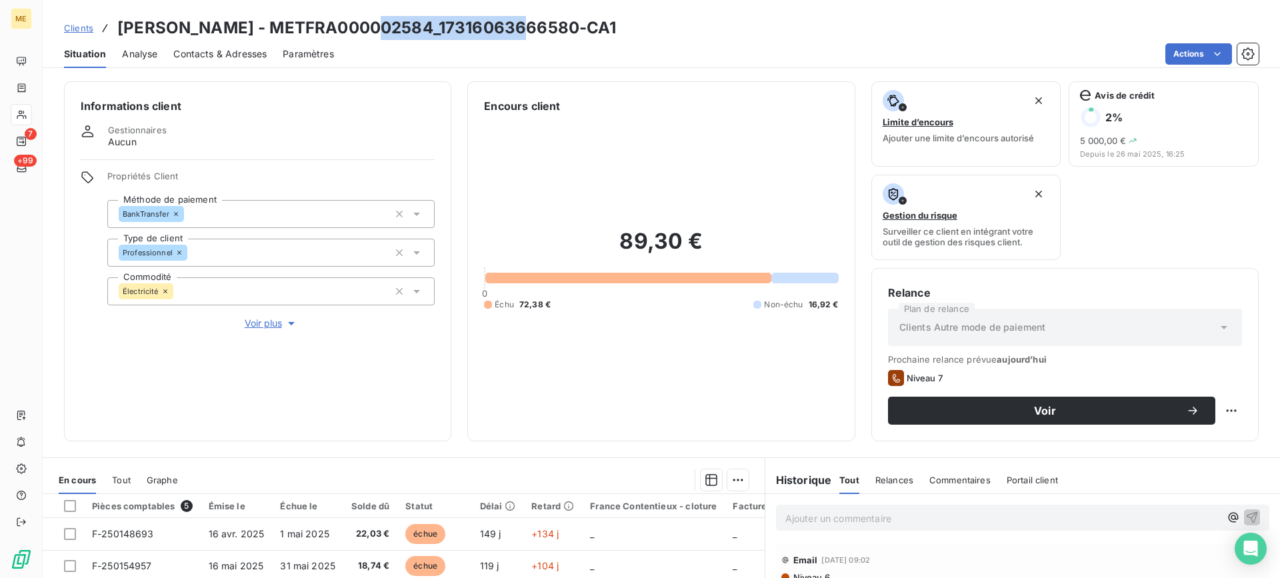
drag, startPoint x: 349, startPoint y: 23, endPoint x: 505, endPoint y: 31, distance: 156.2
click at [505, 31] on h3 "GOUIRAND LEILA SABRINA - METFRA000002584_17316063666580-CA1" at bounding box center [366, 28] width 499 height 24
copy h3 "METFRA000002584"
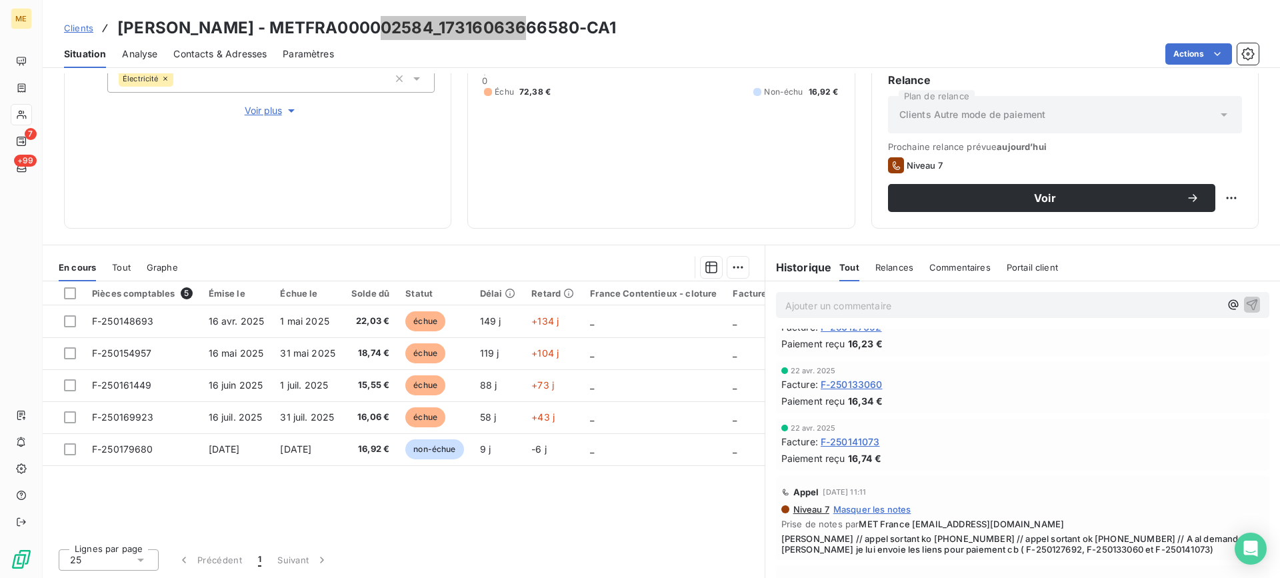
scroll to position [733, 0]
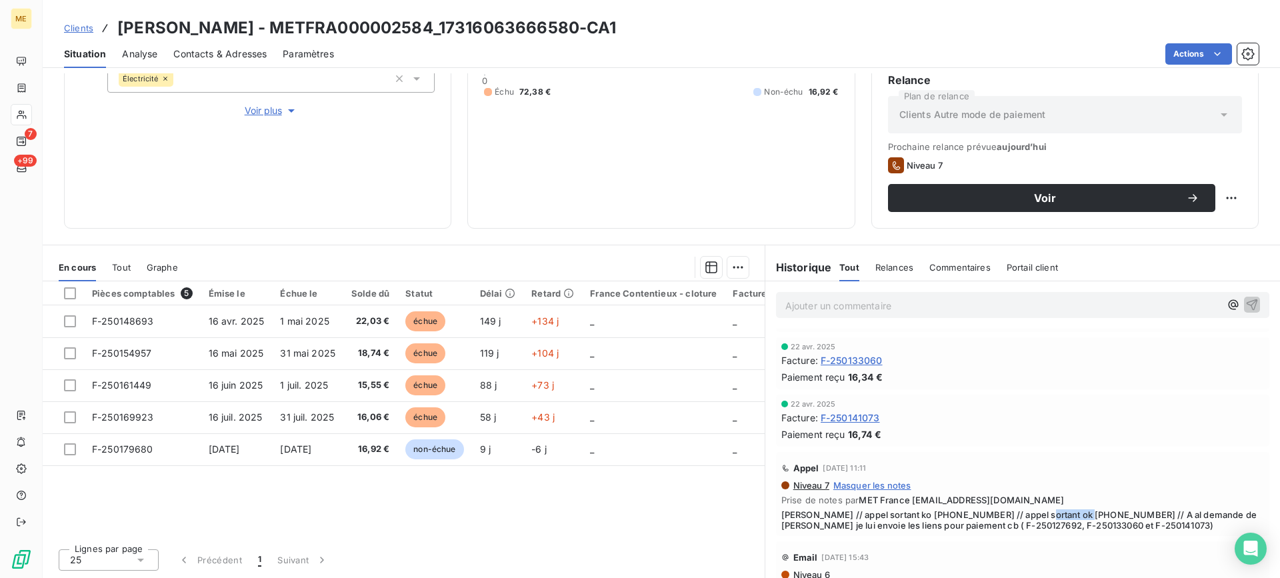
copy span "0626637455"
drag, startPoint x: 1027, startPoint y: 513, endPoint x: 1080, endPoint y: 510, distance: 52.8
click at [1080, 510] on span "Sylvain // appel sortant ko 0470954310 // appel sortant ok 0626637455 // A al d…" at bounding box center [1022, 519] width 483 height 21
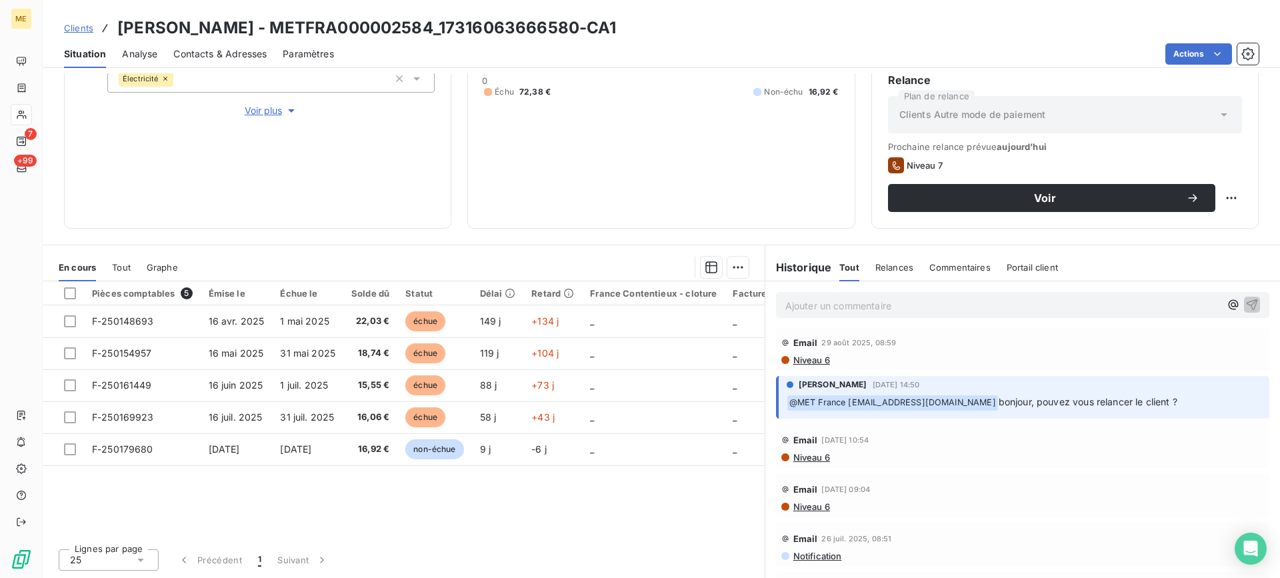
scroll to position [133, 0]
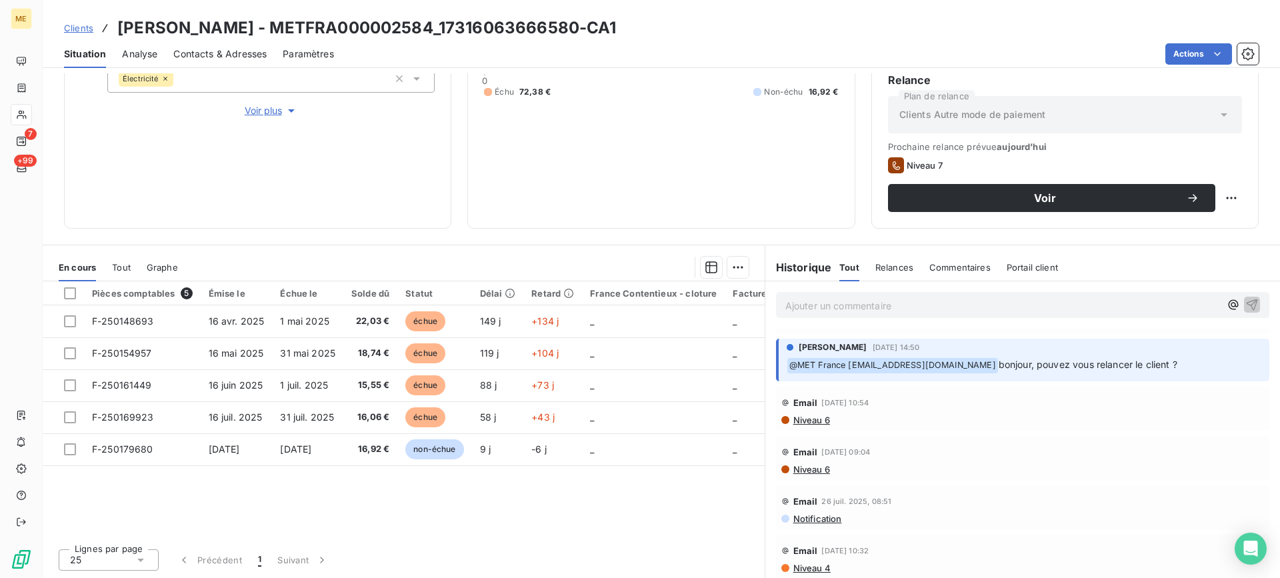
drag, startPoint x: 517, startPoint y: 29, endPoint x: 650, endPoint y: 32, distance: 132.7
click at [617, 32] on h3 "GOUIRAND LEILA SABRINA - METFRA000002584_17316063666580-CA1" at bounding box center [366, 28] width 499 height 24
copy h3 "17316063666580"
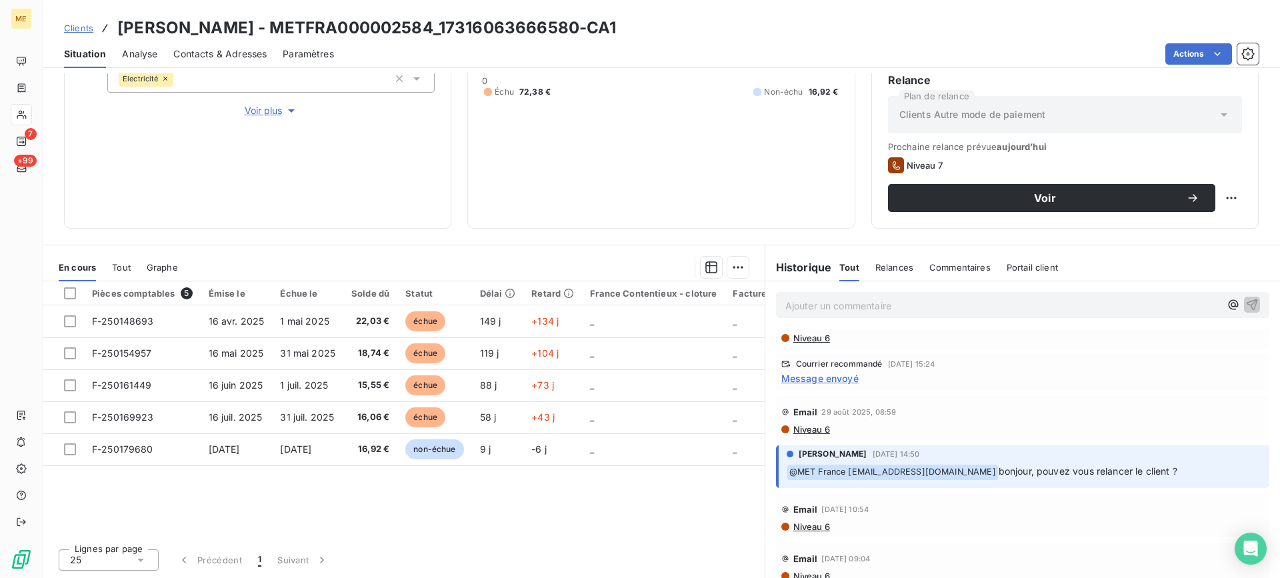
scroll to position [0, 0]
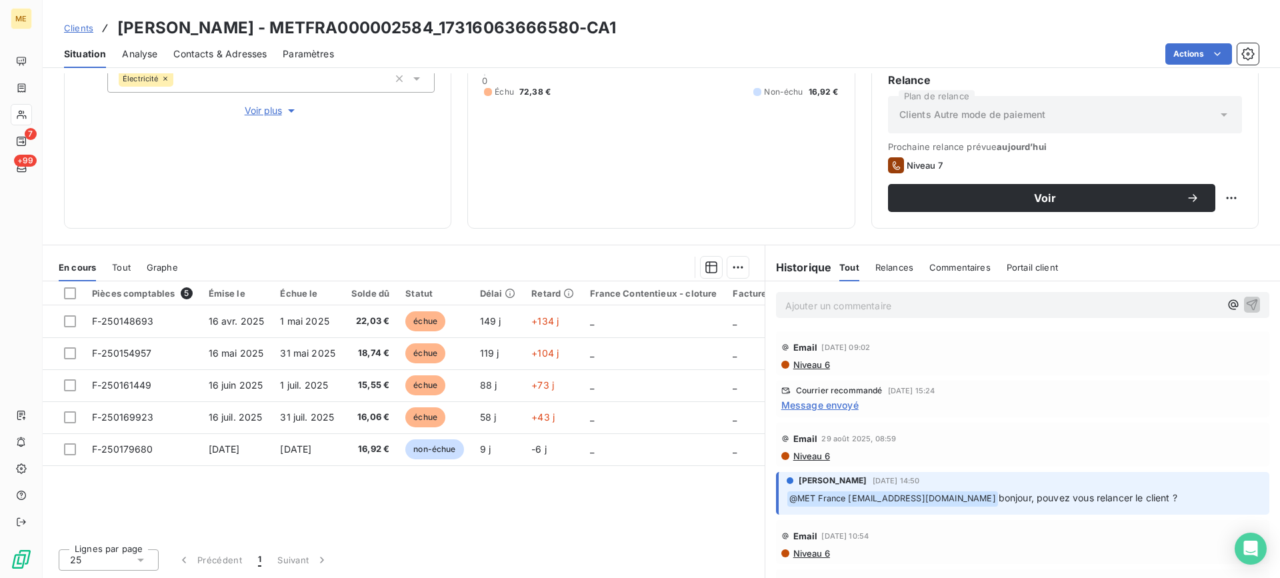
copy h3 "17316063666580"
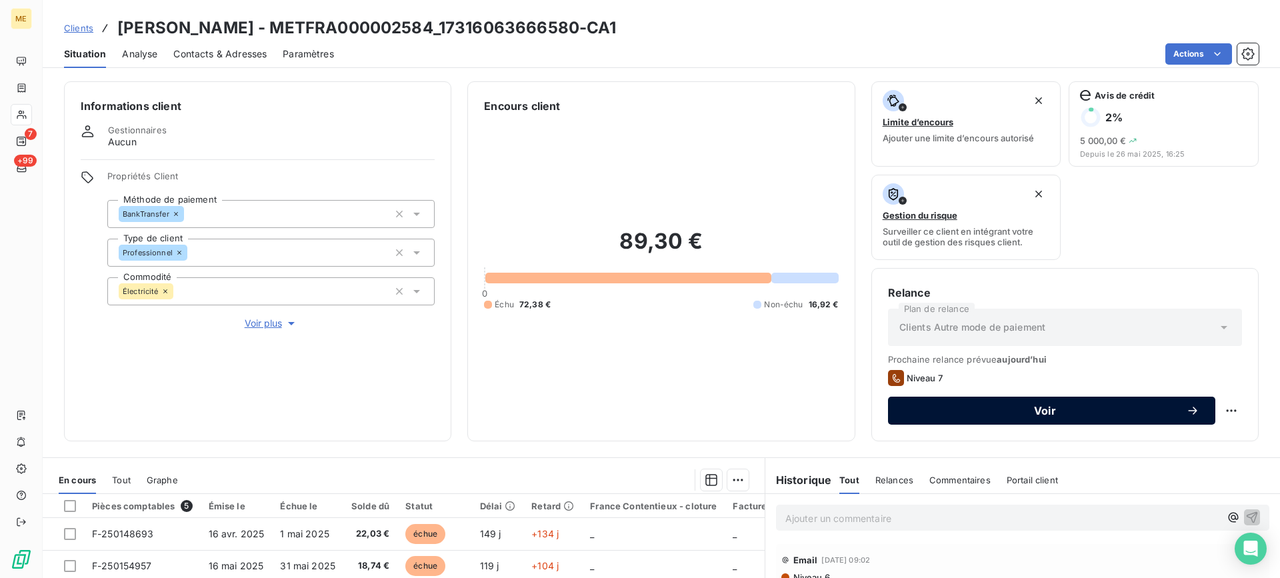
click at [987, 414] on span "Voir" at bounding box center [1045, 410] width 282 height 11
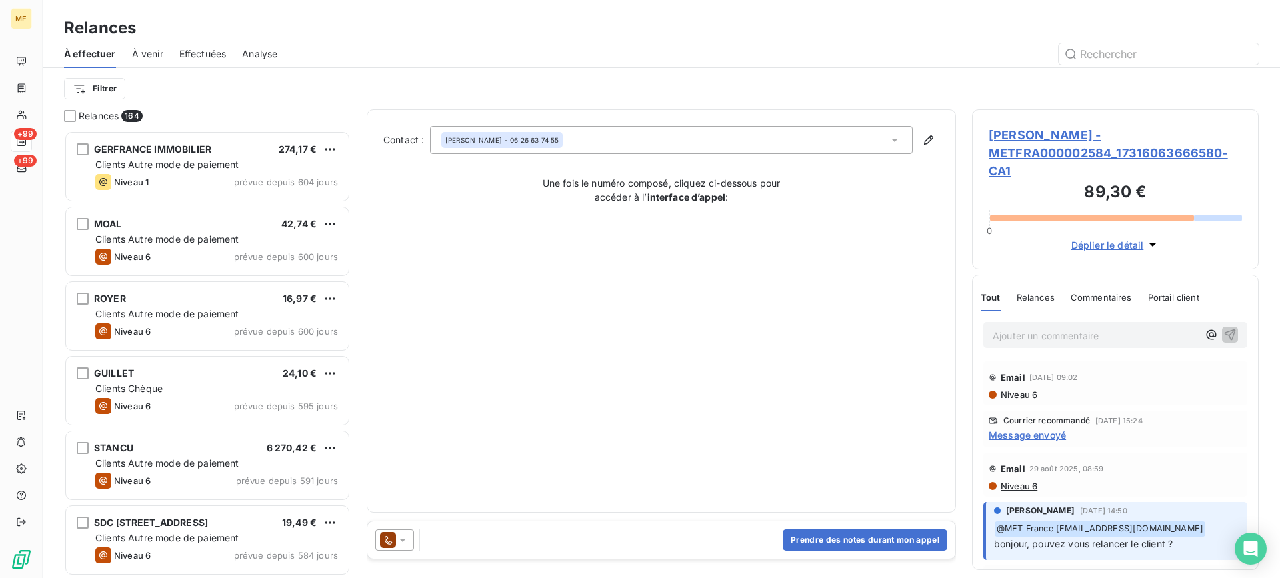
scroll to position [437, 277]
click at [840, 536] on button "Prendre des notes durant mon appel" at bounding box center [865, 539] width 165 height 21
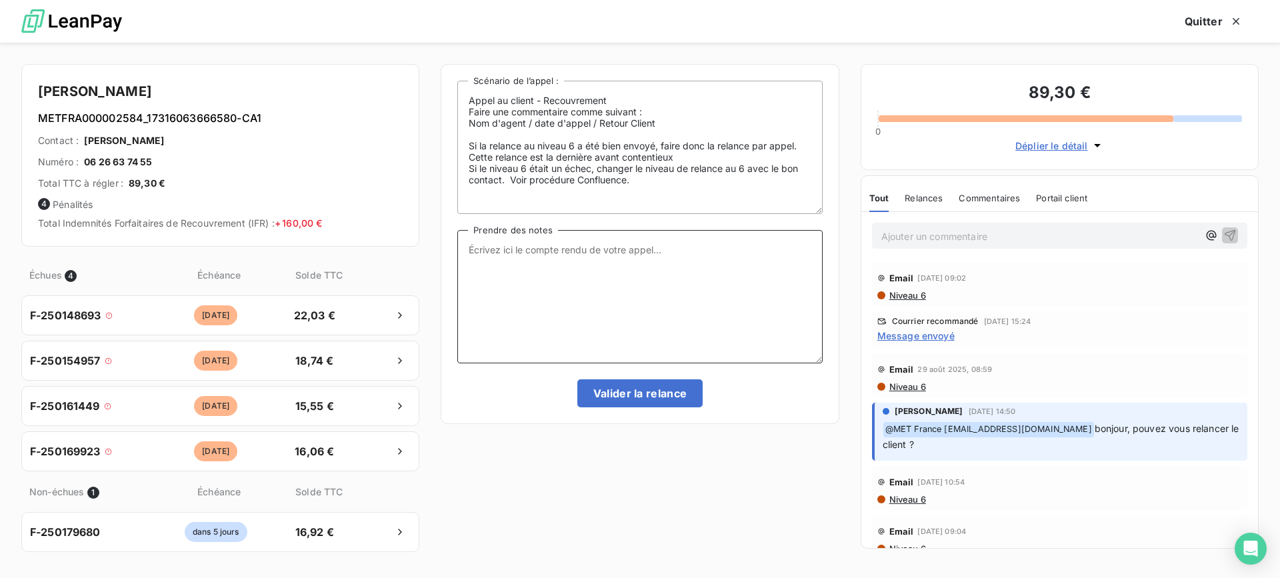
drag, startPoint x: 649, startPoint y: 325, endPoint x: 500, endPoint y: 221, distance: 181.4
click at [648, 325] on textarea "Prendre des notes" at bounding box center [639, 296] width 365 height 133
paste textarea "Lisa- date Interlocuteur : Origine : Raison : Résumé du contact : Action à veni…"
click at [561, 263] on textarea "Lisa- date Interlocuteur : Origine : Raison : Résumé du contact : Action à veni…" at bounding box center [639, 296] width 365 height 133
click at [561, 252] on textarea "Lisa- date Interlocuteur : Origine : Raison : Résumé du contact : Action à veni…" at bounding box center [639, 296] width 365 height 133
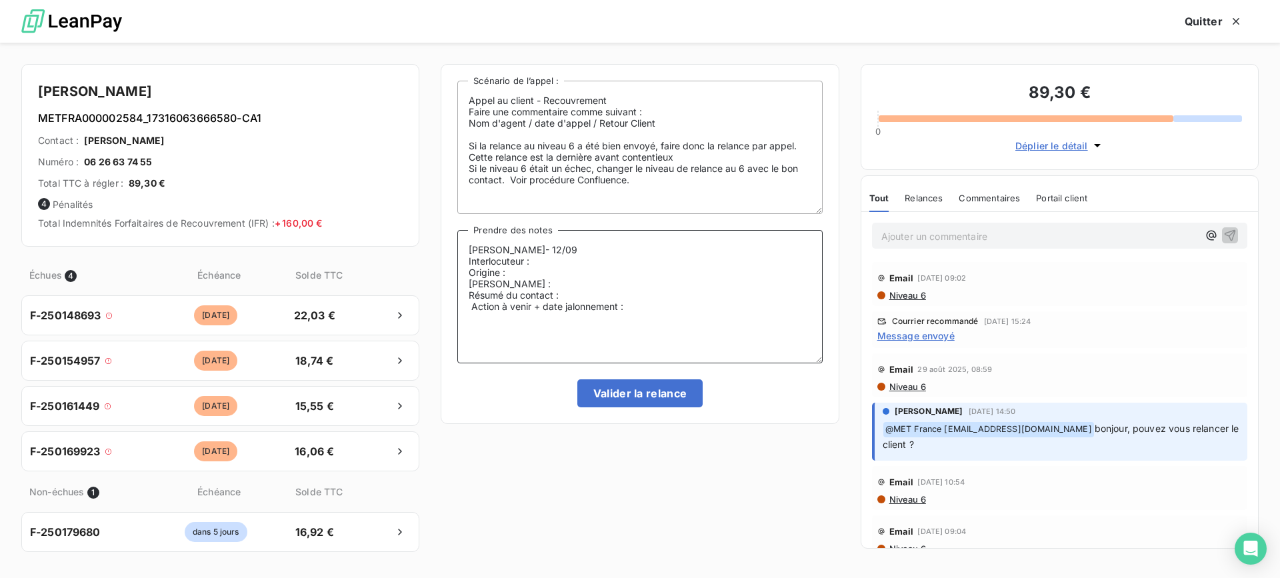
click at [658, 257] on textarea "Lisa- 12/09 Interlocuteur : Origine : Raison : Résumé du contact : Action à ven…" at bounding box center [639, 296] width 365 height 133
click at [710, 264] on textarea "Lisa- 12/09 Interlocuteur : Mme Gouirand - Origine : Raison : Résumé du contact…" at bounding box center [639, 296] width 365 height 133
paste textarea "contact@lemondedelele.com"
click at [767, 261] on textarea "Lisa- 12/09 Interlocuteur : Mme Gouirand - contact@lemondedelele.com - Origine …" at bounding box center [639, 296] width 365 height 133
paste textarea "626637455"
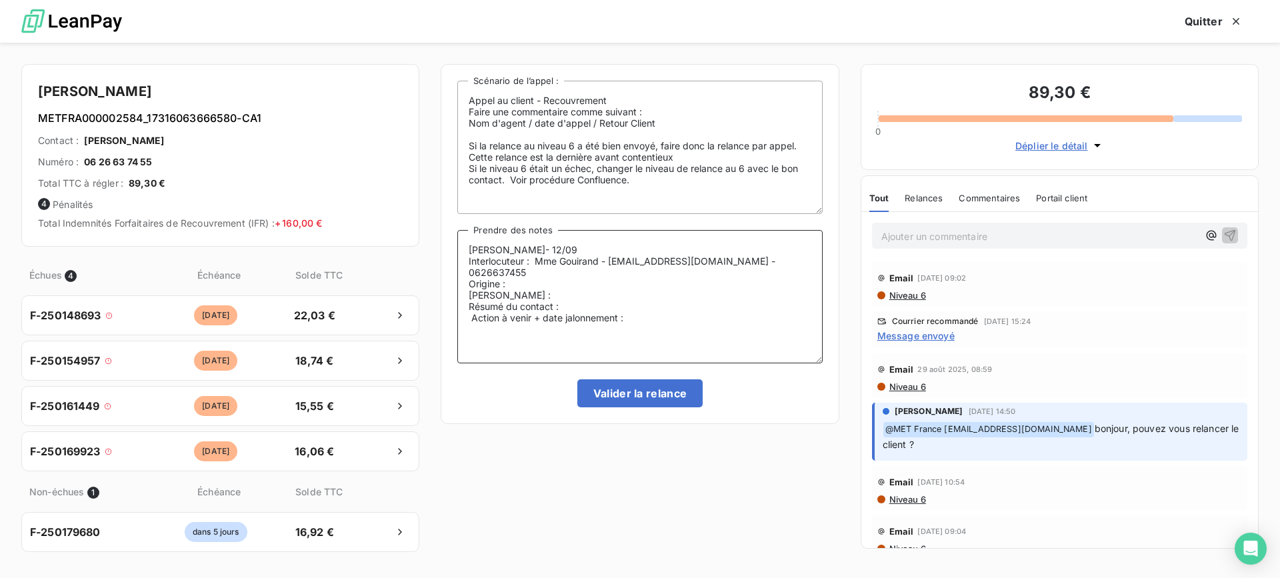
click at [739, 271] on textarea "Lisa- 12/09 Interlocuteur : Mme Gouirand - contact@lemondedelele.com - 06266374…" at bounding box center [639, 296] width 365 height 133
click at [729, 291] on textarea "Lisa- 12/09 Interlocuteur : Mme Gouirand - contact@lemondedelele.com - 06266374…" at bounding box center [639, 296] width 365 height 133
click at [723, 279] on textarea "Lisa- 12/09 Interlocuteur : Mme Gouirand - contact@lemondedelele.com - 06266374…" at bounding box center [639, 296] width 365 height 133
click at [696, 284] on textarea "Lisa- 12/09 Interlocuteur : Mme Gouirand - contact@lemondedelele.com - 06266374…" at bounding box center [639, 296] width 365 height 133
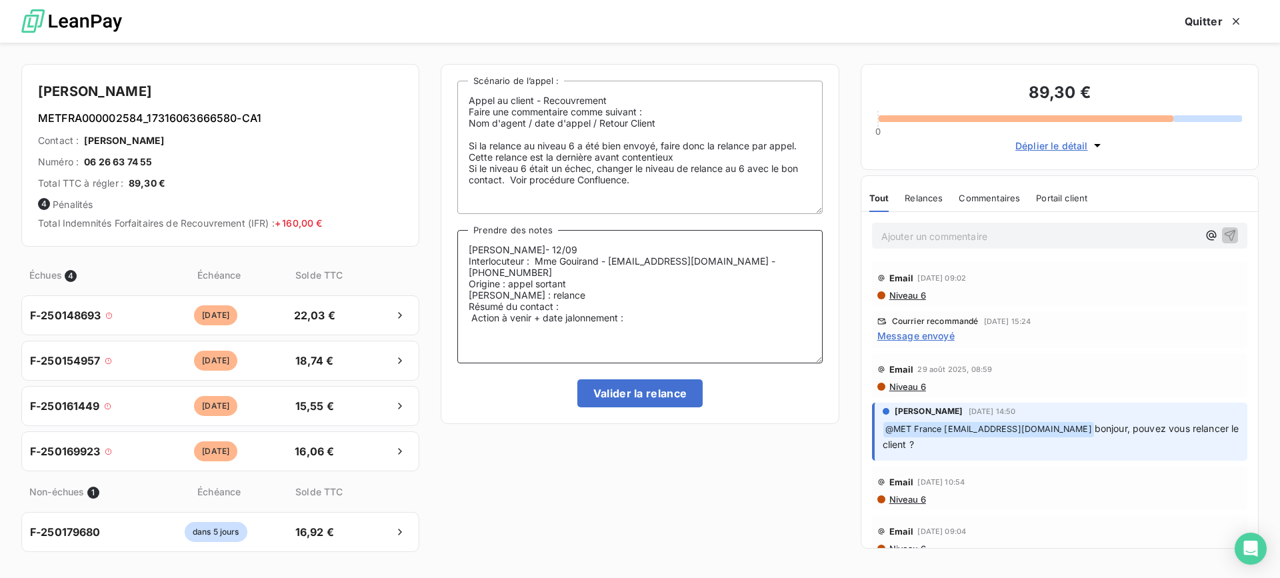
click at [690, 289] on textarea "Lisa- 12/09 Interlocuteur : Mme Gouirand - contact@lemondedelele.com - 06266374…" at bounding box center [639, 296] width 365 height 133
click at [474, 315] on textarea "Lisa- 12/09 Interlocuteur : Mme Gouirand - contact@lemondedelele.com - 06266374…" at bounding box center [639, 296] width 365 height 133
click at [642, 316] on textarea "Lisa- 12/09 Interlocuteur : Mme Gouirand - contact@lemondedelele.com - 06266374…" at bounding box center [639, 296] width 365 height 133
type textarea "Lisa- 12/09 Interlocuteur : Mme Gouirand - contact@lemondedelele.com - 06266374…"
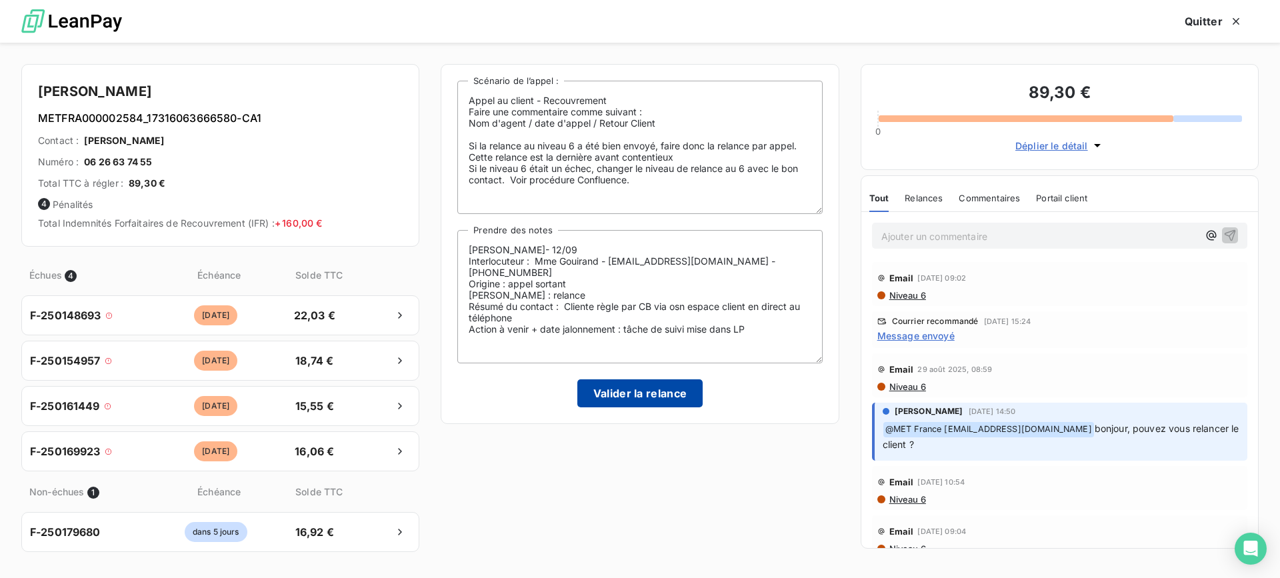
click at [687, 385] on button "Valider la relance" at bounding box center [640, 393] width 126 height 28
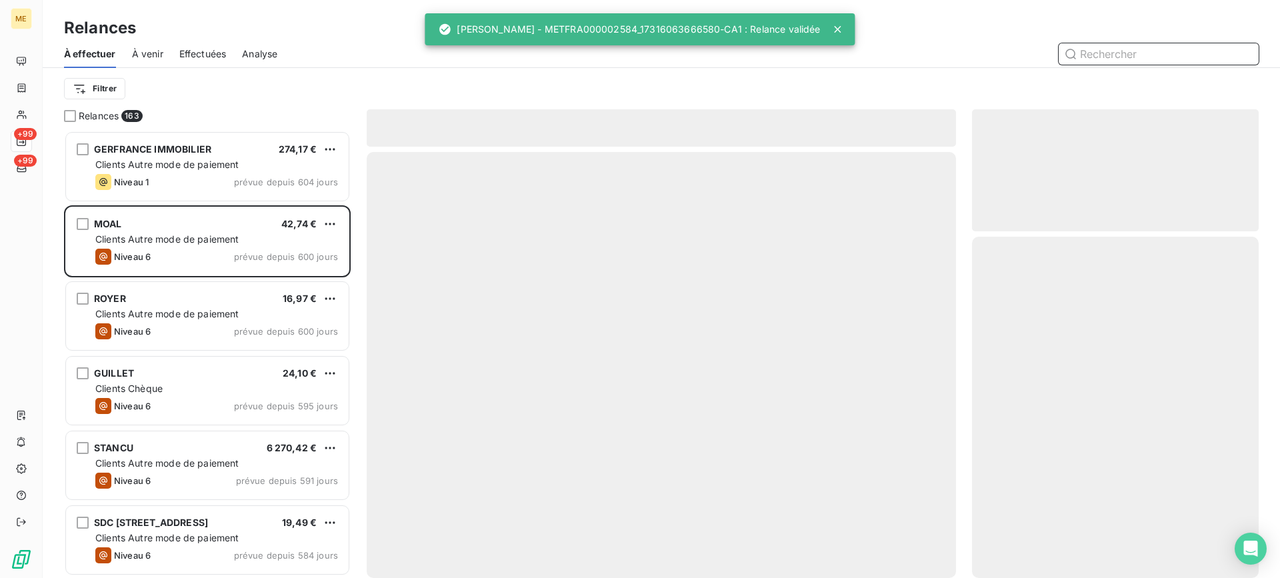
click at [197, 53] on span "Effectuées" at bounding box center [202, 53] width 47 height 13
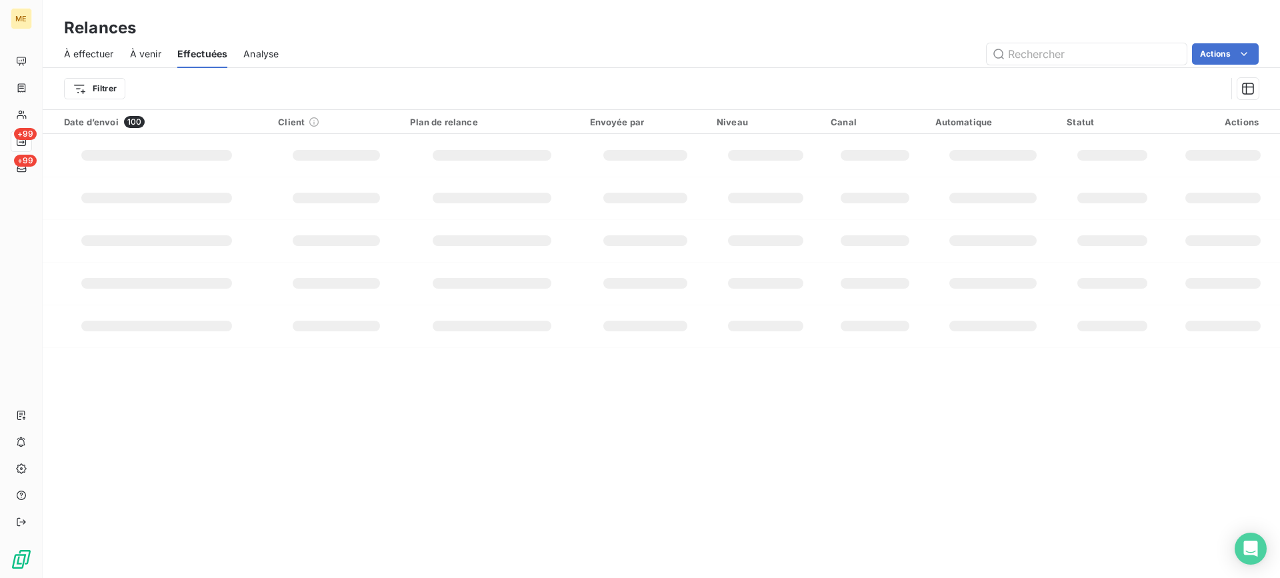
click at [93, 59] on span "À effectuer" at bounding box center [89, 53] width 50 height 13
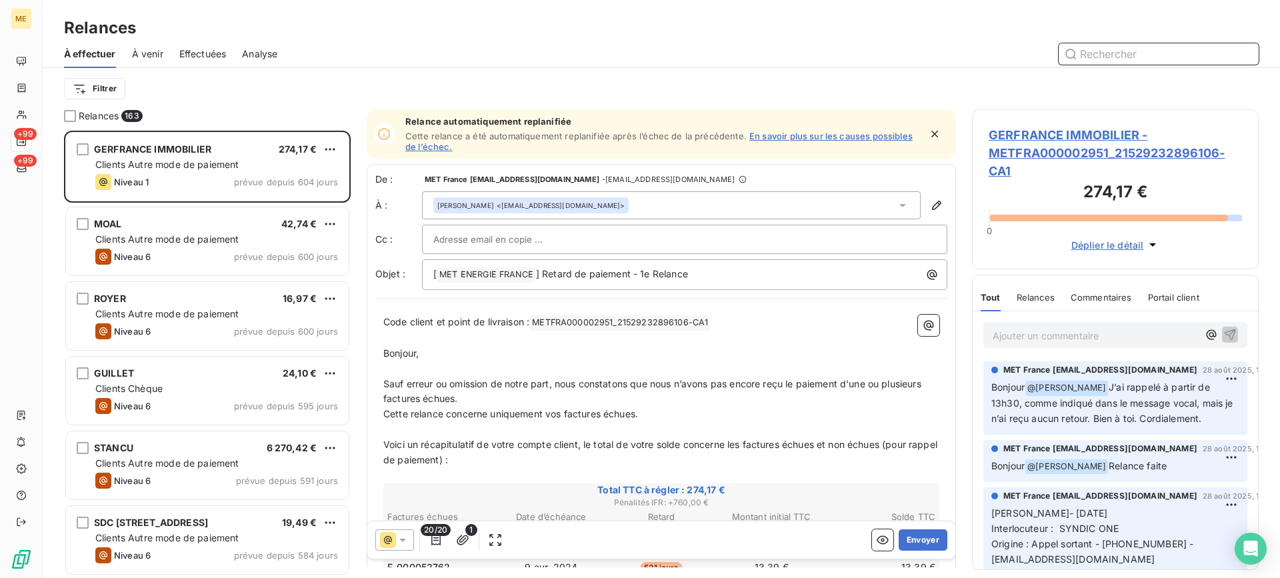
scroll to position [437, 277]
click at [191, 57] on span "Effectuées" at bounding box center [202, 53] width 47 height 13
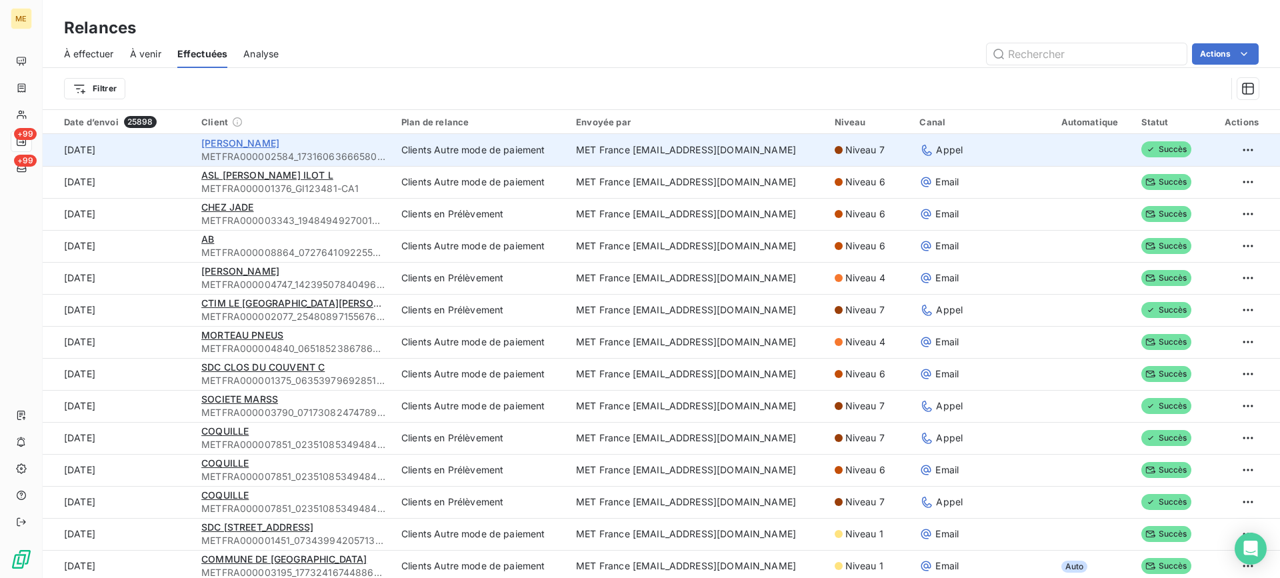
click at [279, 141] on span "GOUIRAND LEILA SABRINA" at bounding box center [240, 142] width 78 height 11
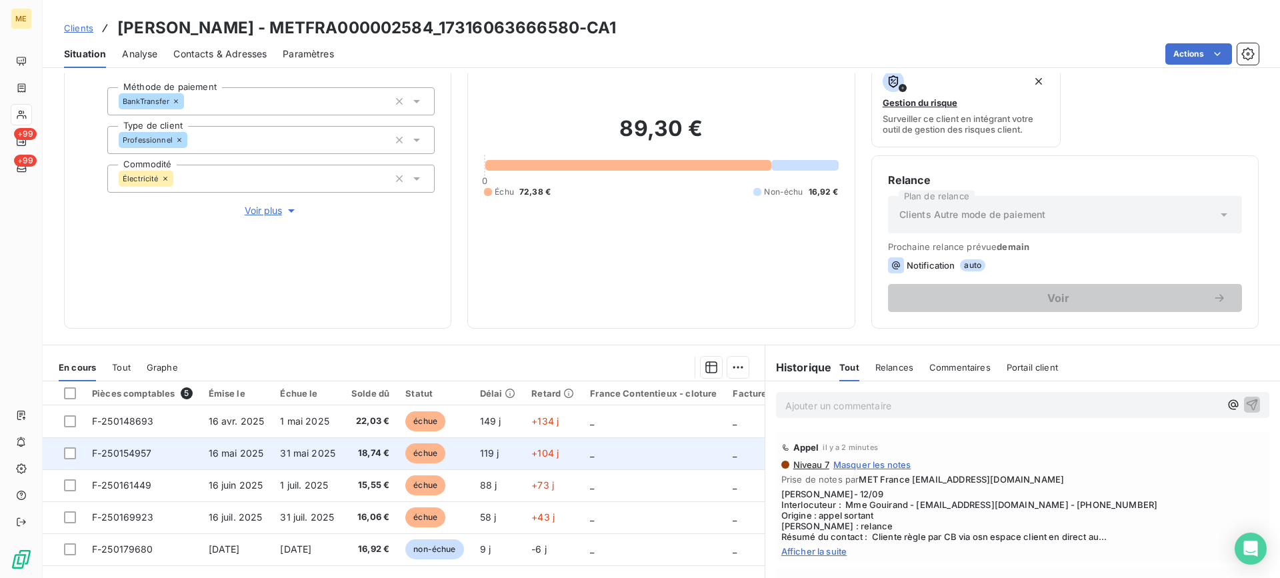
scroll to position [79, 0]
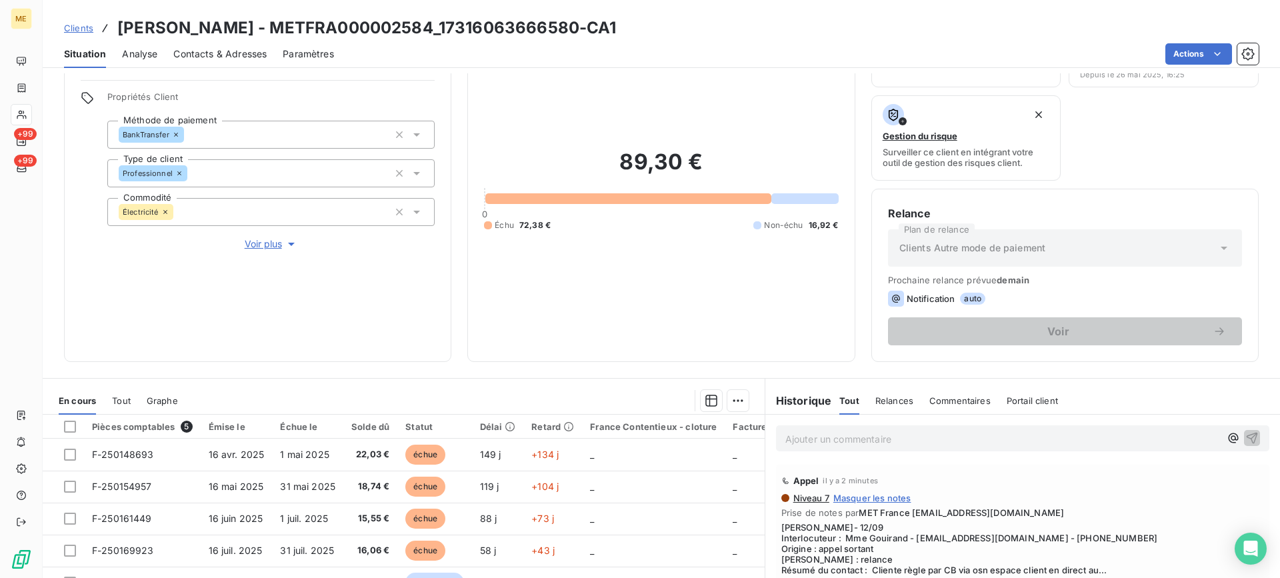
click at [245, 245] on span "Voir plus" at bounding box center [271, 243] width 53 height 13
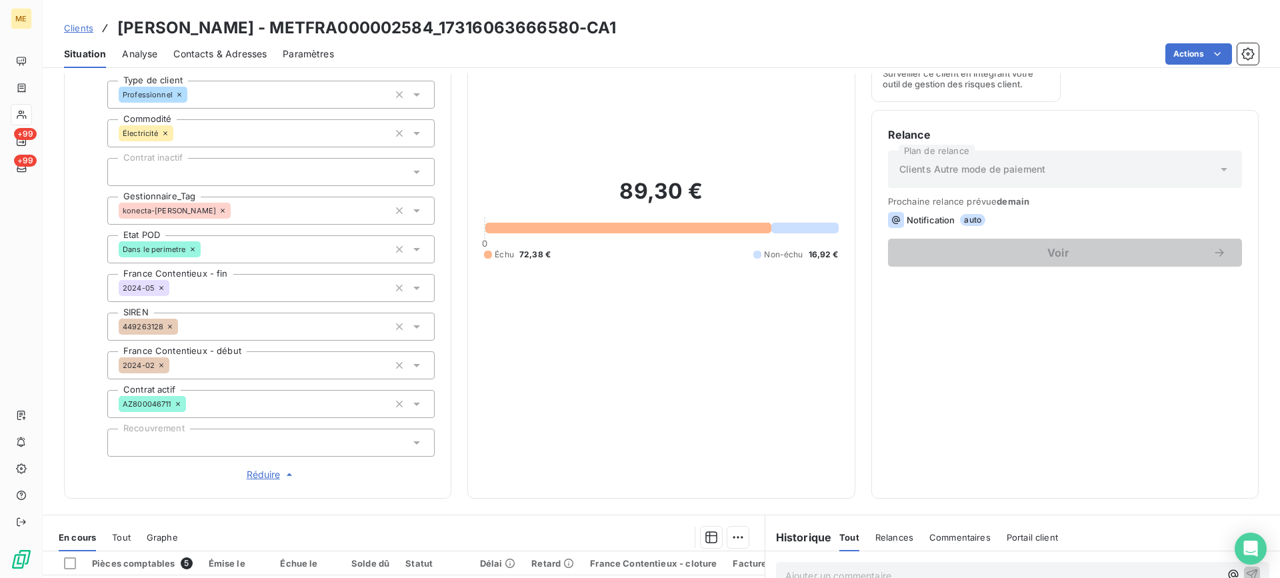
scroll to position [400, 0]
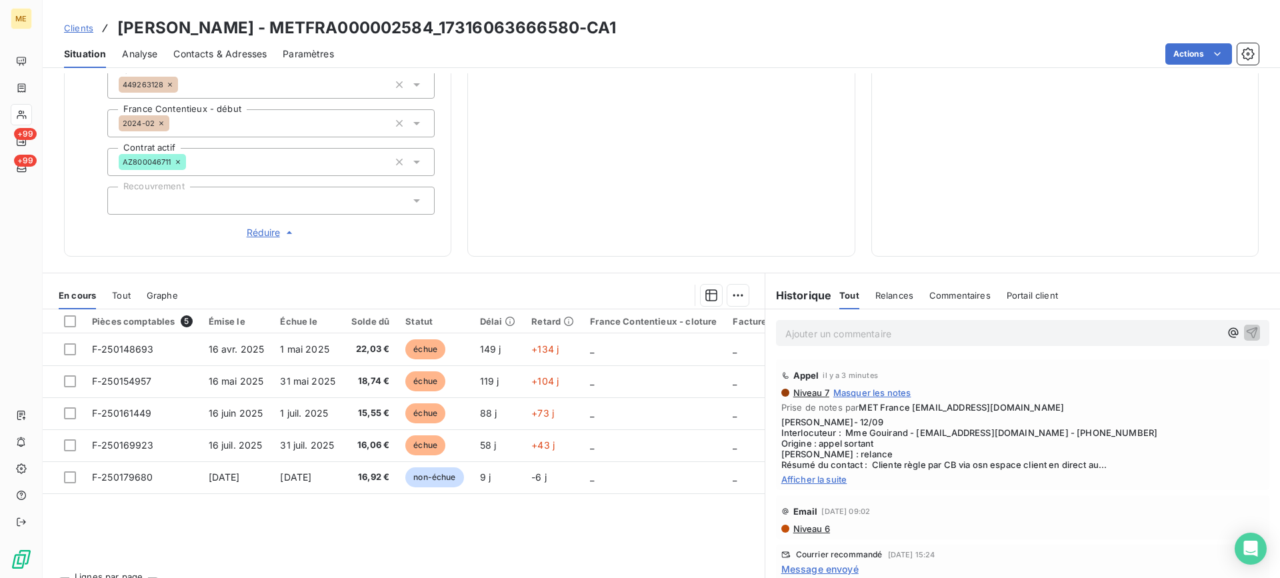
click at [821, 476] on span "Afficher la suite" at bounding box center [1022, 479] width 483 height 11
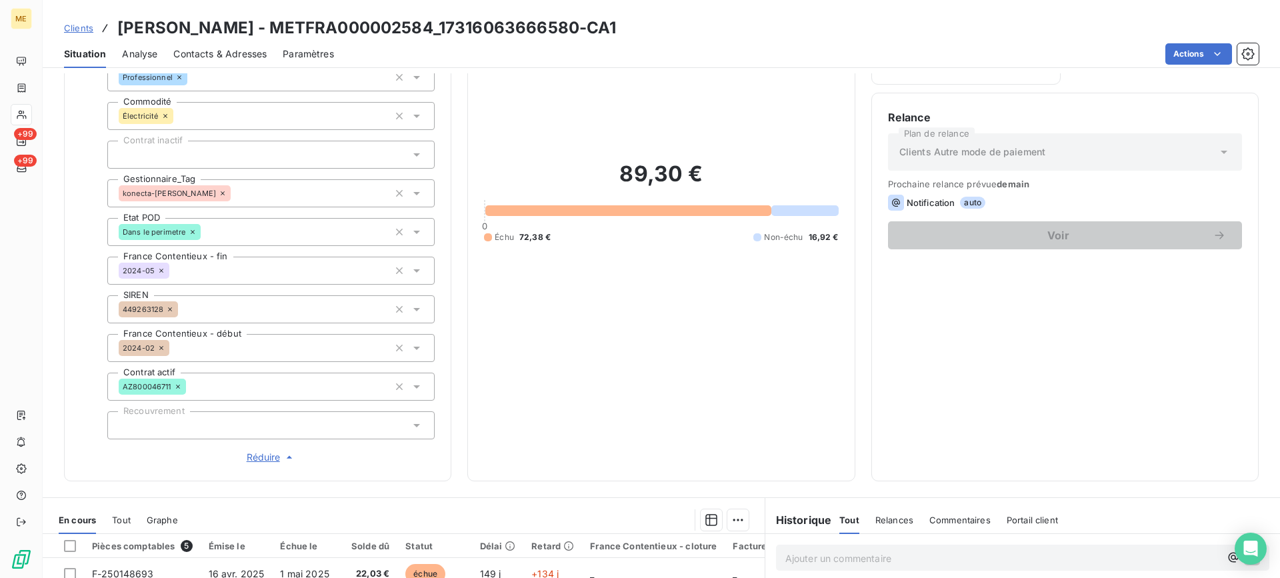
scroll to position [161, 0]
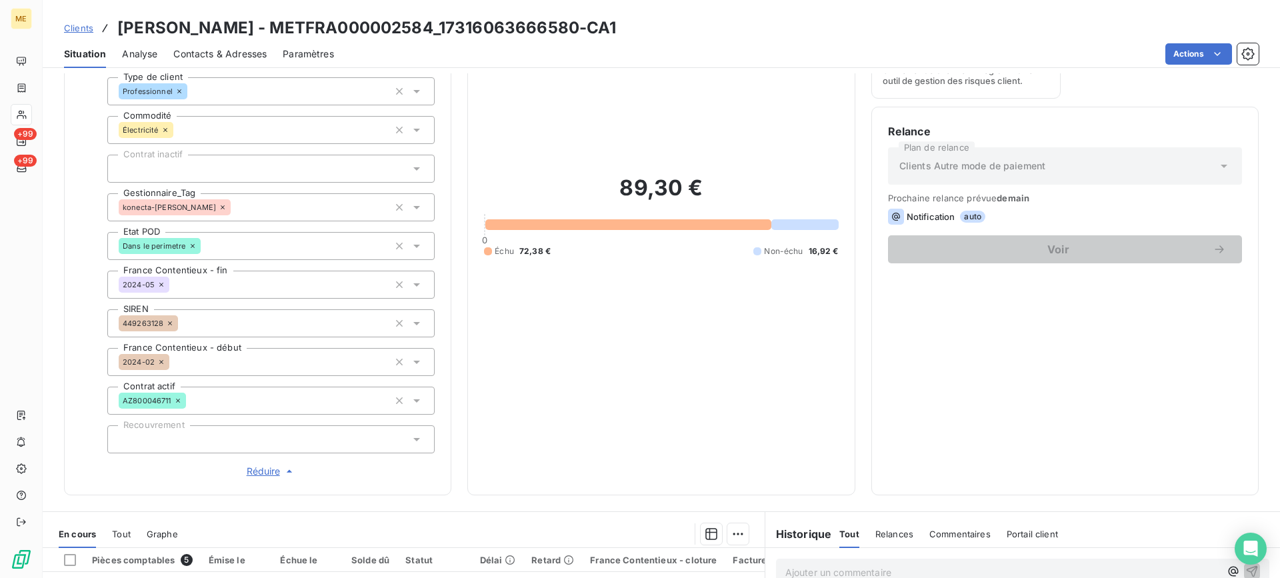
drag, startPoint x: 516, startPoint y: 28, endPoint x: 650, endPoint y: 23, distance: 134.1
click at [617, 23] on h3 "GOUIRAND LEILA SABRINA - METFRA000002584_17316063666580-CA1" at bounding box center [366, 28] width 499 height 24
copy h3 "17316063666580"
drag, startPoint x: 348, startPoint y: 25, endPoint x: 733, endPoint y: 9, distance: 385.7
click at [511, 25] on h3 "GOUIRAND LEILA SABRINA - METFRA000002584_17316063666580-CA1" at bounding box center [366, 28] width 499 height 24
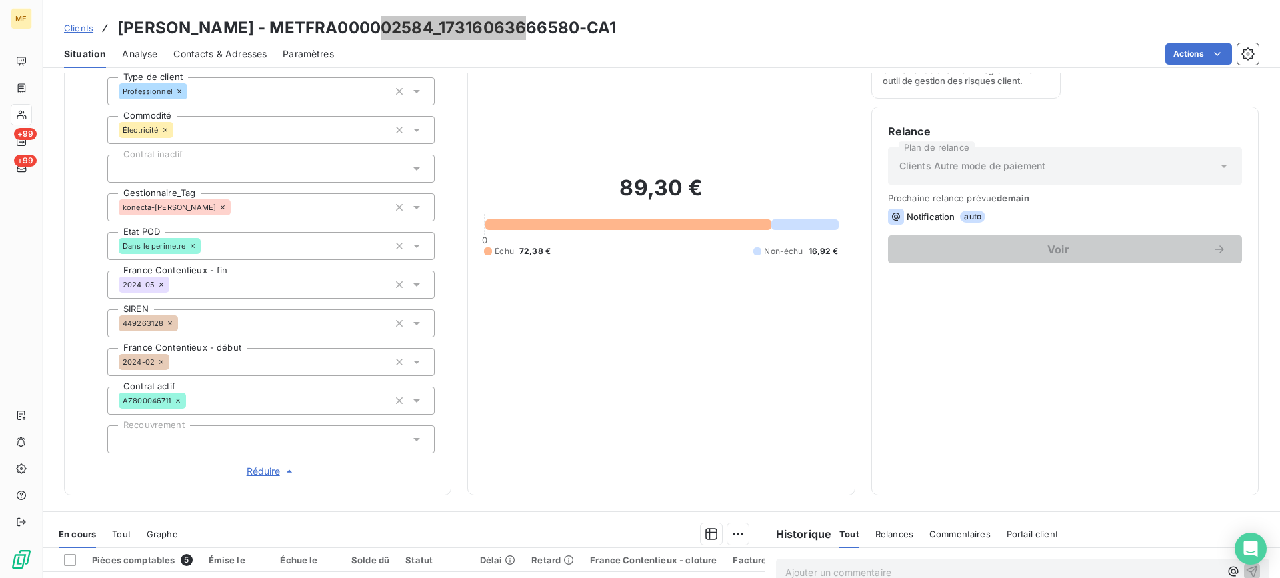
scroll to position [428, 0]
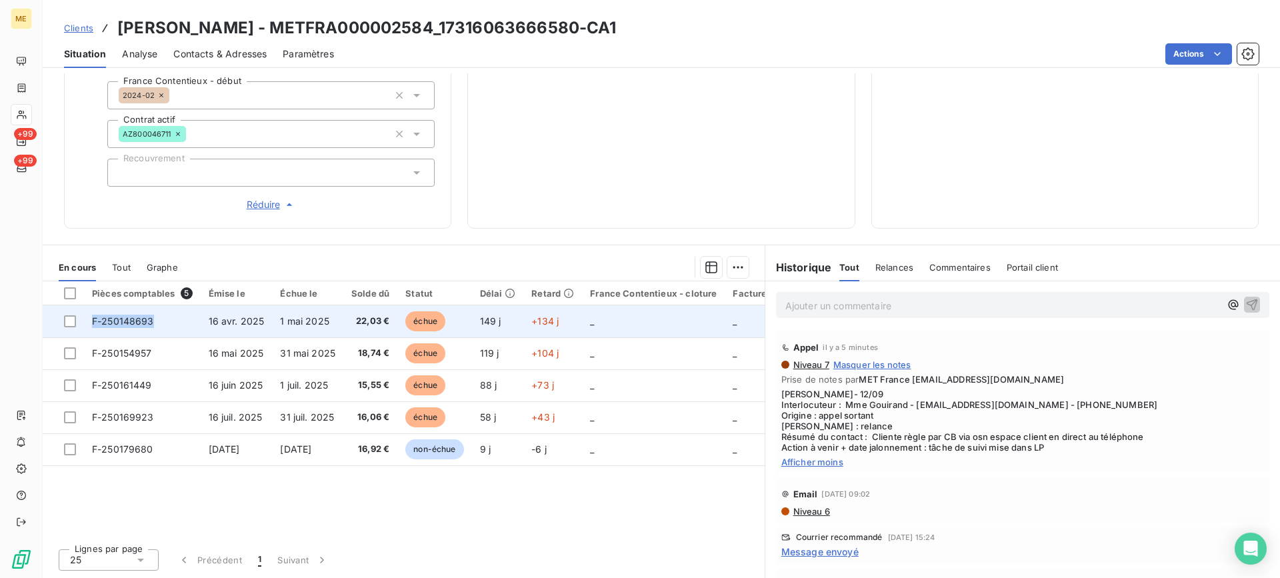
drag, startPoint x: 165, startPoint y: 328, endPoint x: 81, endPoint y: 326, distance: 84.0
click at [81, 326] on tr "F-250148693 16 avr. 2025 1 mai 2025 22,03 € échue 149 j +134 j _ _ _" at bounding box center [515, 321] width 944 height 32
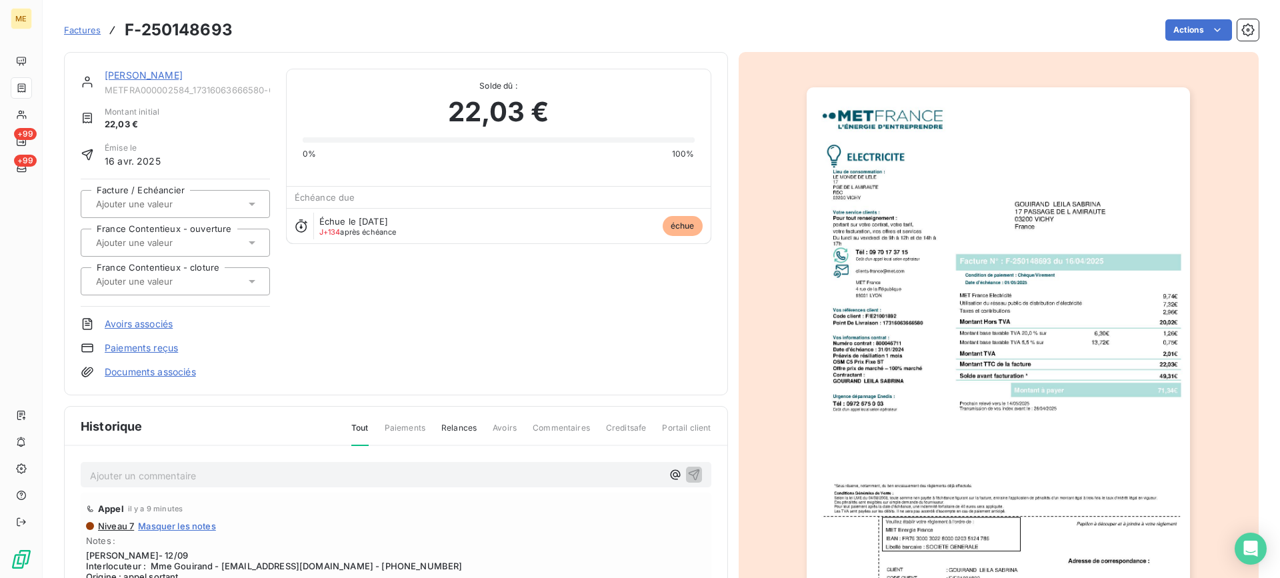
drag, startPoint x: 210, startPoint y: 72, endPoint x: 299, endPoint y: 172, distance: 133.7
click at [183, 72] on link "GOUIRAND LEILA SABRINA" at bounding box center [144, 74] width 78 height 11
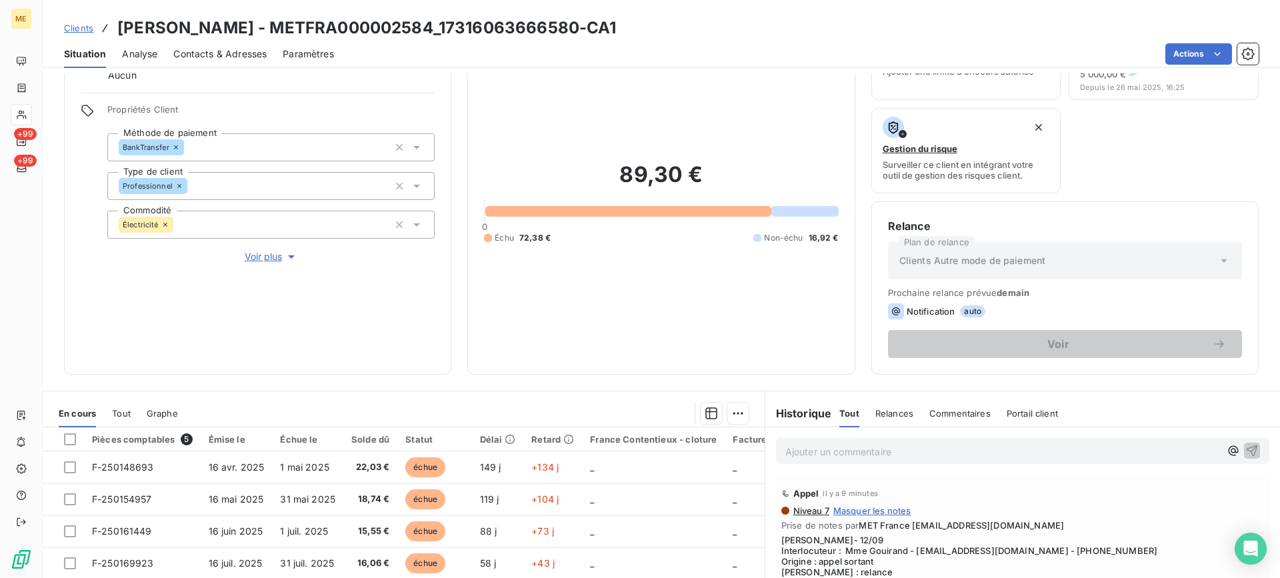
scroll to position [200, 0]
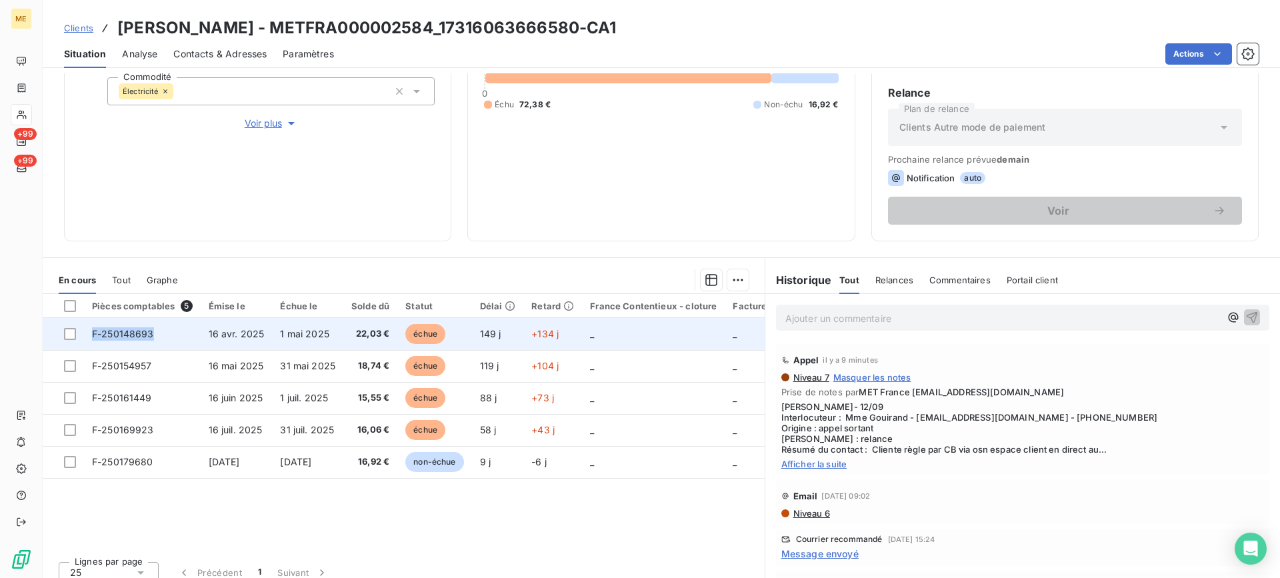
drag, startPoint x: 173, startPoint y: 336, endPoint x: 91, endPoint y: 337, distance: 82.0
click at [91, 337] on td "F-250148693" at bounding box center [142, 334] width 117 height 32
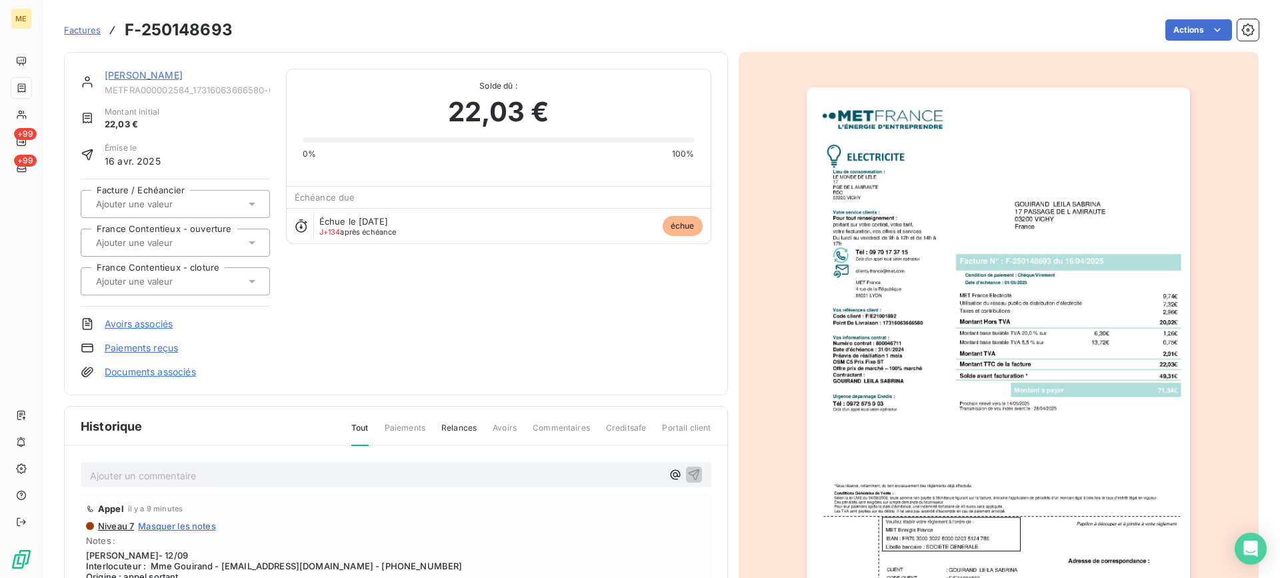
click at [149, 72] on link "GOUIRAND LEILA SABRINA" at bounding box center [144, 74] width 78 height 11
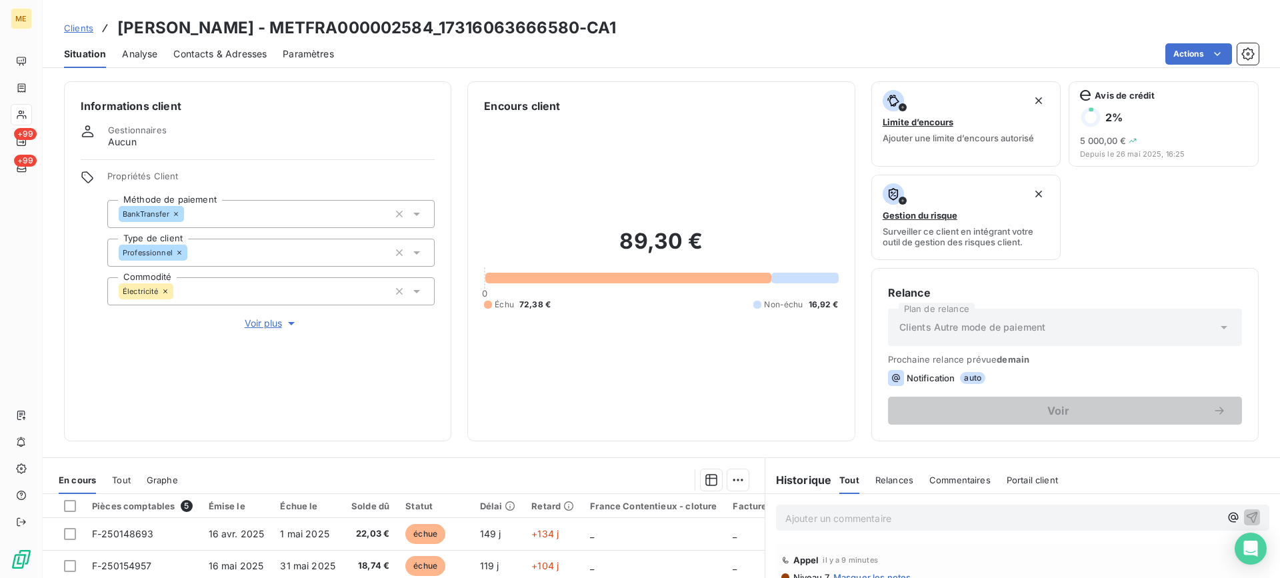
click at [891, 511] on p "Ajouter un commentaire ﻿" at bounding box center [1002, 518] width 435 height 17
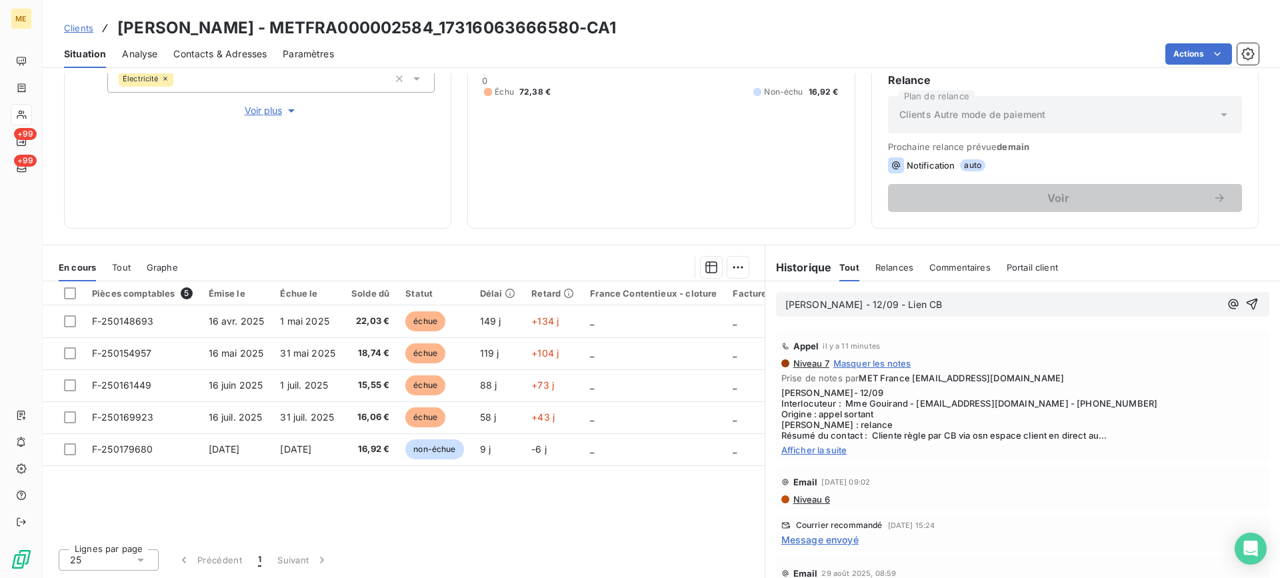
click at [886, 307] on p "Lisa - 12/09 - Lien CB" at bounding box center [1002, 304] width 435 height 15
click at [523, 33] on h3 "GOUIRAND LEILA SABRINA - METFRA000002584_17316063666580-CA1" at bounding box center [366, 28] width 499 height 24
click at [525, 47] on div "Actions" at bounding box center [804, 53] width 909 height 21
drag, startPoint x: 513, startPoint y: 25, endPoint x: 651, endPoint y: 23, distance: 137.4
click at [617, 23] on h3 "GOUIRAND LEILA SABRINA - METFRA000002584_17316063666580-CA1" at bounding box center [366, 28] width 499 height 24
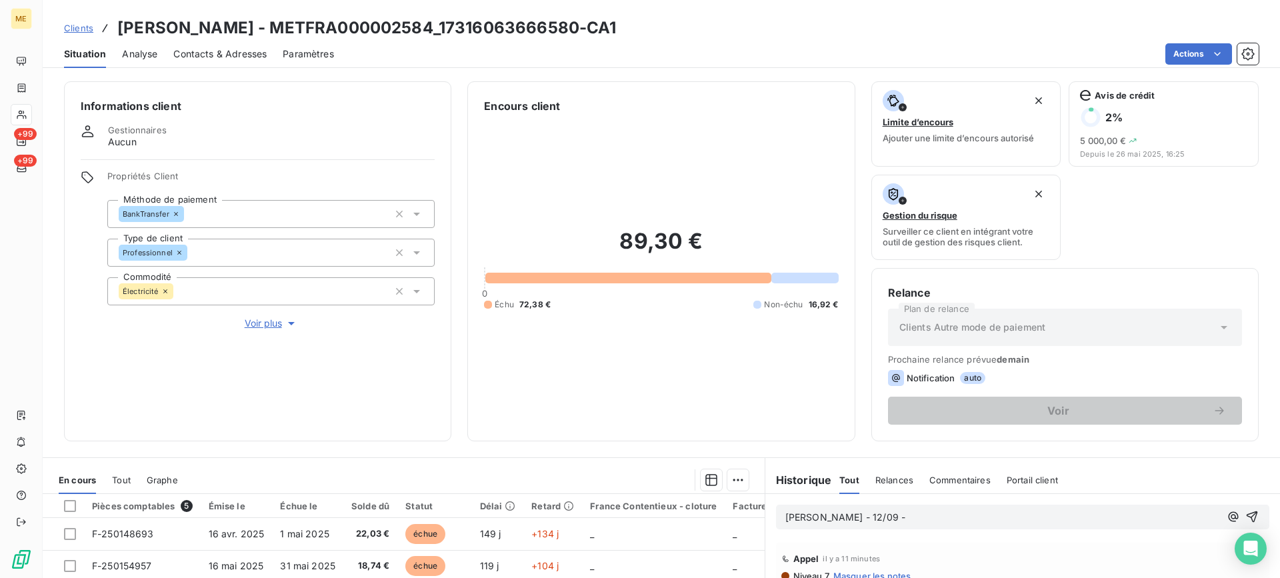
click at [597, 190] on div "89,30 € 0 Échu 72,38 € Non-échu 16,92 €" at bounding box center [661, 269] width 354 height 311
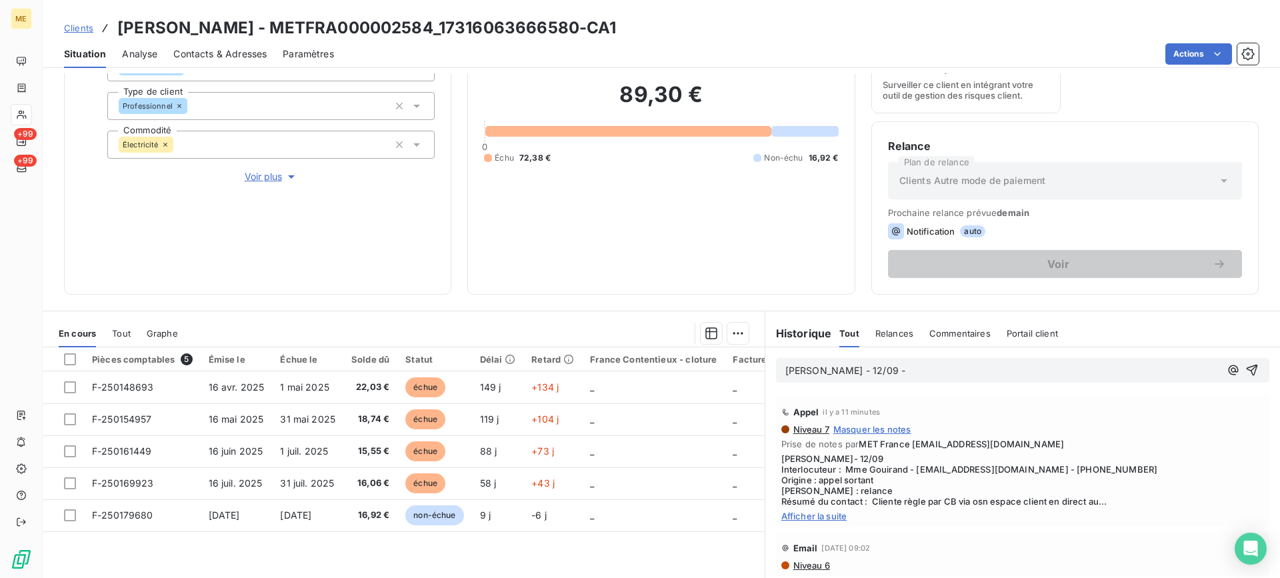
scroll to position [200, 0]
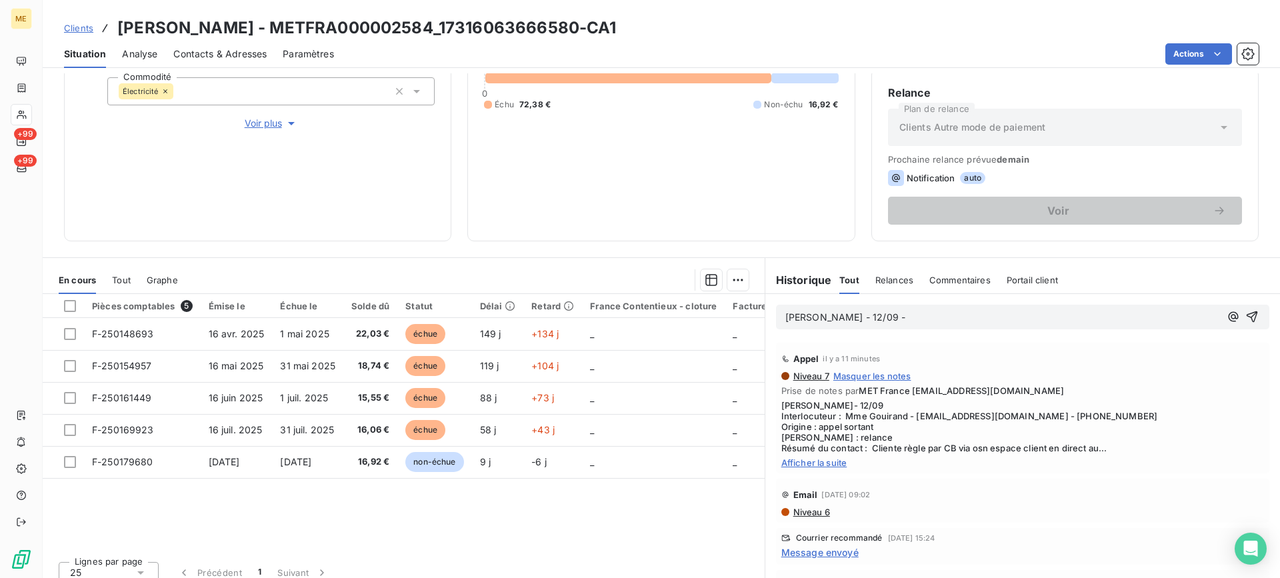
click at [827, 461] on span "Afficher la suite" at bounding box center [1022, 462] width 483 height 11
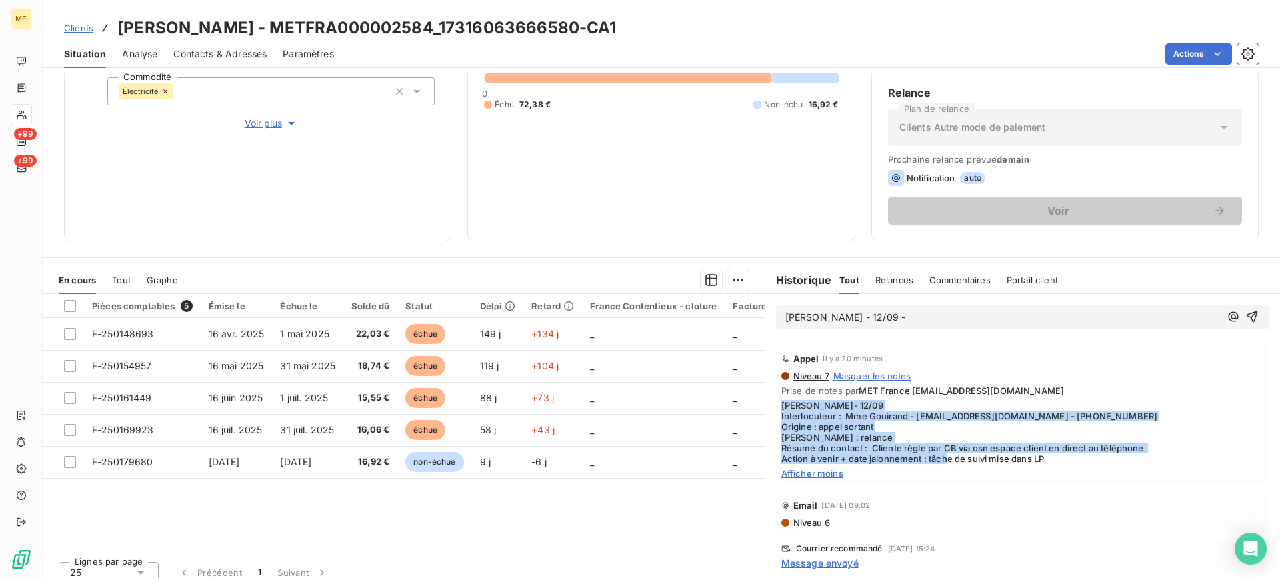
drag, startPoint x: 1050, startPoint y: 463, endPoint x: 772, endPoint y: 403, distance: 284.4
click at [776, 403] on div "Appel il y a 20 minutes Niveau 7 Masquer les notes Prise de notes par MET Franc…" at bounding box center [1022, 413] width 493 height 141
click at [971, 448] on span "Lisa- 12/09 Interlocuteur : Mme Gouirand - contact@lemondedelele.com - 06266374…" at bounding box center [1022, 432] width 483 height 64
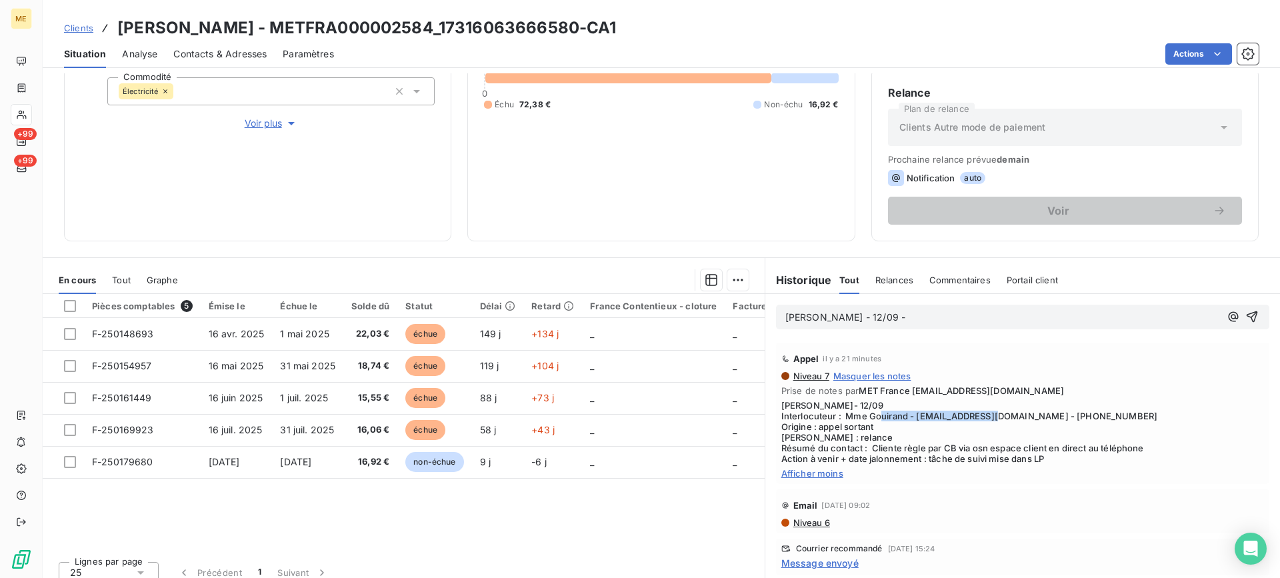
drag, startPoint x: 913, startPoint y: 415, endPoint x: 1033, endPoint y: 419, distance: 120.8
click at [1033, 419] on span "Lisa- 12/09 Interlocuteur : Mme Gouirand - contact@lemondedelele.com - 06266374…" at bounding box center [1022, 432] width 483 height 64
click at [289, 335] on span "1 mai 2025" at bounding box center [304, 333] width 49 height 11
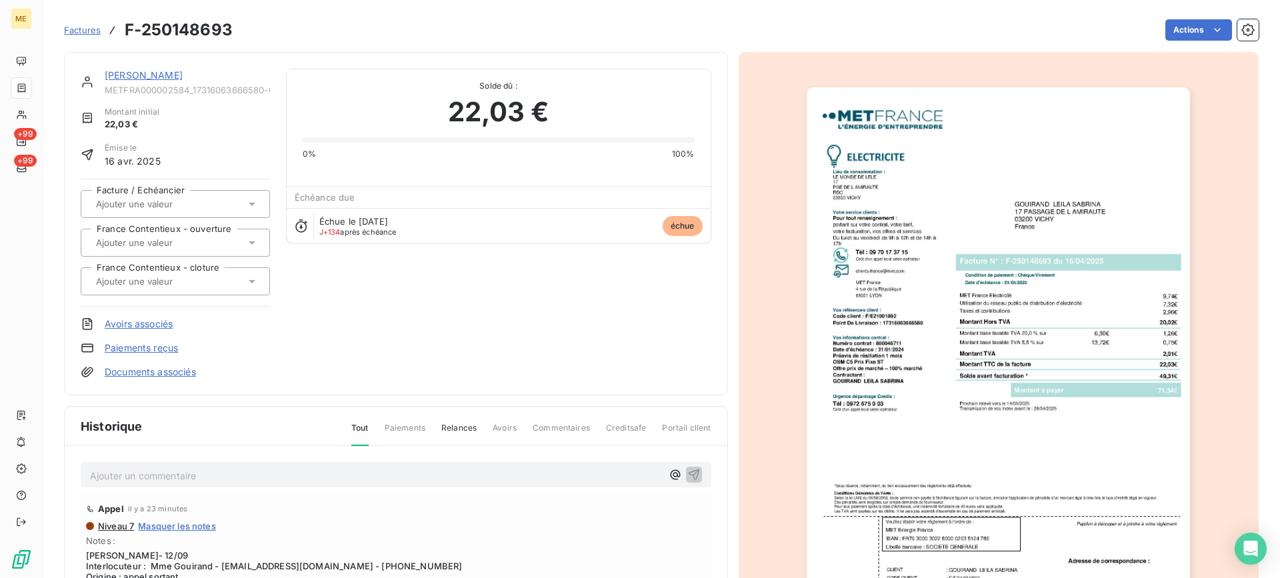
click at [134, 74] on link "GOUIRAND LEILA SABRINA" at bounding box center [144, 74] width 78 height 11
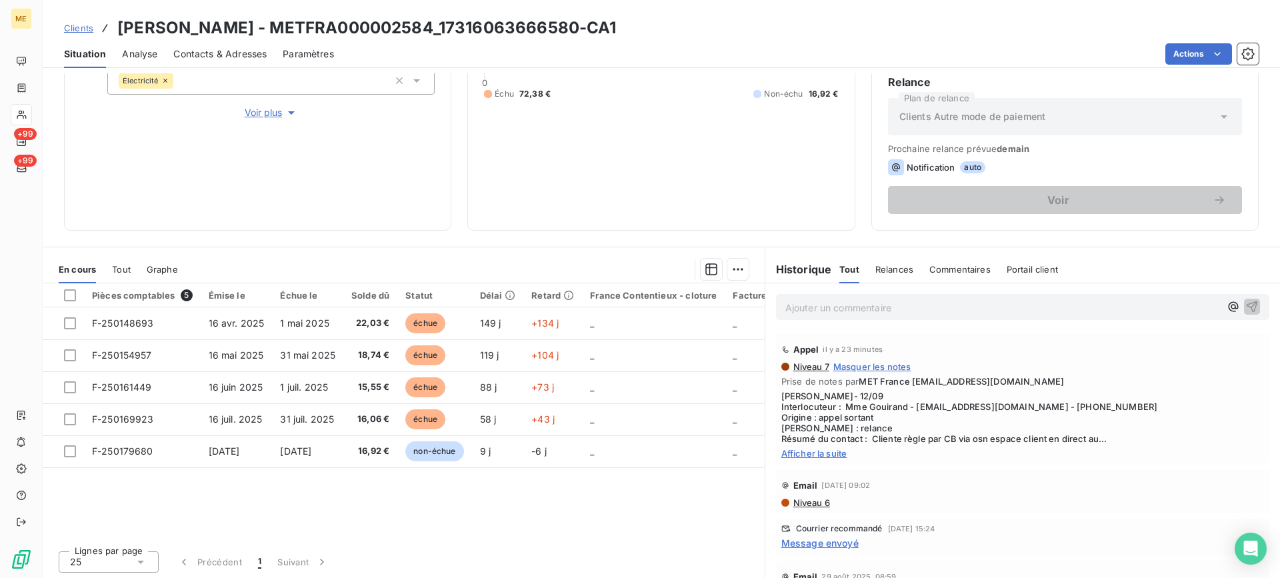
scroll to position [213, 0]
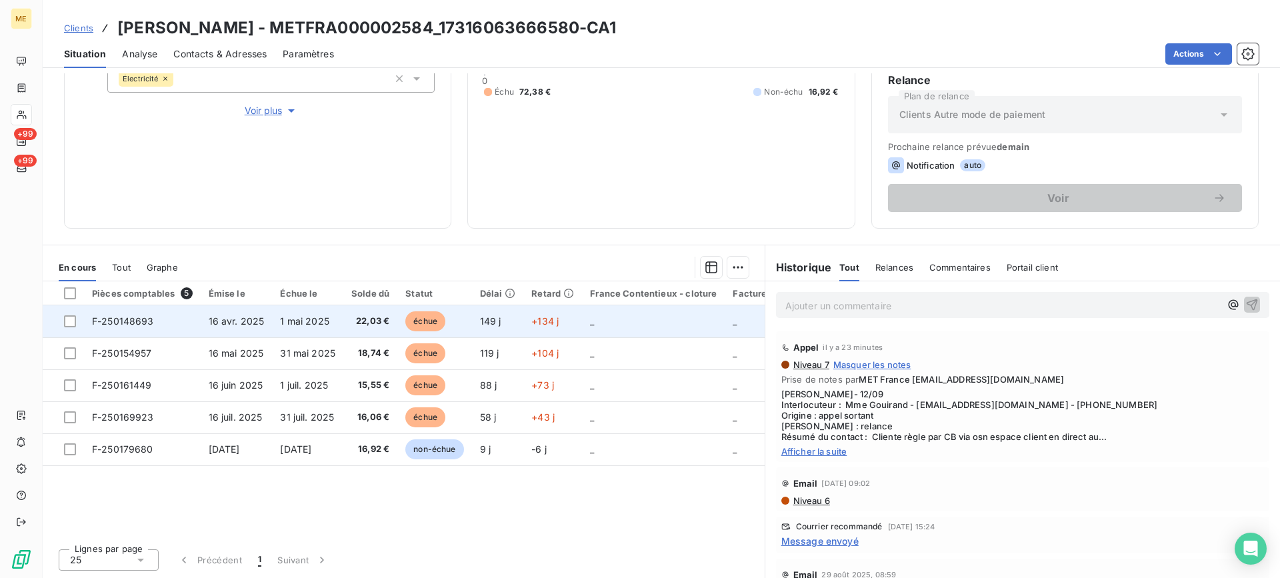
click at [301, 327] on td "1 mai 2025" at bounding box center [307, 321] width 71 height 32
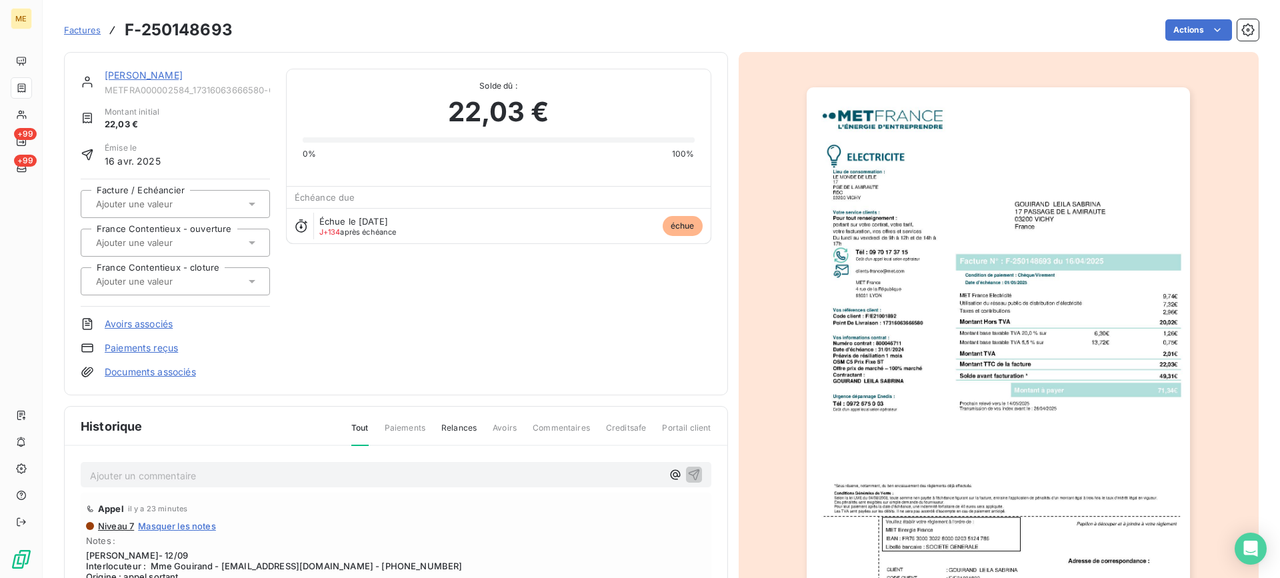
click at [951, 395] on img "button" at bounding box center [998, 358] width 383 height 543
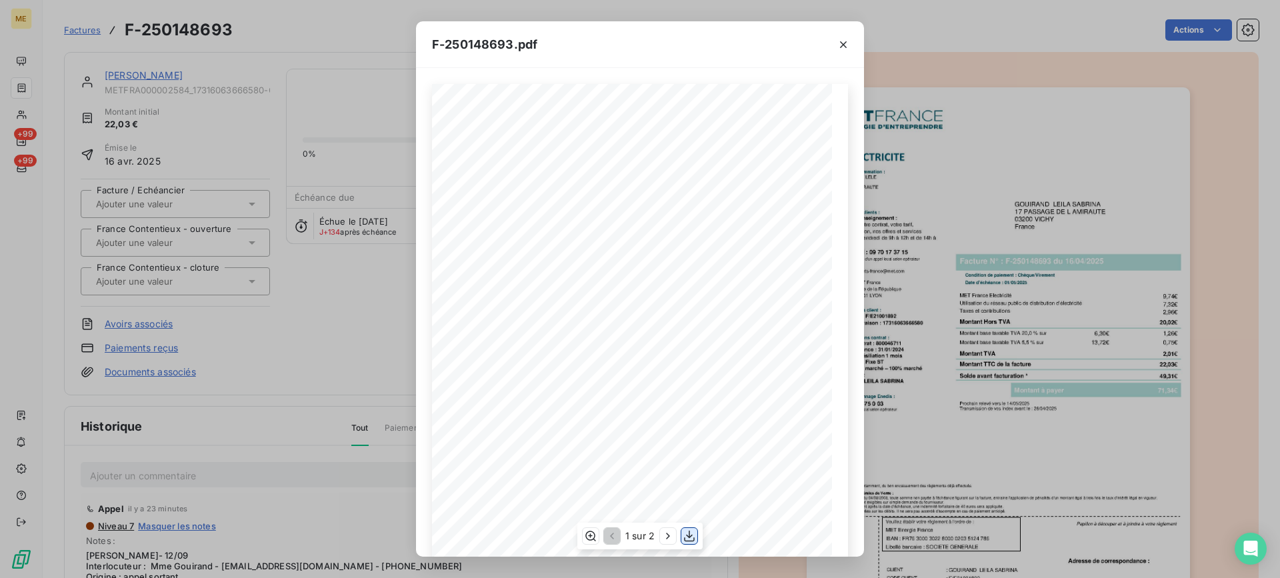
click at [685, 537] on icon "button" at bounding box center [689, 535] width 13 height 13
click at [843, 43] on icon "button" at bounding box center [843, 44] width 13 height 13
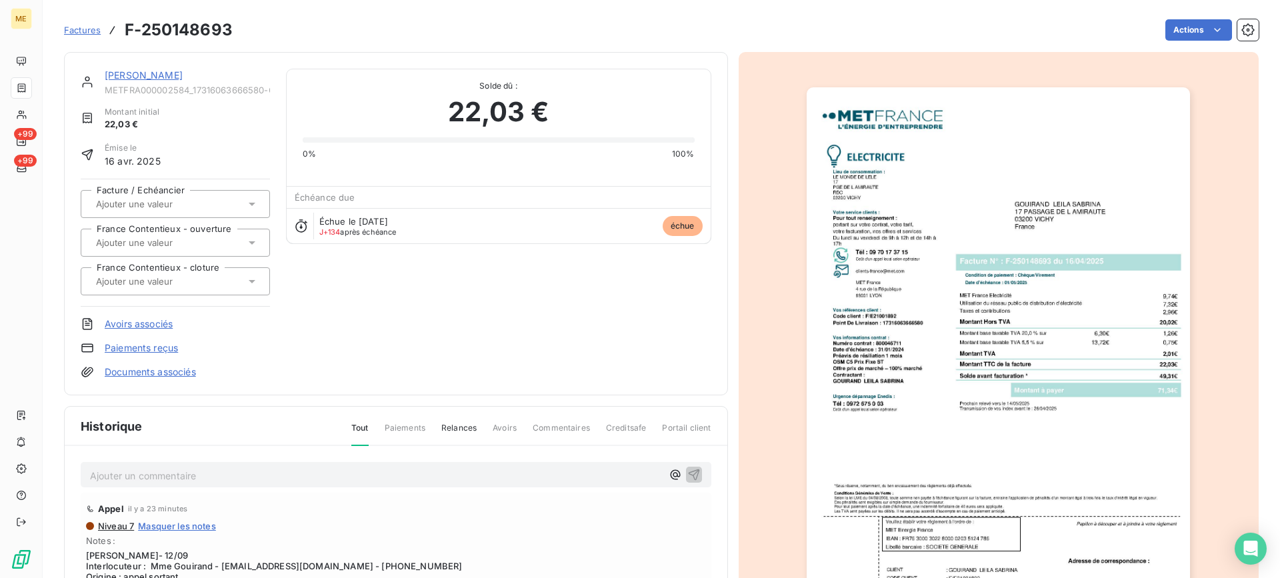
click at [183, 74] on link "GOUIRAND LEILA SABRINA" at bounding box center [144, 74] width 78 height 11
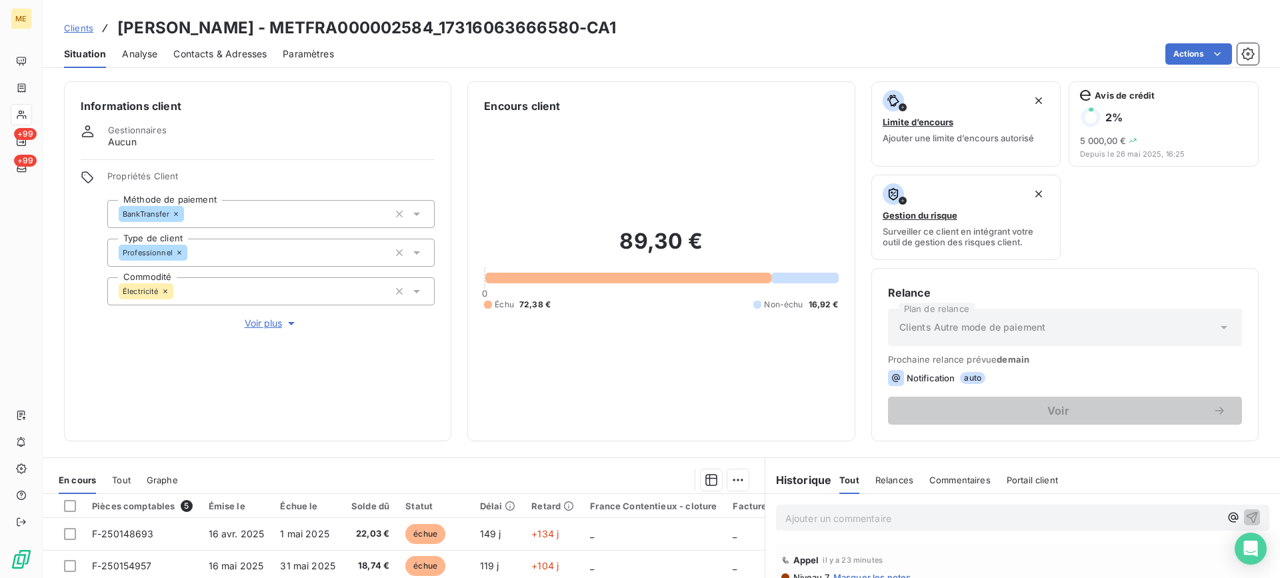
scroll to position [200, 0]
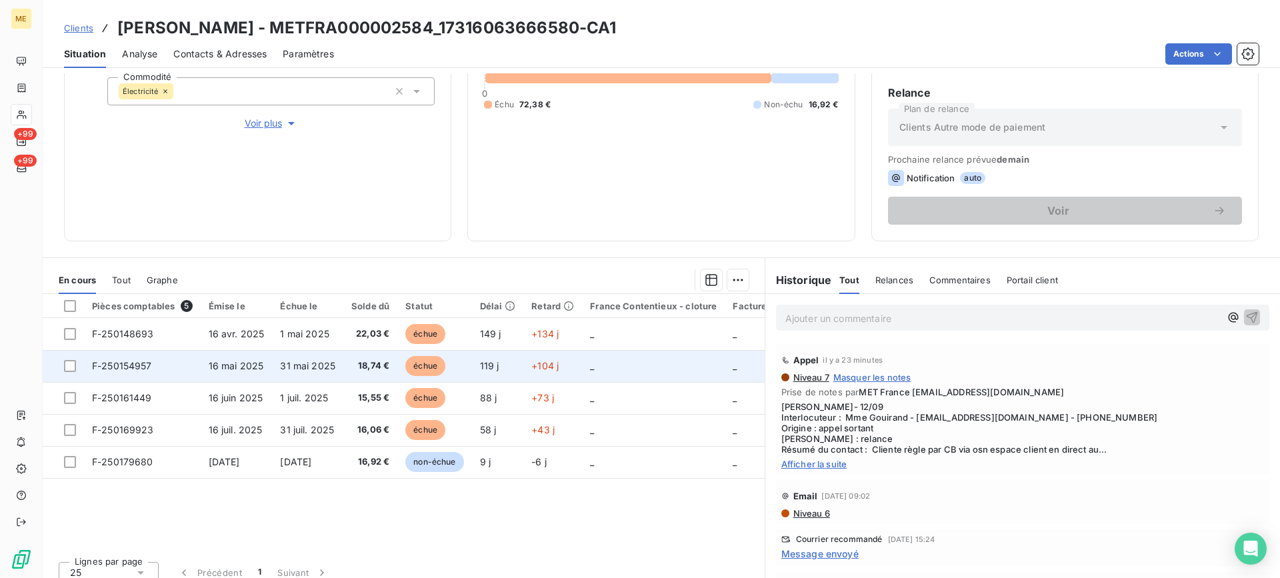
click at [325, 355] on td "31 mai 2025" at bounding box center [307, 366] width 71 height 32
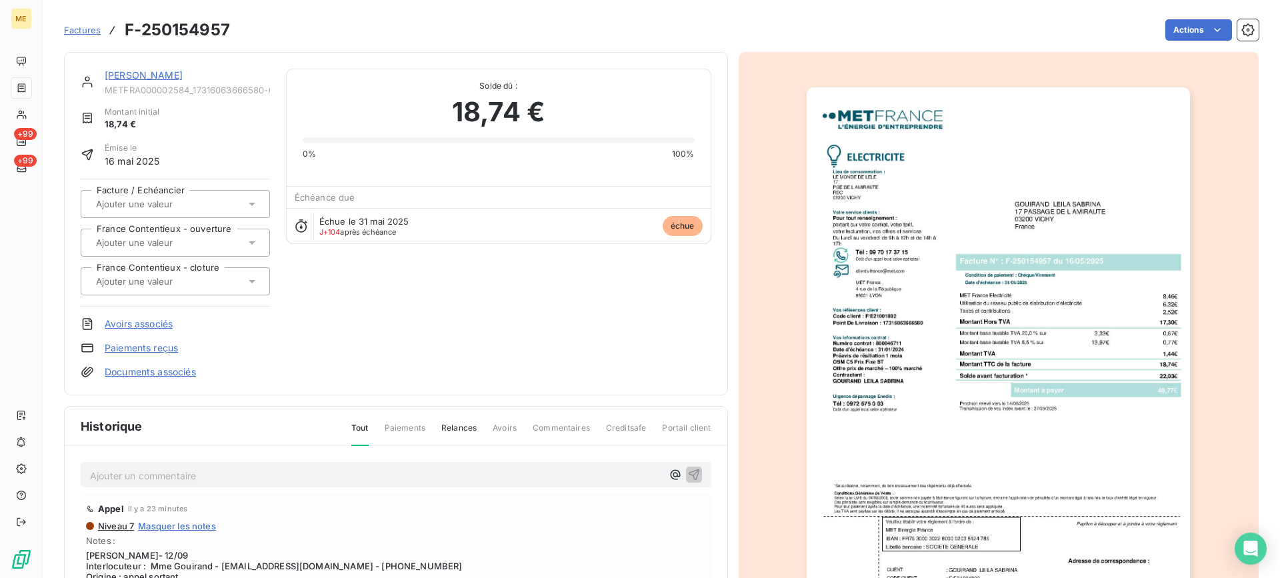
click at [819, 322] on img "button" at bounding box center [998, 358] width 383 height 543
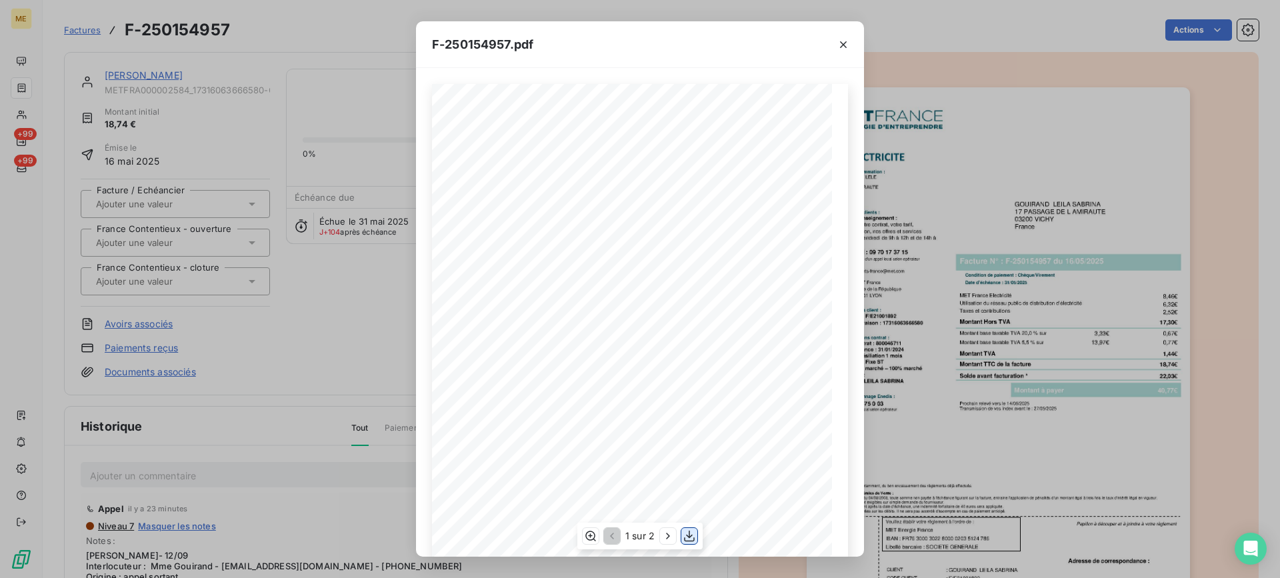
click at [693, 537] on icon "button" at bounding box center [689, 535] width 13 height 13
click at [846, 40] on icon "button" at bounding box center [843, 44] width 13 height 13
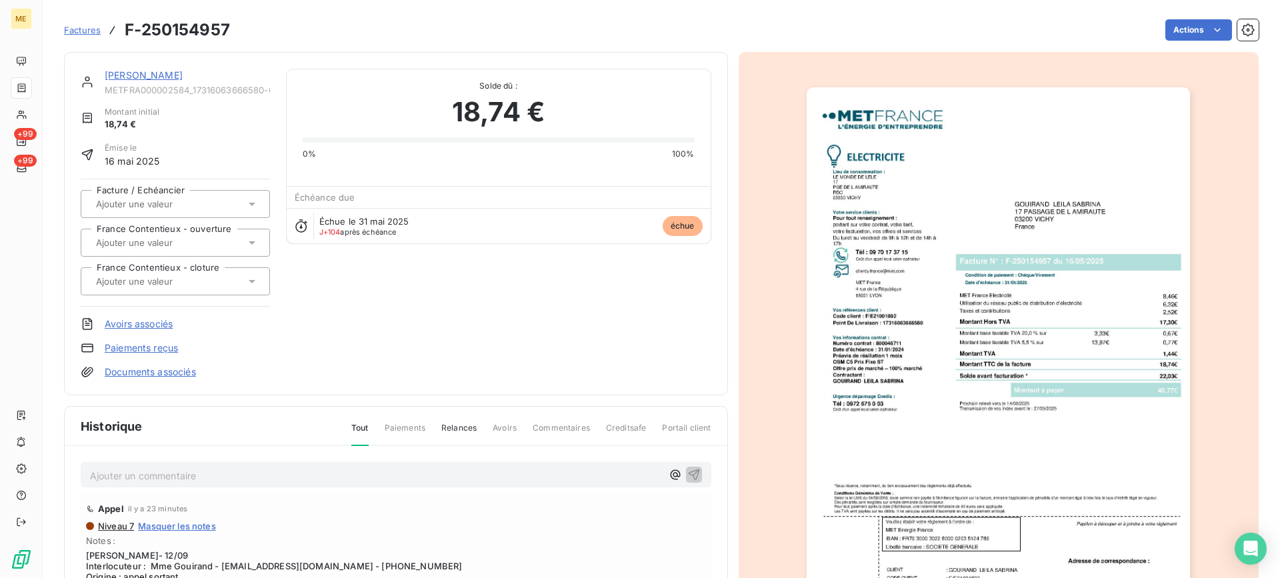
click at [183, 77] on link "GOUIRAND LEILA SABRINA" at bounding box center [144, 74] width 78 height 11
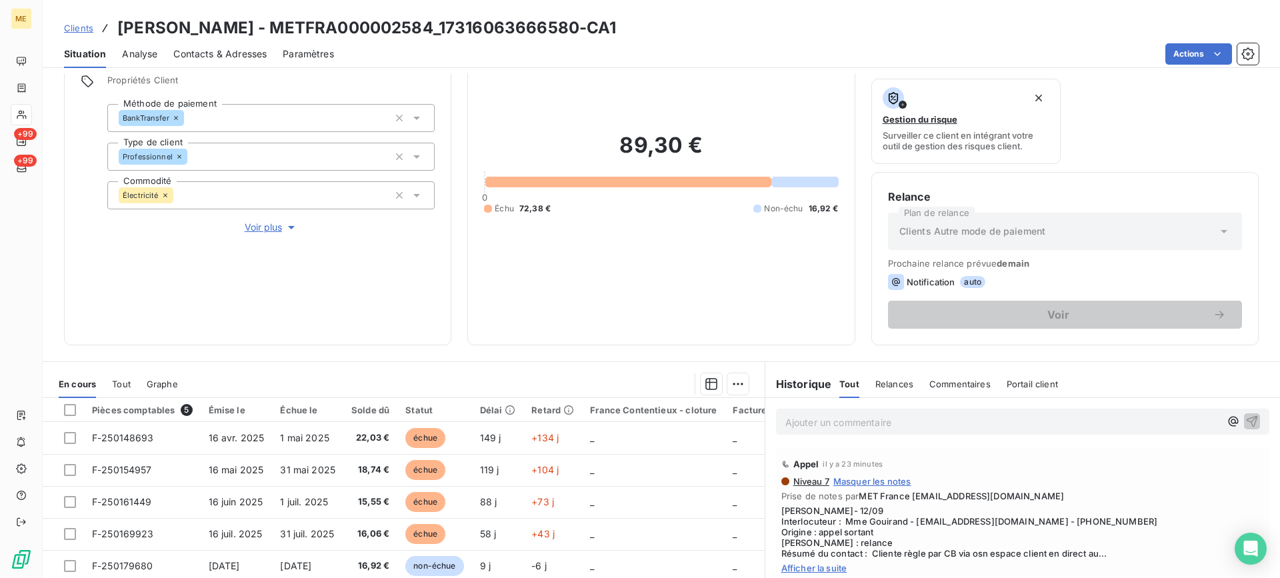
scroll to position [200, 0]
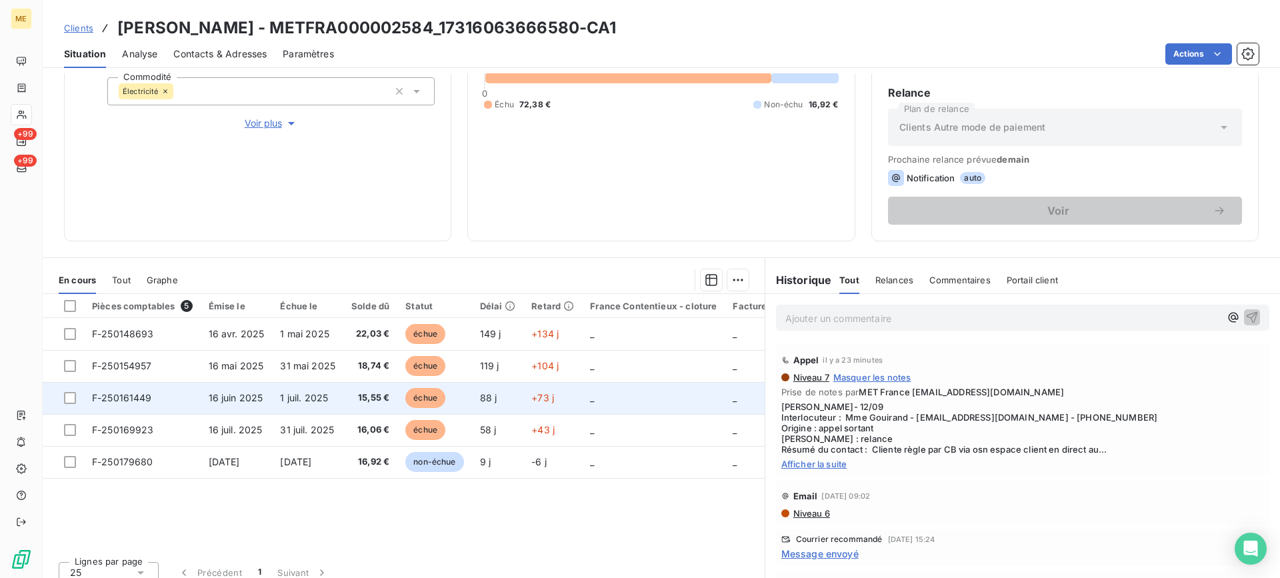
click at [371, 387] on td "15,55 €" at bounding box center [370, 398] width 54 height 32
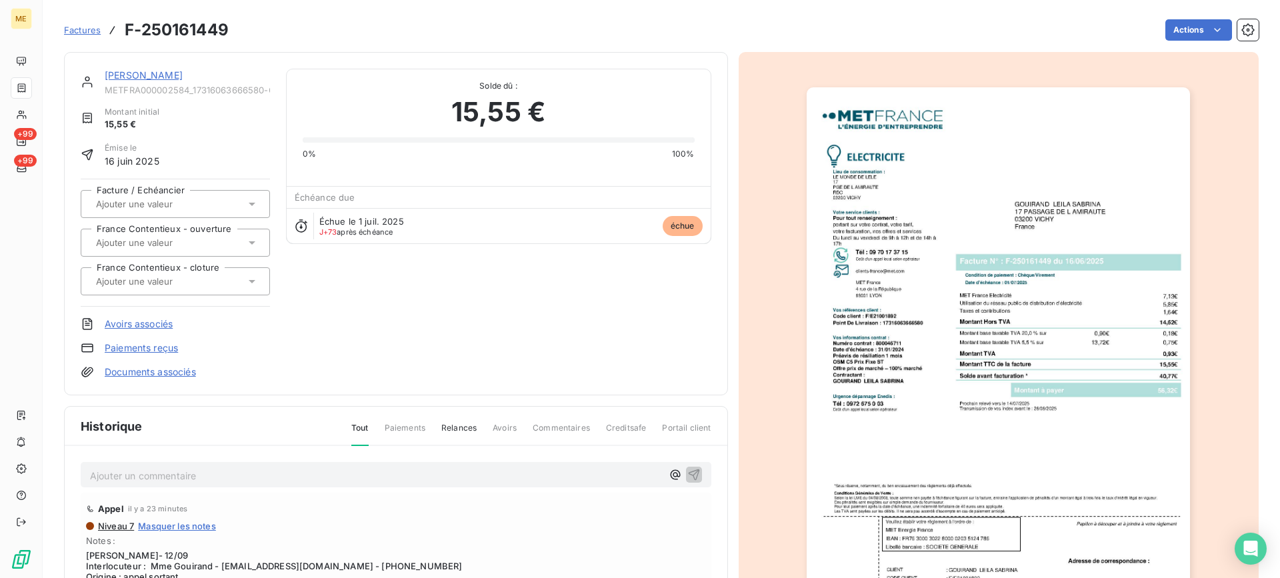
click at [943, 302] on img "button" at bounding box center [998, 358] width 383 height 543
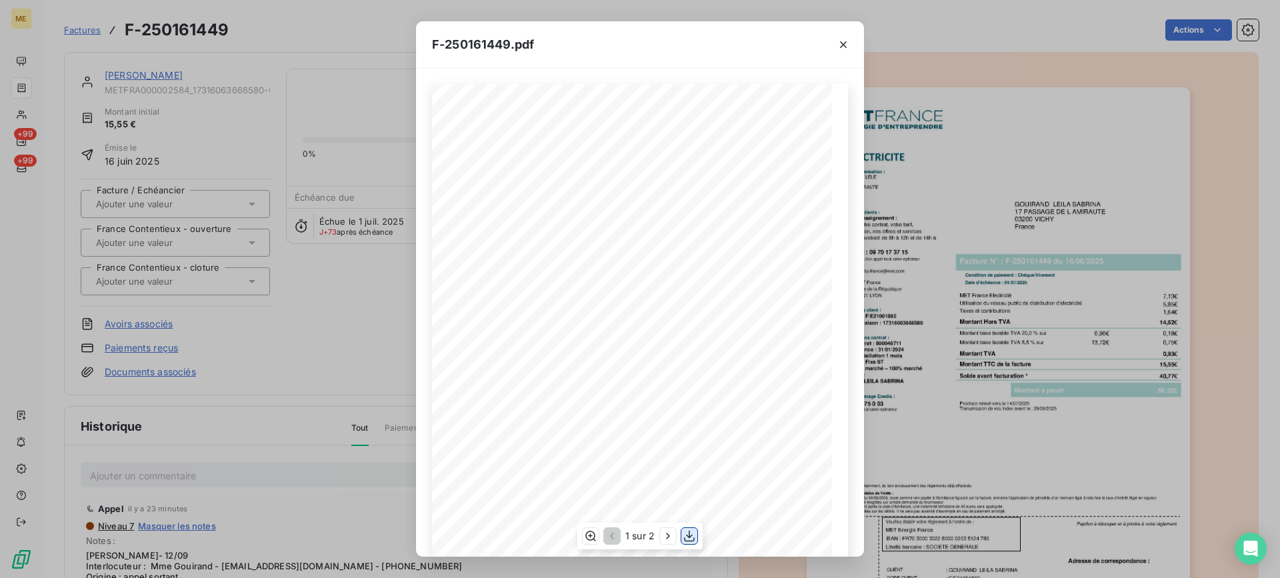
click at [681, 532] on button "button" at bounding box center [689, 536] width 16 height 16
click at [851, 44] on button "button" at bounding box center [843, 44] width 21 height 21
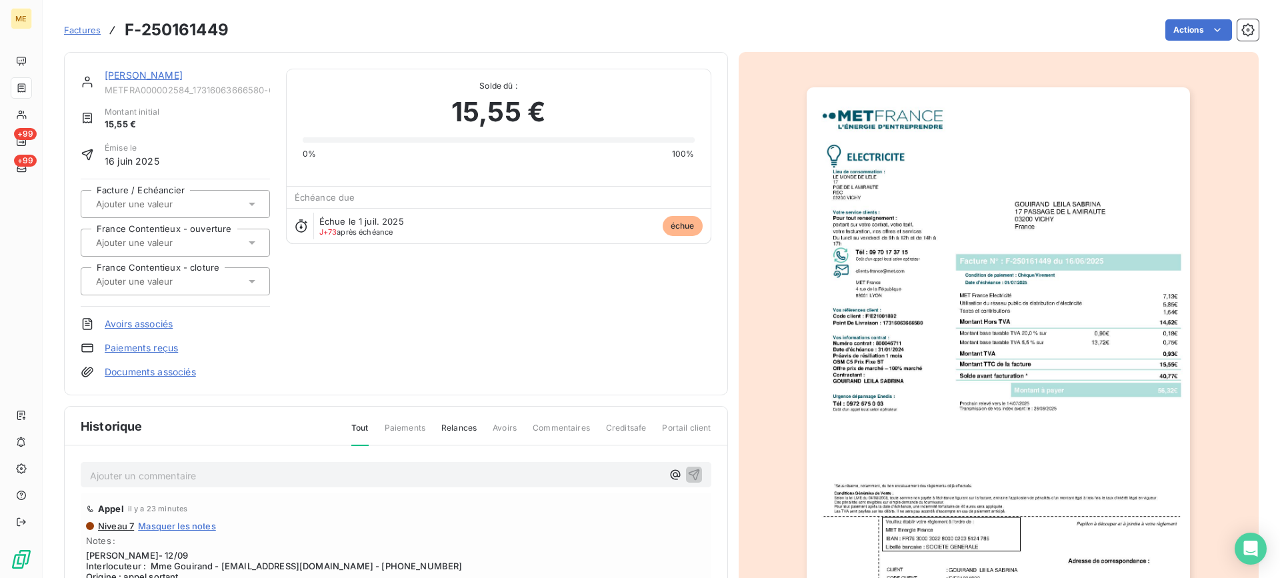
click at [183, 71] on link "GOUIRAND LEILA SABRINA" at bounding box center [144, 74] width 78 height 11
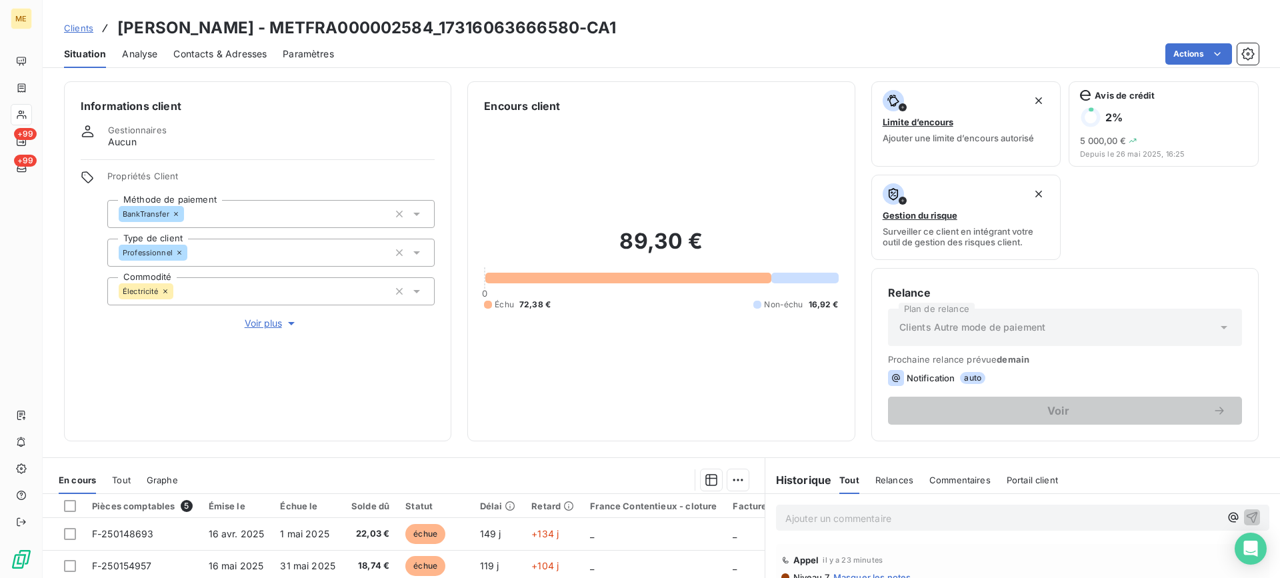
scroll to position [200, 0]
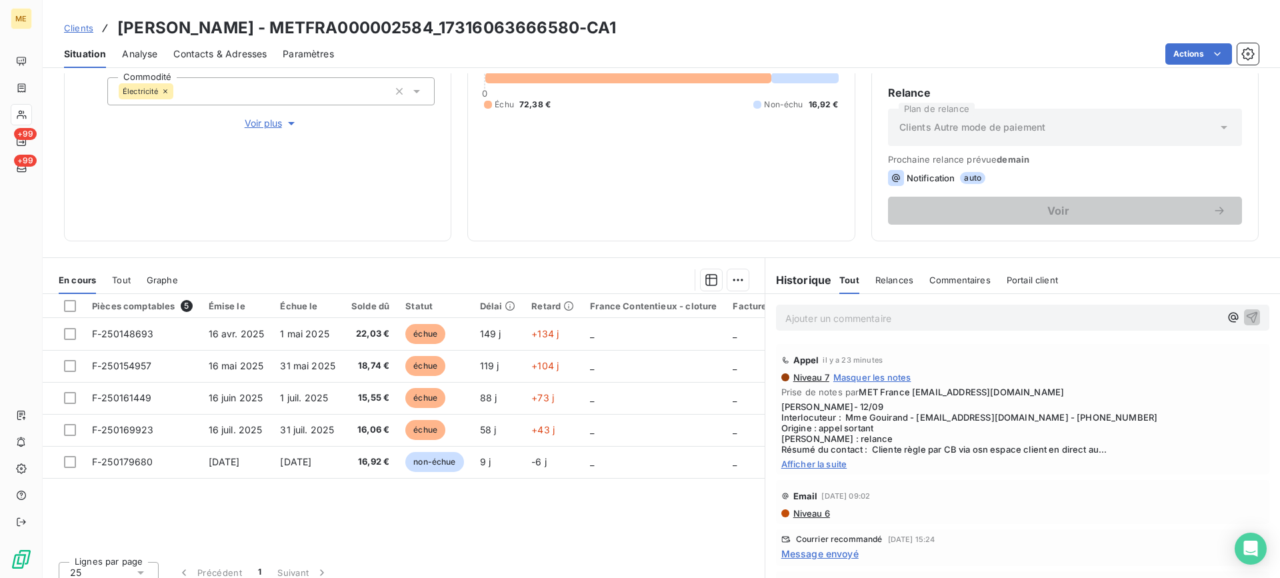
click at [733, 136] on div "89,30 € 0 Échu 72,38 € Non-échu 16,92 €" at bounding box center [661, 69] width 354 height 311
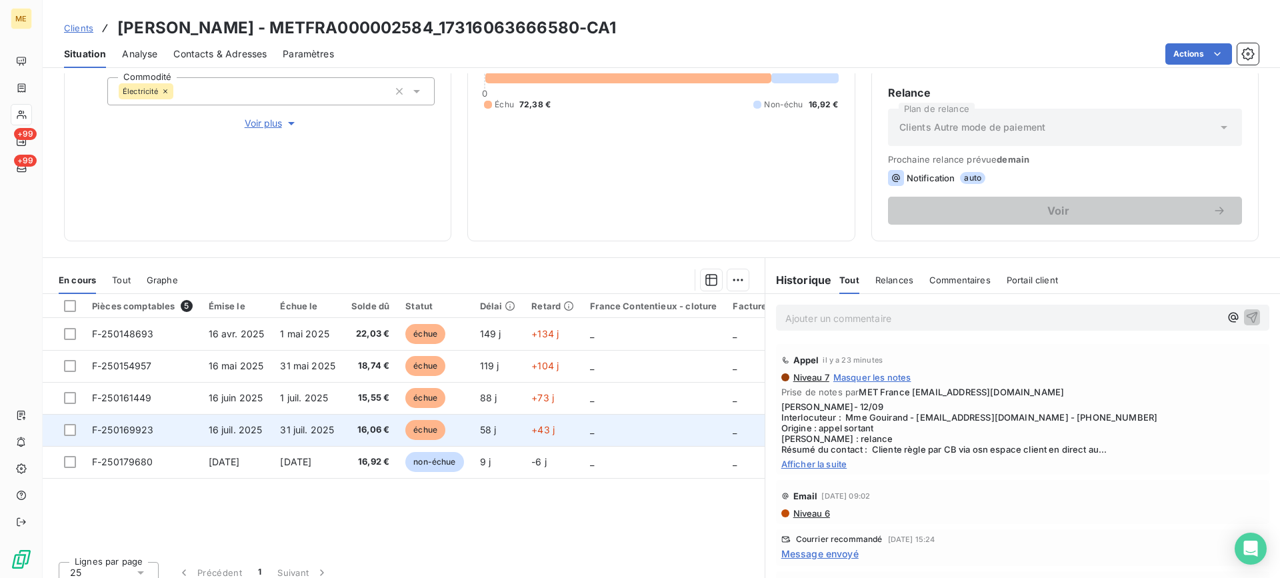
click at [253, 425] on span "16 juil. 2025" at bounding box center [236, 429] width 54 height 11
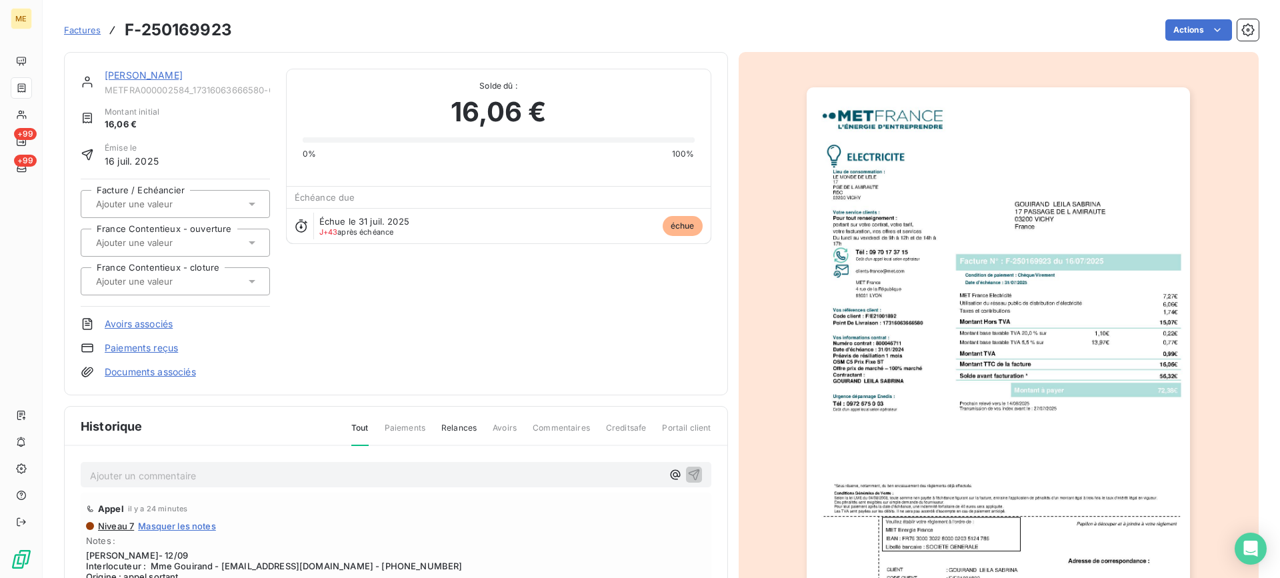
click at [839, 303] on img "button" at bounding box center [998, 358] width 383 height 543
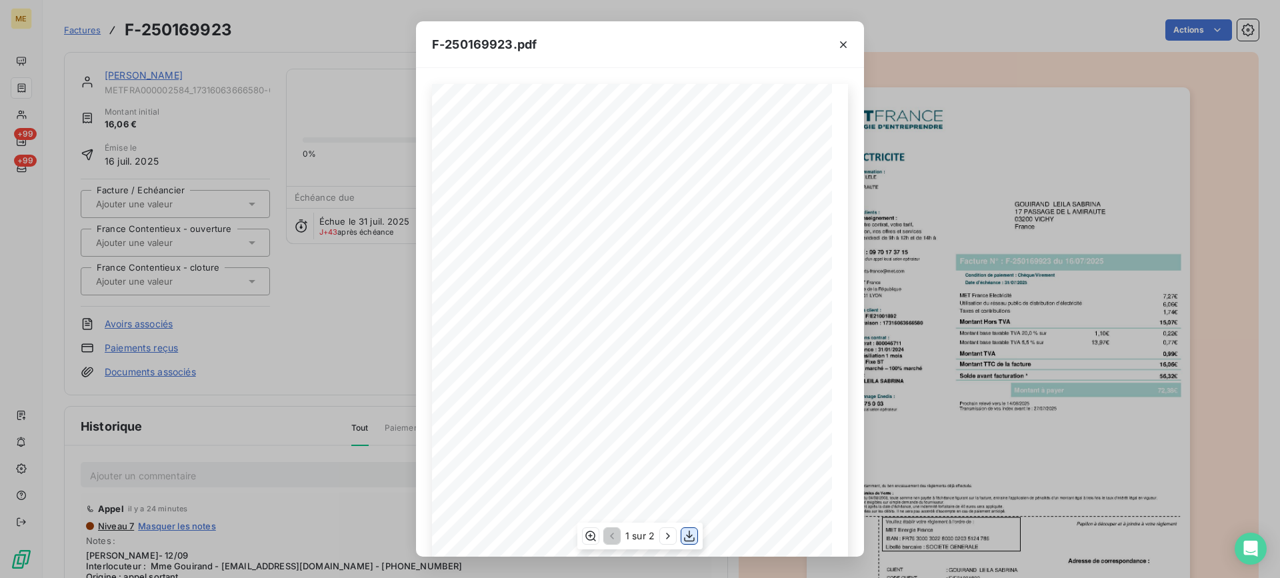
click at [690, 529] on icon "button" at bounding box center [689, 535] width 13 height 13
click at [841, 43] on icon "button" at bounding box center [843, 44] width 7 height 7
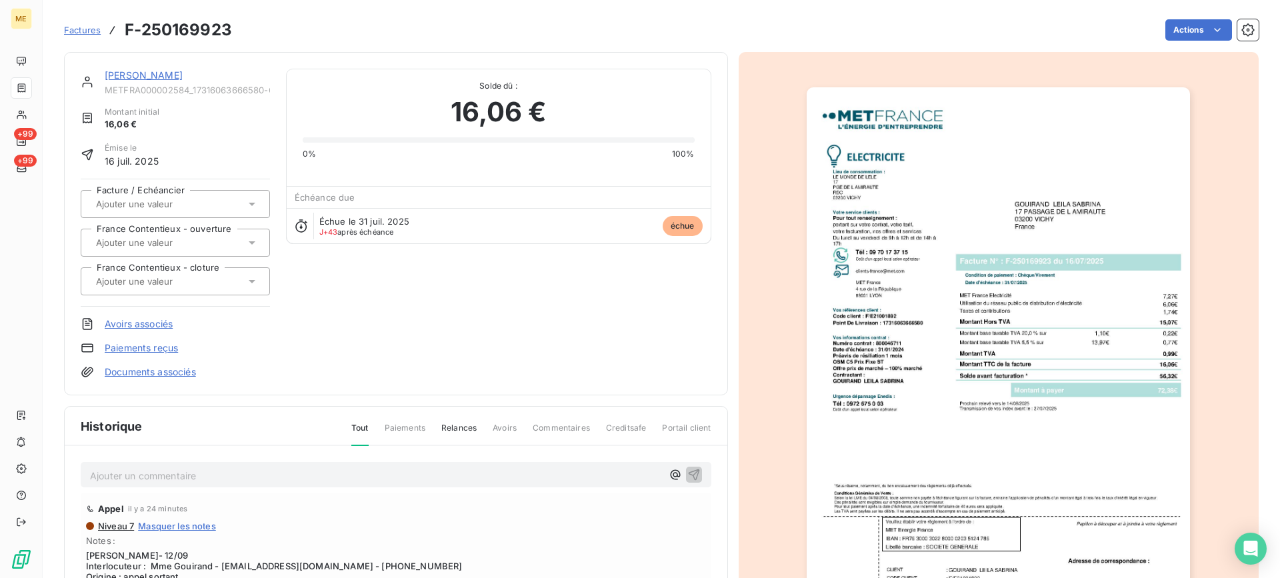
click at [217, 65] on div "GOUIRAND LEILA SABRINA METFRA000002584_17316063666580-CA1 Montant initial 16,06…" at bounding box center [396, 223] width 664 height 343
click at [183, 70] on link "GOUIRAND LEILA SABRINA" at bounding box center [144, 74] width 78 height 11
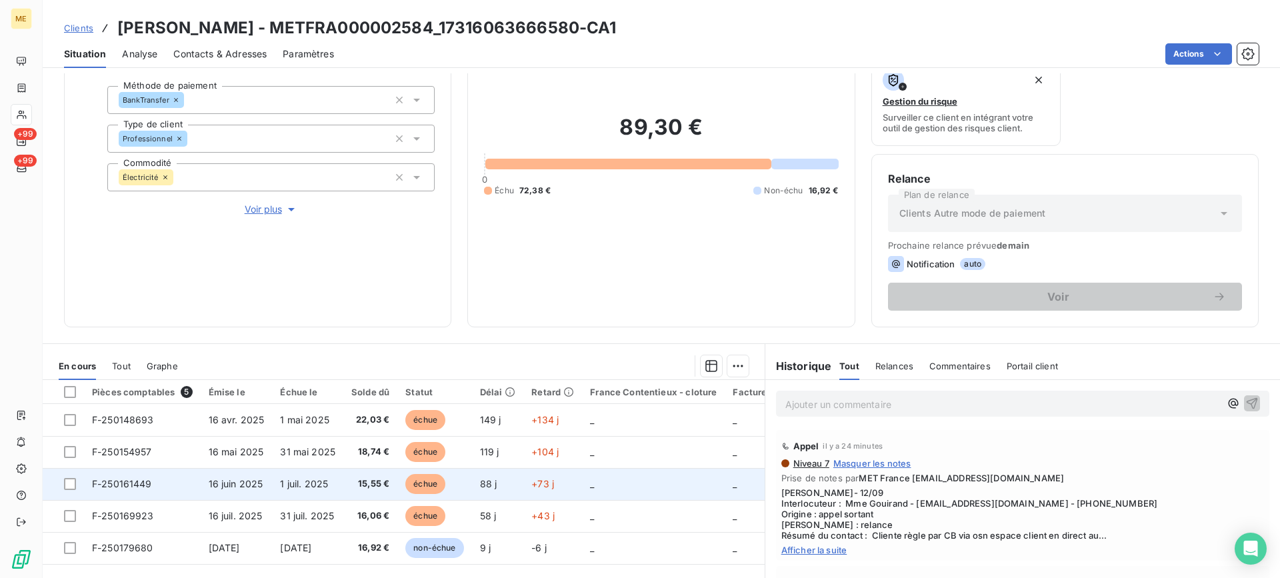
scroll to position [213, 0]
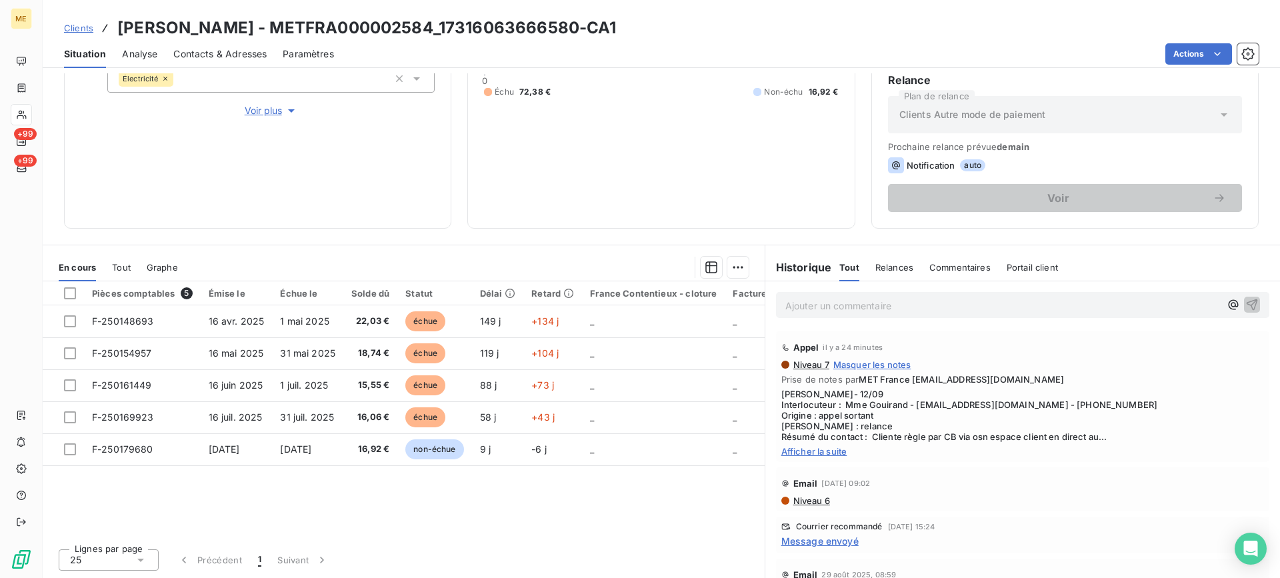
click at [263, 474] on div "Pièces comptables 5 Émise le Échue le Solde dû Statut Délai Retard France Conte…" at bounding box center [404, 409] width 722 height 257
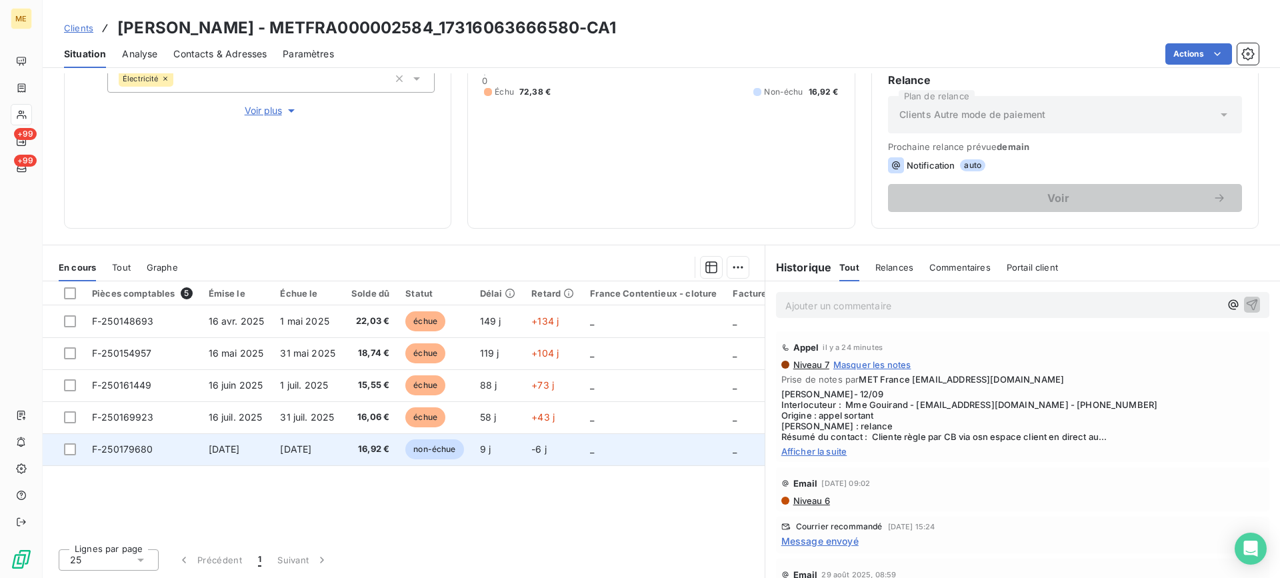
click at [277, 456] on td "[DATE]" at bounding box center [307, 449] width 71 height 32
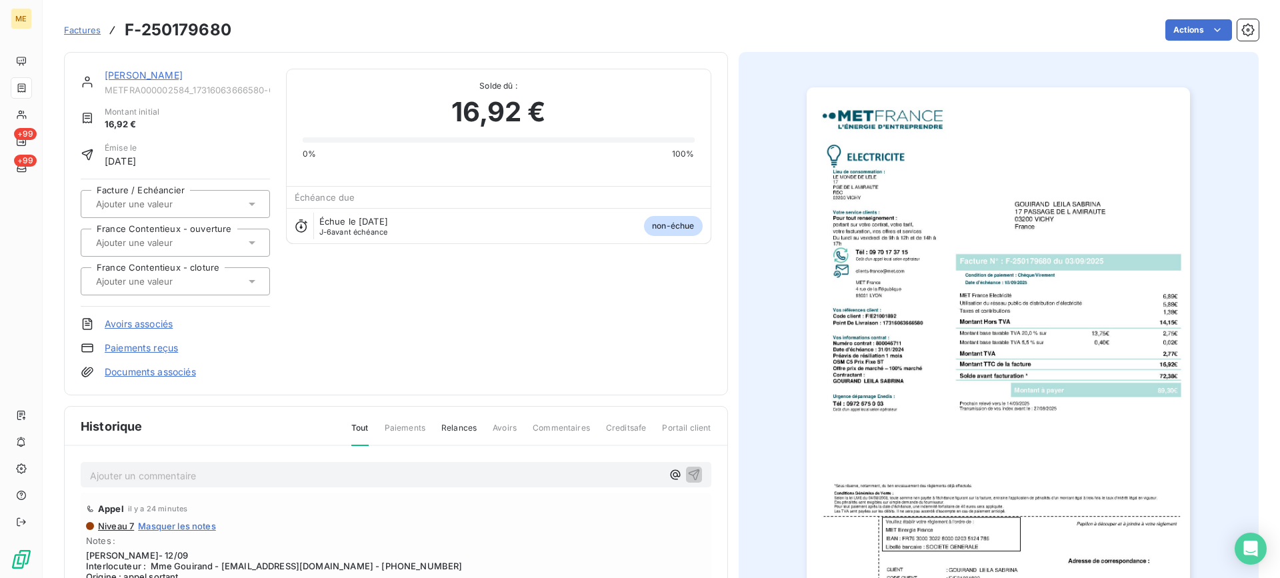
click at [909, 261] on img "button" at bounding box center [998, 358] width 383 height 543
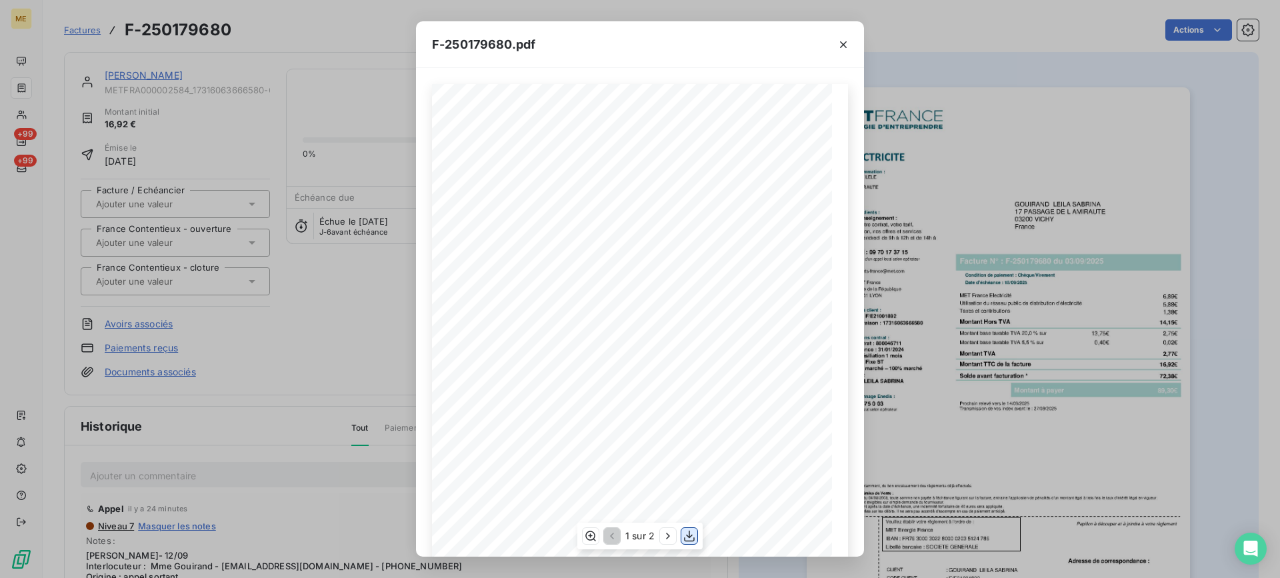
click at [685, 535] on icon "button" at bounding box center [689, 535] width 13 height 13
click at [849, 46] on icon "button" at bounding box center [843, 44] width 13 height 13
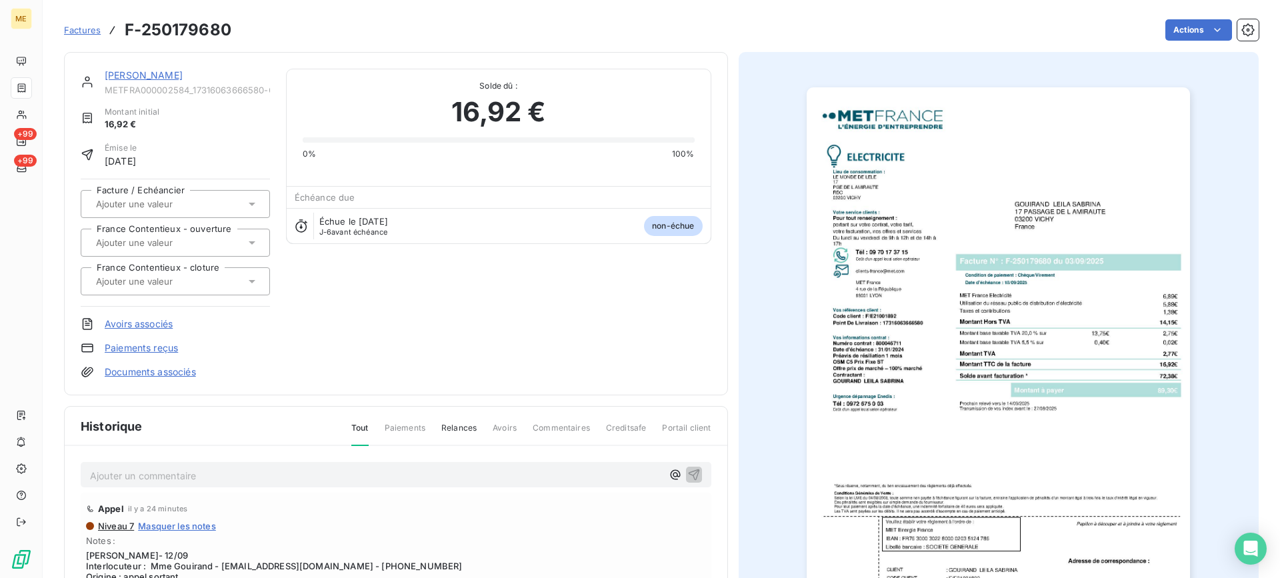
click at [183, 76] on link "GOUIRAND LEILA SABRINA" at bounding box center [144, 74] width 78 height 11
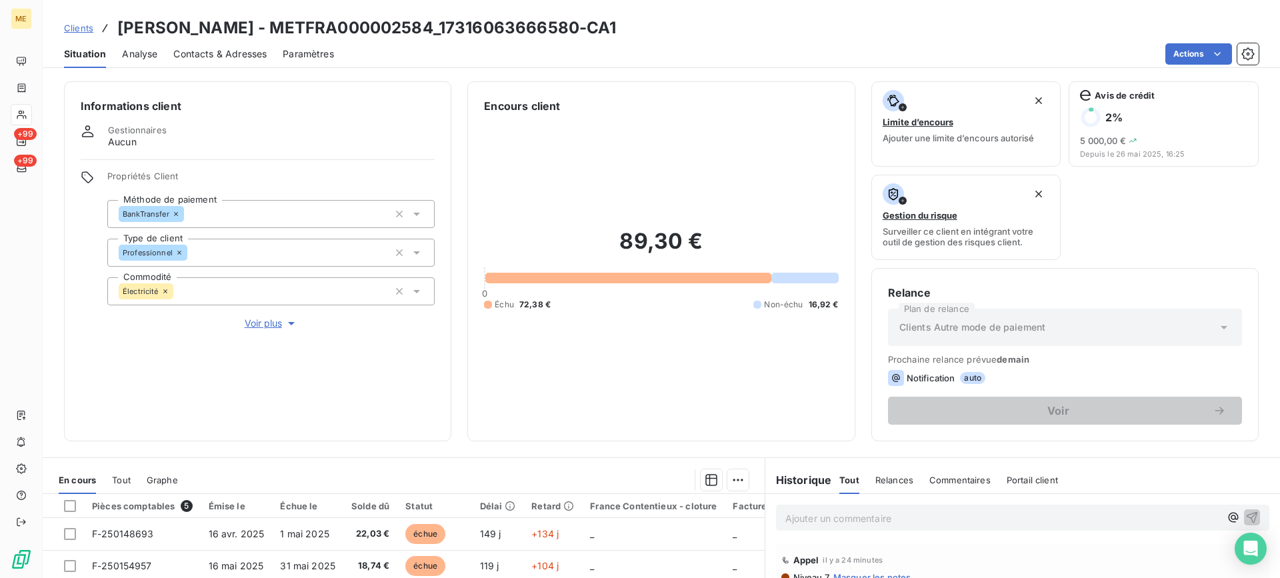
drag, startPoint x: 515, startPoint y: 28, endPoint x: 649, endPoint y: 31, distance: 134.0
click at [617, 31] on h3 "GOUIRAND LEILA SABRINA - METFRA000002584_17316063666580-CA1" at bounding box center [366, 28] width 499 height 24
click at [562, 245] on h2 "89,30 €" at bounding box center [661, 248] width 354 height 40
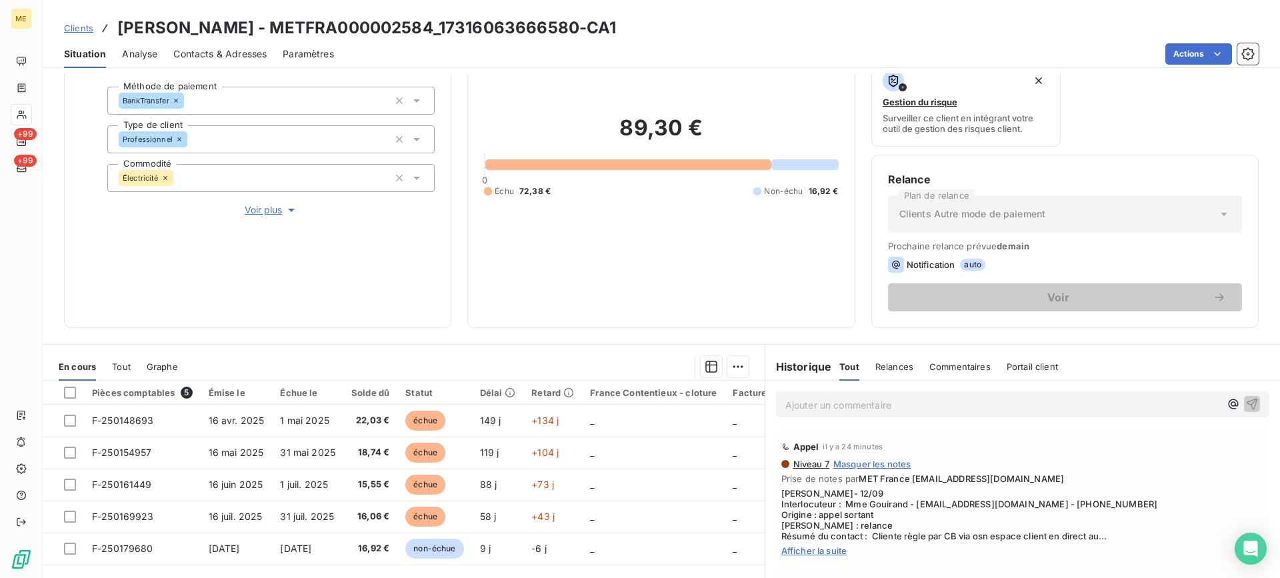
scroll to position [133, 0]
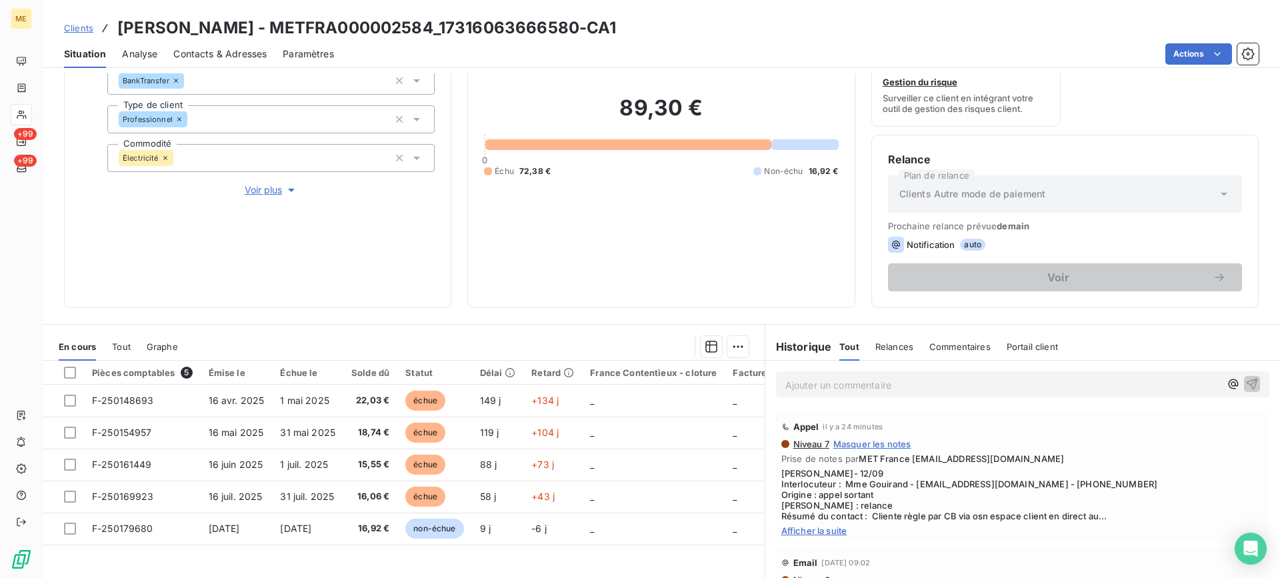
click at [931, 401] on div "Ajouter un commentaire ﻿" at bounding box center [1022, 384] width 515 height 47
click at [931, 394] on div "Ajouter un commentaire ﻿" at bounding box center [1022, 384] width 493 height 26
click at [931, 391] on p "Ajouter un commentaire ﻿" at bounding box center [1002, 385] width 435 height 17
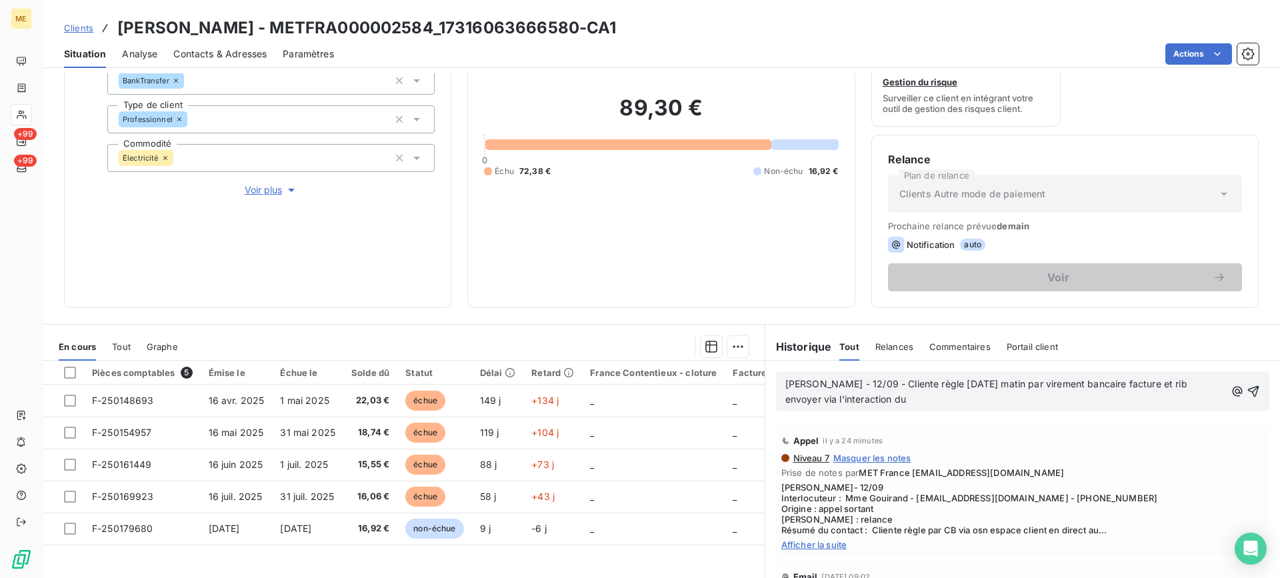
click at [957, 411] on div "lisa - 12/09 - Cliente règle demain matin par virement bancaire facture et rib …" at bounding box center [1022, 391] width 493 height 40
click at [957, 404] on p "lisa - 12/09 - Cliente règle demain matin par virement bancaire facture et rib …" at bounding box center [1005, 392] width 440 height 31
click at [891, 384] on span "lisa - 12/09 - Cliente règle demain matin par virement bancaire facture et rib …" at bounding box center [987, 391] width 405 height 27
click at [1120, 479] on div "Niveau 7 Masquer les notes Prise de notes par MET France met-france@recouvremen…" at bounding box center [1022, 501] width 483 height 97
click at [1247, 390] on icon "button" at bounding box center [1253, 391] width 13 height 13
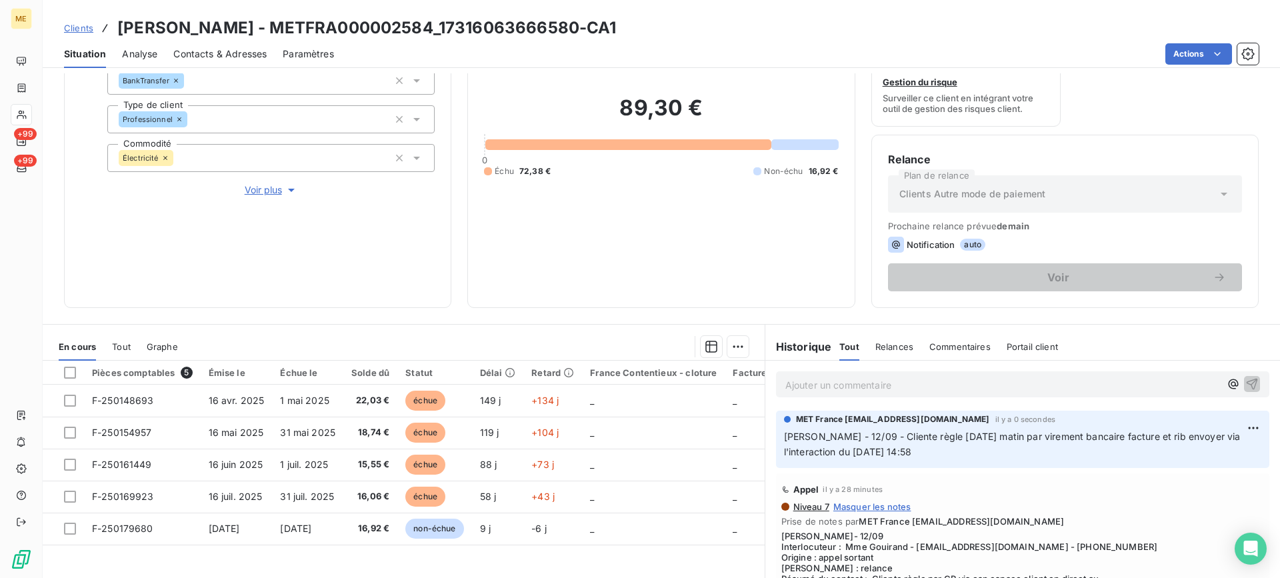
click at [1047, 469] on div "MET France met-france@recouvrement.met.com il y a 0 secondes lisa - 12/09 - Cli…" at bounding box center [1022, 439] width 515 height 63
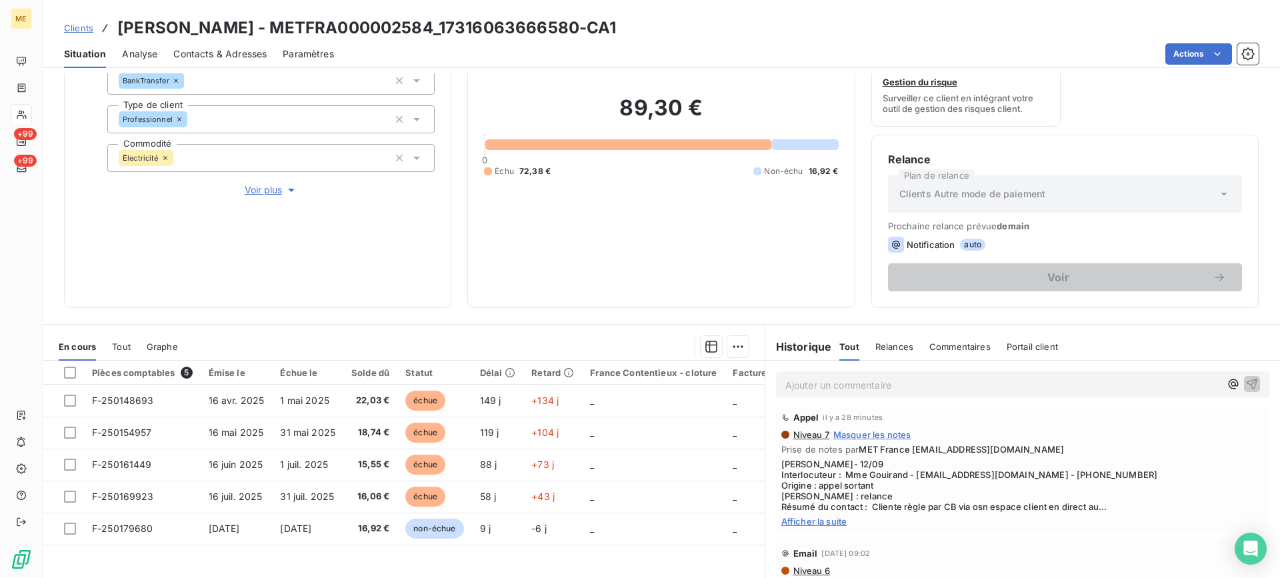
scroll to position [0, 0]
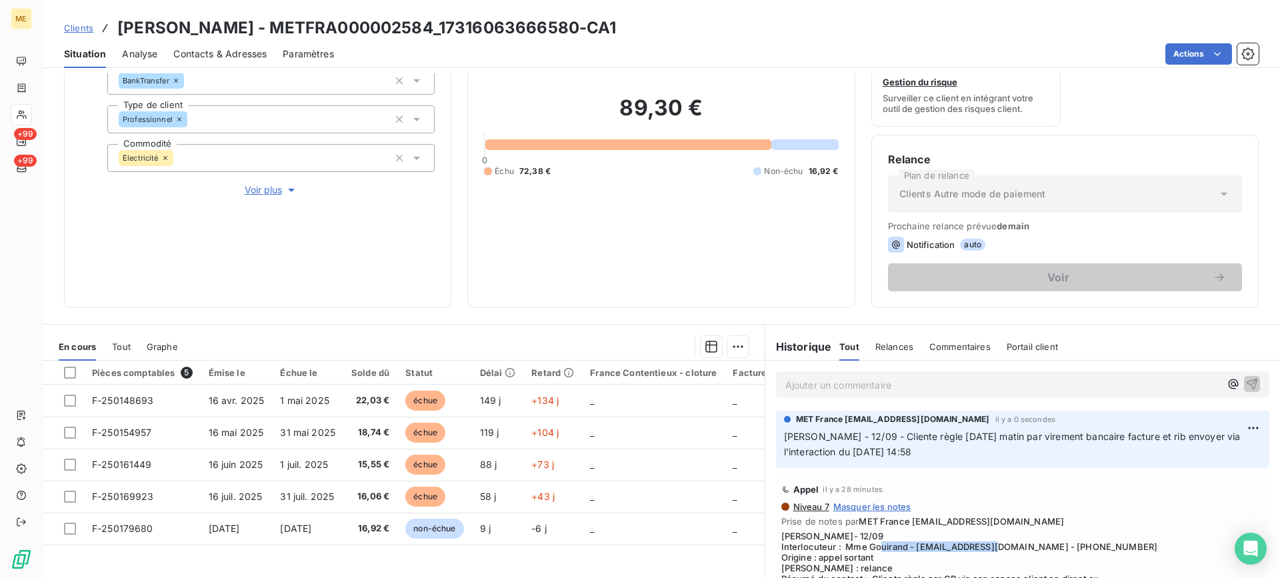
drag, startPoint x: 913, startPoint y: 547, endPoint x: 1032, endPoint y: 544, distance: 119.4
click at [1032, 544] on span "Lisa- 12/09 Interlocuteur : Mme Gouirand - contact@lemondedelele.com - 06266374…" at bounding box center [1022, 557] width 483 height 53
drag, startPoint x: 519, startPoint y: 23, endPoint x: 590, endPoint y: 23, distance: 71.3
click at [590, 23] on h3 "GOUIRAND LEILA SABRINA - METFRA000002584_17316063666580-CA1" at bounding box center [366, 28] width 499 height 24
click at [507, 25] on h3 "GOUIRAND LEILA SABRINA - METFRA000002584_17316063666580-CA1" at bounding box center [366, 28] width 499 height 24
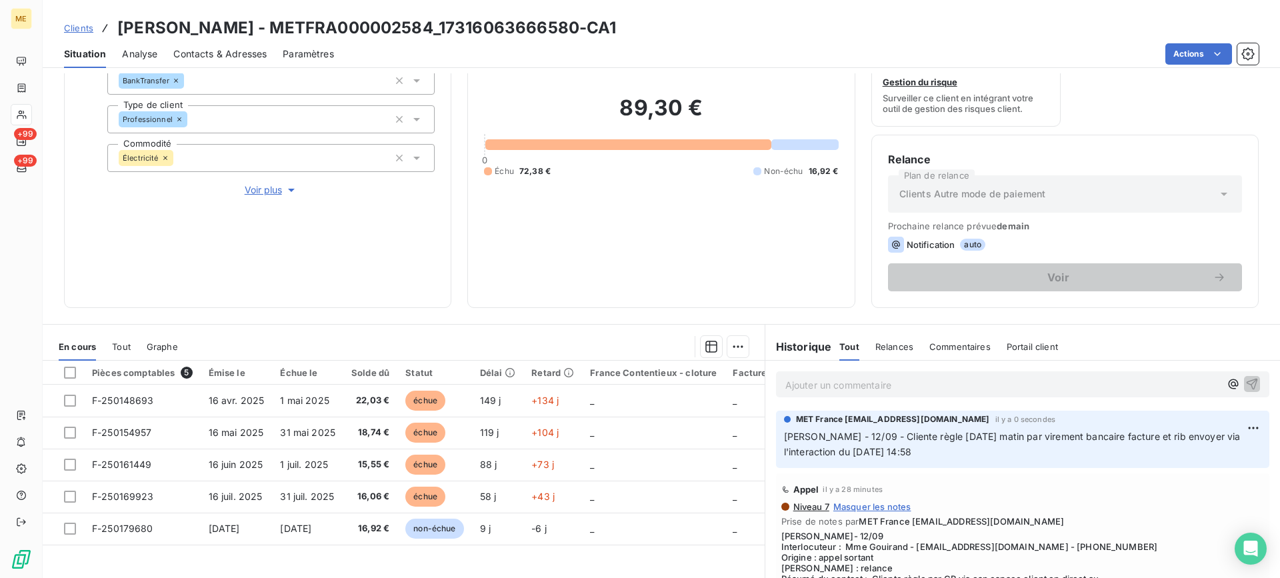
drag, startPoint x: 513, startPoint y: 25, endPoint x: 650, endPoint y: 27, distance: 137.4
click at [617, 27] on h3 "GOUIRAND LEILA SABRINA - METFRA000002584_17316063666580-CA1" at bounding box center [366, 28] width 499 height 24
click at [611, 267] on div "89,30 € 0 Échu 72,38 € Non-échu 16,92 €" at bounding box center [661, 136] width 354 height 311
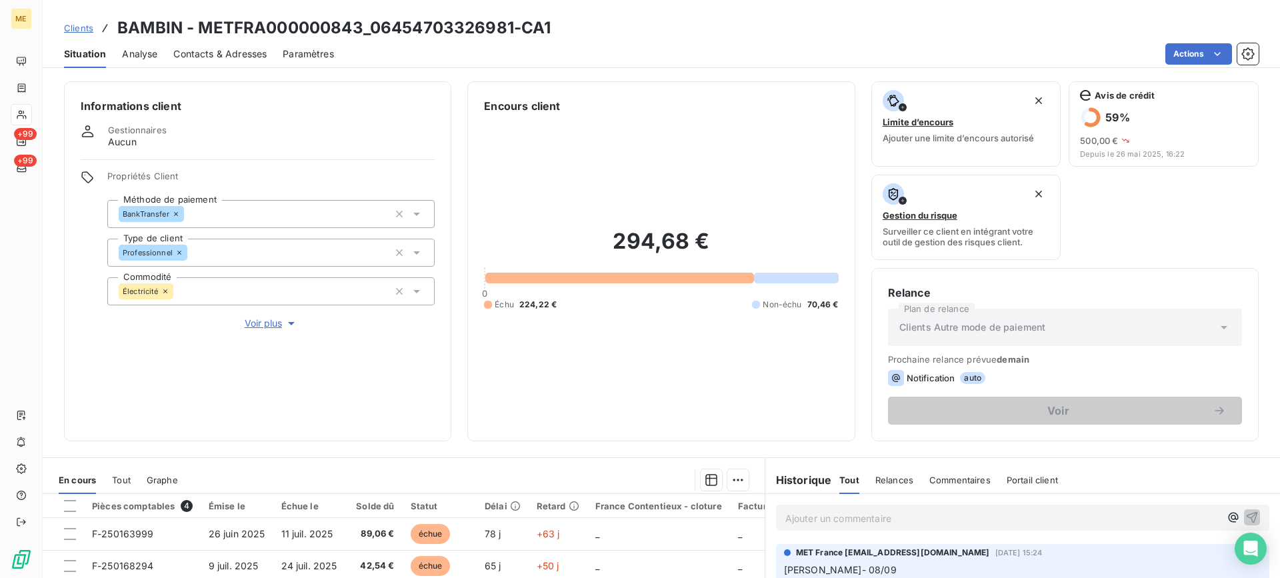
scroll to position [67, 0]
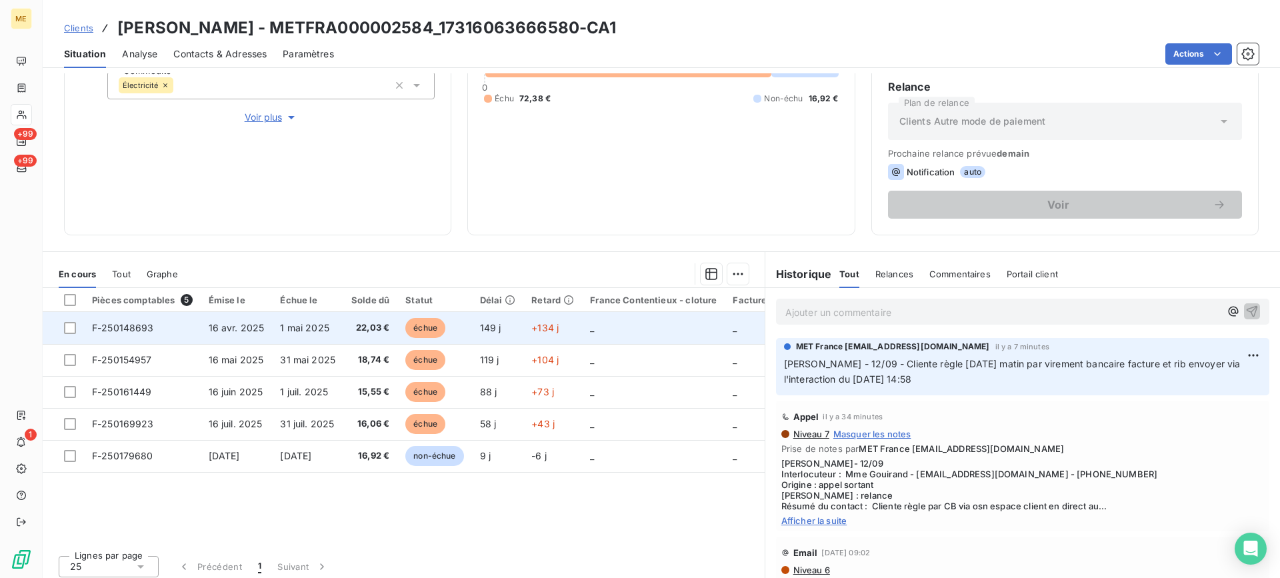
scroll to position [213, 0]
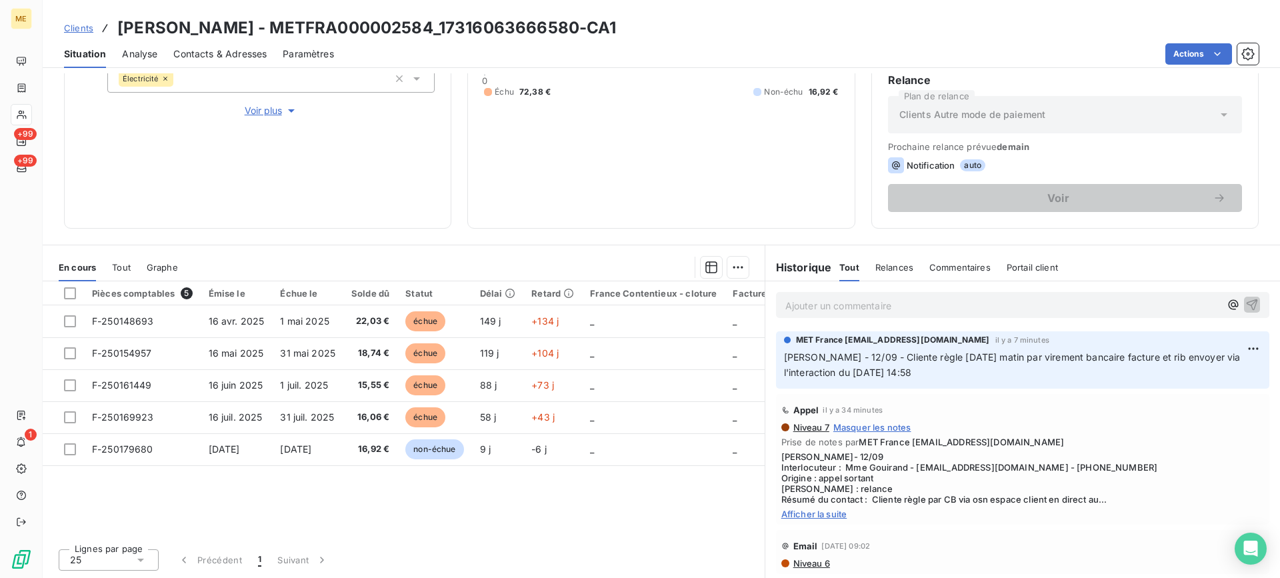
click at [835, 509] on span "Afficher la suite" at bounding box center [1022, 514] width 483 height 11
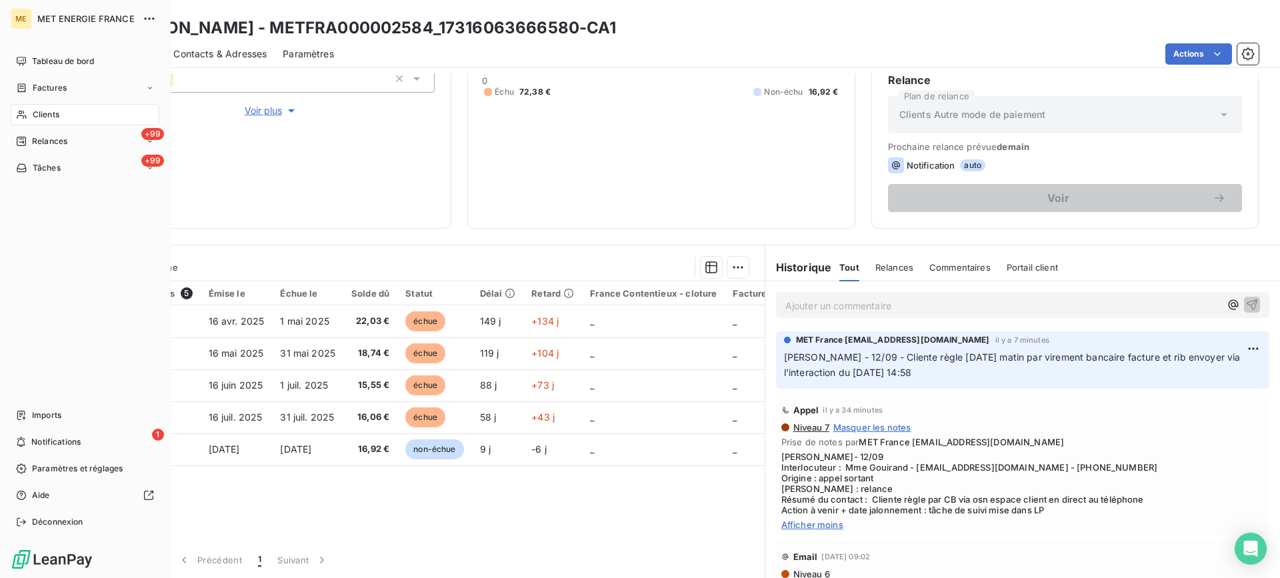
click at [33, 145] on span "Relances" at bounding box center [49, 141] width 35 height 12
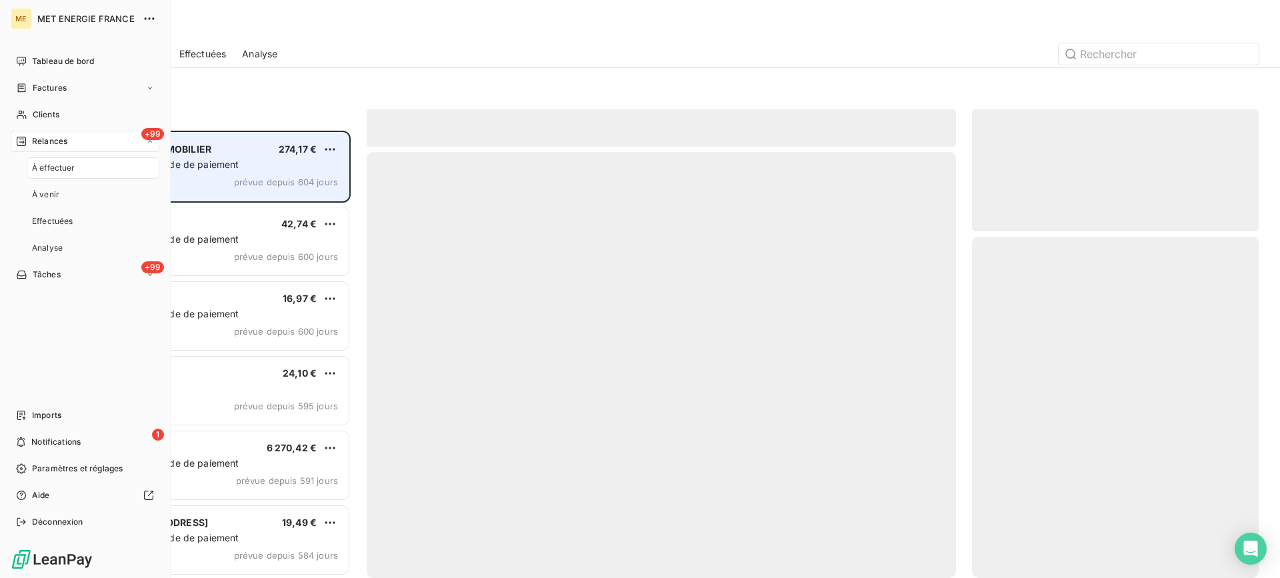
scroll to position [437, 277]
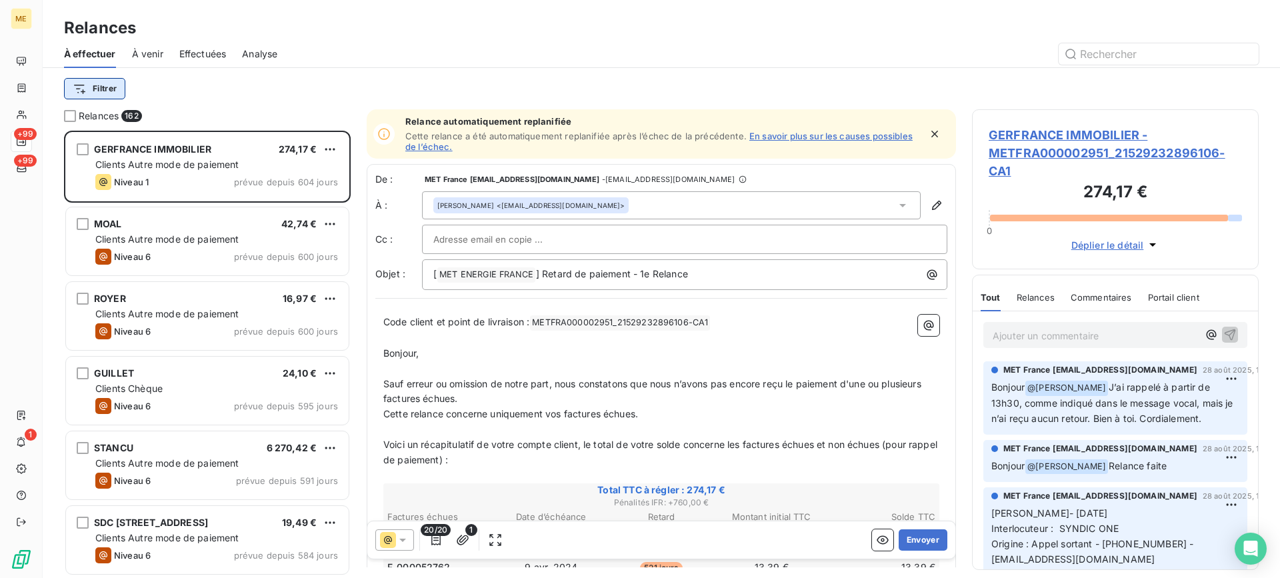
click at [105, 95] on html "ME +99 +99 1 Relances À effectuer À venir Effectuées Analyse Filtrer Relances 1…" at bounding box center [640, 289] width 1280 height 578
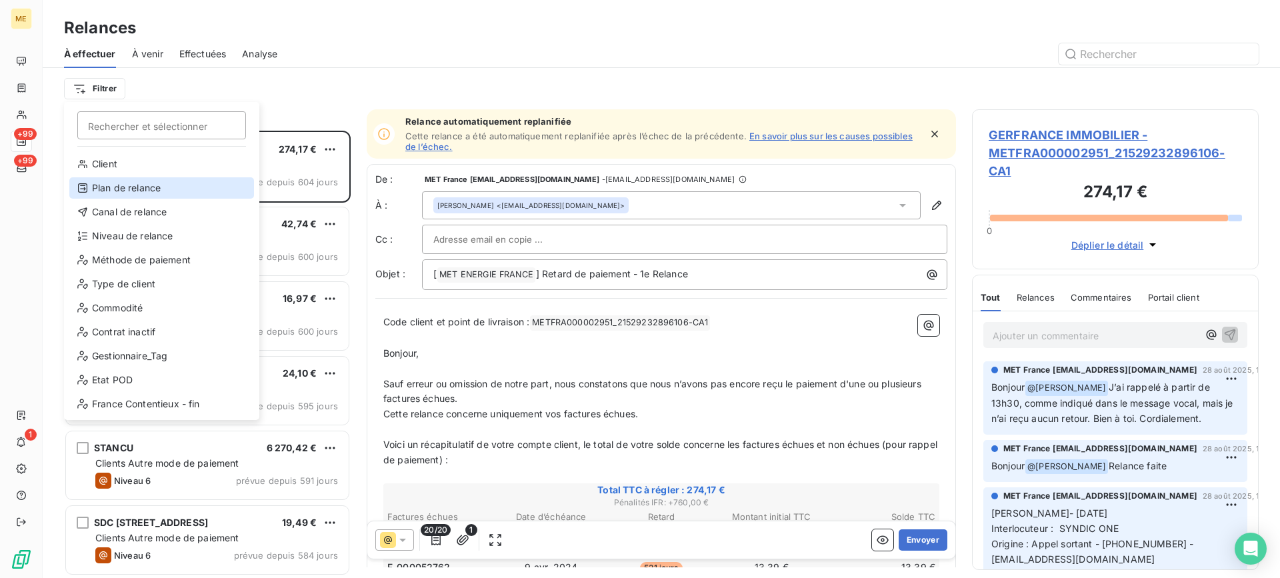
click at [171, 195] on div "Plan de relance" at bounding box center [161, 187] width 185 height 21
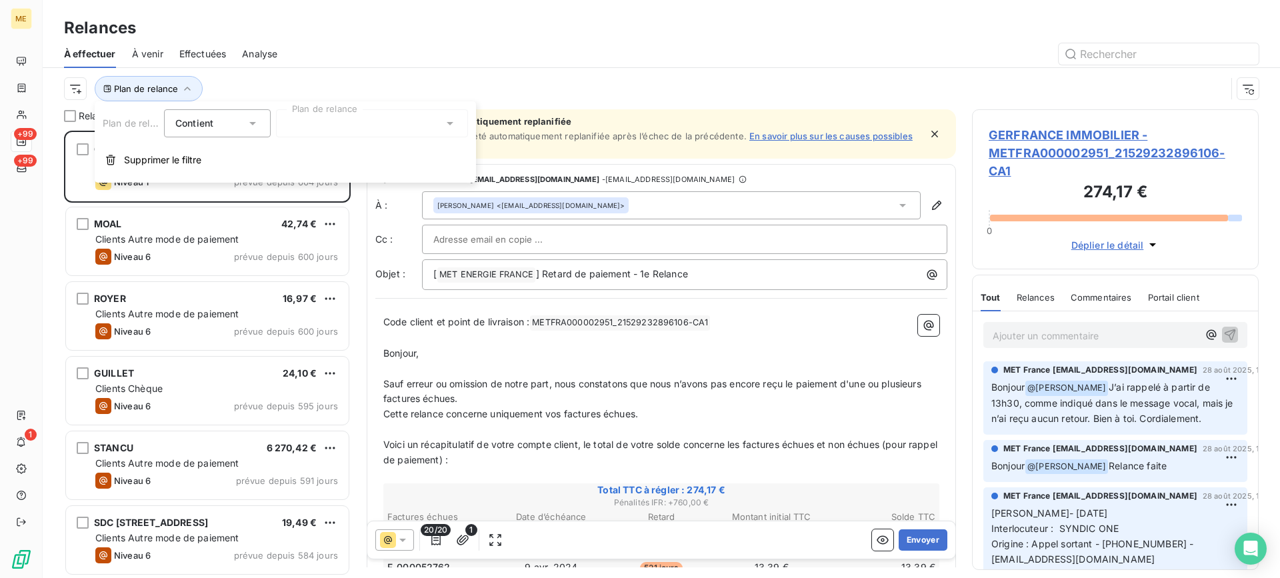
click at [374, 129] on div at bounding box center [372, 123] width 192 height 28
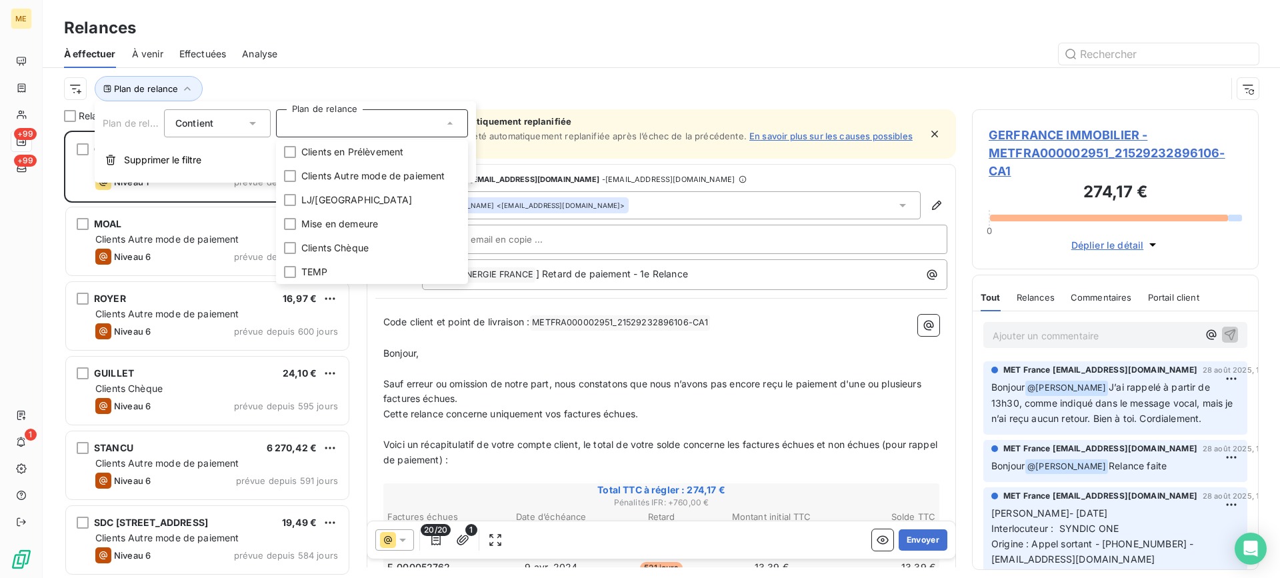
click at [469, 73] on div "Plan de relance" at bounding box center [661, 88] width 1195 height 41
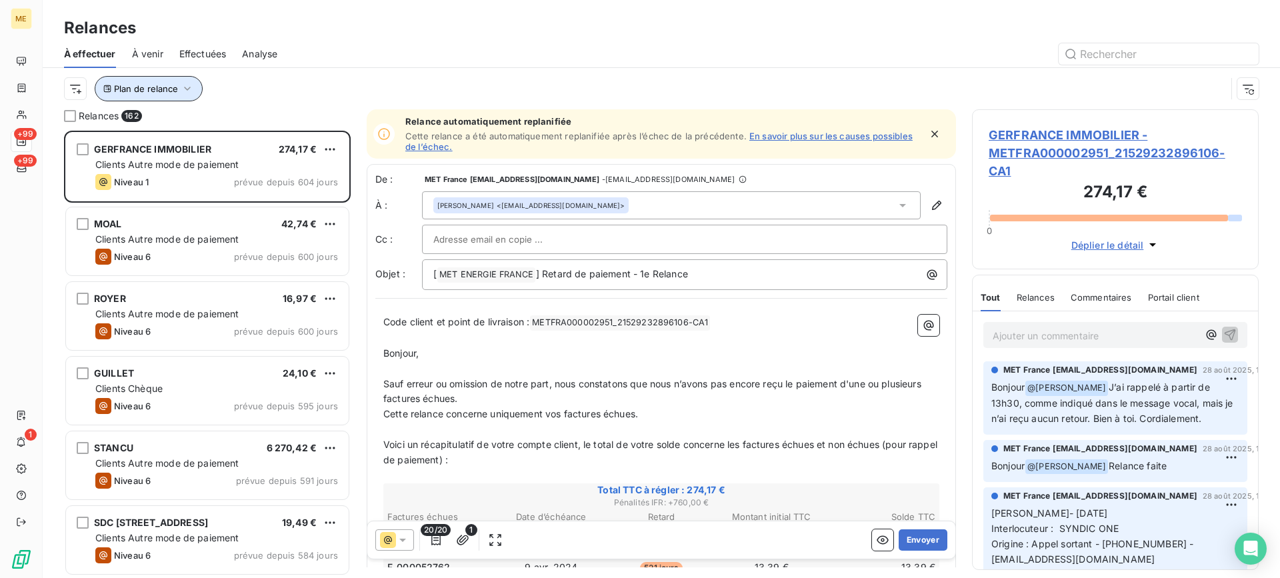
click at [126, 99] on button "Plan de relance" at bounding box center [149, 88] width 108 height 25
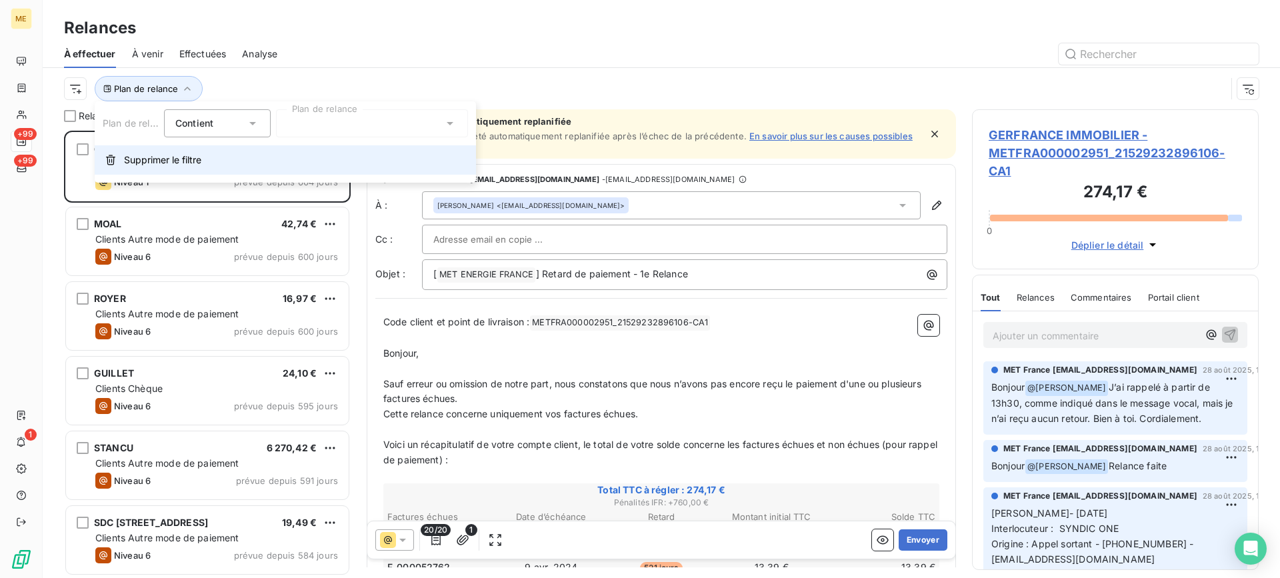
click at [172, 159] on span "Supprimer le filtre" at bounding box center [162, 159] width 77 height 13
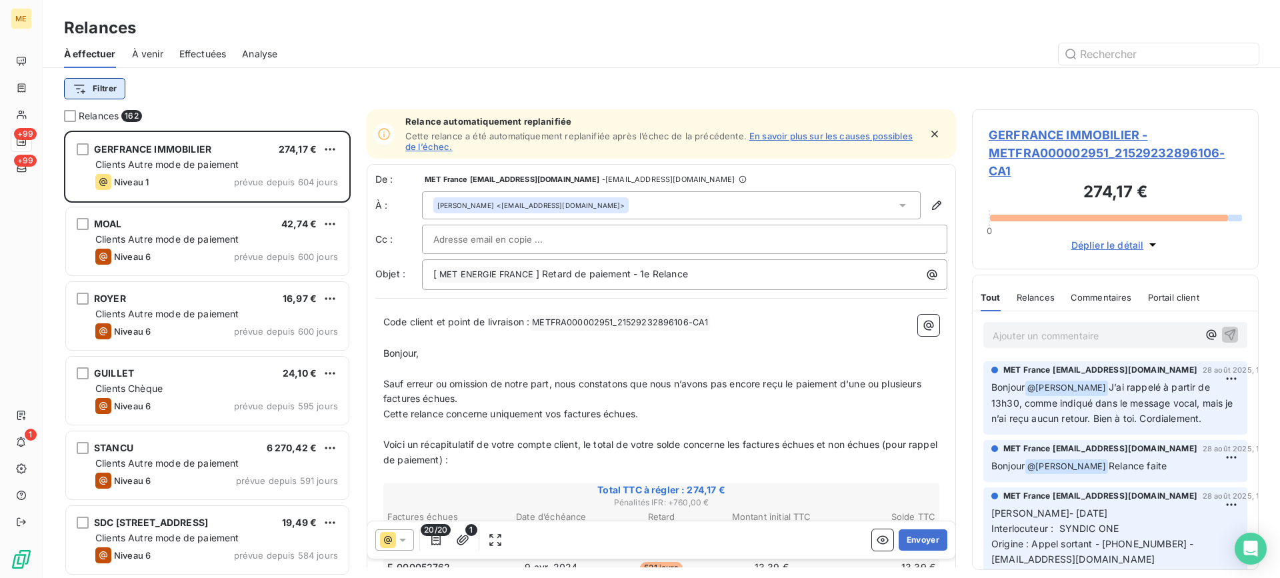
click at [95, 92] on html "ME +99 +99 1 Relances À effectuer À venir Effectuées Analyse Filtrer Relances 1…" at bounding box center [640, 289] width 1280 height 578
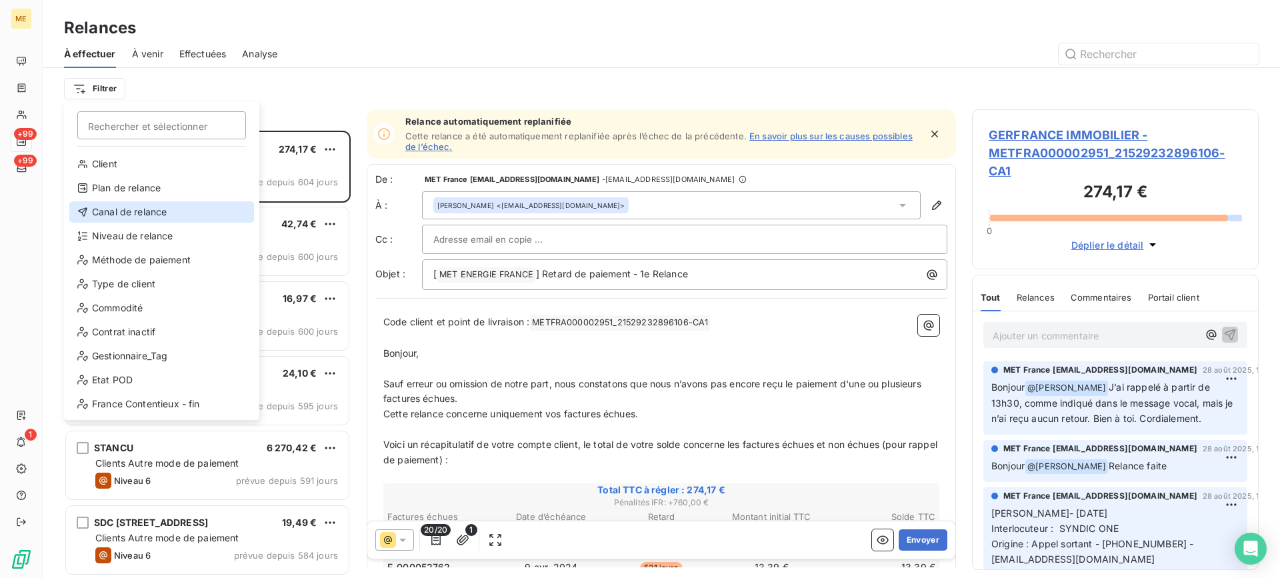
click at [157, 208] on div "Canal de relance" at bounding box center [161, 211] width 185 height 21
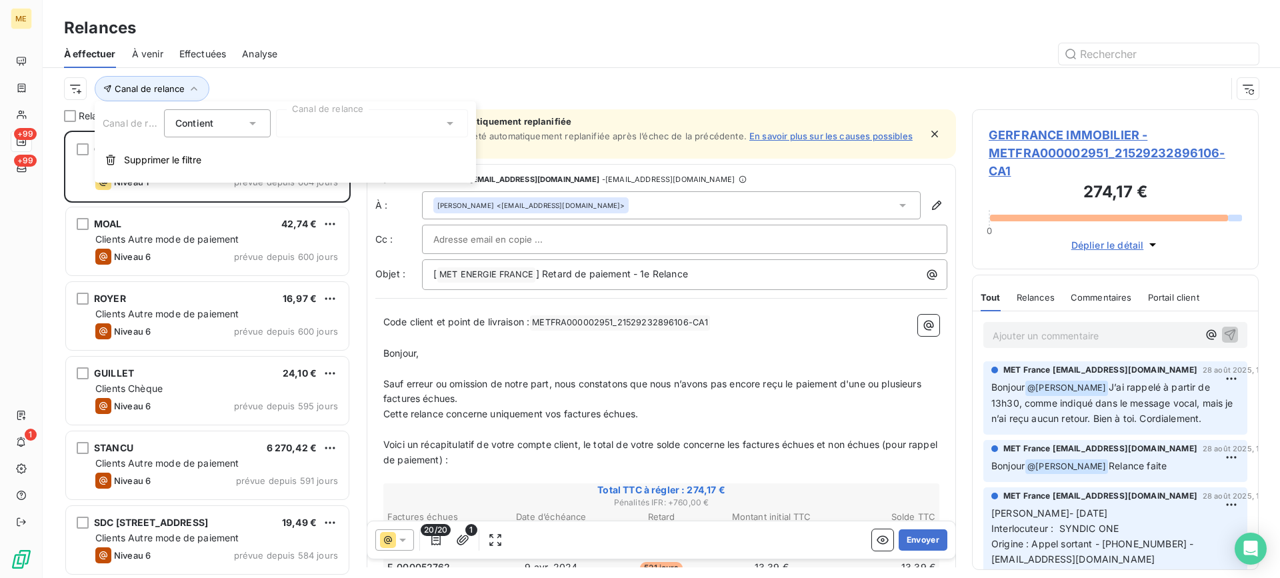
click at [410, 123] on div at bounding box center [372, 123] width 192 height 28
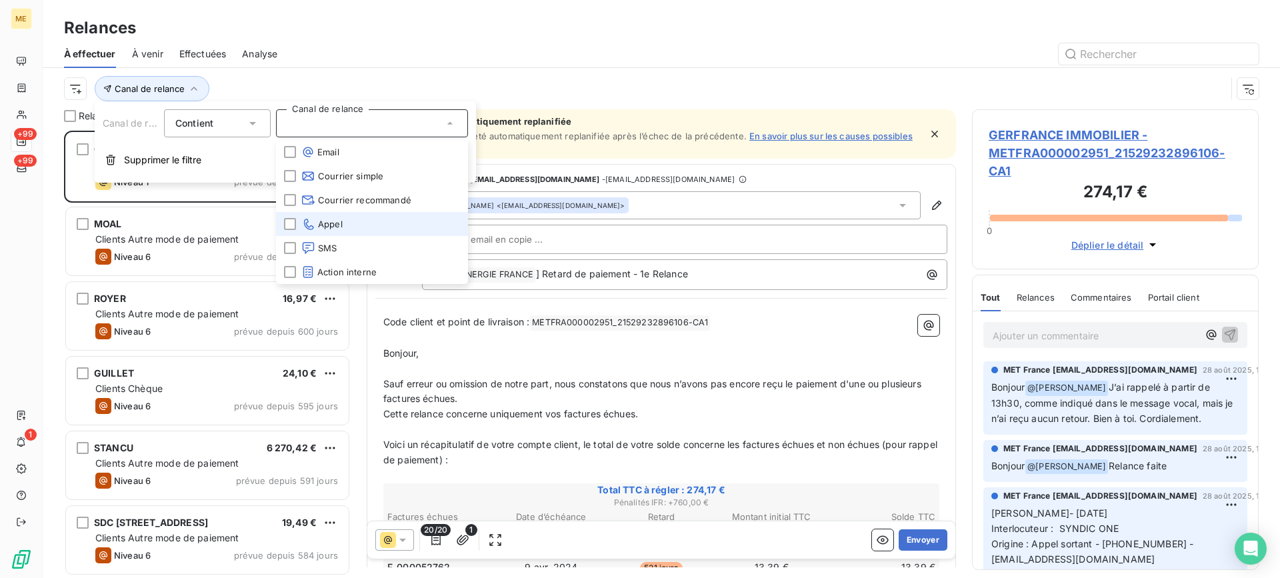
click at [351, 223] on li "Appel" at bounding box center [372, 224] width 192 height 24
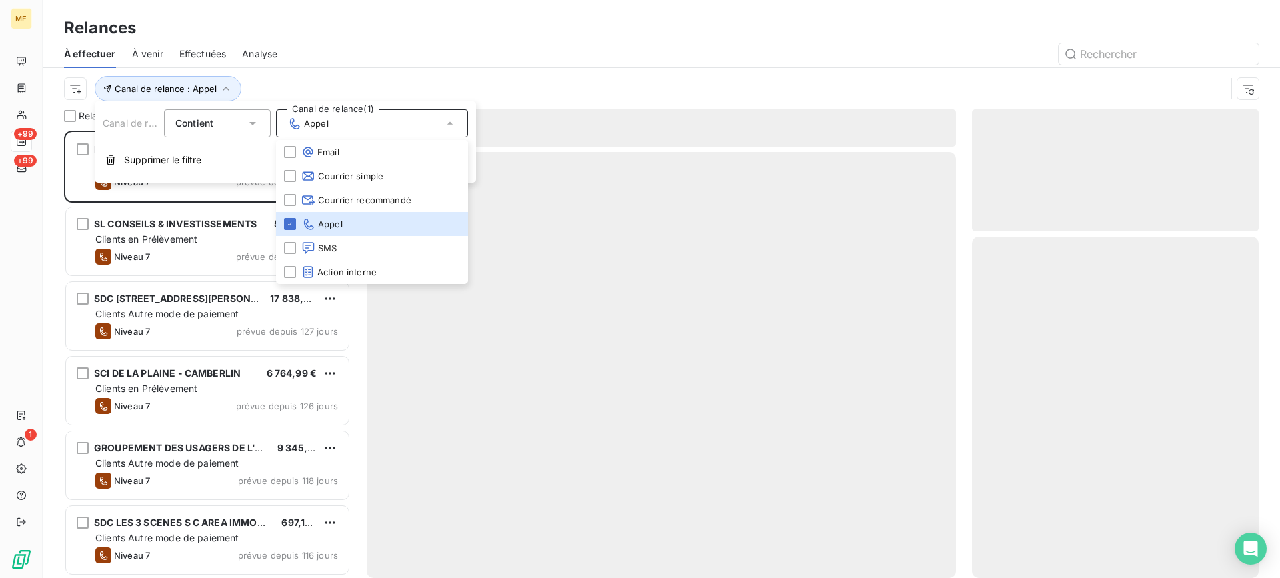
scroll to position [437, 277]
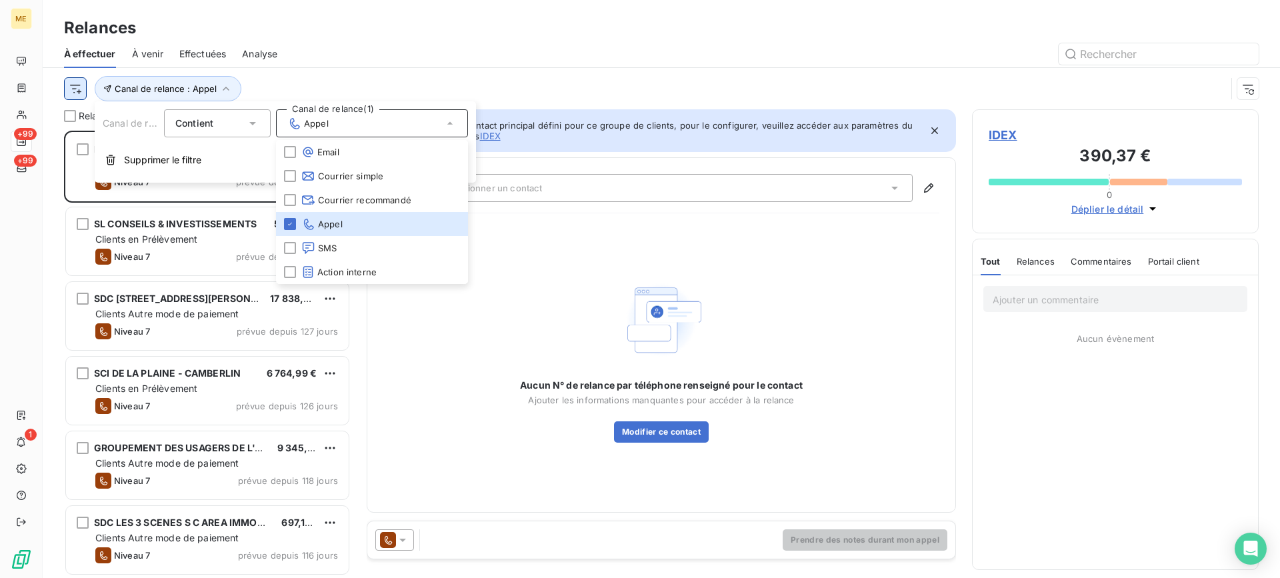
click at [70, 83] on html "ME +99 +99 1 Relances À effectuer À venir Effectuées Analyse Canal de relance :…" at bounding box center [640, 289] width 1280 height 578
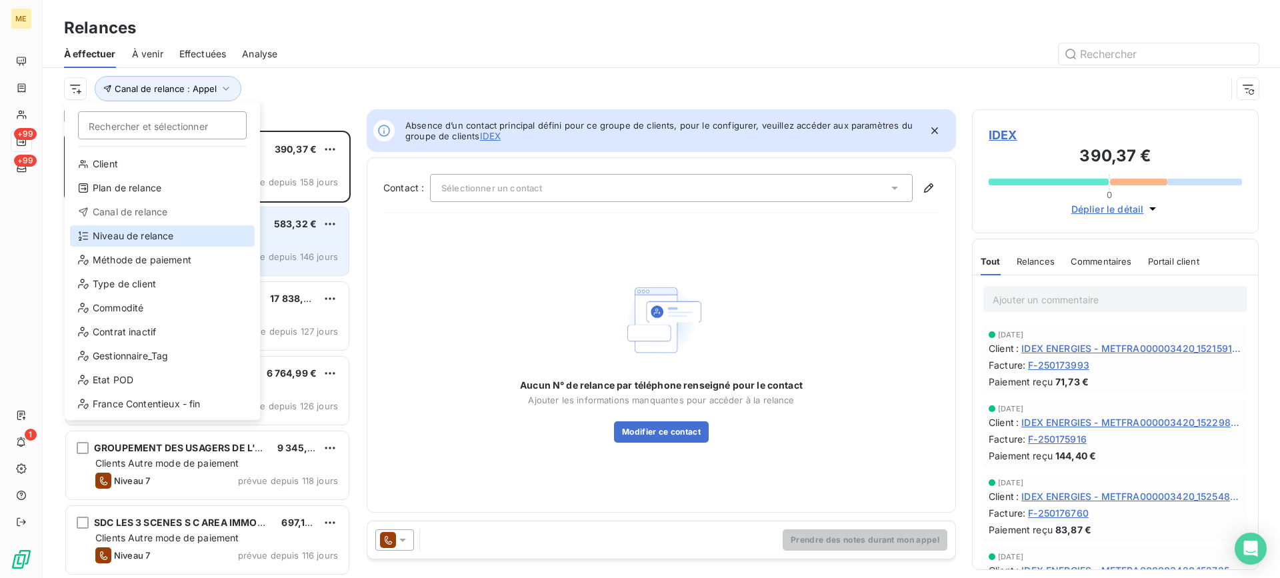
click at [171, 229] on div "Niveau de relance" at bounding box center [162, 235] width 185 height 21
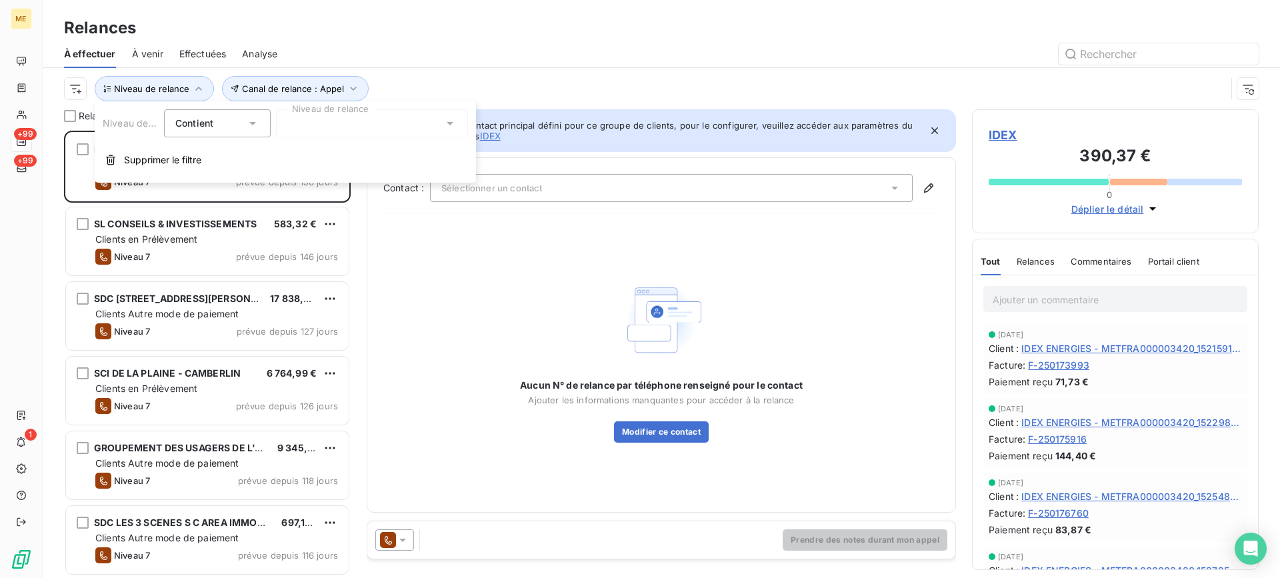
click at [322, 115] on div at bounding box center [372, 123] width 192 height 28
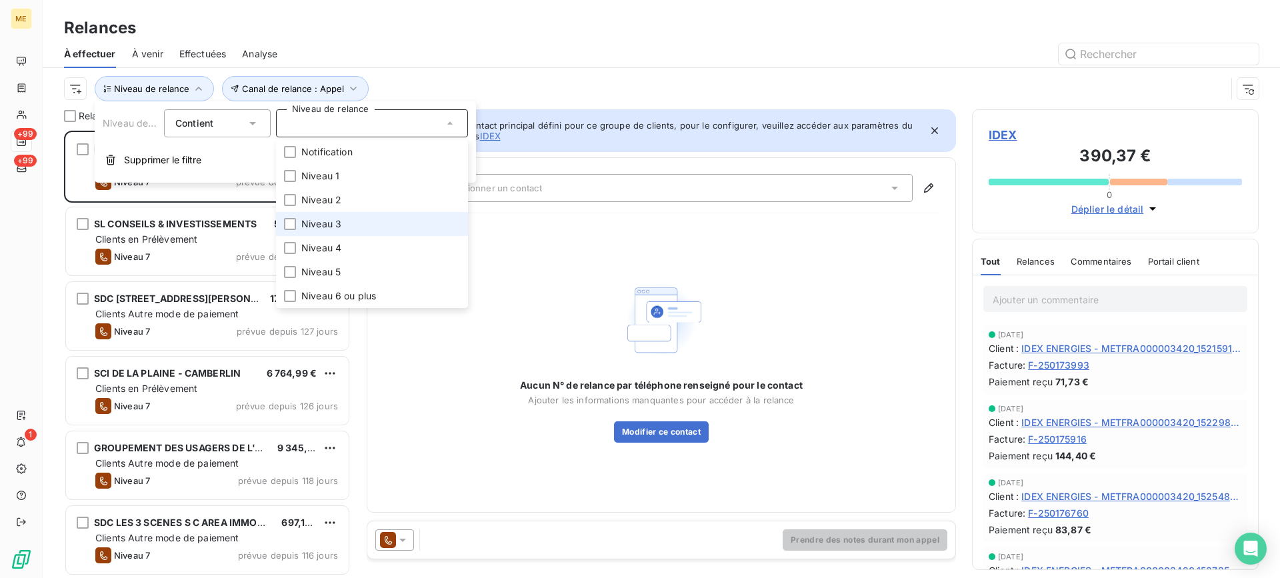
click at [345, 227] on li "Niveau 3" at bounding box center [372, 224] width 192 height 24
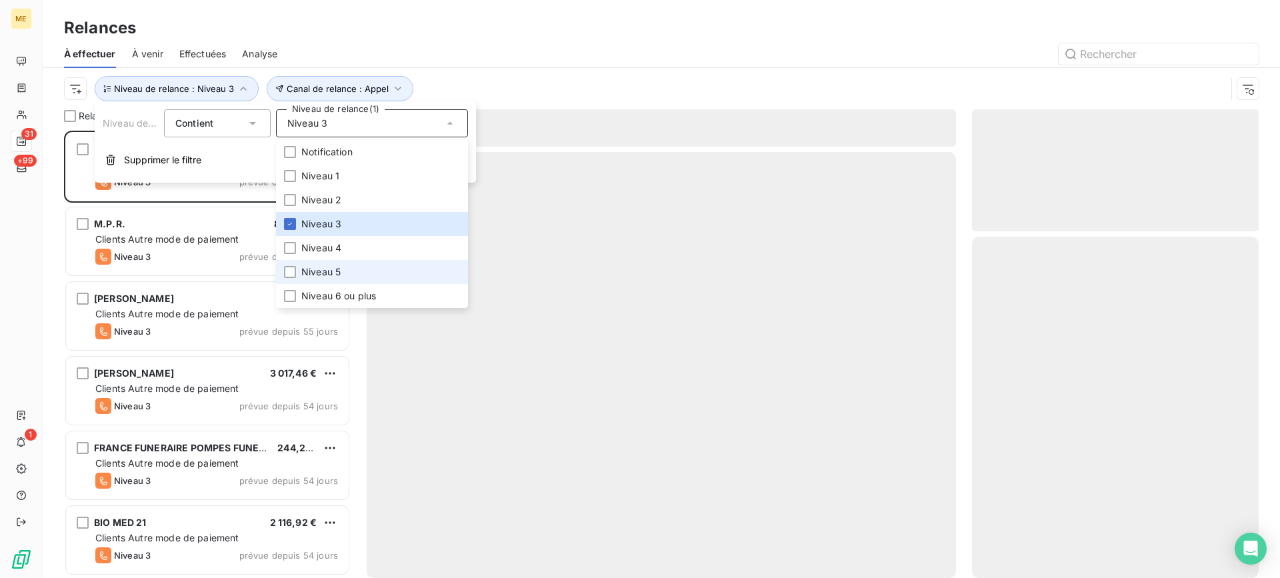
scroll to position [437, 277]
click at [343, 275] on li "Niveau 5" at bounding box center [372, 272] width 192 height 24
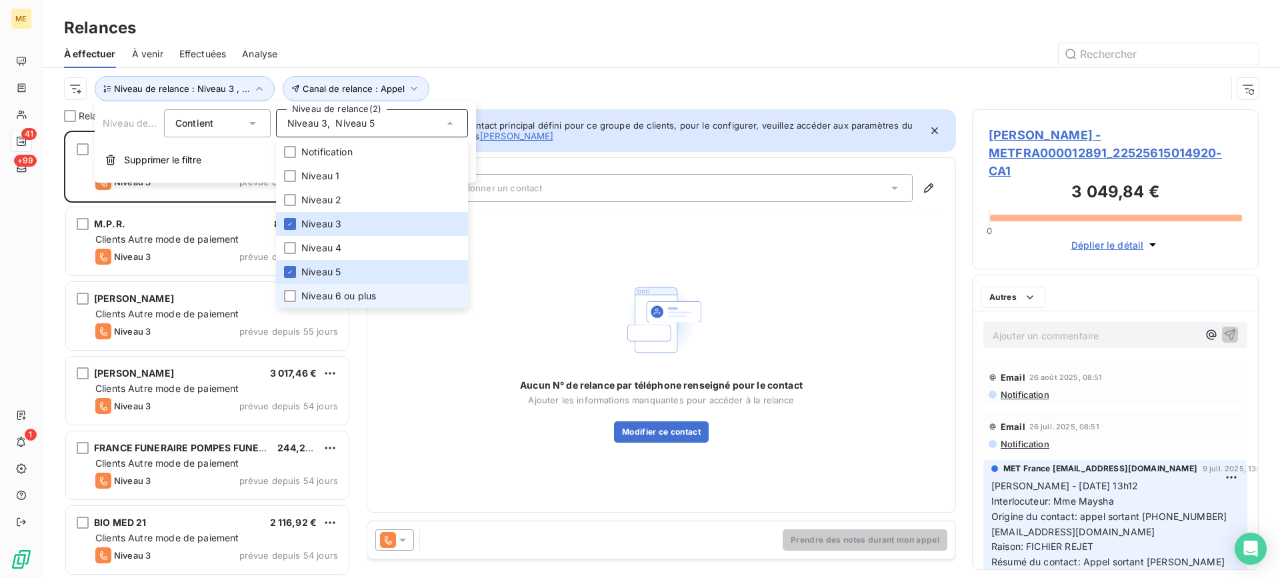
click at [332, 293] on span "Niveau 6 ou plus" at bounding box center [338, 295] width 75 height 13
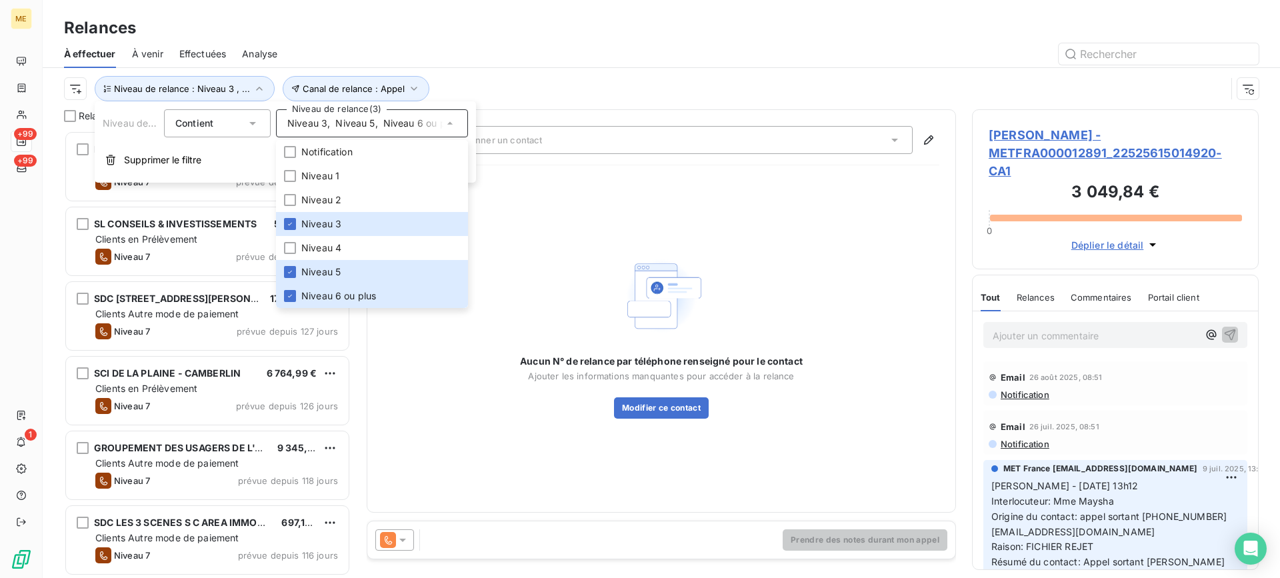
click at [466, 94] on div "Canal de relance : Appel Niveau de relance : Niveau 3 , ..." at bounding box center [645, 88] width 1162 height 25
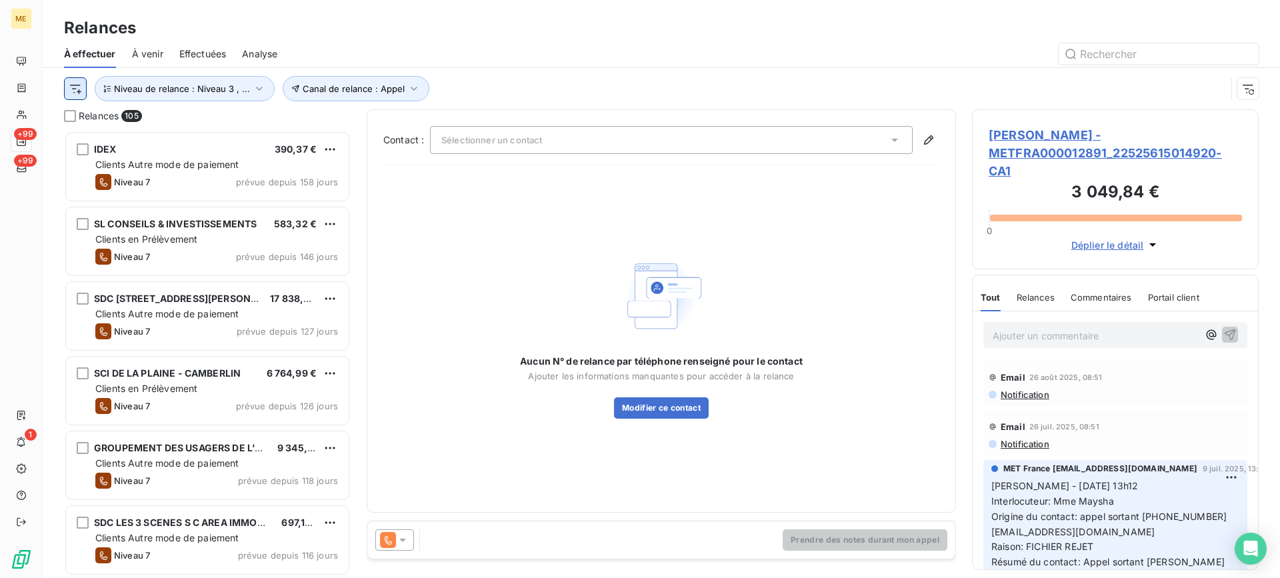
click at [81, 94] on html "ME +99 +99 1 Relances À effectuer À venir Effectuées Analyse Canal de relance :…" at bounding box center [640, 289] width 1280 height 578
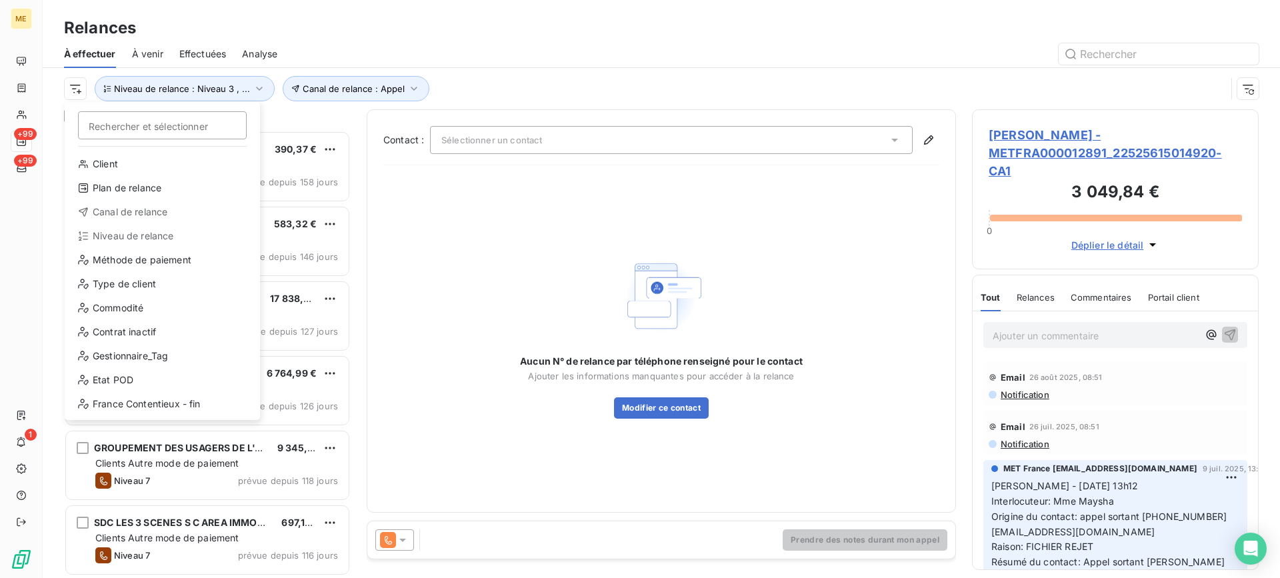
drag, startPoint x: 539, startPoint y: 237, endPoint x: 527, endPoint y: 237, distance: 12.0
click at [539, 237] on html "ME +99 +99 1 Relances À effectuer À venir Effectuées Analyse Rechercher et séle…" at bounding box center [640, 289] width 1280 height 578
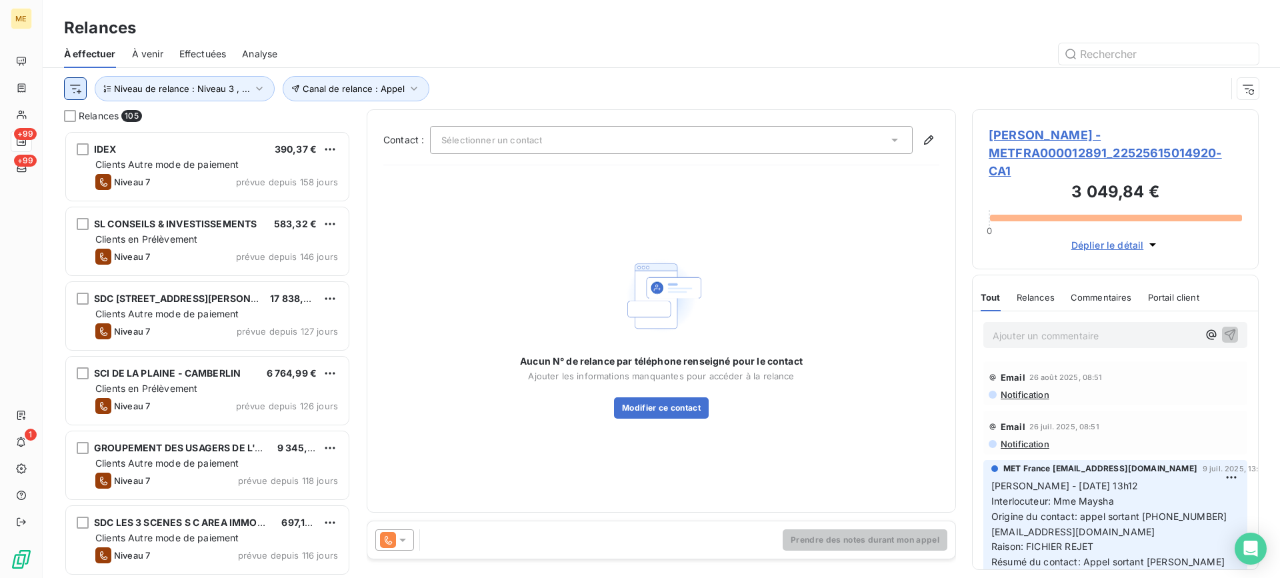
click at [79, 89] on html "ME +99 +99 1 Relances À effectuer À venir Effectuées Analyse Canal de relance :…" at bounding box center [640, 289] width 1280 height 578
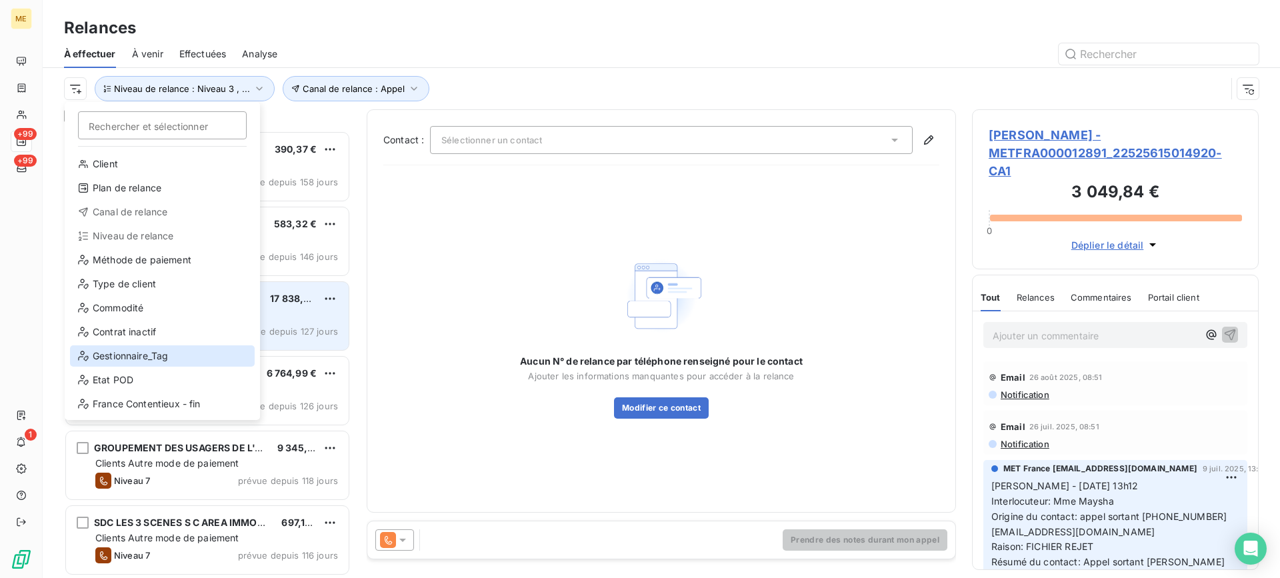
click at [154, 351] on div "Gestionnaire_Tag" at bounding box center [162, 355] width 185 height 21
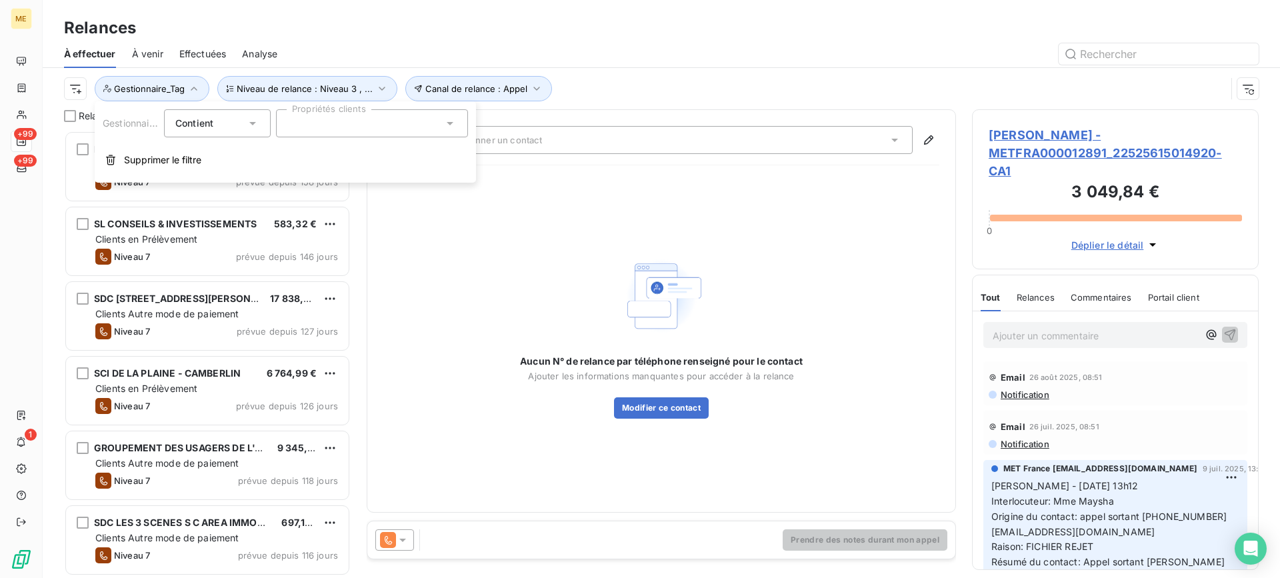
click at [430, 129] on div at bounding box center [372, 123] width 192 height 28
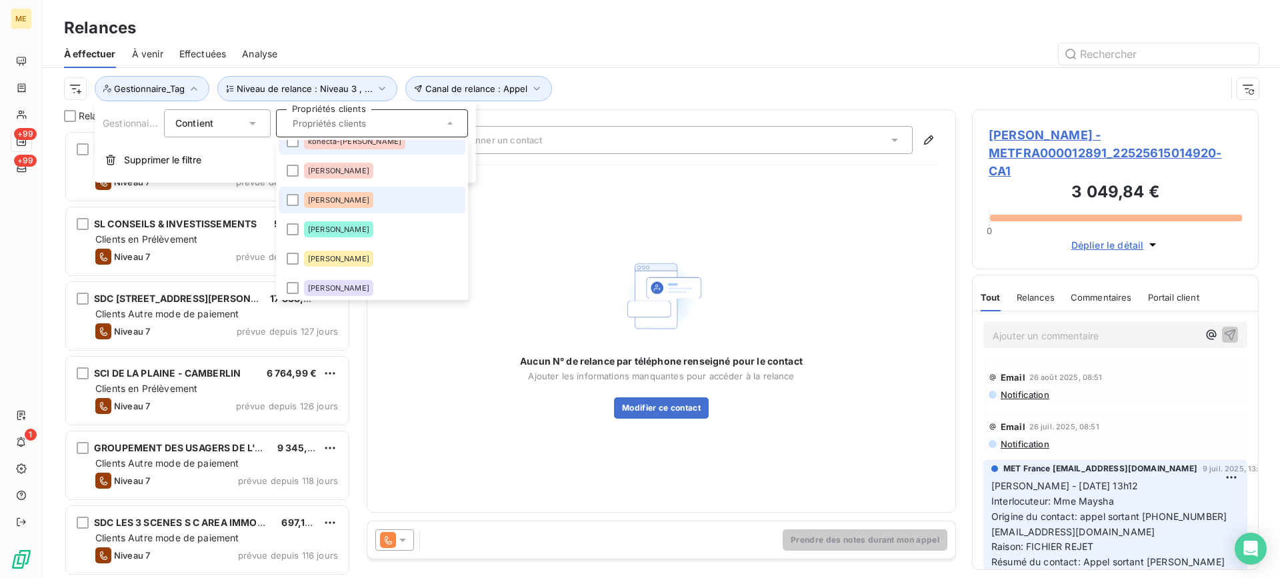
scroll to position [133, 0]
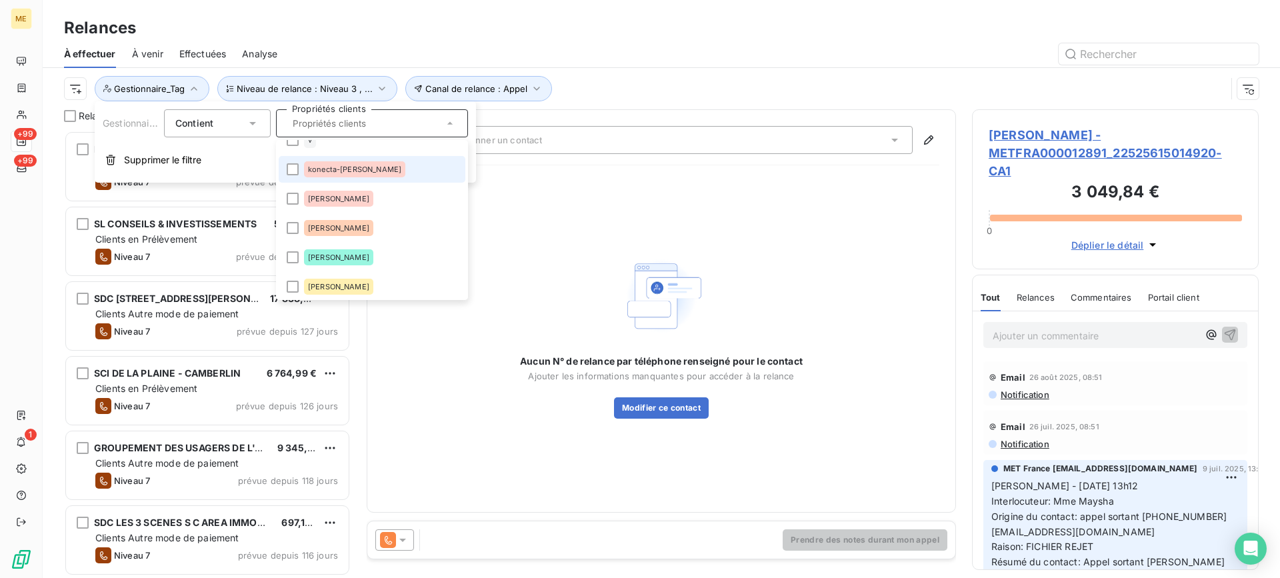
click at [373, 171] on li "konecta-valérie" at bounding box center [372, 169] width 187 height 27
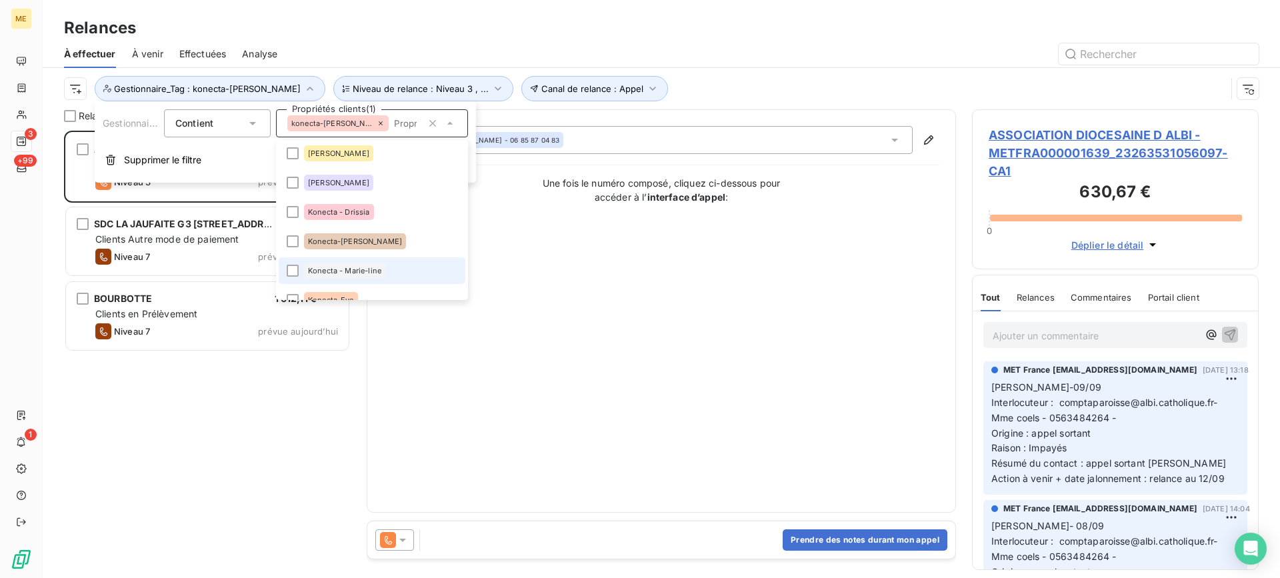
scroll to position [400, 0]
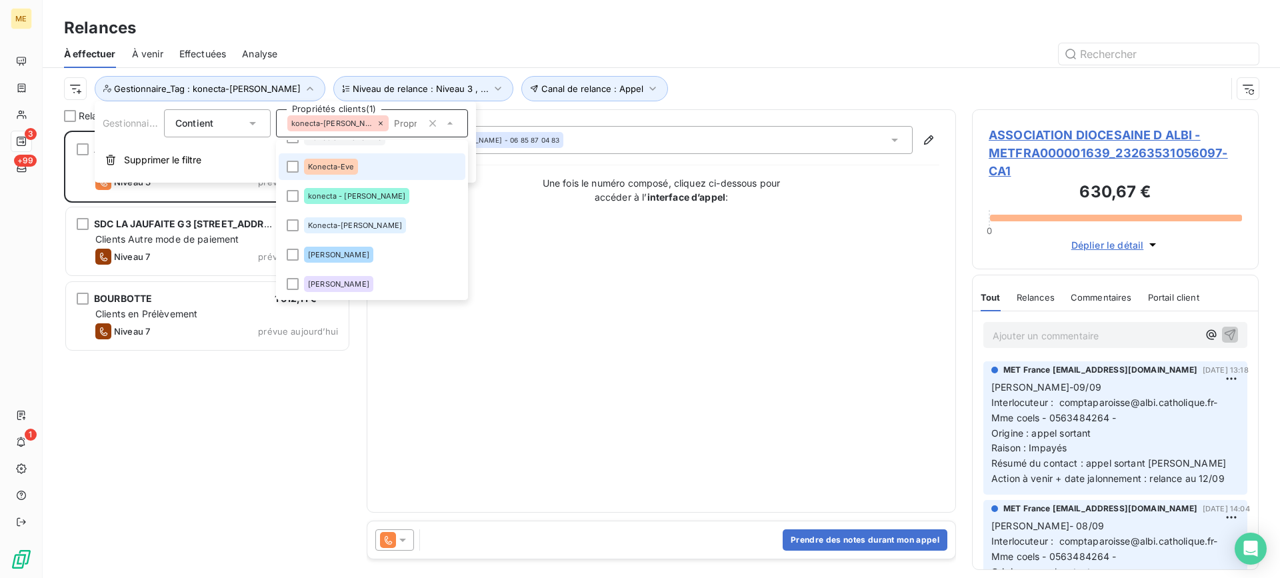
click at [378, 178] on li "Konecta-Eve" at bounding box center [372, 166] width 187 height 27
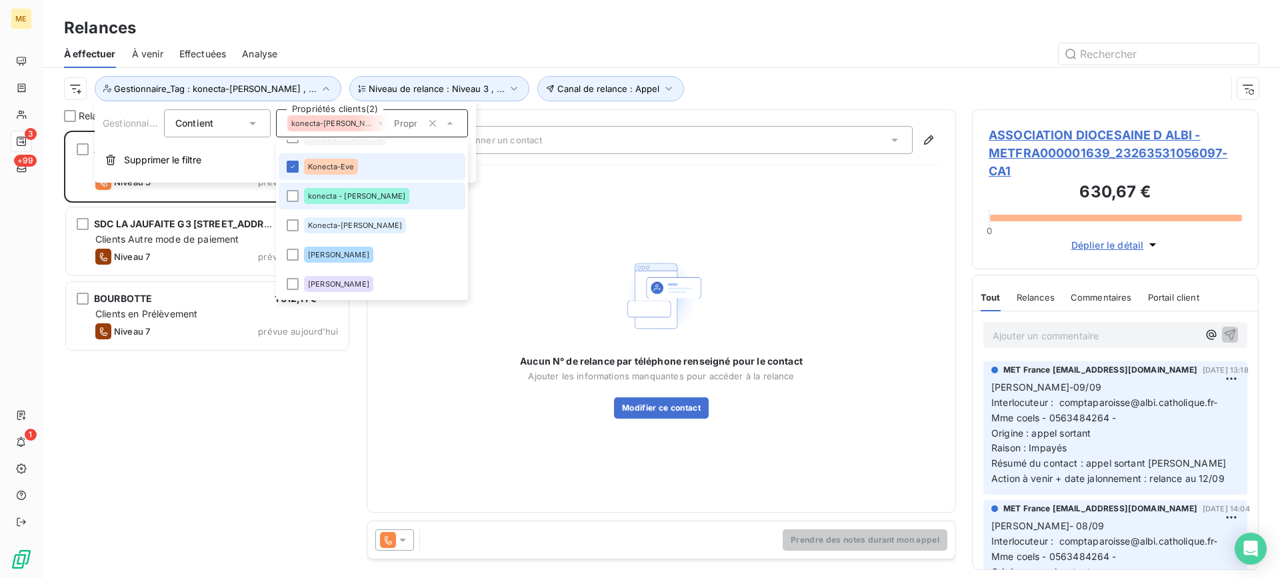
scroll to position [437, 277]
click at [375, 176] on li "Konecta-Eve" at bounding box center [372, 166] width 187 height 27
click at [370, 193] on li "konecta - lisa" at bounding box center [372, 196] width 187 height 27
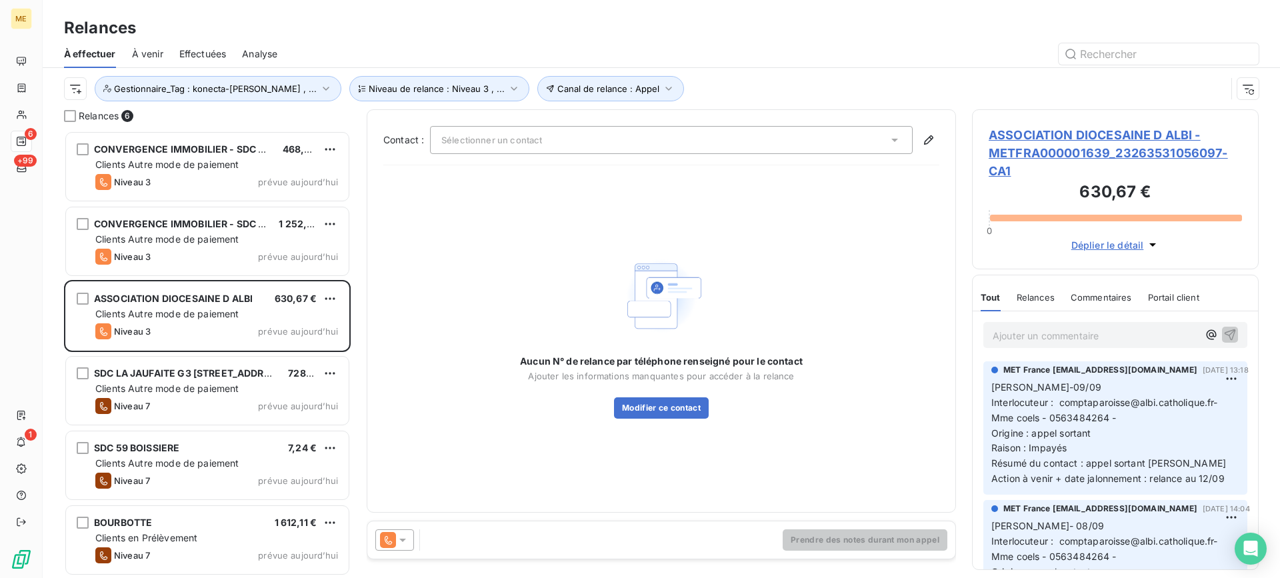
click at [681, 90] on div "Canal de relance : Appel Niveau de relance : Niveau 3 , ... Gestionnaire_Tag : …" at bounding box center [645, 88] width 1162 height 25
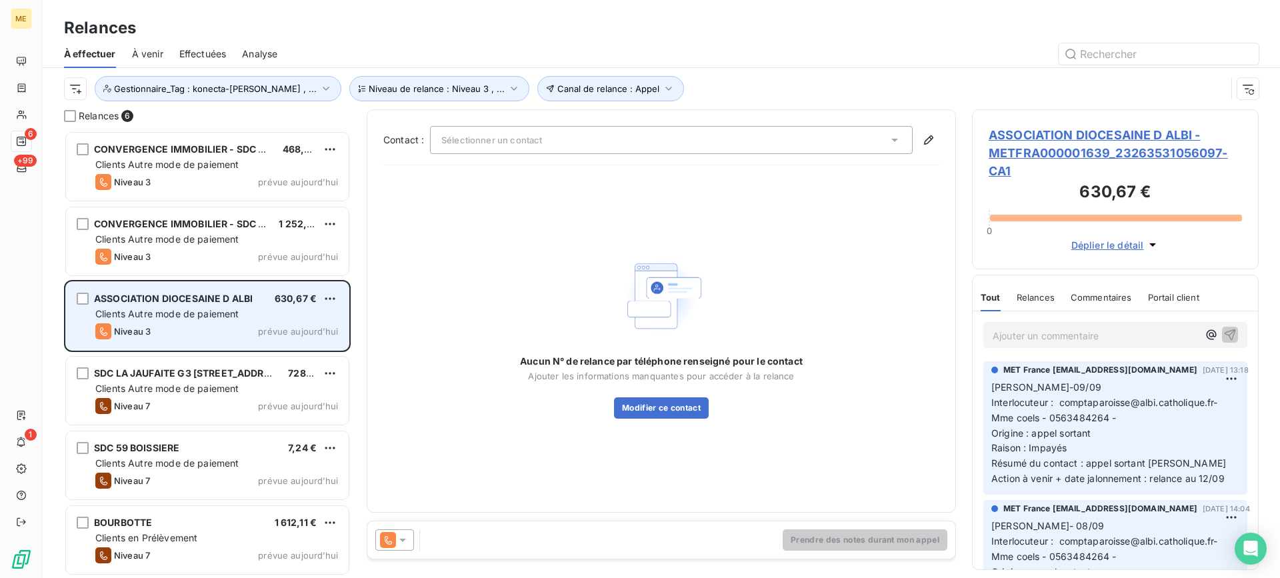
scroll to position [1, 0]
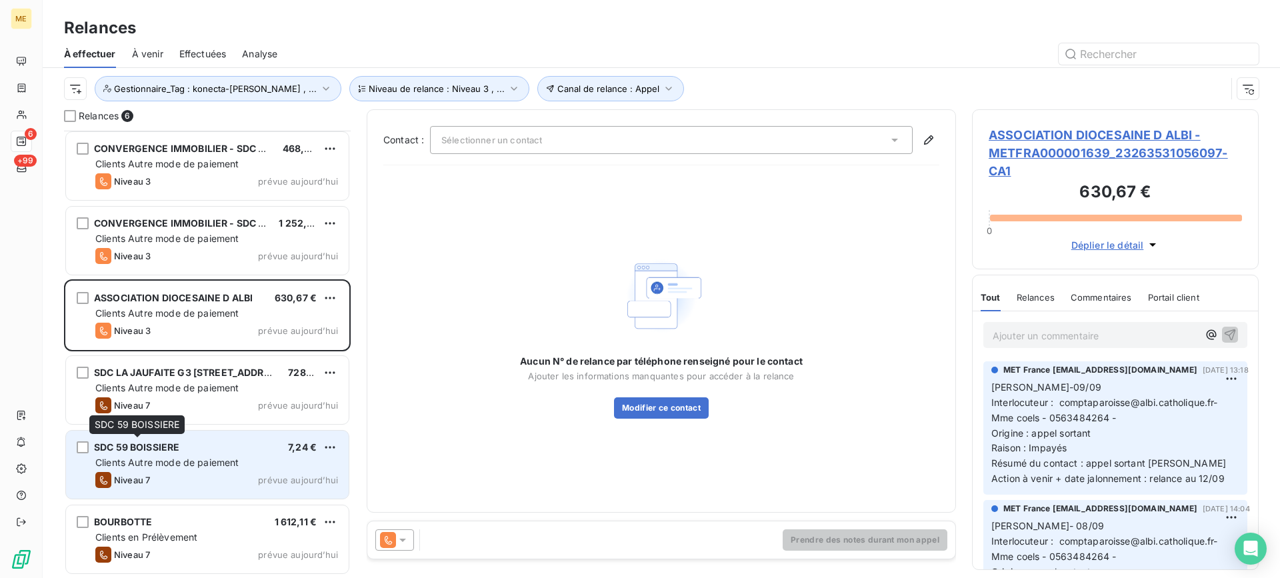
click at [149, 454] on div "SDC 59 BOISSIERE" at bounding box center [136, 447] width 85 height 13
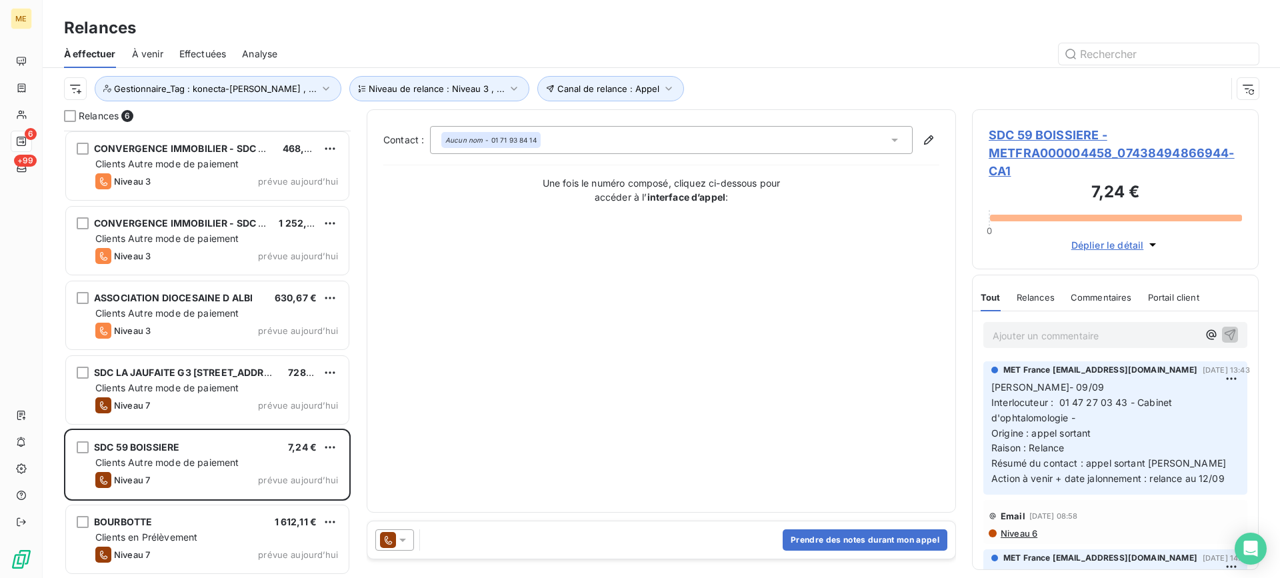
click at [1072, 153] on span "SDC 59 BOISSIERE - METFRA000004458_07438494866944-CA1" at bounding box center [1115, 153] width 253 height 54
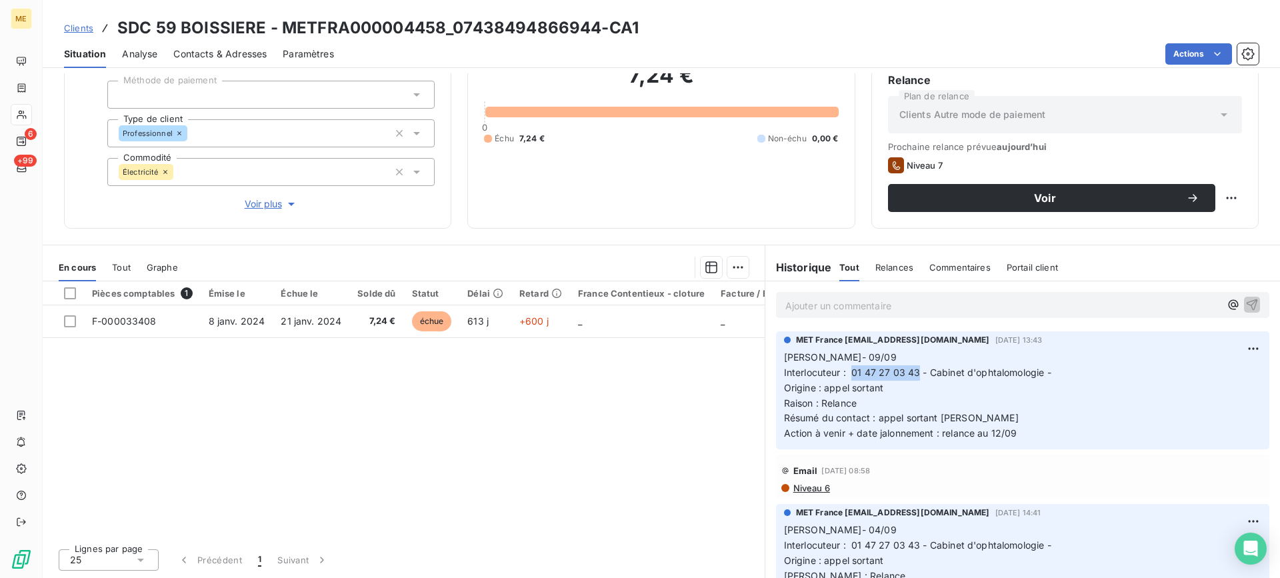
copy span "01 47 27 03 43"
drag, startPoint x: 845, startPoint y: 375, endPoint x: 914, endPoint y: 374, distance: 68.7
click at [914, 374] on span "Interlocuteur : 01 47 27 03 43 - Cabinet d'ophtalomologie -" at bounding box center [917, 372] width 267 height 11
click at [773, 239] on div "Informations client Gestionnaires Aucun Propriétés Client Méthode de paiement T…" at bounding box center [661, 325] width 1237 height 505
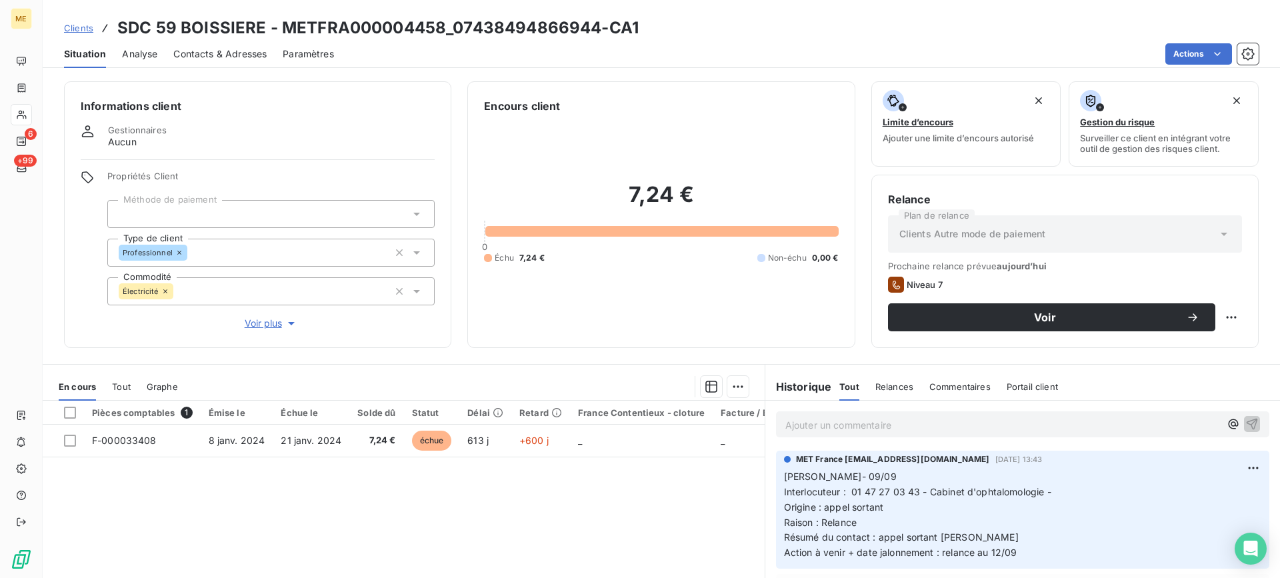
click at [250, 309] on div "Propriétés Client Méthode de paiement Type de client Professionnel Commodité Él…" at bounding box center [270, 251] width 327 height 160
click at [256, 322] on span "Voir plus" at bounding box center [271, 323] width 53 height 13
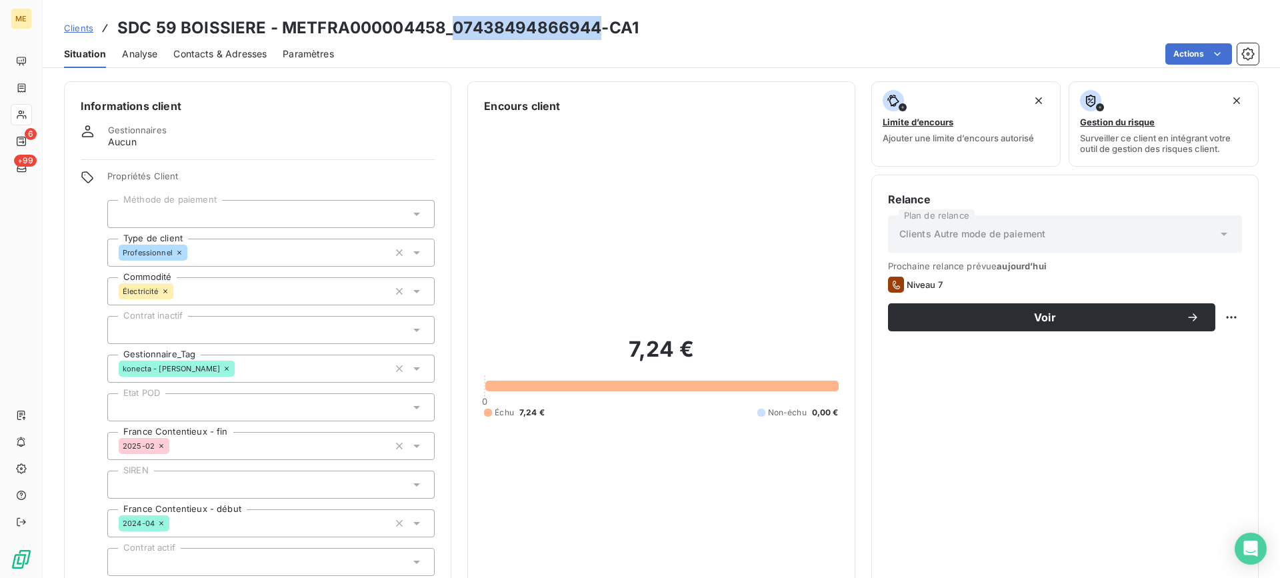
copy h3 "07438494866944"
drag, startPoint x: 453, startPoint y: 32, endPoint x: 594, endPoint y: 38, distance: 141.5
click at [594, 38] on h3 "SDC 59 BOISSIERE - METFRA000004458_07438494866944-CA1" at bounding box center [377, 28] width 521 height 24
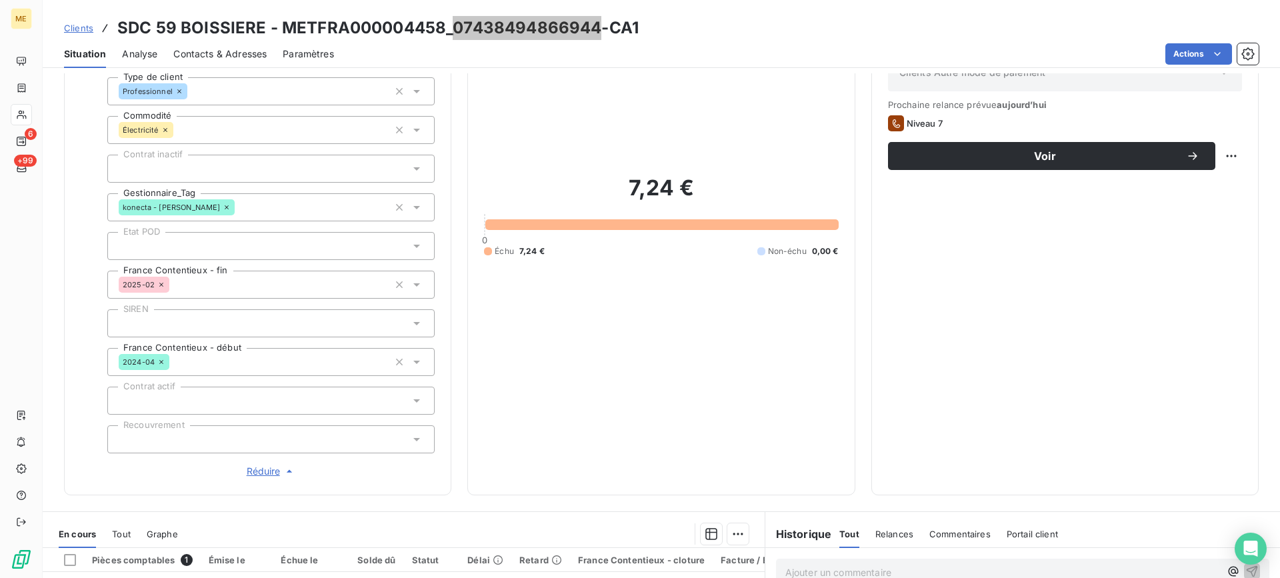
scroll to position [67, 0]
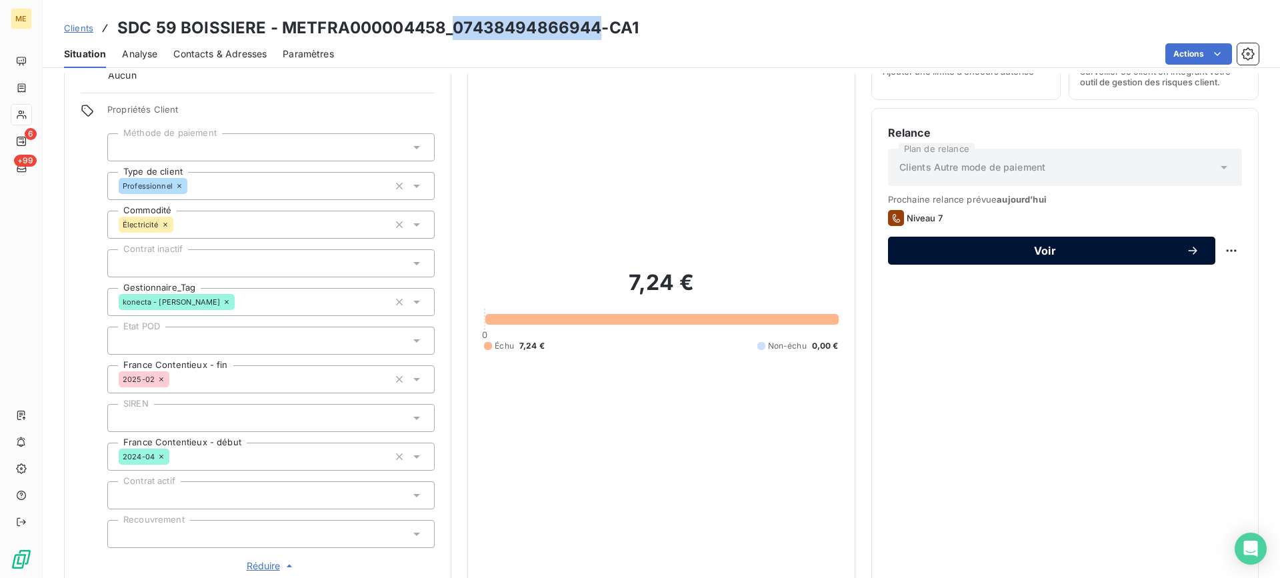
click at [1070, 257] on button "Voir" at bounding box center [1051, 251] width 327 height 28
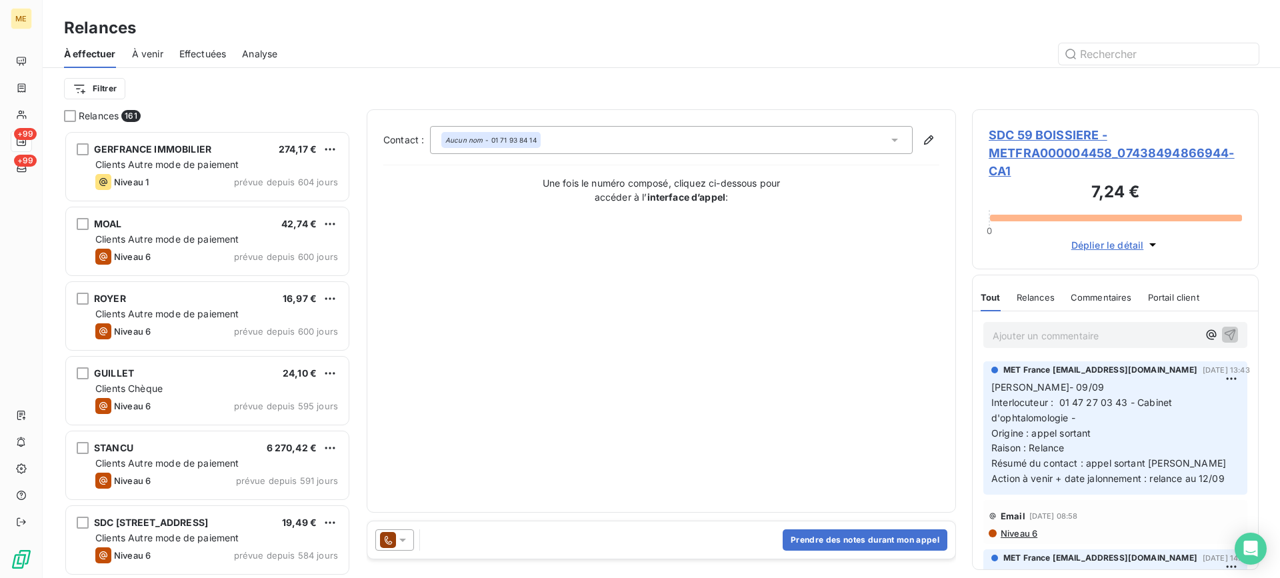
scroll to position [437, 277]
click at [879, 535] on button "Prendre des notes durant mon appel" at bounding box center [865, 539] width 165 height 21
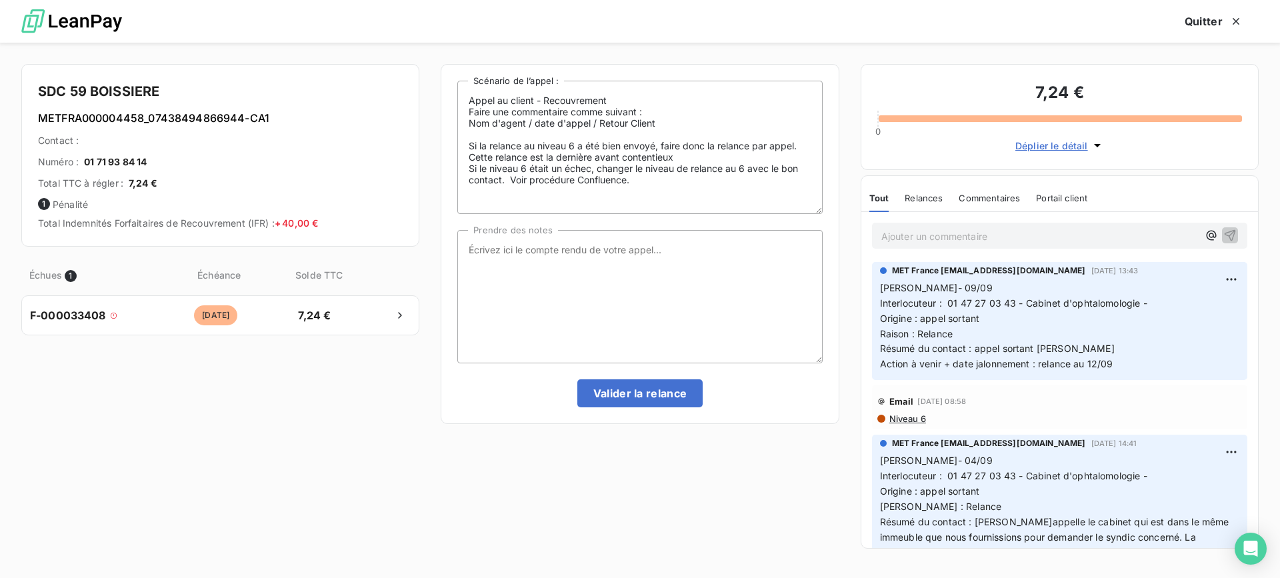
drag, startPoint x: 1045, startPoint y: 365, endPoint x: 879, endPoint y: 291, distance: 181.5
click at [880, 291] on p "Lisa- 09/09 Interlocuteur : 01 47 27 03 43 - Cabinet d'ophtalomologie - Origine…" at bounding box center [1059, 326] width 359 height 91
click at [673, 291] on textarea "Prendre des notes" at bounding box center [639, 296] width 365 height 133
paste textarea "Lisa- 09/09 Interlocuteur : 01 47 27 03 43 - Cabinet d'ophtalomologie - Origine…"
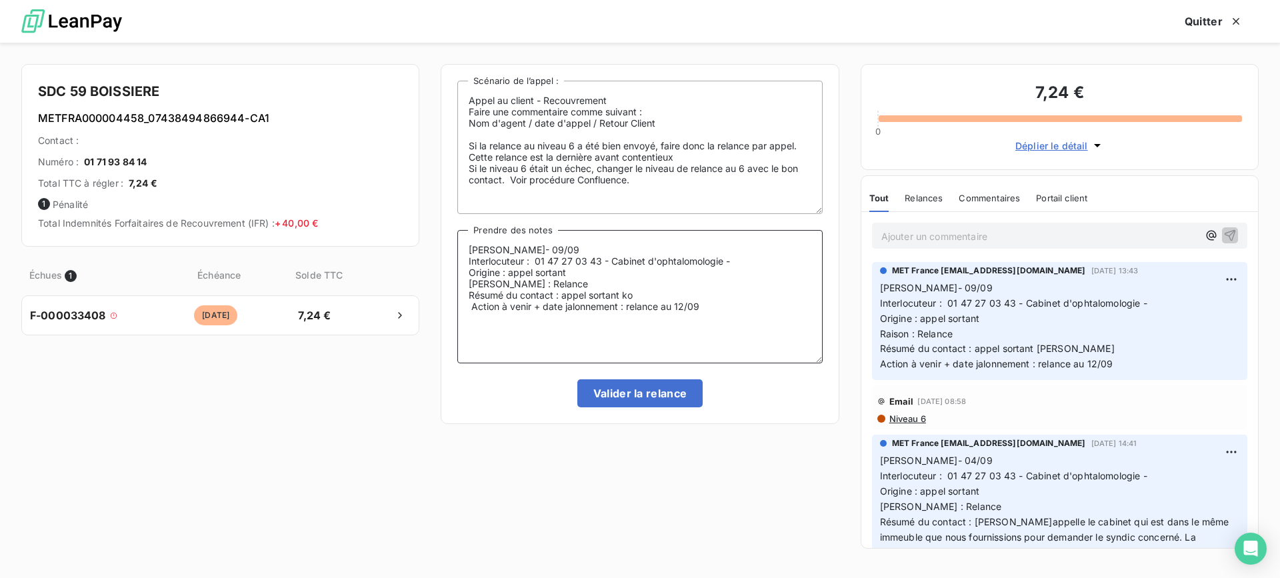
click at [603, 243] on textarea "Lisa- 09/09 Interlocuteur : 01 47 27 03 43 - Cabinet d'ophtalomologie - Origine…" at bounding box center [639, 296] width 365 height 133
click at [640, 295] on textarea "Lisa- 12/09 Interlocuteur : 01 47 27 03 43 - Cabinet d'ophtalomologie - Origine…" at bounding box center [639, 296] width 365 height 133
drag, startPoint x: 649, startPoint y: 294, endPoint x: 638, endPoint y: 292, distance: 10.9
click at [638, 292] on textarea "Lisa- 12/09 Interlocuteur : 01 47 27 03 43 - Cabinet d'ophtalomologie - Origine…" at bounding box center [639, 296] width 365 height 133
click at [659, 292] on textarea "Lisa- 12/09 Interlocuteur : 01 47 27 03 43 - Cabinet d'ophtalomologie - Origine…" at bounding box center [639, 296] width 365 height 133
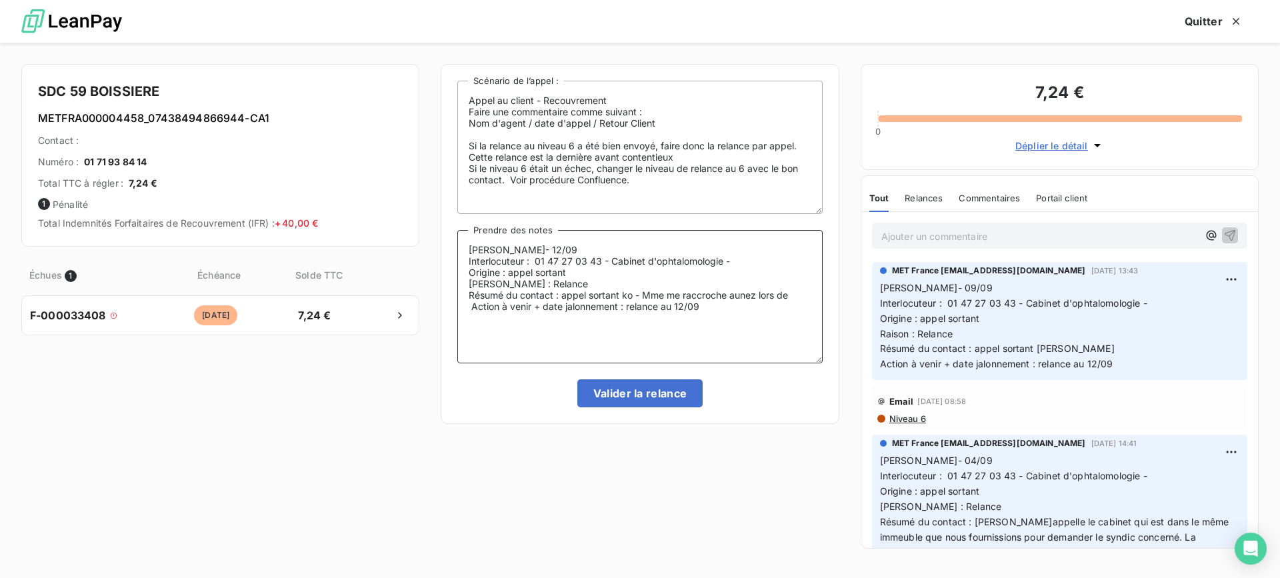
click at [741, 297] on textarea "Lisa- 12/09 Interlocuteur : 01 47 27 03 43 - Cabinet d'ophtalomologie - Origine…" at bounding box center [639, 296] width 365 height 133
click at [749, 311] on textarea "Lisa- 12/09 Interlocuteur : 01 47 27 03 43 - Cabinet d'ophtalomologie - Origine…" at bounding box center [639, 296] width 365 height 133
click at [799, 296] on textarea "Lisa- 12/09 Interlocuteur : 01 47 27 03 43 - Cabinet d'ophtalomologie - Origine…" at bounding box center [639, 296] width 365 height 133
click at [744, 317] on textarea "Lisa- 12/09 Interlocuteur : 01 47 27 03 43 - Cabinet d'ophtalomologie - Origine…" at bounding box center [639, 296] width 365 height 133
type textarea "Lisa- 12/09 Interlocuteur : 01 47 27 03 43 - Cabinet d'ophtalomologie - Origine…"
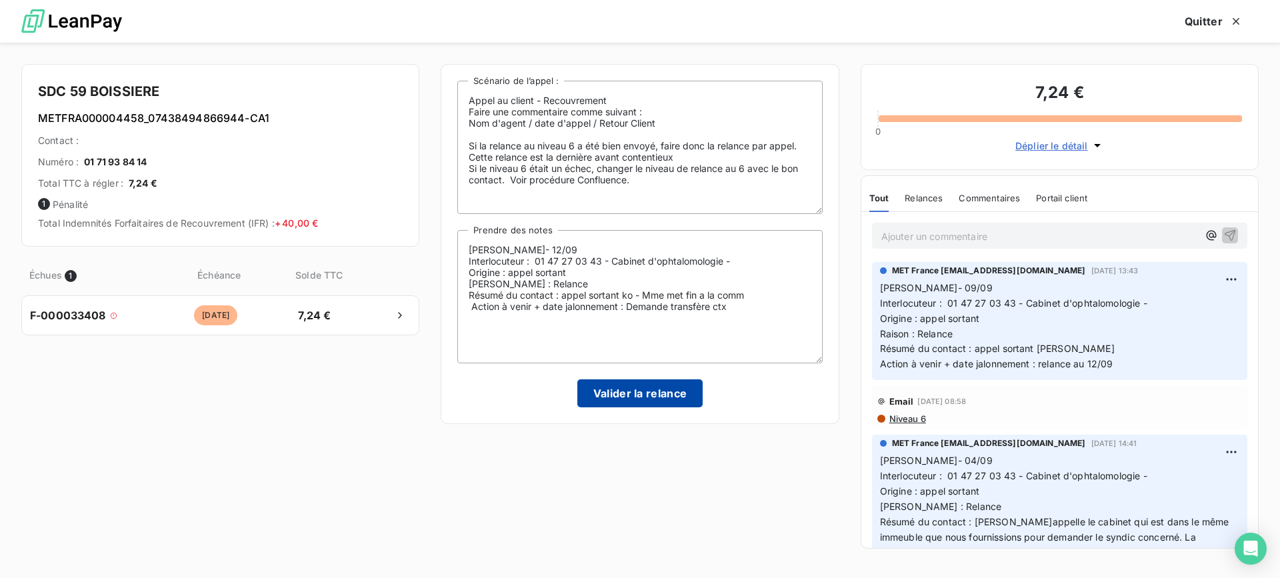
click at [649, 391] on button "Valider la relance" at bounding box center [640, 393] width 126 height 28
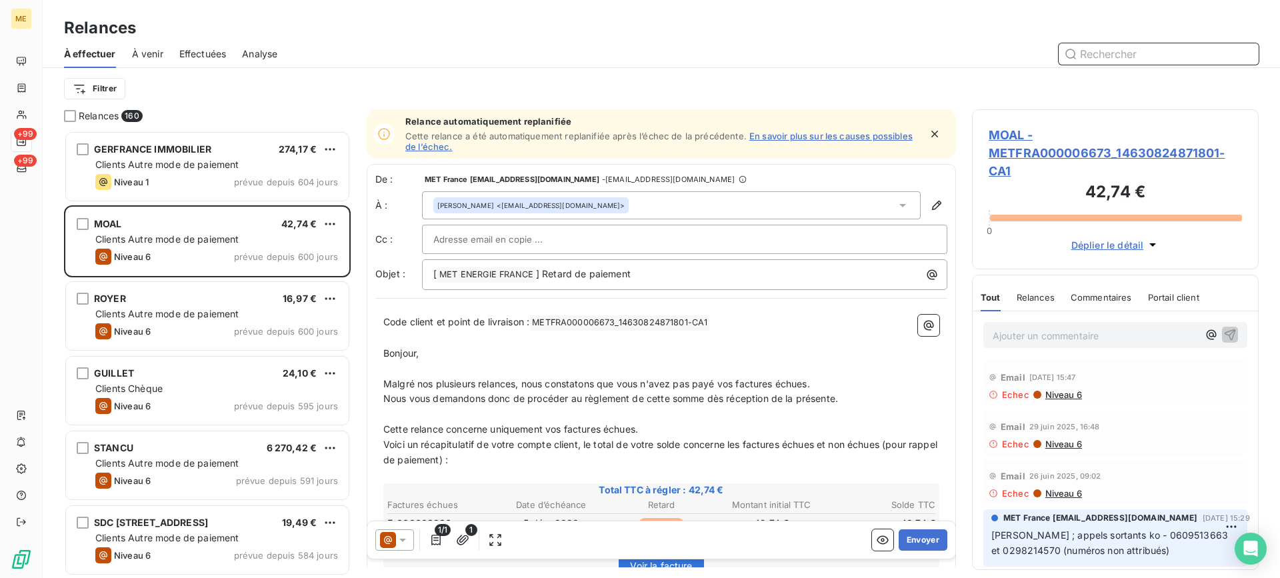
click at [224, 55] on span "Effectuées" at bounding box center [202, 53] width 47 height 13
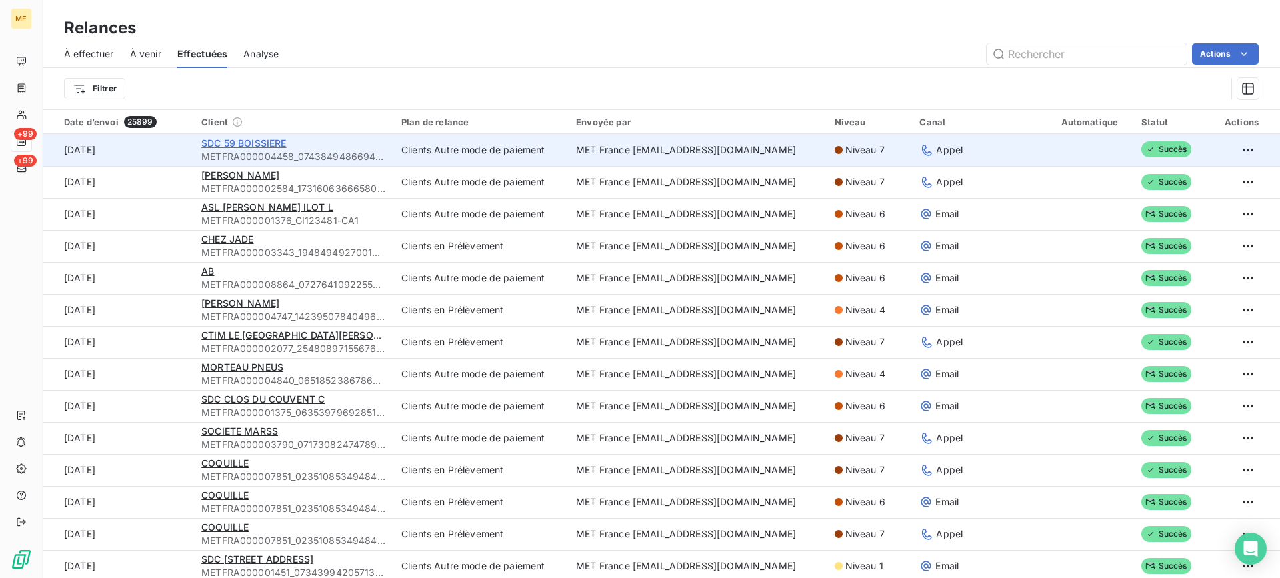
click at [212, 142] on span "SDC 59 BOISSIERE" at bounding box center [243, 142] width 85 height 11
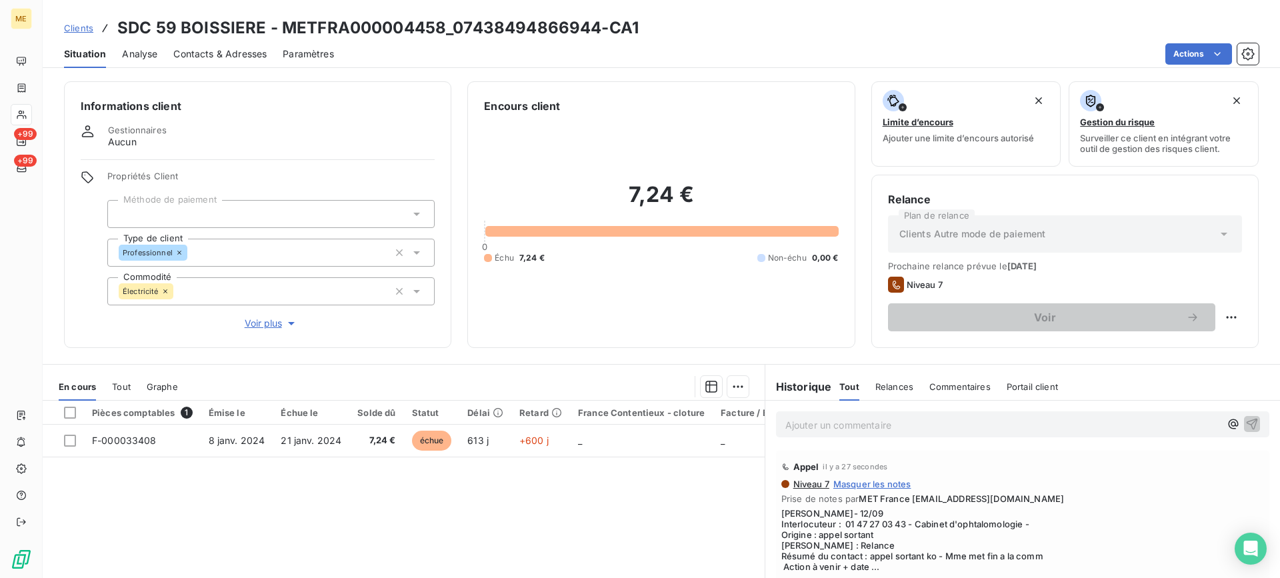
click at [269, 330] on button "Voir plus" at bounding box center [270, 323] width 327 height 15
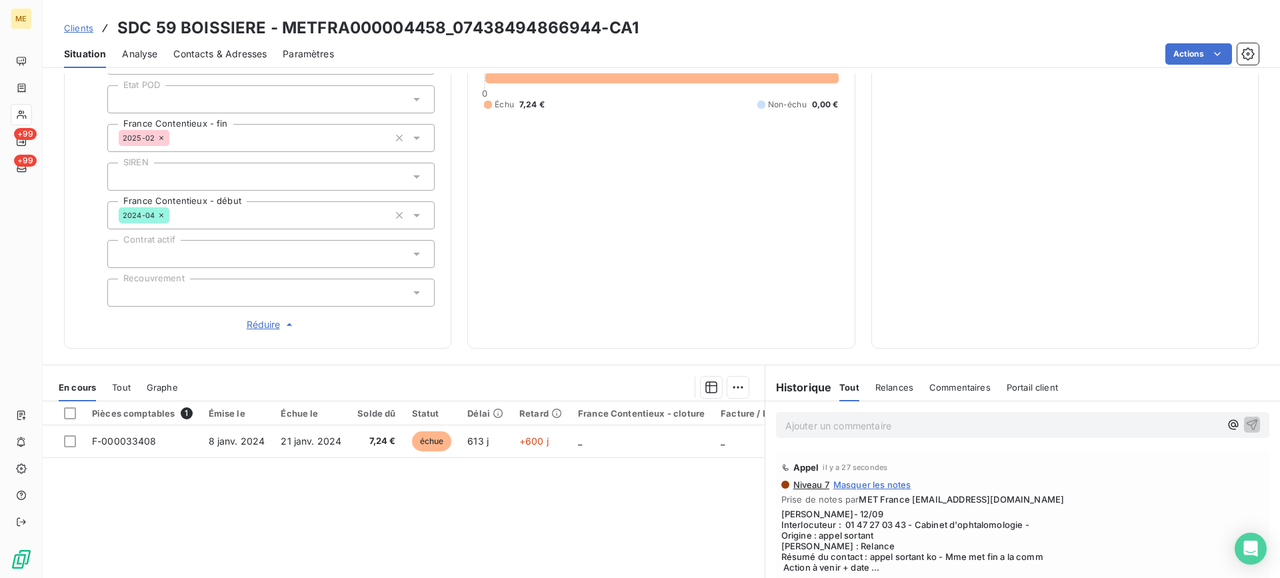
scroll to position [333, 0]
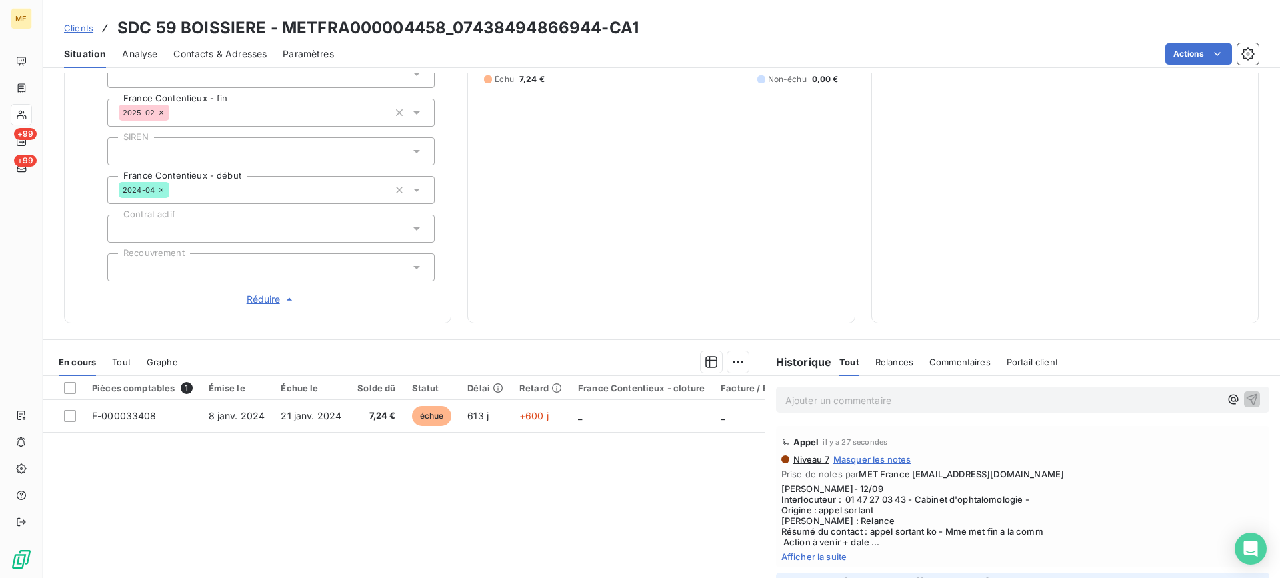
click at [792, 404] on p "Ajouter un commentaire ﻿" at bounding box center [1002, 400] width 435 height 17
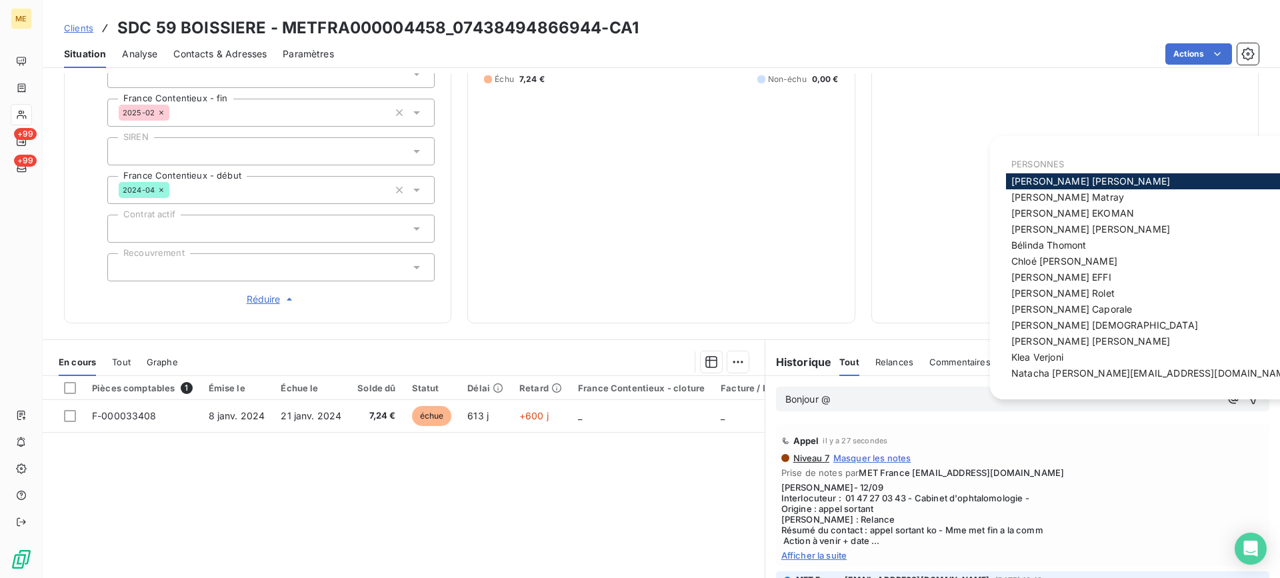
drag, startPoint x: 1242, startPoint y: 530, endPoint x: 1187, endPoint y: 411, distance: 130.9
click at [1242, 523] on span "Lisa- 12/09 Interlocuteur : 01 47 27 03 43 - Cabinet d'ophtalomologie - Origine…" at bounding box center [1022, 514] width 483 height 64
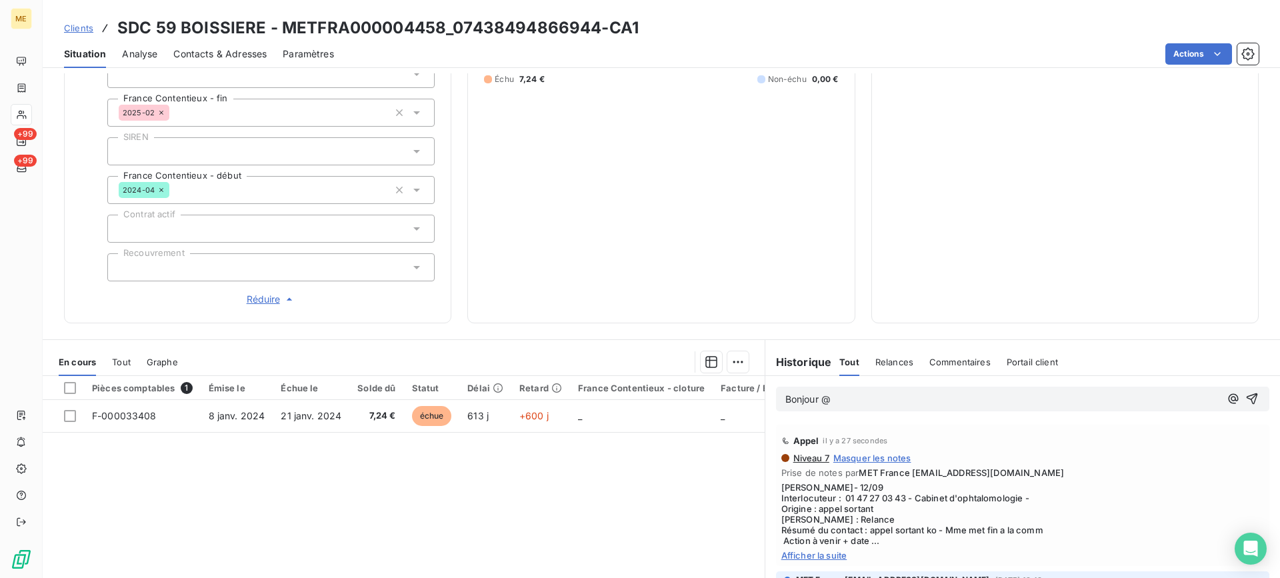
click at [1057, 398] on body "ME +99 +99 Clients SDC 59 BOISSIERE - METFRA000004458_07438494866944-CA1 Situat…" at bounding box center [640, 289] width 1280 height 578
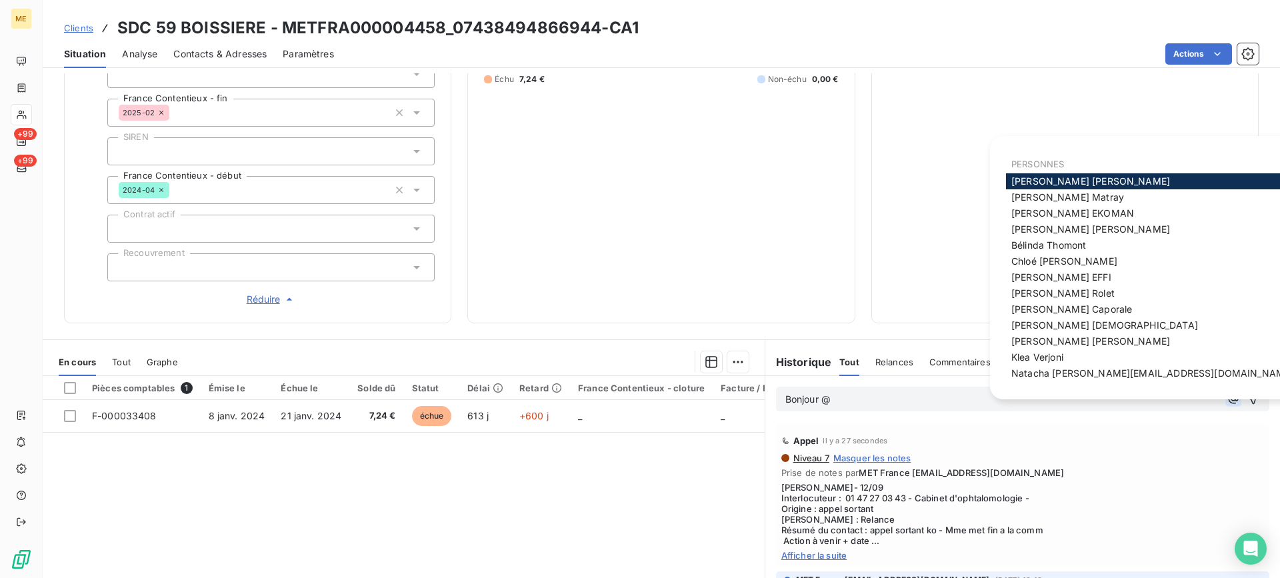
click at [1227, 395] on icon "button" at bounding box center [1233, 398] width 13 height 13
click at [1061, 249] on span "Bélinda Thomont" at bounding box center [1048, 244] width 75 height 11
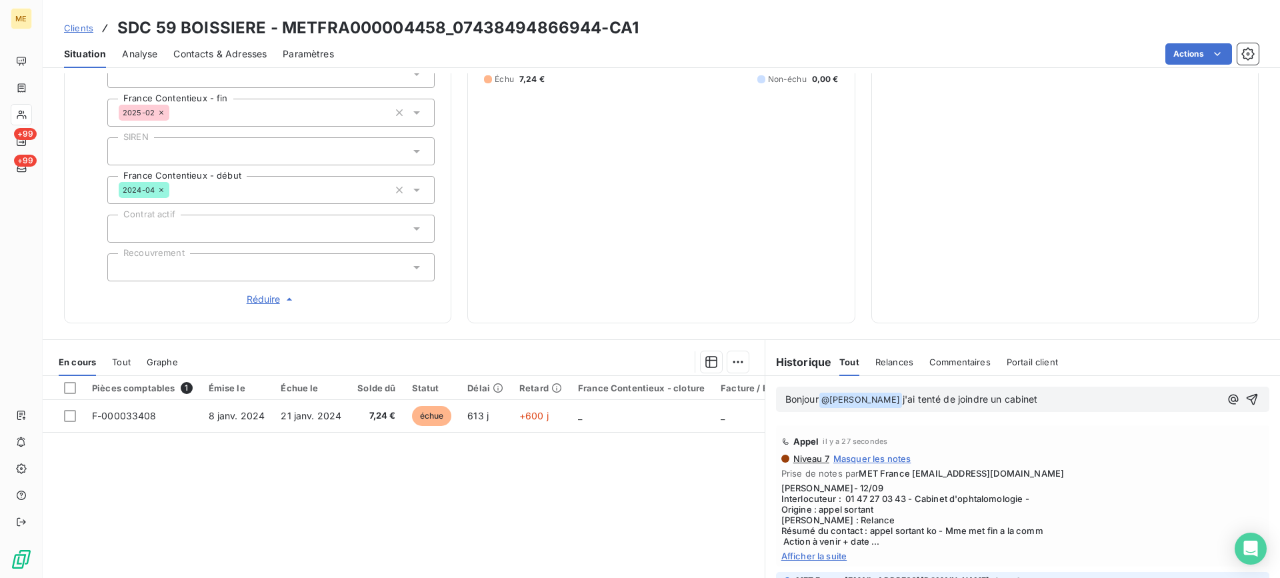
click at [815, 558] on span "Afficher la suite" at bounding box center [1022, 556] width 483 height 11
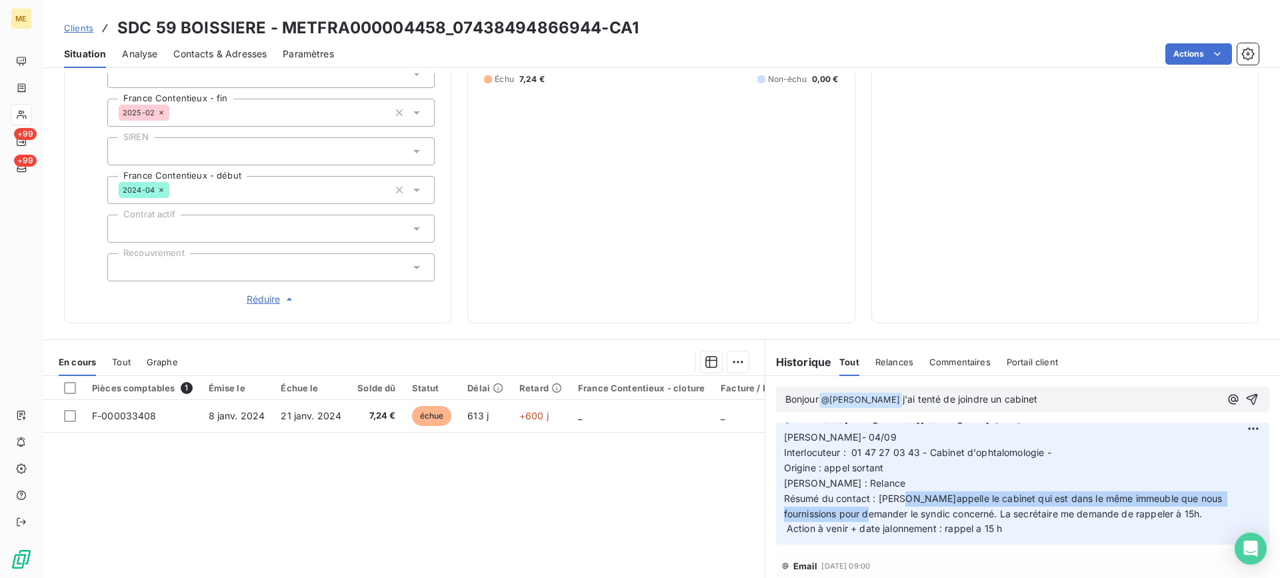
drag, startPoint x: 962, startPoint y: 500, endPoint x: 915, endPoint y: 514, distance: 49.4
click at [915, 514] on span "Lisa- 04/09 Interlocuteur : 01 47 27 03 43 - Cabinet d'ophtalomologie - Origine…" at bounding box center [1004, 482] width 441 height 103
copy span "qui est dans le même immeuble que nous fournissions pour demander le syndic con…"
click at [1105, 394] on p "Bonjour @ Bélinda Thomont ﻿ j'ai tenté de joindre un cabinet" at bounding box center [1002, 400] width 435 height 16
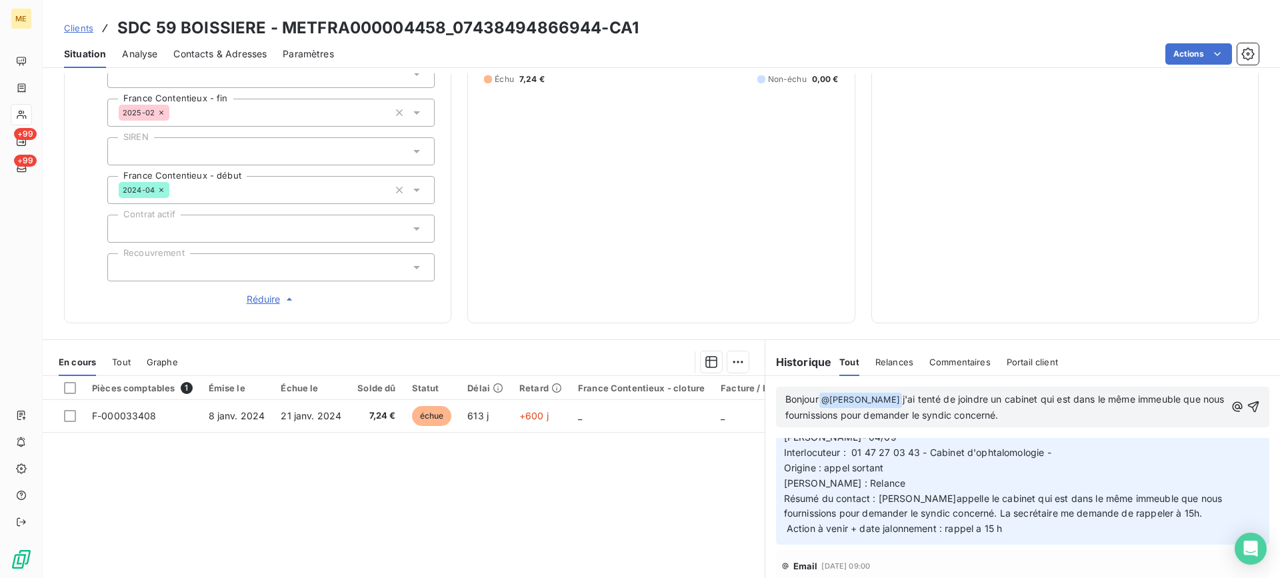
click at [1038, 402] on span "j'ai tenté de joindre un cabinet qui est dans le même immeuble que nous fournis…" at bounding box center [1006, 406] width 442 height 27
click at [1146, 417] on p "Bonjour @ Bélinda Thomont ﻿ j'ai tenté de joindre un cabinet d'ophtalmologie qu…" at bounding box center [1005, 407] width 440 height 31
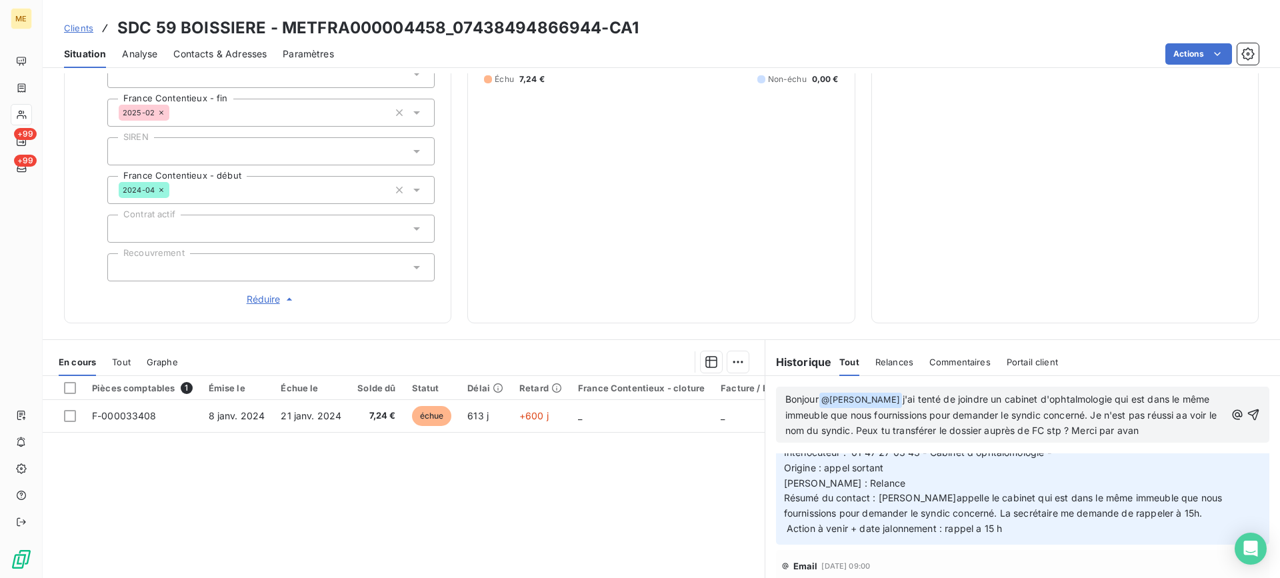
scroll to position [379, 0]
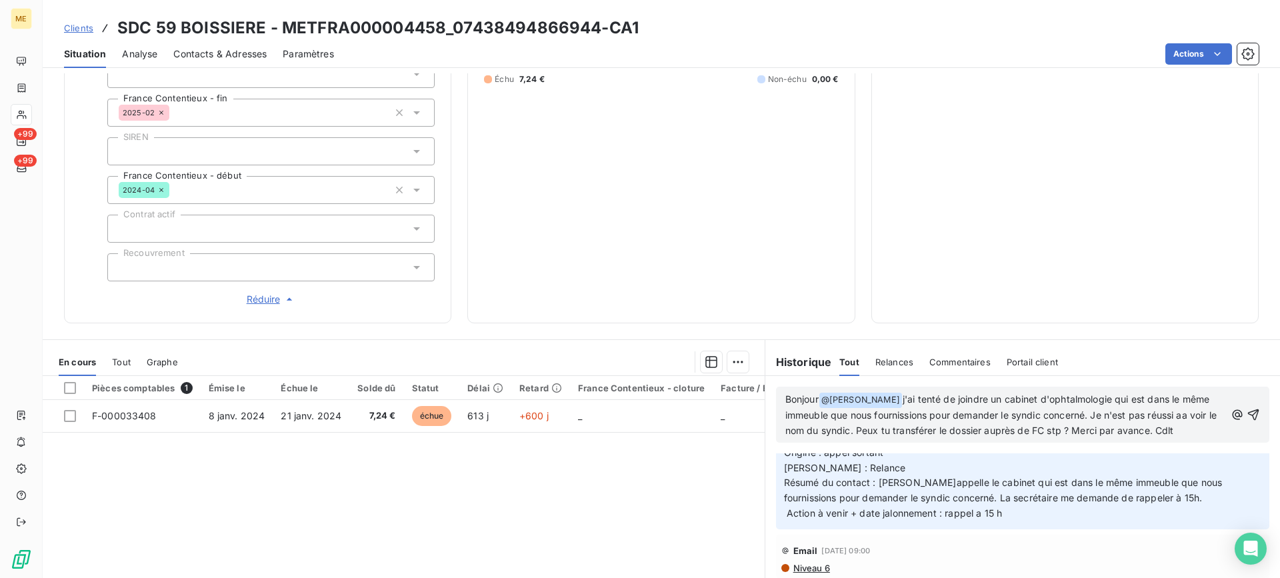
click at [943, 435] on span "j'ai tenté de joindre un cabinet d'ophtalmologie qui est dans le même immeuble …" at bounding box center [1002, 414] width 434 height 43
click at [0, 0] on lt-span "Peux-tu" at bounding box center [0, 0] width 0 height 0
click at [811, 431] on span "j'ai tenté de joindre un cabinet d'ophtalmologie qui est dans le même immeuble …" at bounding box center [1002, 414] width 434 height 43
click at [817, 429] on span "j'ai tenté de joindre un cabinet d'ophtalmologie qui est dans le même immeuble …" at bounding box center [1002, 414] width 434 height 43
click at [1247, 419] on icon "button" at bounding box center [1253, 414] width 13 height 13
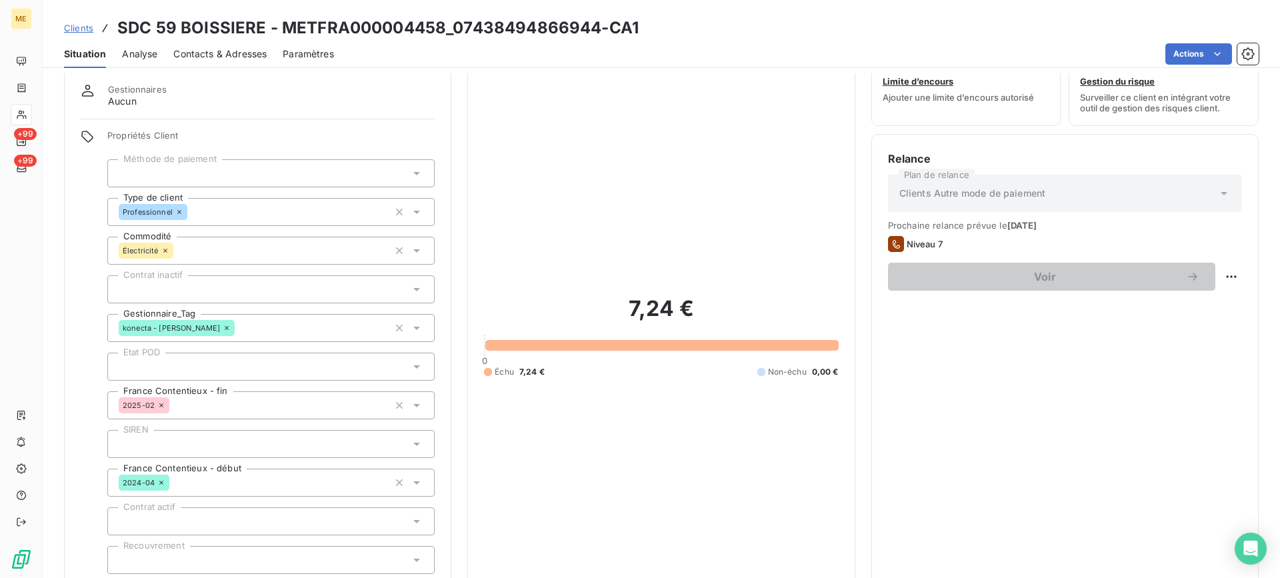
scroll to position [0, 0]
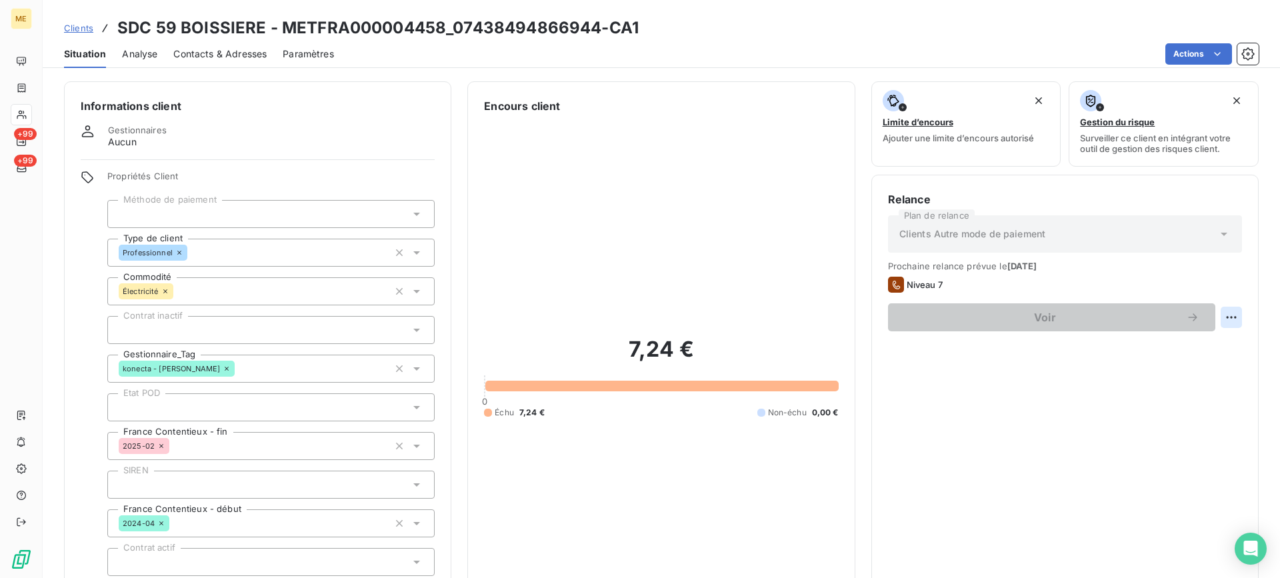
click at [1227, 309] on html "ME +99 +99 Clients SDC 59 BOISSIERE - METFRA000004458_07438494866944-CA1 Situat…" at bounding box center [640, 289] width 1280 height 578
click at [1218, 347] on div "Replanifier cette action" at bounding box center [1166, 346] width 119 height 21
select select "8"
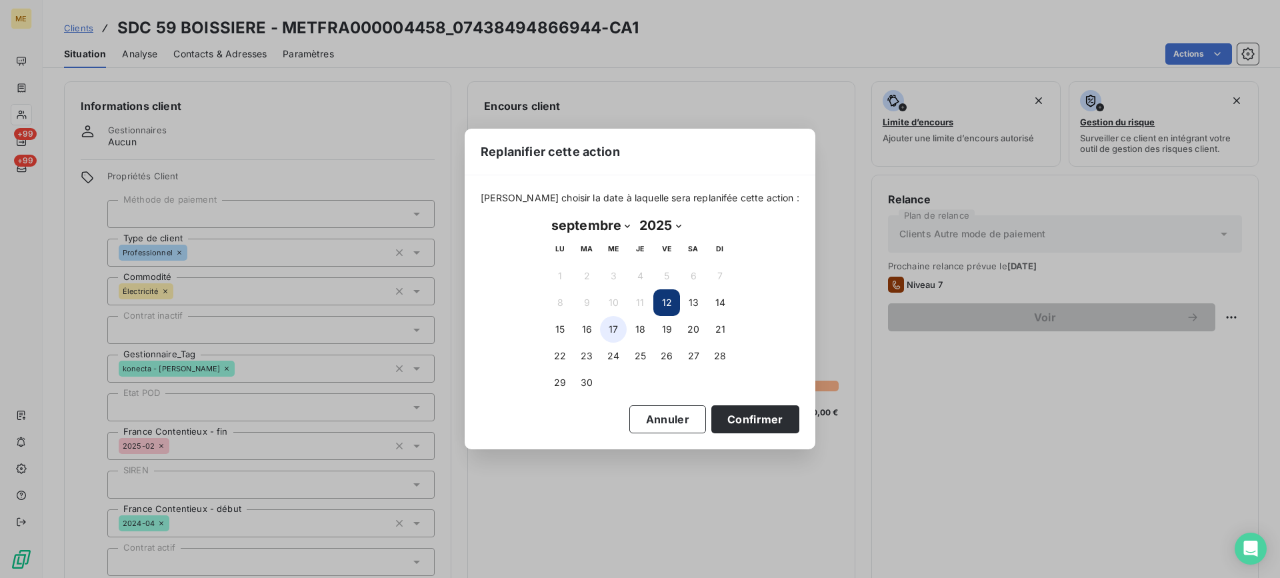
drag, startPoint x: 611, startPoint y: 329, endPoint x: 623, endPoint y: 331, distance: 12.8
click at [611, 329] on button "17" at bounding box center [613, 329] width 27 height 27
click at [730, 415] on button "Confirmer" at bounding box center [755, 419] width 88 height 28
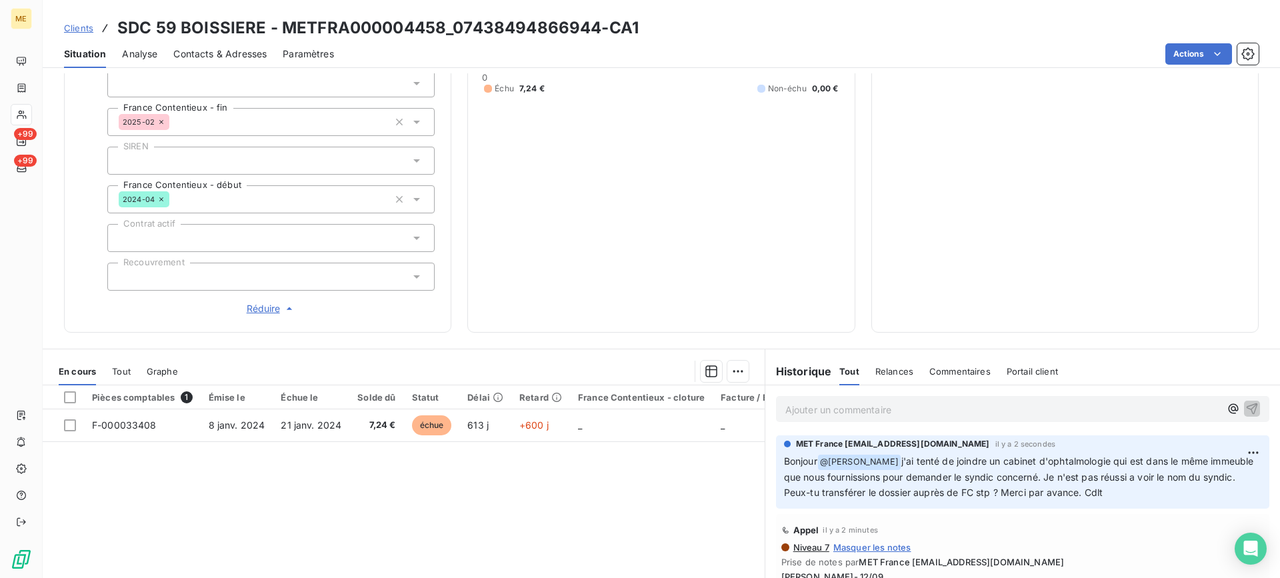
scroll to position [161, 0]
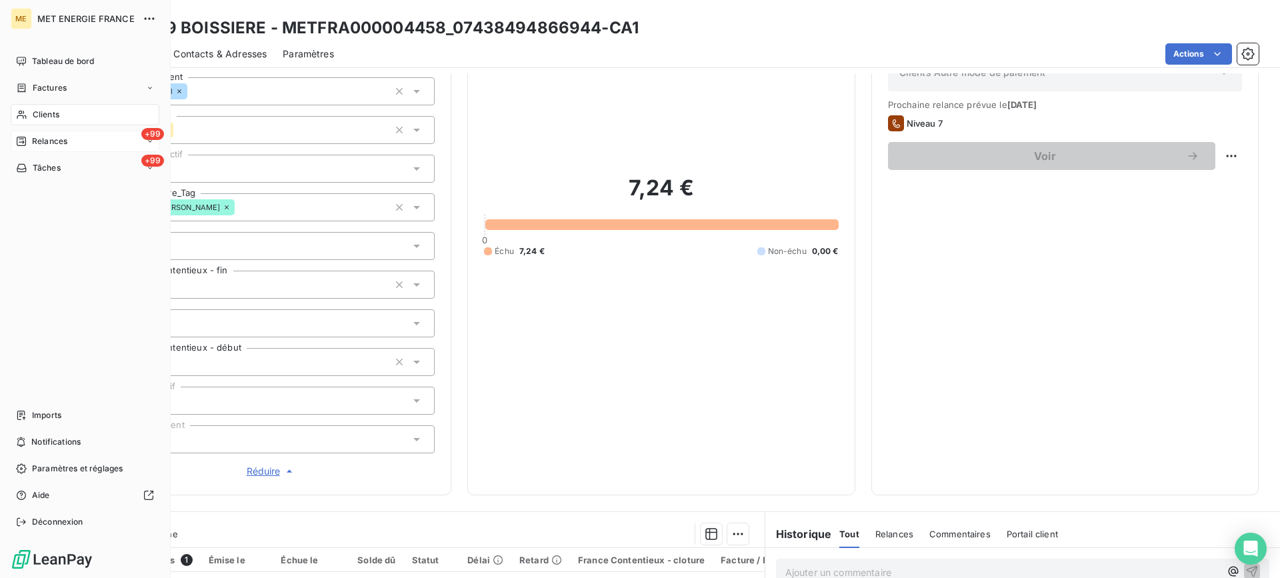
click at [89, 138] on div "+99 Relances" at bounding box center [85, 141] width 149 height 21
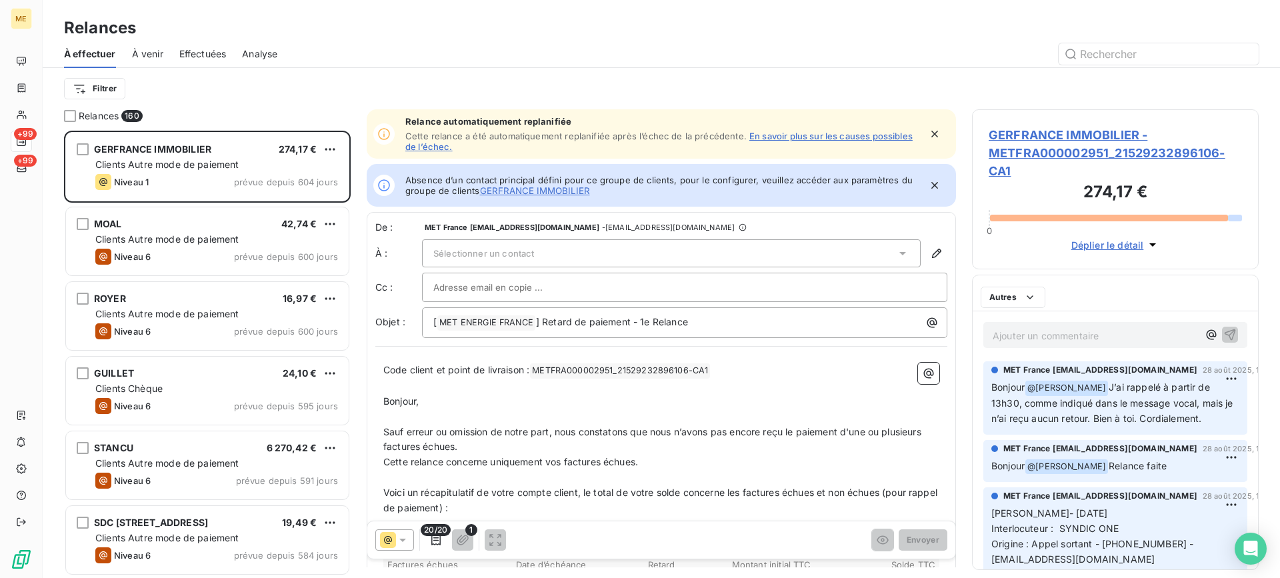
scroll to position [437, 277]
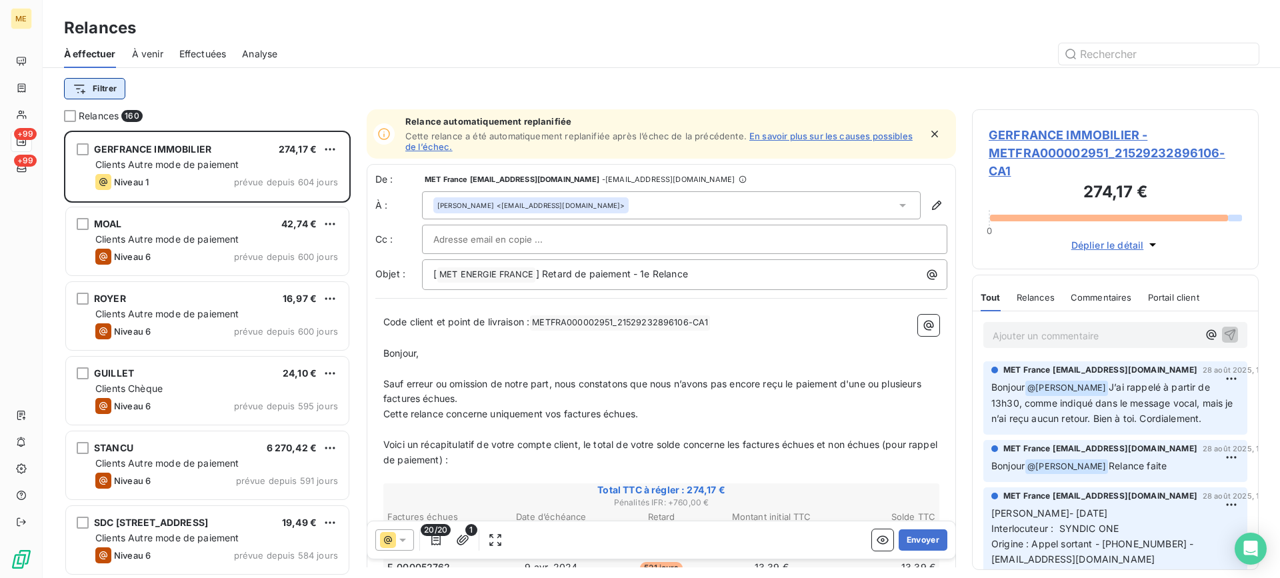
click at [98, 78] on html "ME +99 +99 Relances À effectuer À venir Effectuées Analyse Filtrer Relances 160…" at bounding box center [640, 289] width 1280 height 578
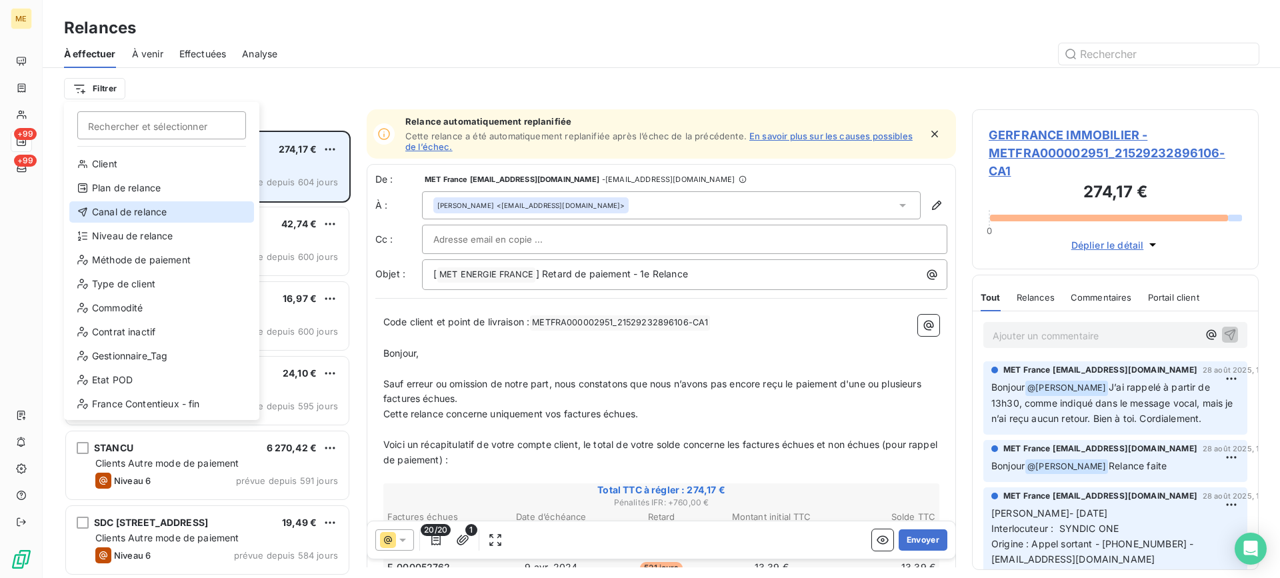
click at [167, 203] on div "Canal de relance" at bounding box center [161, 211] width 185 height 21
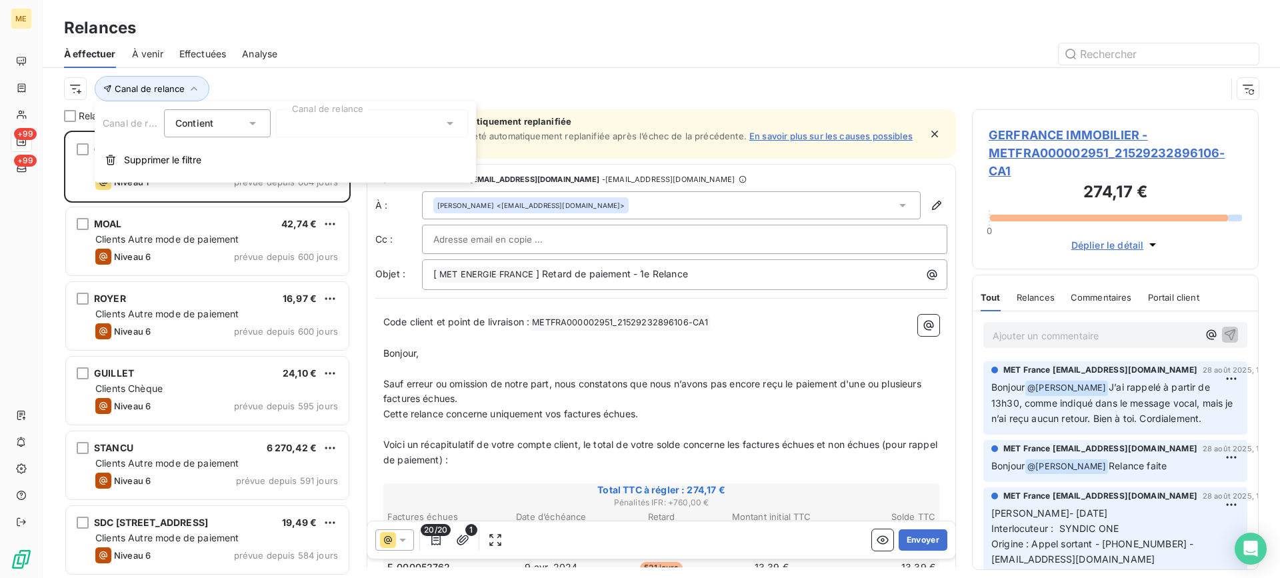
click at [422, 111] on div at bounding box center [372, 123] width 192 height 28
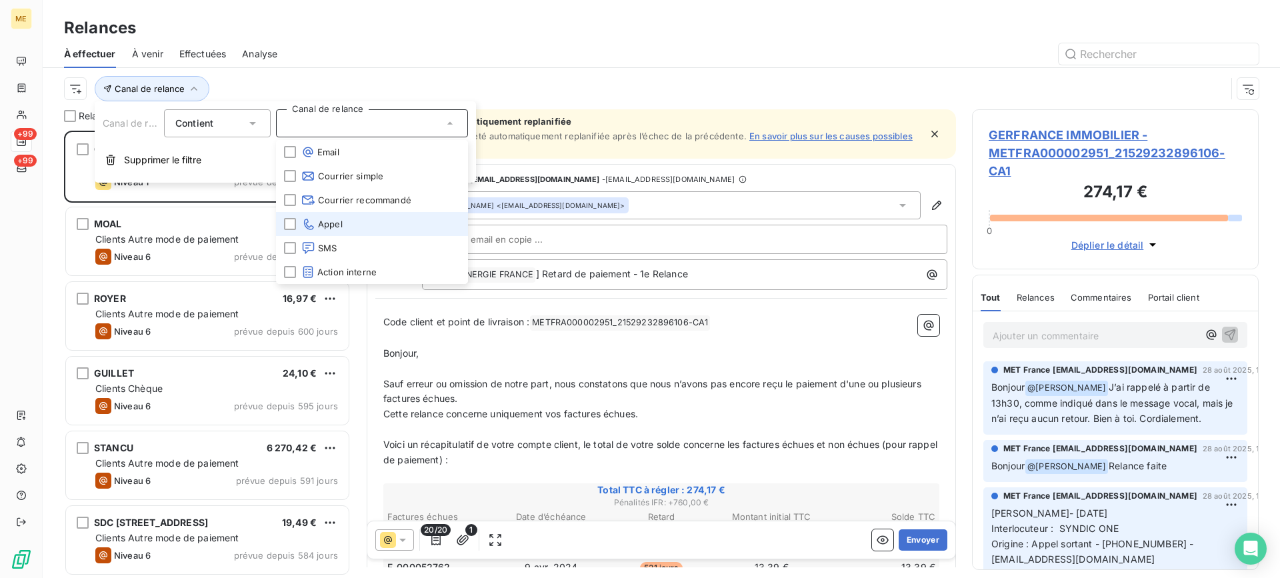
click at [373, 231] on li "Appel" at bounding box center [372, 224] width 192 height 24
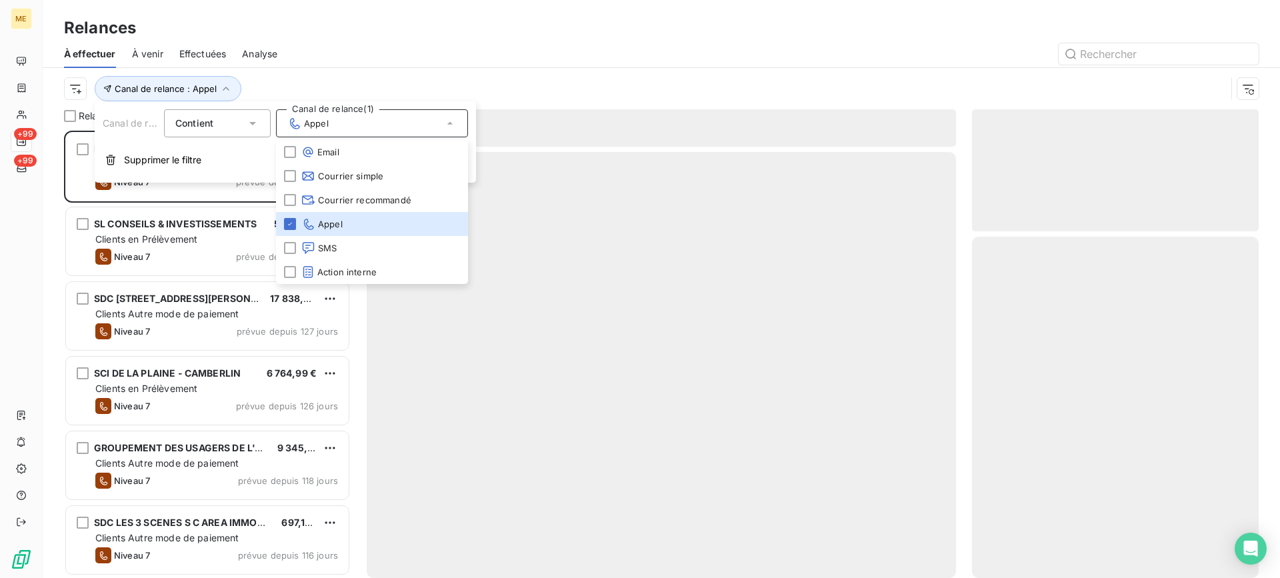
scroll to position [437, 277]
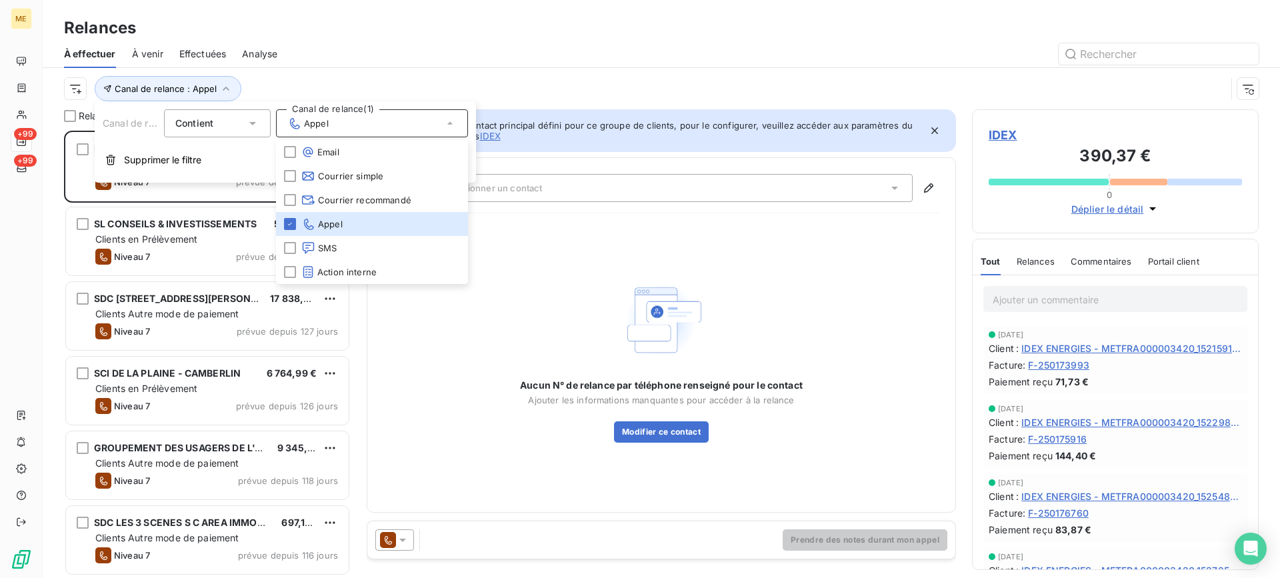
click at [79, 103] on div "Canal de relance : Appel" at bounding box center [661, 88] width 1195 height 41
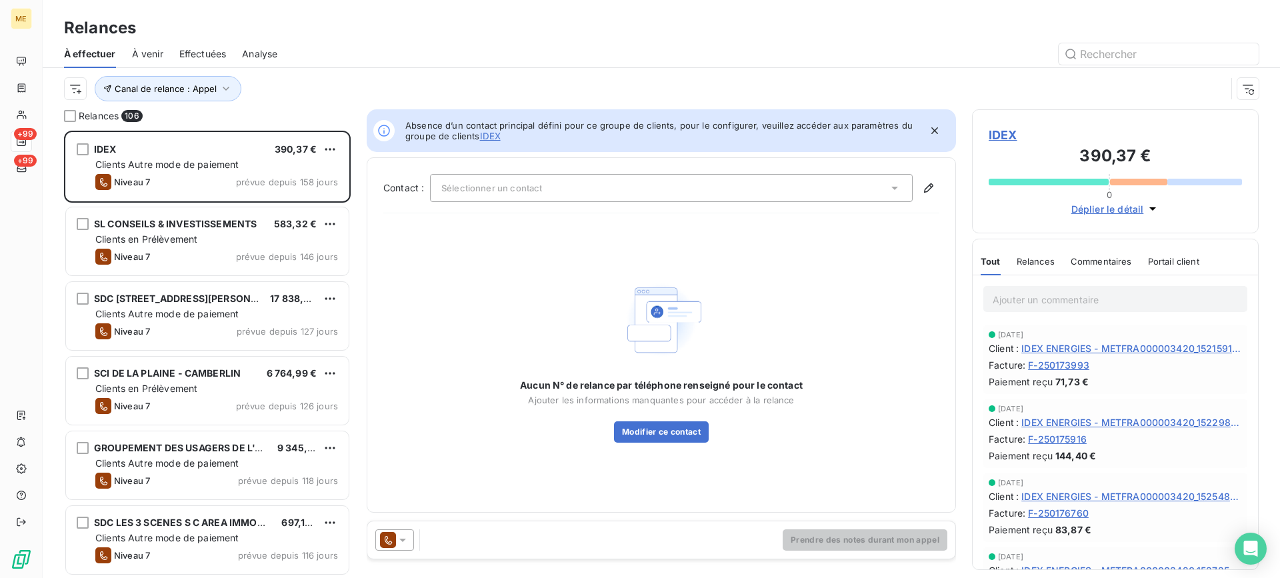
click at [79, 99] on div "Canal de relance : Appel" at bounding box center [645, 88] width 1162 height 25
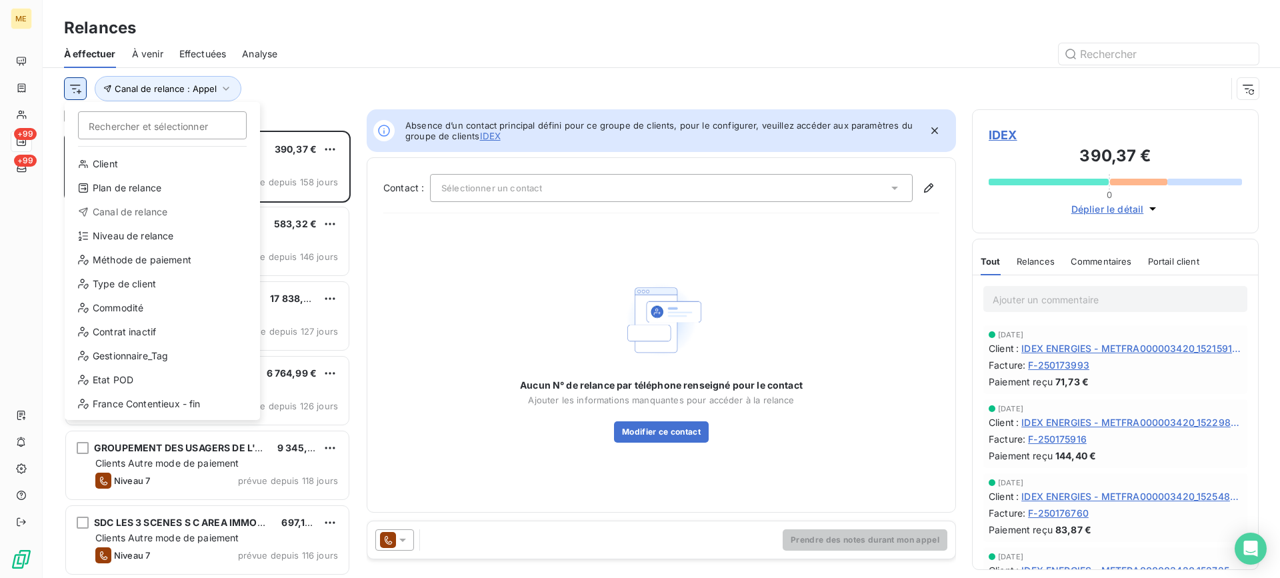
click at [79, 97] on html "ME +99 +99 Relances À effectuer À venir Effectuées Analyse Rechercher et sélect…" at bounding box center [640, 289] width 1280 height 578
click at [160, 228] on div "Niveau de relance" at bounding box center [162, 235] width 185 height 21
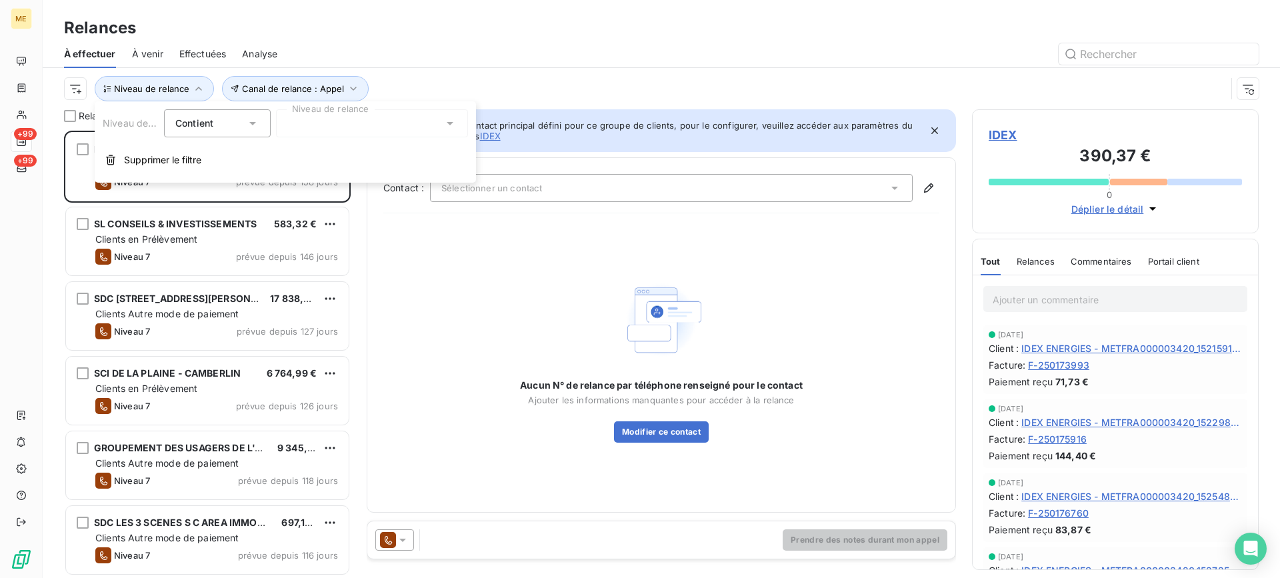
click at [418, 130] on div at bounding box center [372, 123] width 192 height 28
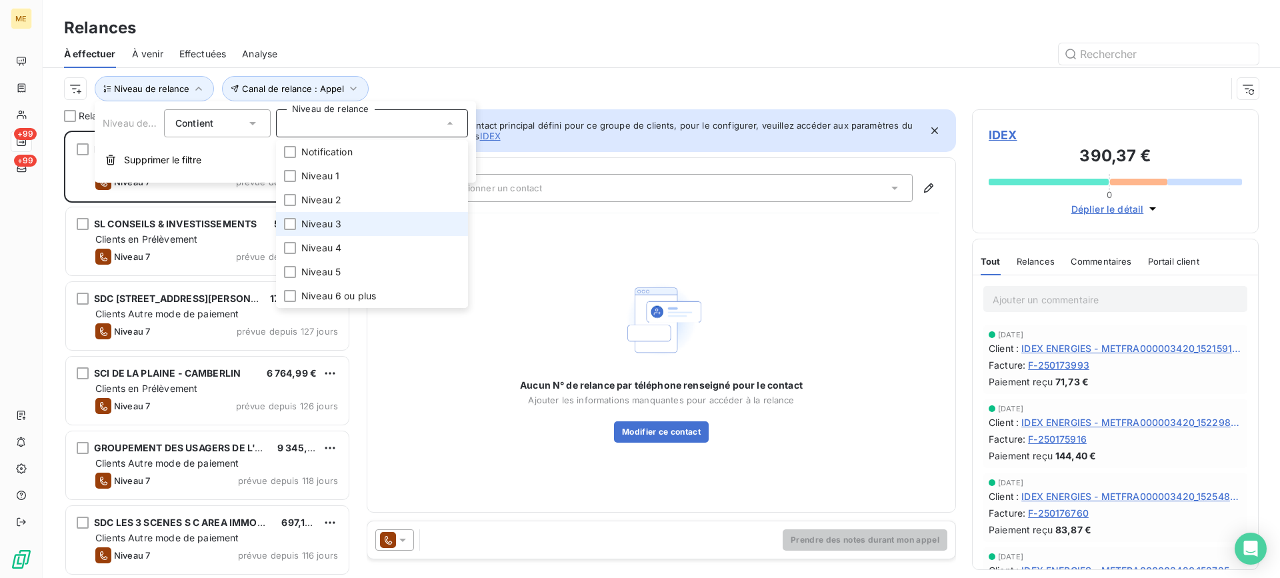
click at [341, 218] on li "Niveau 3" at bounding box center [372, 224] width 192 height 24
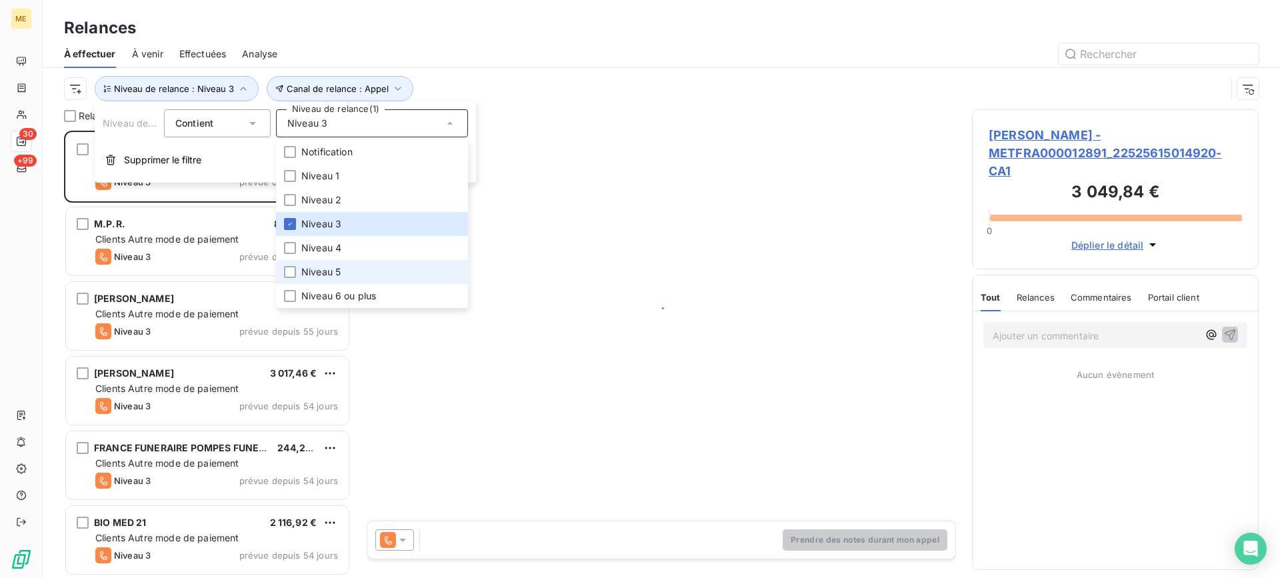
scroll to position [437, 277]
click at [325, 269] on span "Niveau 5" at bounding box center [320, 271] width 39 height 13
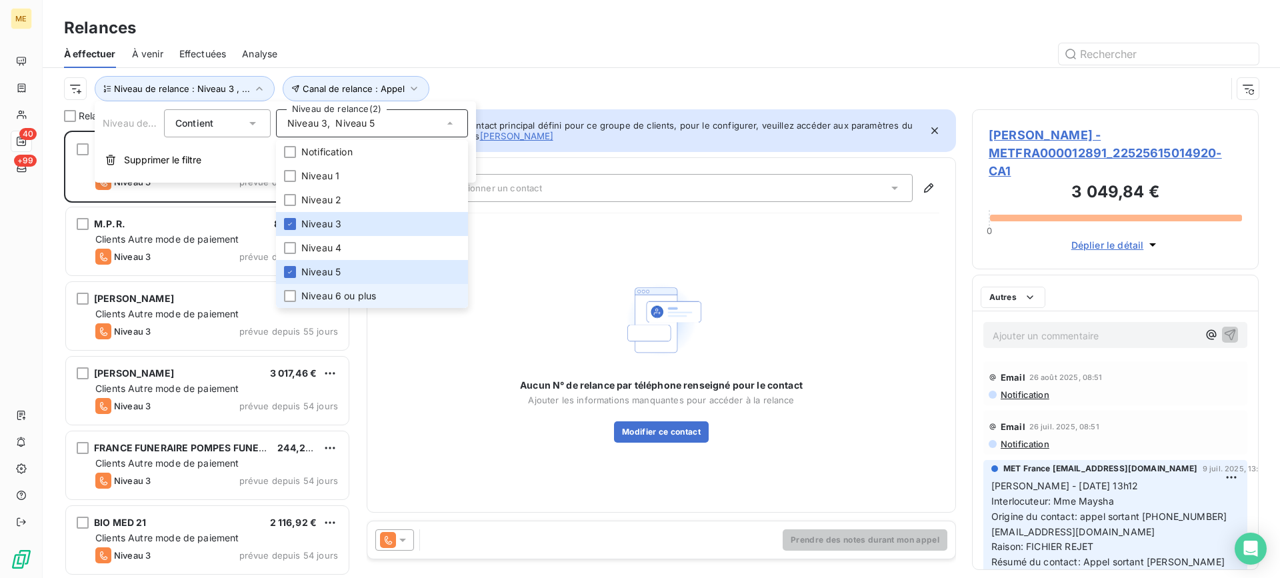
click at [313, 287] on li "Niveau 6 ou plus" at bounding box center [372, 296] width 192 height 24
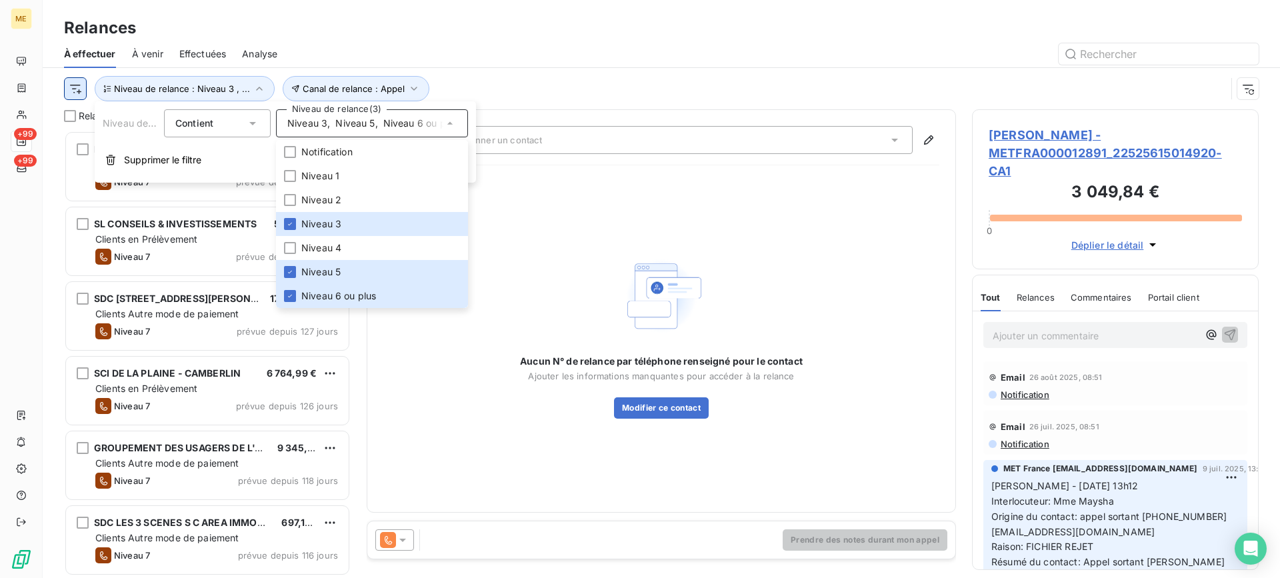
click at [80, 90] on html "ME +99 +99 Relances À effectuer À venir Effectuées Analyse Canal de relance : A…" at bounding box center [640, 289] width 1280 height 578
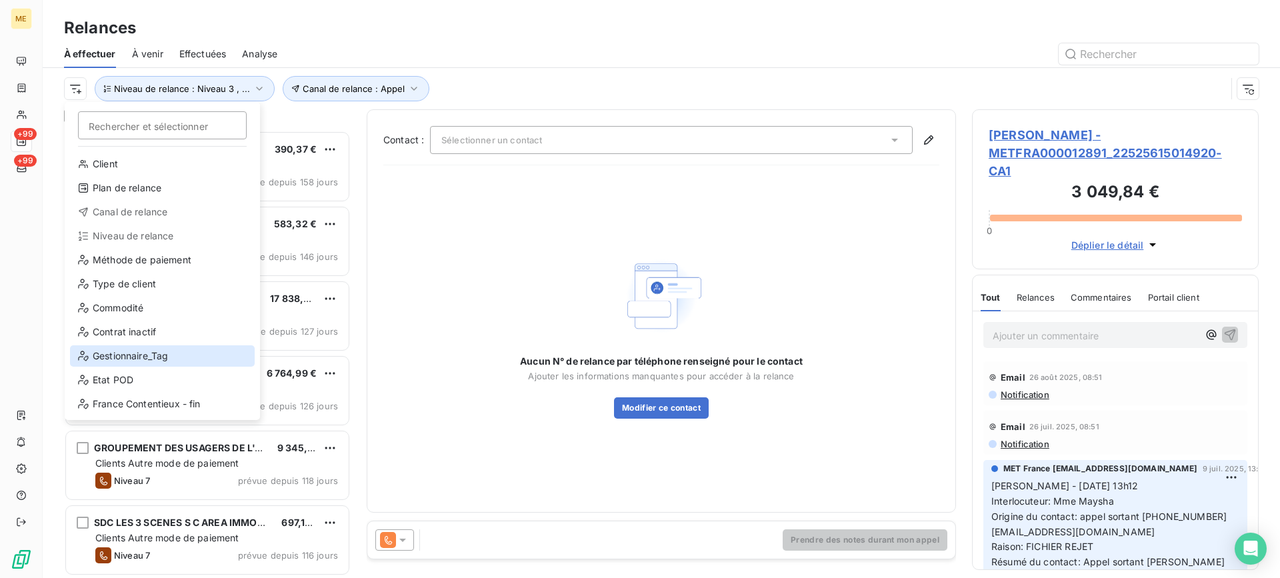
click at [156, 351] on div "Gestionnaire_Tag" at bounding box center [162, 355] width 185 height 21
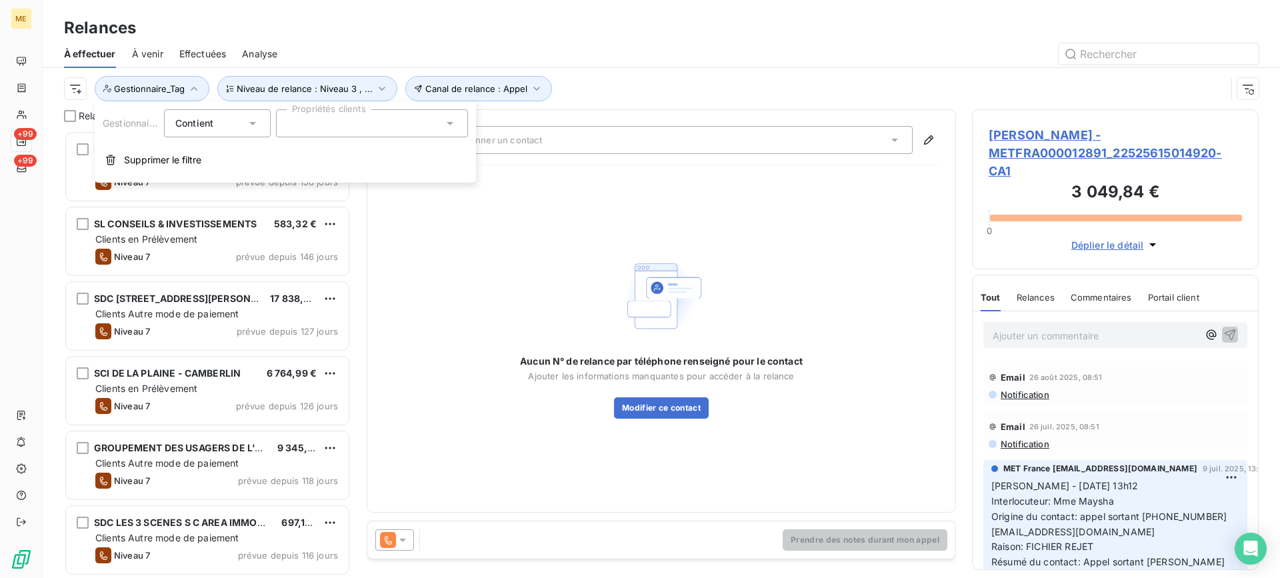
click at [350, 128] on div at bounding box center [372, 123] width 192 height 28
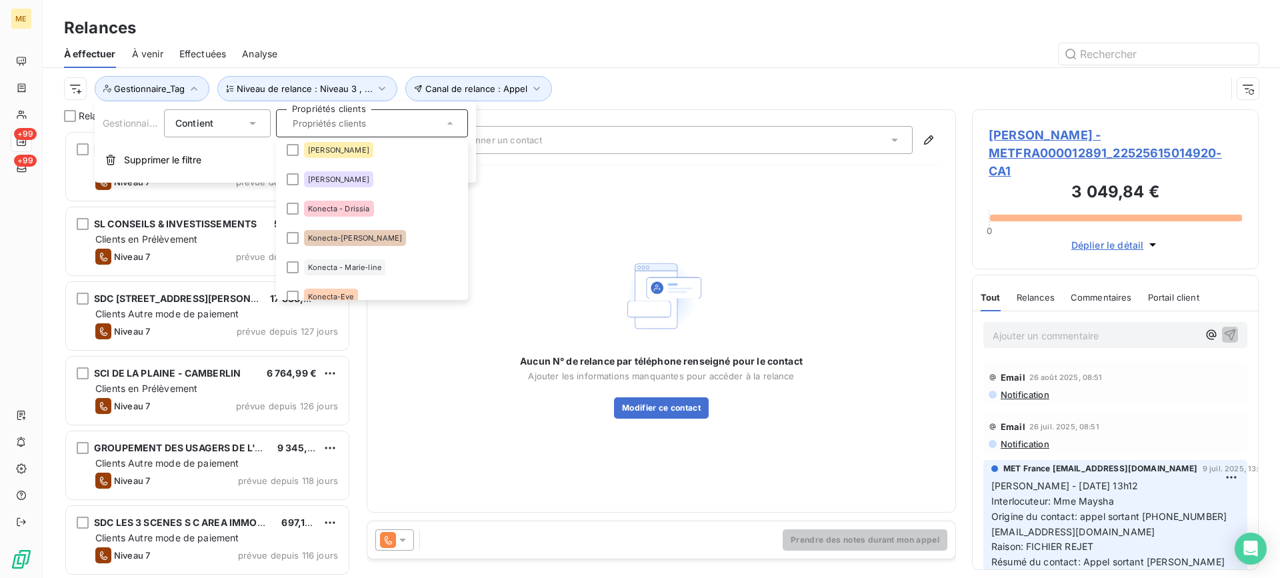
scroll to position [400, 0]
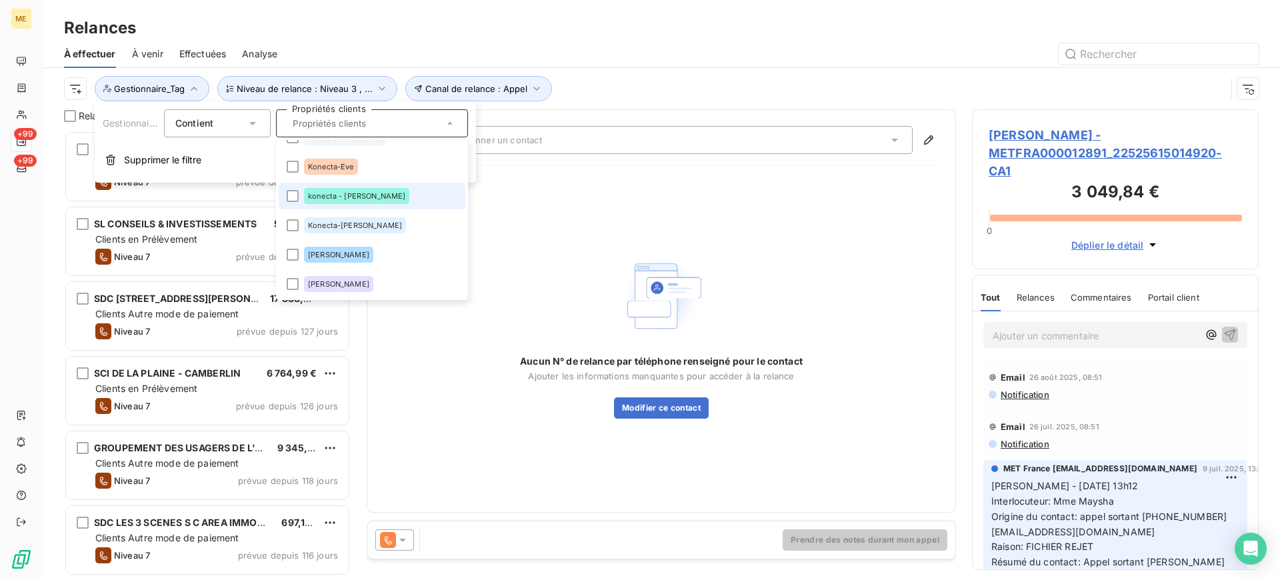
click at [340, 193] on span "konecta - lisa" at bounding box center [356, 196] width 97 height 8
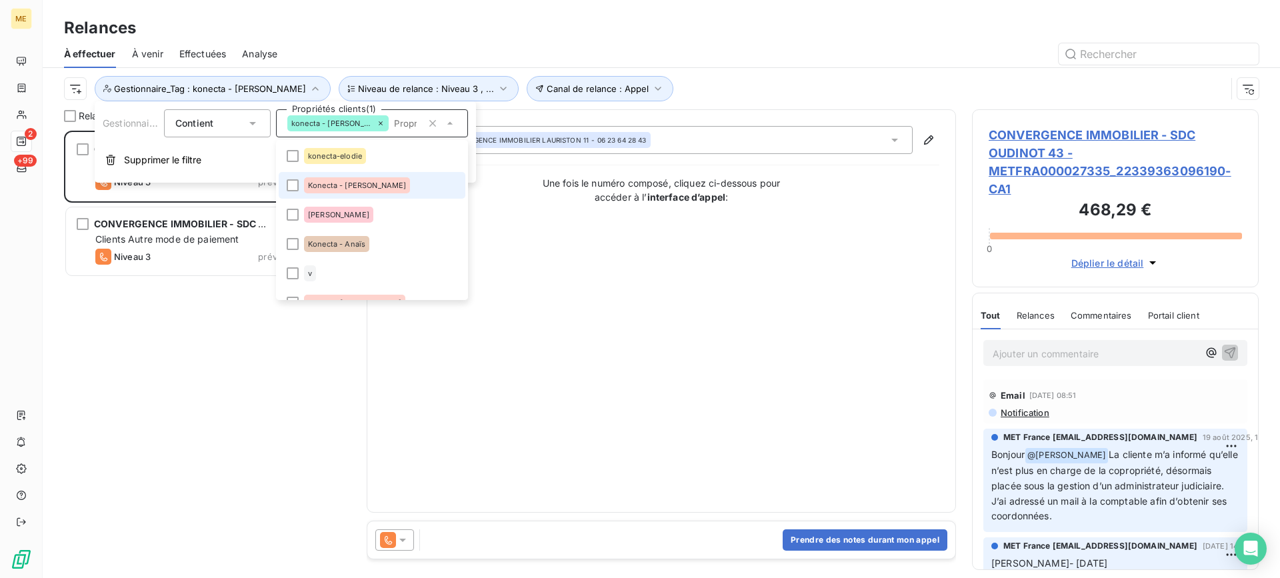
scroll to position [67, 0]
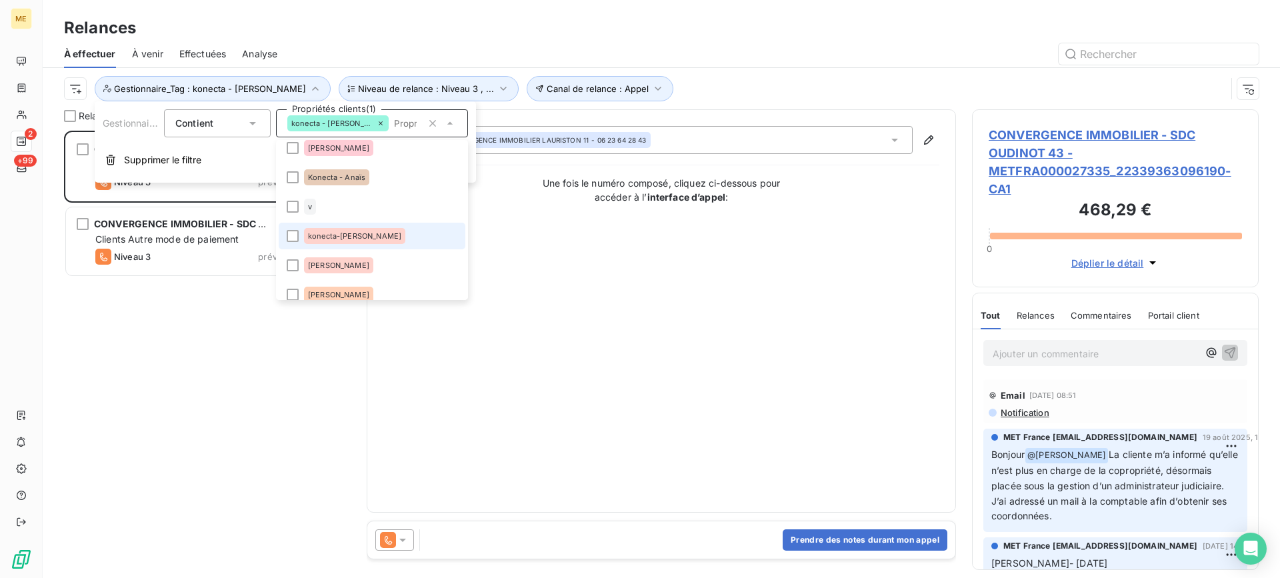
click at [337, 240] on div "konecta-valérie" at bounding box center [354, 236] width 101 height 16
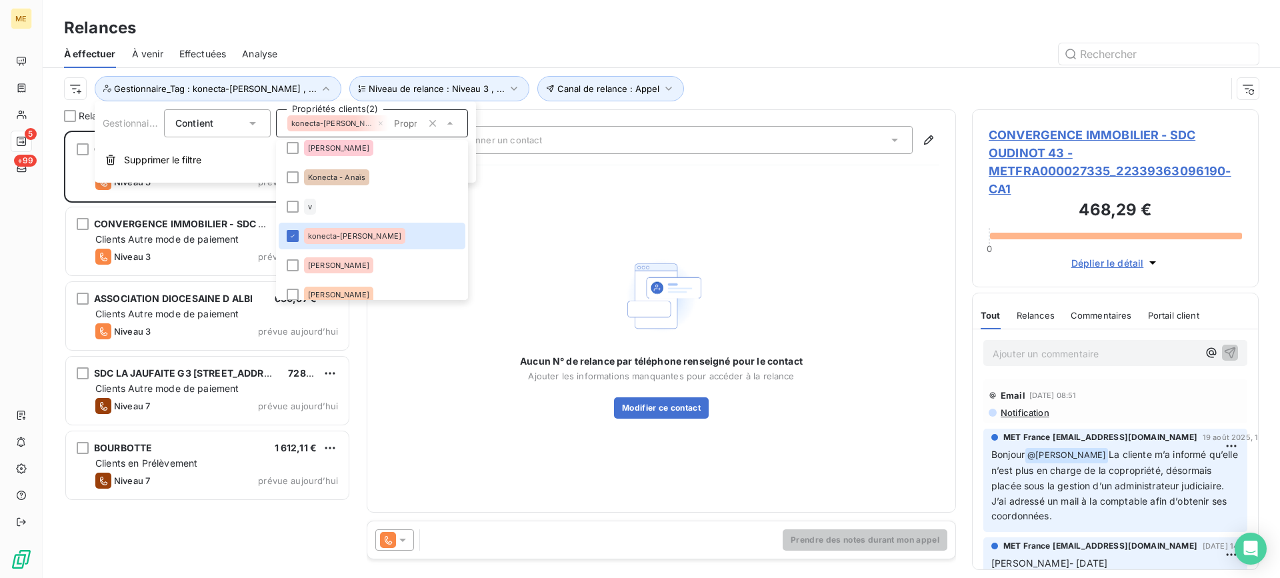
scroll to position [437, 277]
click at [700, 83] on div "Canal de relance : Appel Niveau de relance : Niveau 3 , ... Gestionnaire_Tag : …" at bounding box center [645, 88] width 1162 height 25
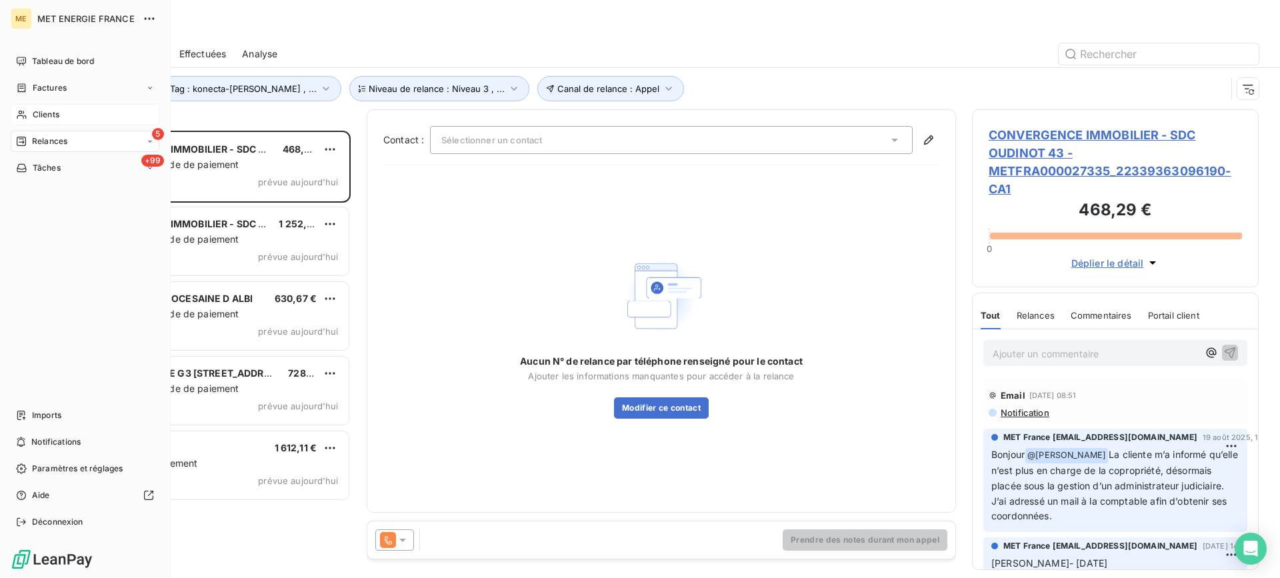
click at [31, 105] on div "Clients" at bounding box center [85, 114] width 149 height 21
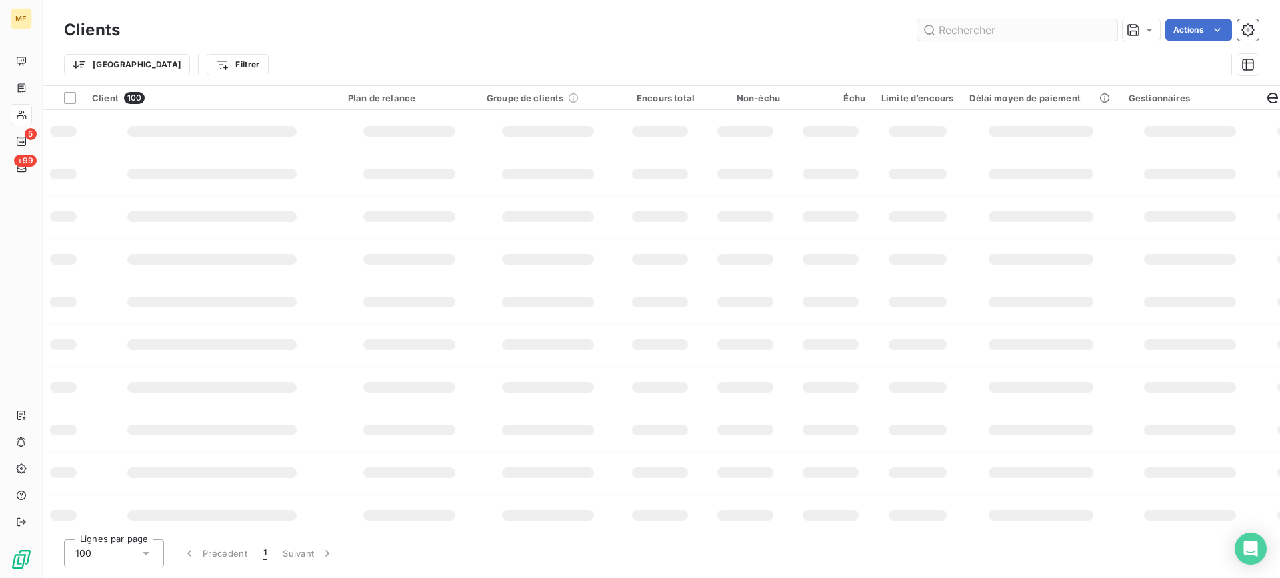
click at [947, 34] on input "text" at bounding box center [1017, 29] width 200 height 21
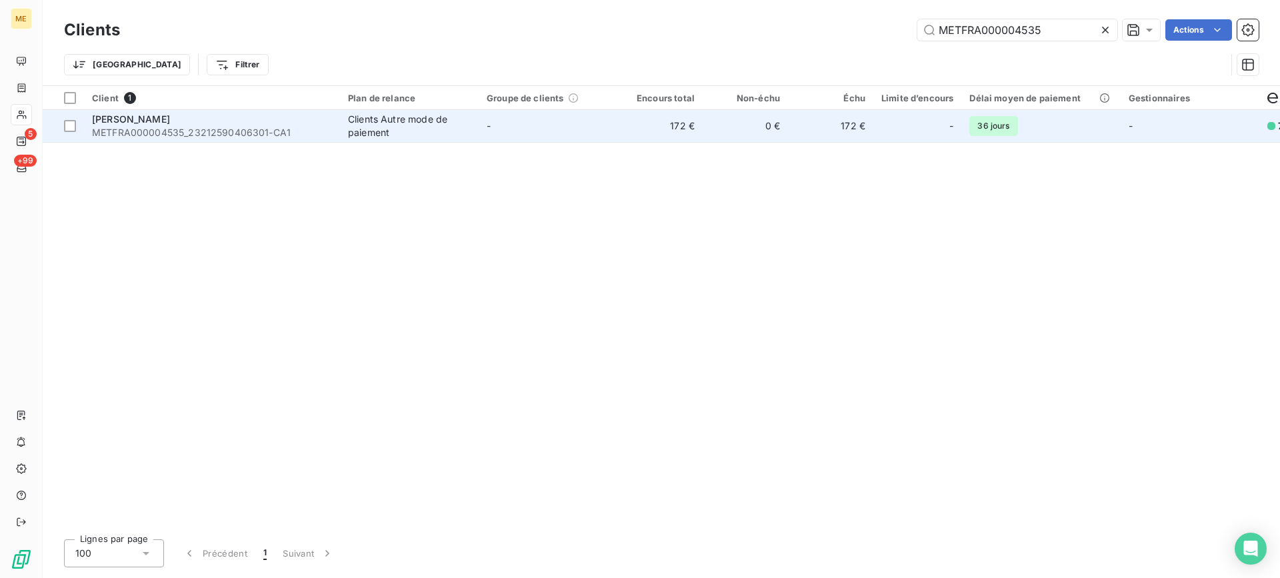
type input "METFRA000004535"
click at [310, 133] on span "METFRA000004535_23212590406301-CA1" at bounding box center [212, 132] width 240 height 13
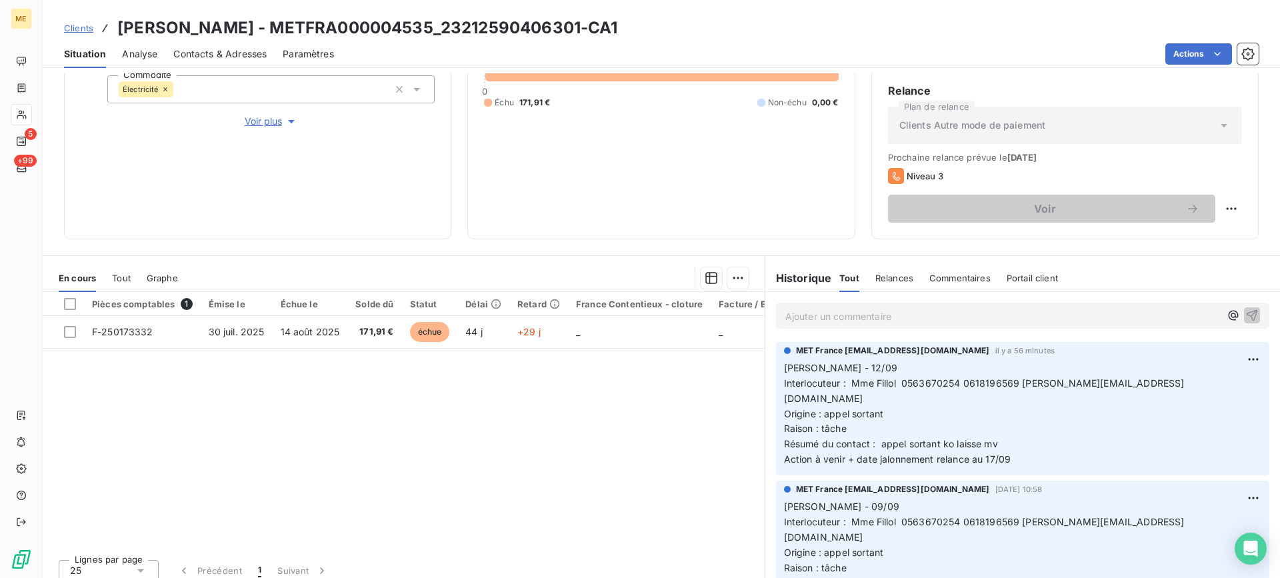
scroll to position [213, 0]
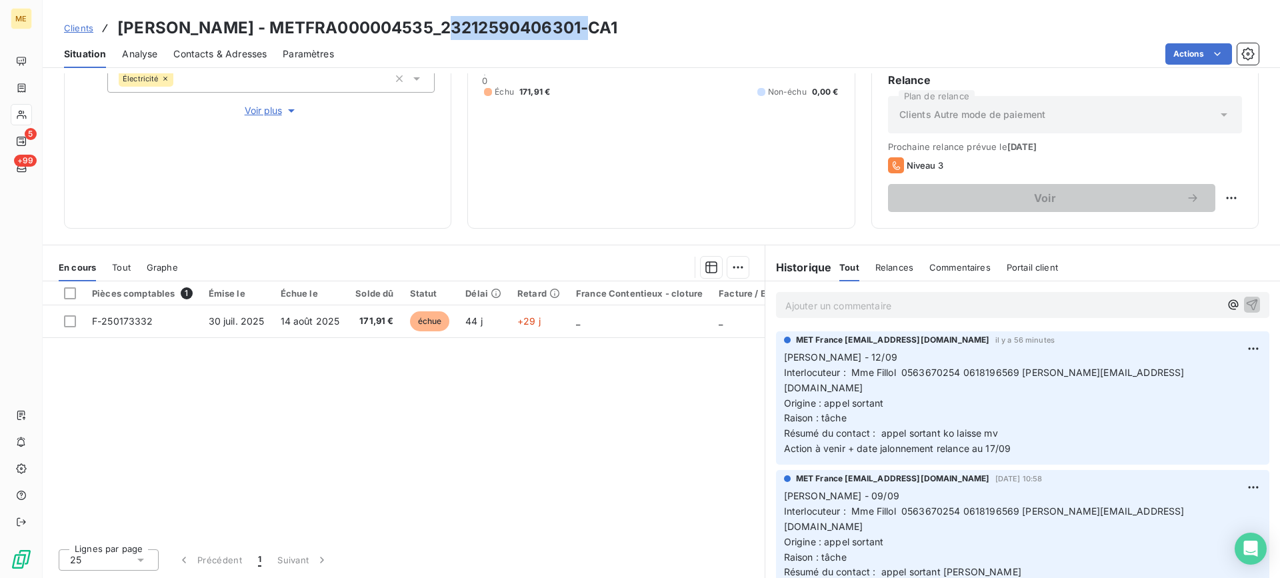
copy h3 "23212590406301"
drag, startPoint x: 437, startPoint y: 31, endPoint x: 579, endPoint y: 34, distance: 142.0
click at [579, 34] on h3 "FILLOL FERNAND - METFRA000004535_23212590406301-CA1" at bounding box center [367, 28] width 501 height 24
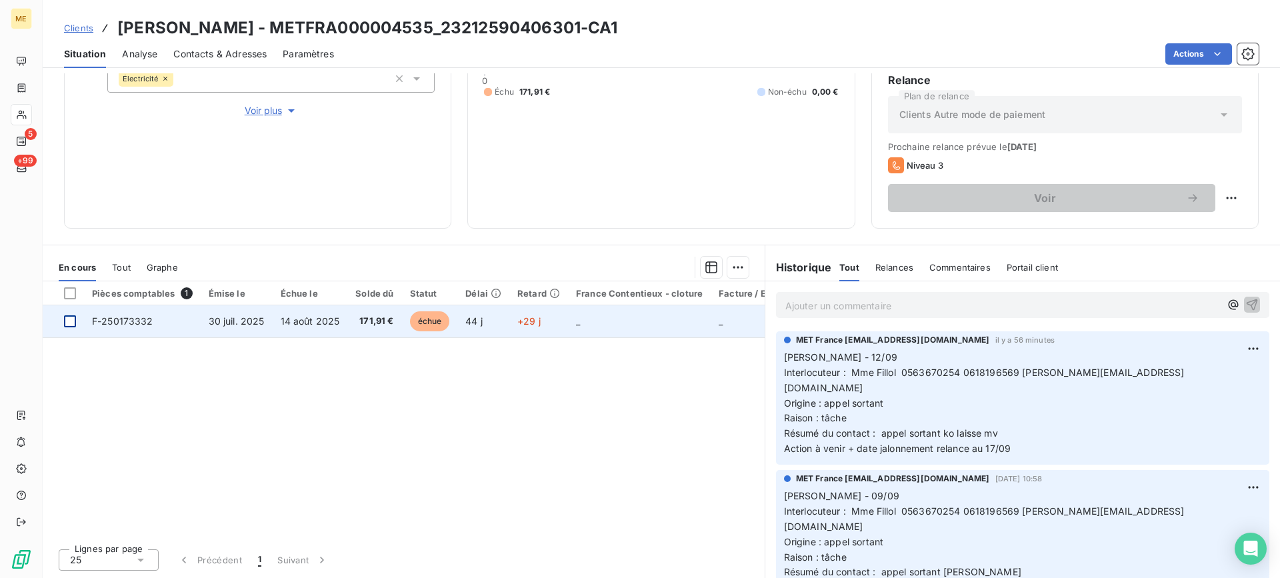
click at [69, 325] on div at bounding box center [70, 321] width 12 height 12
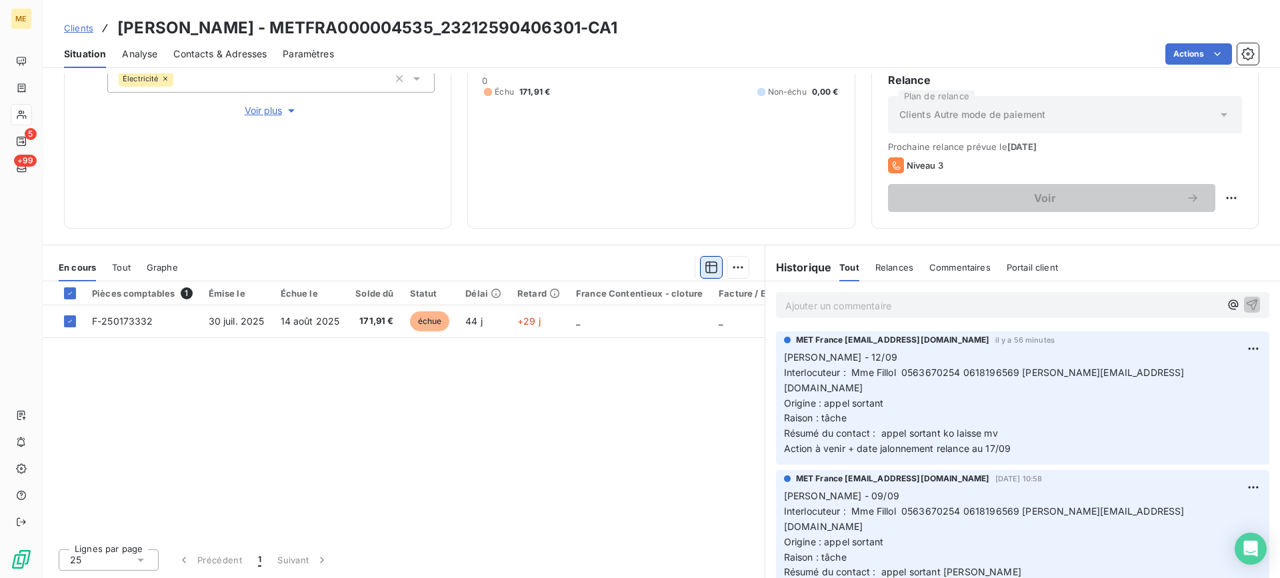
click at [713, 263] on button "button" at bounding box center [711, 267] width 21 height 21
click at [725, 263] on html "ME 5 +99 Clients FILLOL FERNAND - METFRA000004535_23212590406301-CA1 Situation …" at bounding box center [640, 289] width 1280 height 578
click at [714, 319] on div "Ajouter une promesse de paiement (1 facture)" at bounding box center [618, 320] width 235 height 21
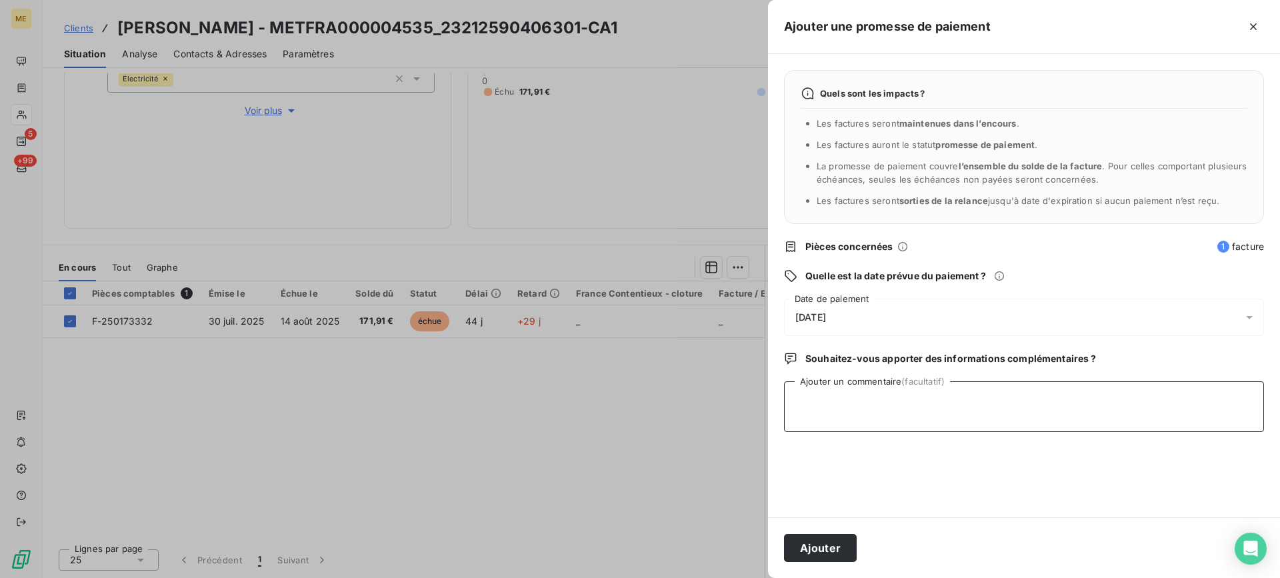
click at [885, 405] on textarea "Ajouter un commentaire (facultatif)" at bounding box center [1024, 406] width 480 height 51
click at [1005, 405] on textarea "Lisa - 12/09 - ch-que effectué le 07/8 - ref" at bounding box center [1024, 406] width 480 height 51
paste textarea "6237612"
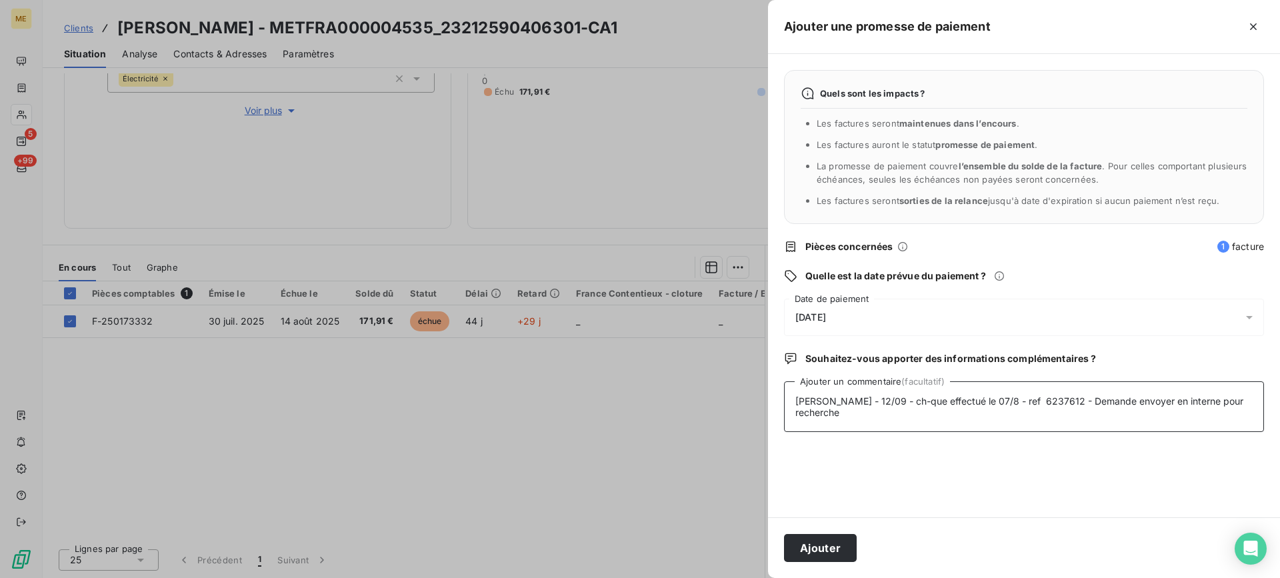
click at [890, 403] on textarea "Lisa - 12/09 - ch-que effectué le 07/8 - ref 6237612 - Demande envoyer en inter…" at bounding box center [1024, 406] width 480 height 51
click at [860, 417] on textarea "Lisa - 12/09 - ch-que effectué le 07/8 - ref 6237612 - Demande envoyer en inter…" at bounding box center [1024, 406] width 480 height 51
click at [876, 405] on textarea "Lisa - 12/09 - ch-que effectué le 07/8 - ref 6237612 - Demande envoyer en inter…" at bounding box center [1024, 406] width 480 height 51
click at [1084, 405] on textarea "Lisa - 12/09 - chque effectué le 07/8 - ref 6237612 - Demande envoyer en intern…" at bounding box center [1024, 406] width 480 height 51
click at [1101, 405] on textarea "Lisa - 12/09 - chque effectué le 07/8 - ref 6237612 - Demande envoyer en intern…" at bounding box center [1024, 406] width 480 height 51
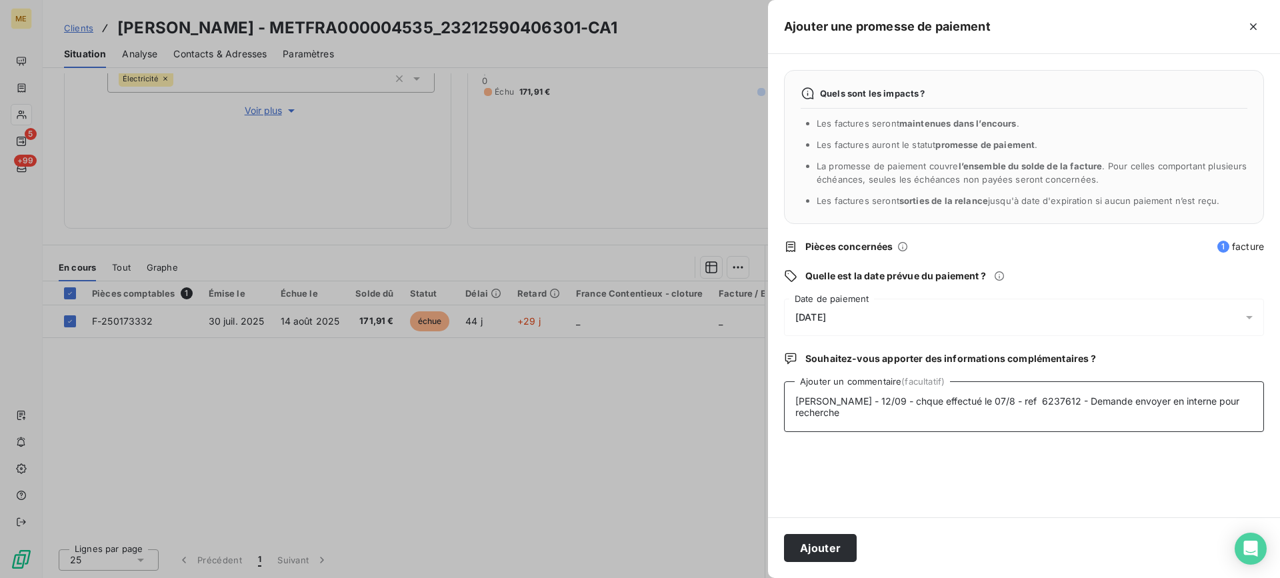
click at [0, 0] on lt-span "envoy é" at bounding box center [0, 0] width 0 height 0
click at [1097, 404] on textarea "Lisa - 12/09 - chque effectué le 07/8 - ref 6237612 - Demande envoyé en interne…" at bounding box center [1024, 406] width 480 height 51
click at [0, 0] on lt-span "envoyé e" at bounding box center [0, 0] width 0 height 0
click at [1237, 402] on textarea "Lisa - 12/09 - chque effectué le 07/8 - ref 6237612 - Demande envoyée en intern…" at bounding box center [1024, 406] width 480 height 51
click at [1239, 400] on textarea "Lisa - 12/09 - chque effectué le 07/8 - ref 6237612 - Demande envoyée en intern…" at bounding box center [1024, 406] width 480 height 51
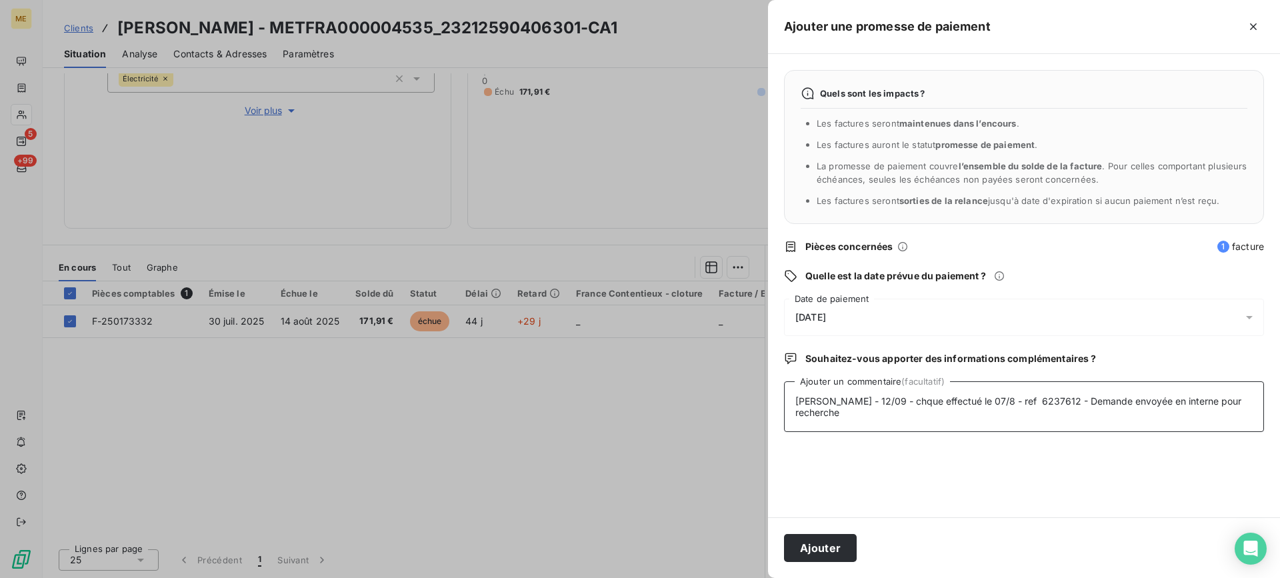
paste textarea "00097168"
click at [872, 405] on textarea "Lisa - 12/09 - chque effectué le 07/8 - ref 6237612 - Demande envoyée en intern…" at bounding box center [1024, 406] width 480 height 51
click at [0, 0] on lt-span "chèque" at bounding box center [0, 0] width 0 height 0
type textarea "Lisa - 12/09 - chèque effectué le 07/8 - ref 6237612 - Demande envoyée en inter…"
click at [977, 347] on div "Quels sont les impacts ? Les factures seront maintenues dans l’encours . Les fa…" at bounding box center [1024, 285] width 512 height 463
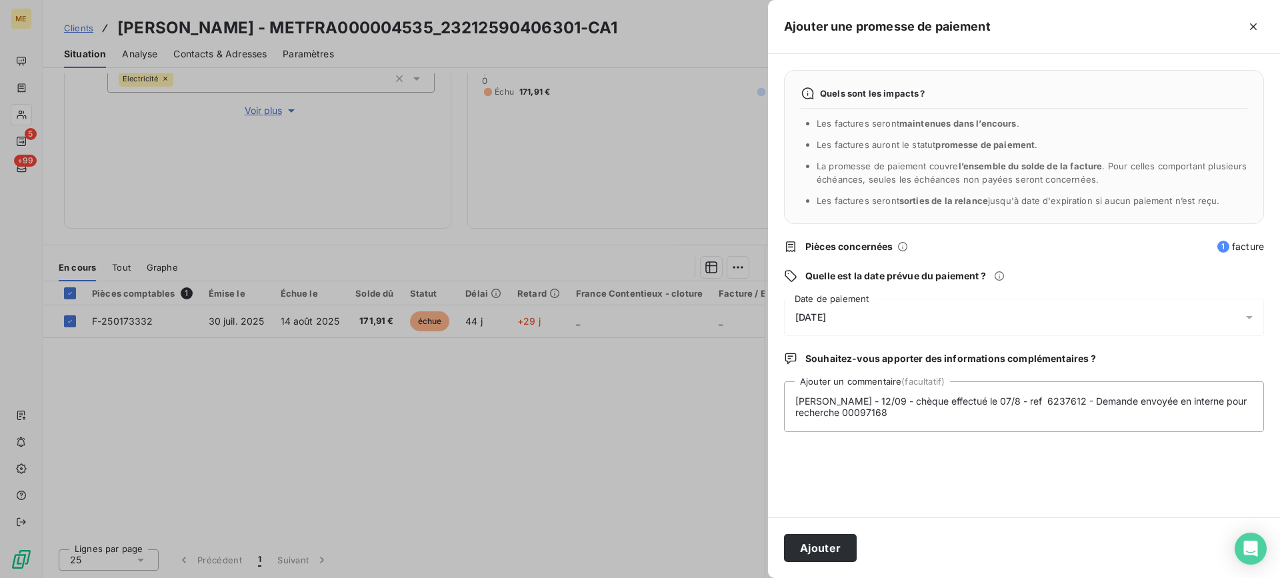
click at [982, 339] on div "Quels sont les impacts ? Les factures seront maintenues dans l’encours . Les fa…" at bounding box center [1024, 285] width 512 height 463
click at [985, 331] on div "13/09/2025" at bounding box center [1024, 317] width 480 height 37
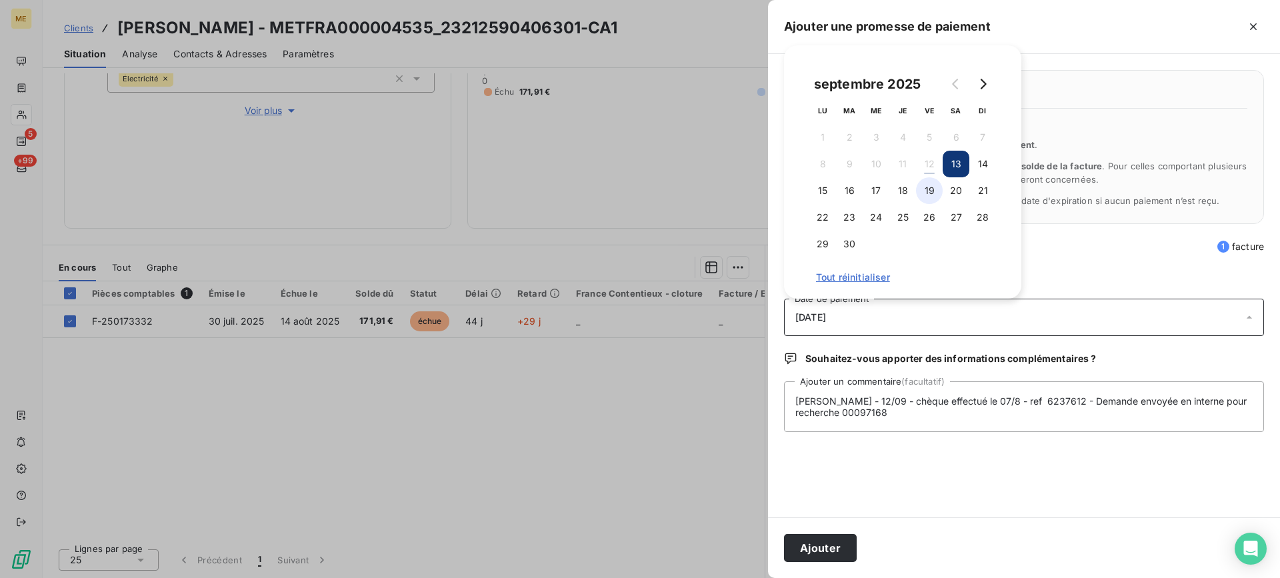
click at [937, 189] on button "19" at bounding box center [929, 190] width 27 height 27
click at [842, 549] on button "Ajouter" at bounding box center [820, 548] width 73 height 28
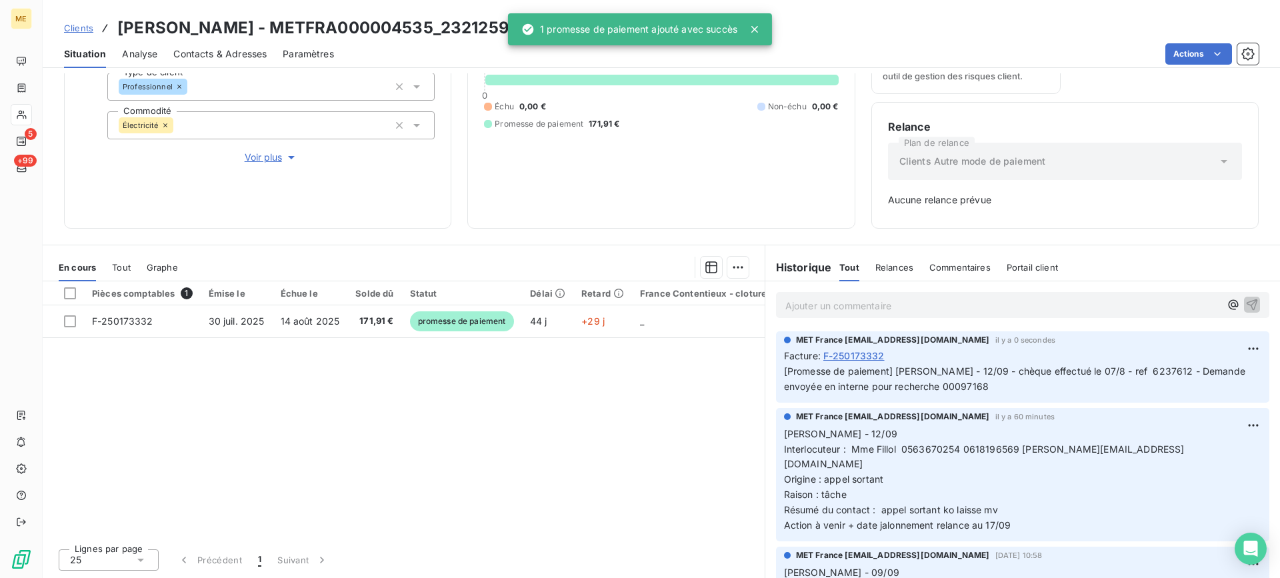
scroll to position [166, 0]
click at [1193, 46] on html "ME 5 +99 Clients FILLOL FERNAND - METFRA000004535_23212590406301-CA1 Situation …" at bounding box center [640, 289] width 1280 height 578
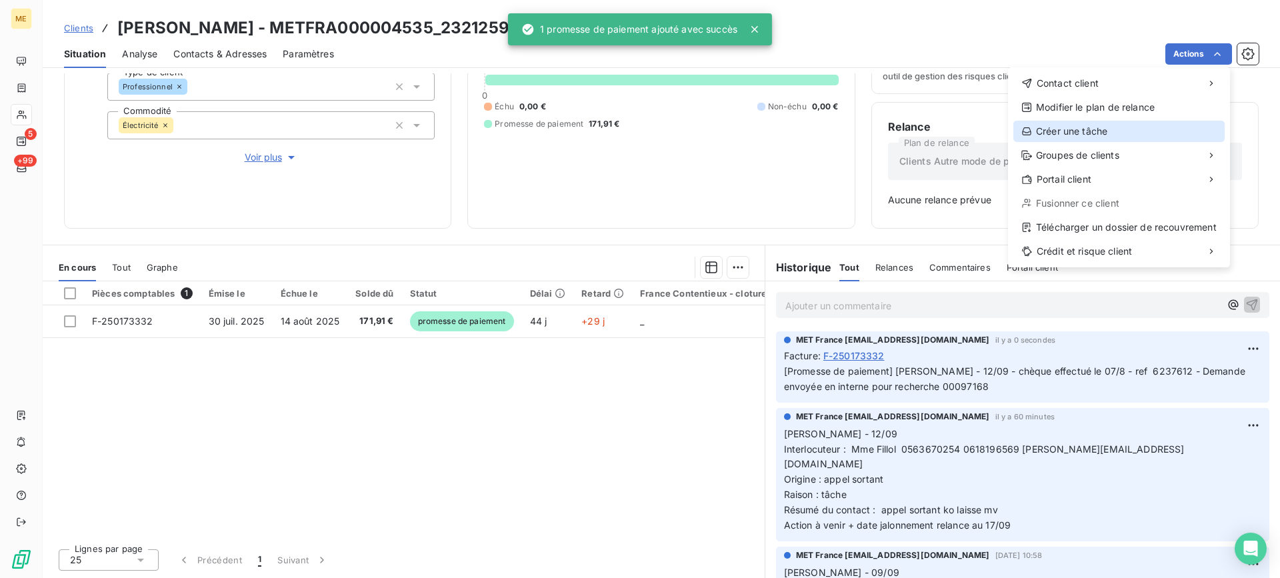
click at [1099, 124] on div "Créer une tâche" at bounding box center [1118, 131] width 211 height 21
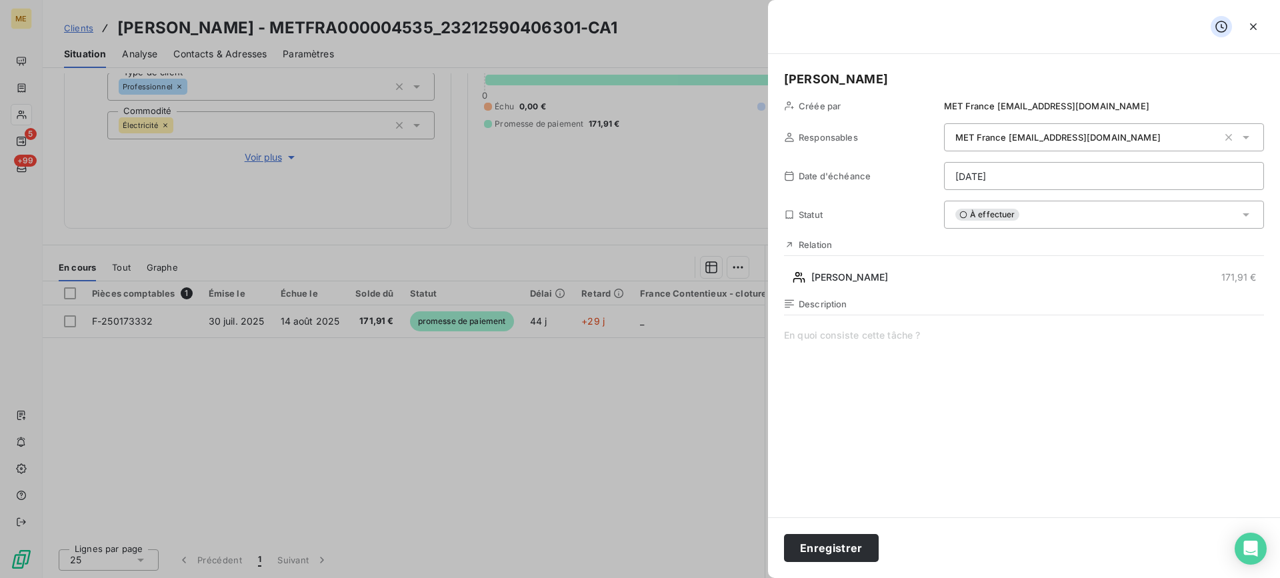
click at [1001, 483] on span at bounding box center [1024, 457] width 480 height 256
click at [1021, 178] on html "ME 5 +99 Clients FILLOL FERNAND - METFRA000004535_23212590406301-CA1 Situation …" at bounding box center [640, 289] width 1280 height 578
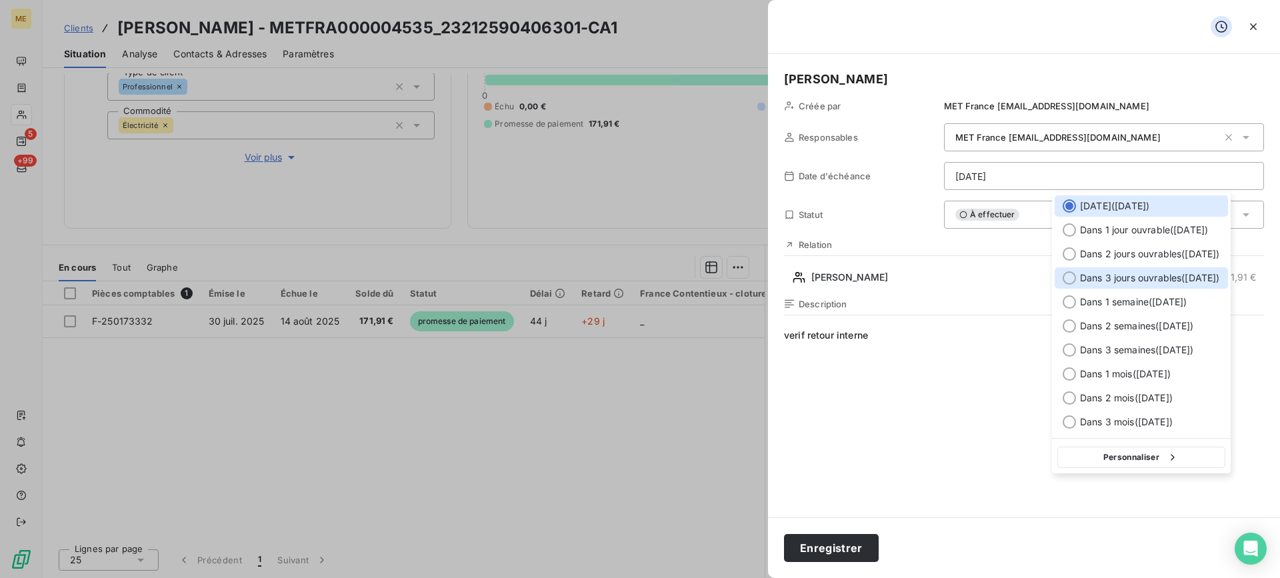
click at [1114, 273] on span "Dans 3 jours ouvrables ( mercredi )" at bounding box center [1150, 277] width 140 height 13
type input "17/09/2025"
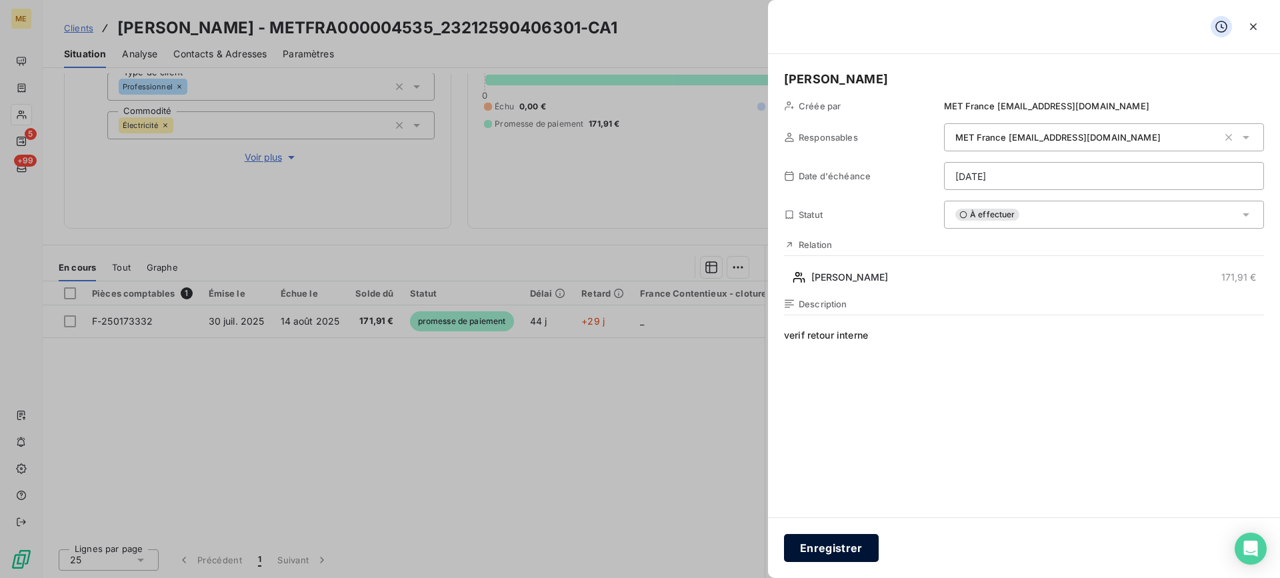
click at [855, 539] on button "Enregistrer" at bounding box center [831, 548] width 95 height 28
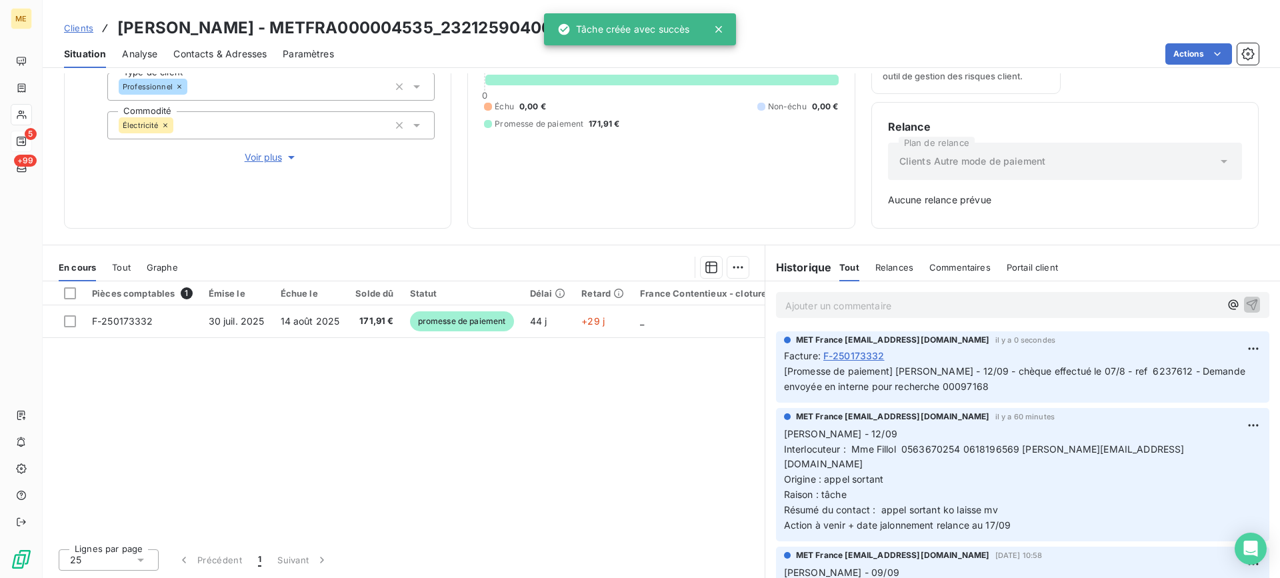
click at [20, 115] on icon at bounding box center [21, 115] width 9 height 9
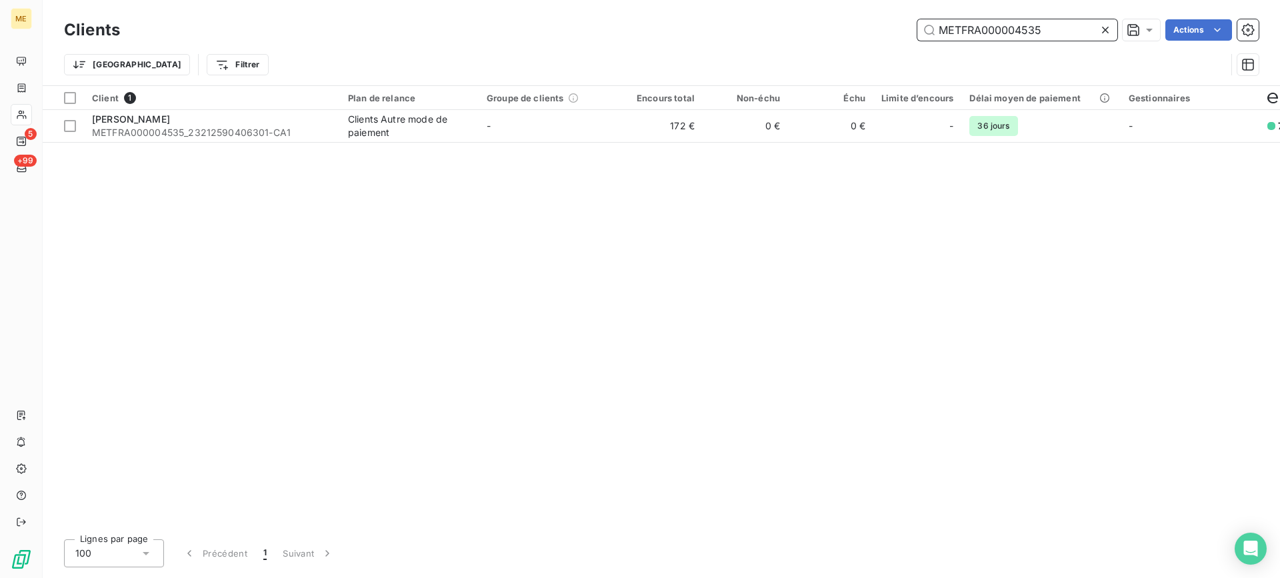
click at [976, 31] on input "METFRA000004535" at bounding box center [1017, 29] width 200 height 21
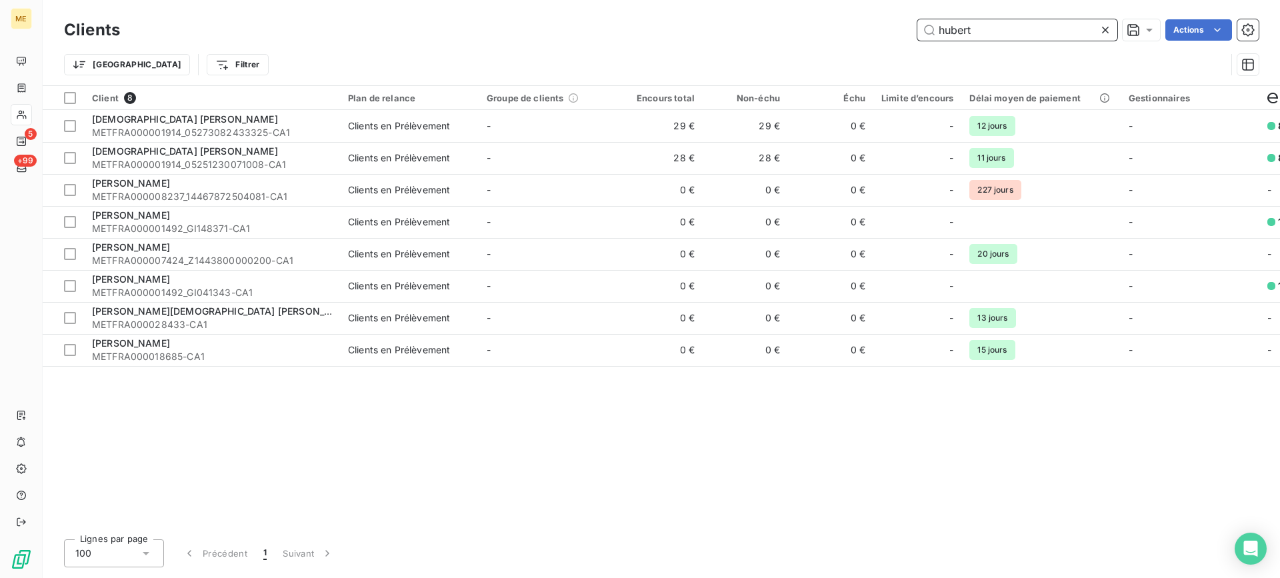
type input "hubert"
click at [1103, 27] on icon at bounding box center [1105, 29] width 13 height 13
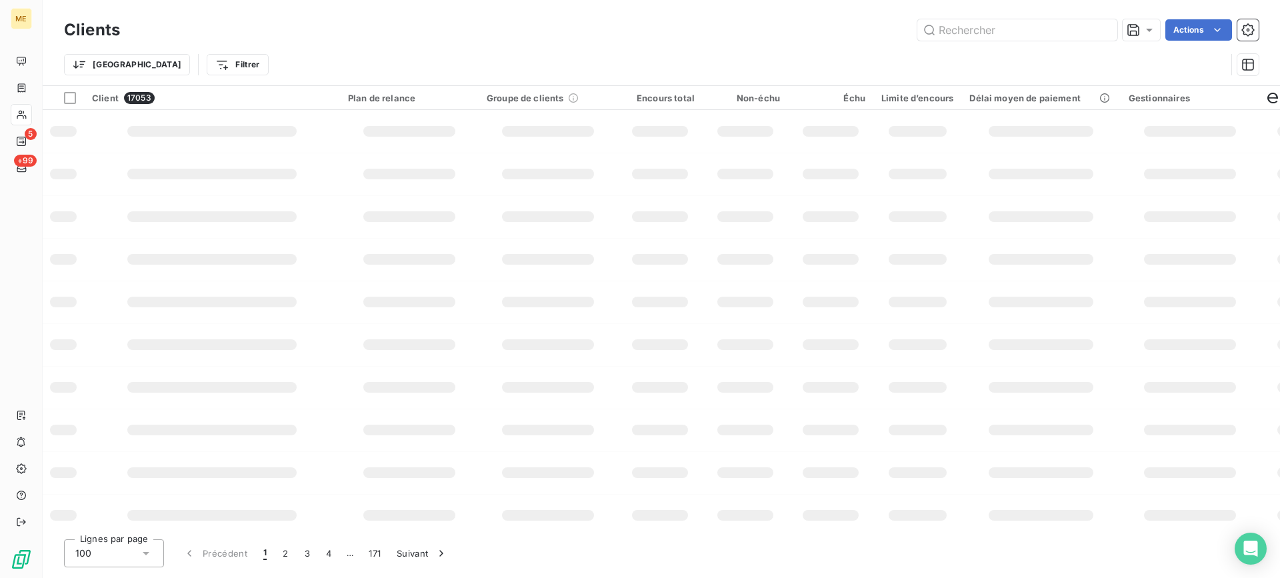
click at [1039, 17] on div "Clients Actions" at bounding box center [661, 30] width 1195 height 28
click at [1030, 29] on input "text" at bounding box center [1017, 29] width 200 height 21
click at [1012, 28] on input "text" at bounding box center [1017, 29] width 200 height 21
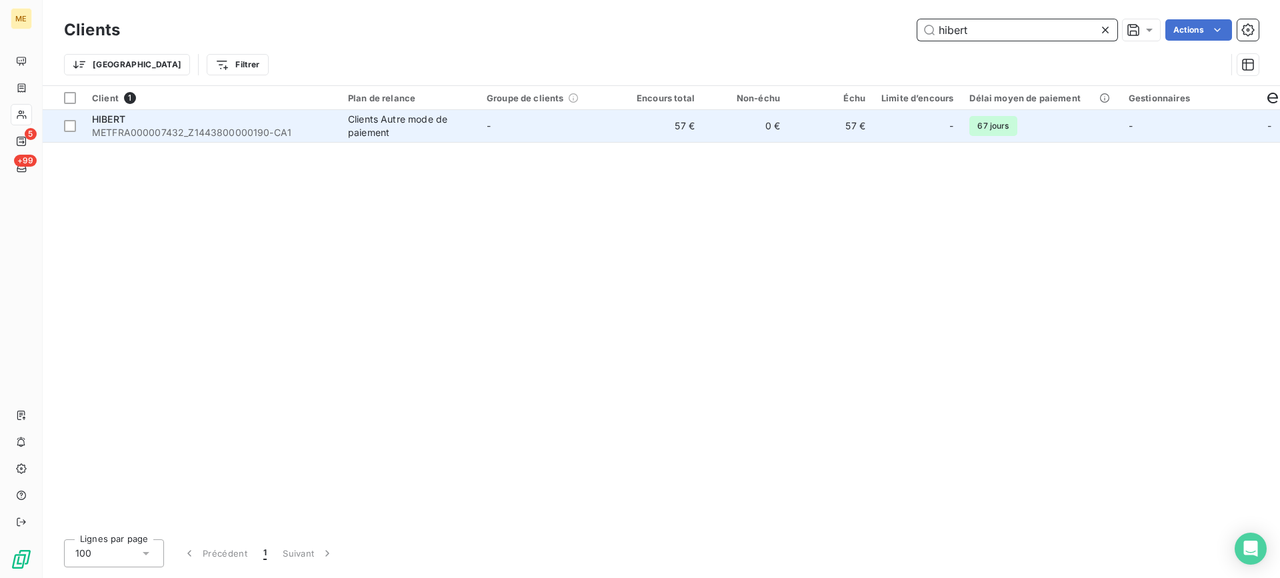
type input "hibert"
click at [327, 126] on span "METFRA000007432_Z1443800000190-CA1" at bounding box center [212, 132] width 240 height 13
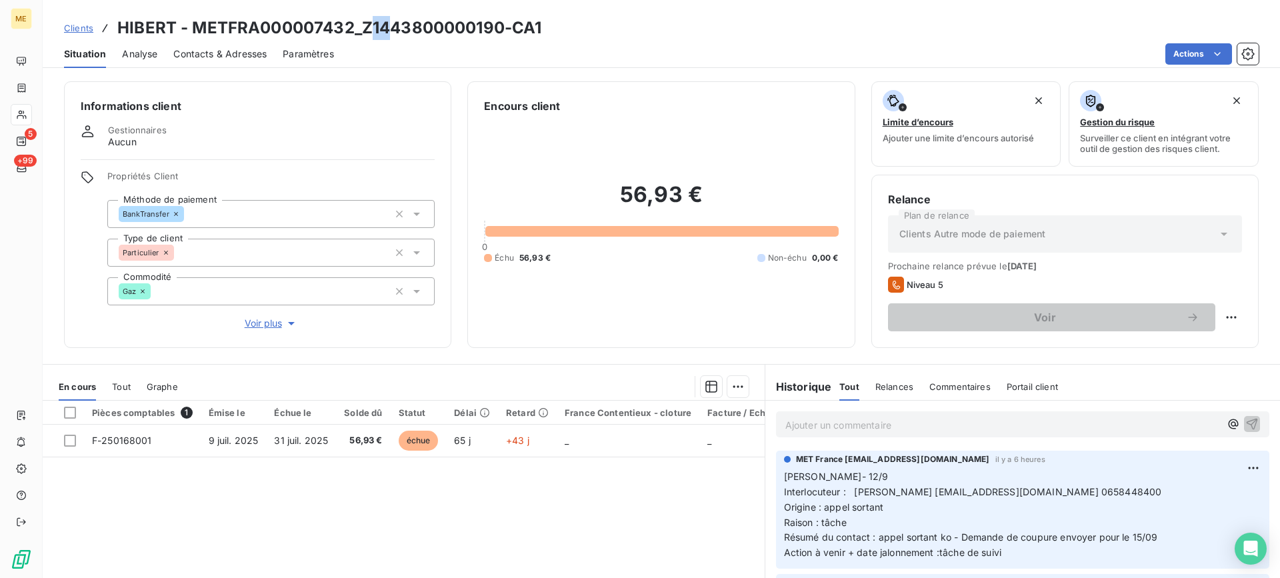
drag, startPoint x: 367, startPoint y: 23, endPoint x: 385, endPoint y: 25, distance: 18.8
click at [385, 25] on h3 "HIBERT - METFRA000007432_Z1443800000190-CA1" at bounding box center [329, 28] width 424 height 24
click at [383, 30] on h3 "HIBERT - METFRA000007432_Z1443800000190-CA1" at bounding box center [329, 28] width 424 height 24
drag, startPoint x: 360, startPoint y: 29, endPoint x: 476, endPoint y: 30, distance: 116.0
click at [470, 30] on h3 "HIBERT - METFRA000007432_Z1443800000190-CA1" at bounding box center [329, 28] width 424 height 24
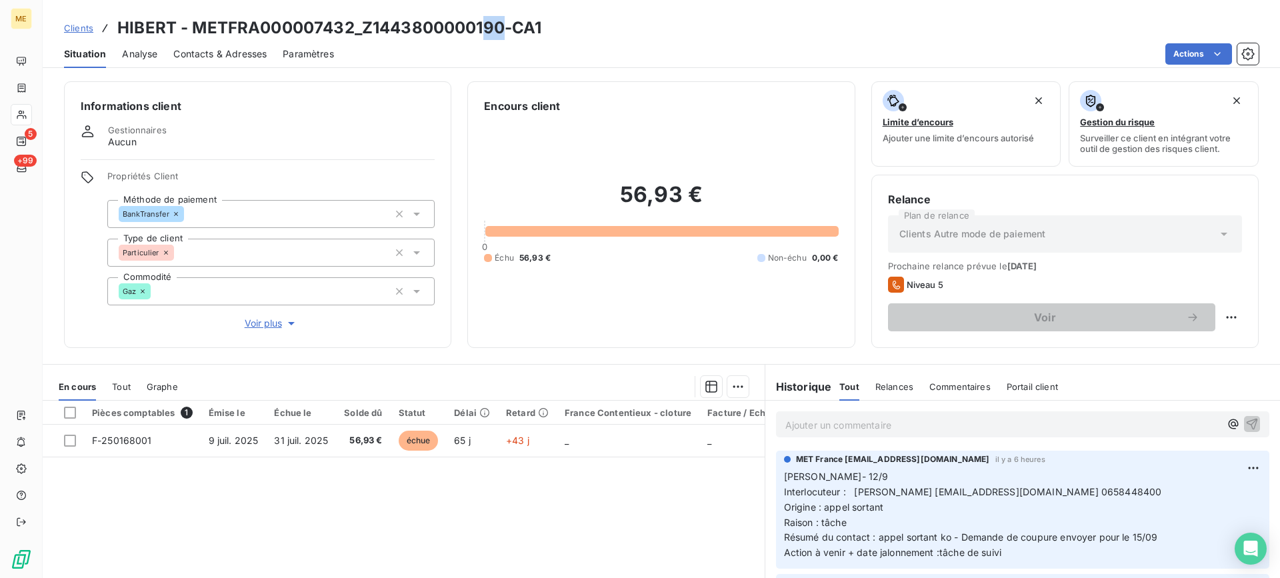
drag, startPoint x: 502, startPoint y: 30, endPoint x: 480, endPoint y: 29, distance: 22.0
click at [495, 29] on h3 "HIBERT - METFRA000007432_Z1443800000190-CA1" at bounding box center [329, 28] width 424 height 24
click at [389, 31] on h3 "HIBERT - METFRA000007432_Z1443800000190-CA1" at bounding box center [329, 28] width 424 height 24
copy h3 "Z1443800000190"
drag, startPoint x: 359, startPoint y: 22, endPoint x: 505, endPoint y: 29, distance: 146.2
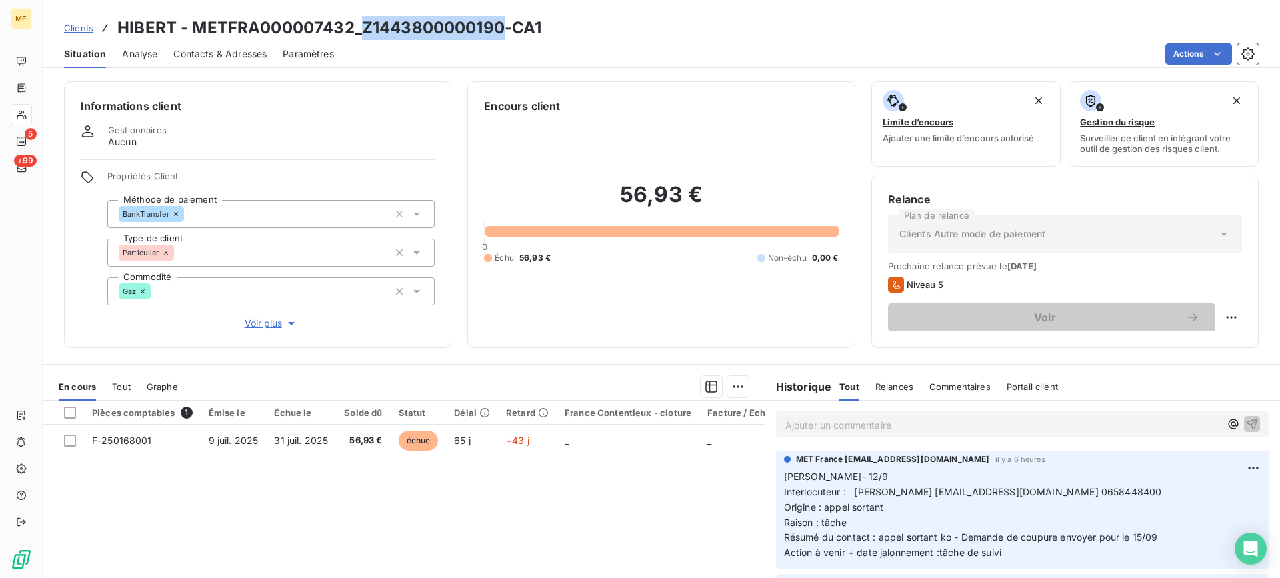
click at [505, 29] on h3 "HIBERT - METFRA000007432_Z1443800000190-CA1" at bounding box center [329, 28] width 424 height 24
copy h3 "Z1443800000190"
click at [665, 81] on div "Informations client Gestionnaires Aucun Propriétés Client Méthode de paiement B…" at bounding box center [661, 325] width 1237 height 505
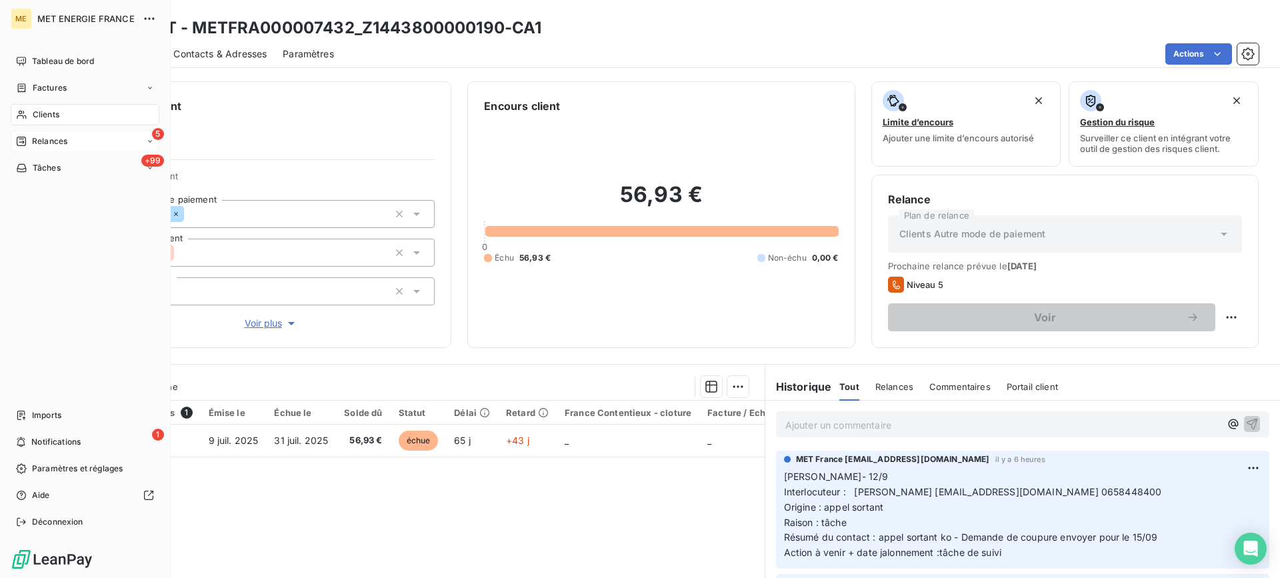
click at [41, 136] on span "Relances" at bounding box center [49, 141] width 35 height 12
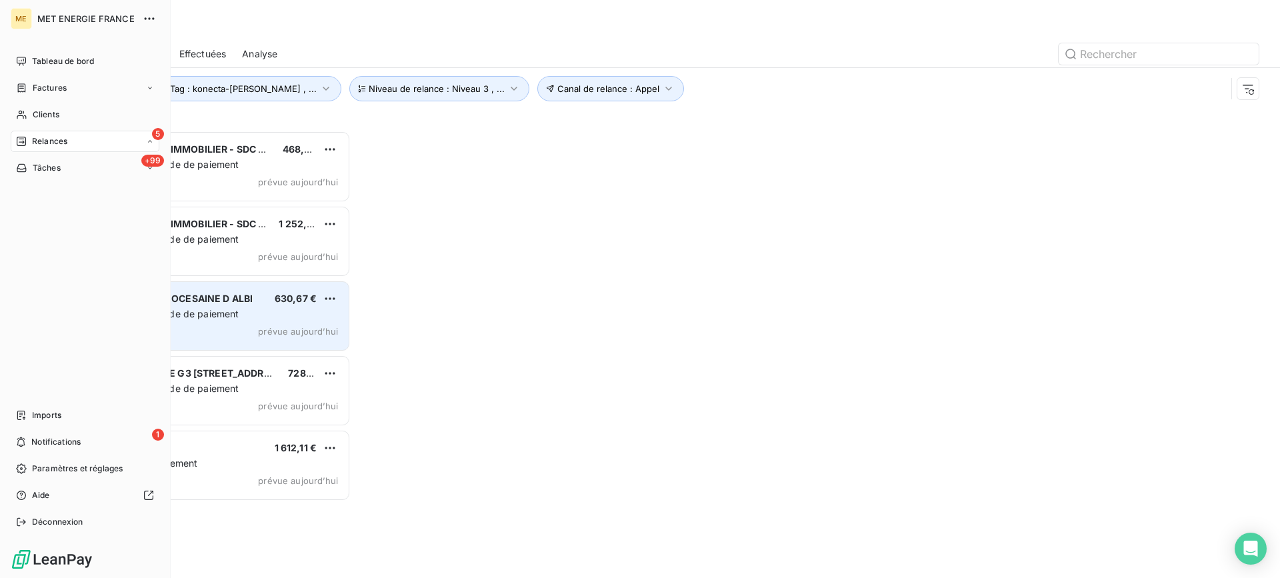
scroll to position [437, 277]
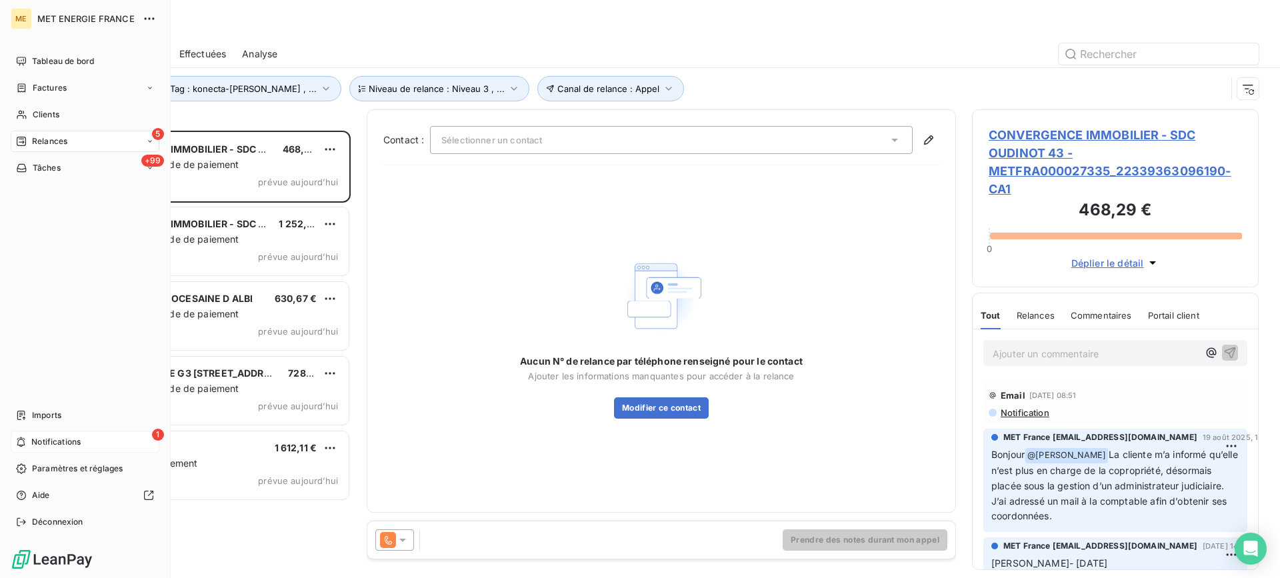
click at [47, 440] on span "Notifications" at bounding box center [55, 442] width 49 height 12
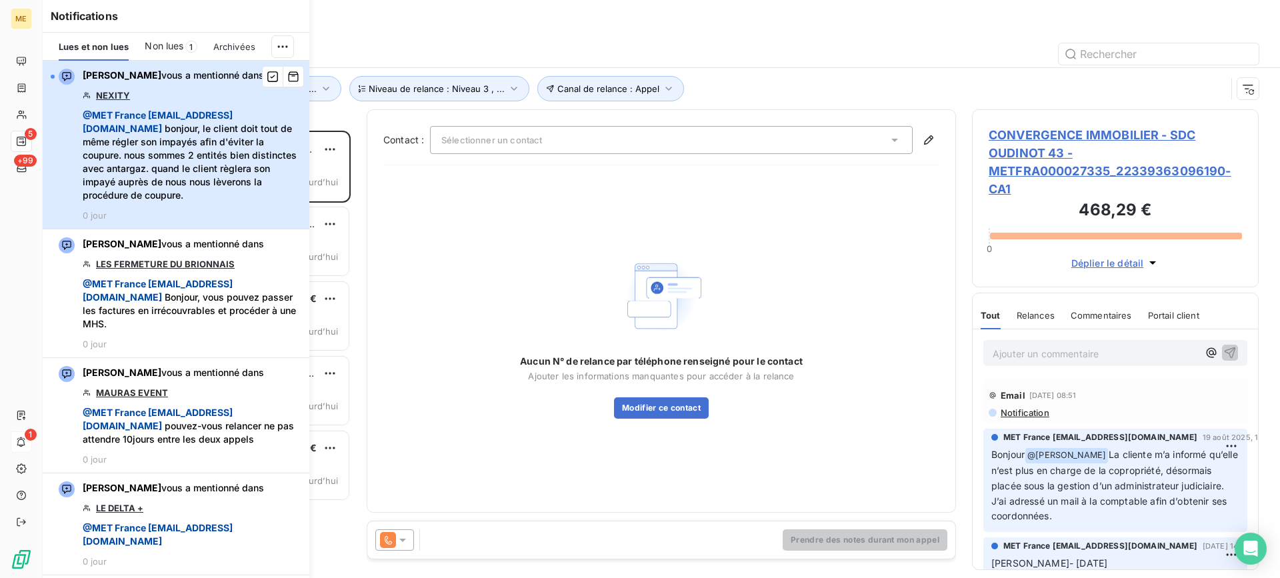
click at [204, 93] on div "Amélie Matray vous a mentionné dans NEXITY @ MET France met-france@recouvrement…" at bounding box center [192, 145] width 219 height 152
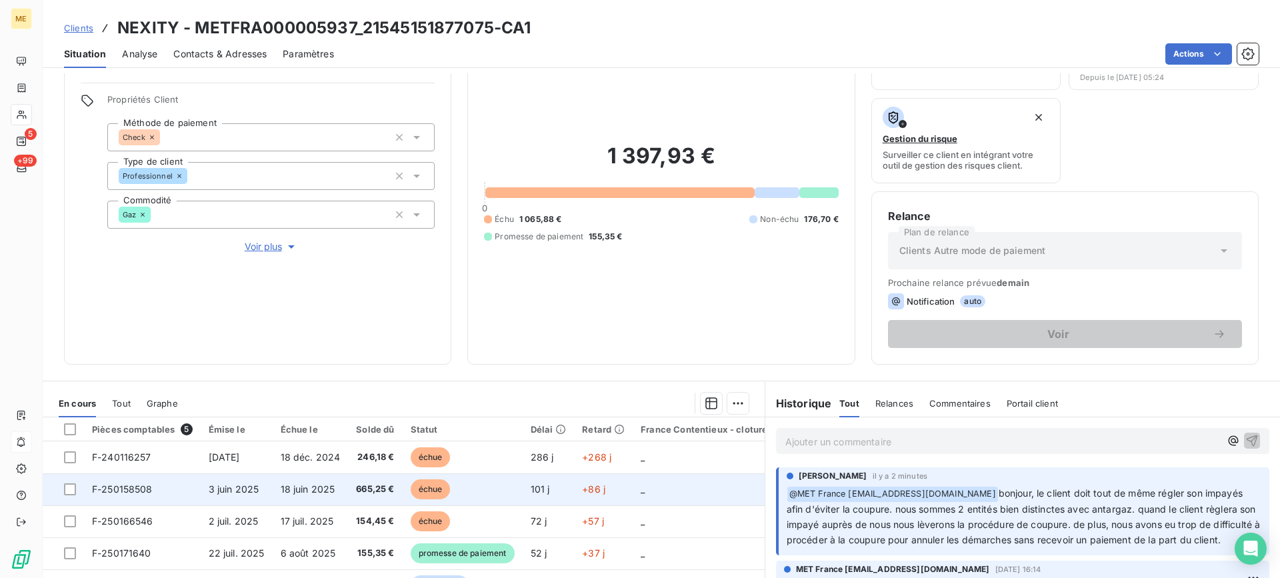
scroll to position [213, 0]
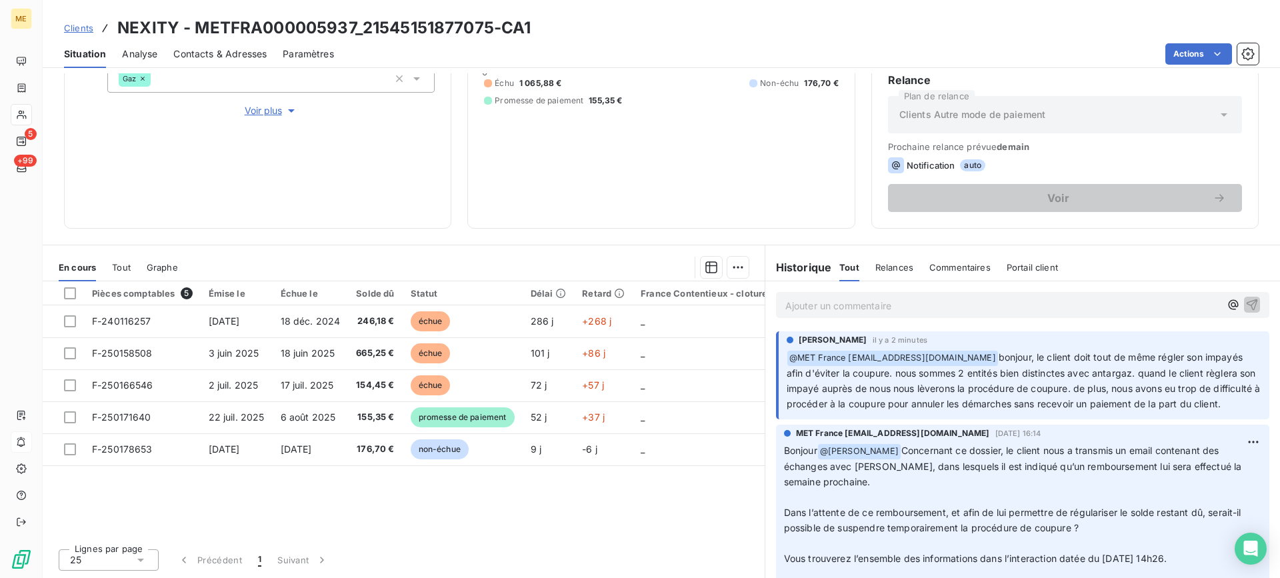
click at [802, 309] on p "Ajouter un commentaire ﻿" at bounding box center [1002, 305] width 435 height 17
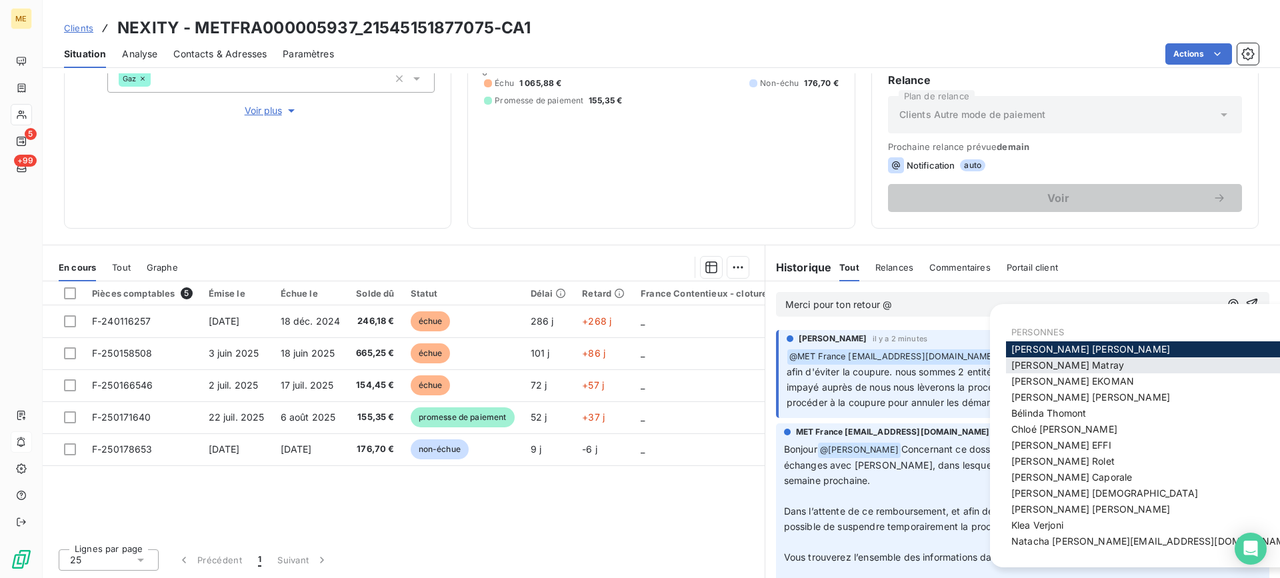
click at [1035, 359] on div "Amélie Matray" at bounding box center [1152, 365] width 293 height 16
click at [1033, 366] on span "Amélie Matray" at bounding box center [1067, 364] width 113 height 11
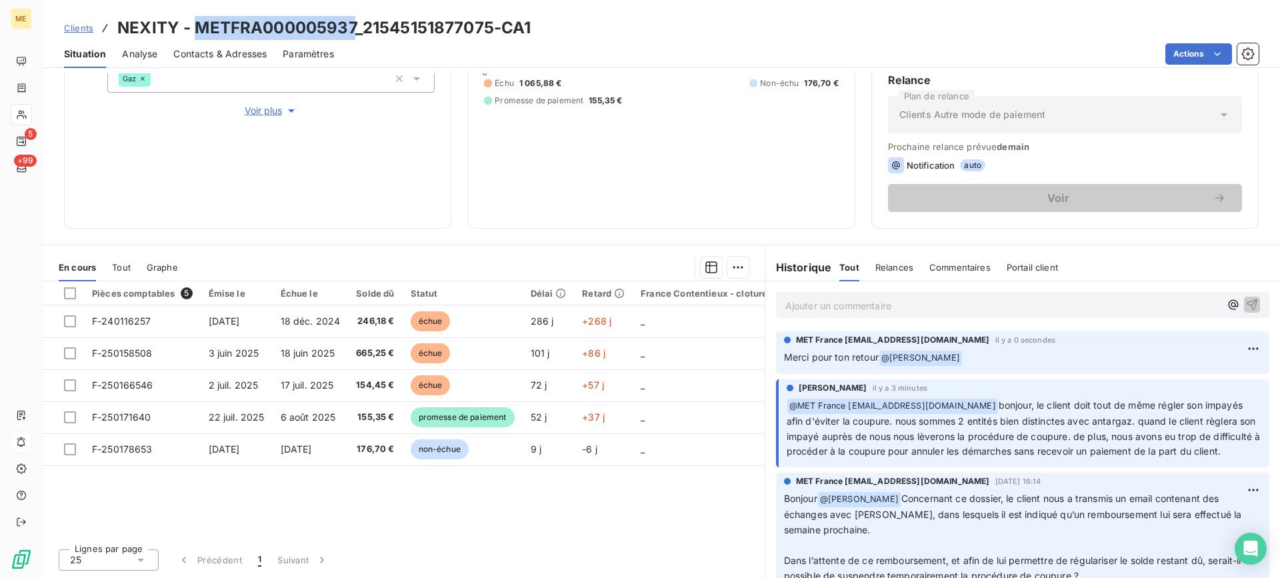
copy h3 "METFRA000005937"
drag, startPoint x: 192, startPoint y: 30, endPoint x: 353, endPoint y: 30, distance: 160.7
click at [353, 30] on h3 "NEXITY - METFRA000005937_21545151877075-CA1" at bounding box center [323, 28] width 413 height 24
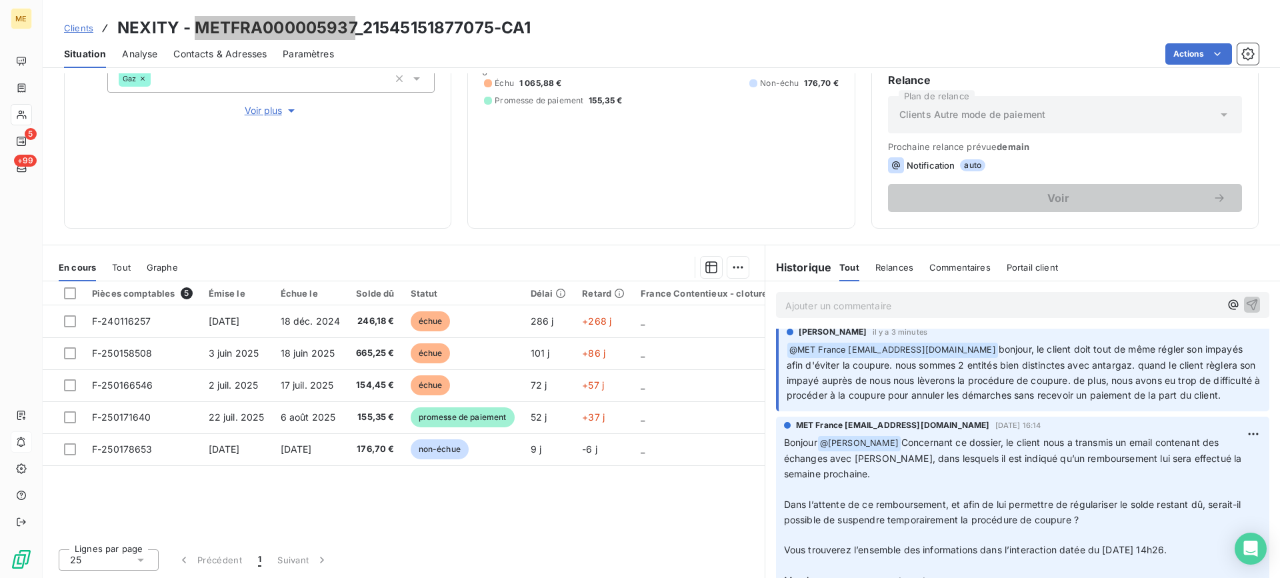
scroll to position [0, 0]
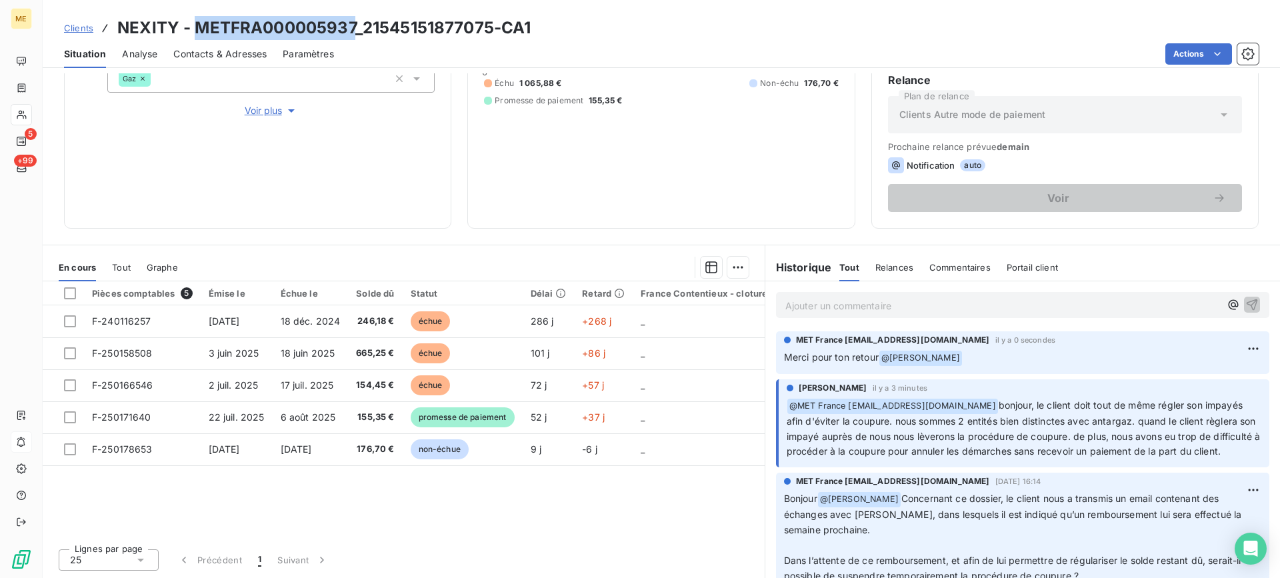
click at [969, 289] on div "Ajouter un commentaire ﻿" at bounding box center [1022, 304] width 515 height 47
click at [954, 304] on p "Ajouter un commentaire ﻿" at bounding box center [1002, 305] width 435 height 17
click at [930, 302] on p "Ajouter un commentaire ﻿" at bounding box center [1002, 305] width 435 height 17
click at [890, 307] on p "Ajouter un commentaire ﻿" at bounding box center [1002, 305] width 435 height 17
click at [978, 309] on p "Retour fait depuis interaction du" at bounding box center [1002, 304] width 435 height 15
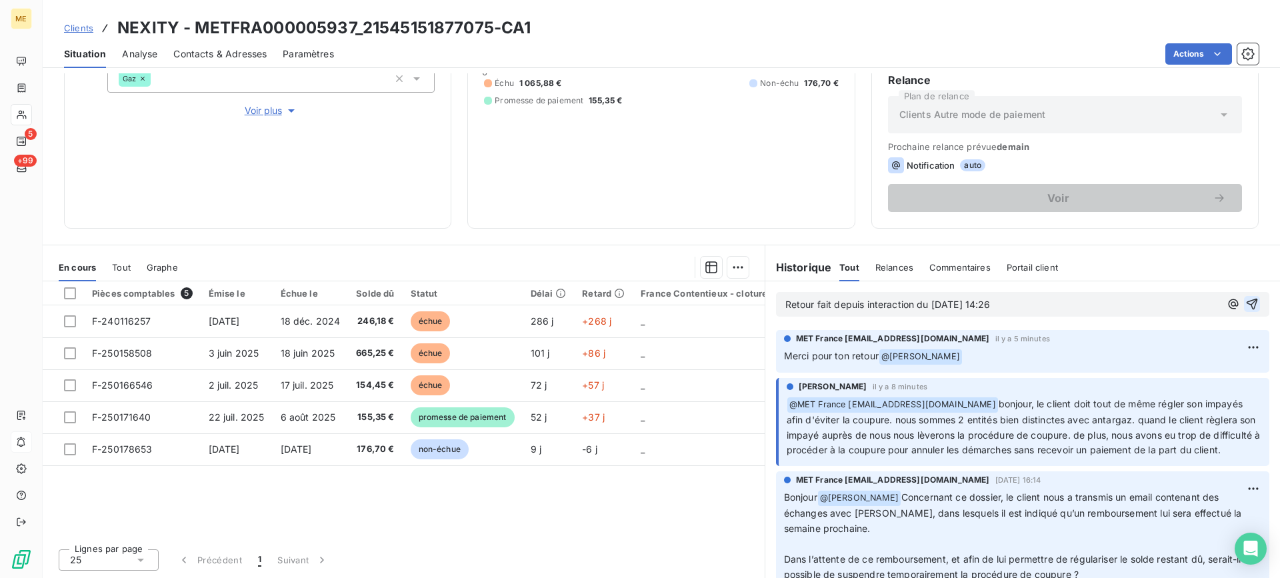
click at [1245, 306] on icon "button" at bounding box center [1251, 303] width 13 height 13
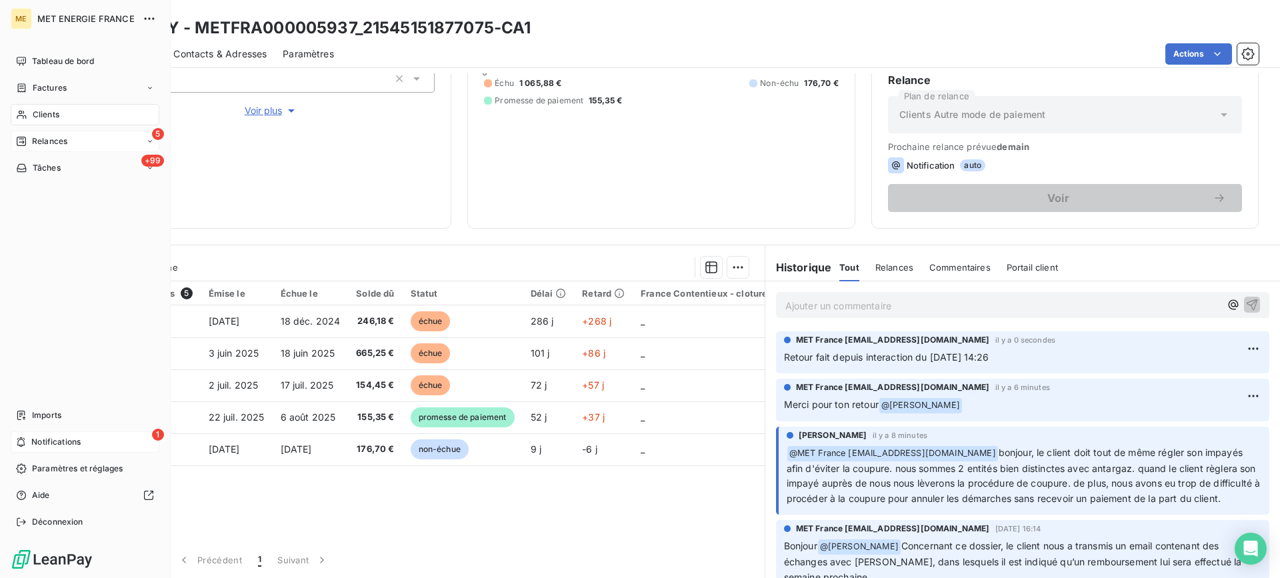
click at [29, 140] on div "Relances" at bounding box center [41, 141] width 51 height 12
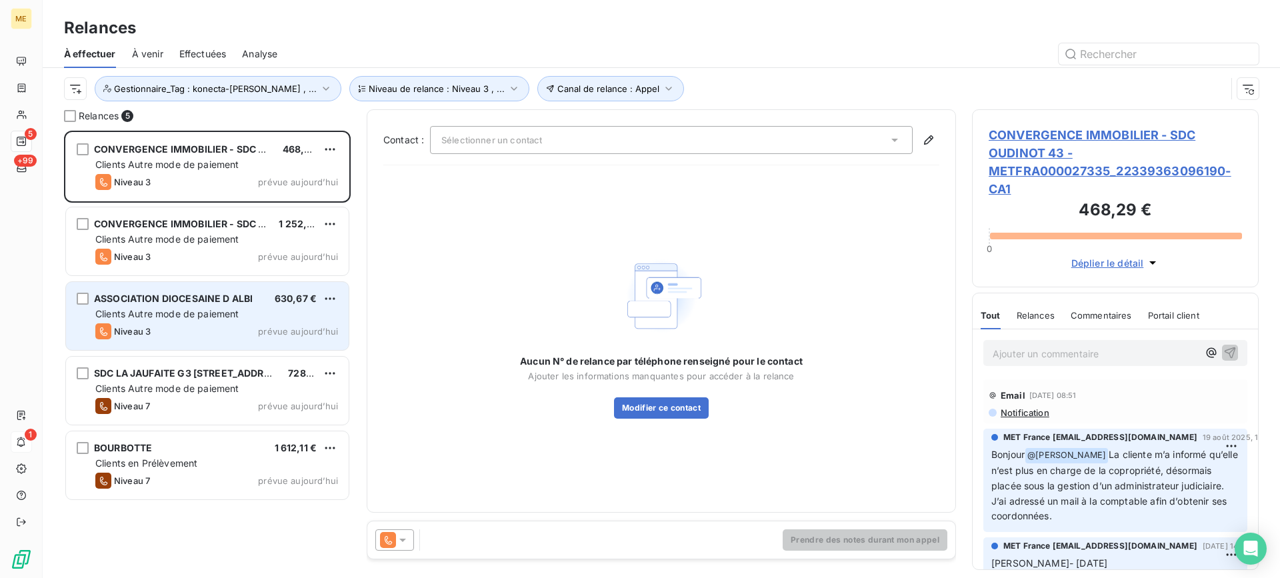
scroll to position [437, 277]
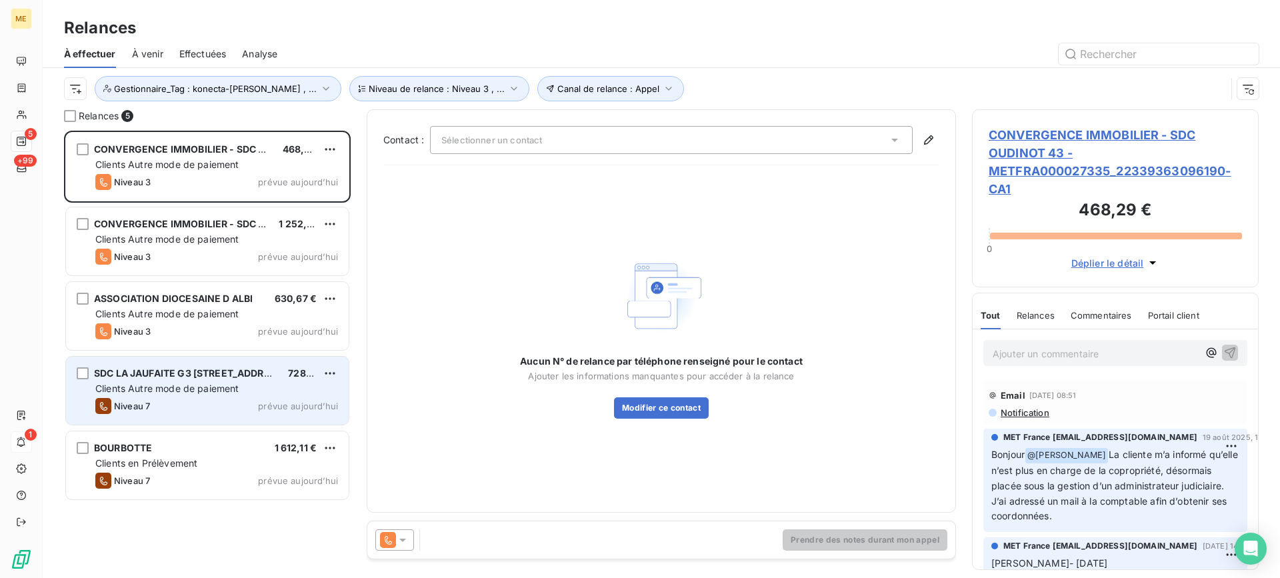
click at [217, 369] on span "SDC LA JAUFAITE G3 40 RUE JACQUES ANQUETIL" at bounding box center [229, 372] width 271 height 11
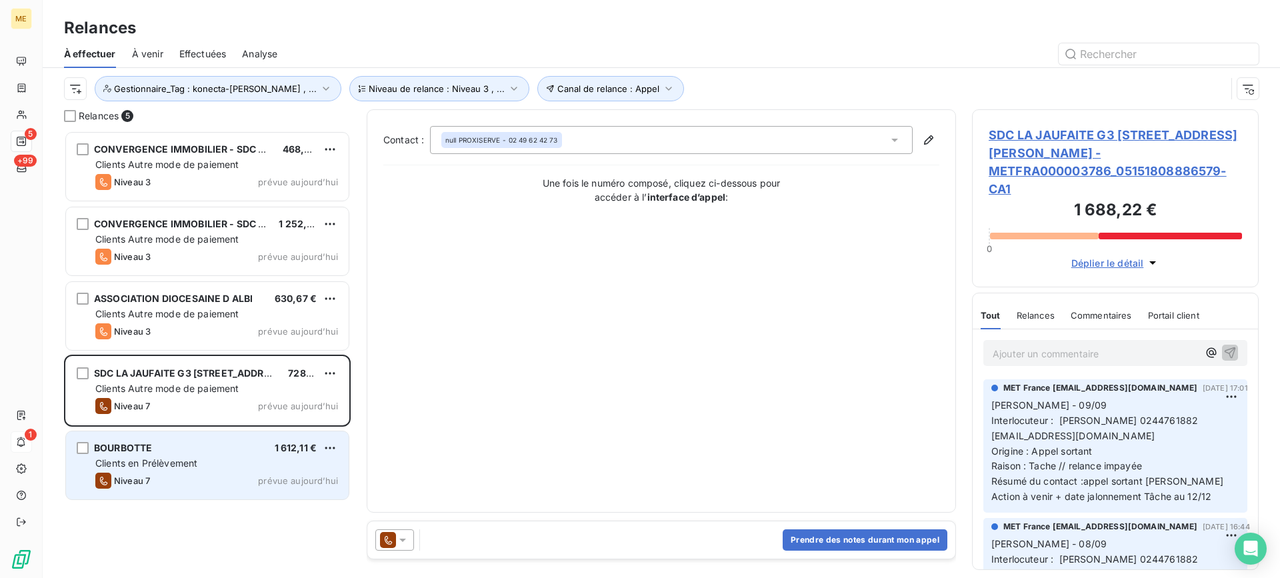
click at [143, 451] on span "BOURBOTTE" at bounding box center [123, 447] width 58 height 11
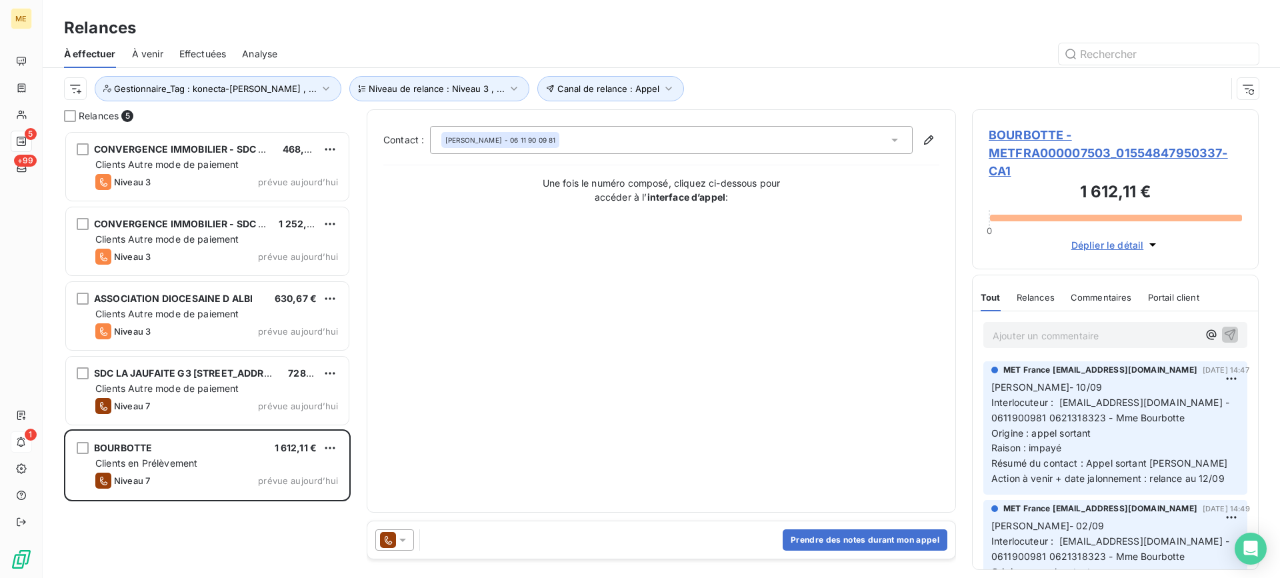
click at [1037, 153] on span "BOURBOTTE - METFRA000007503_01554847950337-CA1" at bounding box center [1115, 153] width 253 height 54
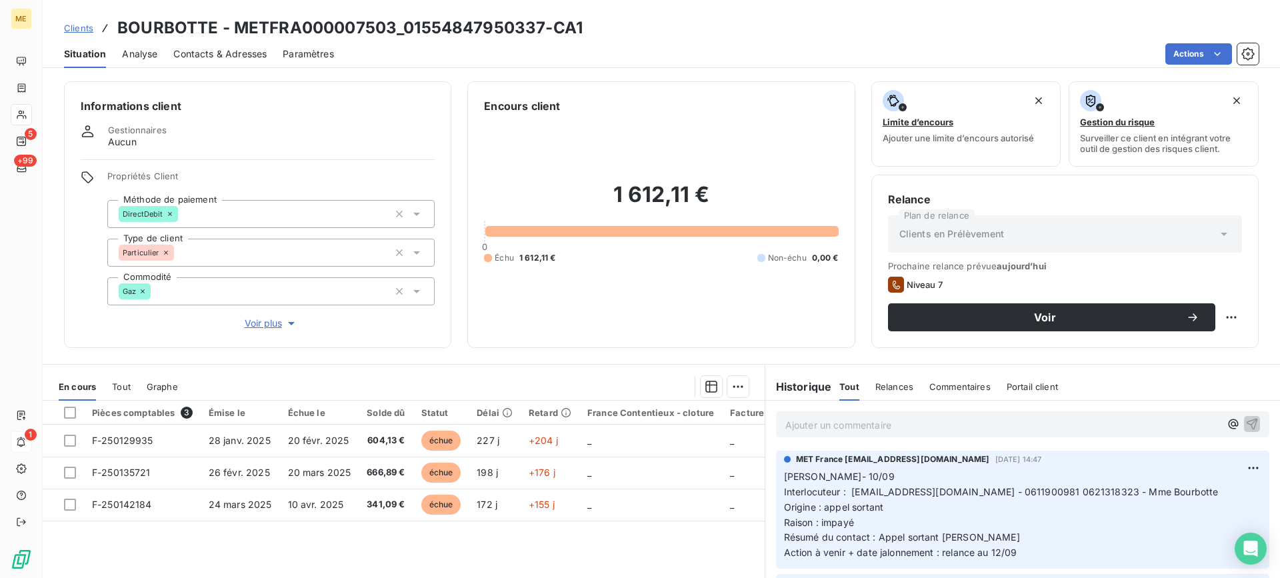
click at [1233, 307] on div "Relance Plan de relance Clients en Prélèvement Prochaine relance prévue aujourd…" at bounding box center [1064, 261] width 387 height 173
click at [1231, 311] on html "ME 5 +99 1 Clients BOURBOTTE - METFRA000007503_01554847950337-CA1 Situation Ana…" at bounding box center [640, 289] width 1280 height 578
click at [1212, 336] on div "Replanifier cette action" at bounding box center [1166, 346] width 119 height 21
select select "8"
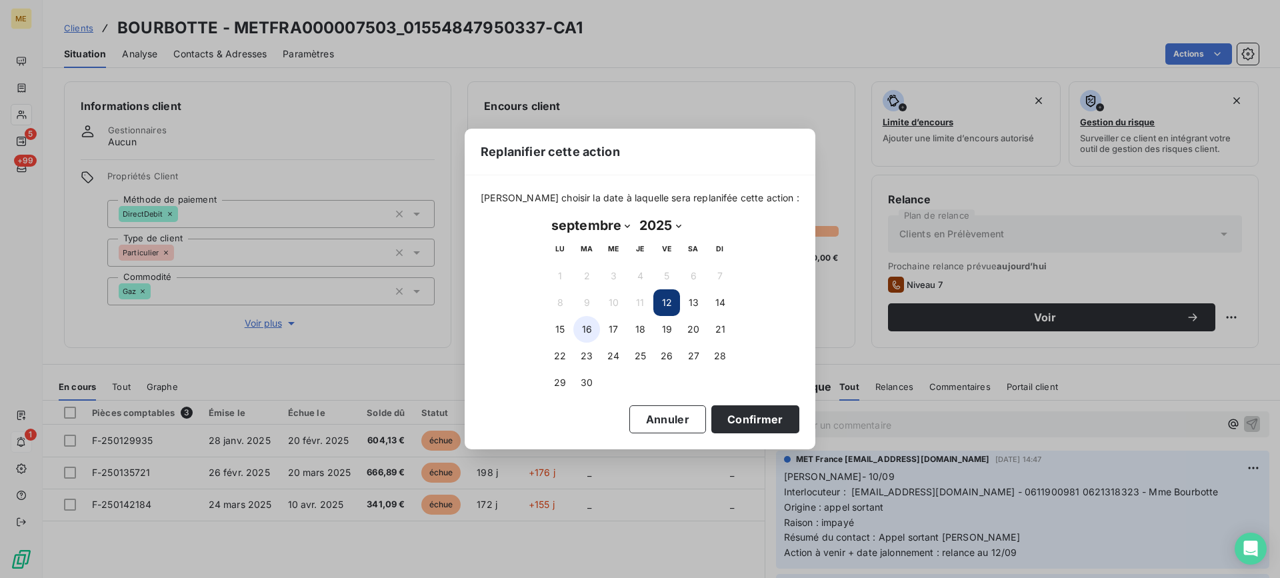
click at [585, 337] on button "16" at bounding box center [586, 329] width 27 height 27
click at [711, 418] on button "Confirmer" at bounding box center [755, 419] width 88 height 28
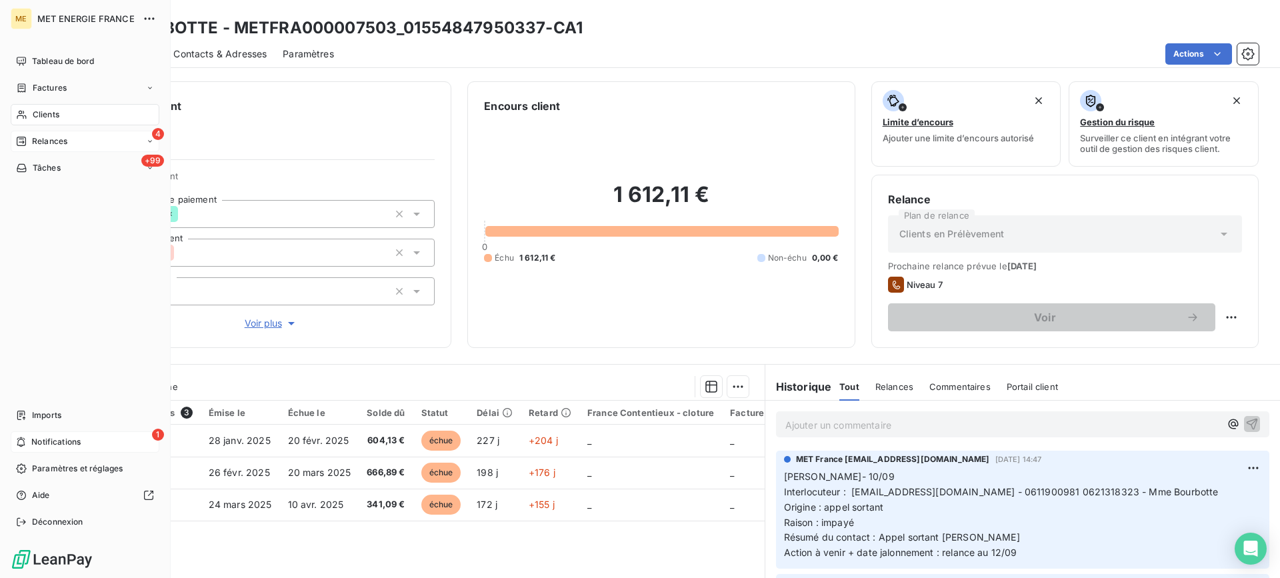
click at [15, 143] on div "4 Relances" at bounding box center [85, 141] width 149 height 21
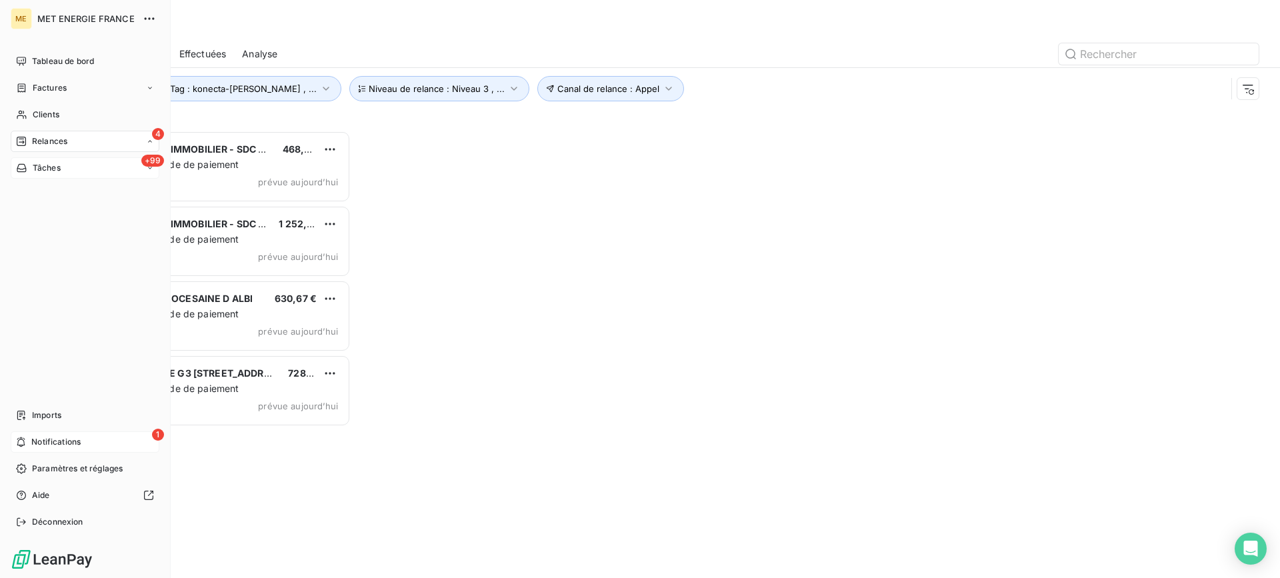
scroll to position [437, 277]
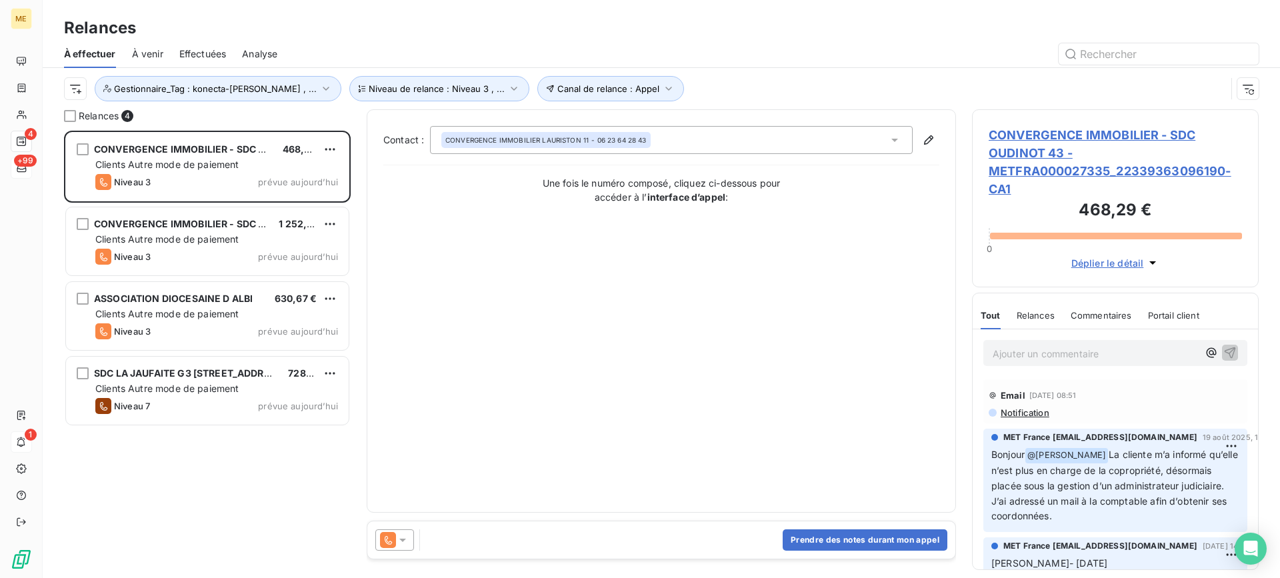
click at [1130, 158] on span "CONVERGENCE IMMOBILIER - SDC OUDINOT 43 - METFRA000027335_22339363096190-CA1" at bounding box center [1115, 162] width 253 height 72
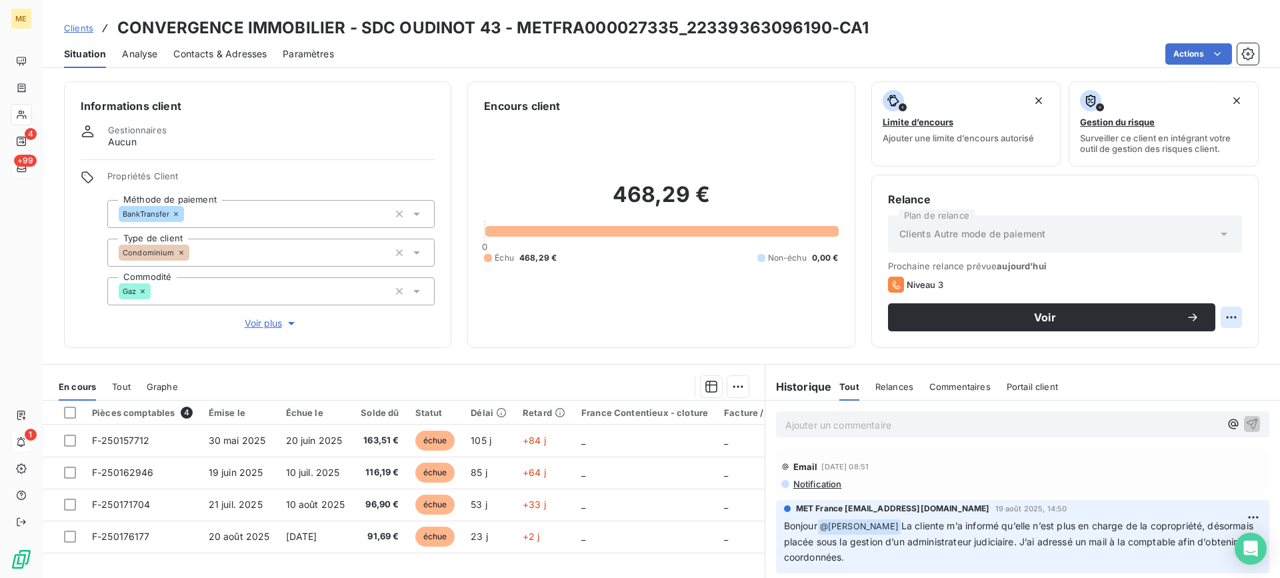
click at [1230, 319] on html "ME 4 +99 1 Clients CONVERGENCE IMMOBILIER - SDC OUDINOT 43 - METFRA000027335_22…" at bounding box center [640, 289] width 1280 height 578
click at [1204, 341] on div "Replanifier cette action" at bounding box center [1166, 346] width 119 height 21
select select "8"
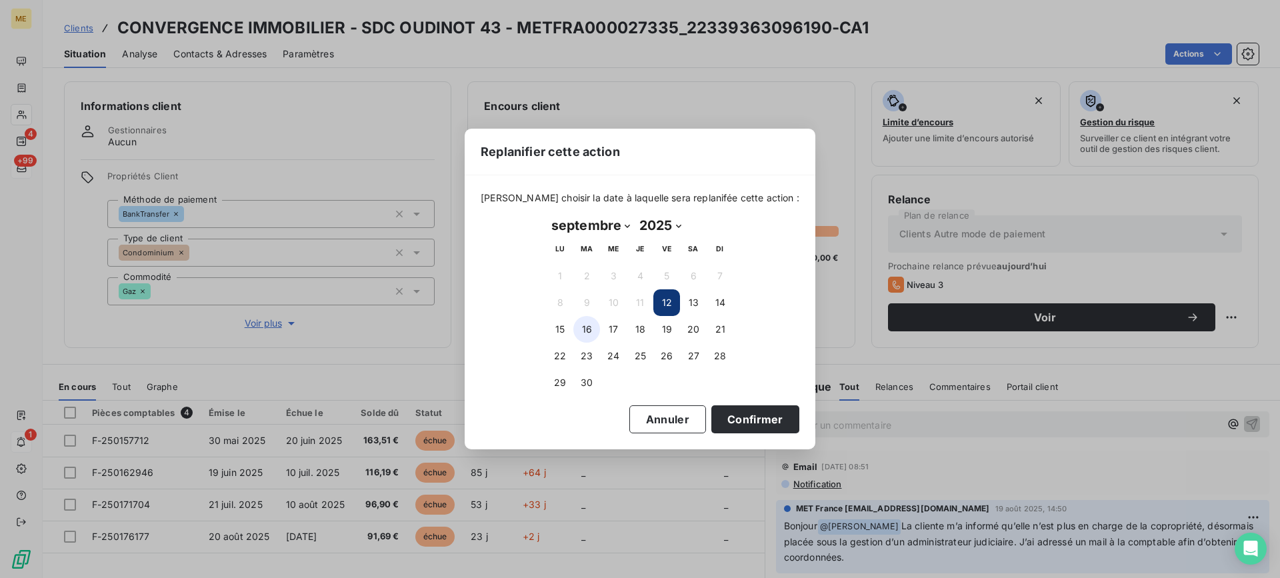
click at [581, 333] on button "16" at bounding box center [586, 329] width 27 height 27
click at [715, 414] on button "Confirmer" at bounding box center [755, 419] width 88 height 28
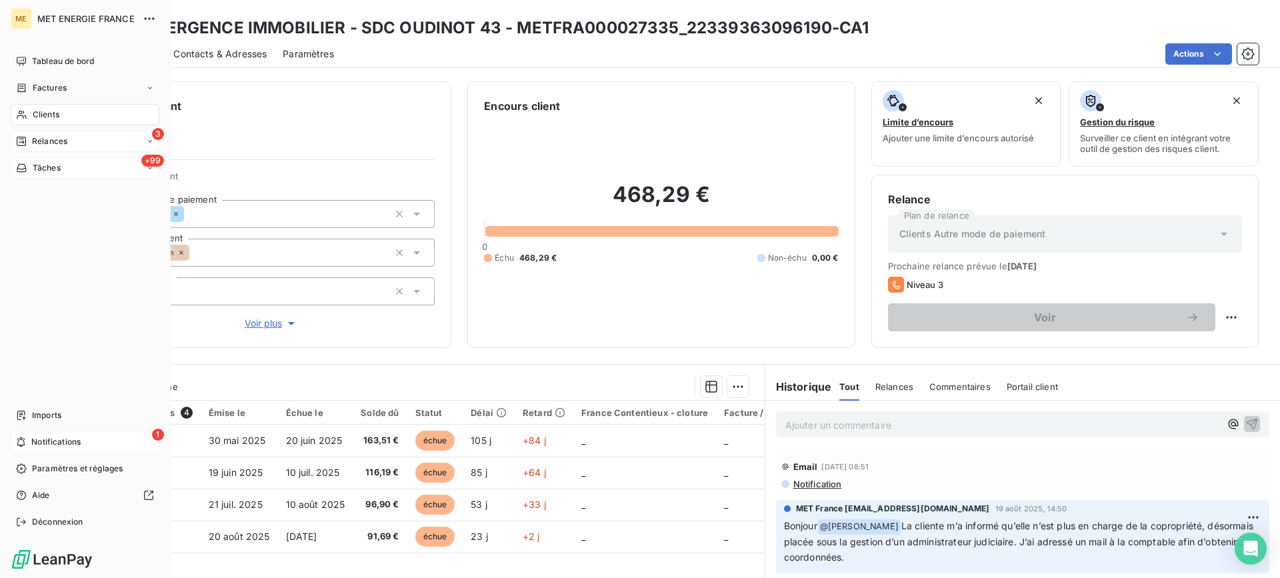
click at [31, 143] on div "Relances" at bounding box center [41, 141] width 51 height 12
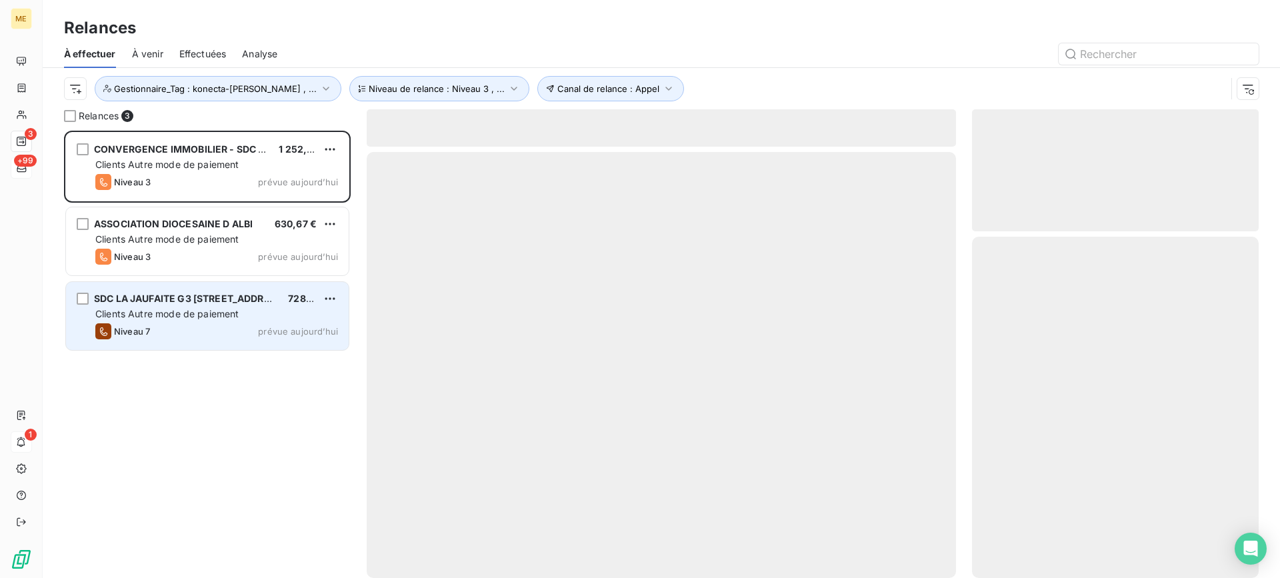
scroll to position [437, 277]
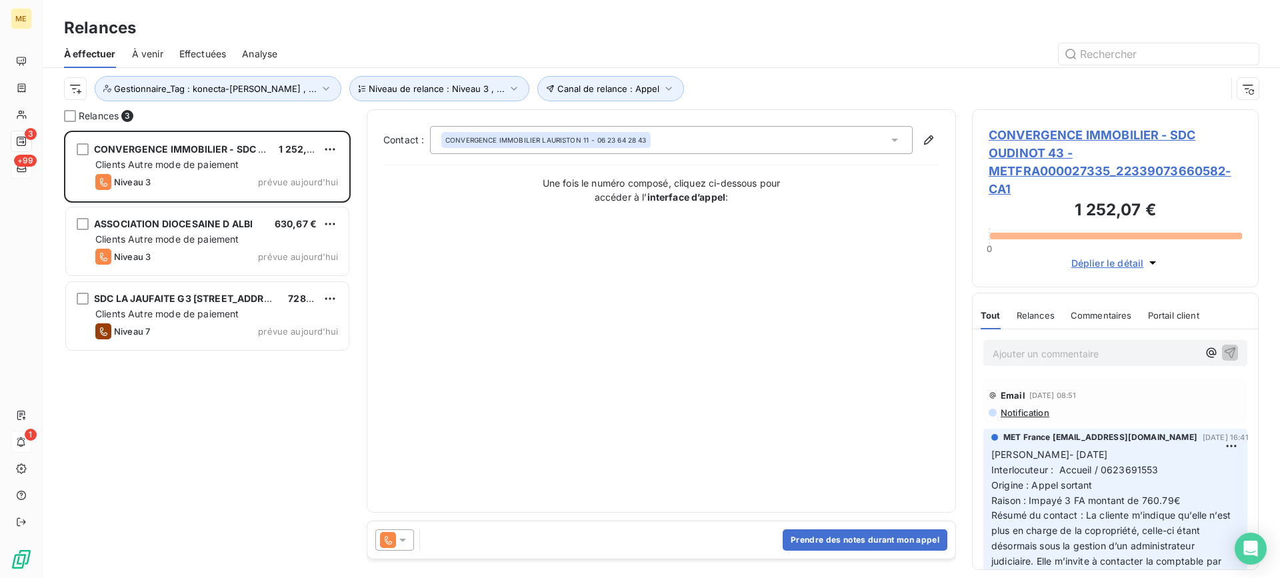
drag, startPoint x: 219, startPoint y: 170, endPoint x: 403, endPoint y: 164, distance: 184.1
click at [220, 169] on div "Clients Autre mode de paiement" at bounding box center [216, 164] width 243 height 13
click at [1070, 162] on span "CONVERGENCE IMMOBILIER - SDC OUDINOT 43 - METFRA000027335_22339073660582-CA1" at bounding box center [1115, 162] width 253 height 72
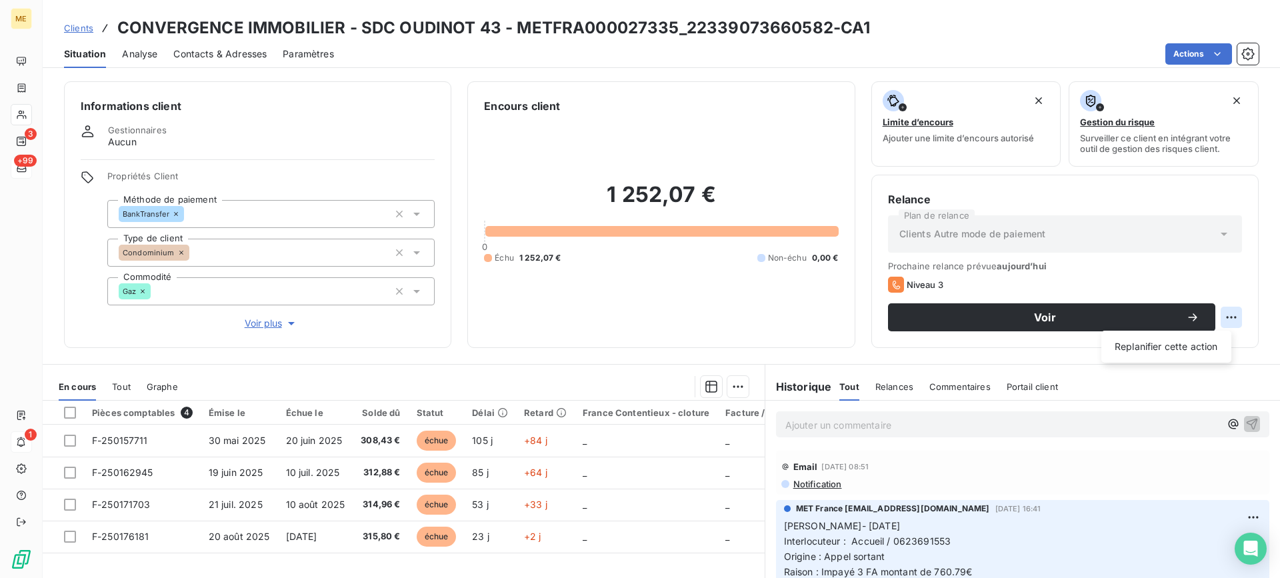
click at [1230, 307] on html "ME 3 +99 1 Clients CONVERGENCE IMMOBILIER - SDC OUDINOT 43 - METFRA000027335_22…" at bounding box center [640, 289] width 1280 height 578
click at [1210, 333] on div "Replanifier cette action" at bounding box center [1166, 347] width 130 height 32
click at [1208, 345] on div "Replanifier cette action" at bounding box center [1166, 346] width 119 height 21
select select "8"
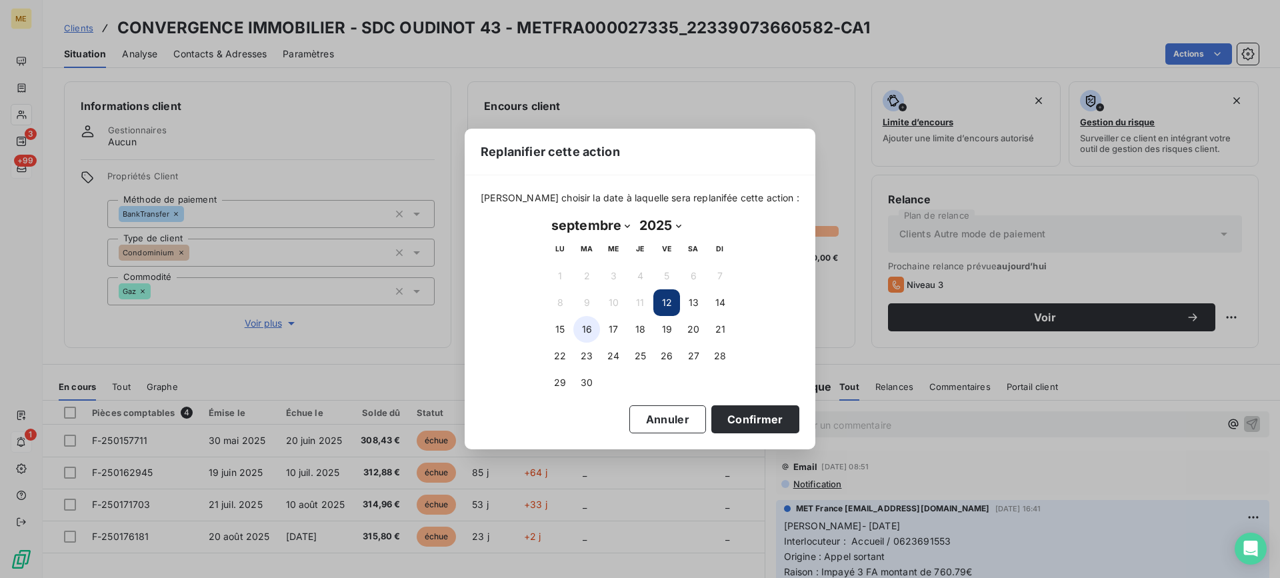
click at [596, 337] on button "16" at bounding box center [586, 329] width 27 height 27
click at [737, 414] on button "Confirmer" at bounding box center [755, 419] width 88 height 28
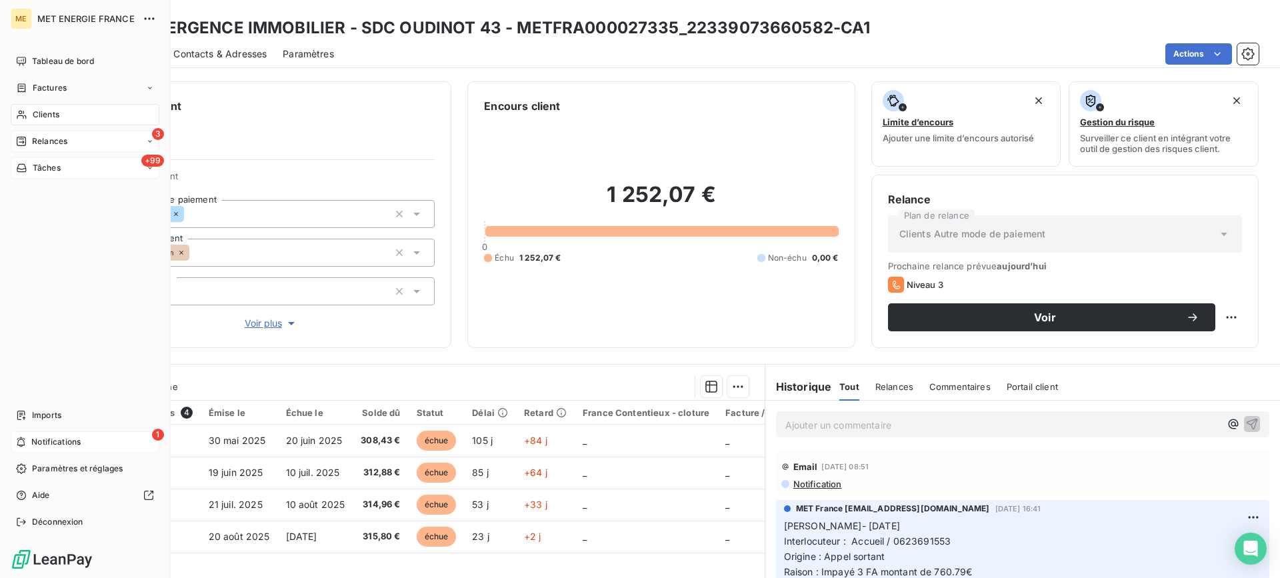
click at [21, 137] on icon at bounding box center [21, 141] width 9 height 9
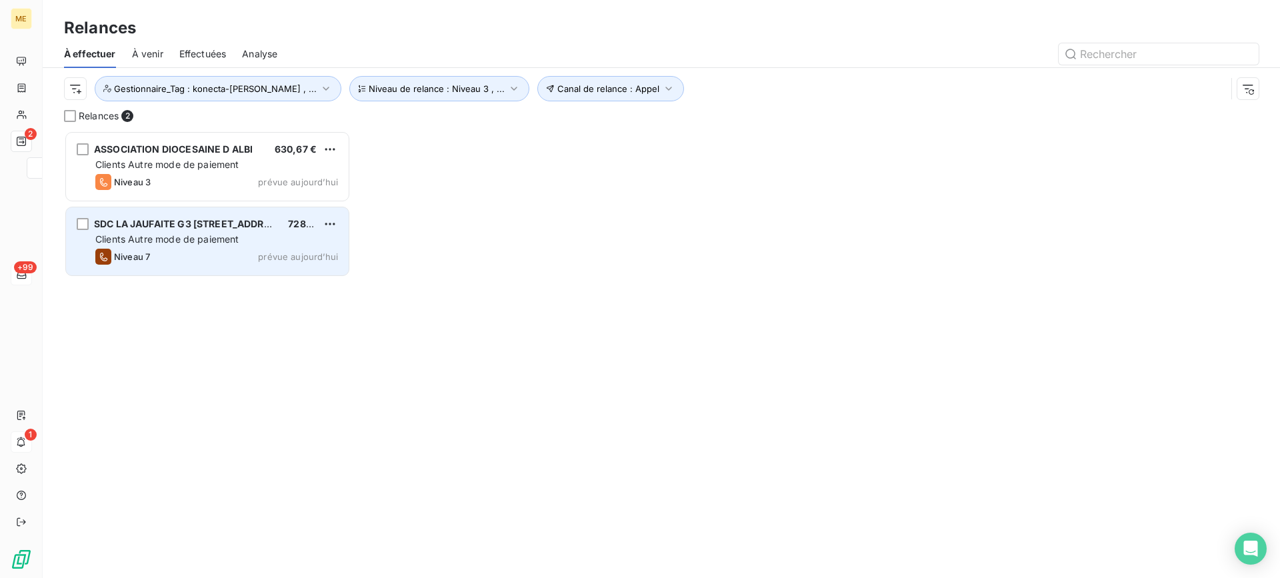
scroll to position [437, 277]
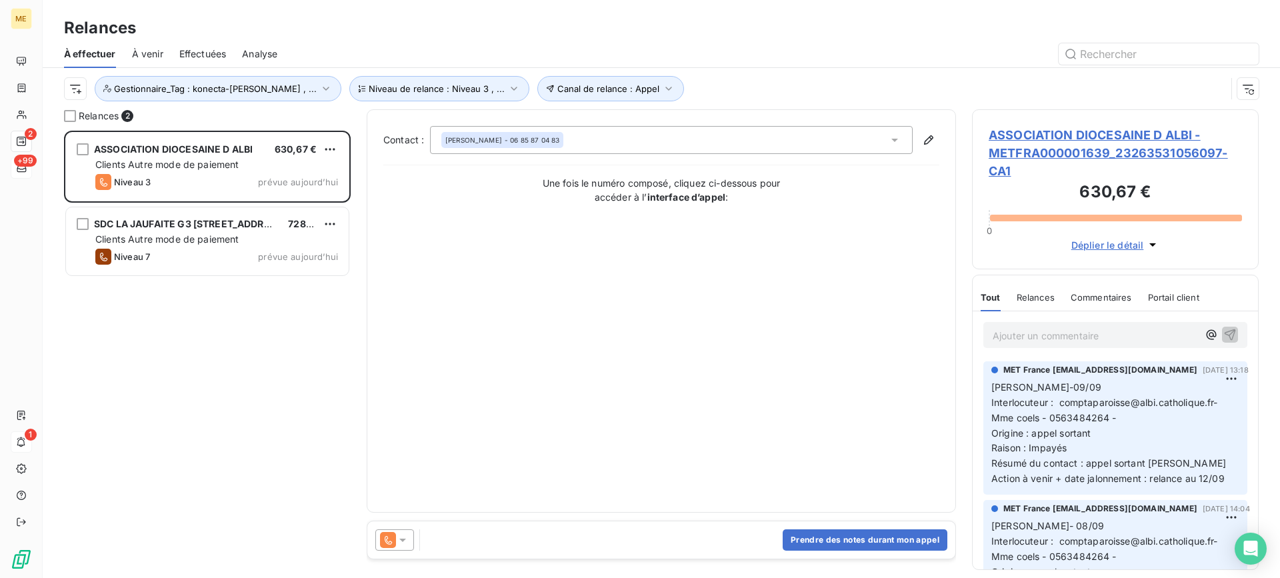
click at [1030, 149] on span "ASSOCIATION DIOCESAINE D ALBI - METFRA000001639_23263531056097-CA1" at bounding box center [1115, 153] width 253 height 54
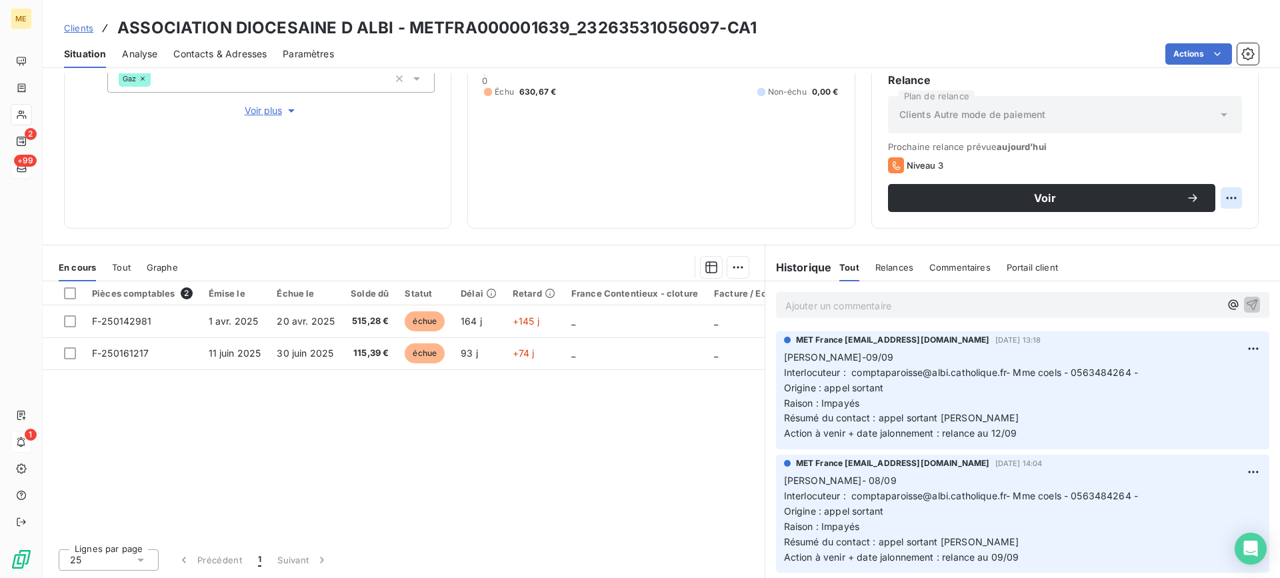
click at [1227, 201] on html "ME 2 +99 1 Clients ASSOCIATION DIOCESAINE D ALBI - METFRA000001639_232635310560…" at bounding box center [640, 289] width 1280 height 578
click at [1205, 214] on div "Replanifier cette action" at bounding box center [1166, 227] width 130 height 32
click at [1200, 216] on div "Replanifier cette action" at bounding box center [1166, 227] width 130 height 32
click at [1178, 226] on div "Replanifier cette action" at bounding box center [1166, 227] width 119 height 21
select select "8"
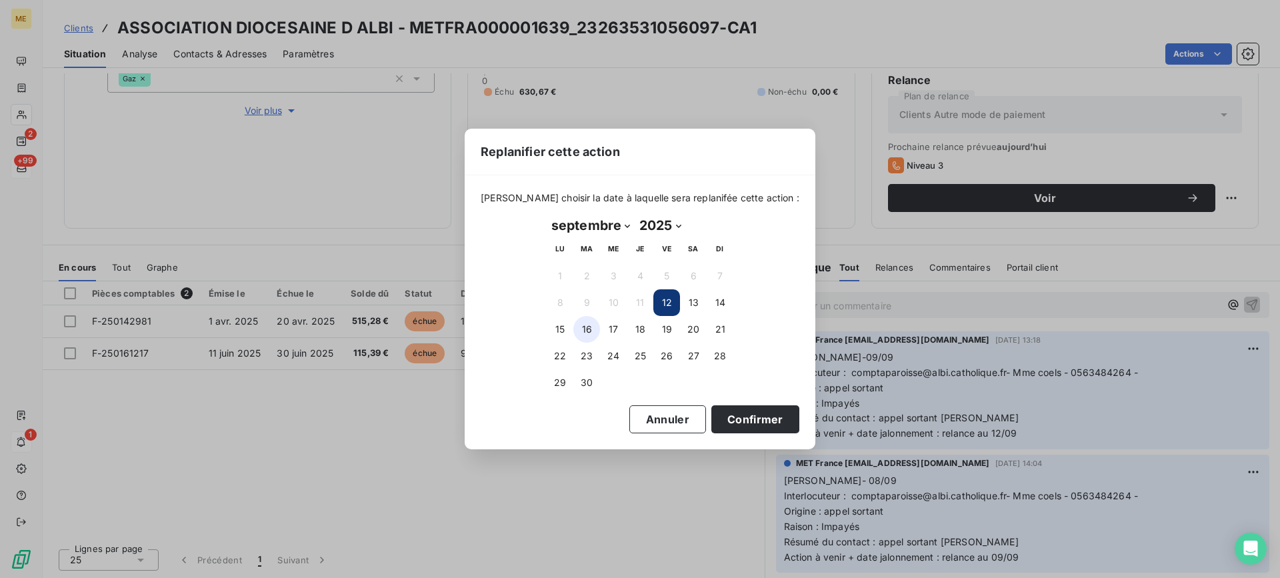
click at [597, 335] on button "16" at bounding box center [586, 329] width 27 height 27
click at [607, 334] on button "17" at bounding box center [613, 329] width 27 height 27
click at [746, 418] on button "Confirmer" at bounding box center [755, 419] width 88 height 28
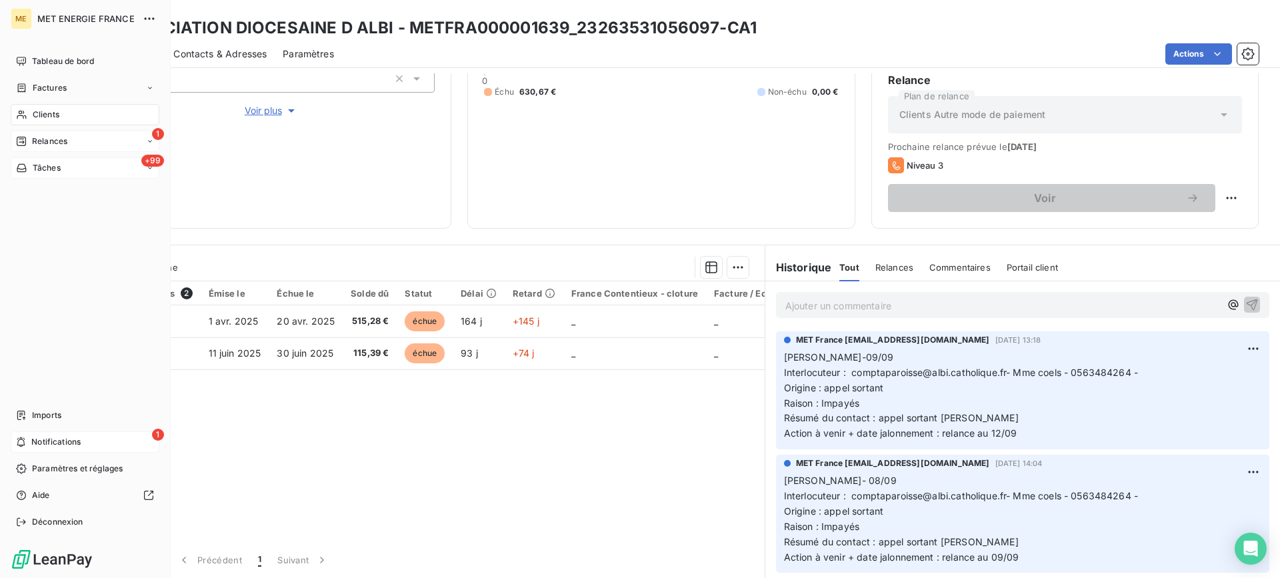
click at [31, 143] on div "Relances" at bounding box center [41, 141] width 51 height 12
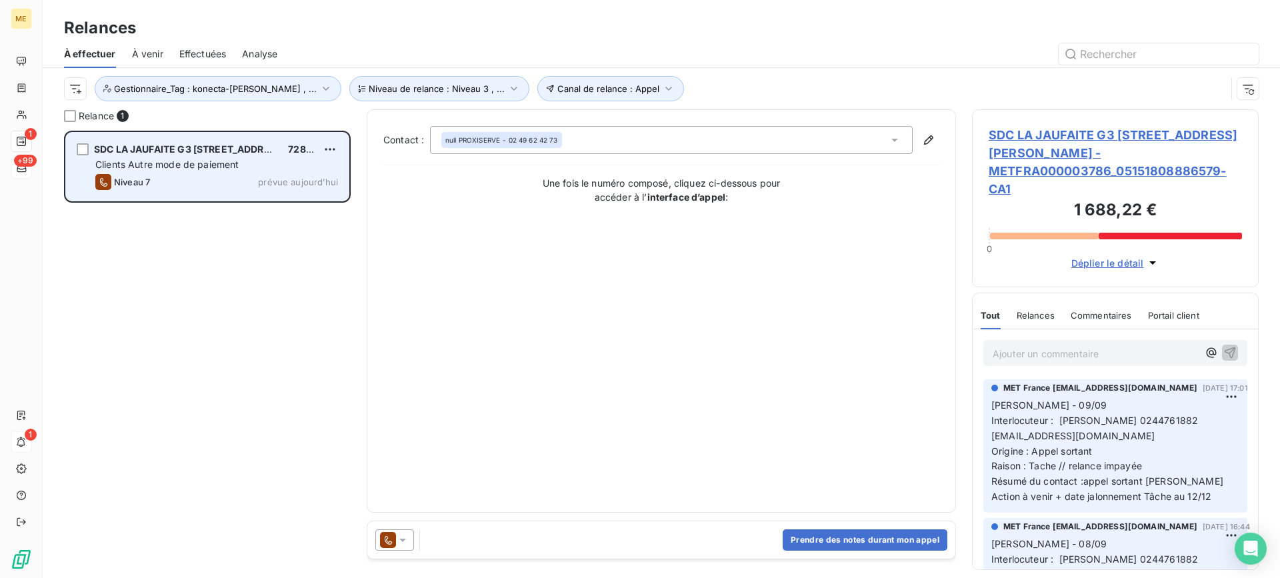
scroll to position [437, 277]
click at [314, 176] on div "Niveau 7 prévue aujourd’hui" at bounding box center [216, 182] width 243 height 16
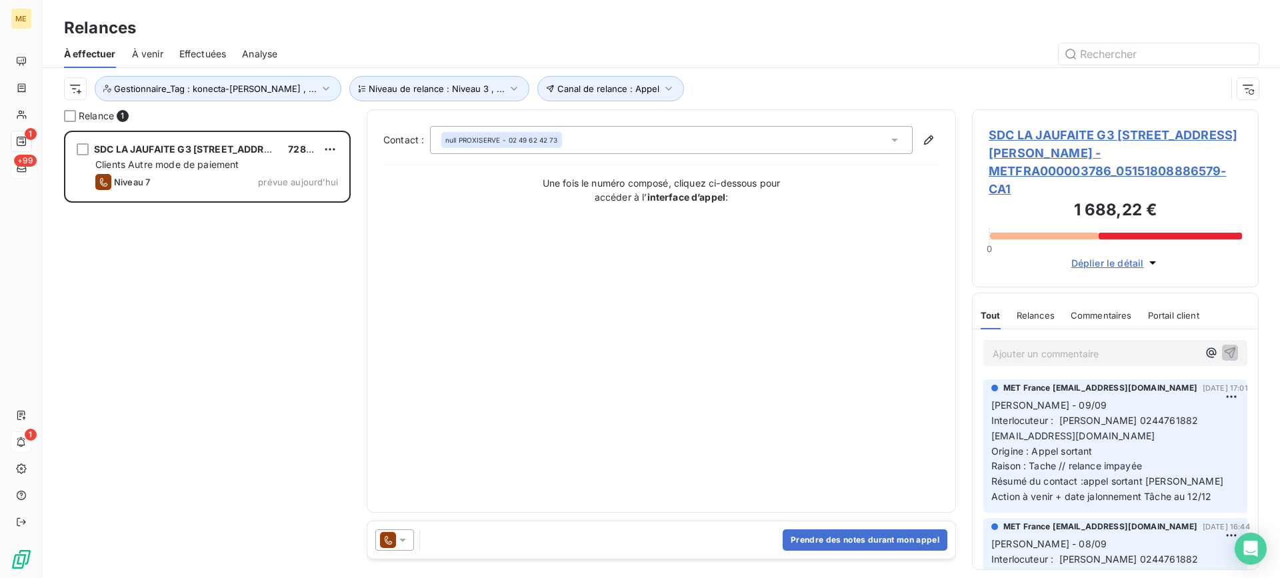
click at [1141, 158] on span "SDC LA JAUFAITE G3 40 RUE JACQUES ANQUETIL - METFRA000003786_05151808886579-CA1" at bounding box center [1115, 162] width 253 height 72
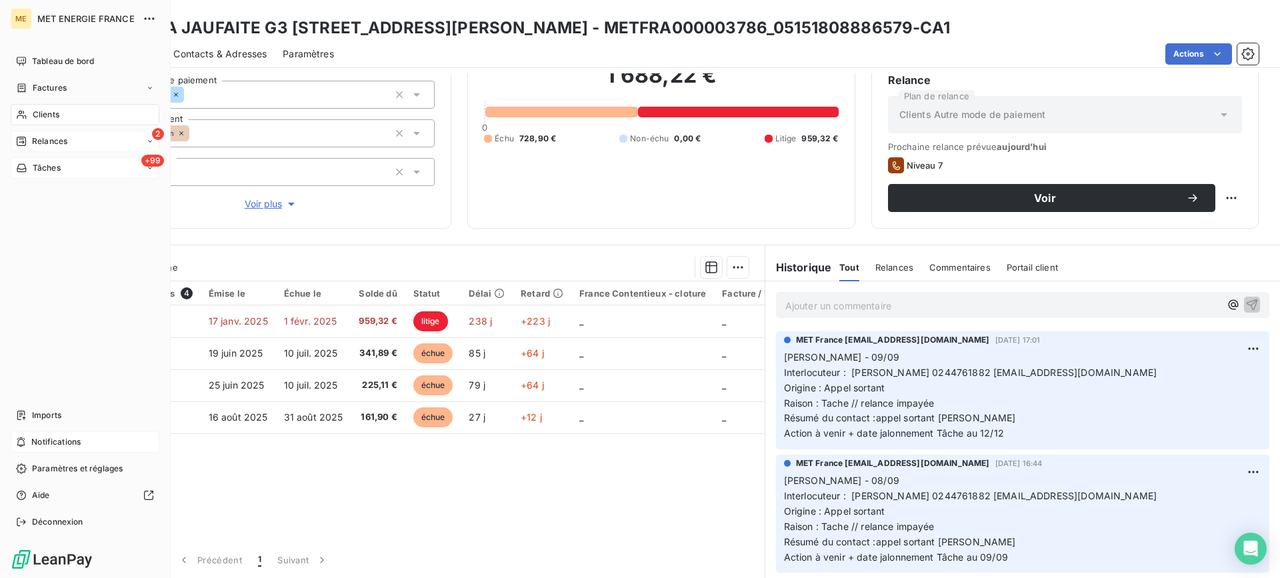
click at [47, 137] on span "Relances" at bounding box center [49, 141] width 35 height 12
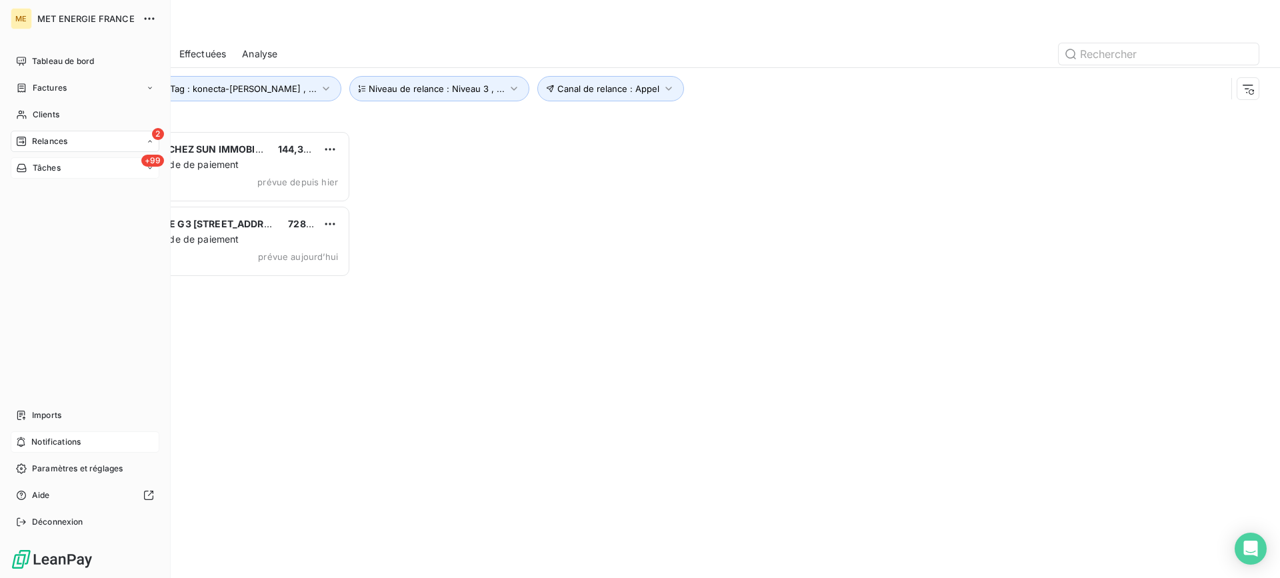
scroll to position [437, 277]
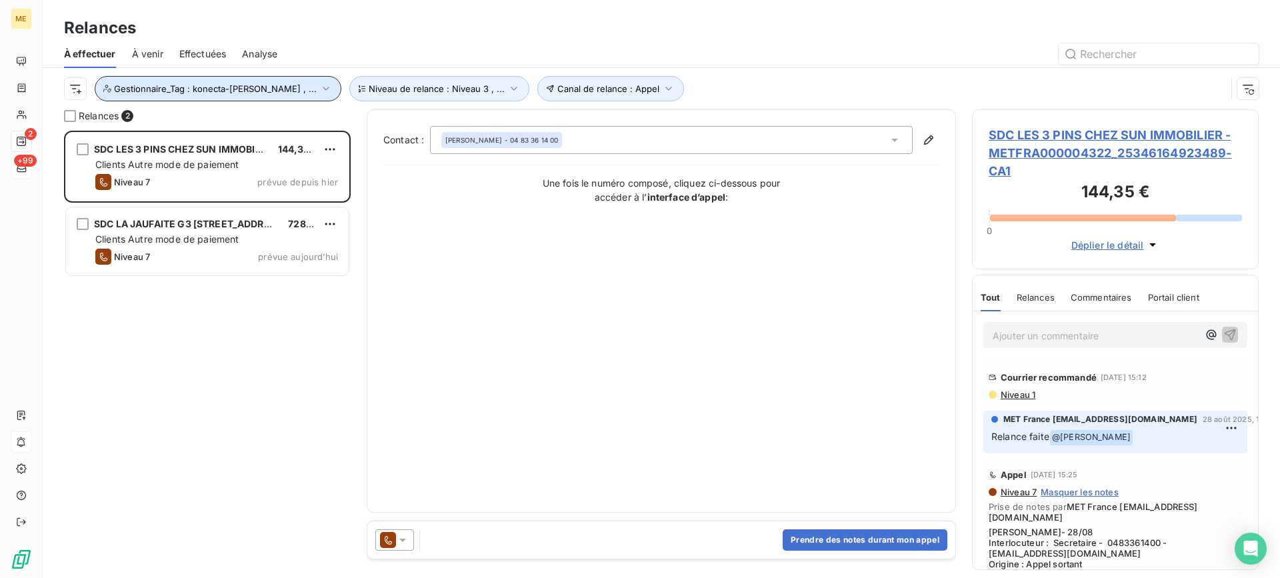
click at [243, 94] on button "Gestionnaire_Tag : konecta-valérie , ..." at bounding box center [218, 88] width 247 height 25
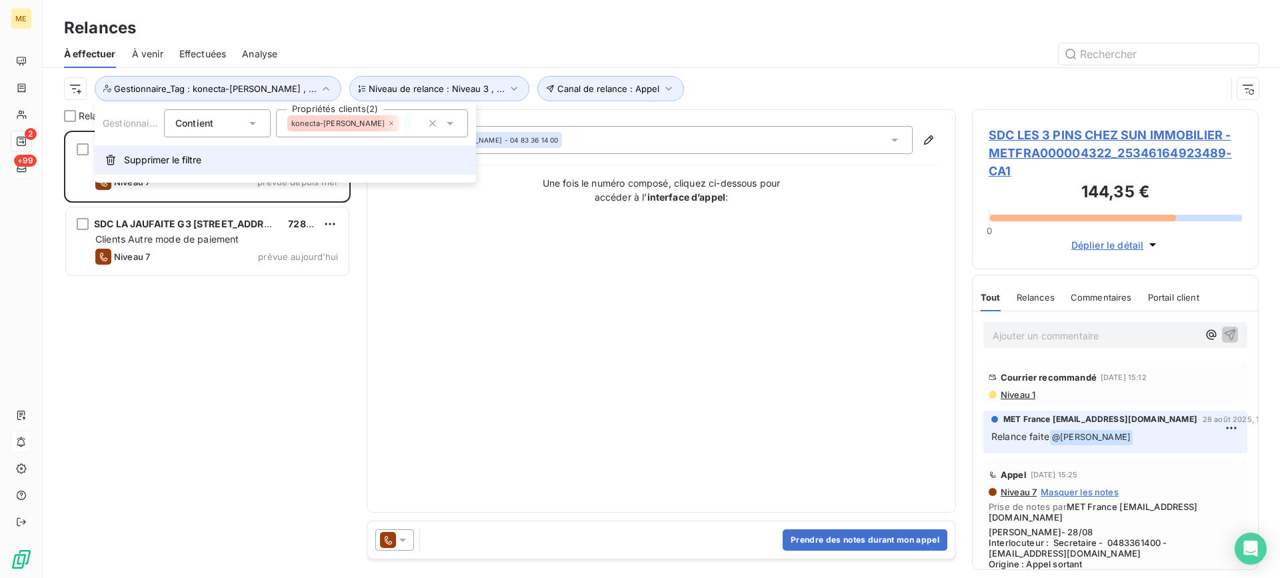
click at [174, 155] on span "Supprimer le filtre" at bounding box center [162, 159] width 77 height 13
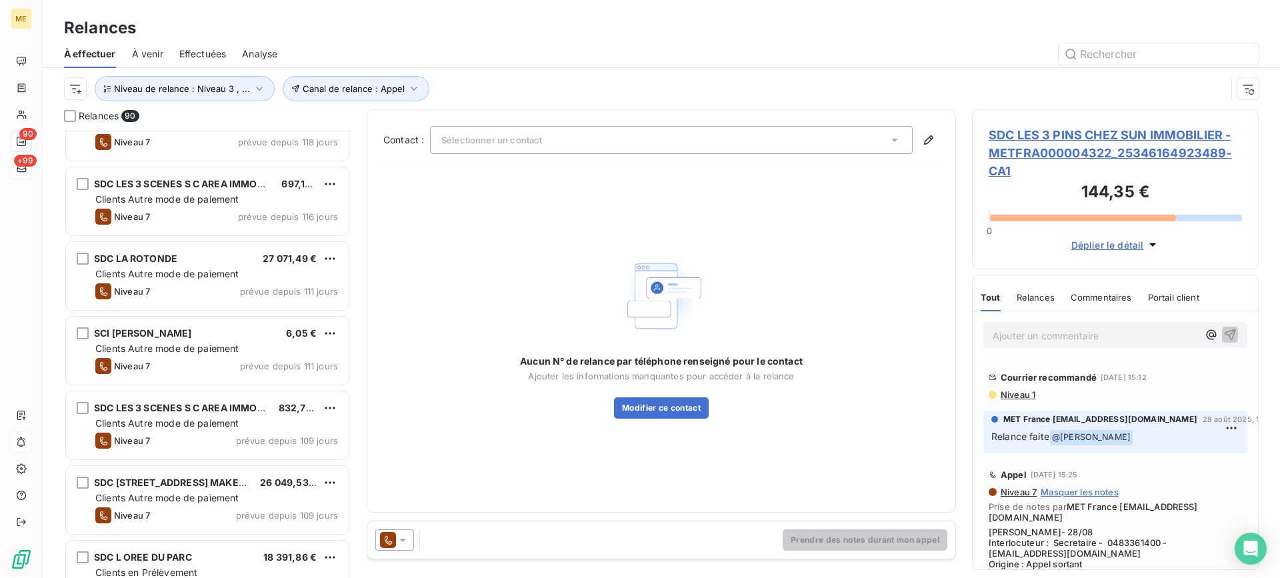
scroll to position [0, 0]
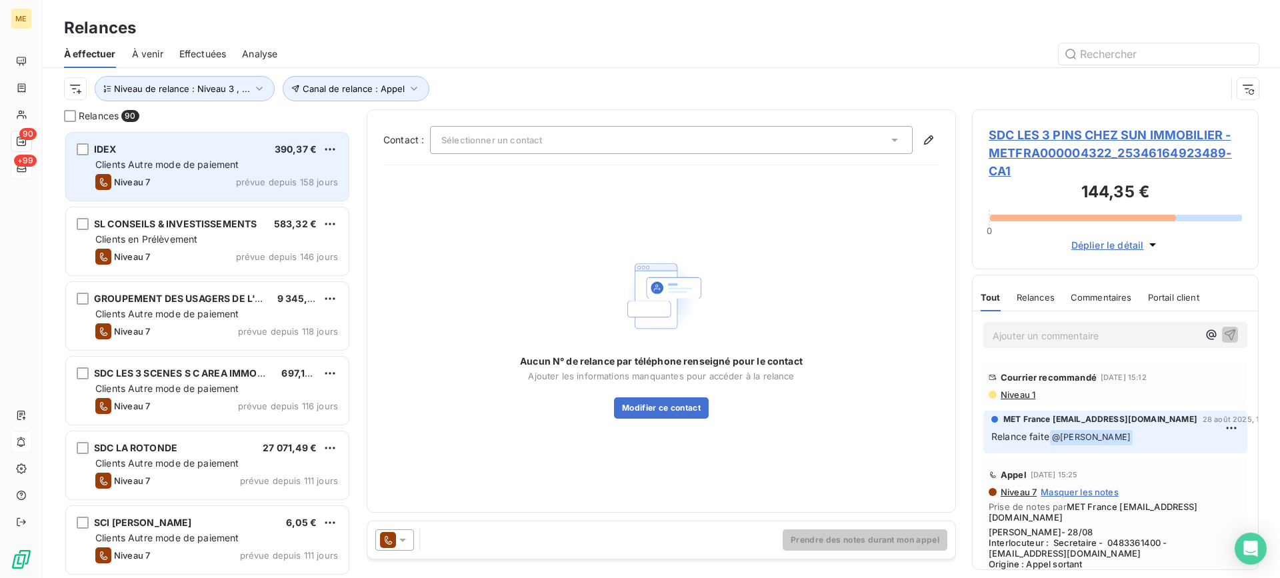
click at [256, 190] on div "IDEX 390,37 € Clients Autre mode de paiement Niveau 7 prévue depuis 158 jours" at bounding box center [207, 167] width 283 height 68
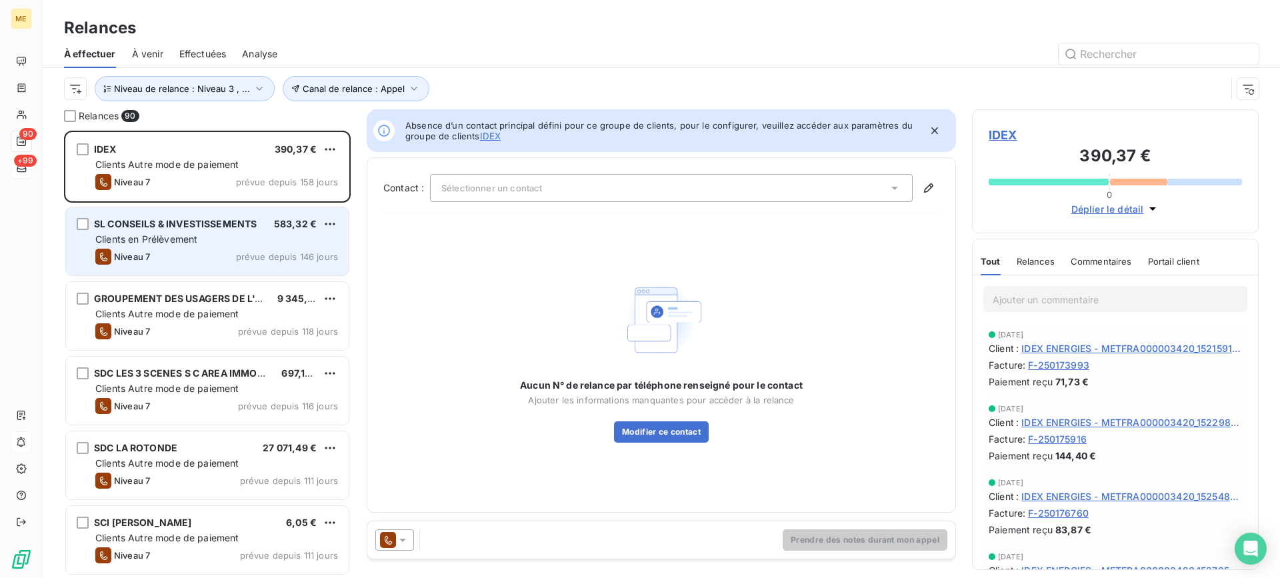
click at [163, 219] on span "SL CONSEILS & INVESTISSEMENTS" at bounding box center [175, 223] width 163 height 11
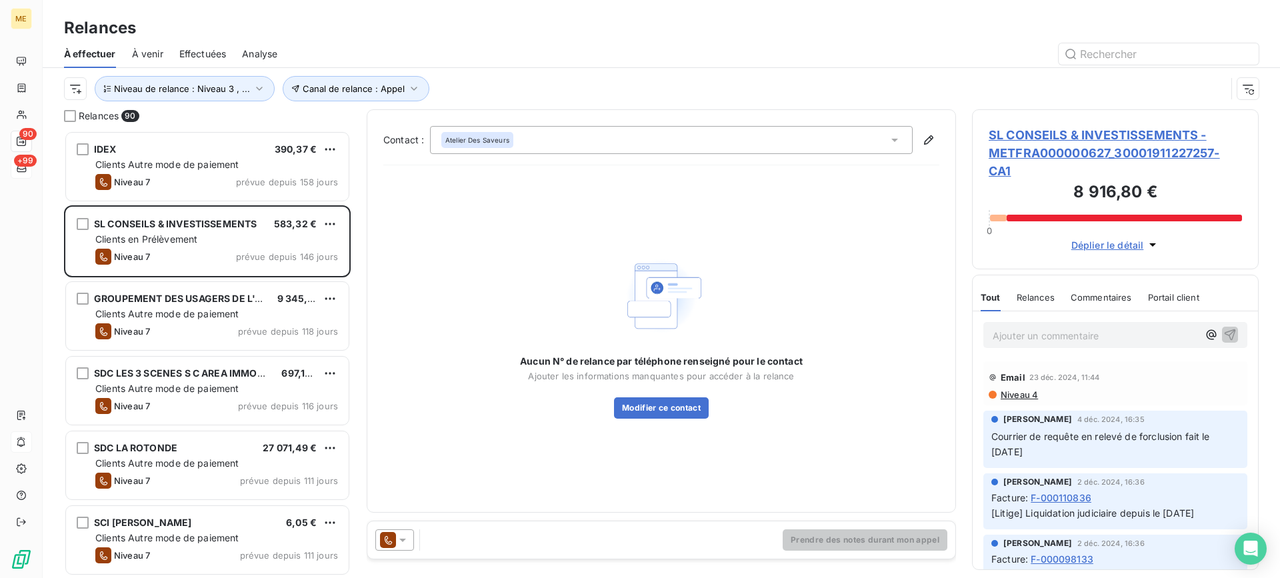
click at [1118, 143] on span "SL CONSEILS & INVESTISSEMENTS - METFRA000000627_30001911227257-CA1" at bounding box center [1115, 153] width 253 height 54
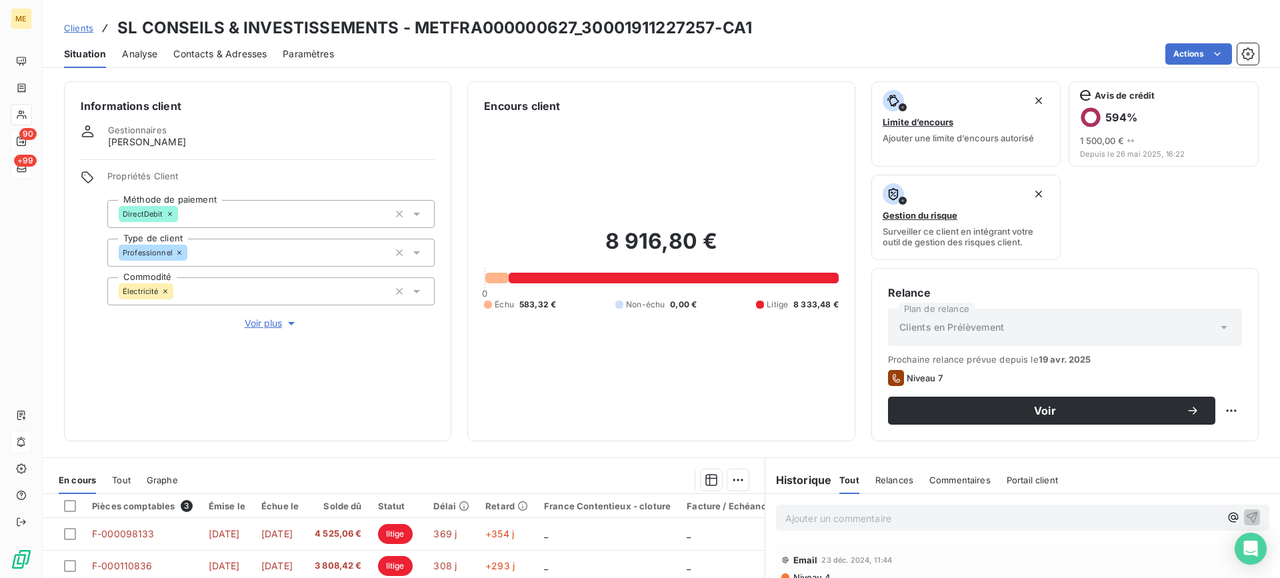
click at [273, 326] on span "Voir plus" at bounding box center [271, 323] width 53 height 13
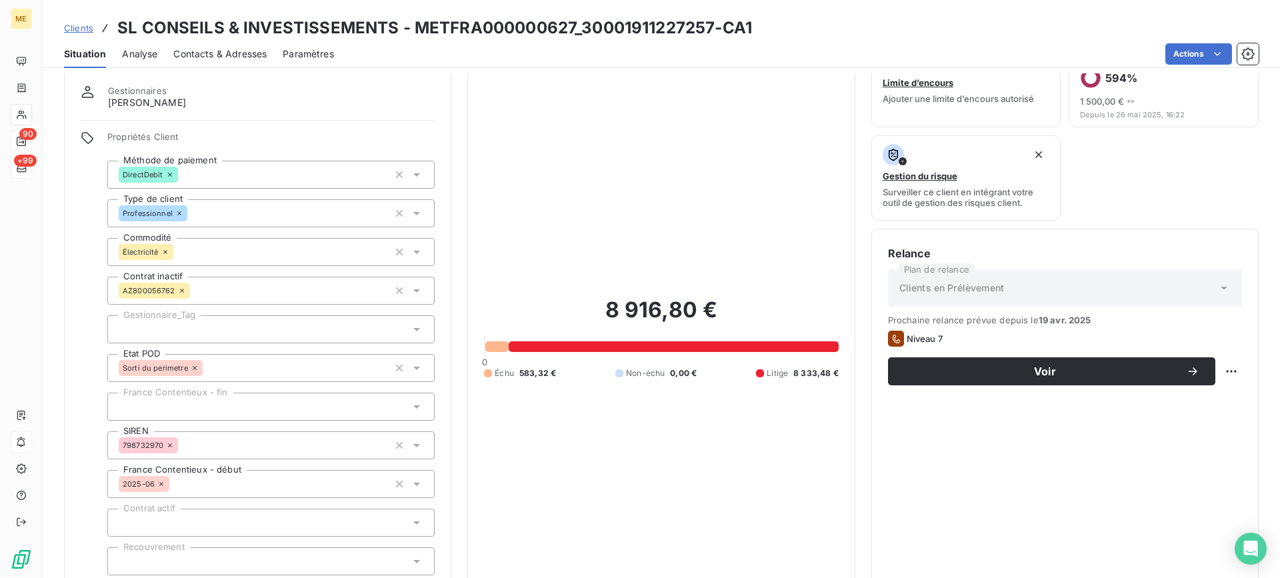
scroll to position [67, 0]
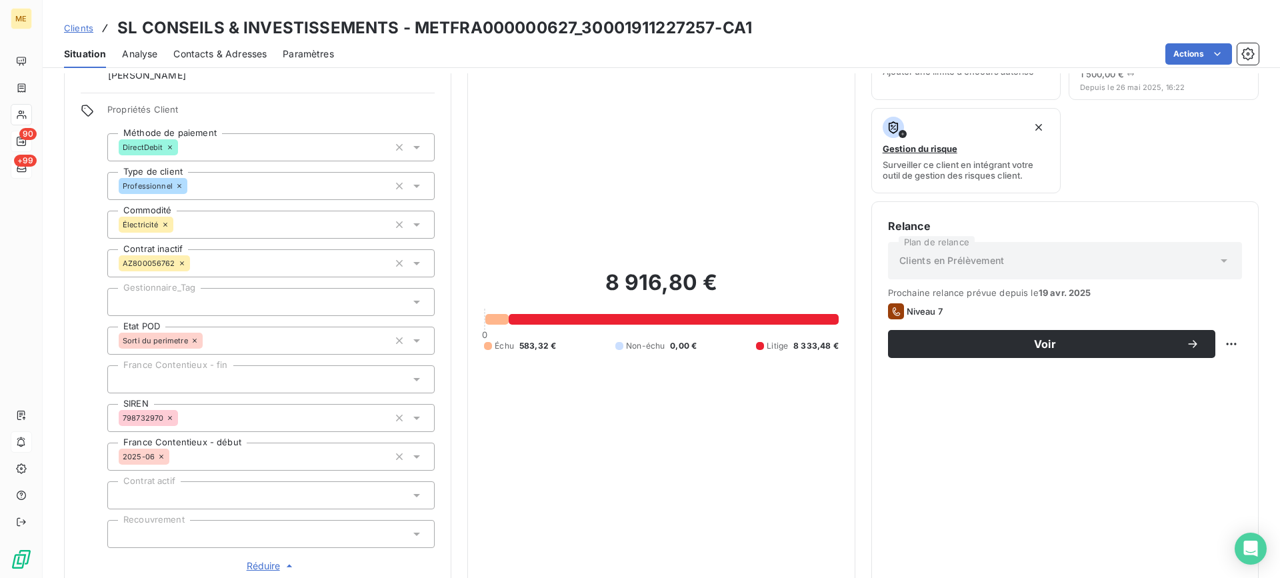
click at [211, 301] on div at bounding box center [270, 302] width 327 height 28
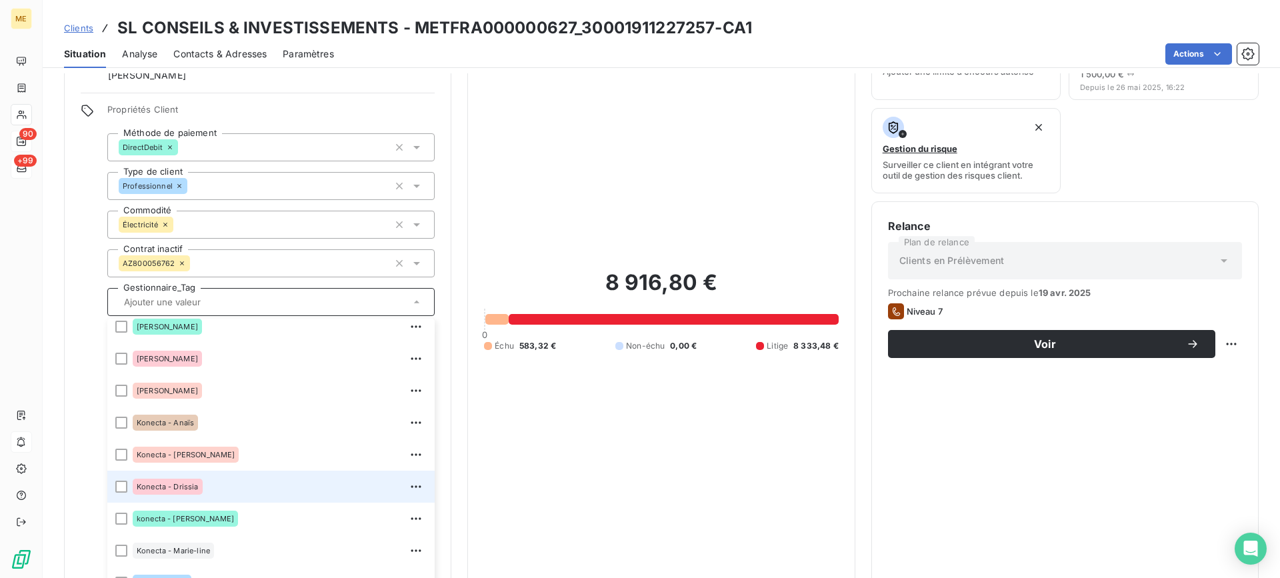
scroll to position [267, 0]
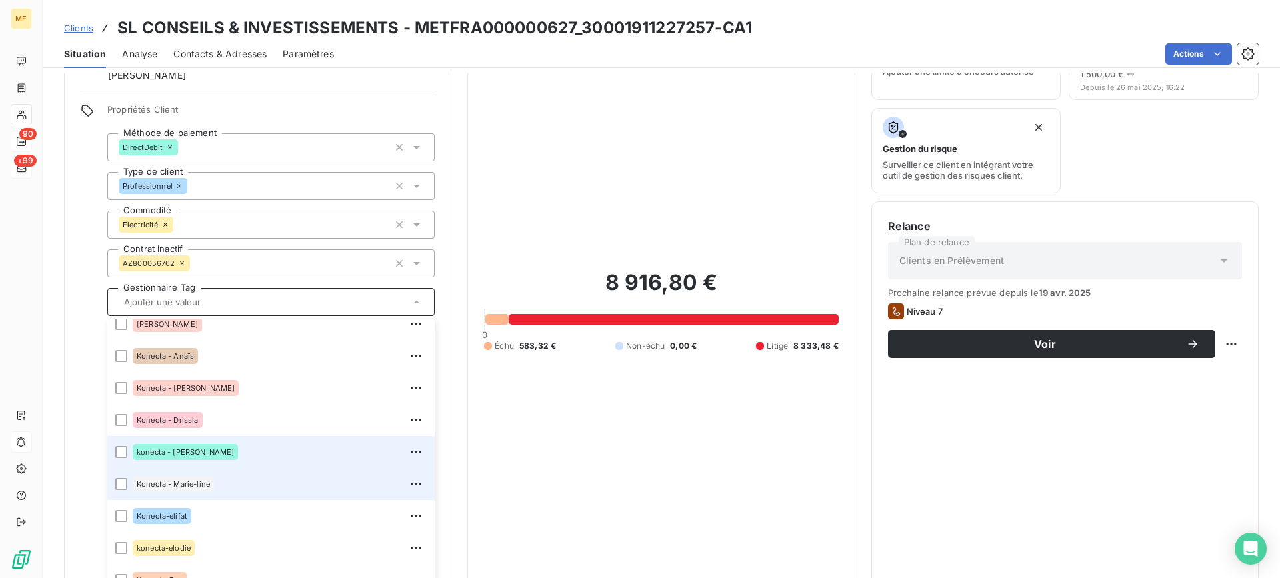
drag, startPoint x: 122, startPoint y: 451, endPoint x: 167, endPoint y: 471, distance: 49.8
click at [123, 451] on div at bounding box center [121, 452] width 12 height 12
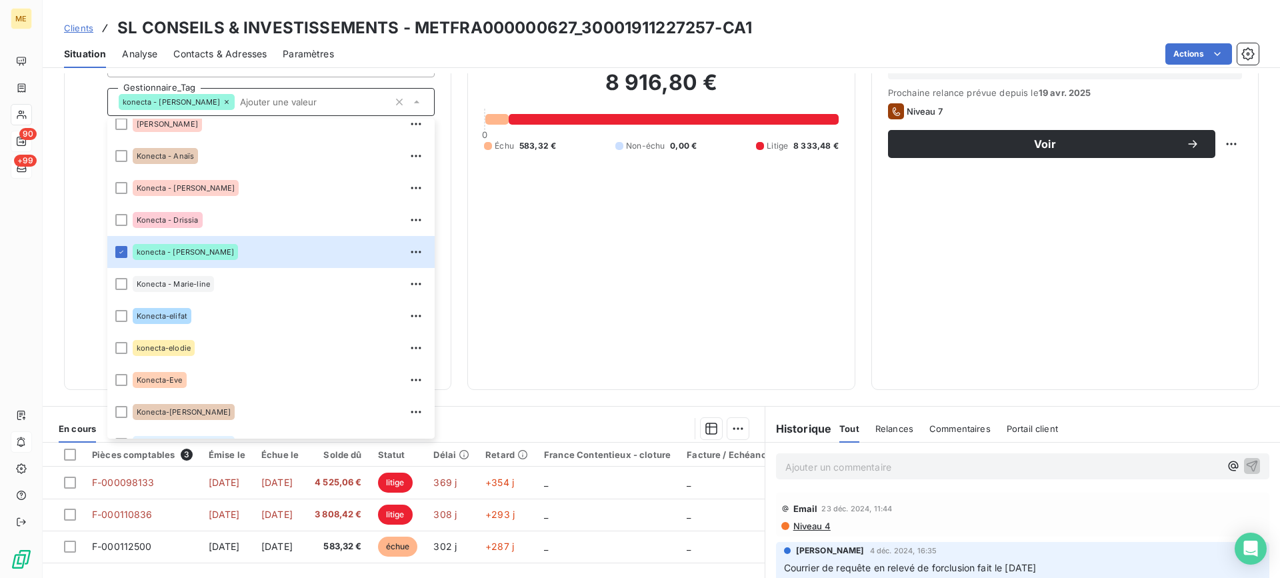
click at [800, 331] on div "8 916,80 € 0 Échu 583,32 € Non-échu 0,00 € Litige 8 333,48 €" at bounding box center [661, 110] width 354 height 526
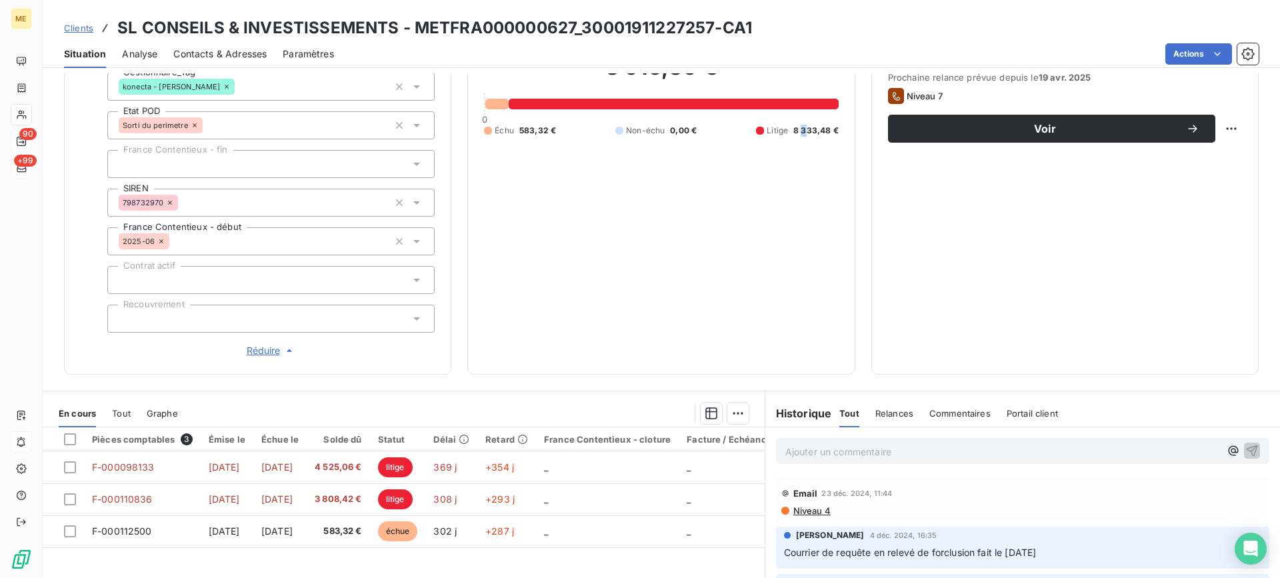
scroll to position [295, 0]
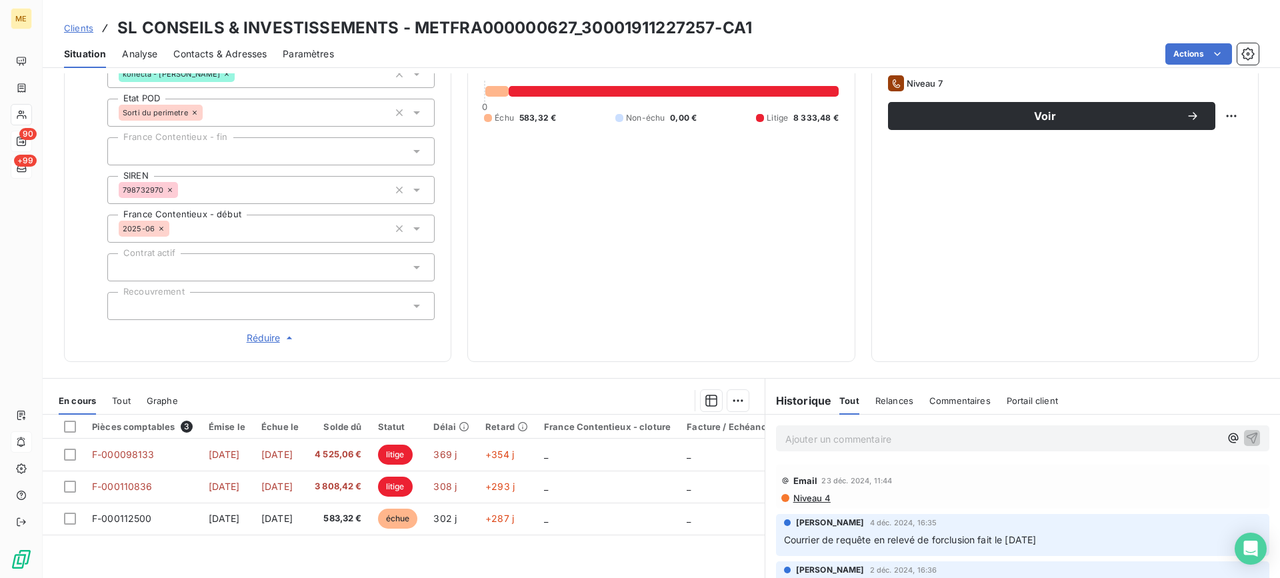
click at [877, 443] on p "Ajouter un commentaire ﻿" at bounding box center [1002, 439] width 435 height 17
click at [1247, 435] on icon "button" at bounding box center [1252, 437] width 11 height 11
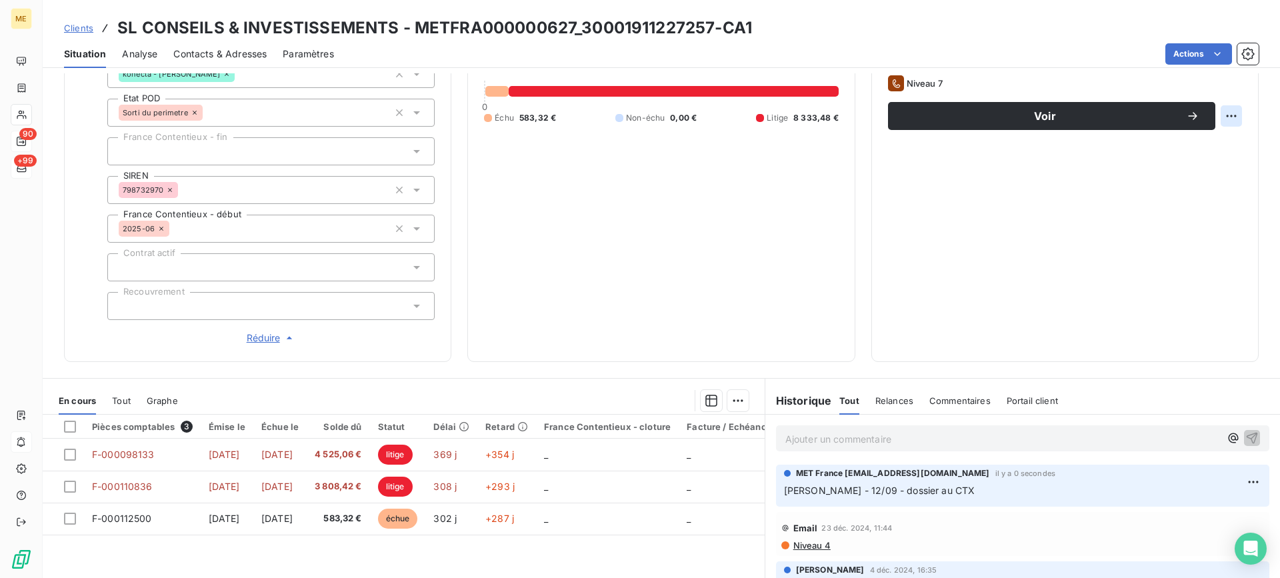
click at [1223, 107] on html "ME 90 +99 Clients SL CONSEILS & INVESTISSEMENTS - METFRA000000627_3000191122725…" at bounding box center [640, 289] width 1280 height 578
click at [1192, 139] on div "Replanifier cette action" at bounding box center [1166, 145] width 119 height 21
select select "8"
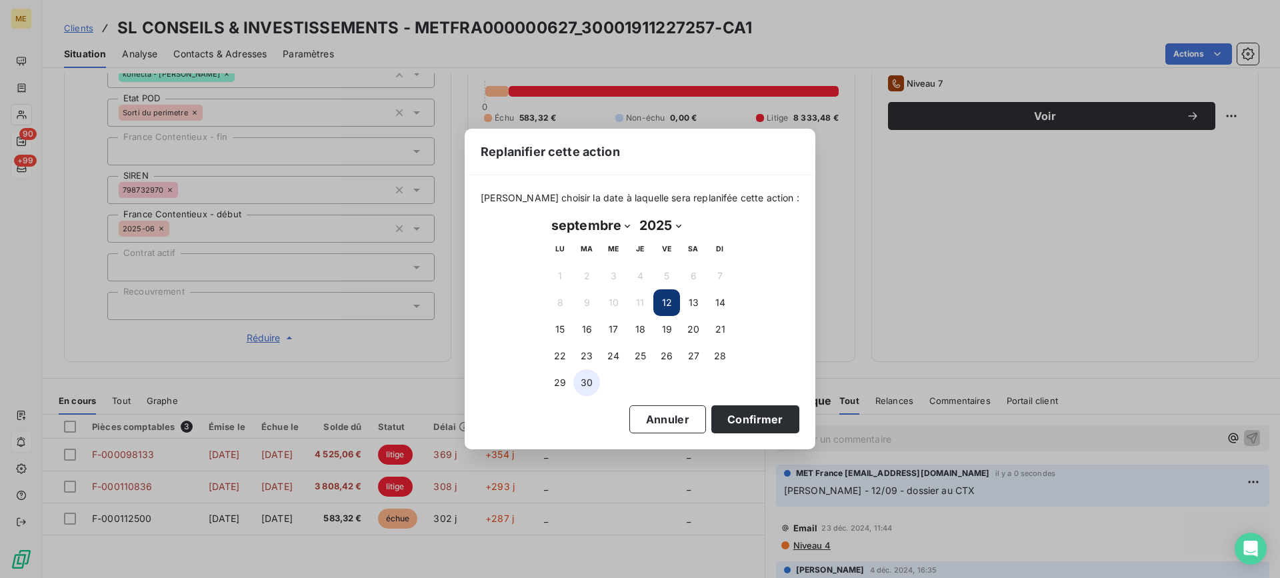
click at [593, 386] on button "30" at bounding box center [586, 382] width 27 height 27
click at [757, 425] on button "Confirmer" at bounding box center [755, 419] width 88 height 28
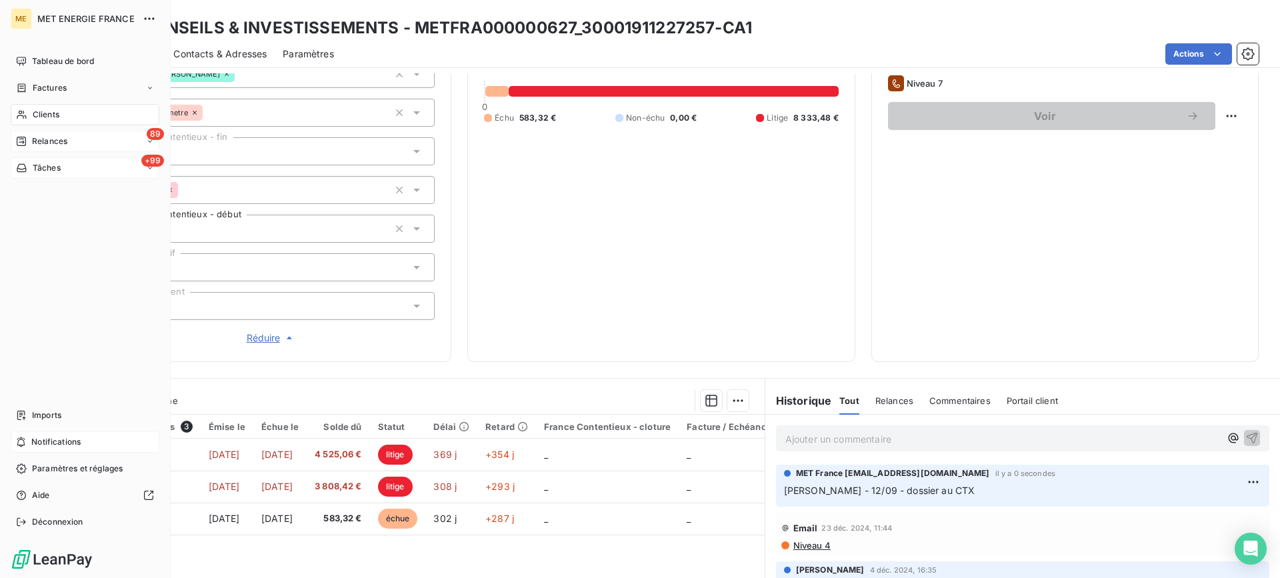
click at [30, 143] on div "Relances" at bounding box center [41, 141] width 51 height 12
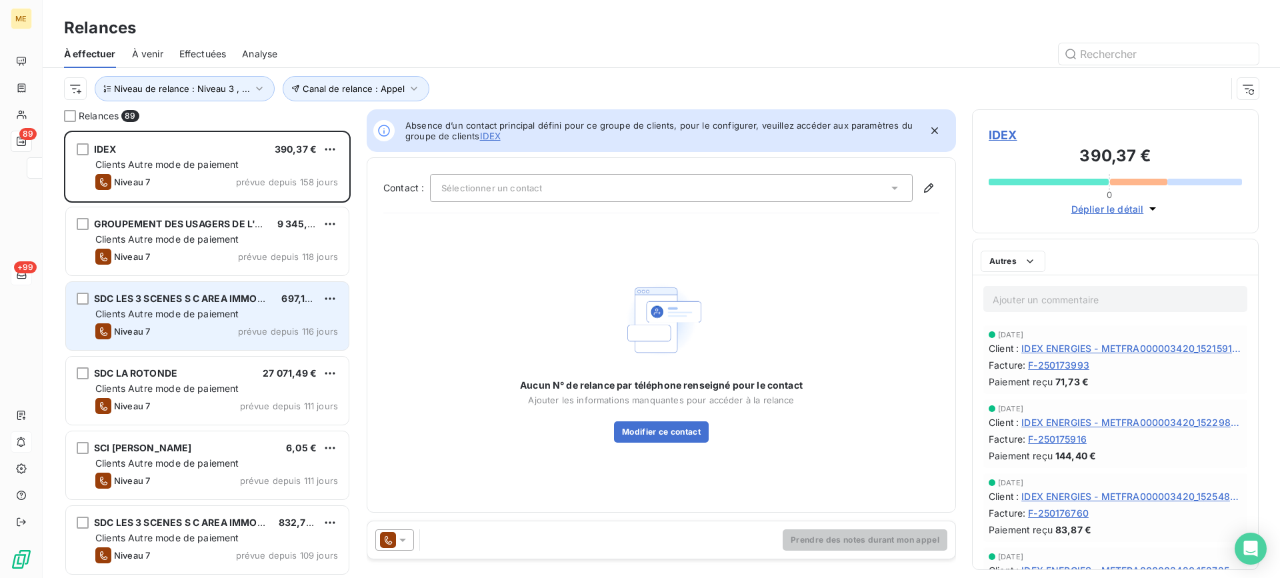
scroll to position [437, 277]
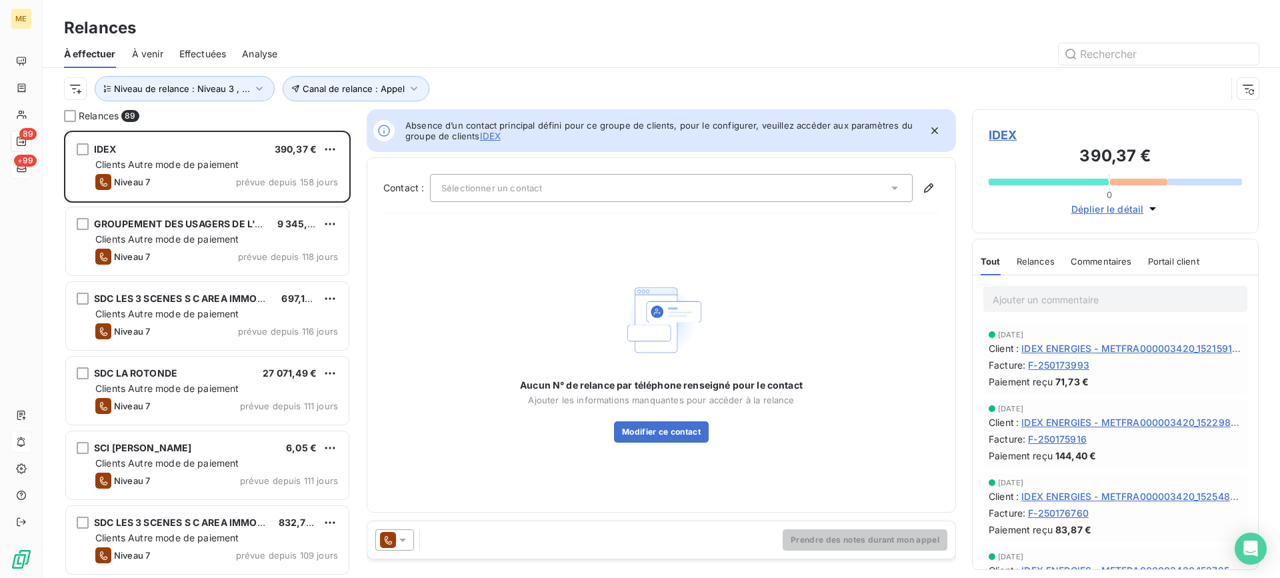
click at [186, 201] on div "IDEX 390,37 € Clients Autre mode de paiement Niveau 7 prévue depuis 158 jours" at bounding box center [207, 168] width 287 height 75
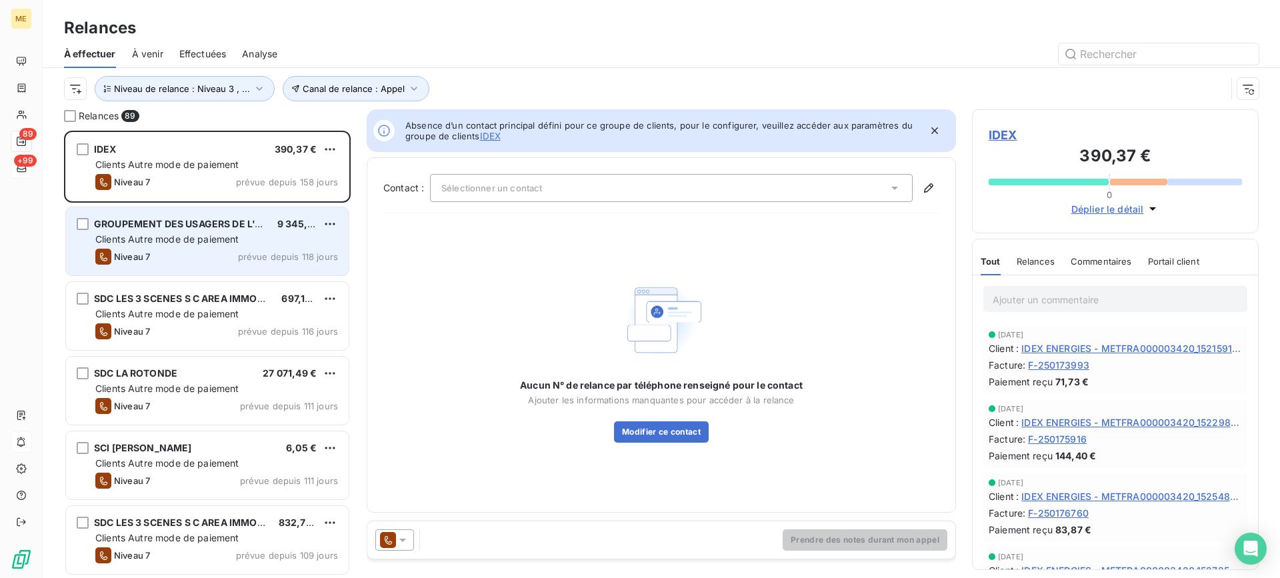
click at [183, 224] on span "GROUPEMENT DES USAGERS DE L'ABATTOIR D'" at bounding box center [204, 223] width 221 height 11
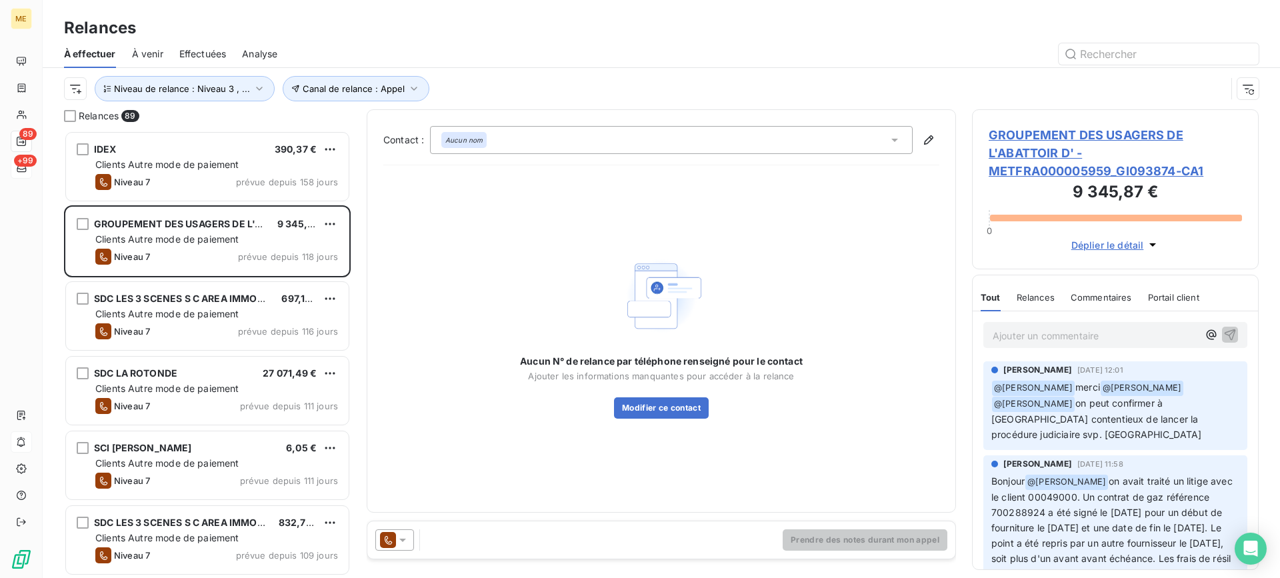
click at [1135, 169] on span "GROUPEMENT DES USAGERS DE L'ABATTOIR D' - METFRA000005959_GI093874-CA1" at bounding box center [1115, 153] width 253 height 54
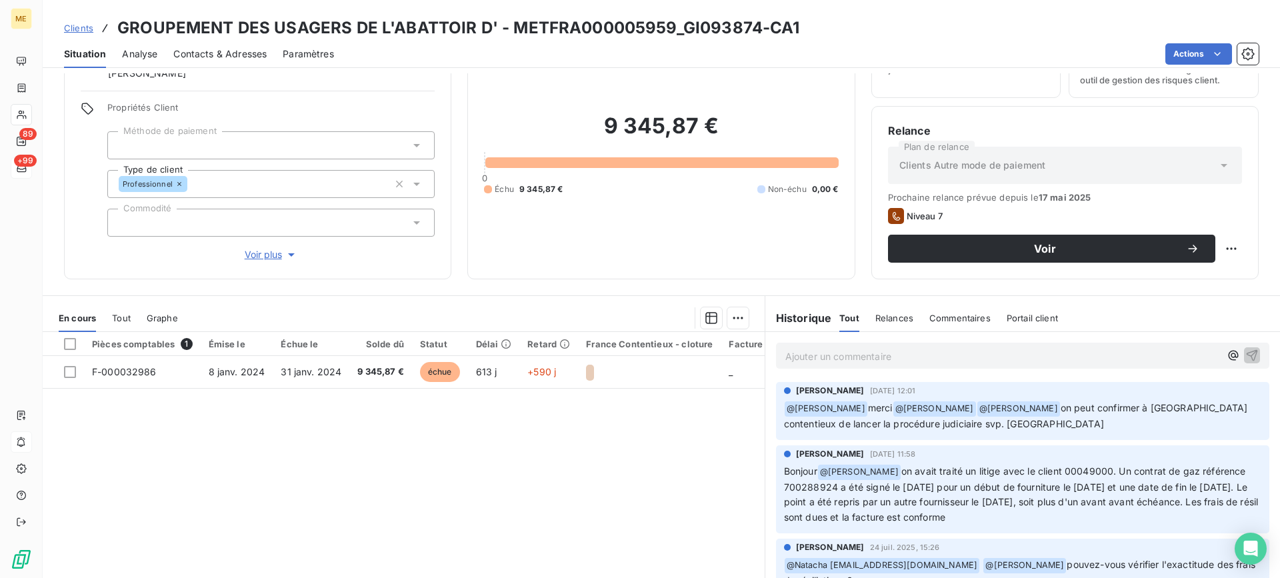
scroll to position [119, 0]
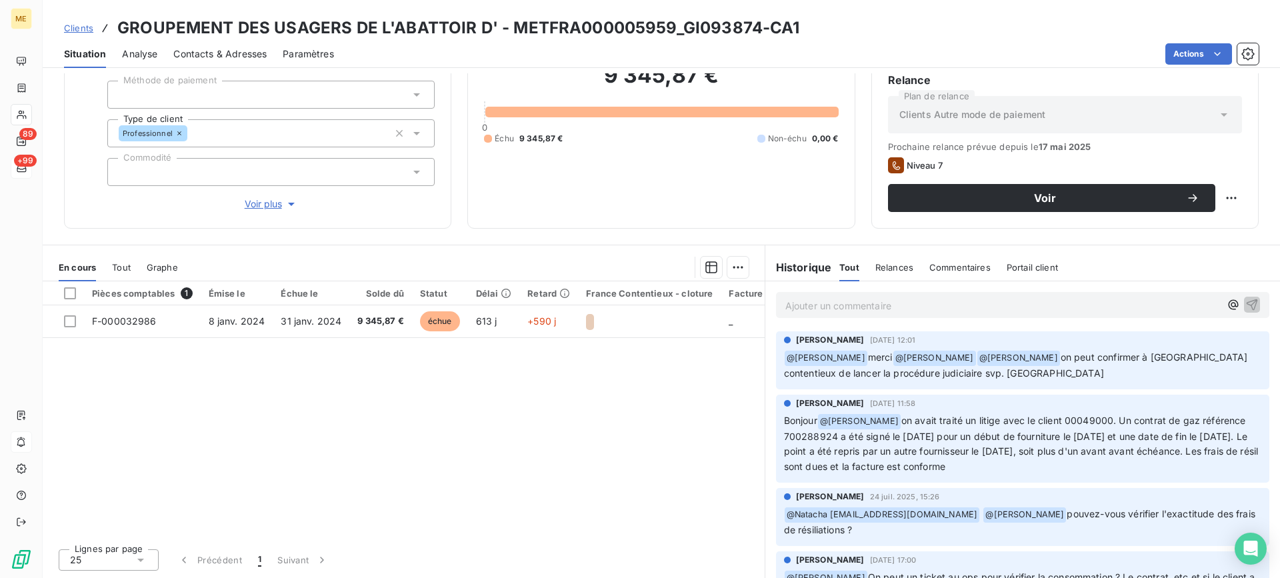
click at [269, 207] on span "Voir plus" at bounding box center [271, 203] width 53 height 13
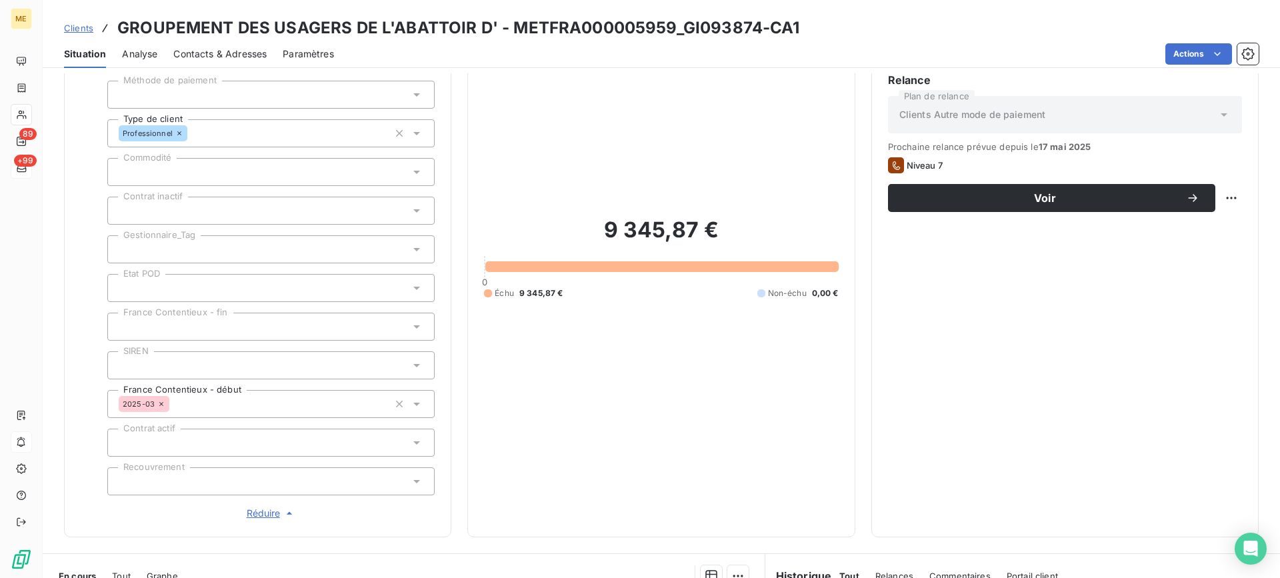
click at [224, 247] on div at bounding box center [270, 249] width 327 height 28
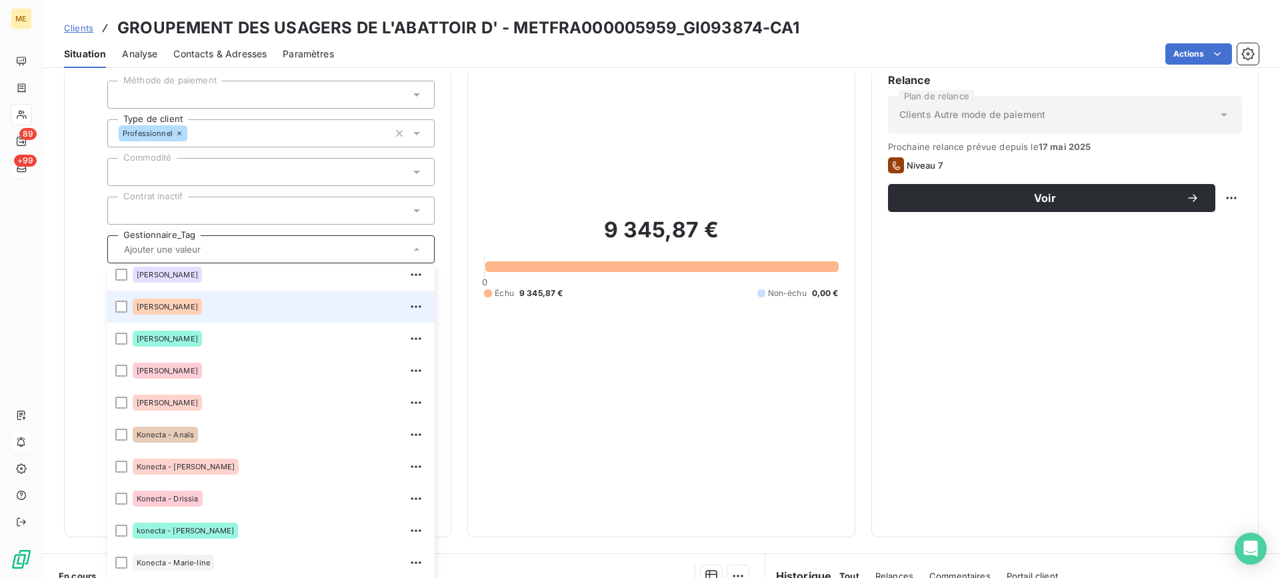
scroll to position [384, 0]
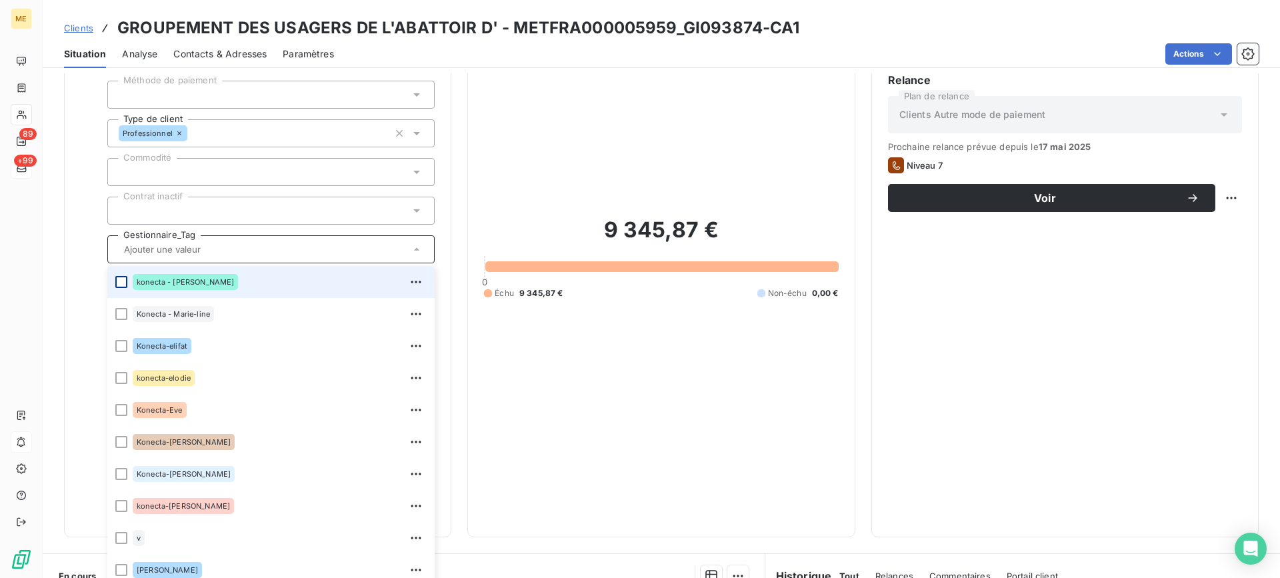
click at [125, 280] on div at bounding box center [121, 282] width 12 height 12
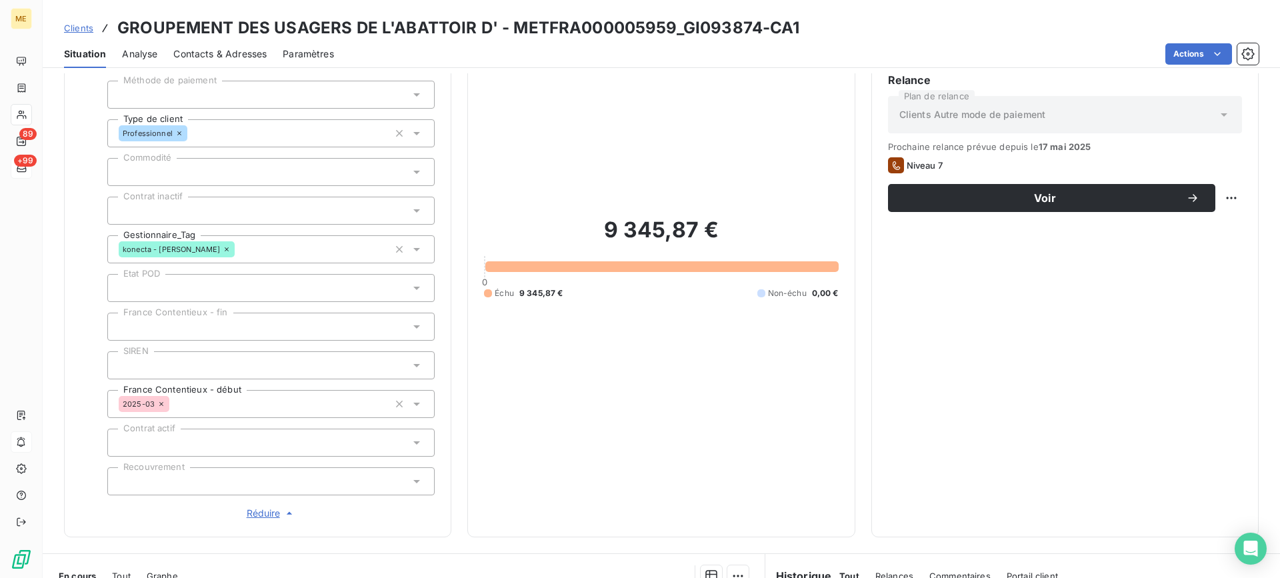
click at [804, 411] on div "9 345,87 € 0 Échu 9 345,87 € Non-échu 0,00 €" at bounding box center [661, 258] width 354 height 526
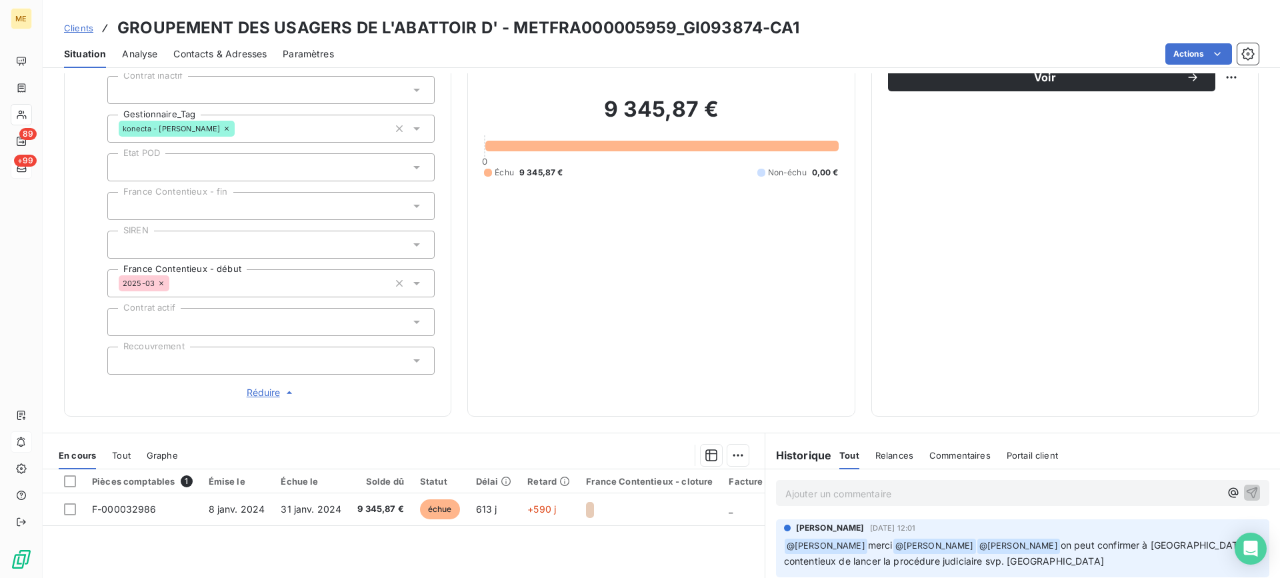
scroll to position [0, 0]
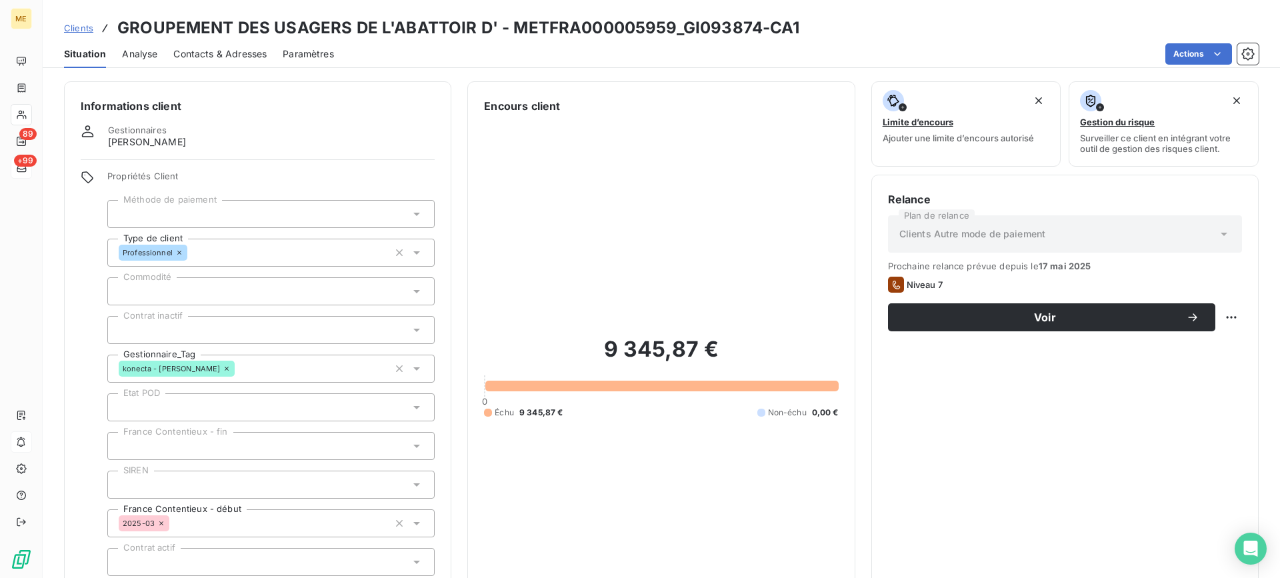
click at [1233, 317] on div "Relance Plan de relance Clients Autre mode de paiement Prochaine relance prévue…" at bounding box center [1064, 416] width 387 height 482
click at [1227, 319] on html "ME 89 +99 Clients GROUPEMENT DES USAGERS DE L'ABATTOIR D' - METFRA000005959_GI0…" at bounding box center [640, 289] width 1280 height 578
click at [1203, 353] on div "Replanifier cette action" at bounding box center [1166, 346] width 119 height 21
select select "8"
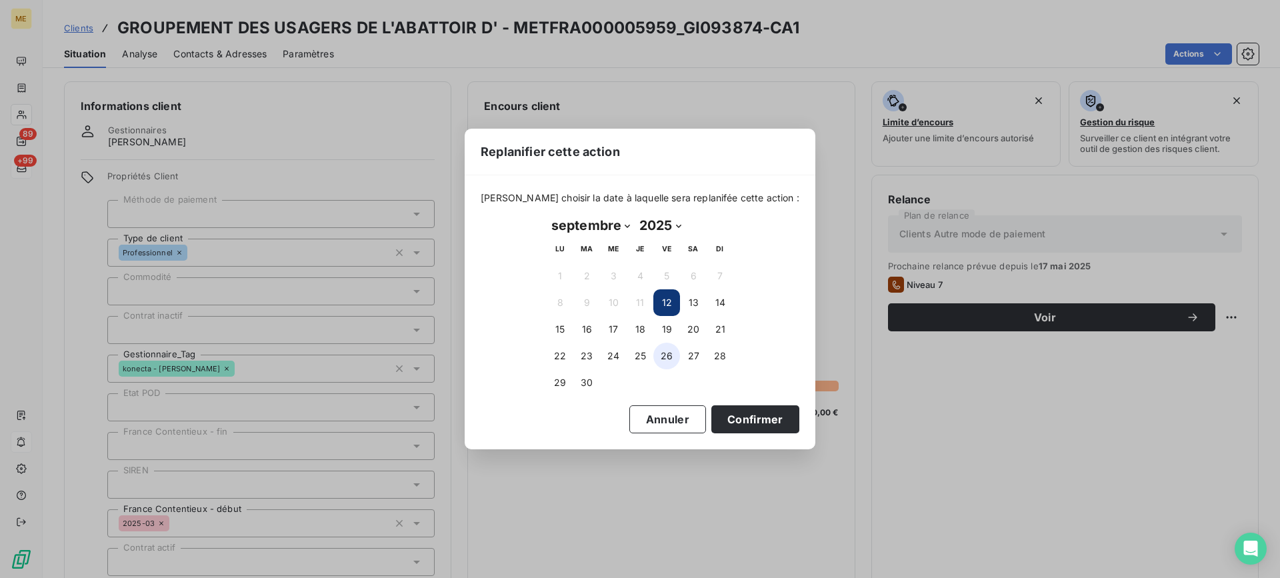
click at [667, 354] on button "26" at bounding box center [666, 356] width 27 height 27
click at [719, 425] on button "Confirmer" at bounding box center [755, 419] width 88 height 28
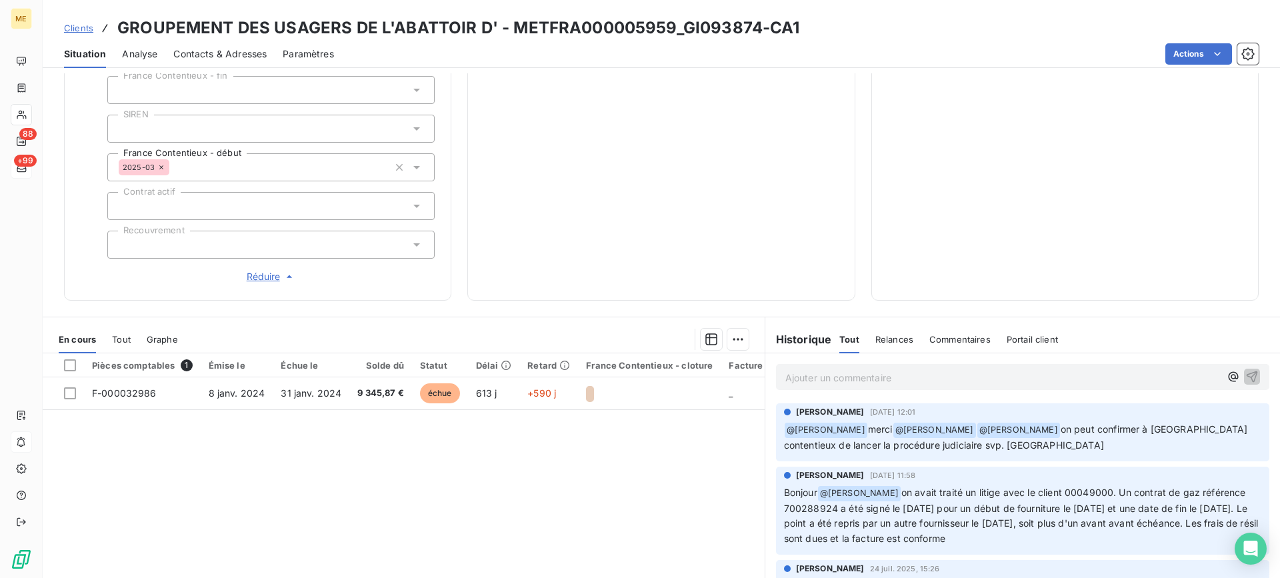
scroll to position [400, 0]
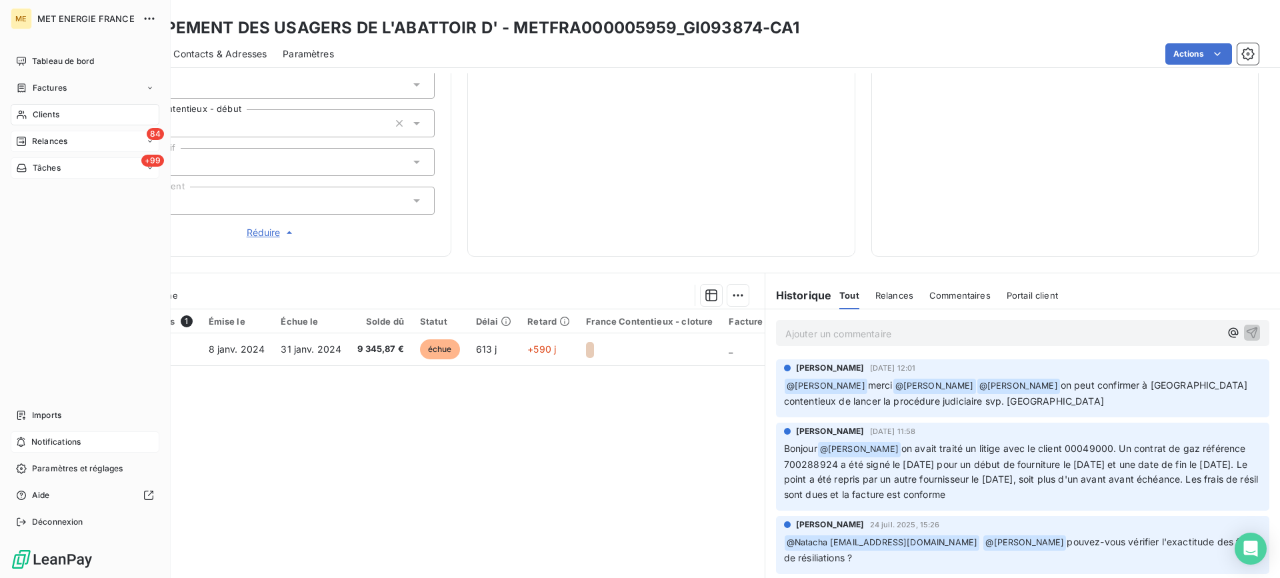
click at [29, 146] on div "Relances" at bounding box center [41, 141] width 51 height 12
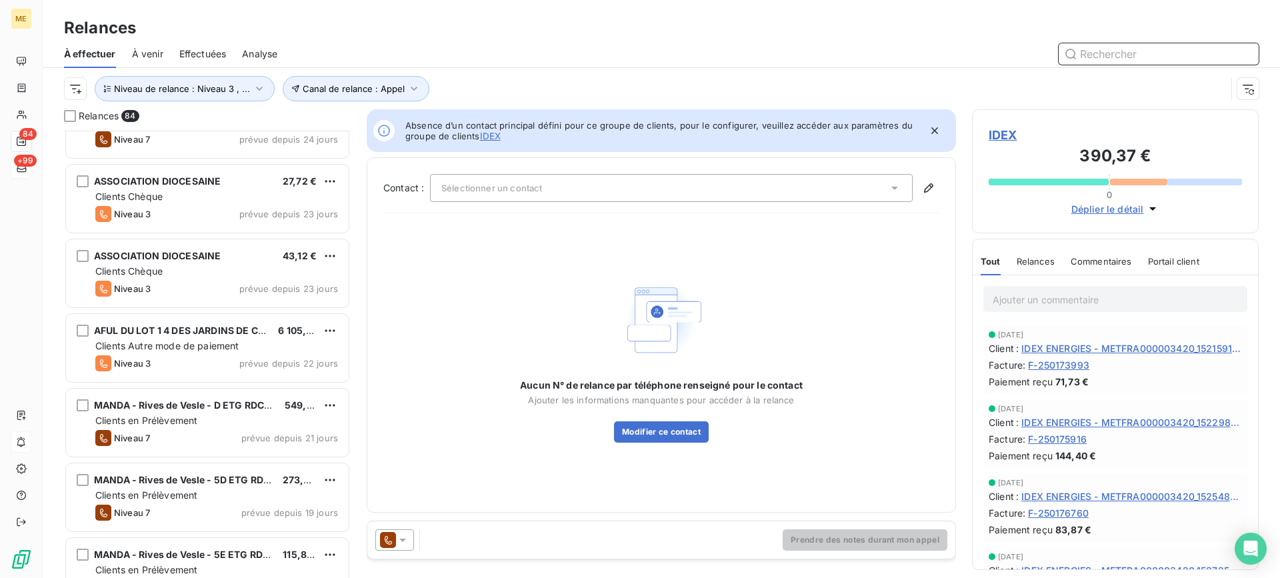
scroll to position [3134, 0]
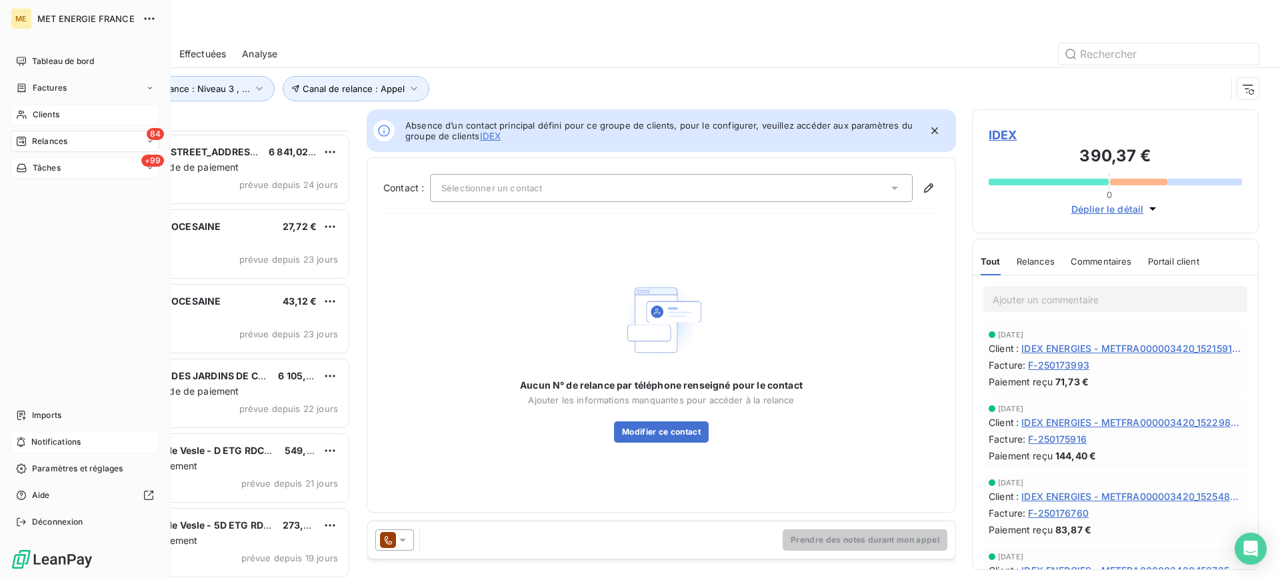
click at [11, 115] on div "Clients" at bounding box center [85, 114] width 149 height 21
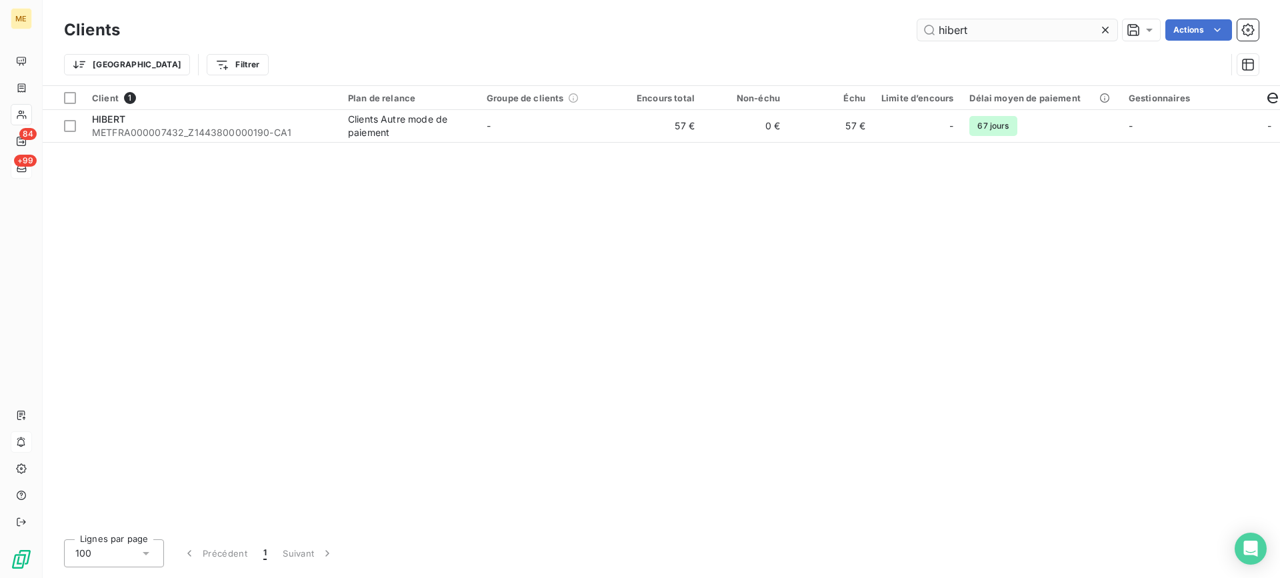
click at [981, 29] on input "hibert" at bounding box center [1017, 29] width 200 height 21
click at [977, 29] on input "hibert" at bounding box center [1017, 29] width 200 height 21
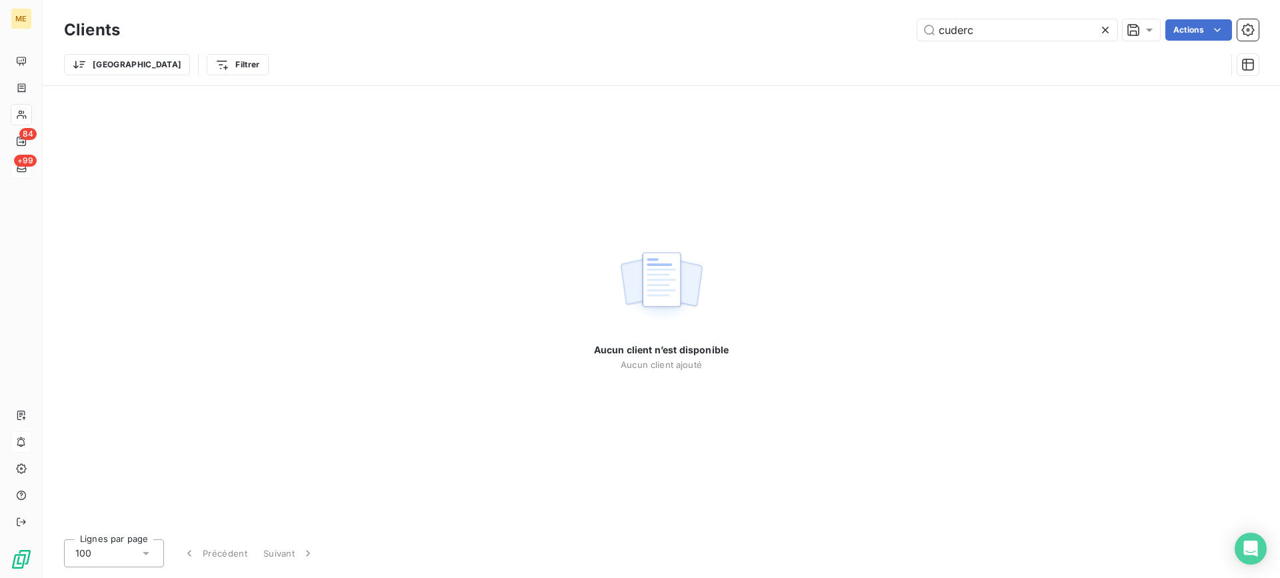
type input "cuderc"
click at [1110, 30] on icon at bounding box center [1105, 29] width 13 height 13
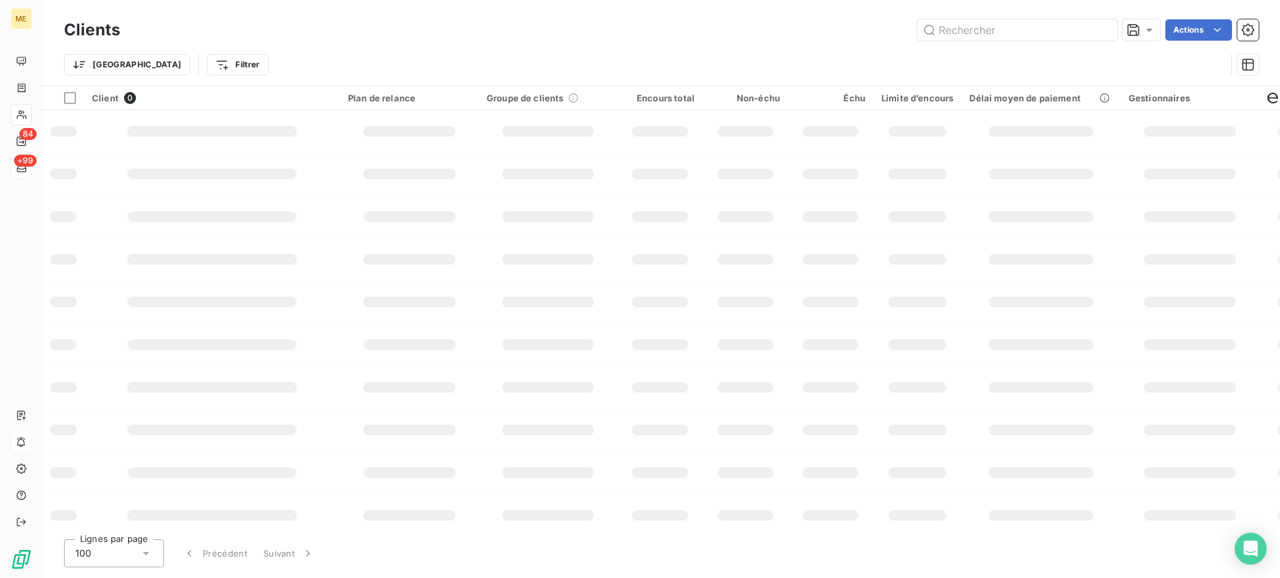
click at [1018, 17] on div "Clients Actions" at bounding box center [661, 30] width 1195 height 28
click at [1055, 50] on div "Trier Filtrer" at bounding box center [661, 64] width 1195 height 41
click at [1053, 35] on input "text" at bounding box center [1017, 29] width 200 height 21
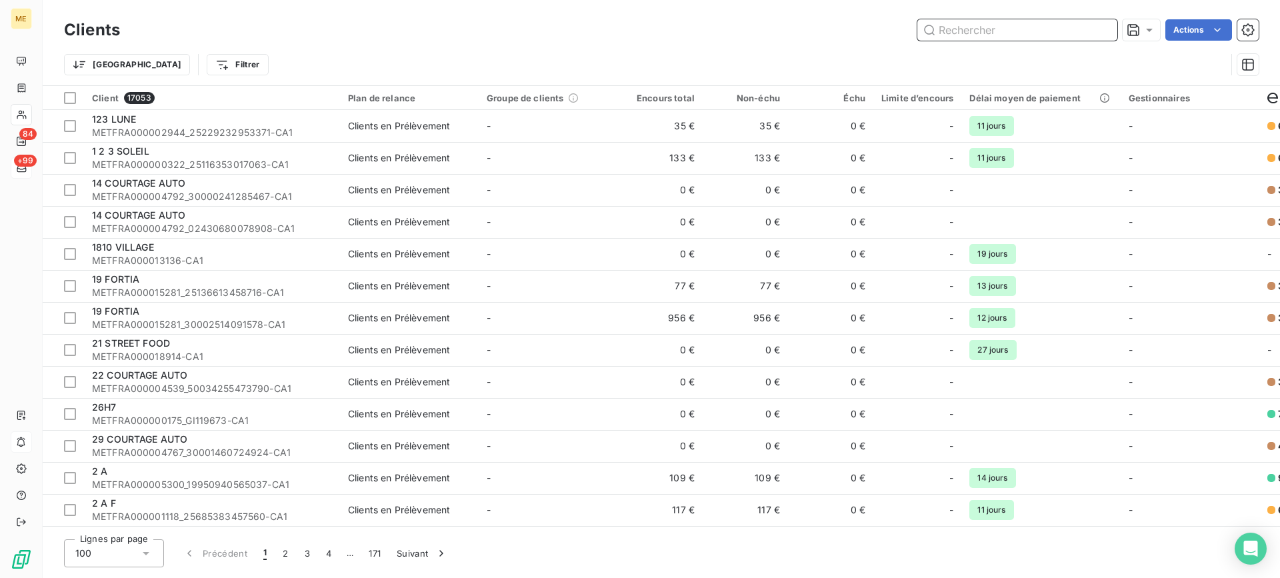
click at [963, 25] on input "text" at bounding box center [1017, 29] width 200 height 21
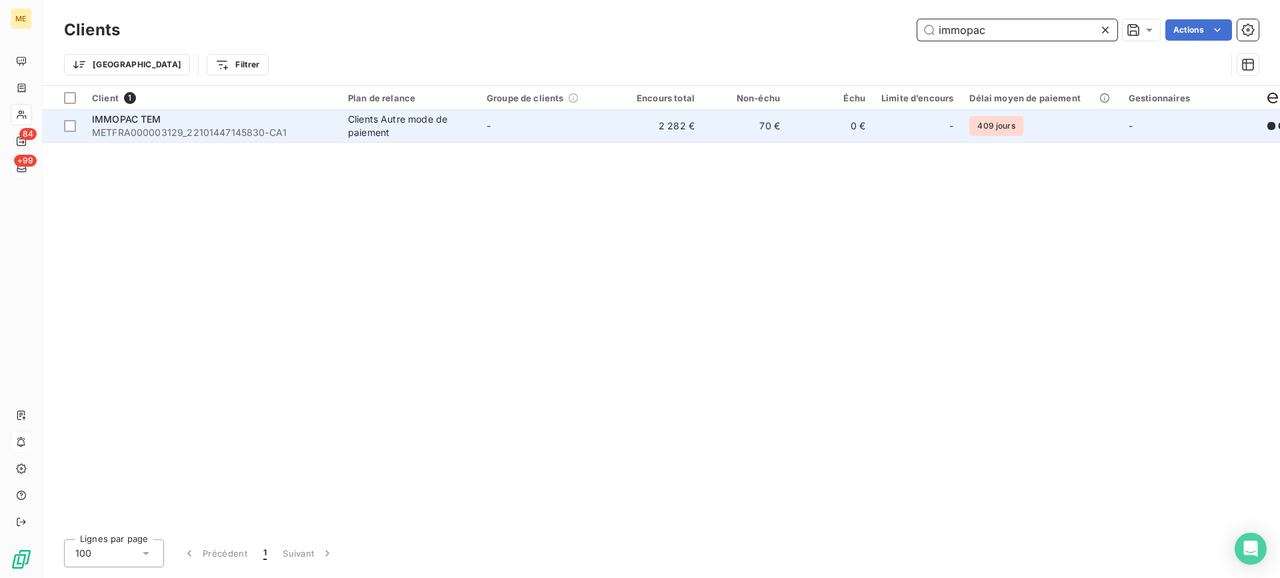
type input "immopac"
click at [353, 120] on div "Clients Autre mode de paiement" at bounding box center [409, 126] width 123 height 27
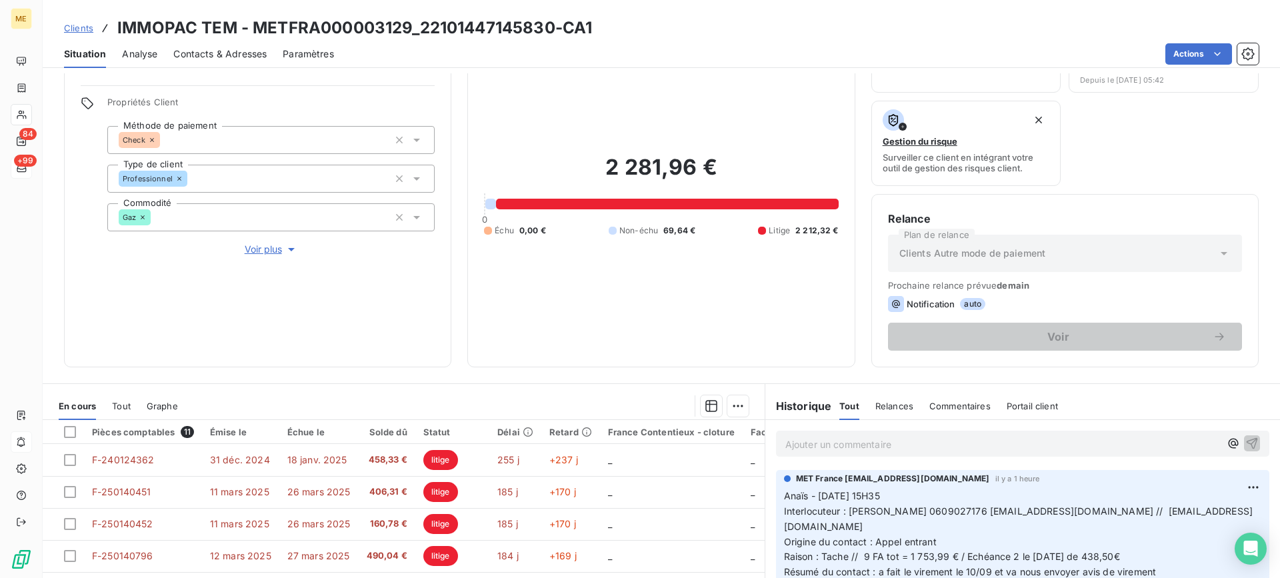
scroll to position [200, 0]
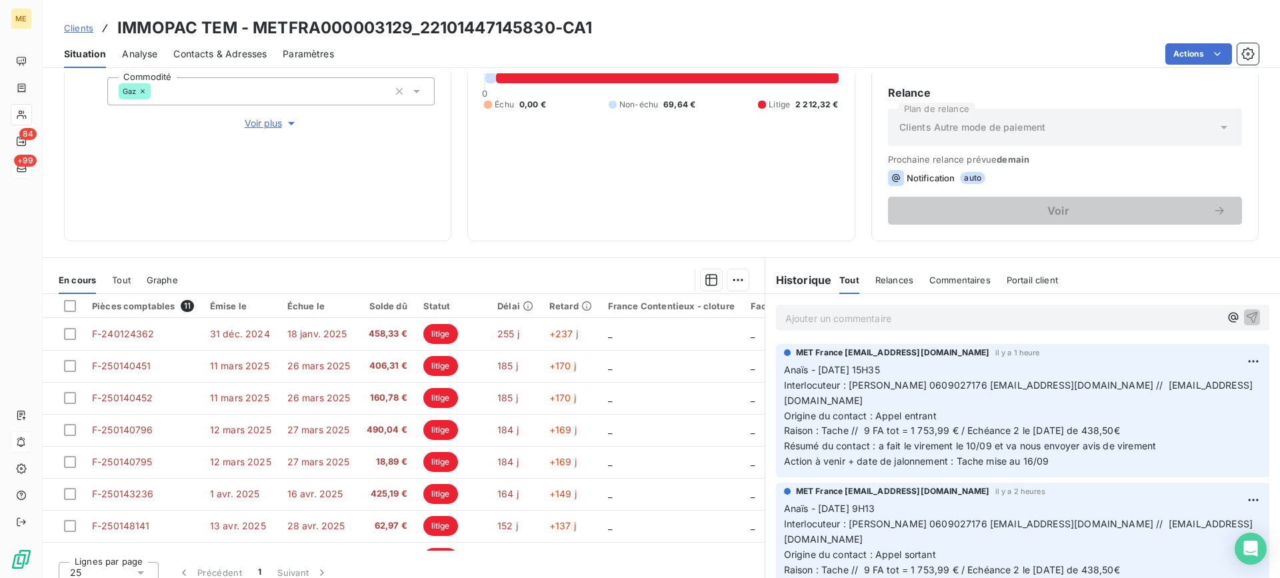
click at [939, 319] on p "Ajouter un commentaire ﻿" at bounding box center [1002, 318] width 435 height 17
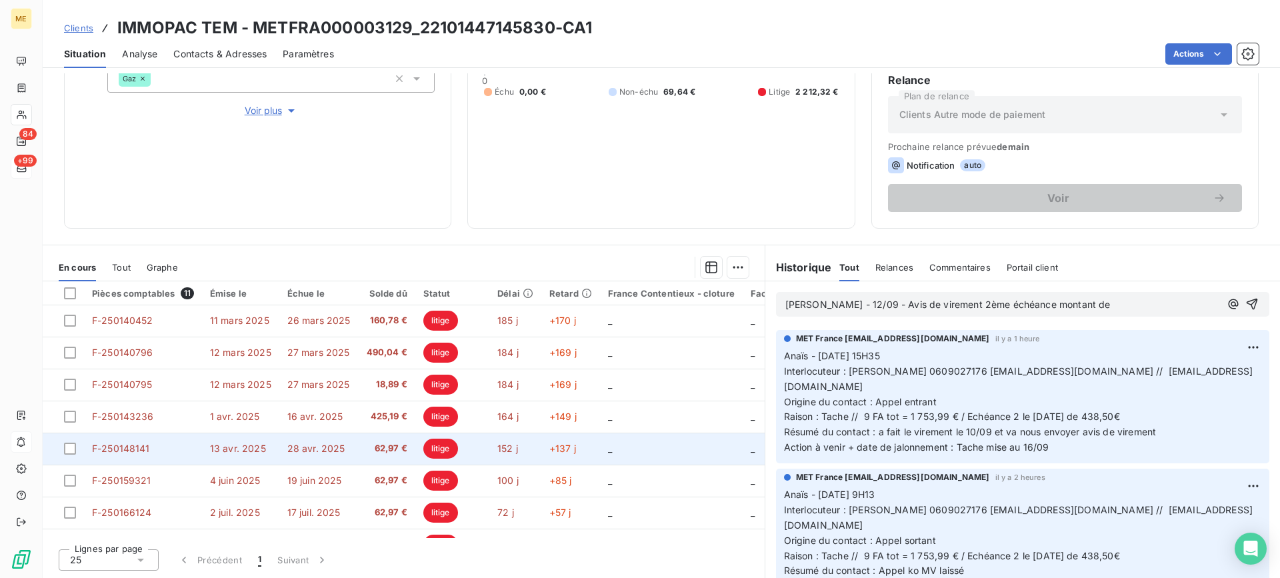
scroll to position [0, 0]
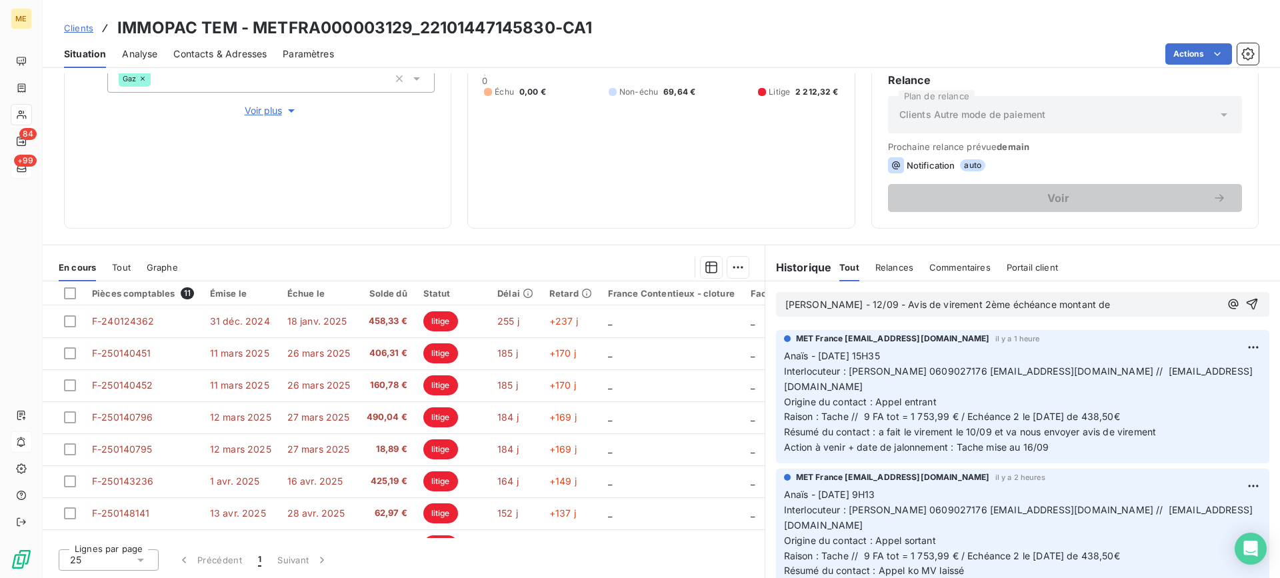
click at [940, 305] on span "Lisa - 12/09 - Avis de virement 2ème échéance montant de" at bounding box center [947, 304] width 325 height 11
click at [0, 0] on lt-span "2ᵉ" at bounding box center [0, 0] width 0 height 0
click at [1081, 308] on p "Lisa - 12/09 - Avis de virement 2ᵉ échéance montant de" at bounding box center [1002, 304] width 435 height 15
click at [1106, 301] on p "Lisa - 12/09 - Avis de virement 2ᵉ échéance montant de 438,50 € -" at bounding box center [1002, 304] width 435 height 15
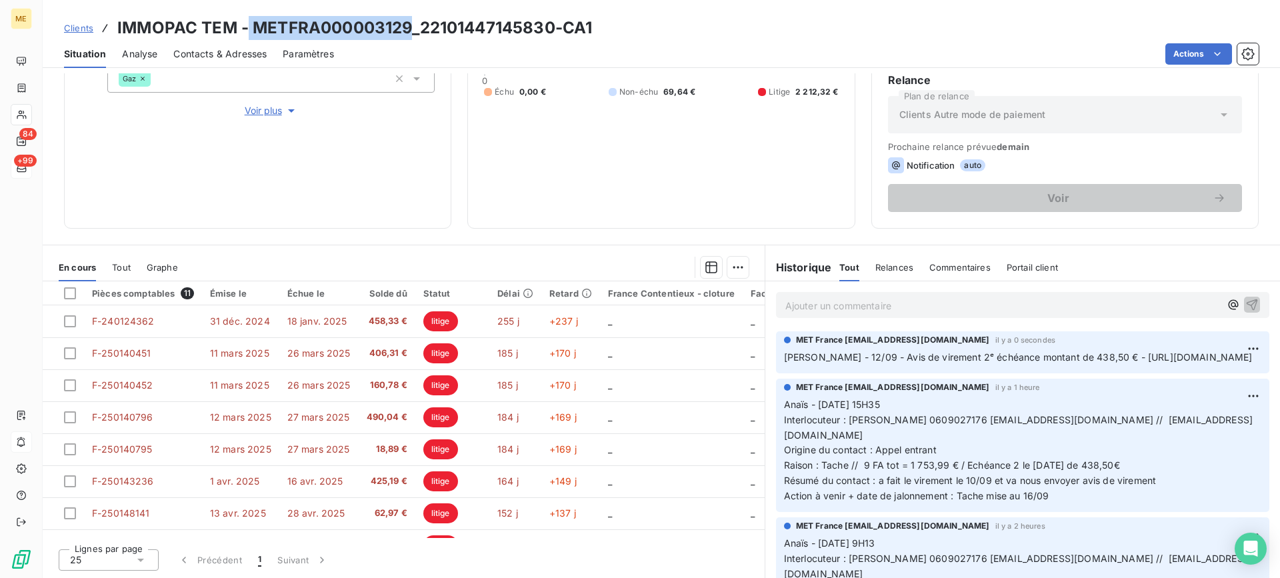
copy h3 "METFRA000003129"
drag, startPoint x: 249, startPoint y: 25, endPoint x: 410, endPoint y: 28, distance: 161.4
click at [410, 28] on h3 "IMMOPAC TEM - METFRA000003129_22101447145830-CA1" at bounding box center [354, 28] width 475 height 24
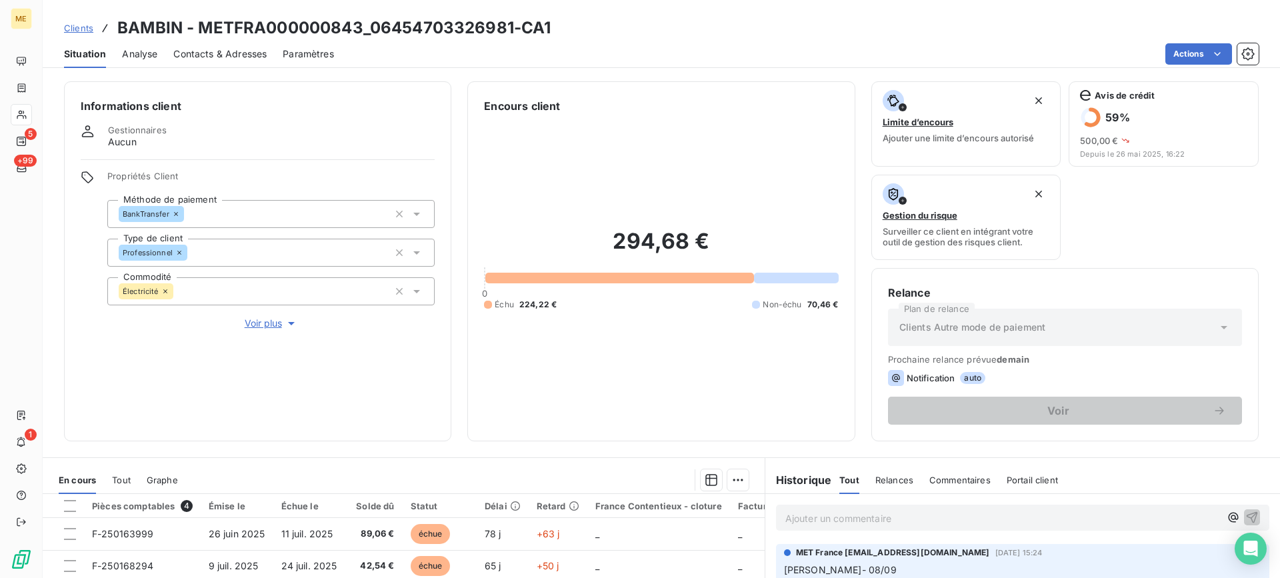
scroll to position [67, 0]
